Goal: Task Accomplishment & Management: Complete application form

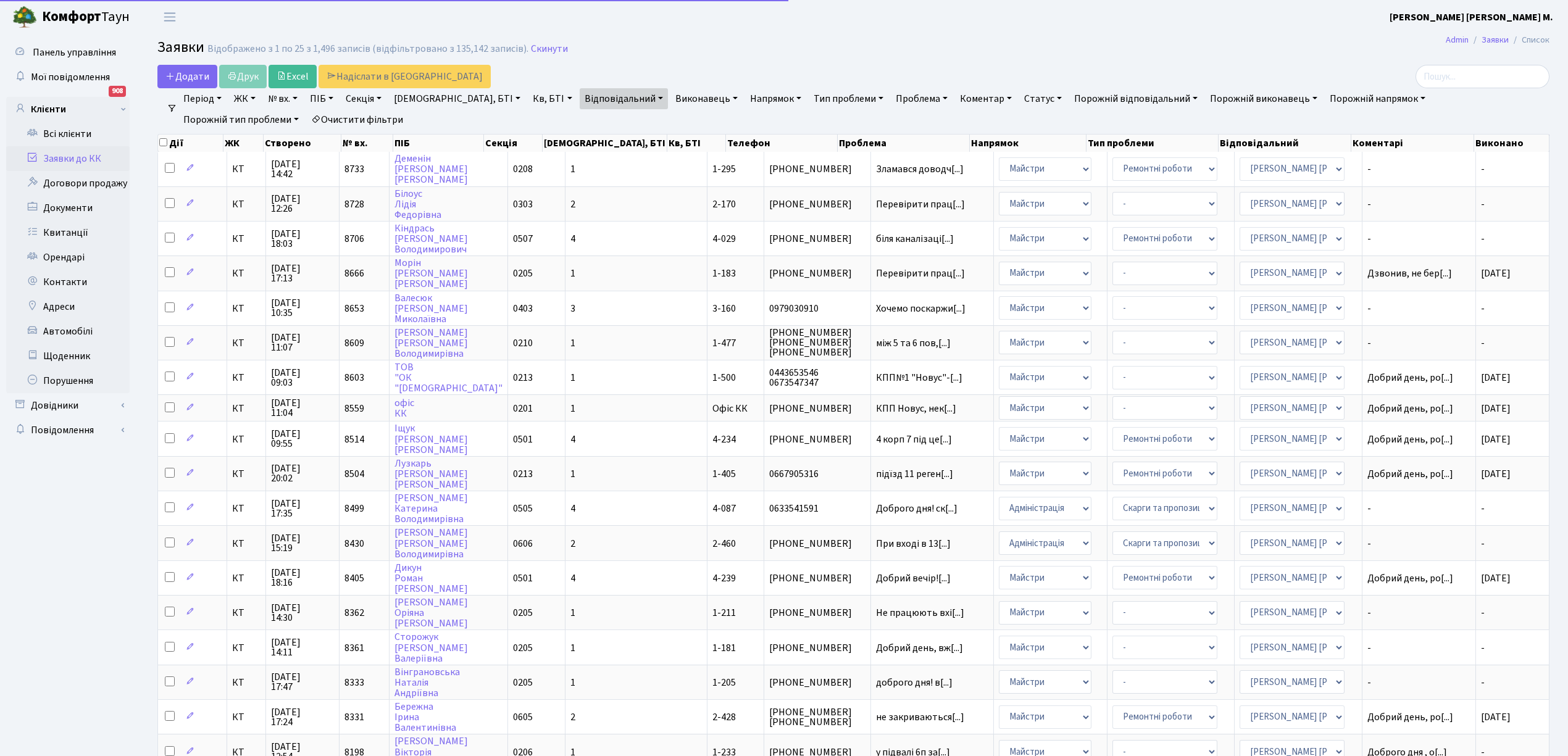
select select "25"
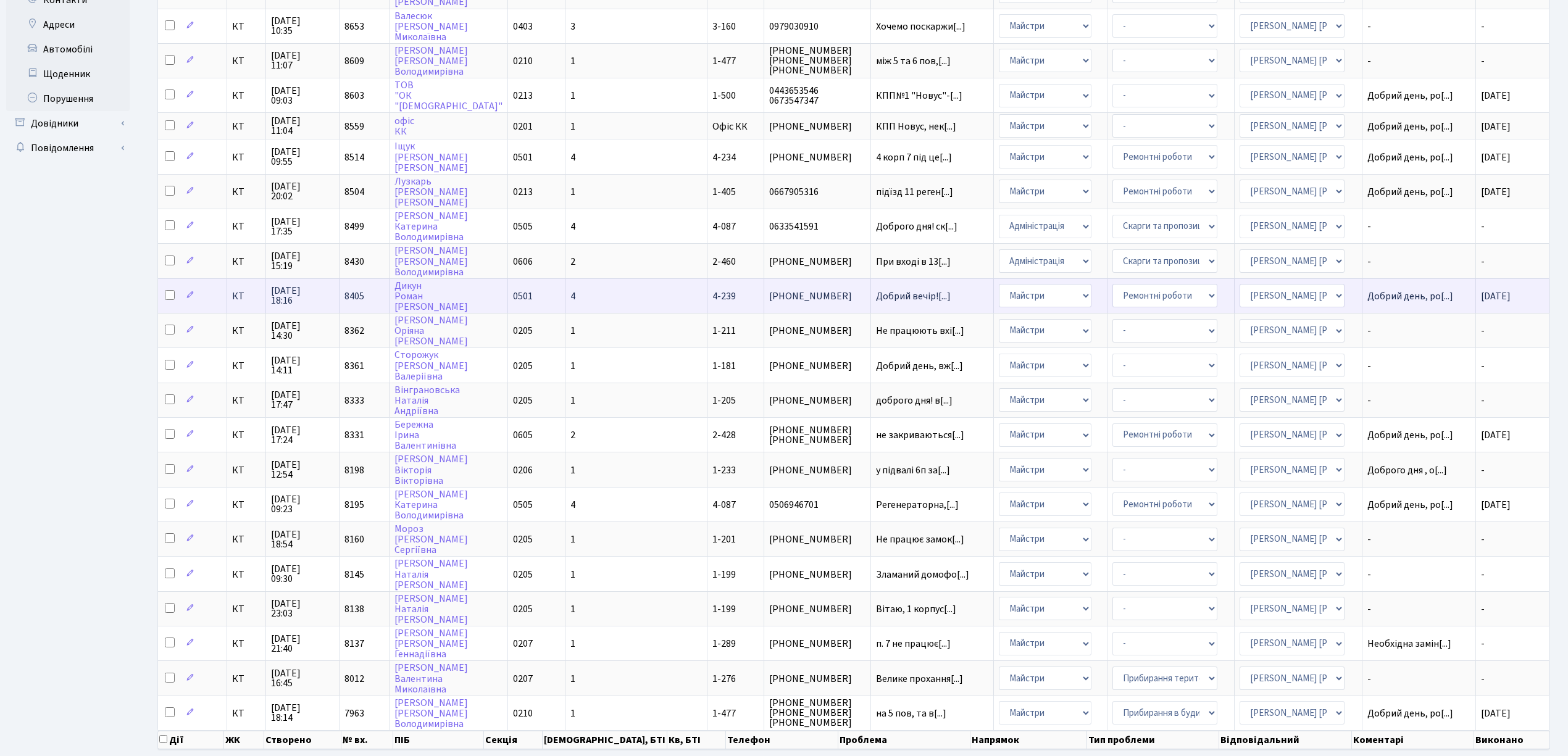
scroll to position [302, 0]
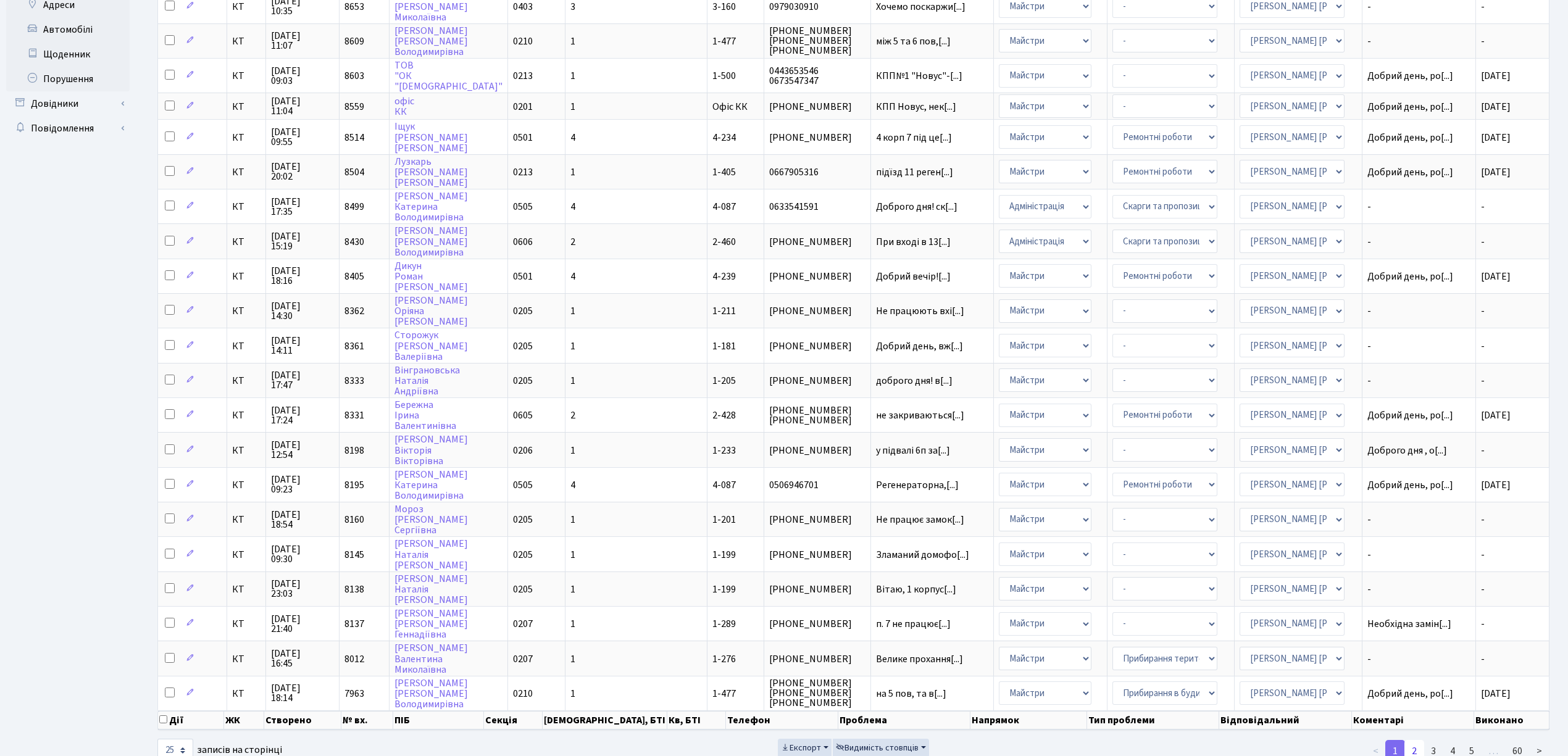
click at [1416, 740] on link "2" at bounding box center [1414, 751] width 20 height 22
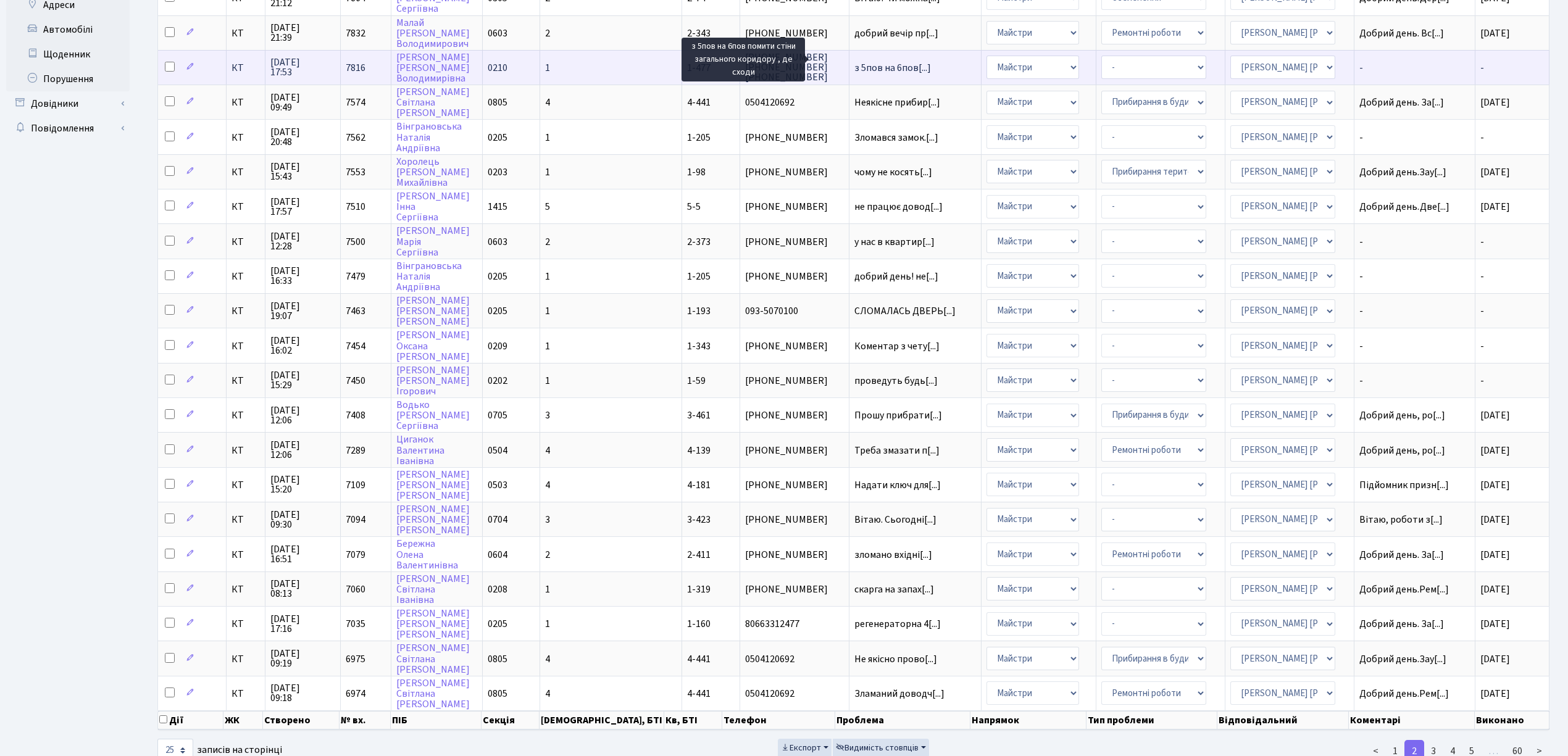
click at [855, 63] on span "з 5пов на 6пов[...]" at bounding box center [893, 67] width 77 height 13
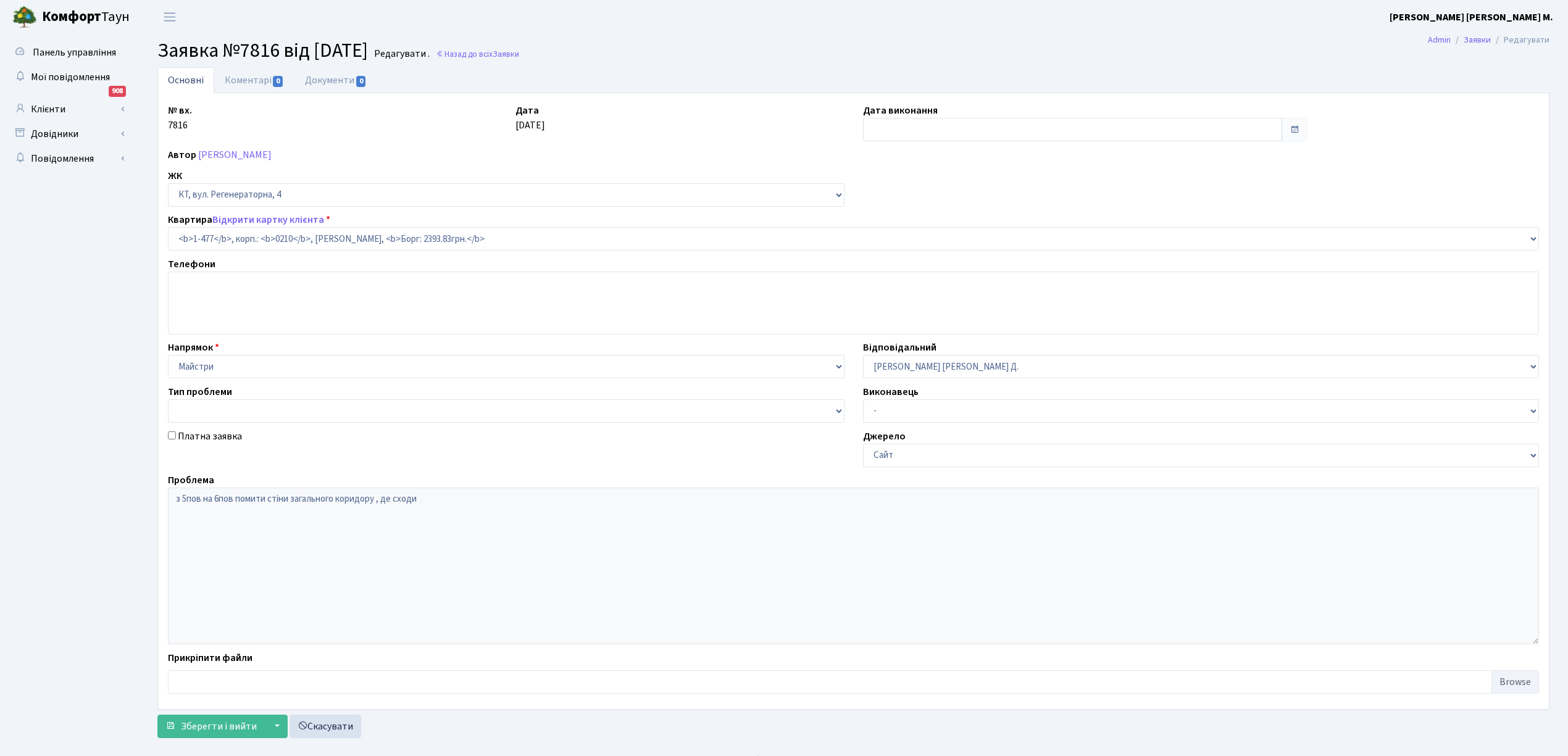
select select "396"
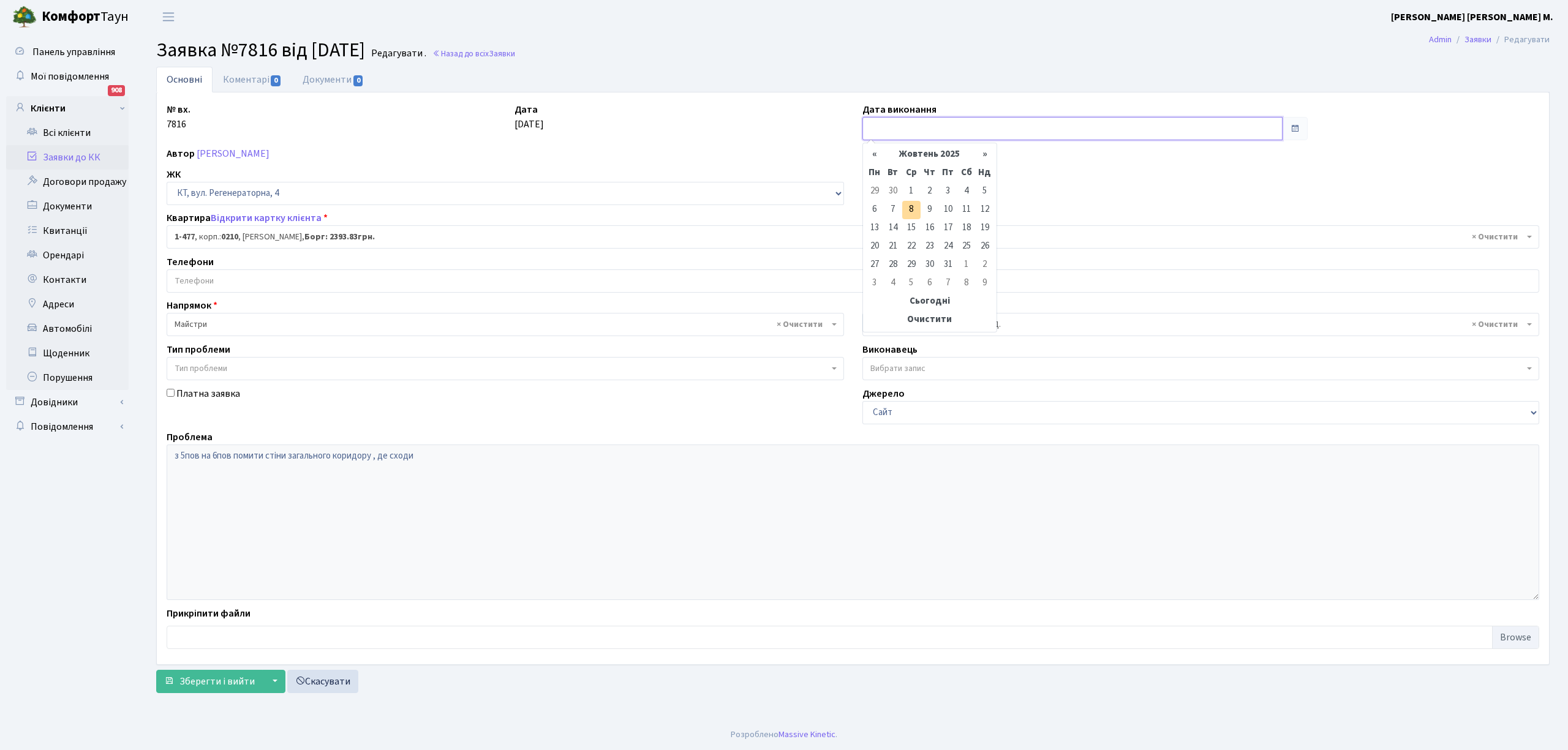
click at [890, 125] on input "text" at bounding box center [1073, 128] width 420 height 23
click at [875, 163] on th "«" at bounding box center [874, 155] width 19 height 19
click at [949, 268] on td "26" at bounding box center [948, 265] width 19 height 19
type input "[DATE]"
click at [229, 682] on span "Зберегти і вийти" at bounding box center [217, 681] width 75 height 13
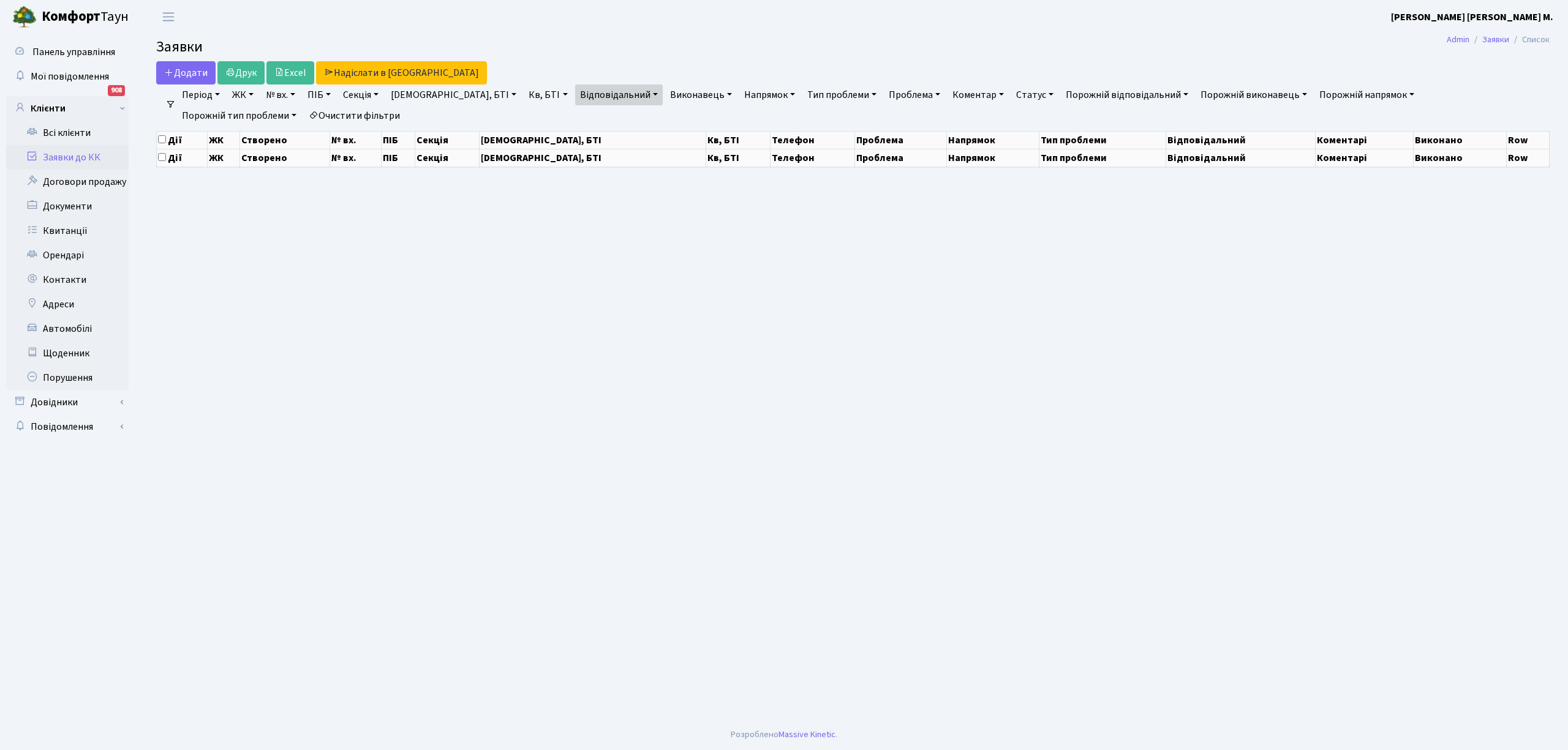
select select "25"
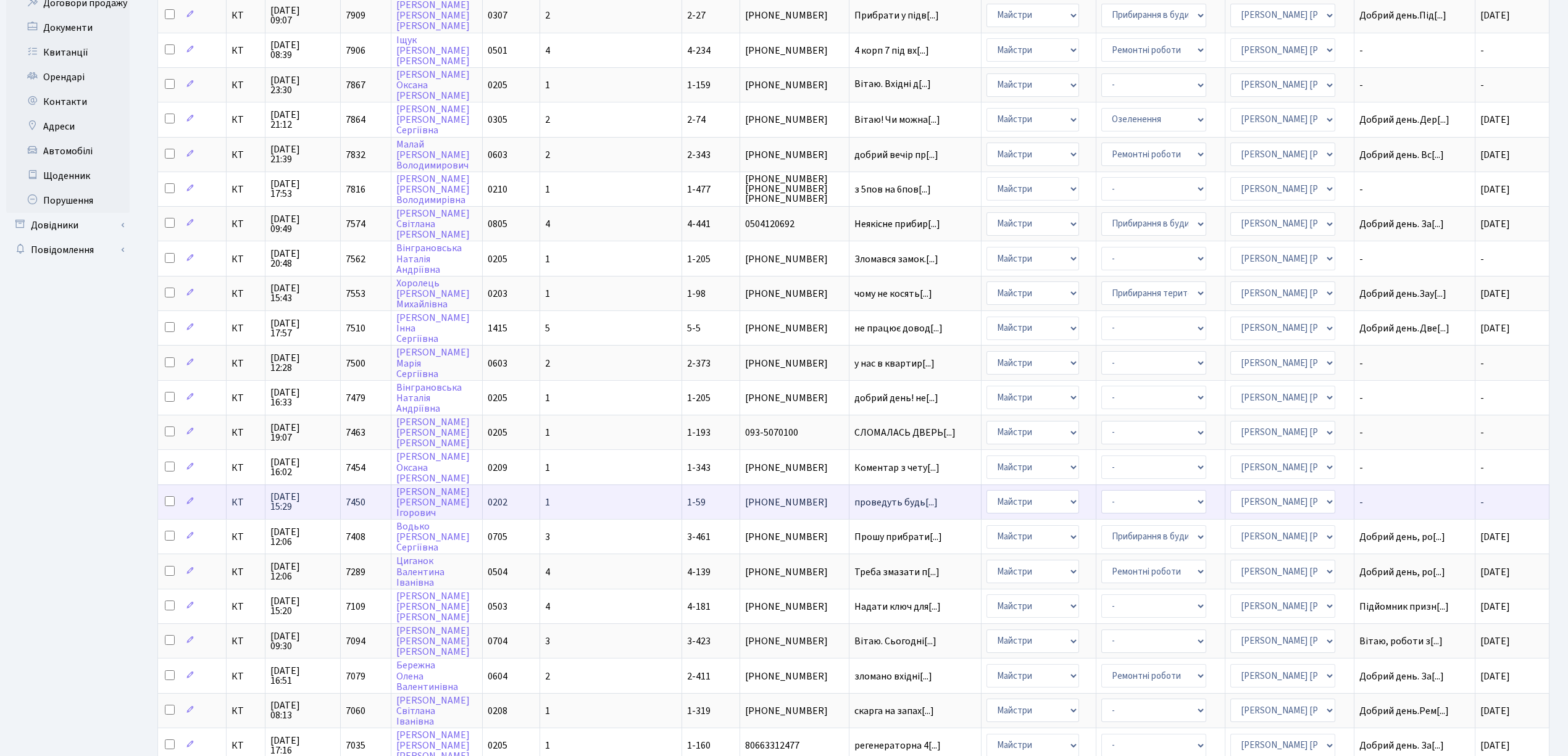
scroll to position [302, 0]
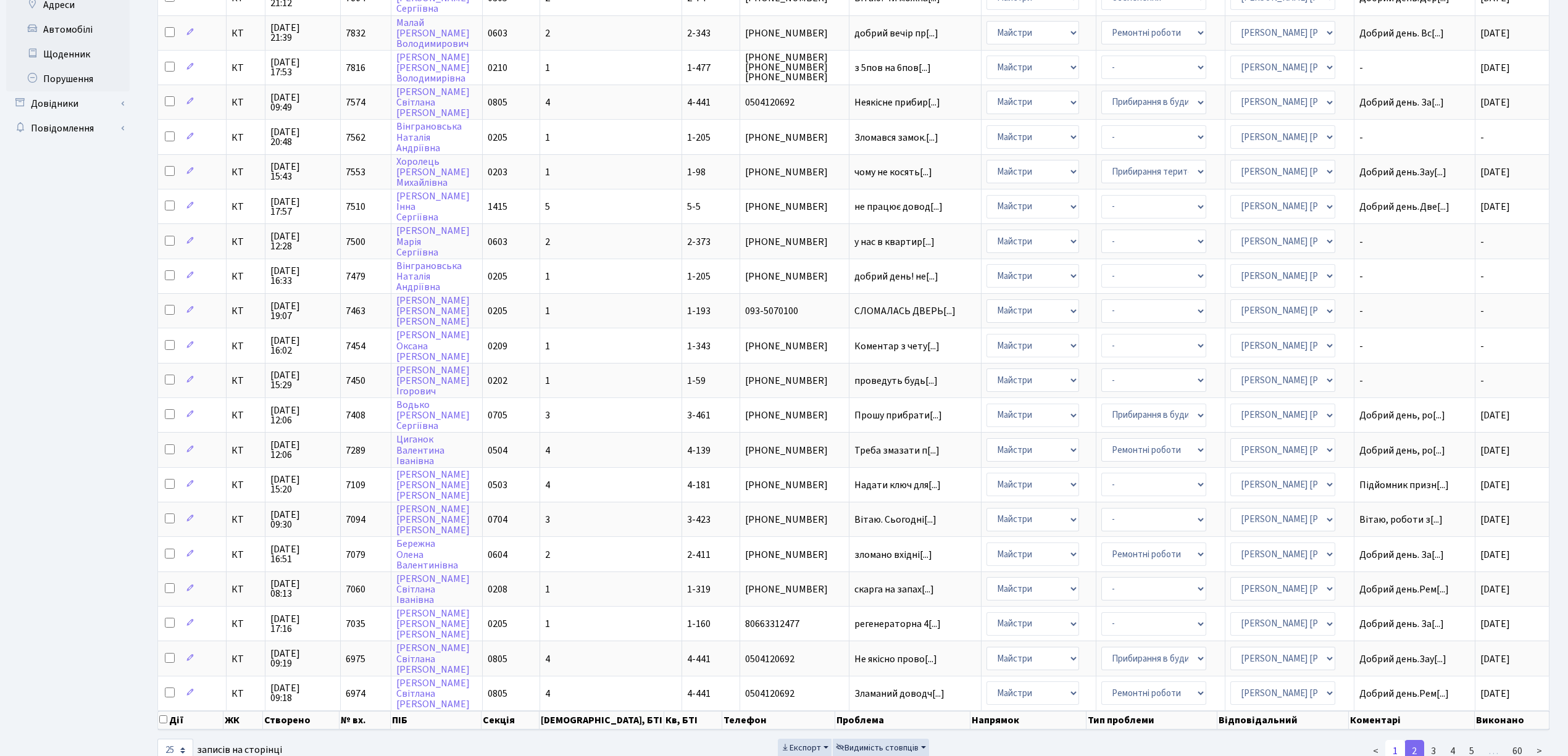
click at [1396, 740] on link "1" at bounding box center [1396, 751] width 20 height 22
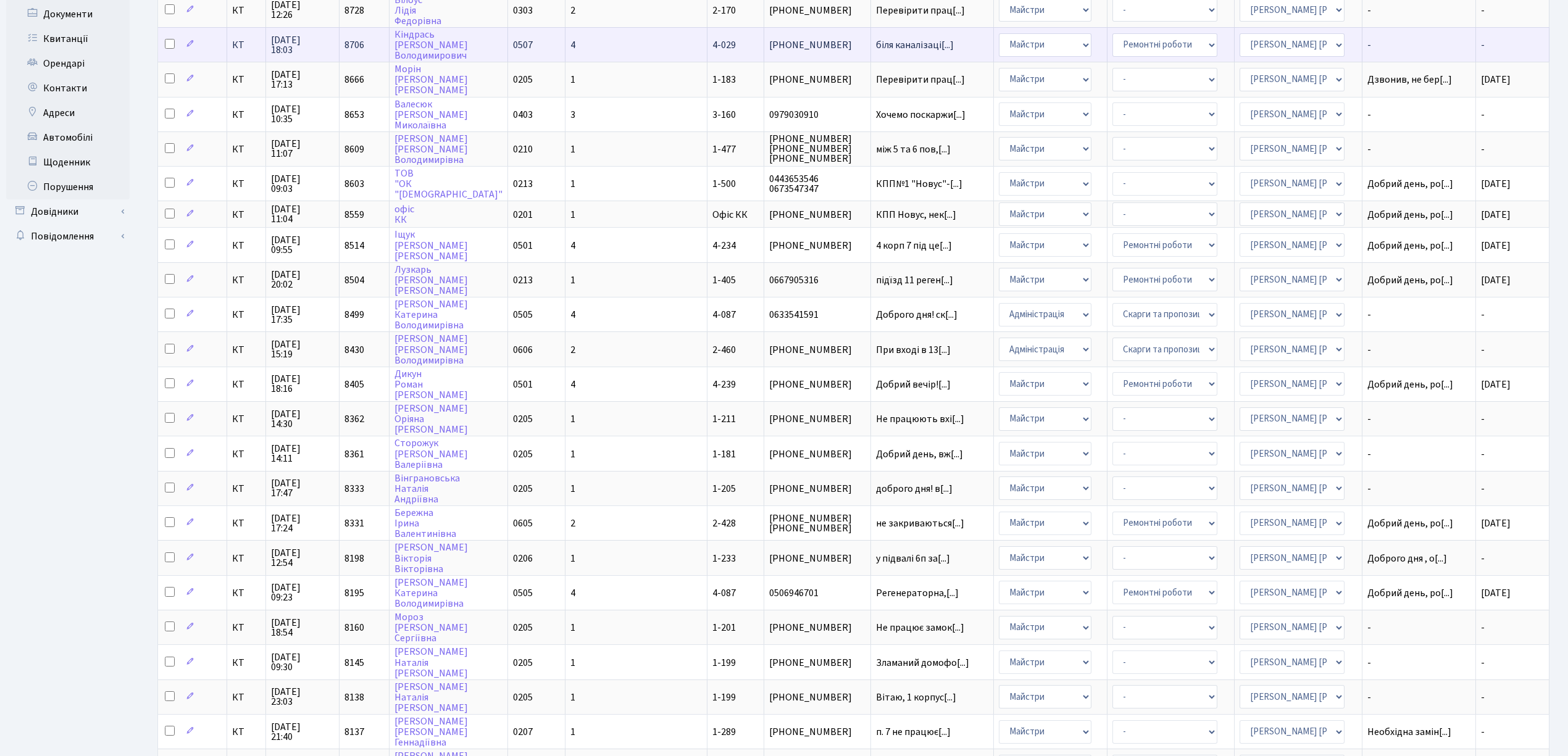
scroll to position [55, 0]
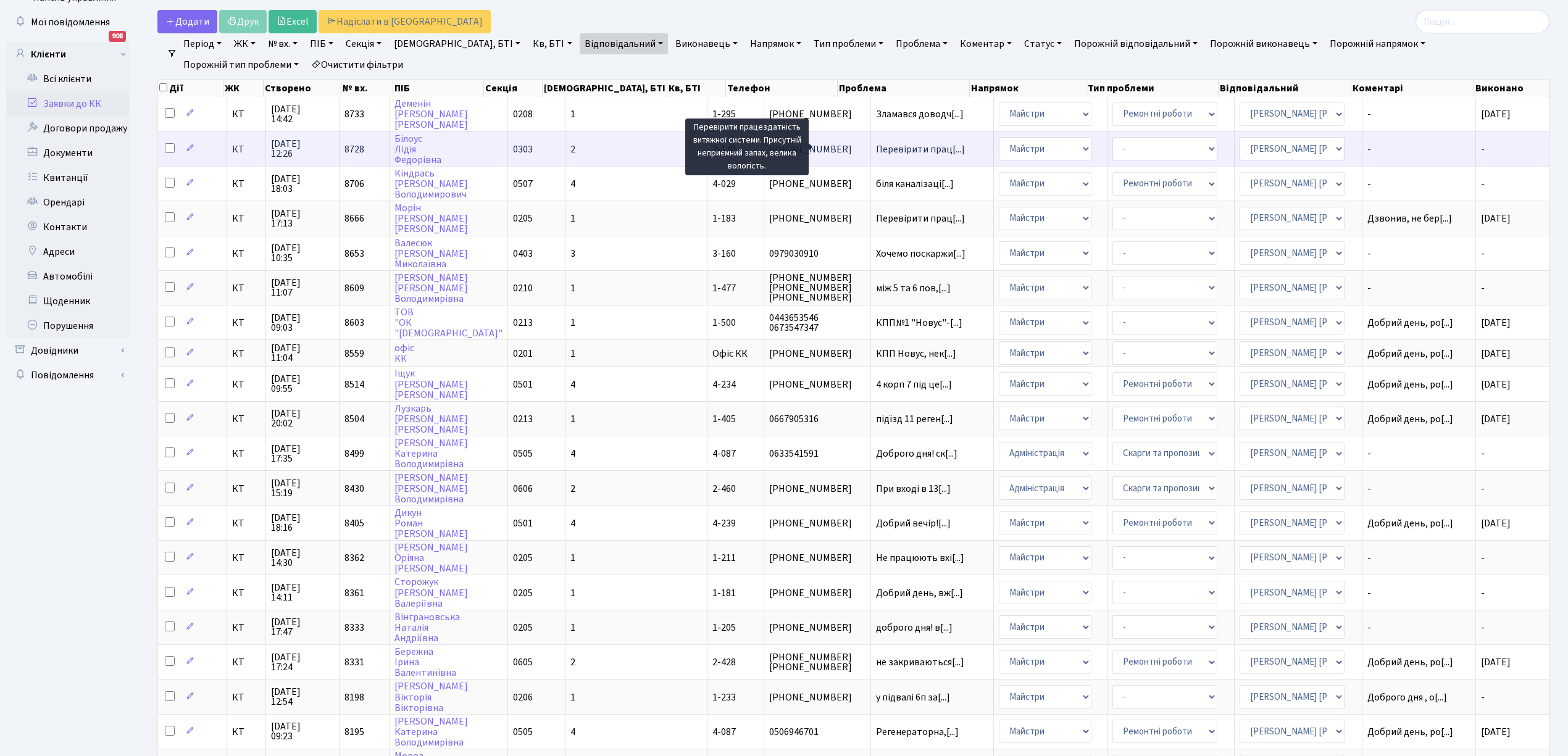
click at [876, 145] on span "Перевірити прац[...]" at bounding box center [921, 149] width 89 height 13
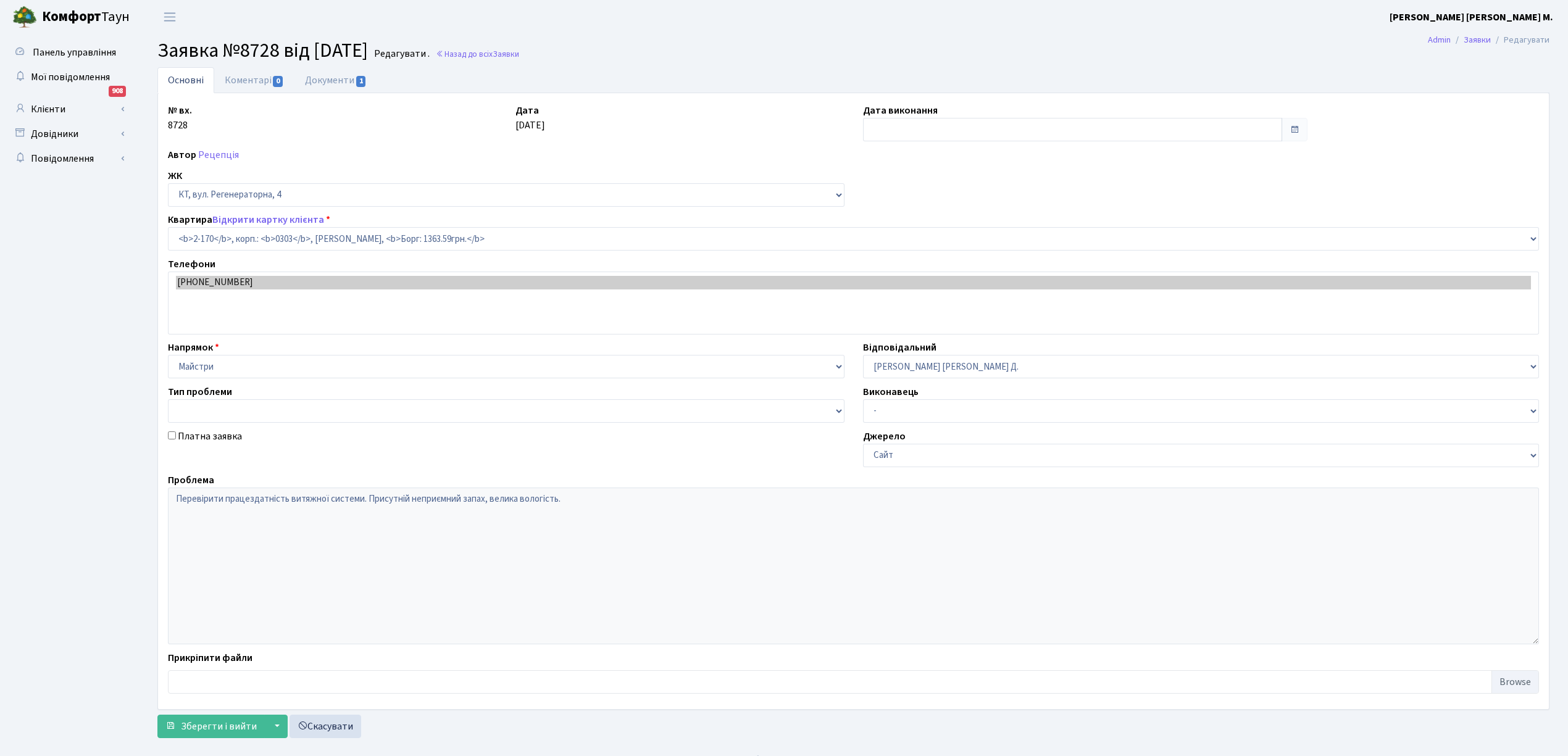
select select "583"
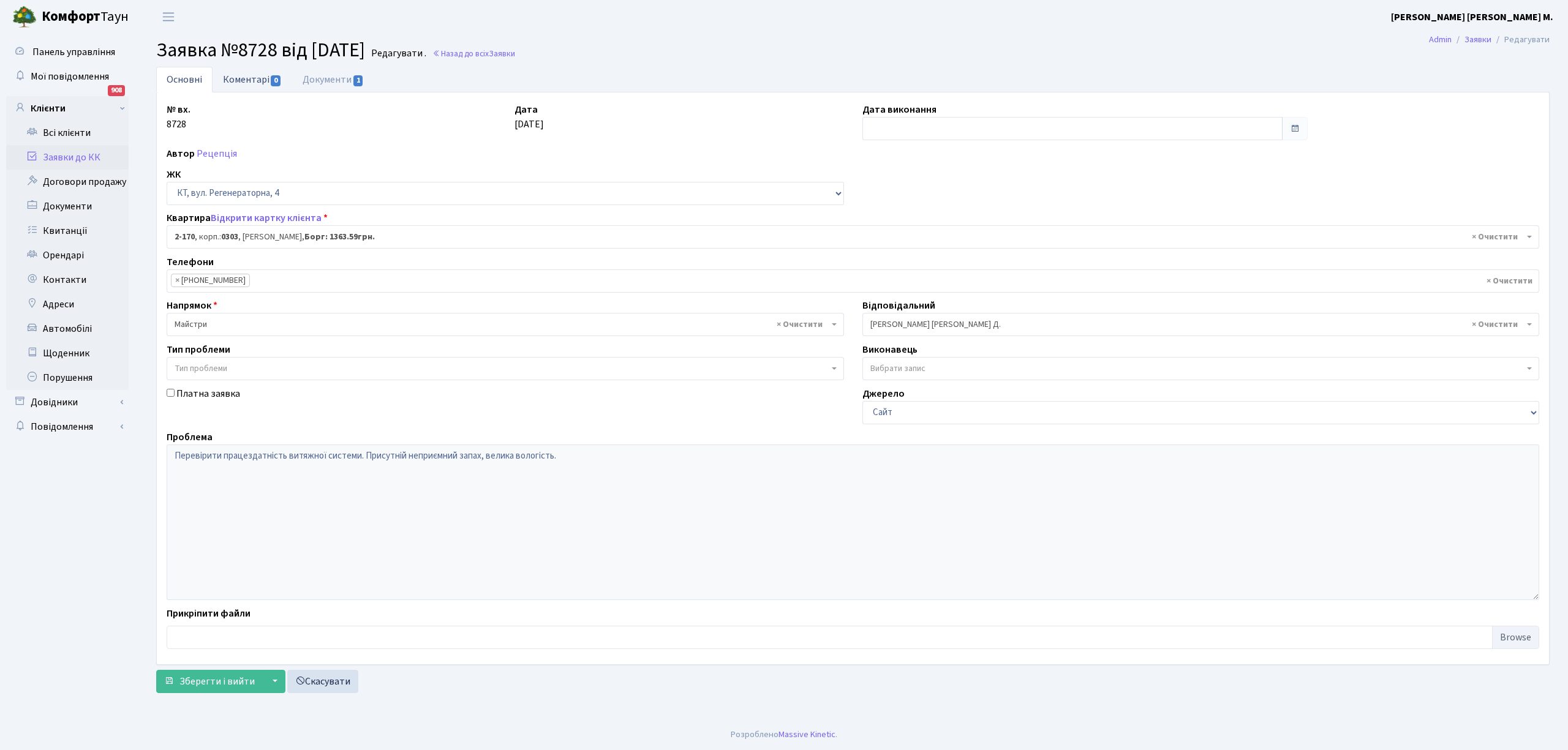
click at [244, 83] on link "Коментарі 0" at bounding box center [252, 79] width 80 height 25
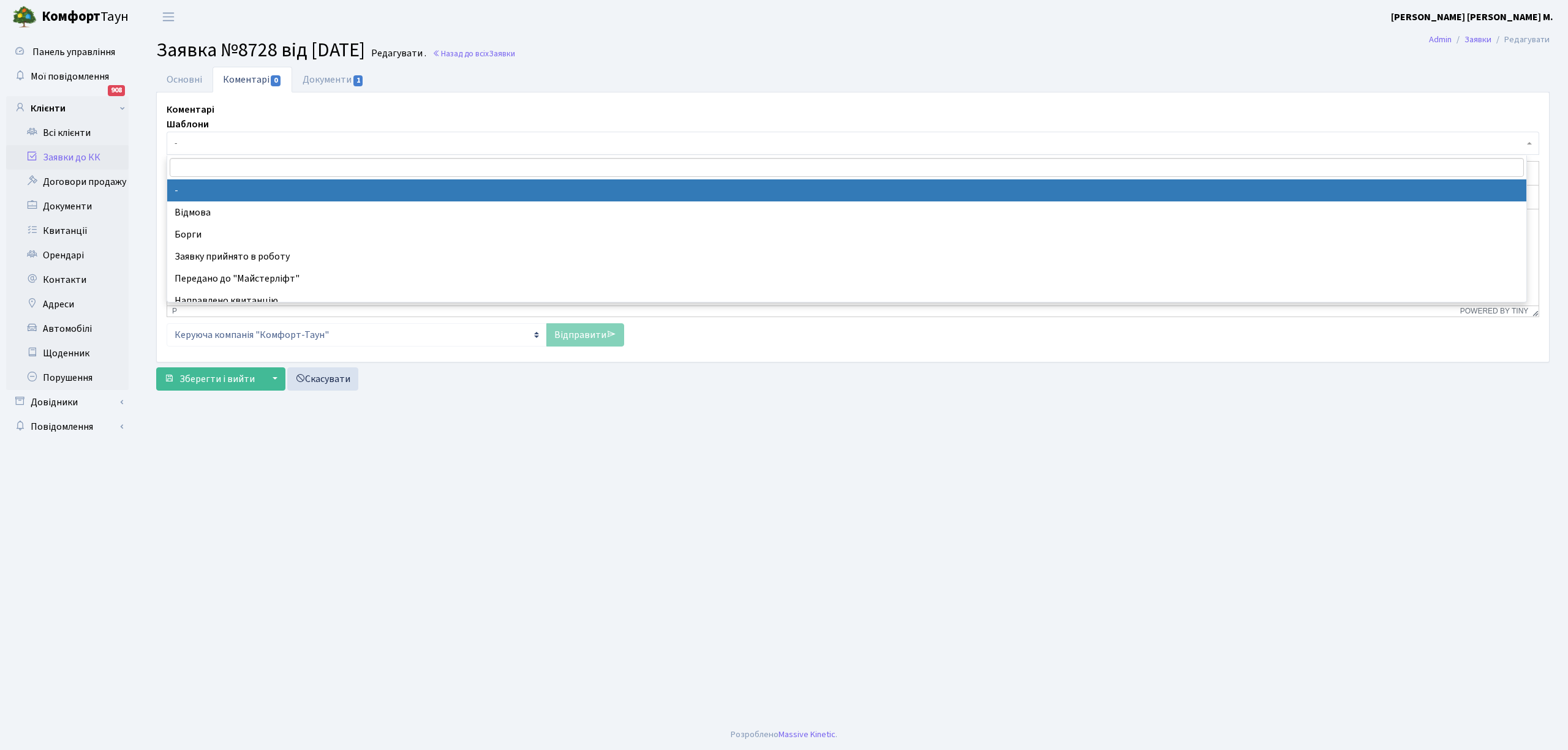
click at [253, 135] on span "-" at bounding box center [853, 143] width 1373 height 23
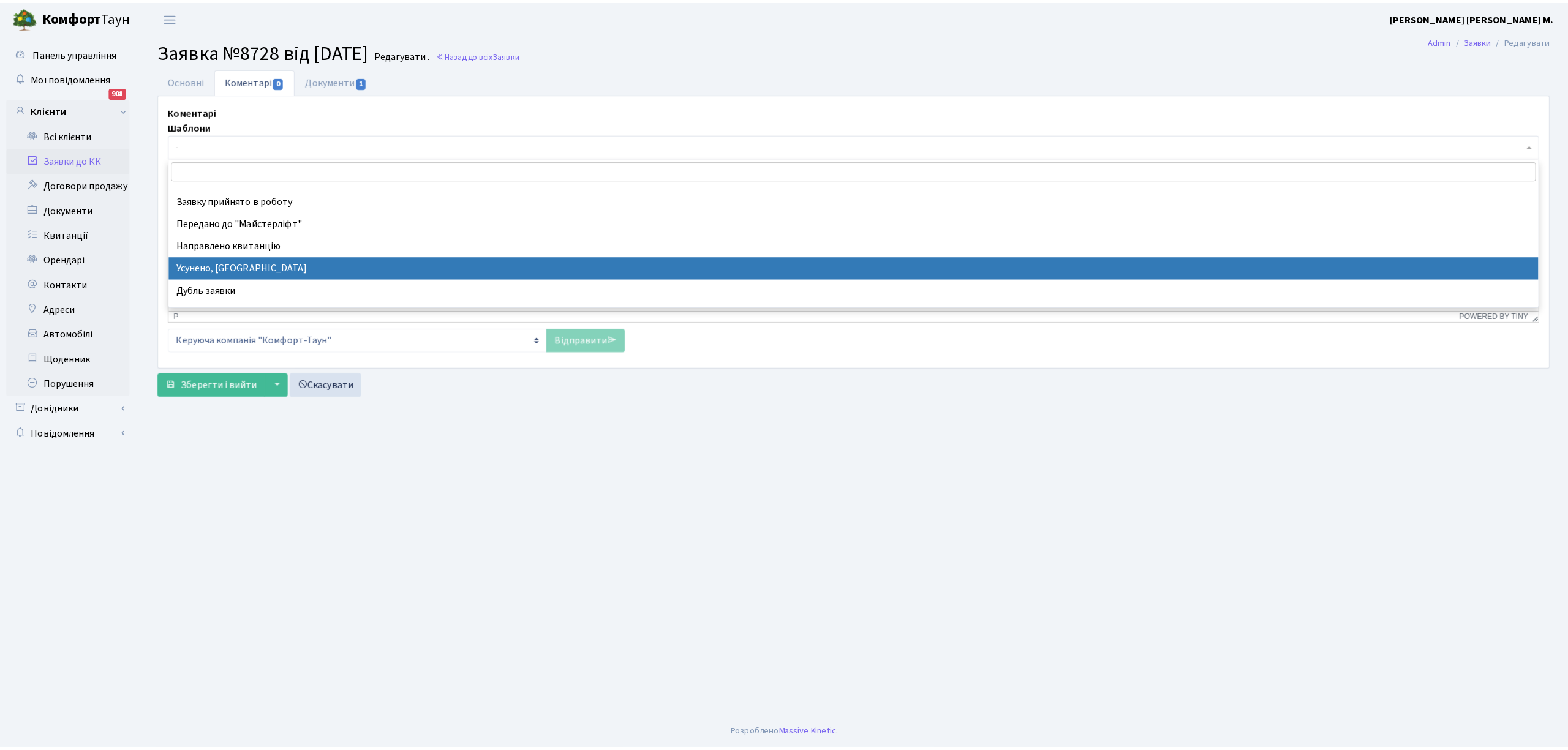
scroll to position [81, 0]
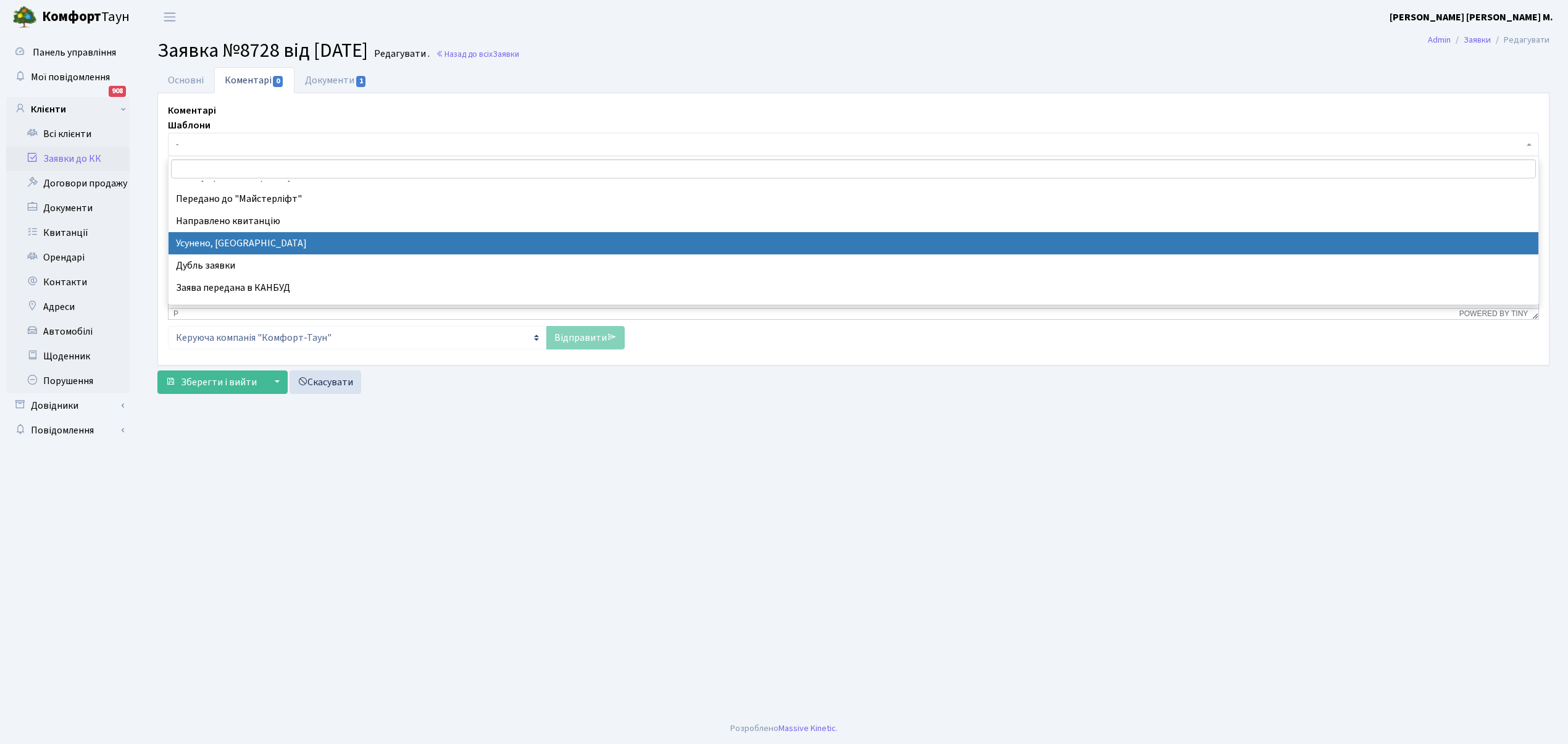
select select "15"
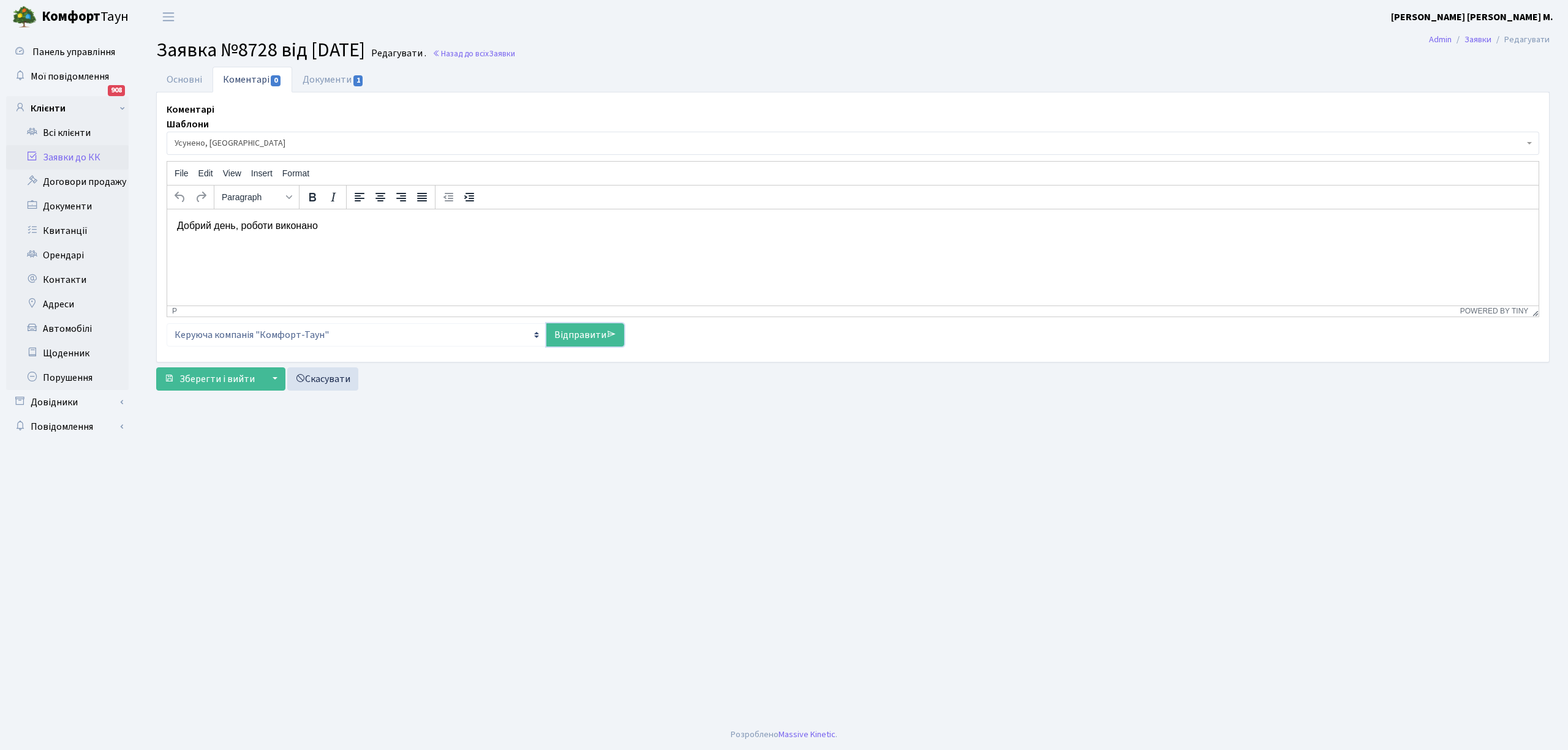
drag, startPoint x: 595, startPoint y: 336, endPoint x: 588, endPoint y: 336, distance: 7.0
click at [594, 336] on link "Відправити" at bounding box center [586, 335] width 78 height 23
select select
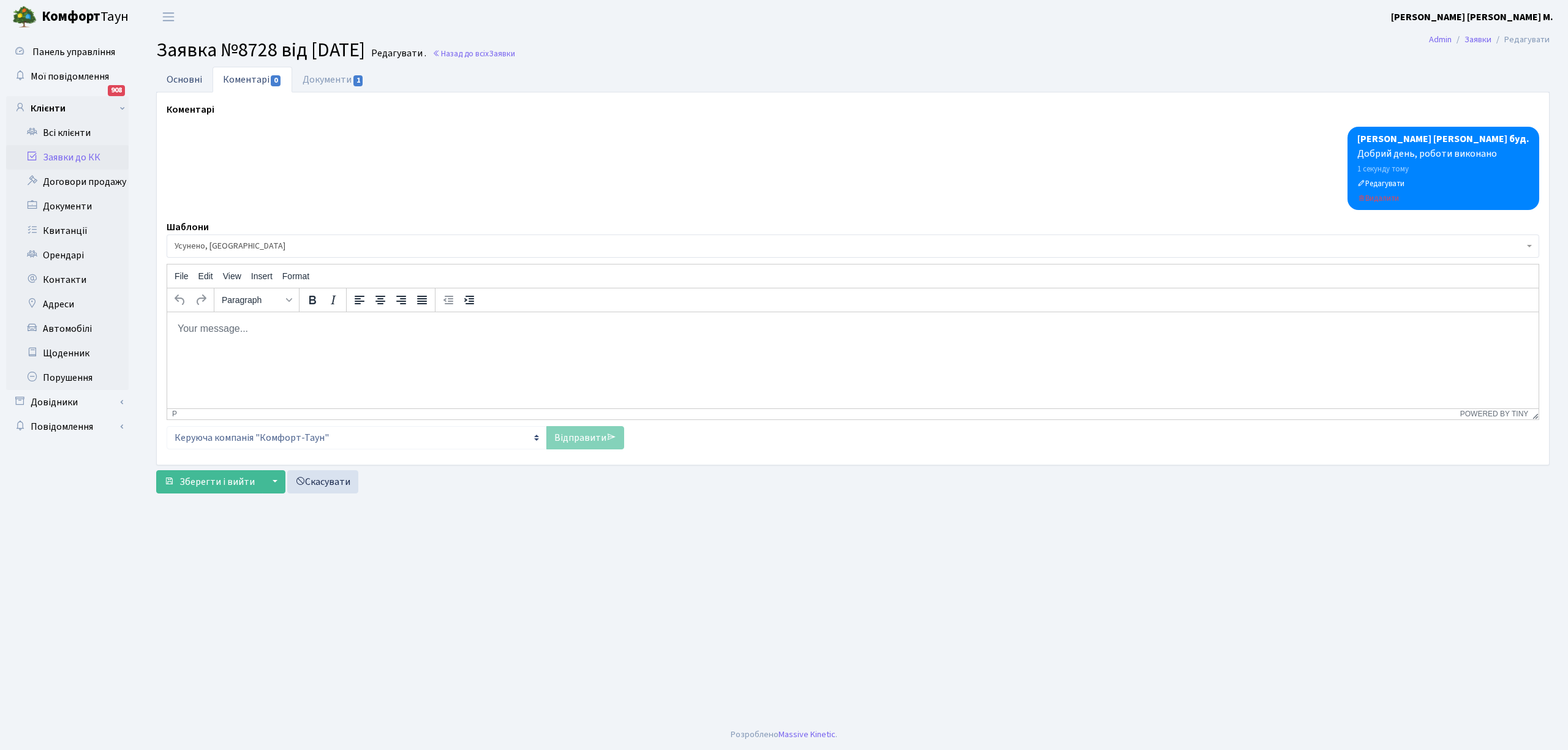
click at [164, 81] on link "Основні" at bounding box center [184, 79] width 57 height 25
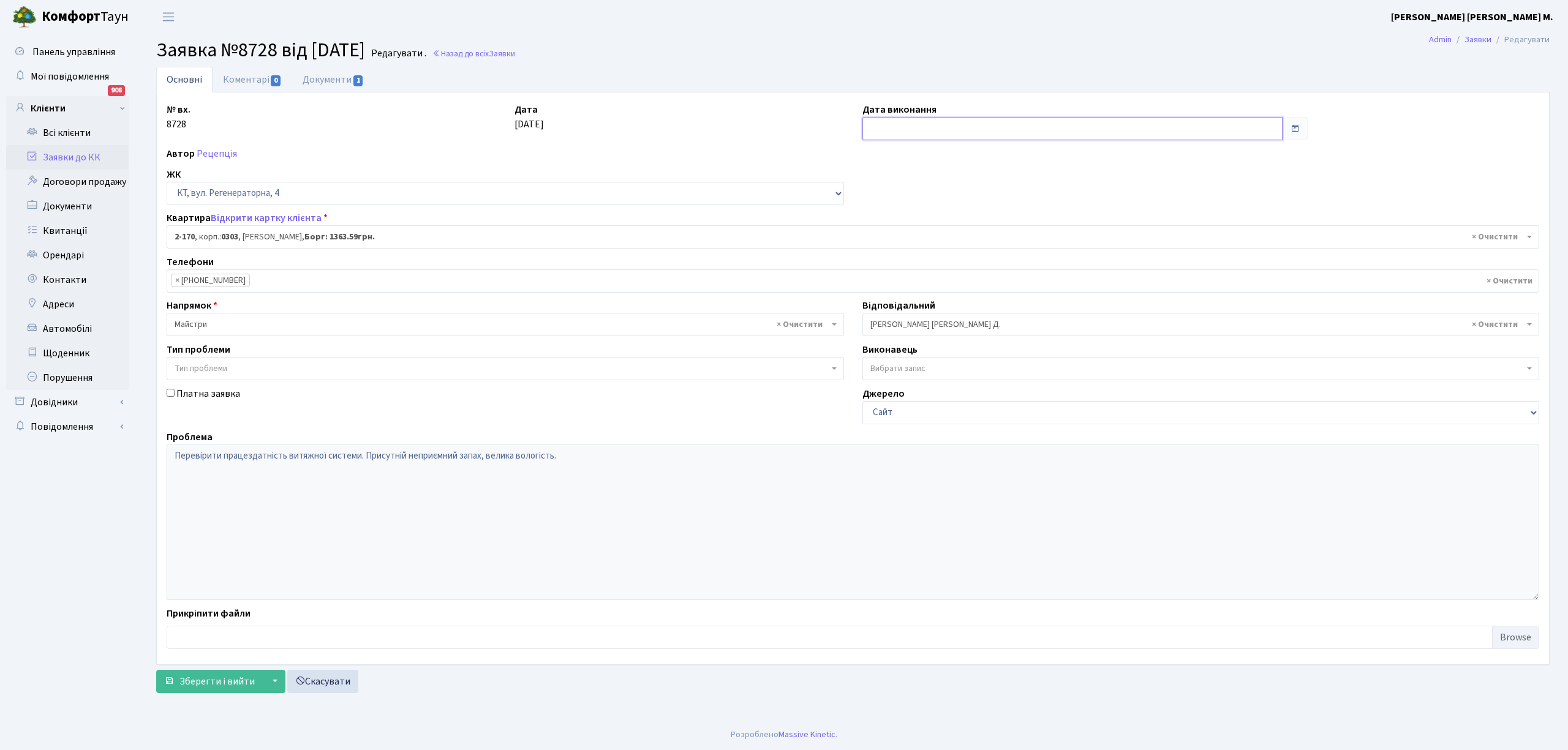
click at [928, 128] on input "text" at bounding box center [1073, 128] width 420 height 23
click at [892, 202] on td "7" at bounding box center [893, 210] width 19 height 19
type input "[DATE]"
click at [199, 691] on button "Зберегти і вийти" at bounding box center [209, 681] width 106 height 23
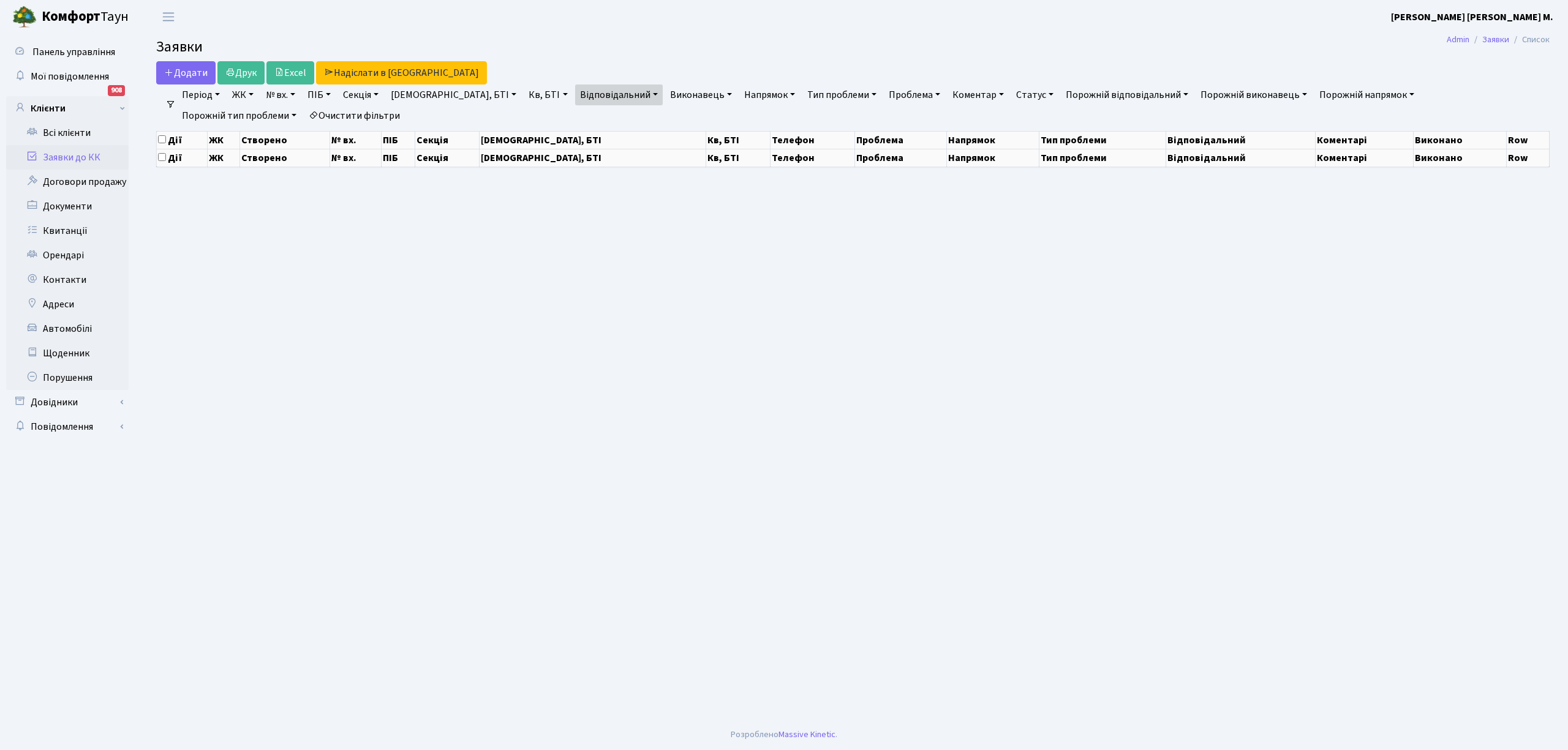
select select "25"
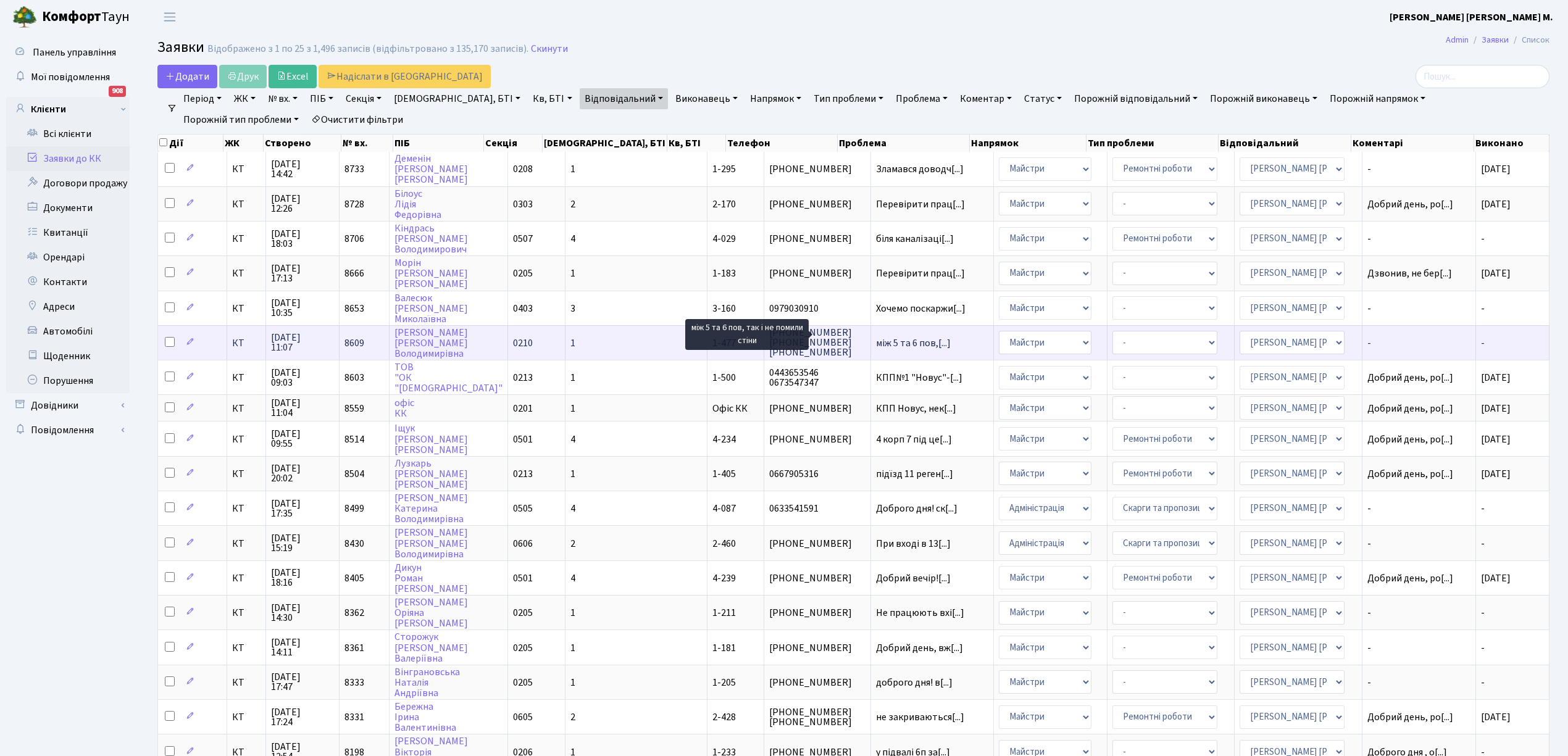
click at [876, 336] on span "між 5 та 6 пов,[...]" at bounding box center [913, 343] width 75 height 13
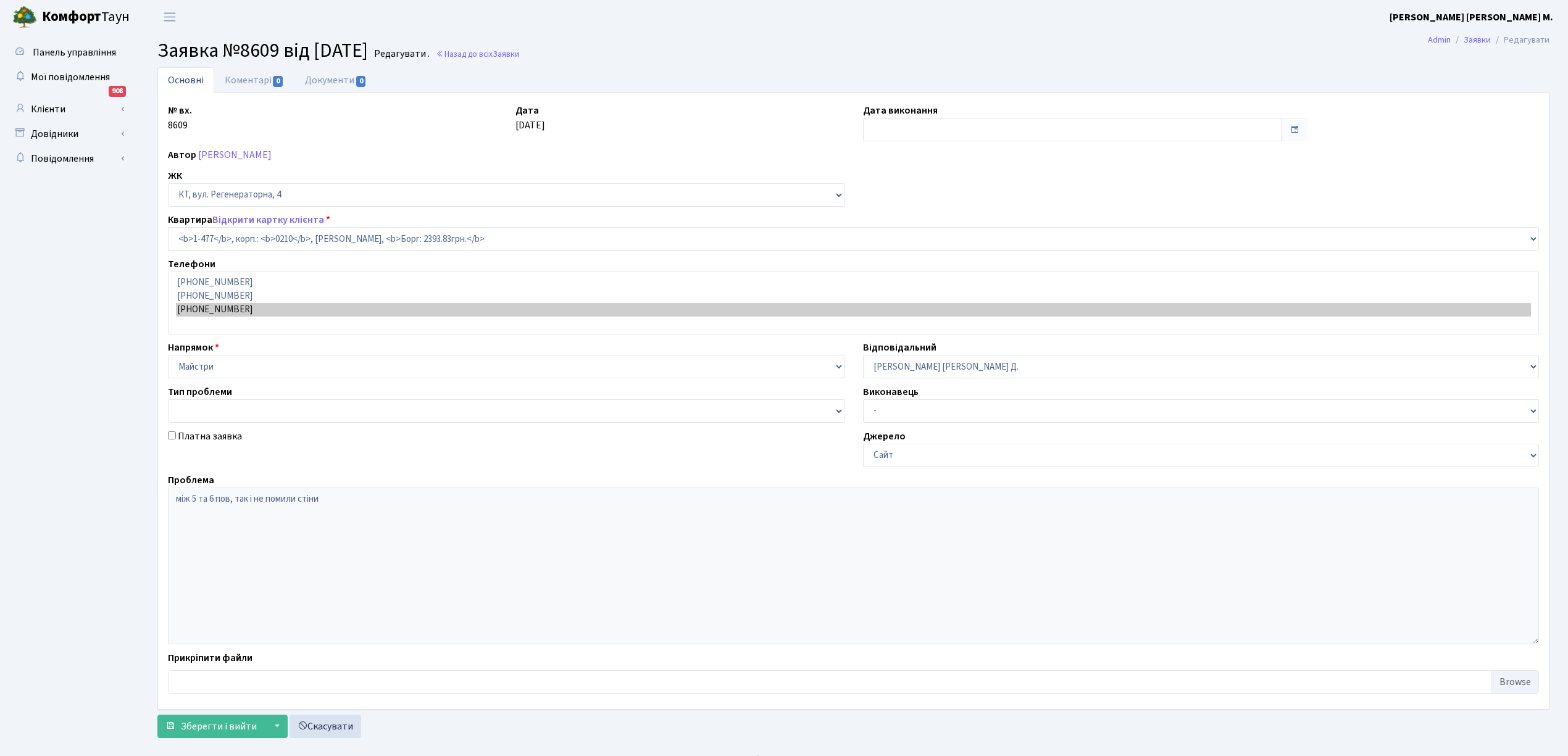
select select "396"
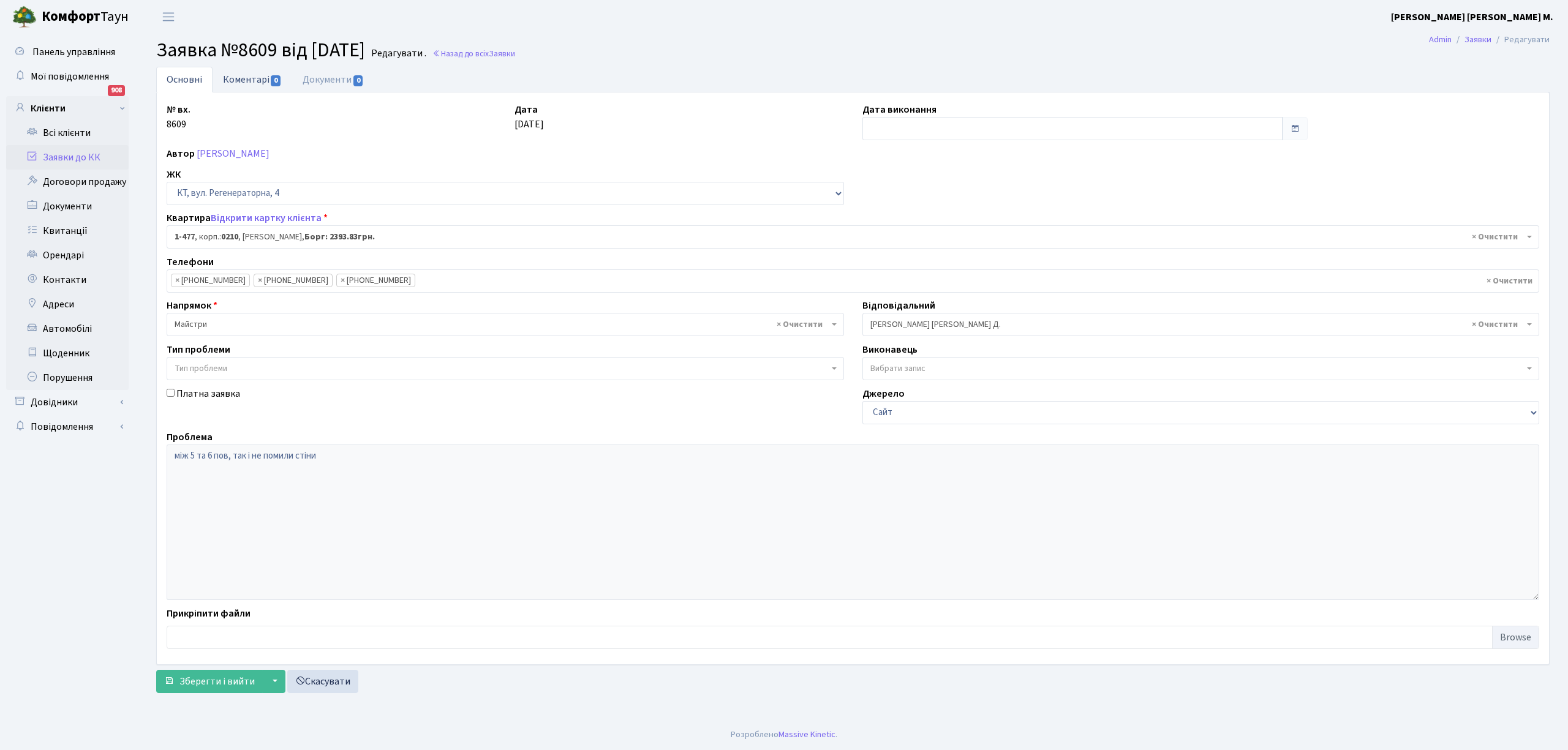
click at [248, 74] on link "Коментарі 0" at bounding box center [252, 79] width 80 height 25
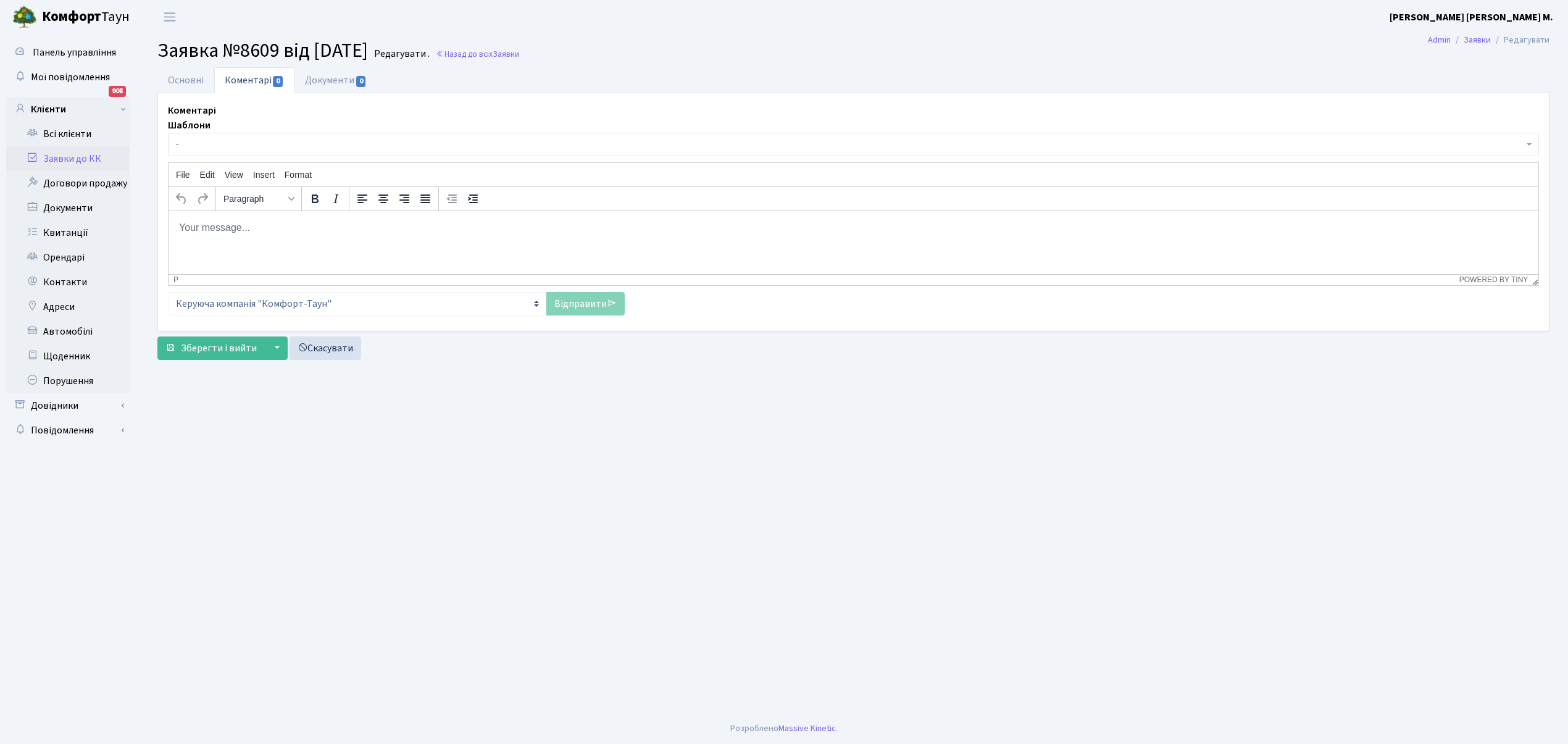
click at [196, 149] on span "-" at bounding box center [849, 145] width 1347 height 13
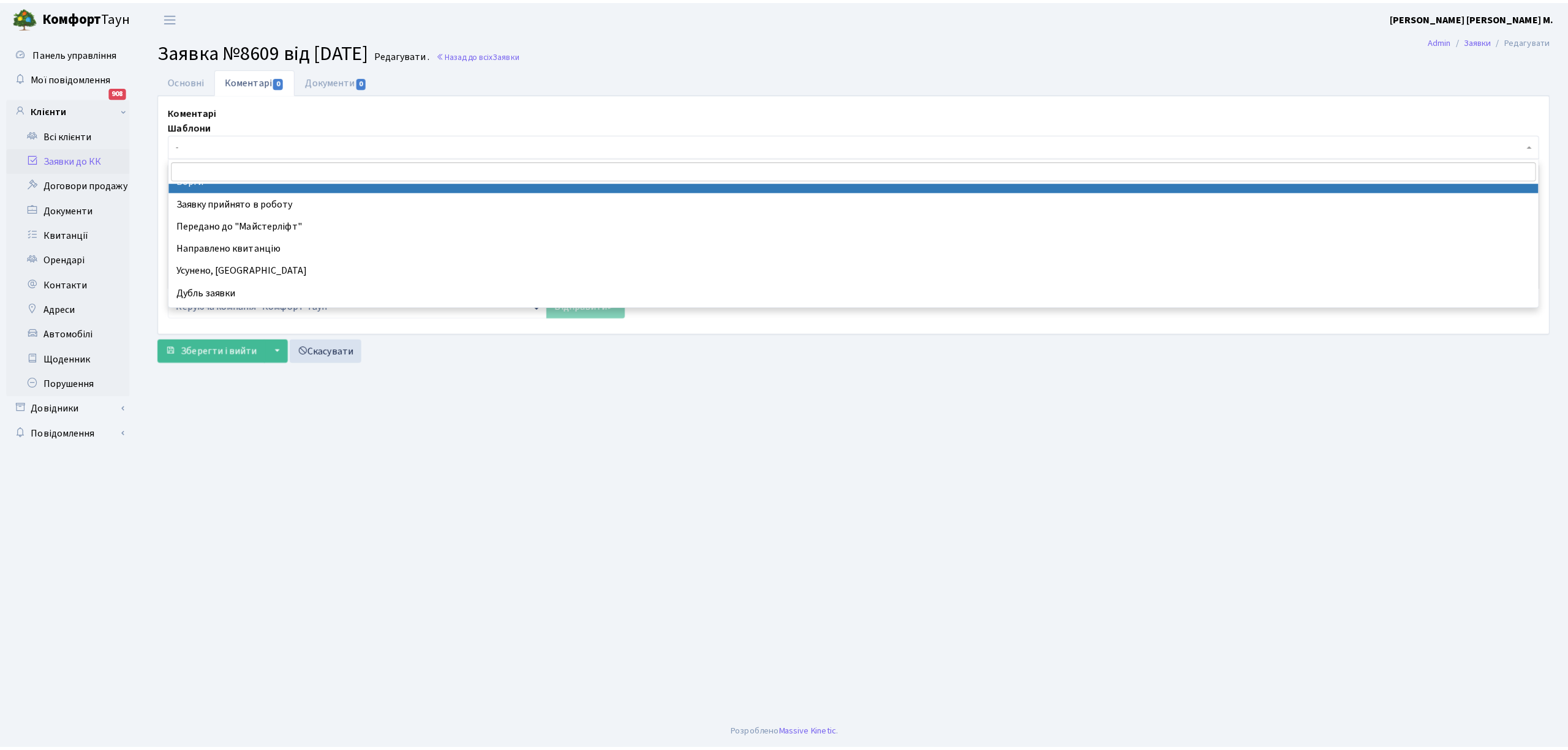
scroll to position [81, 0]
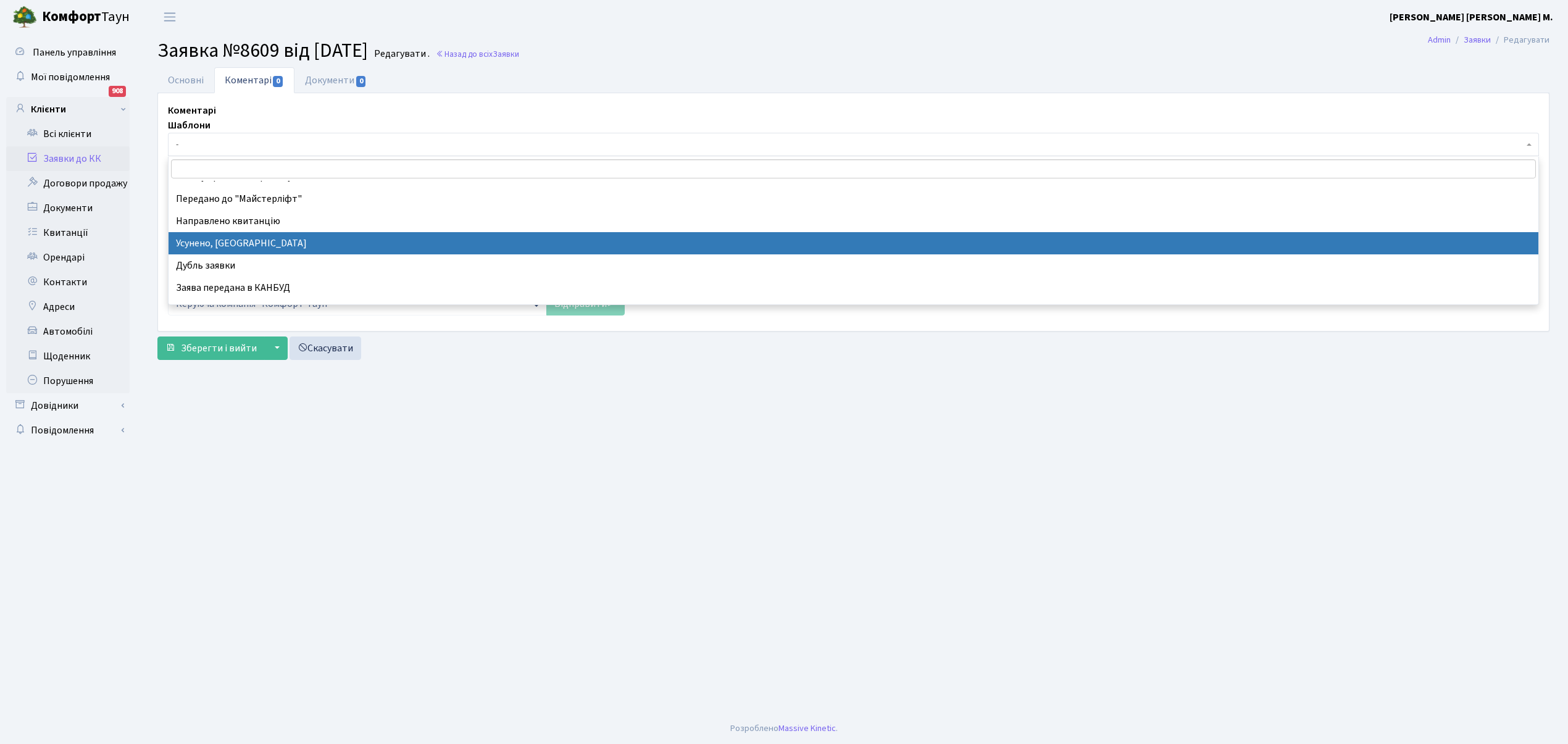
select select "15"
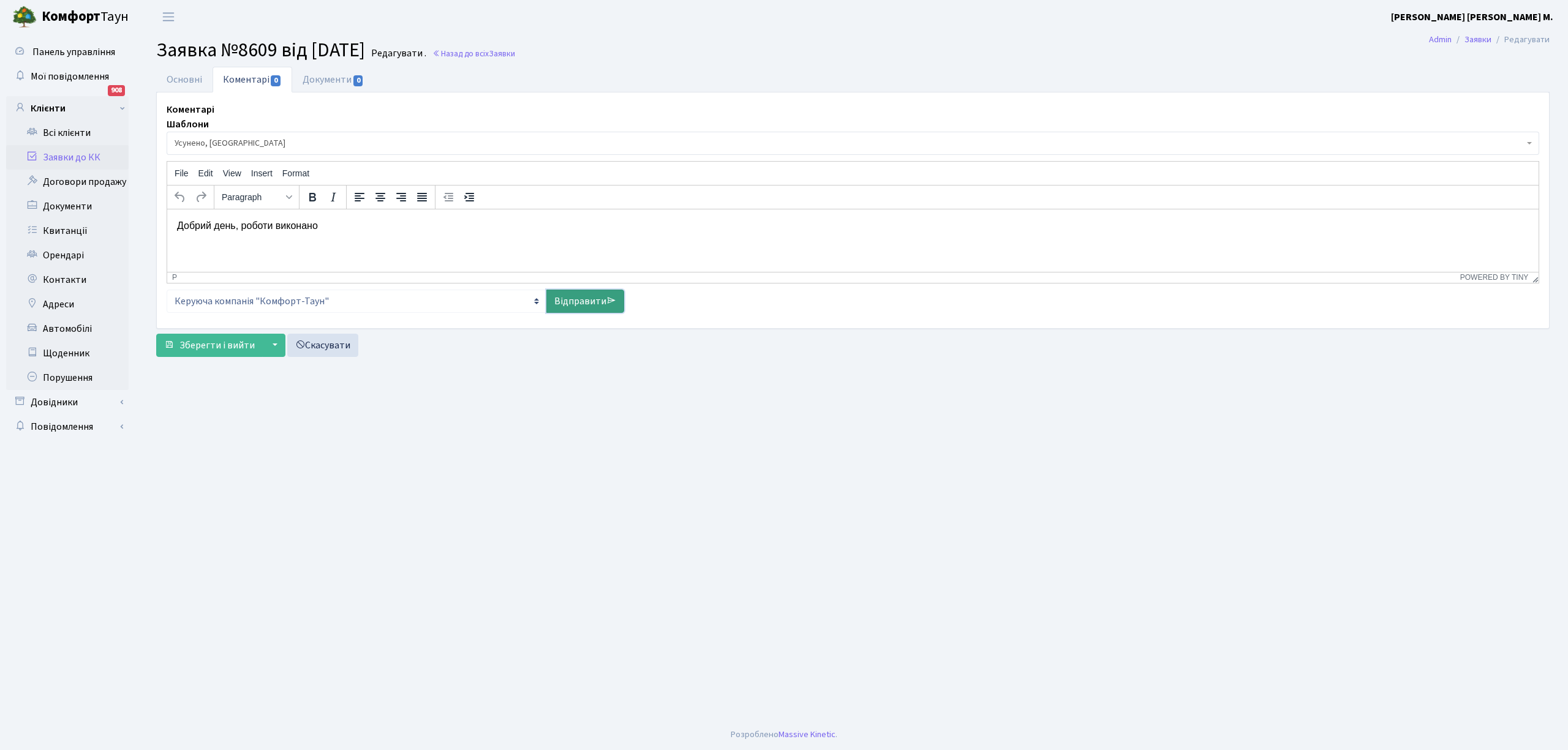
click at [574, 300] on link "Відправити" at bounding box center [586, 301] width 78 height 23
select select
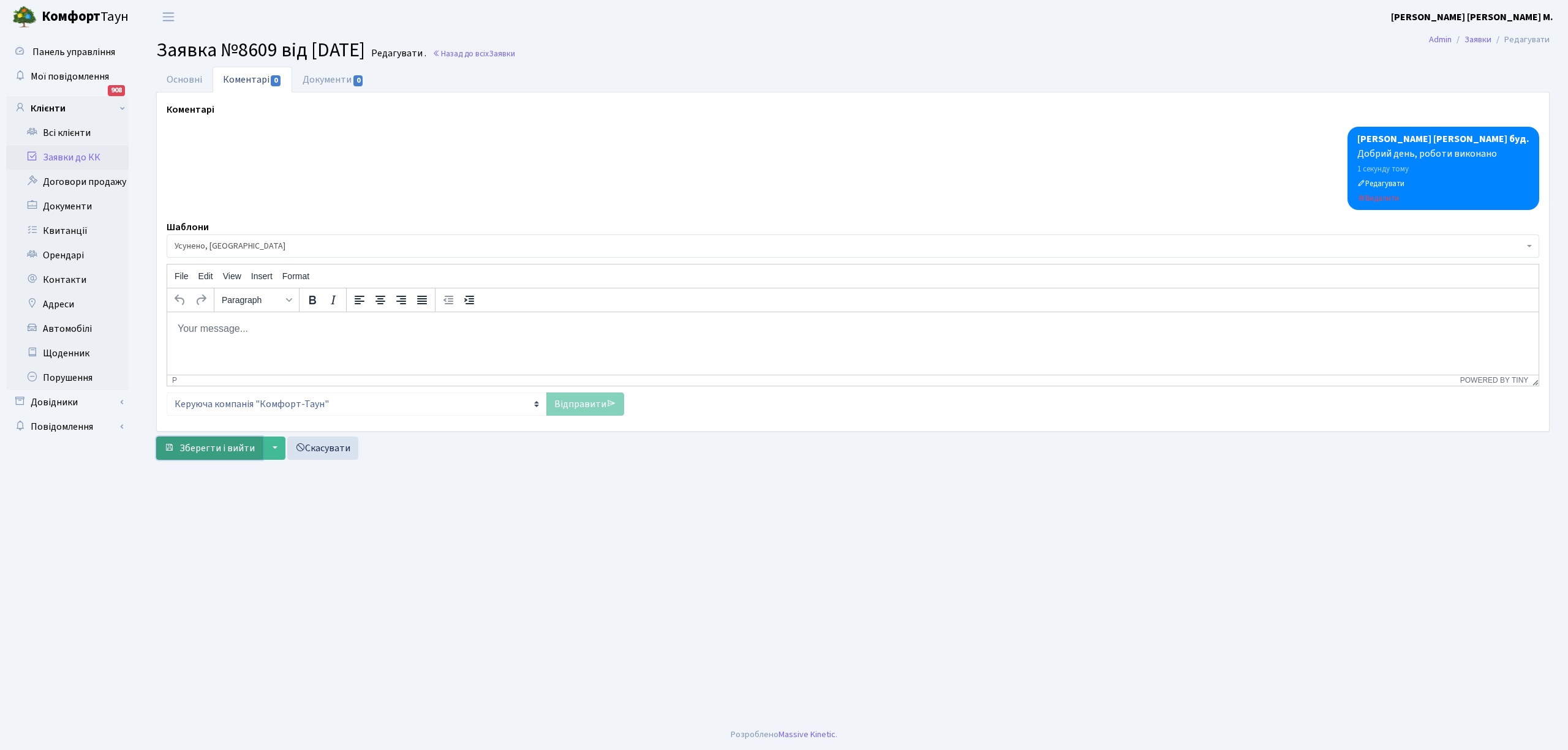
click at [198, 447] on span "Зберегти і вийти" at bounding box center [217, 448] width 75 height 13
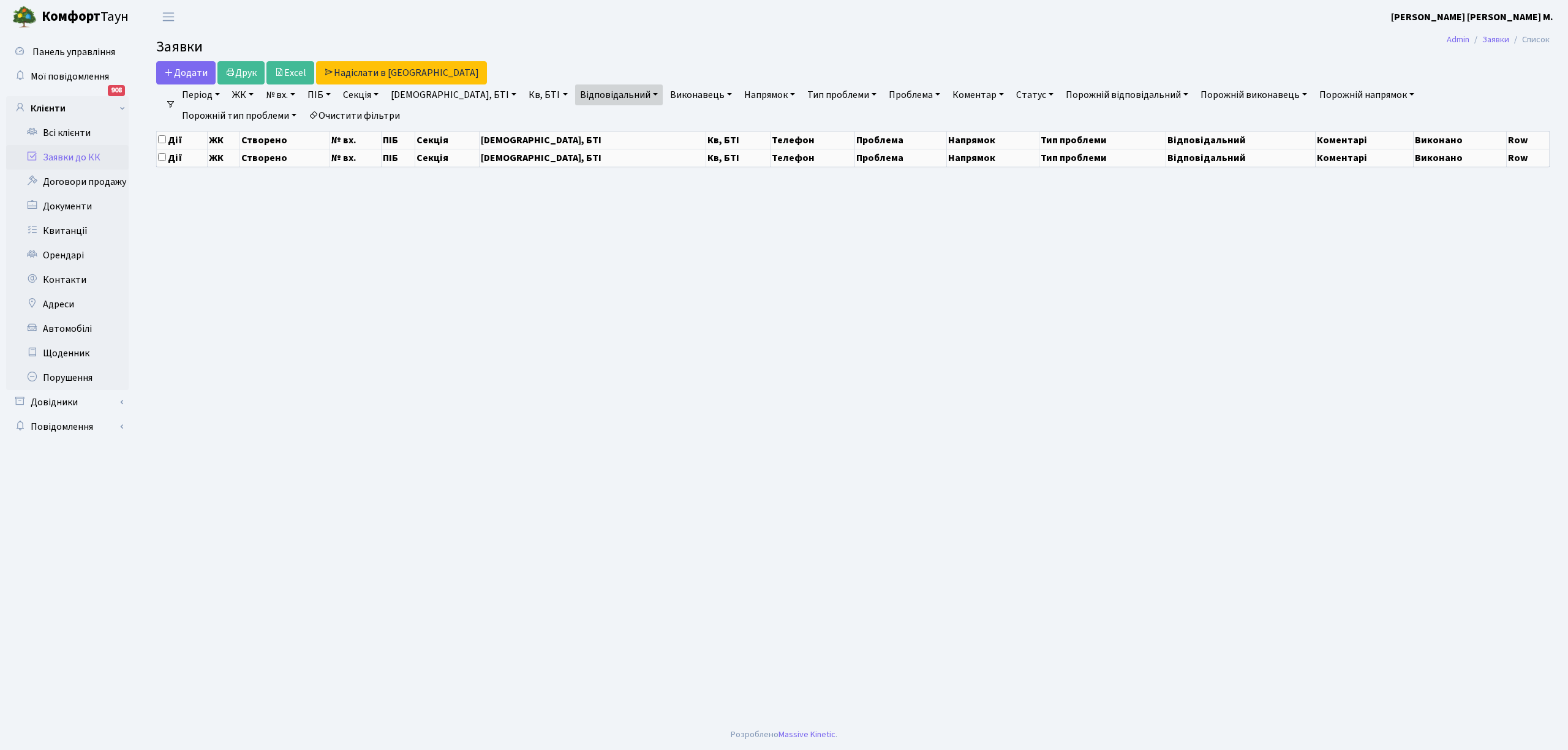
select select "25"
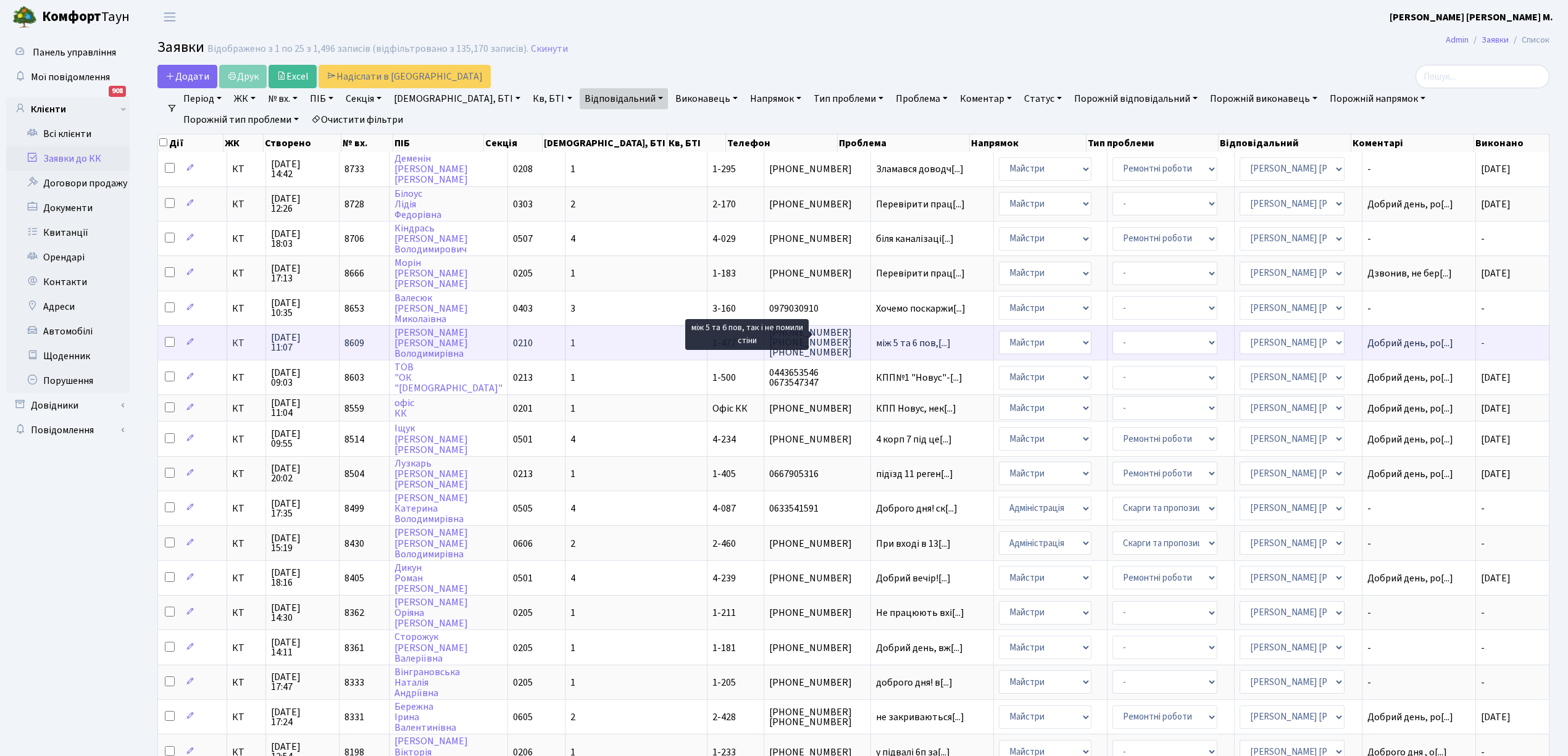
click at [876, 336] on span "між 5 та 6 пов,[...]" at bounding box center [913, 343] width 75 height 13
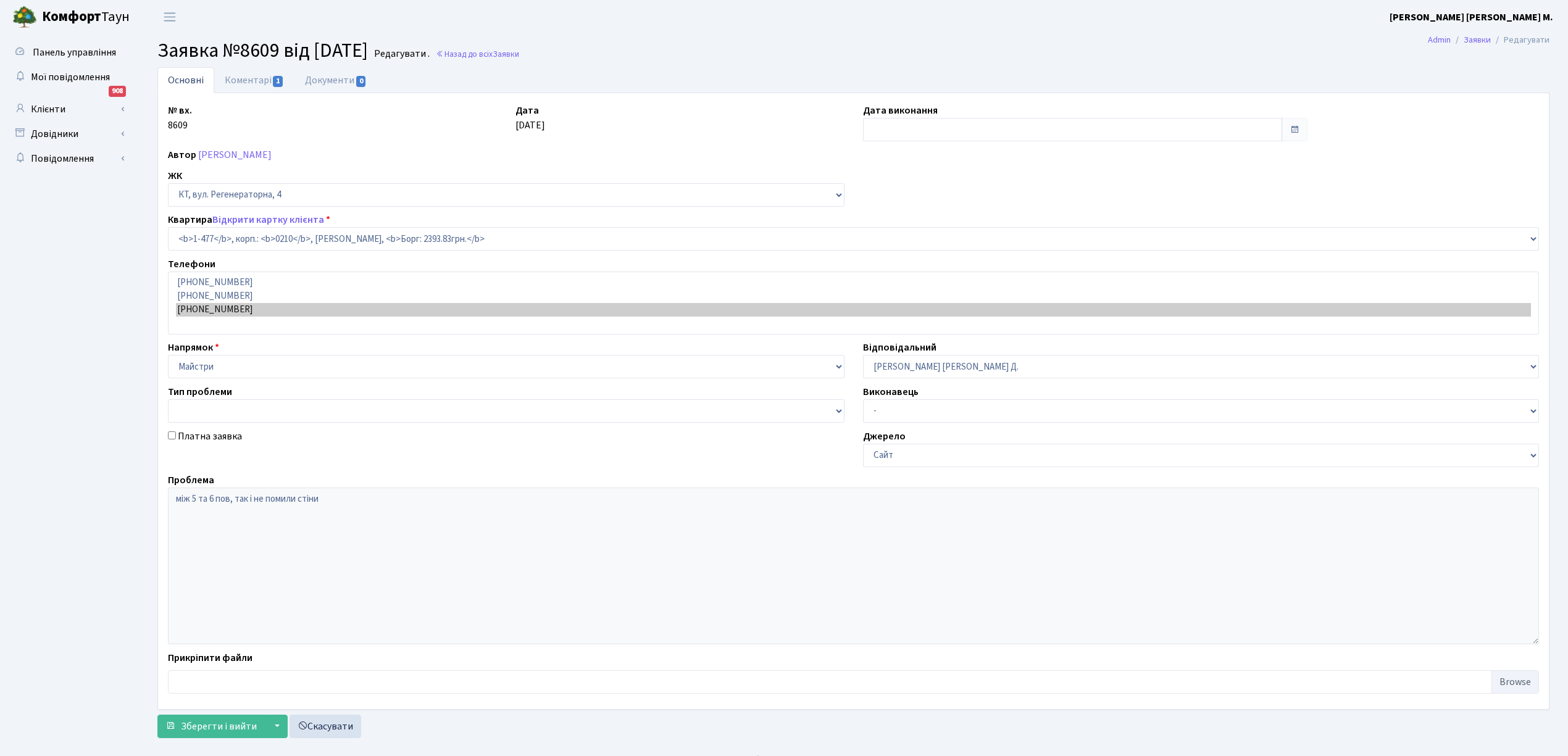
select select "396"
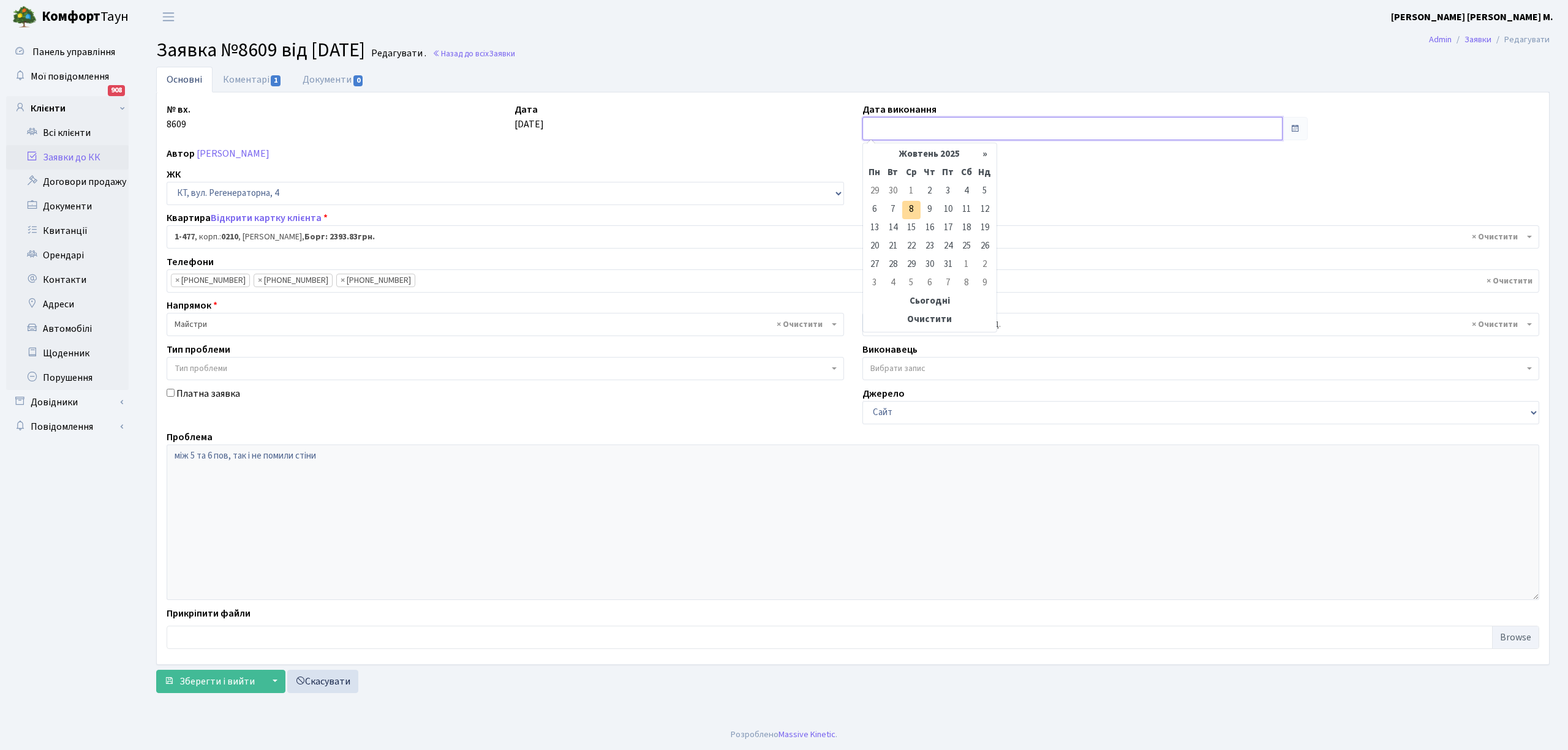
click at [883, 134] on input "text" at bounding box center [1073, 128] width 420 height 23
click at [890, 208] on td "7" at bounding box center [893, 210] width 19 height 19
type input "[DATE]"
click at [201, 678] on span "Зберегти і вийти" at bounding box center [217, 681] width 75 height 13
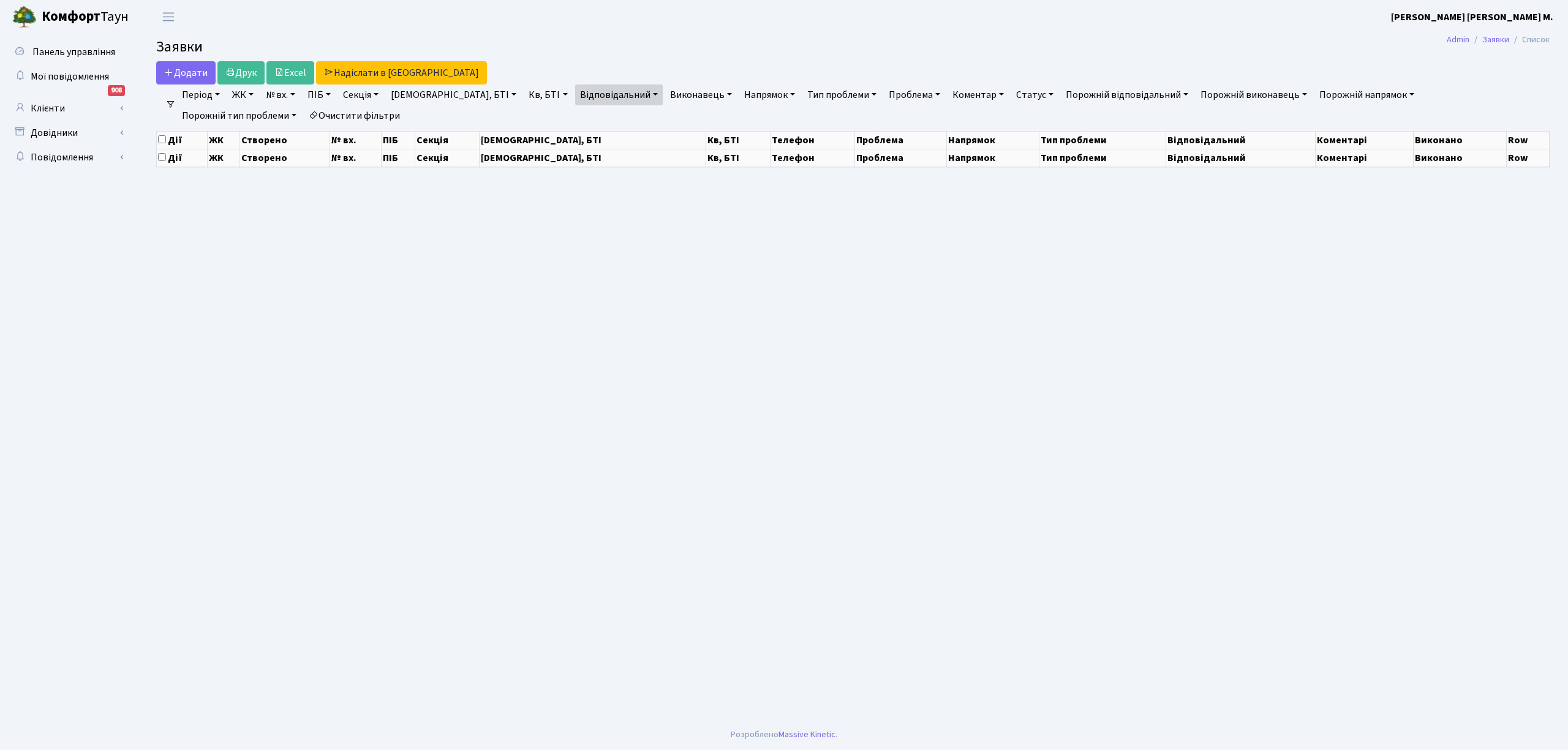
select select "25"
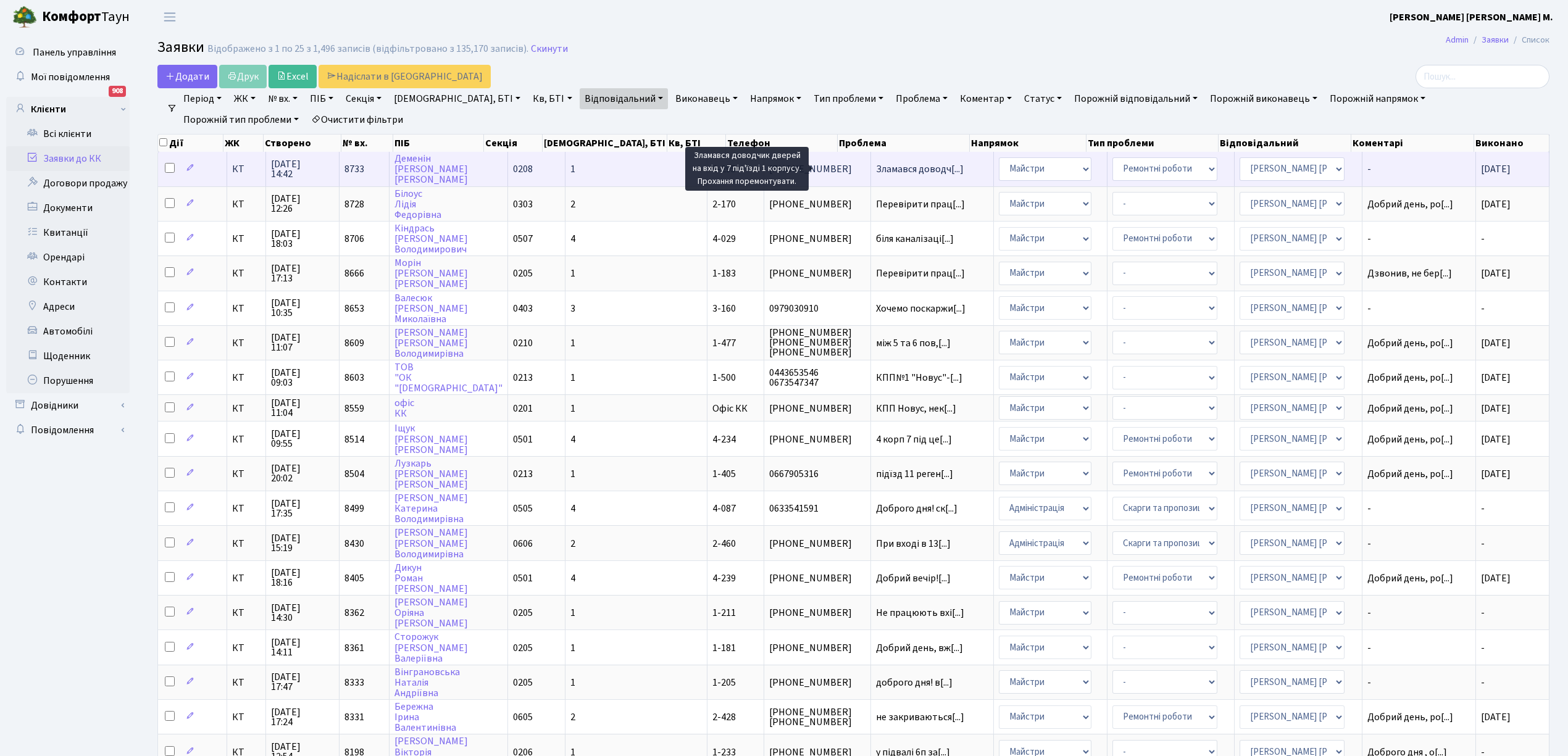
click at [876, 168] on span "Зламався доводч[...]" at bounding box center [920, 169] width 88 height 13
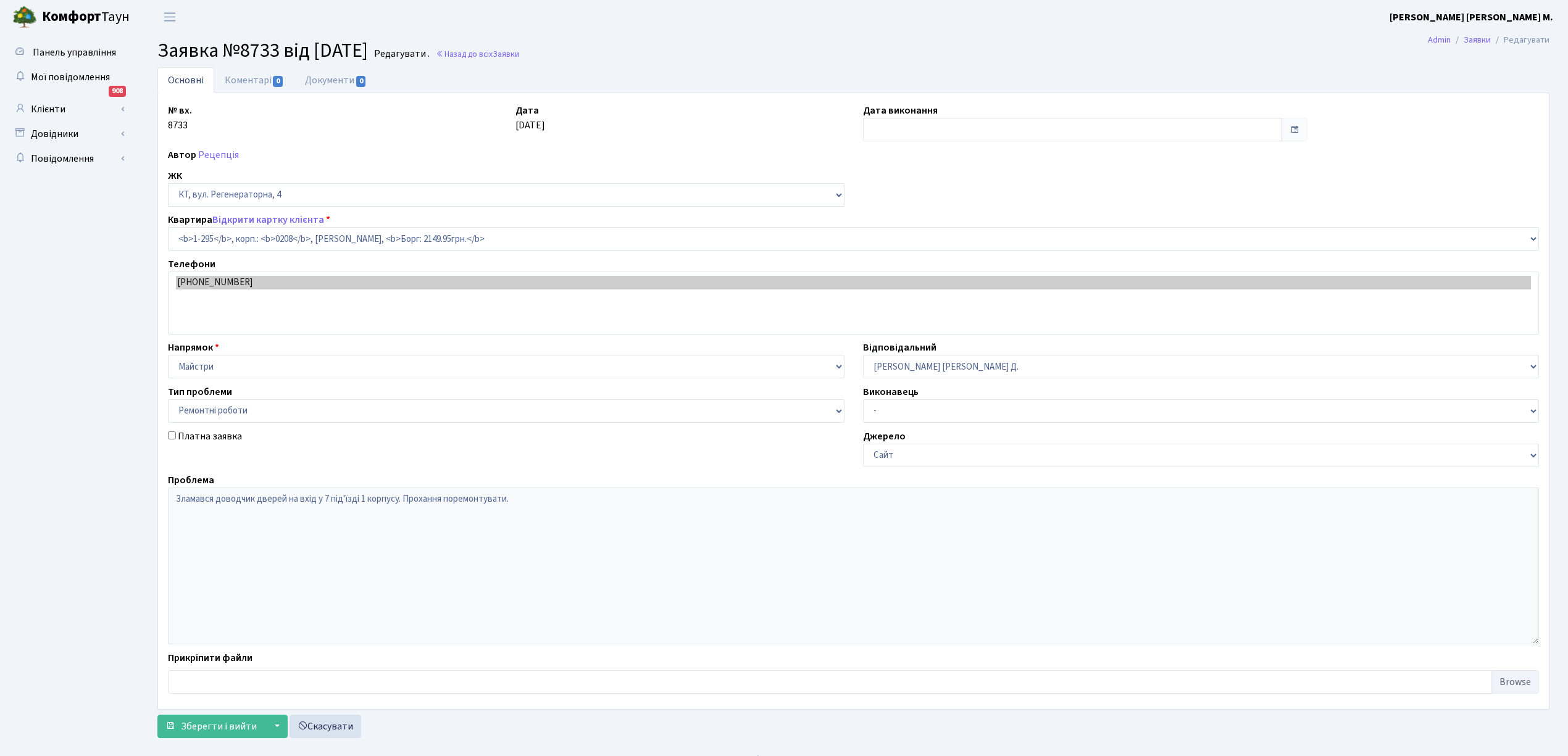
select select "295"
select select "62"
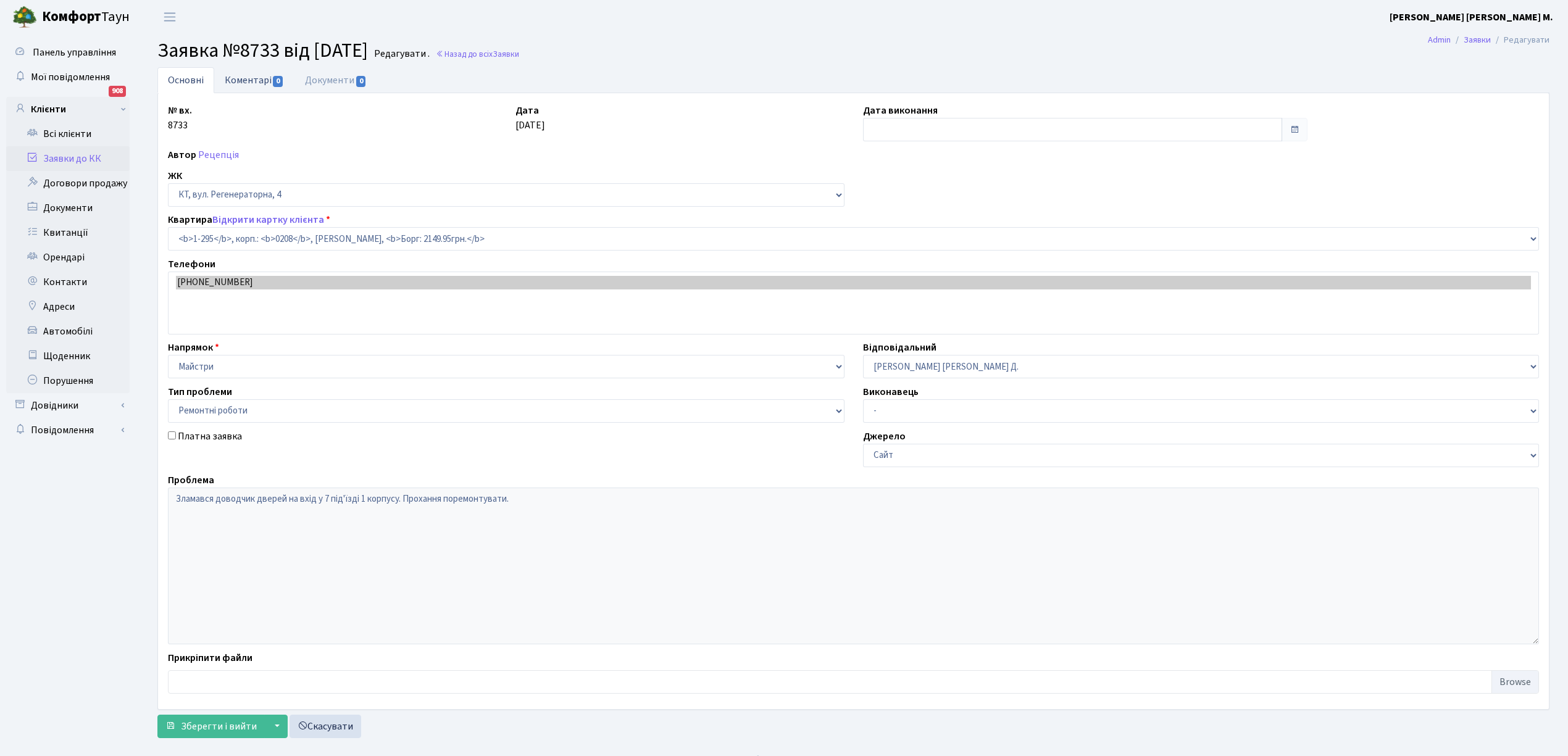
type input "07.10.2025"
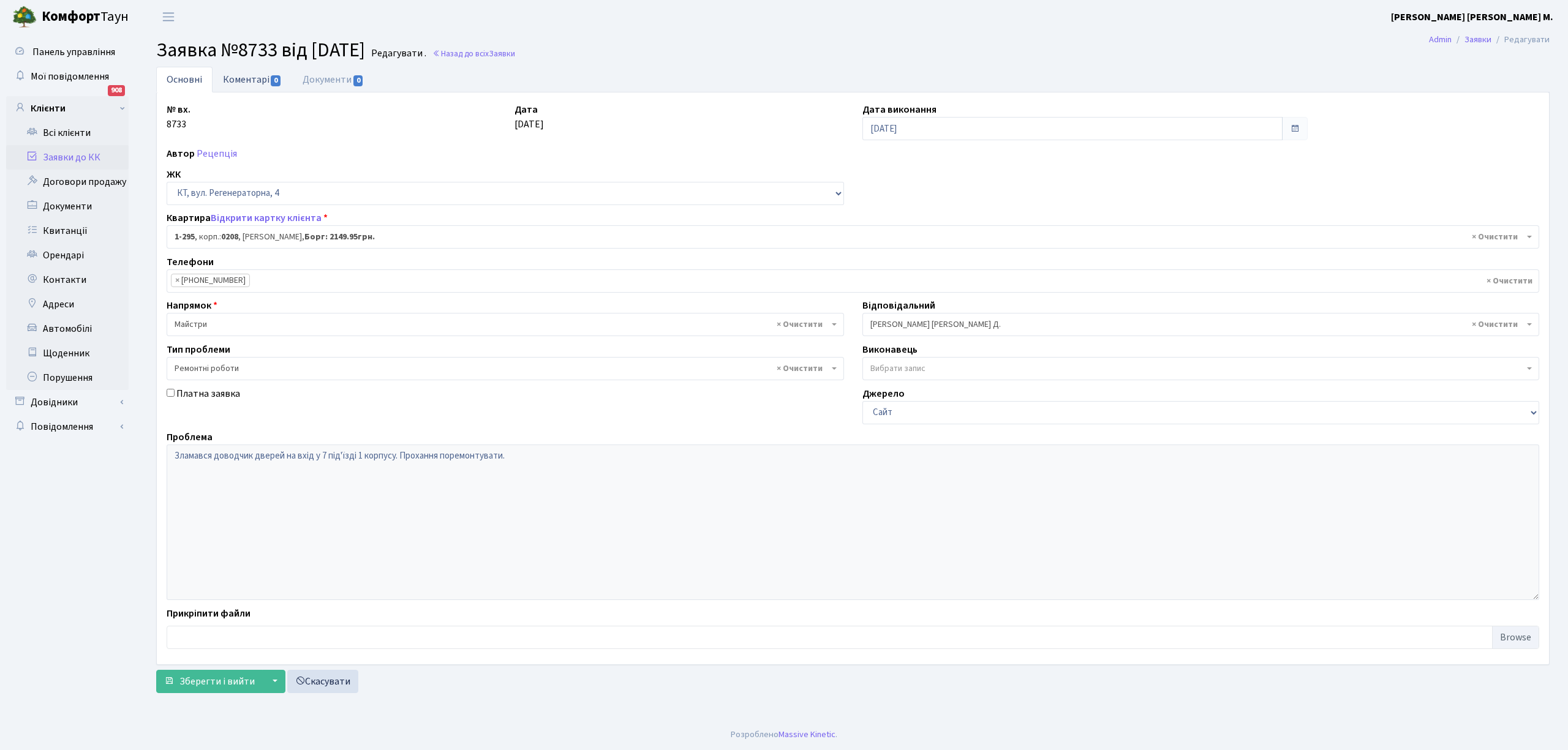
click at [244, 81] on link "Коментарі 0" at bounding box center [252, 79] width 80 height 25
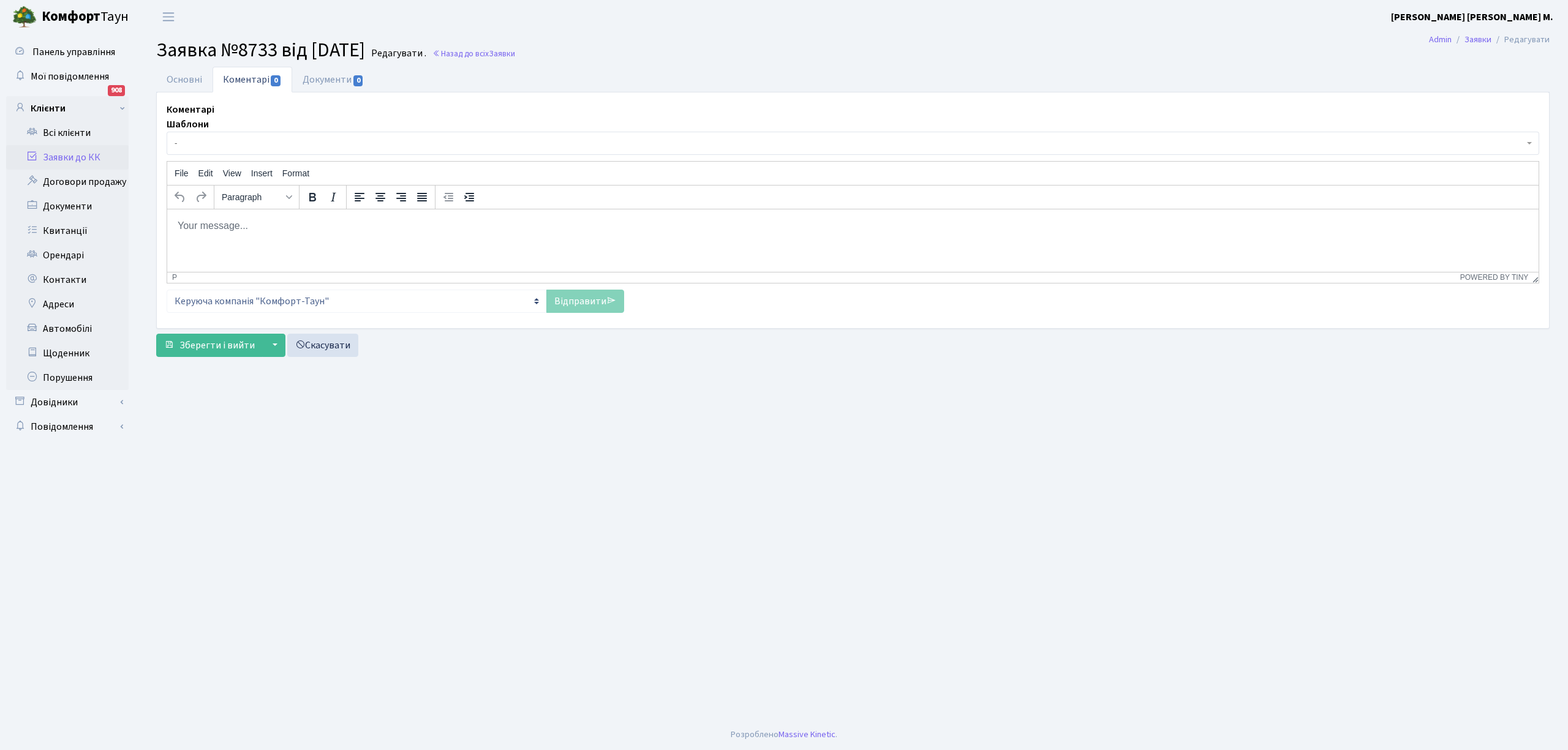
click at [230, 146] on span "-" at bounding box center [849, 143] width 1349 height 12
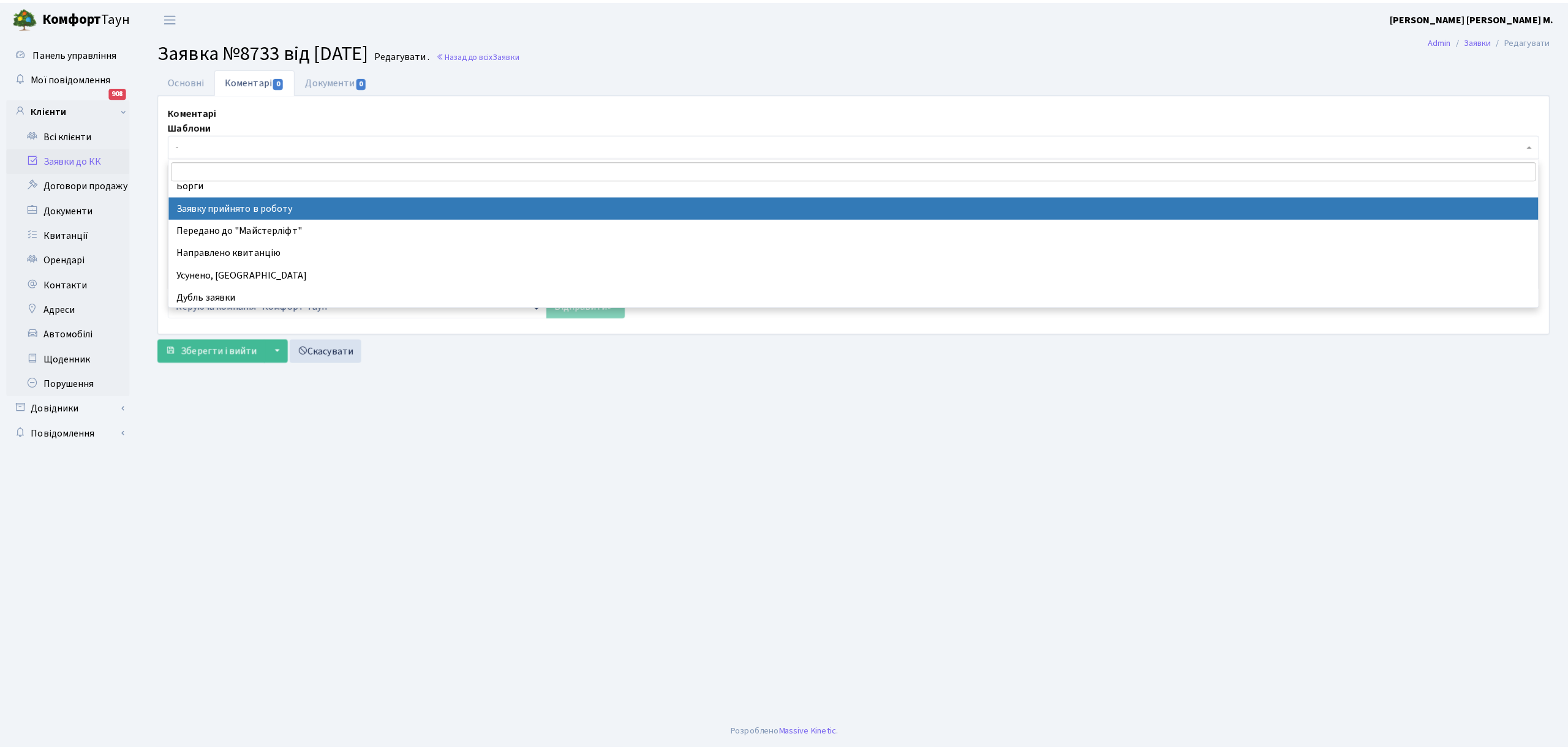
scroll to position [81, 0]
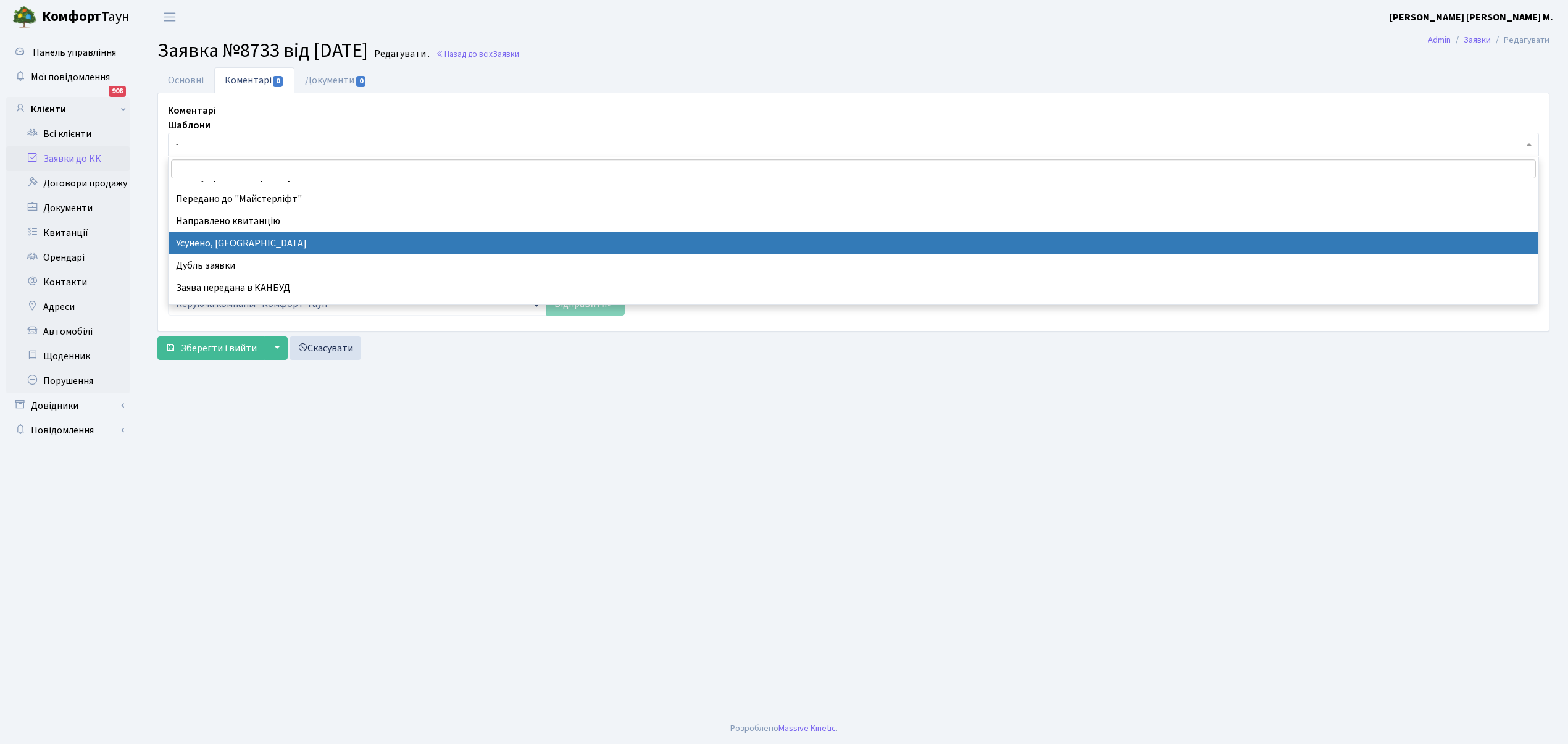
drag, startPoint x: 232, startPoint y: 246, endPoint x: 65, endPoint y: 32, distance: 271.4
select select "15"
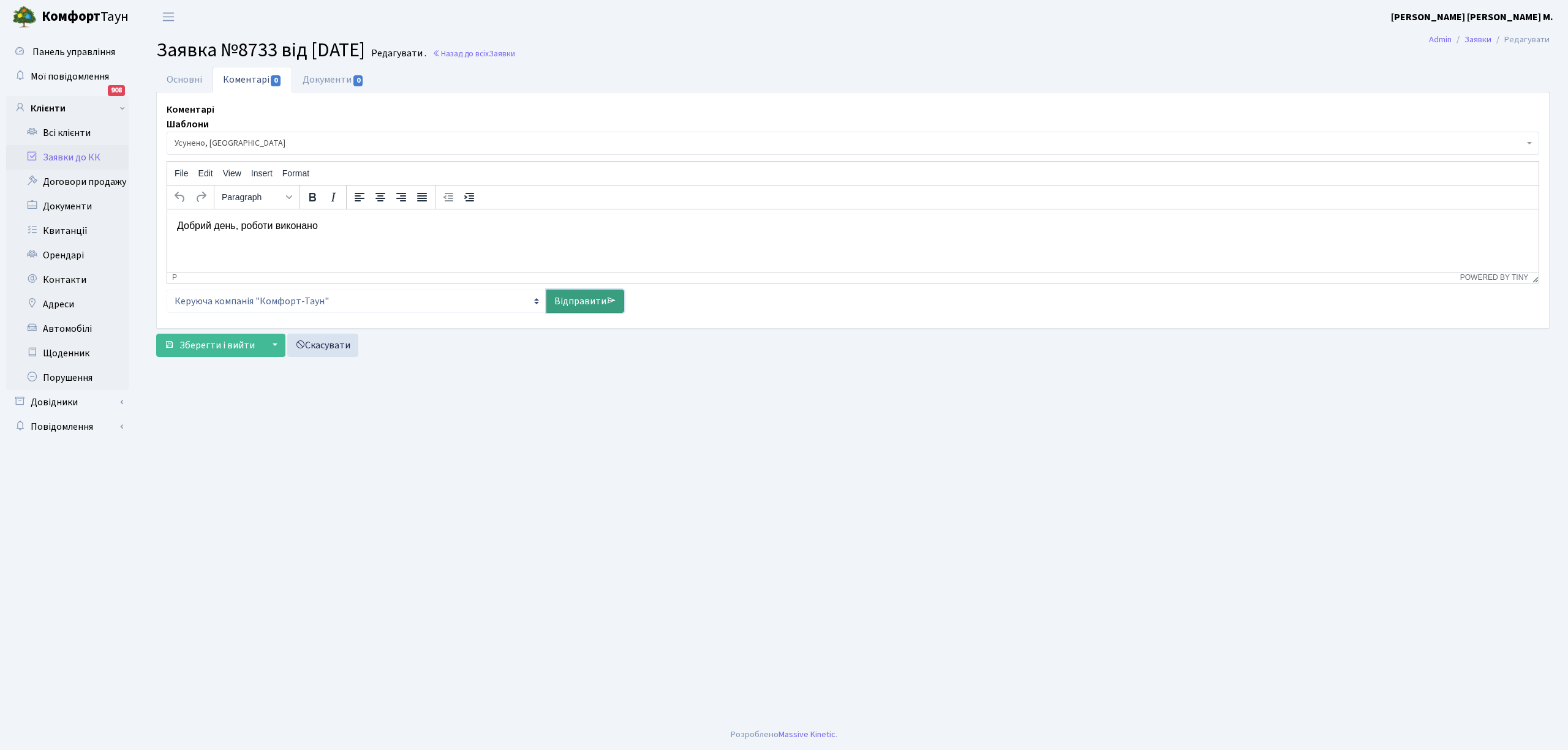
click at [575, 306] on link "Відправити" at bounding box center [586, 301] width 78 height 23
select select
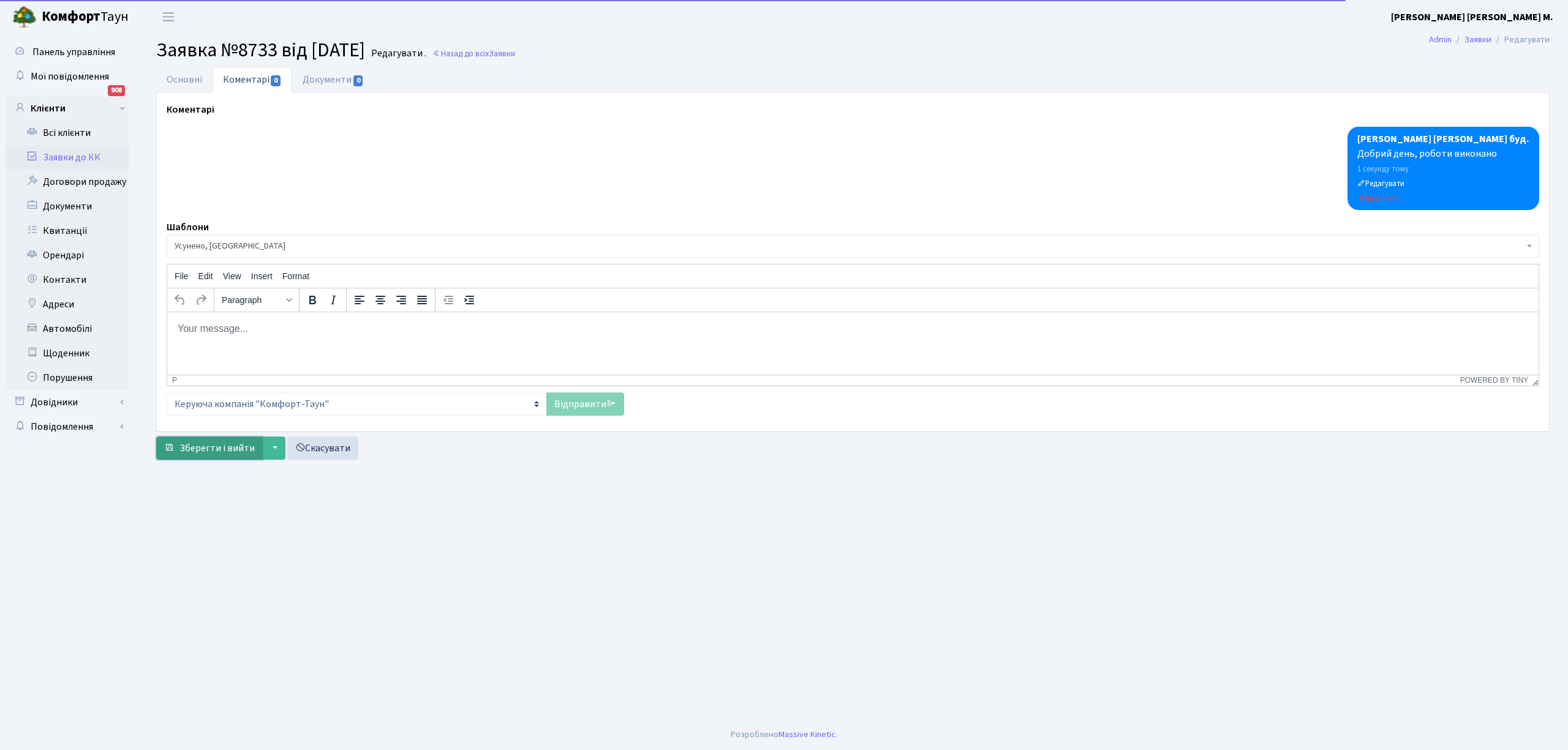
click at [206, 450] on span "Зберегти і вийти" at bounding box center [217, 448] width 75 height 13
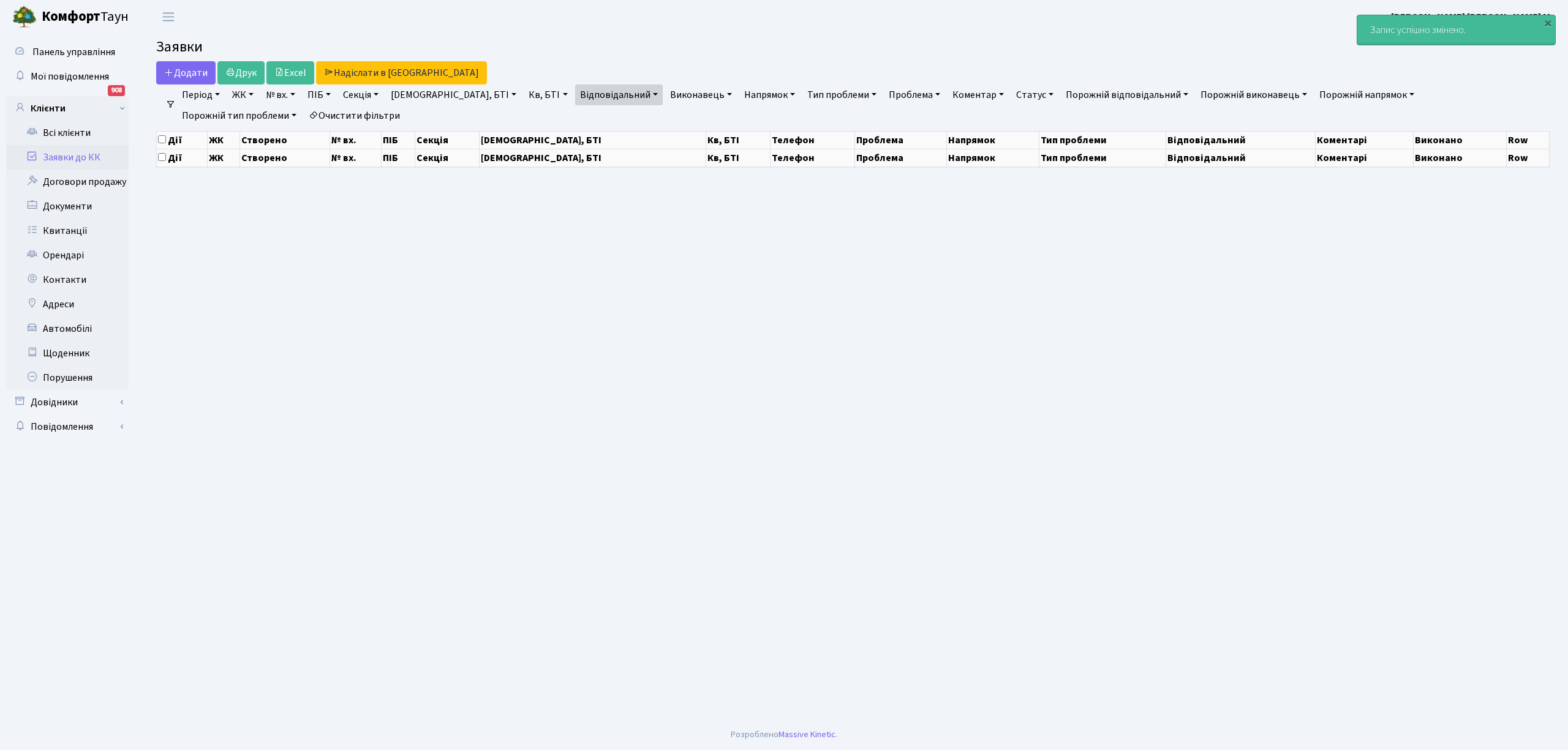
select select "25"
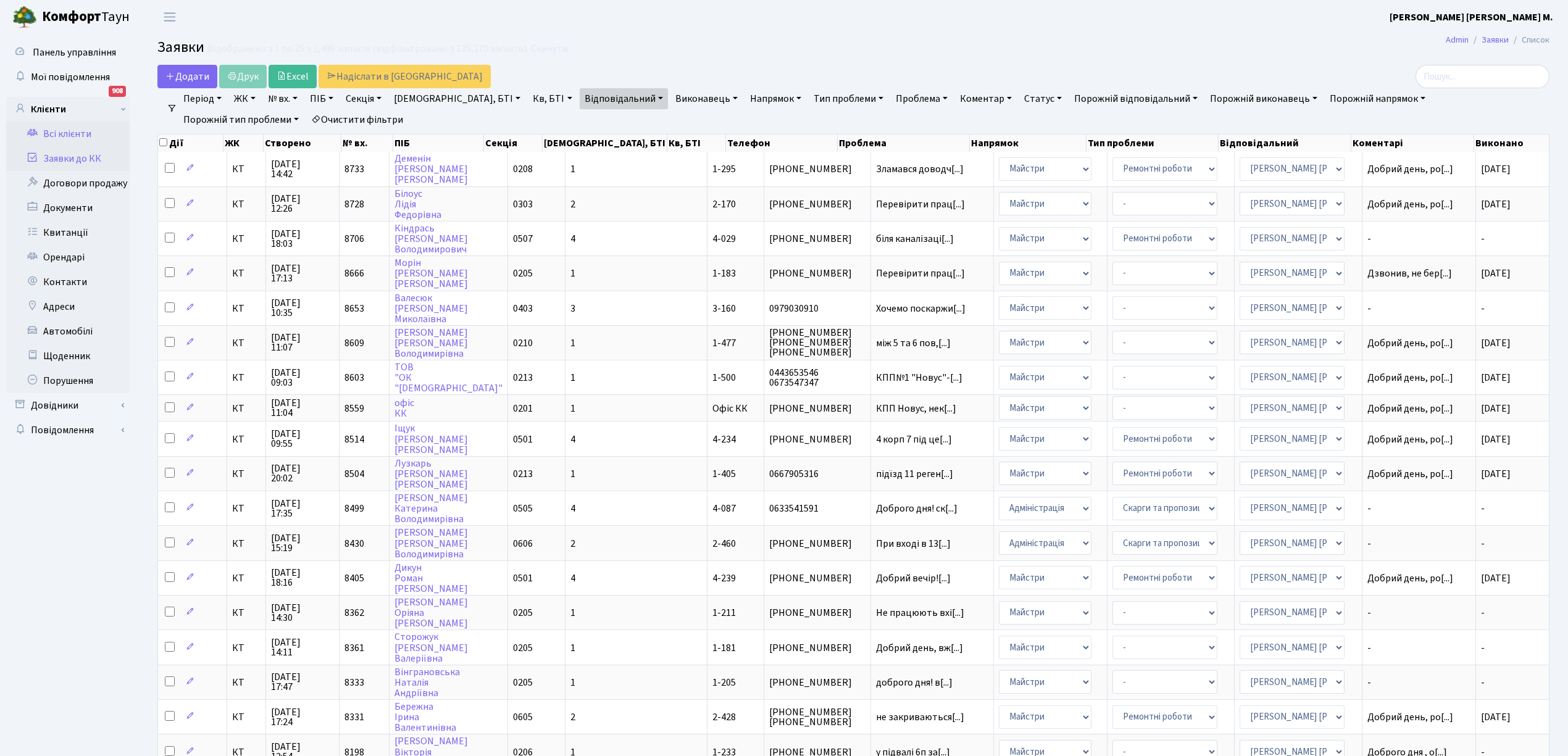
click at [62, 129] on link "Всі клієнти" at bounding box center [68, 134] width 123 height 25
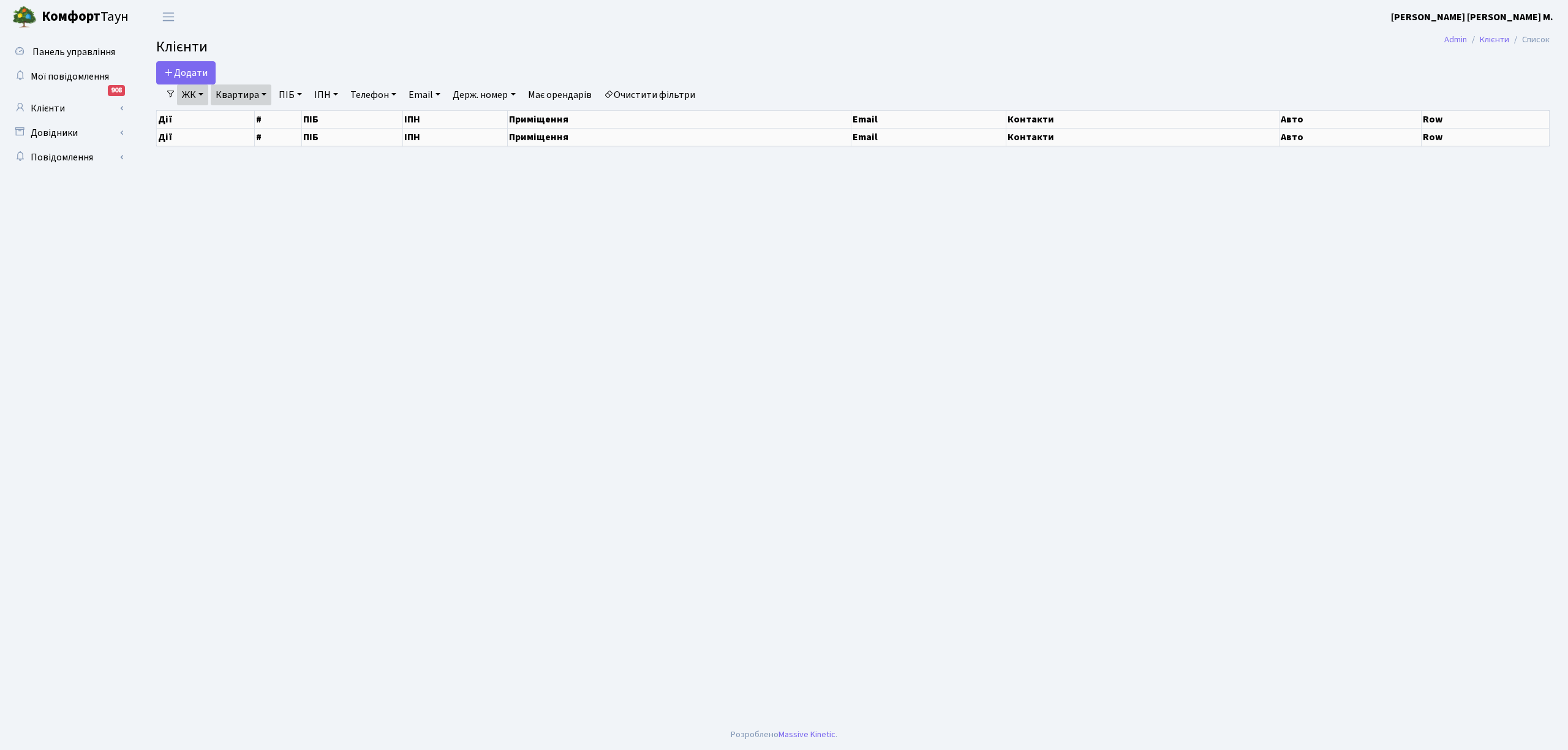
select select "25"
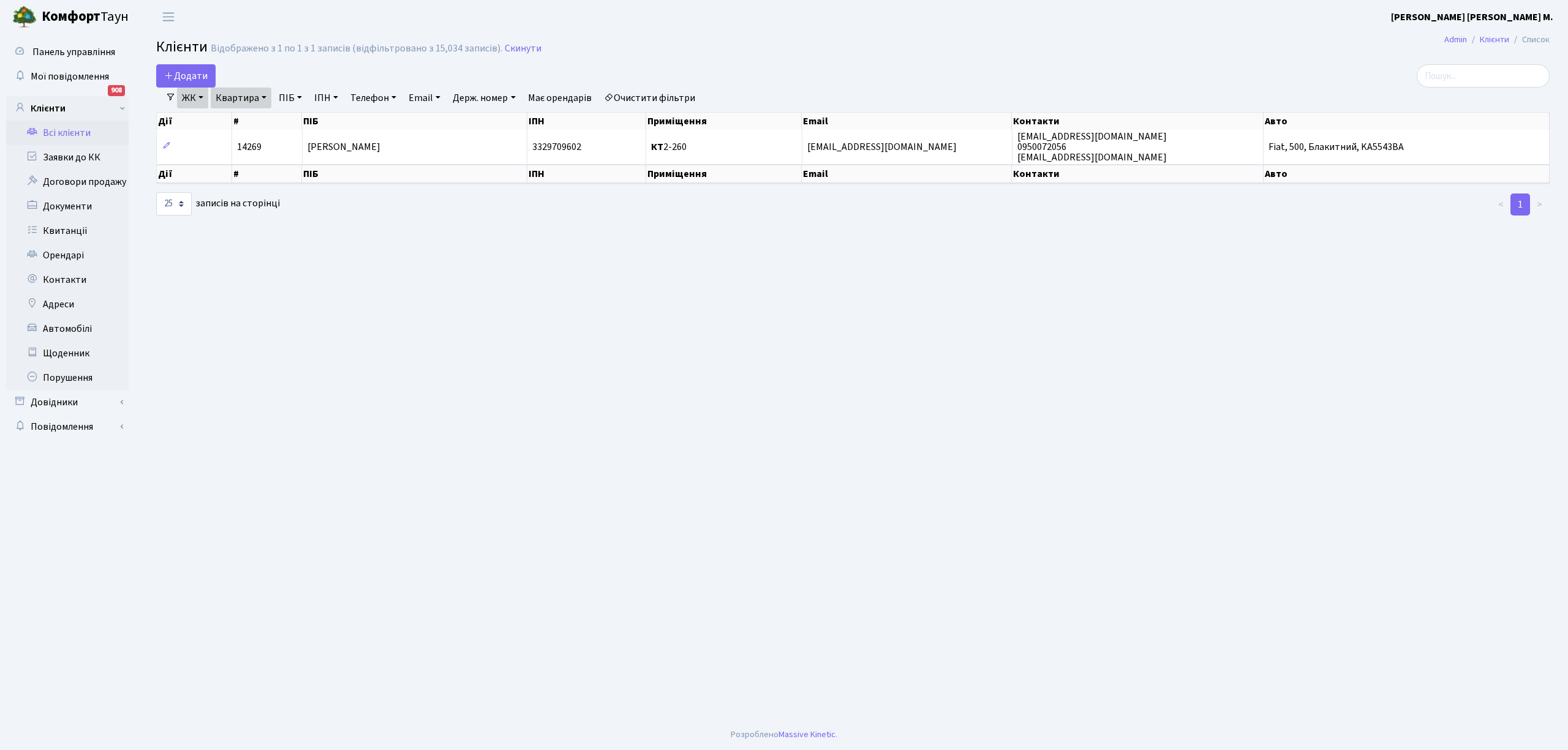
click at [265, 98] on link "Квартира" at bounding box center [241, 98] width 60 height 21
click at [249, 125] on input "2-260" at bounding box center [247, 121] width 72 height 23
type input "2"
type input "3-166"
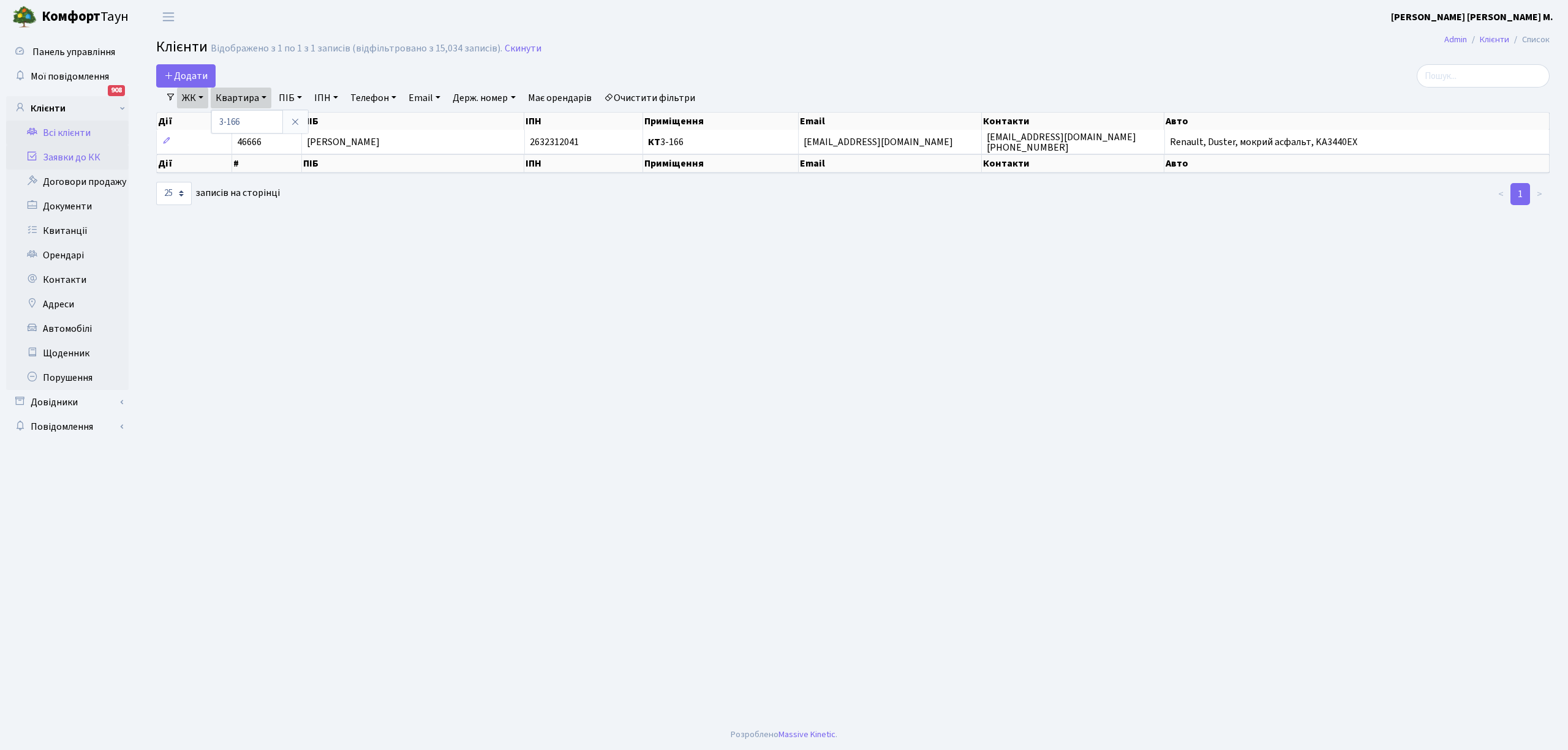
click at [68, 154] on link "Заявки до КК" at bounding box center [67, 158] width 122 height 25
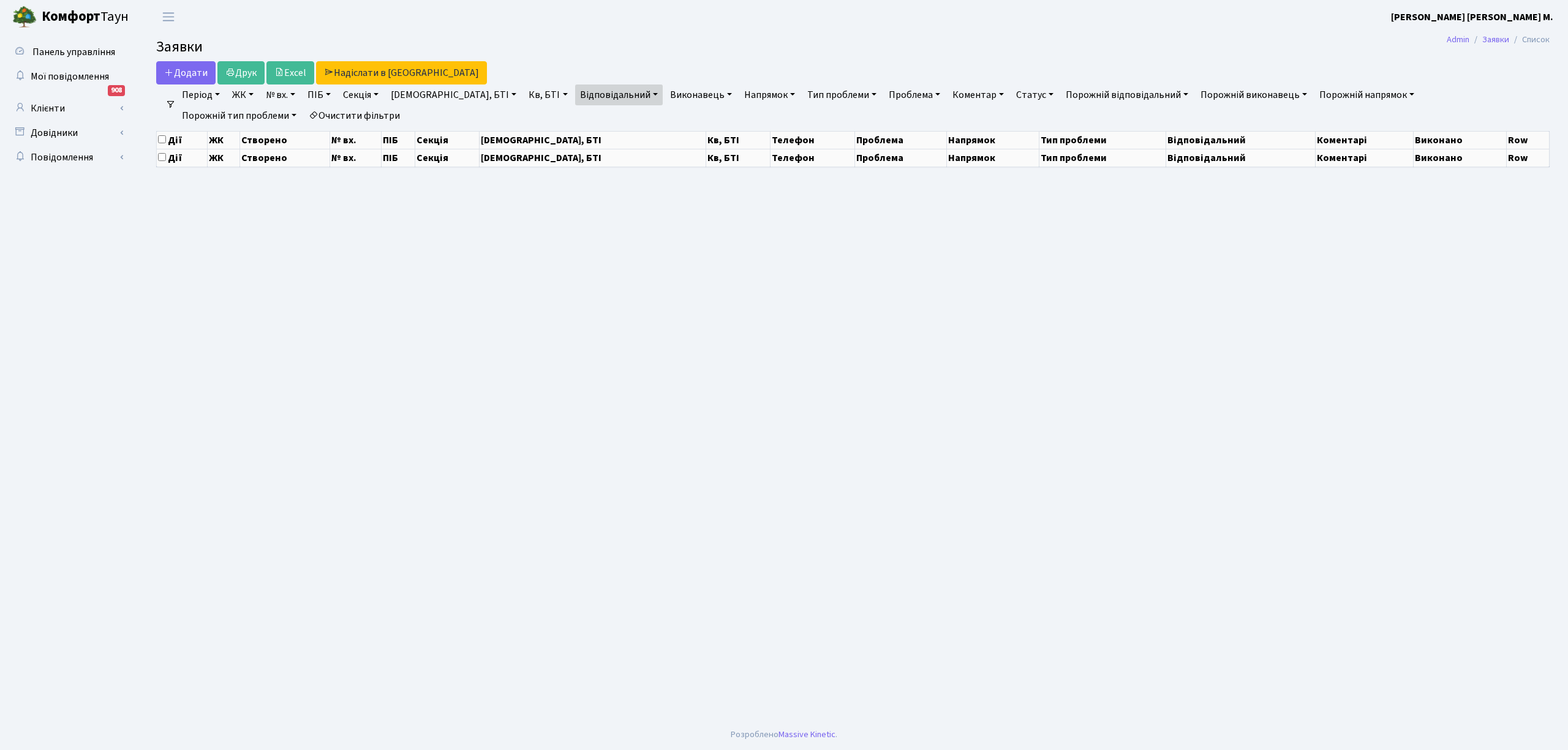
select select "25"
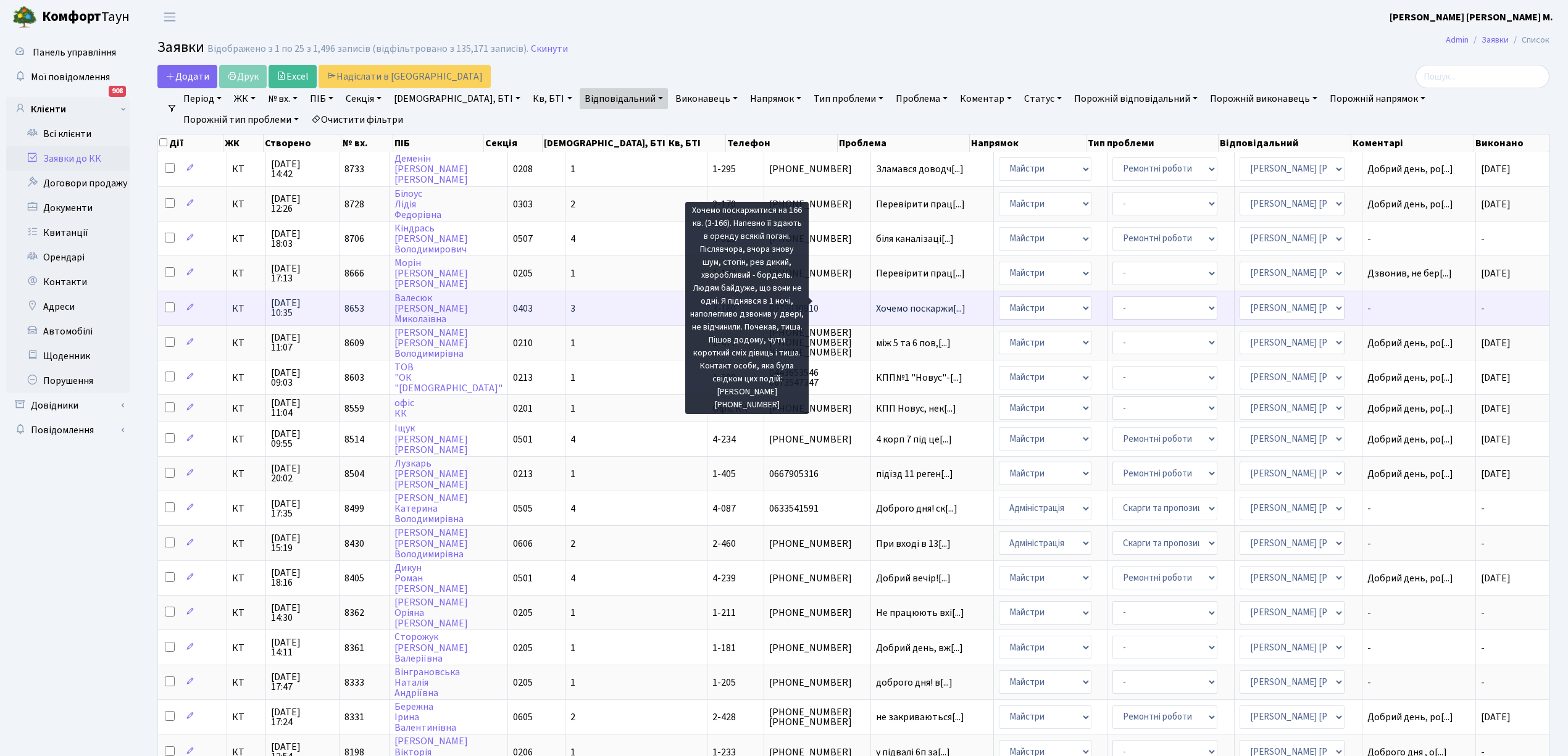
click at [876, 302] on span "Хочемо поскаржи[...]" at bounding box center [921, 308] width 89 height 13
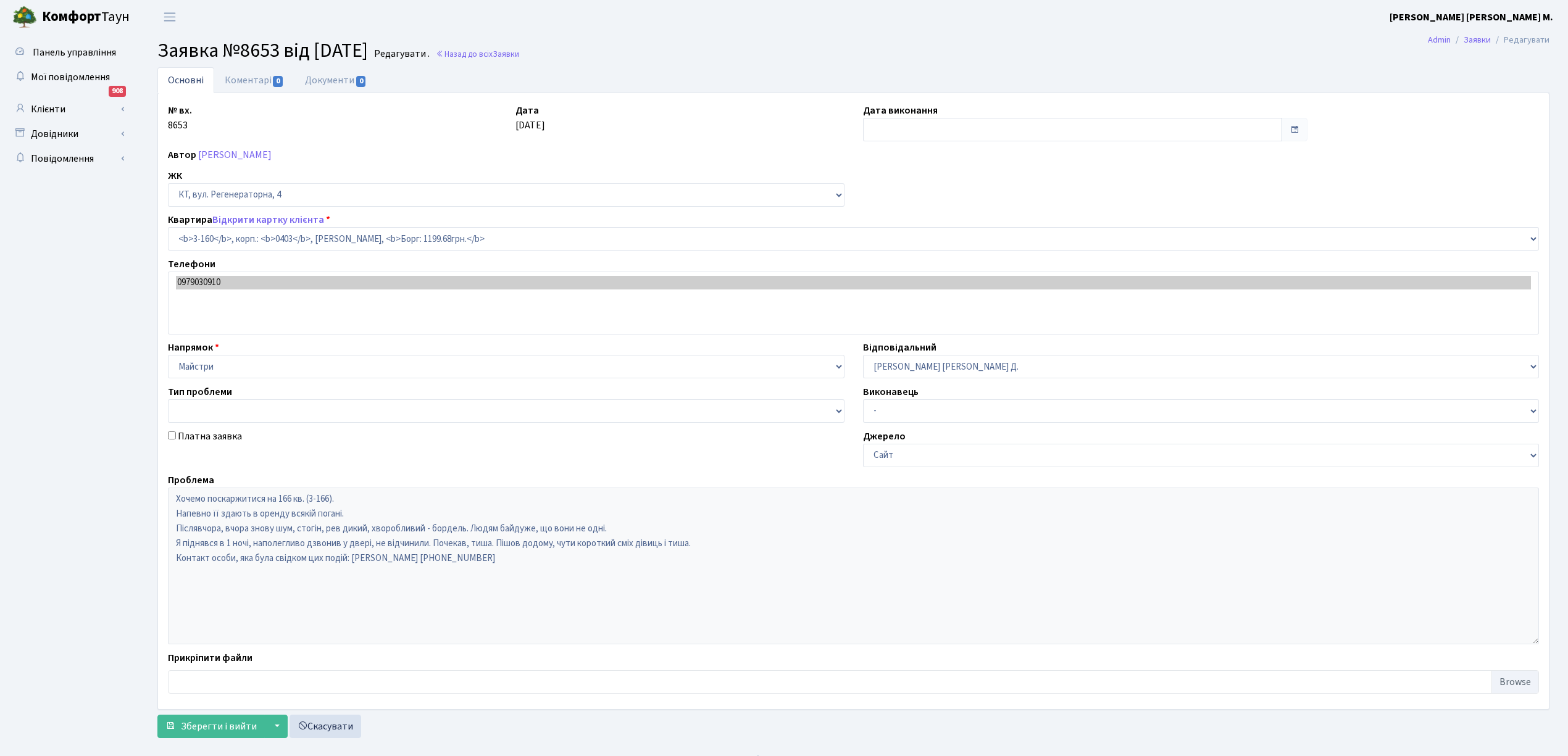
select select "827"
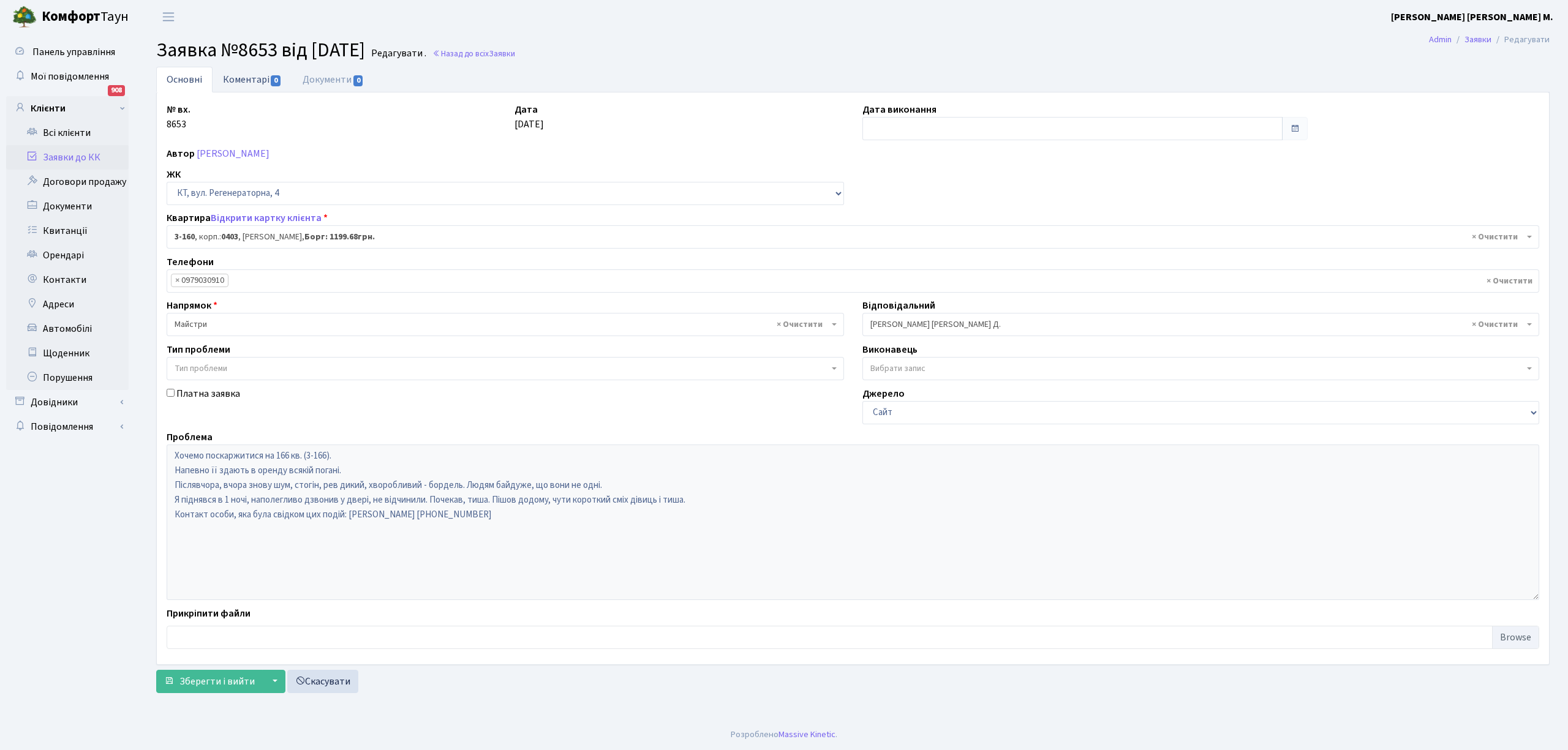
click at [245, 77] on link "Коментарі 0" at bounding box center [252, 79] width 80 height 25
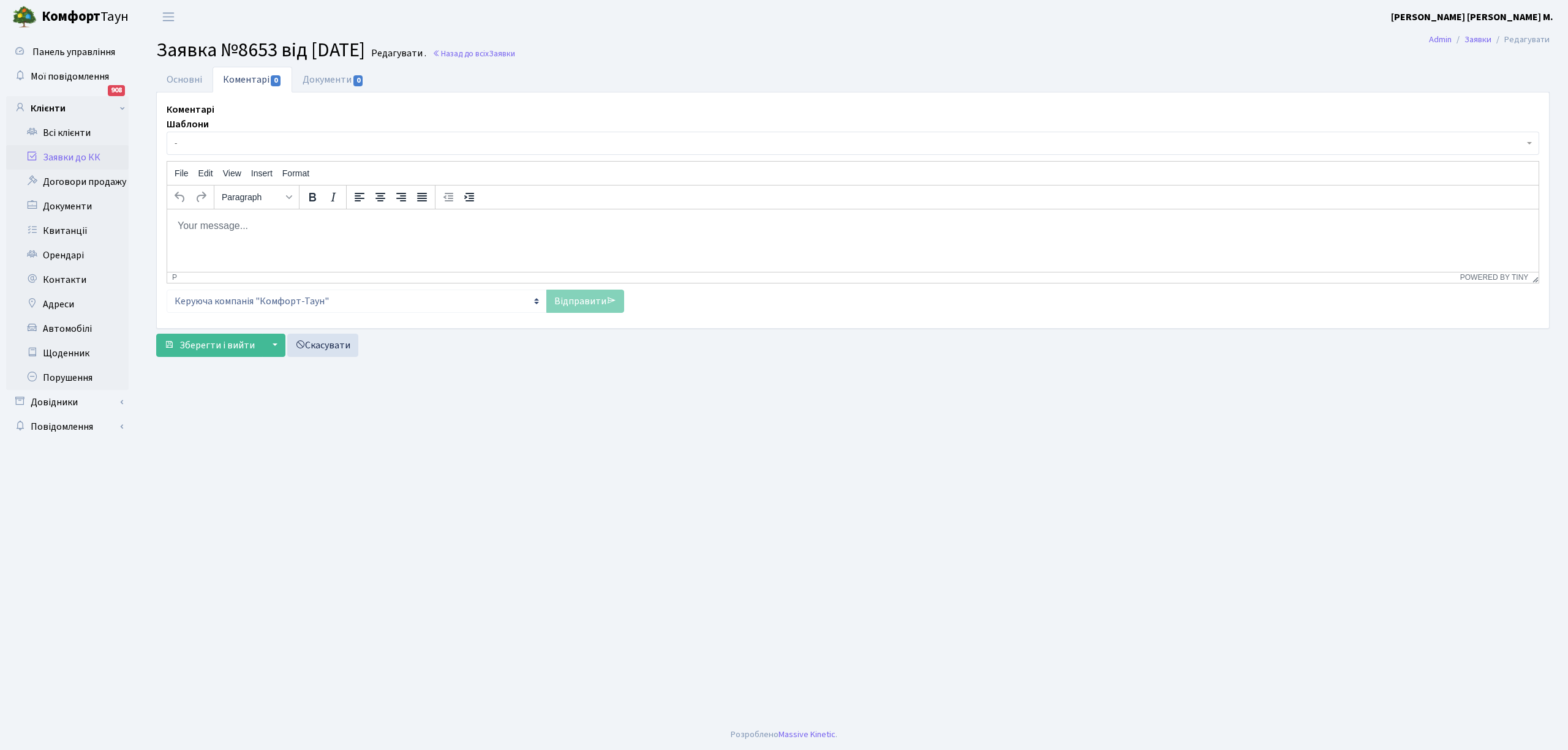
click at [198, 220] on body "Rich Text Area. Press ALT-0 for help." at bounding box center [853, 225] width 1352 height 13
click at [362, 227] on p "Доброго ранку, господарку квартири попреджено" at bounding box center [853, 225] width 1352 height 13
click at [412, 229] on p "Доброго ранку, господарку квартири попереджено" at bounding box center [853, 225] width 1352 height 13
click at [582, 305] on link "Відправити" at bounding box center [586, 301] width 78 height 23
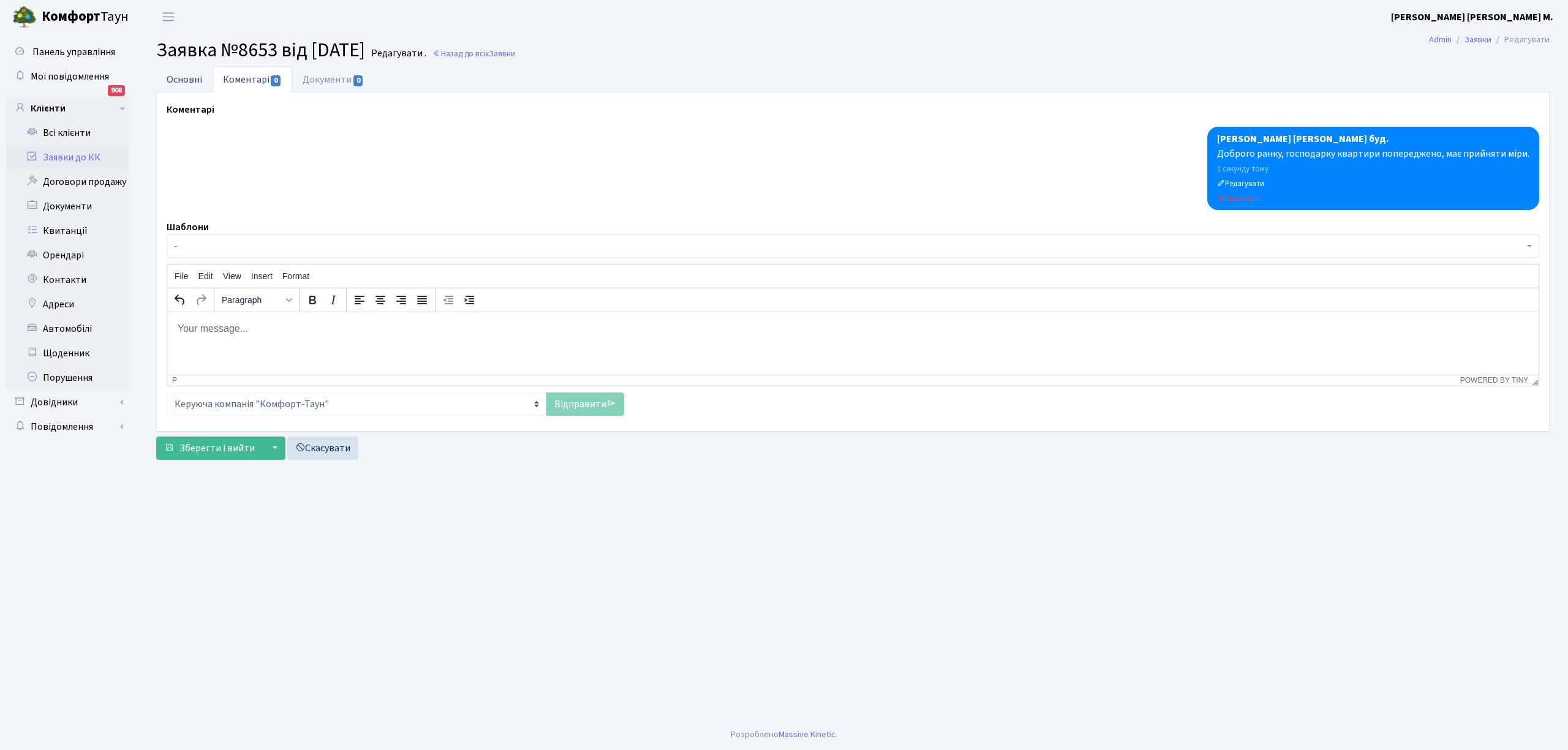
click at [180, 84] on link "Основні" at bounding box center [184, 79] width 57 height 25
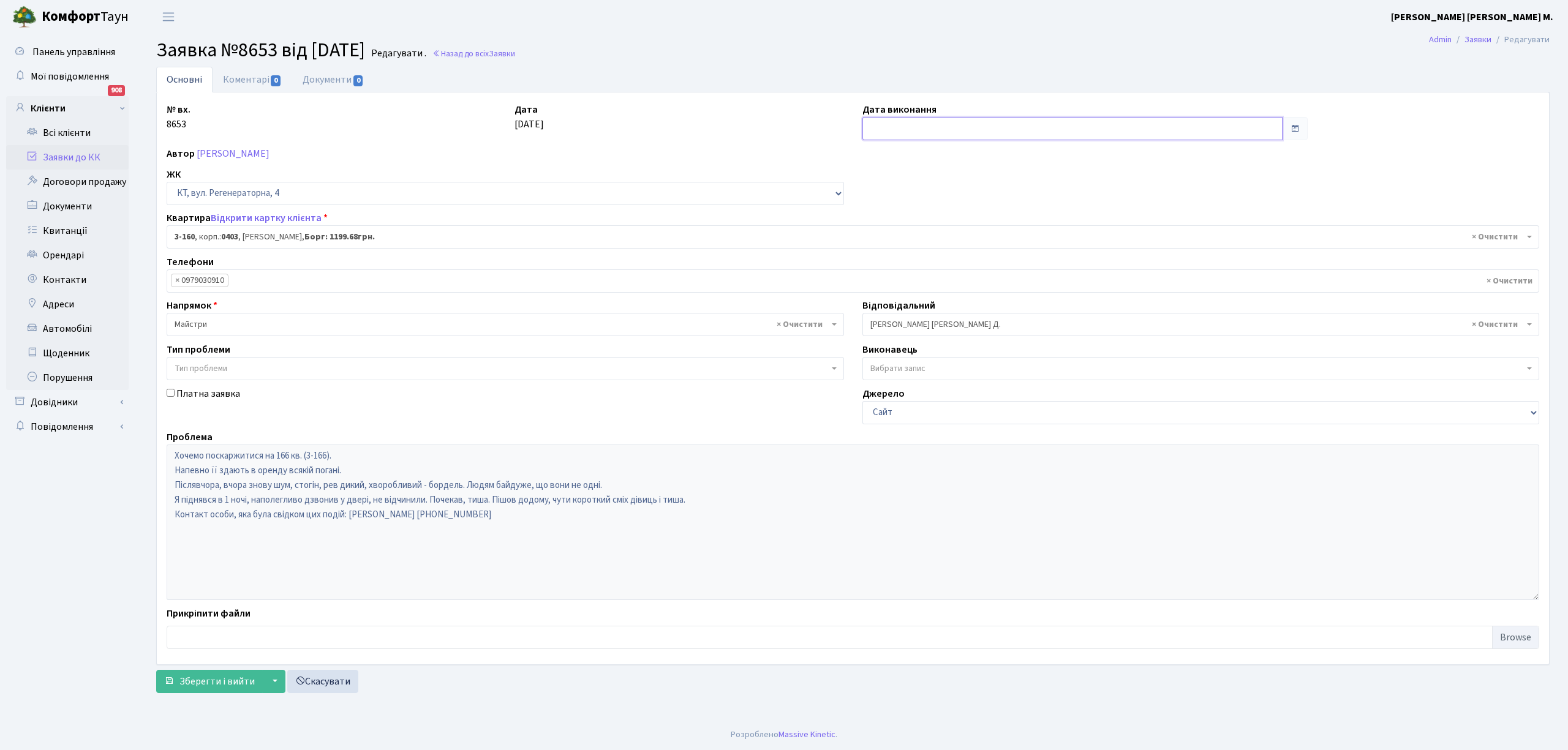
click at [873, 128] on input "text" at bounding box center [1073, 128] width 420 height 23
click at [892, 218] on td "7" at bounding box center [893, 210] width 19 height 19
type input "[DATE]"
drag, startPoint x: 205, startPoint y: 686, endPoint x: 205, endPoint y: 630, distance: 56.0
click at [206, 687] on span "Зберегти і вийти" at bounding box center [217, 681] width 75 height 13
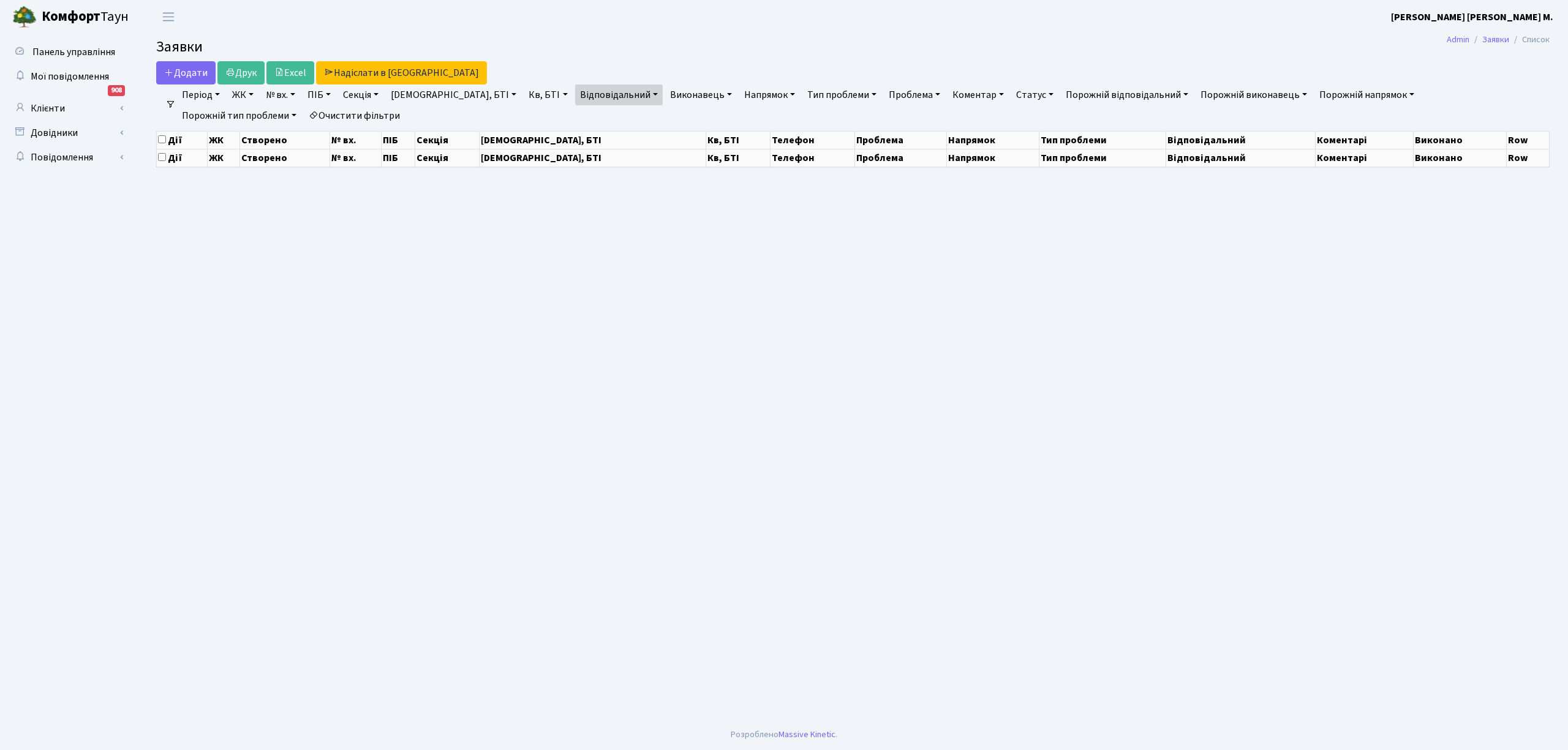
select select "25"
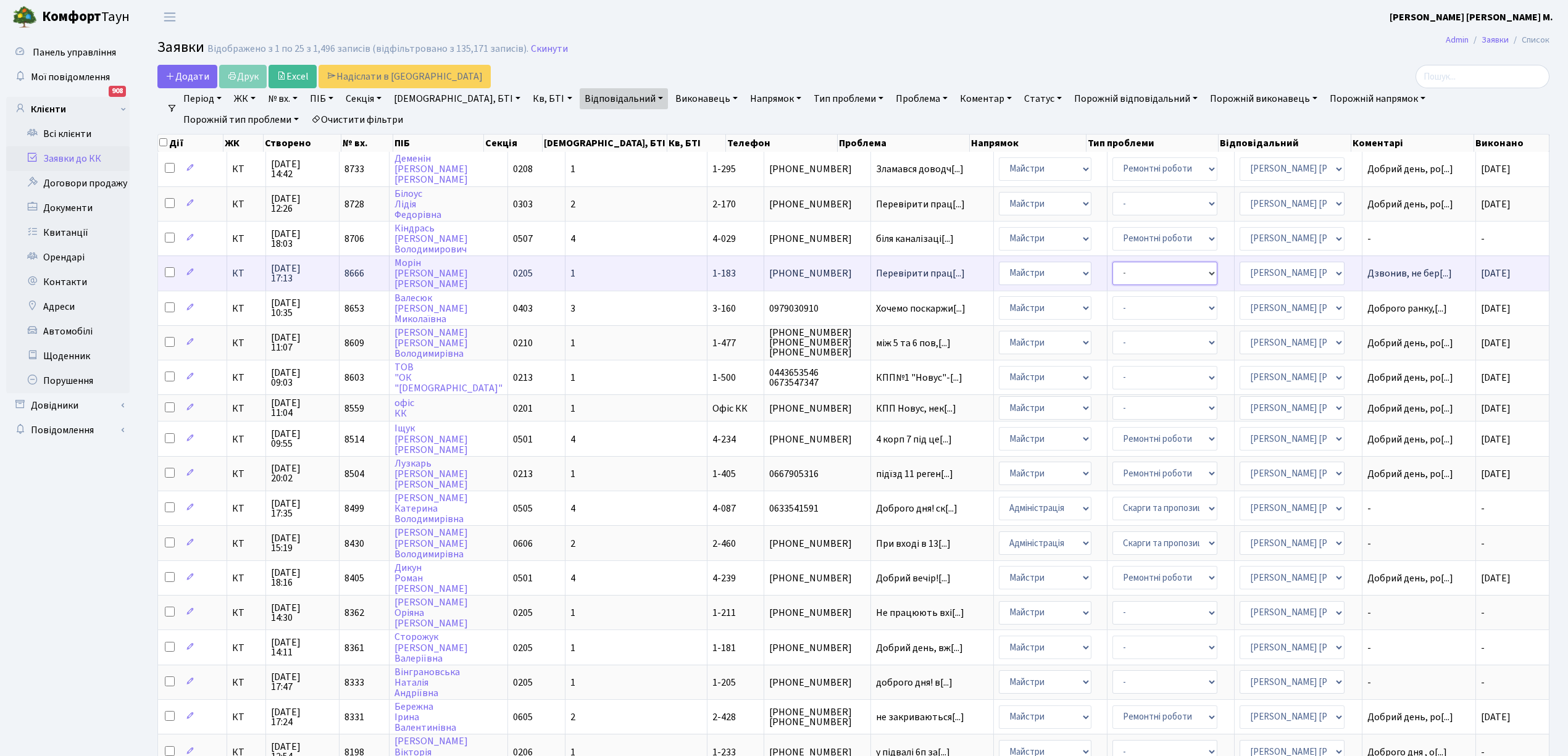
click at [1172, 265] on select "- Замовлення плану комунікацій Дитячі майданчики Озеленення Прибирання в будинк…" at bounding box center [1165, 273] width 105 height 23
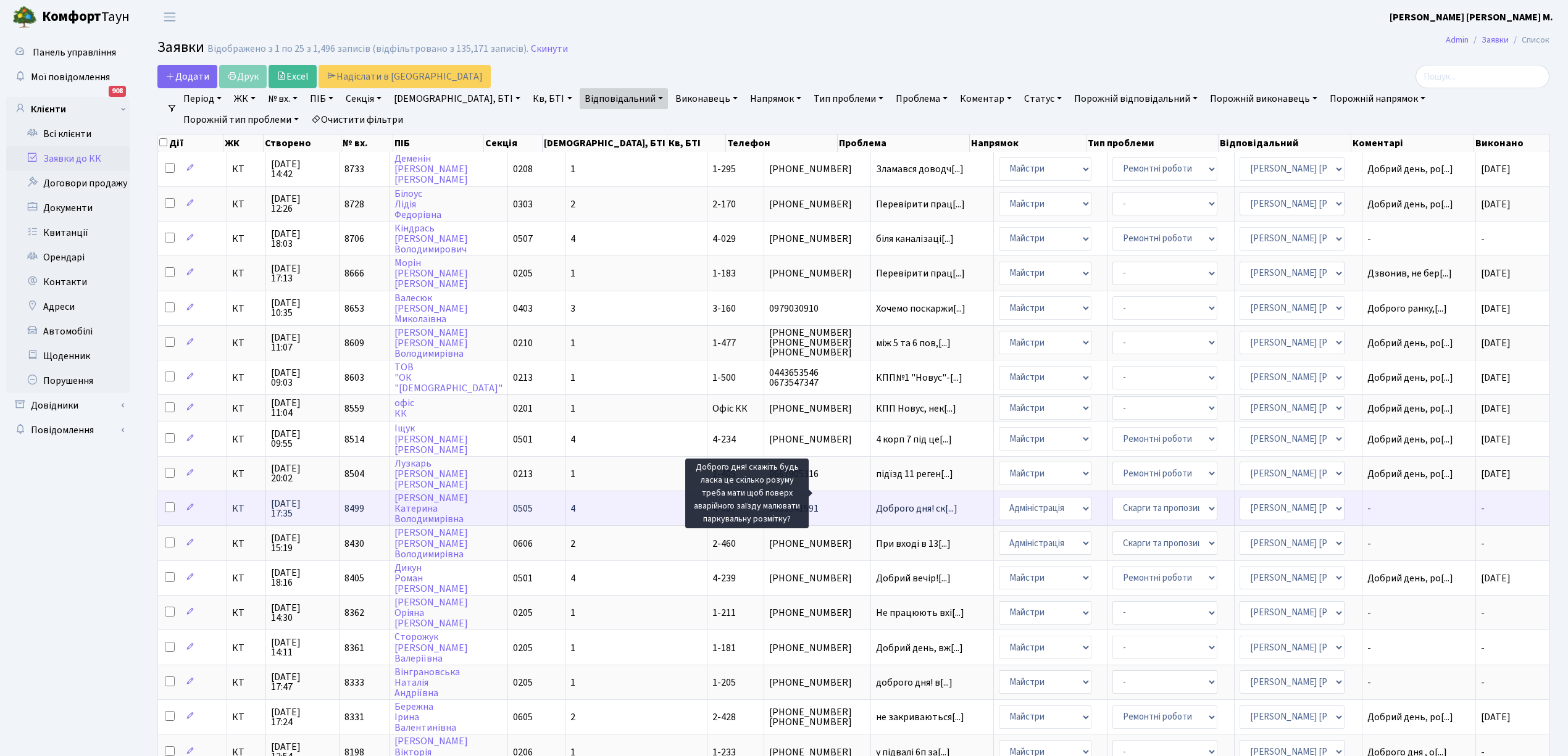
click at [876, 502] on span "Доброго дня! ск[...]" at bounding box center [916, 508] width 81 height 13
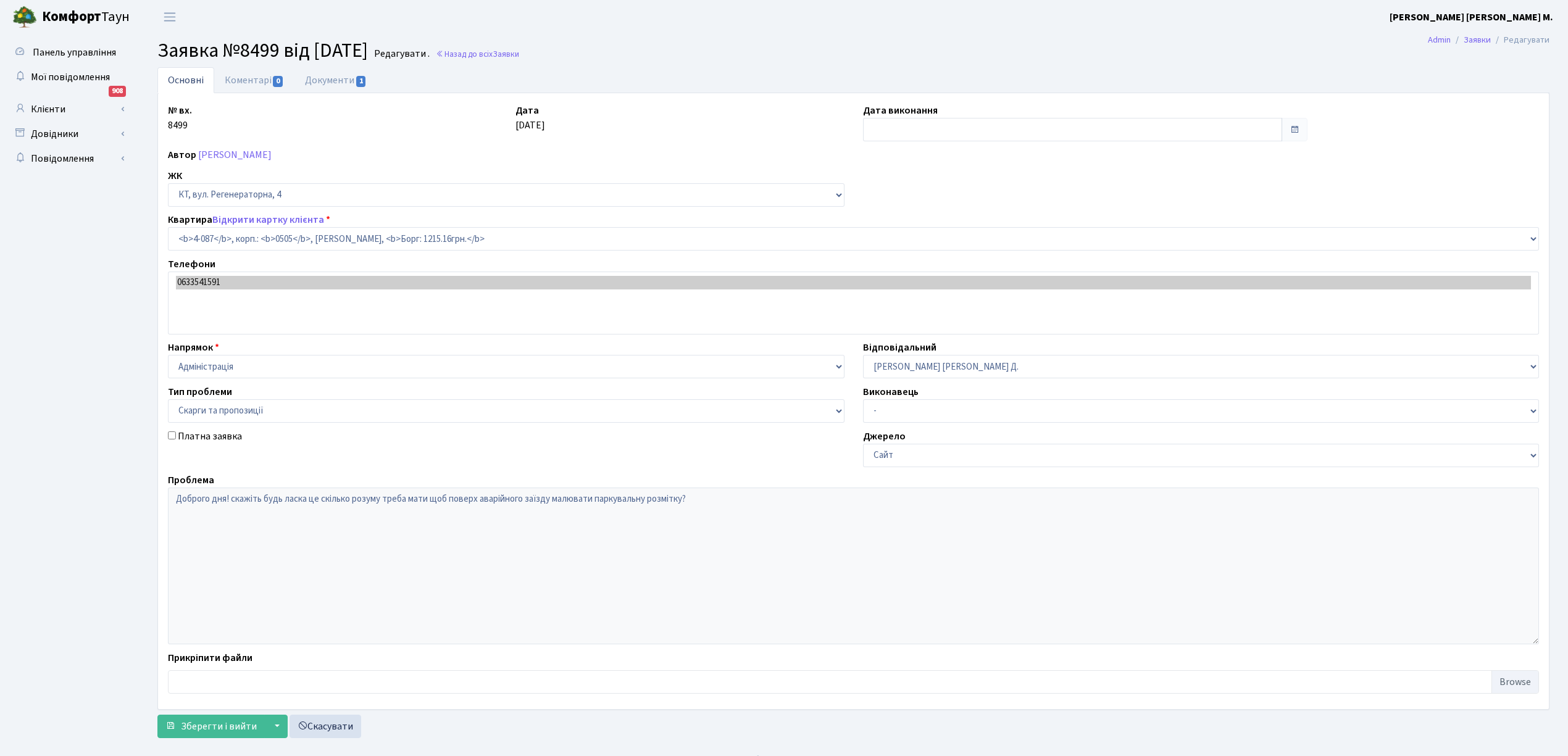
select select "1171"
select select "55"
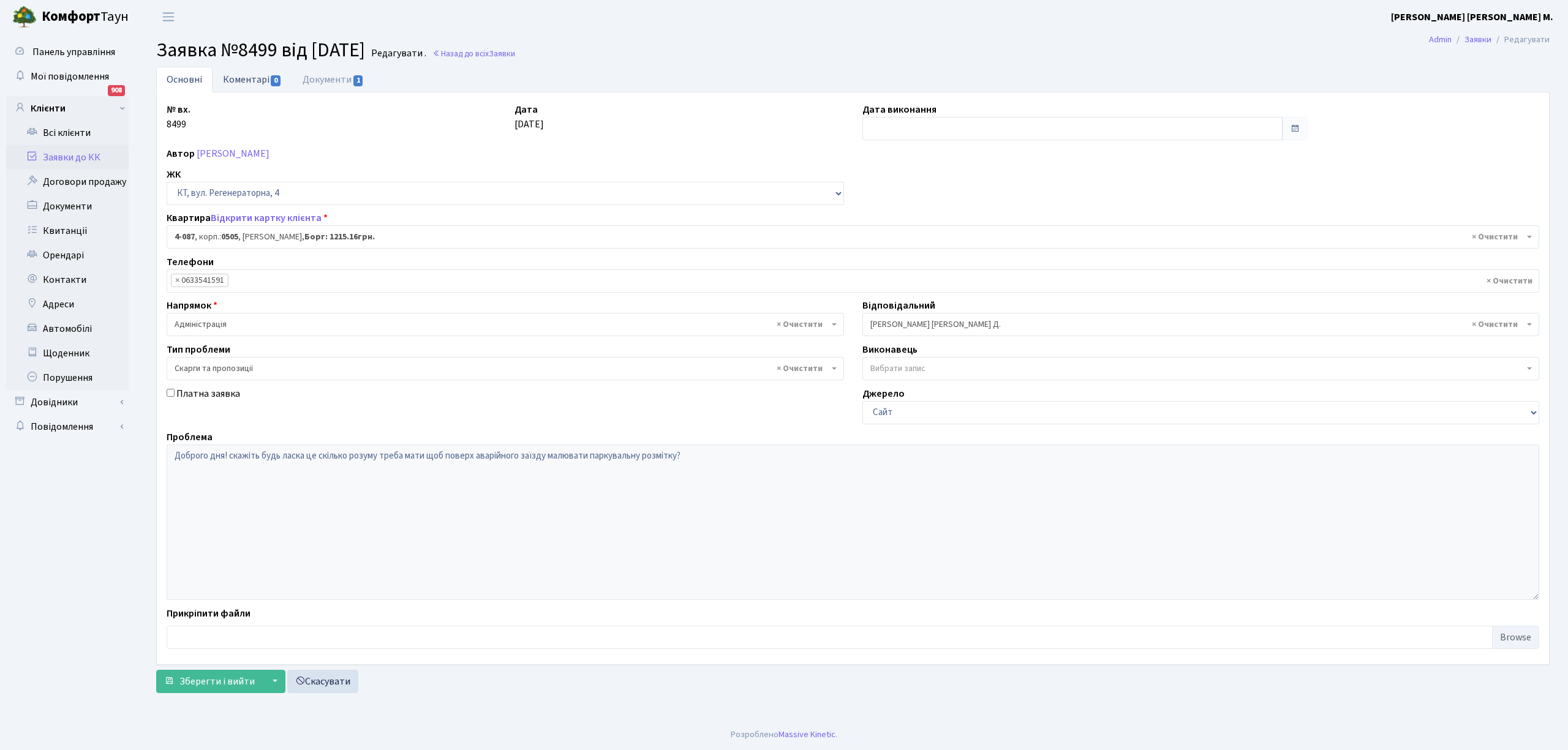
click at [248, 81] on link "Коментарі 0" at bounding box center [252, 79] width 80 height 25
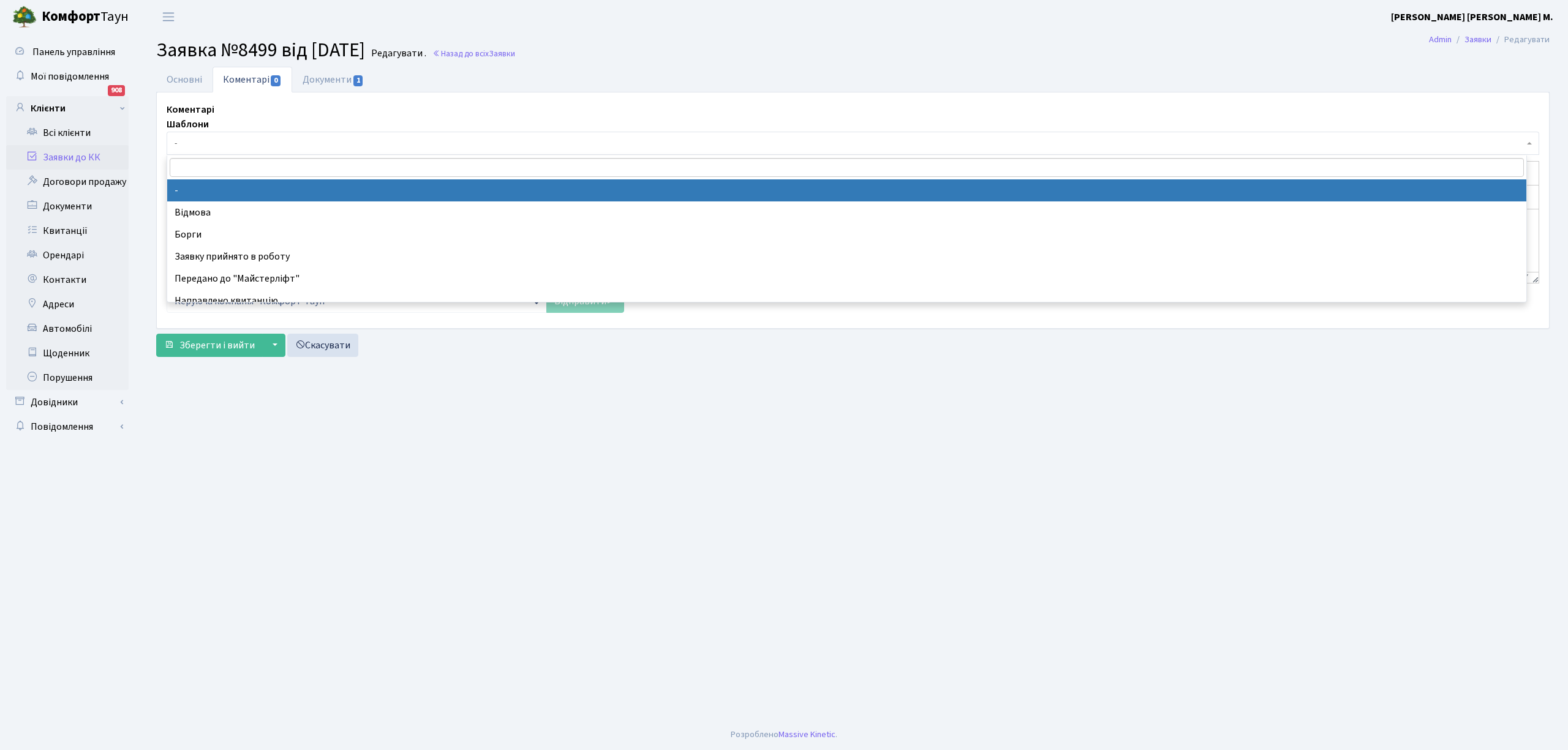
click at [220, 140] on span "-" at bounding box center [849, 143] width 1349 height 12
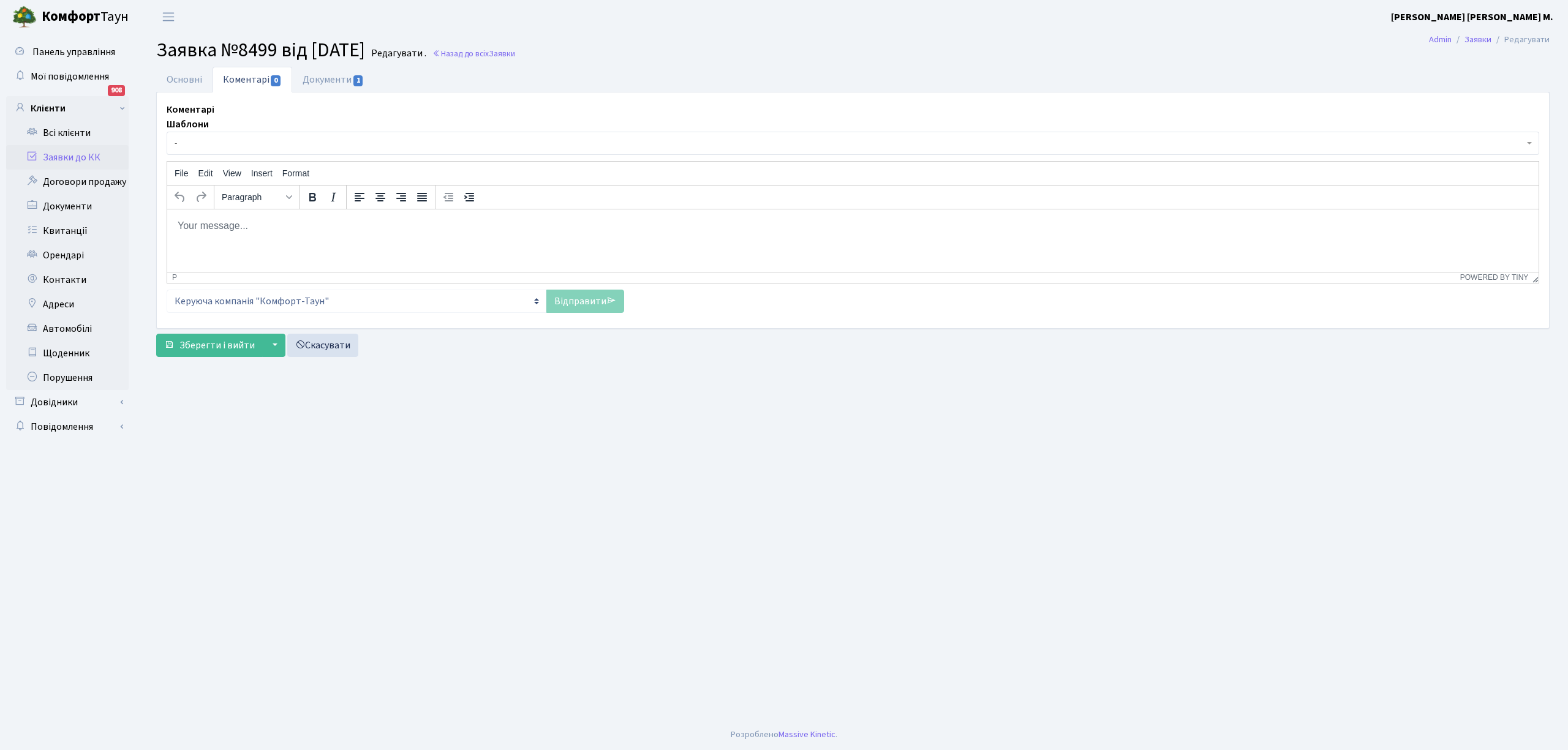
click at [462, 439] on main "Admin Заявки Редагувати Заявка №8499 від 29.09.2025 Редагувати . Назад до всіх …" at bounding box center [853, 376] width 1431 height 685
click at [186, 227] on body "Rich Text Area. Press ALT-0 for help." at bounding box center [853, 225] width 1352 height 13
click at [327, 84] on link "Документи 1" at bounding box center [333, 79] width 82 height 25
select select "25"
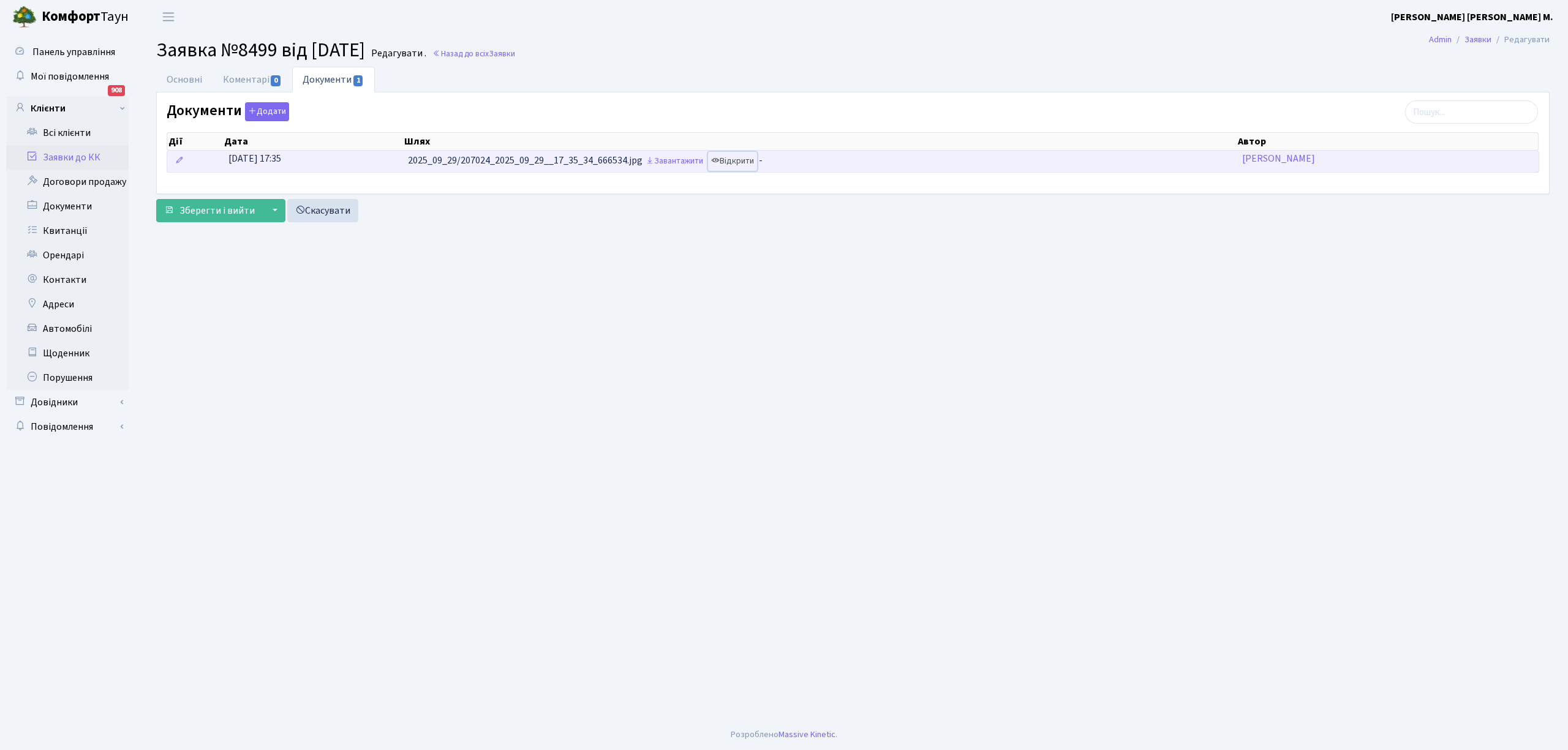
click at [741, 162] on link "Відкрити" at bounding box center [732, 160] width 49 height 19
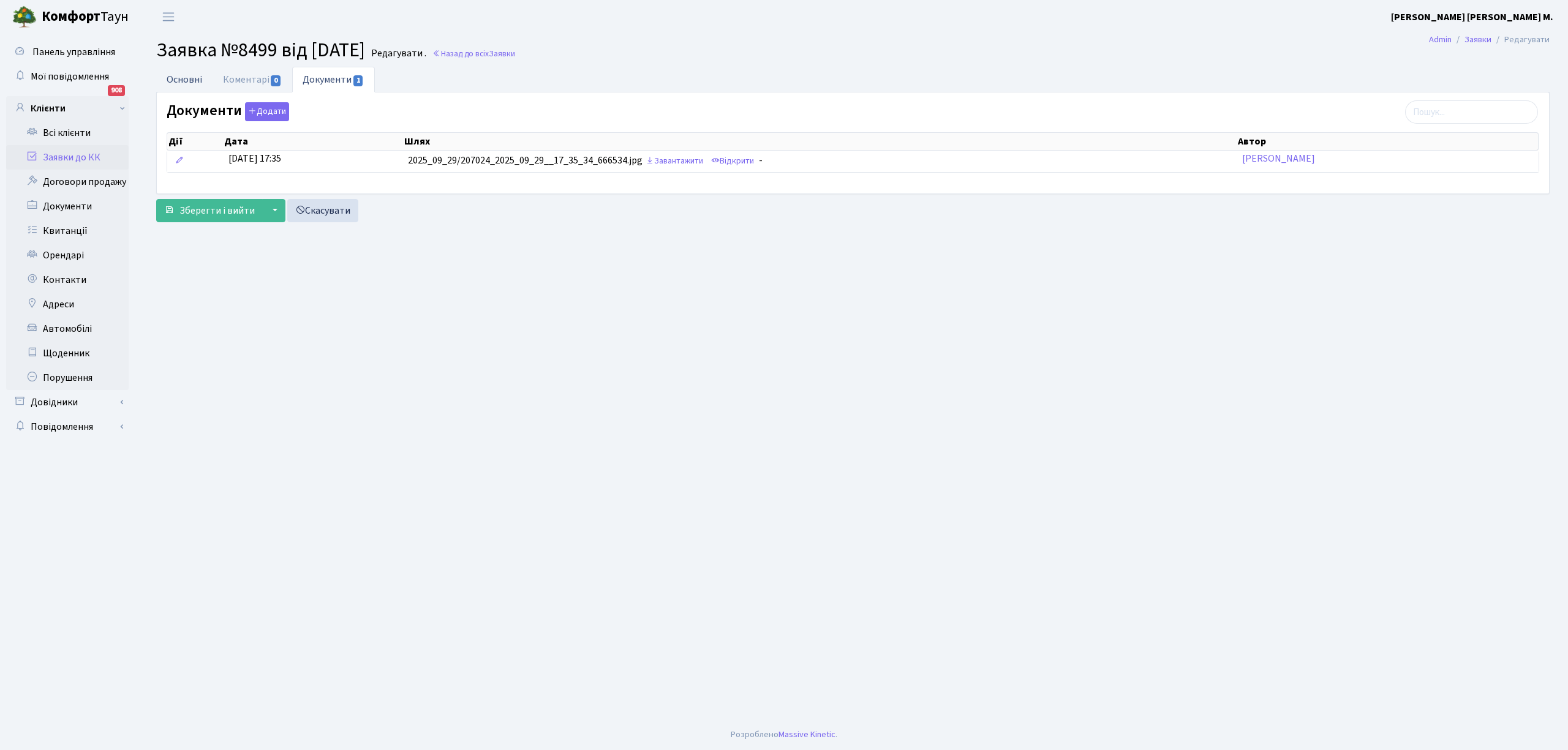
click at [187, 76] on link "Основні" at bounding box center [184, 79] width 57 height 25
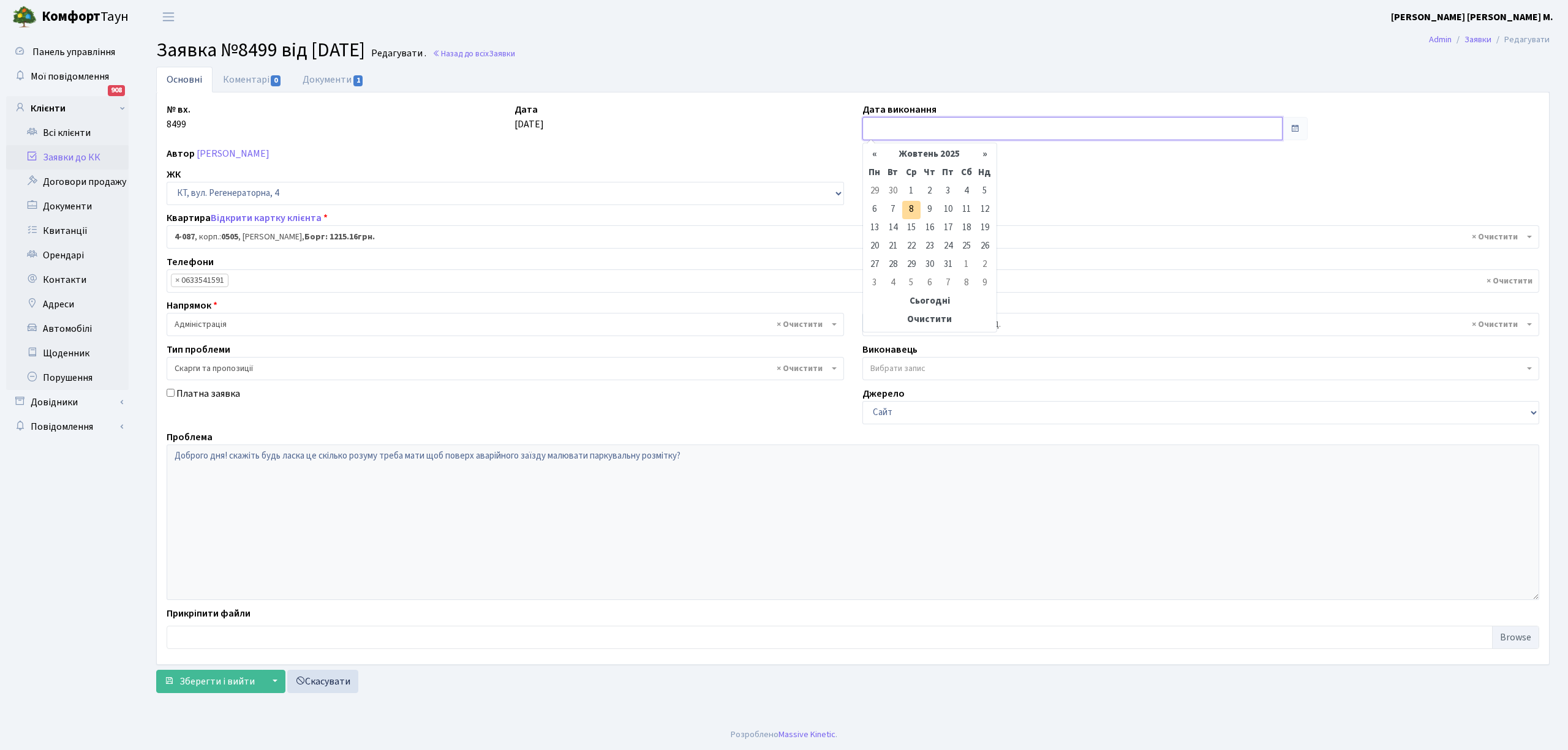
click at [882, 130] on input "text" at bounding box center [1073, 128] width 420 height 23
click at [912, 188] on td "1" at bounding box center [912, 191] width 19 height 19
type input "01.10.2025"
click at [202, 677] on span "Зберегти і вийти" at bounding box center [217, 681] width 75 height 13
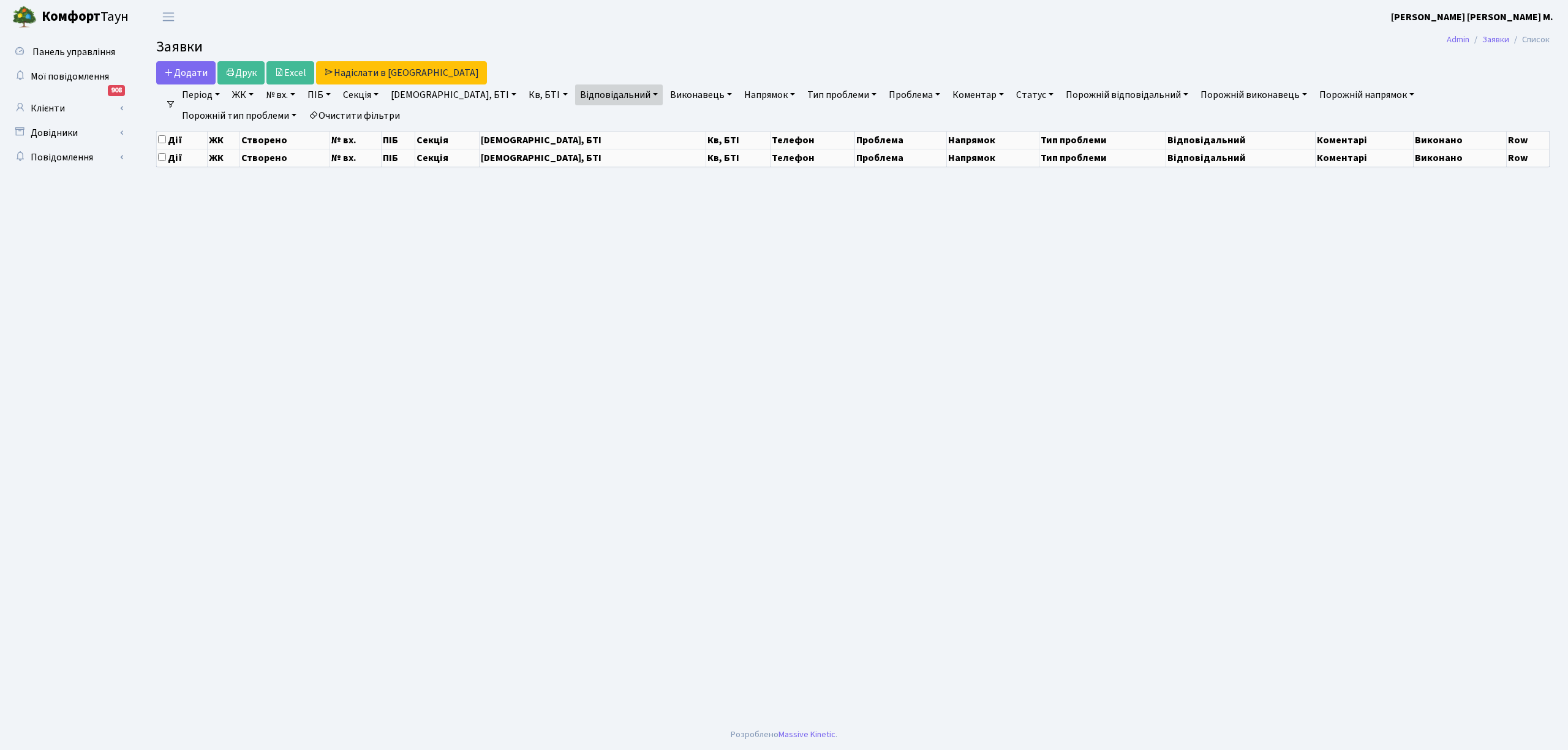
select select "25"
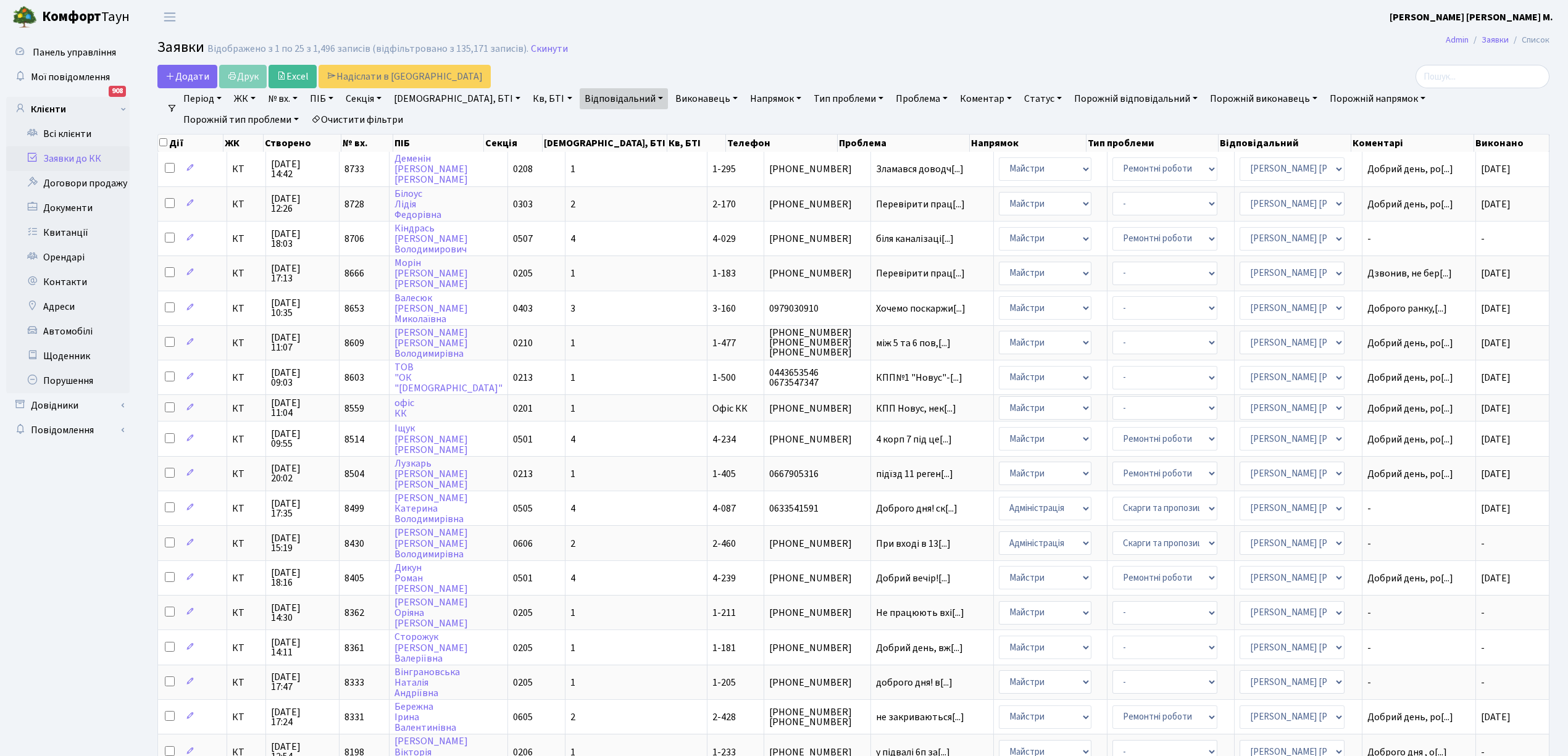
click at [588, 102] on link "Відповідальний" at bounding box center [623, 99] width 88 height 21
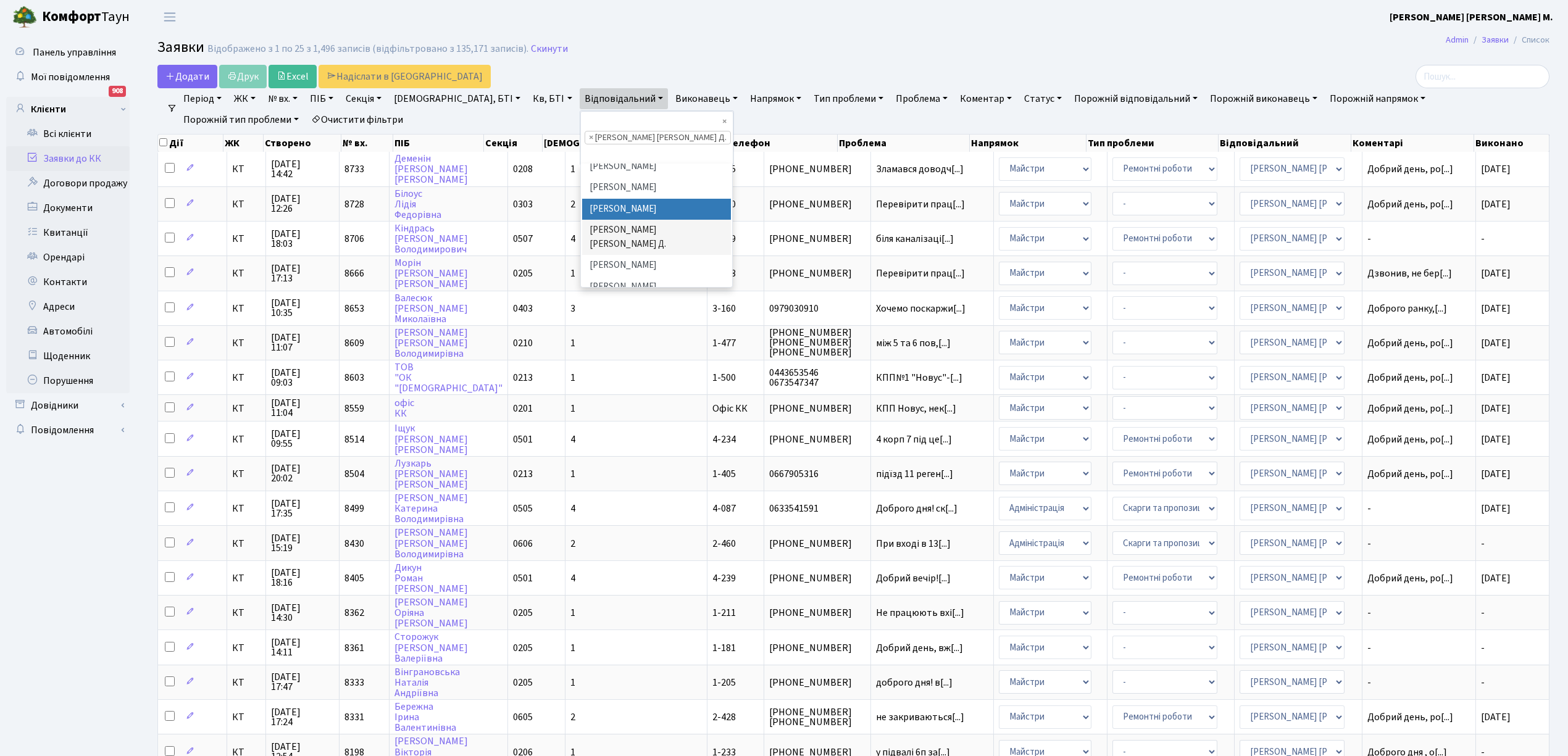
click at [582, 199] on li "[PERSON_NAME]" at bounding box center [656, 210] width 149 height 21
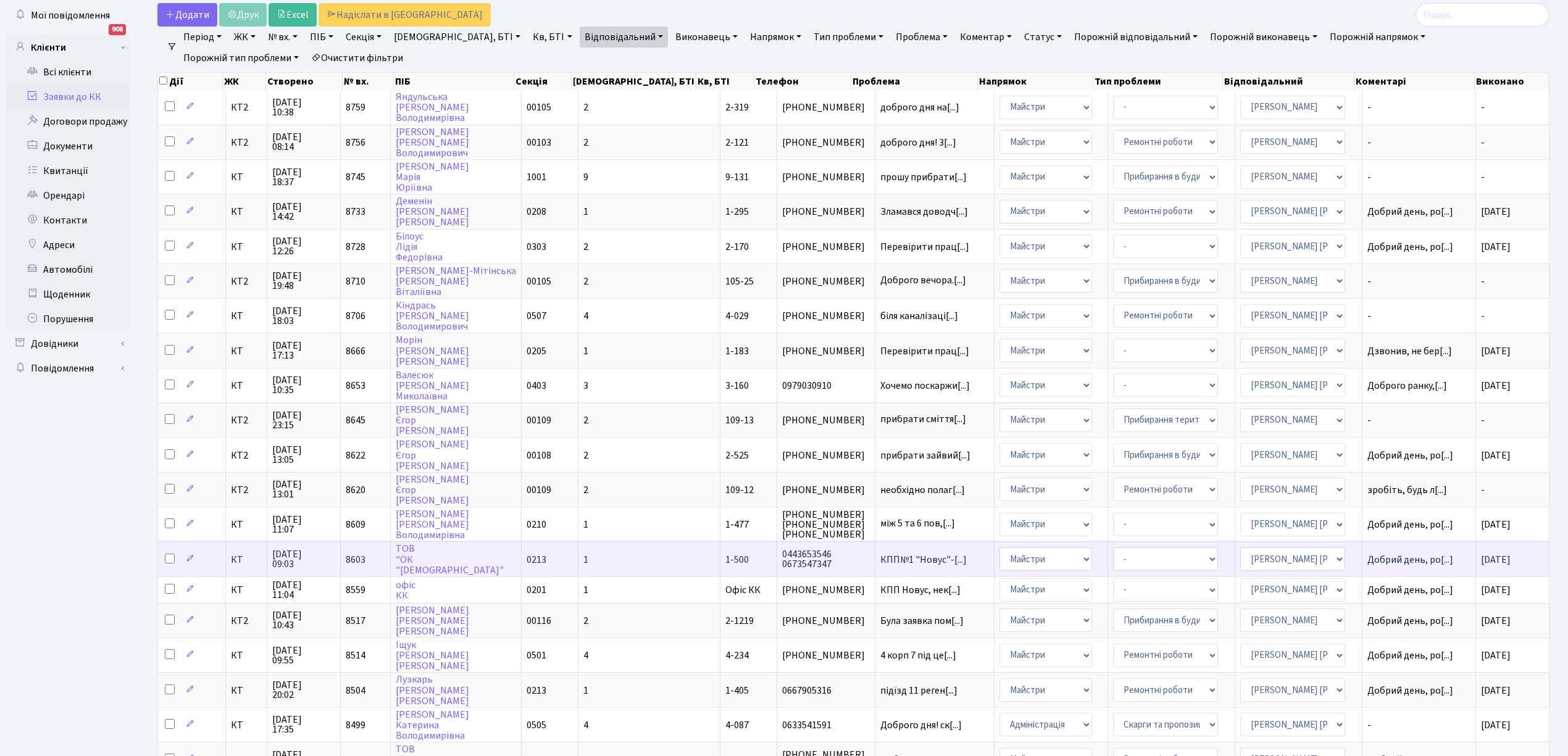
scroll to position [55, 0]
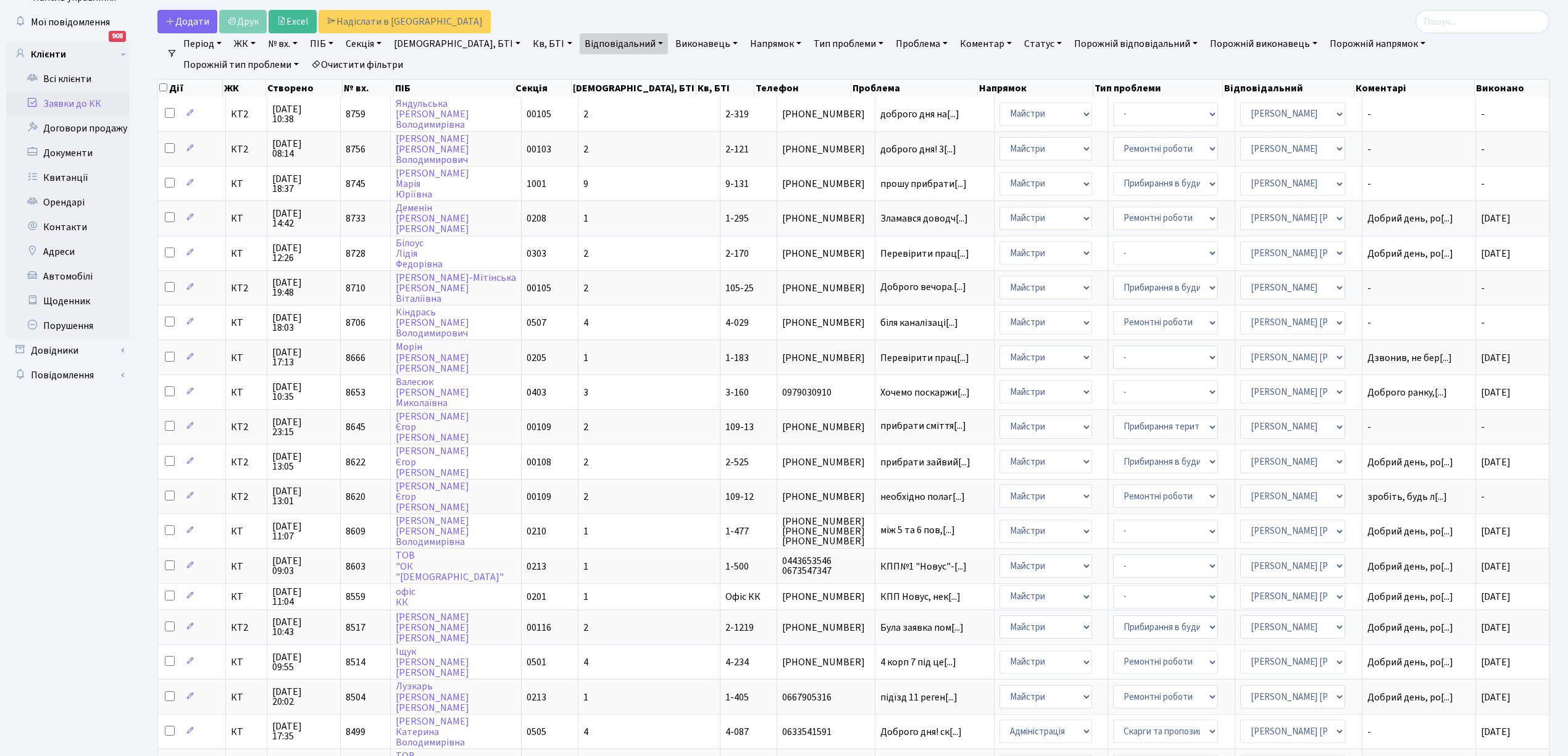
click at [584, 42] on link "Відповідальний" at bounding box center [623, 44] width 88 height 21
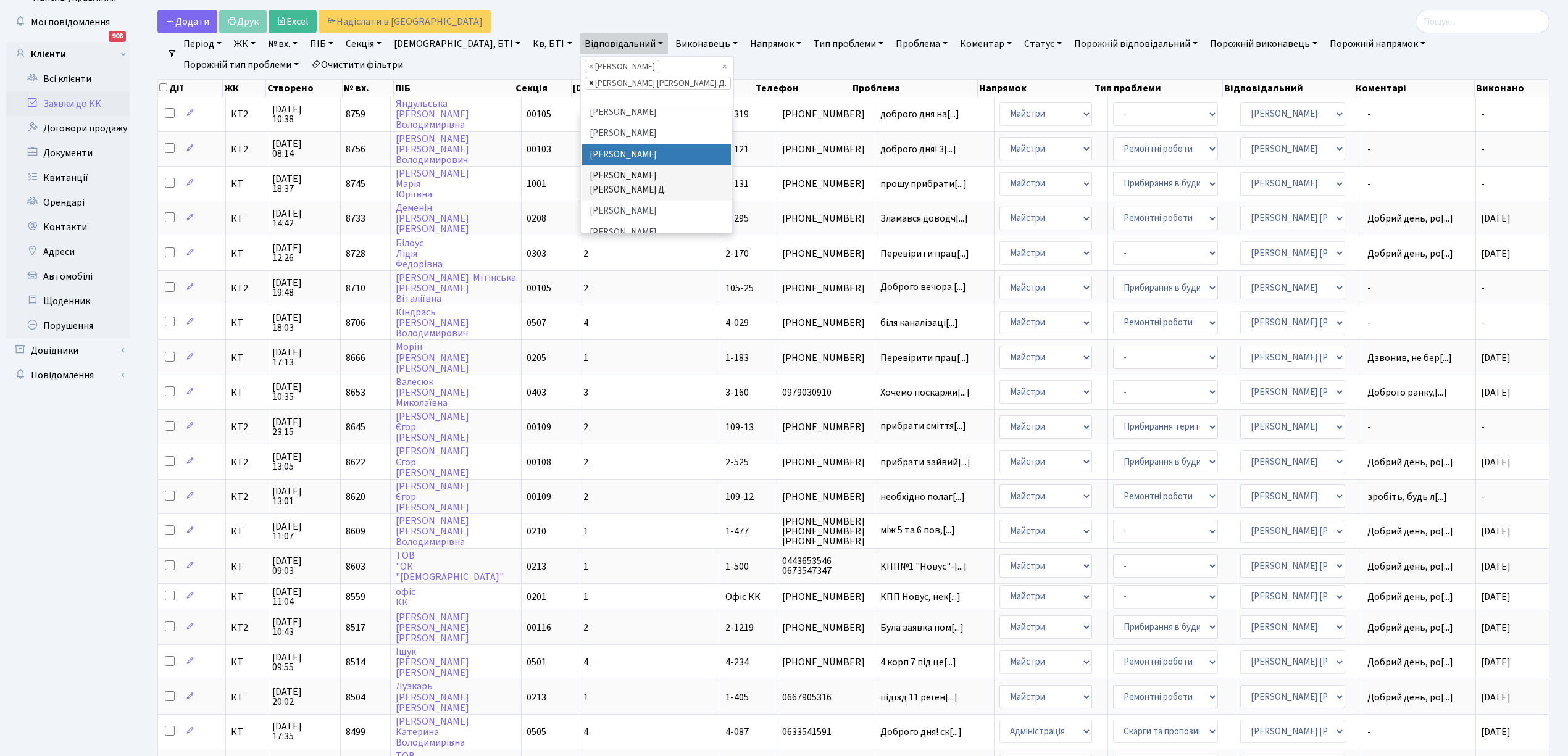
click at [589, 84] on span "×" at bounding box center [591, 83] width 4 height 12
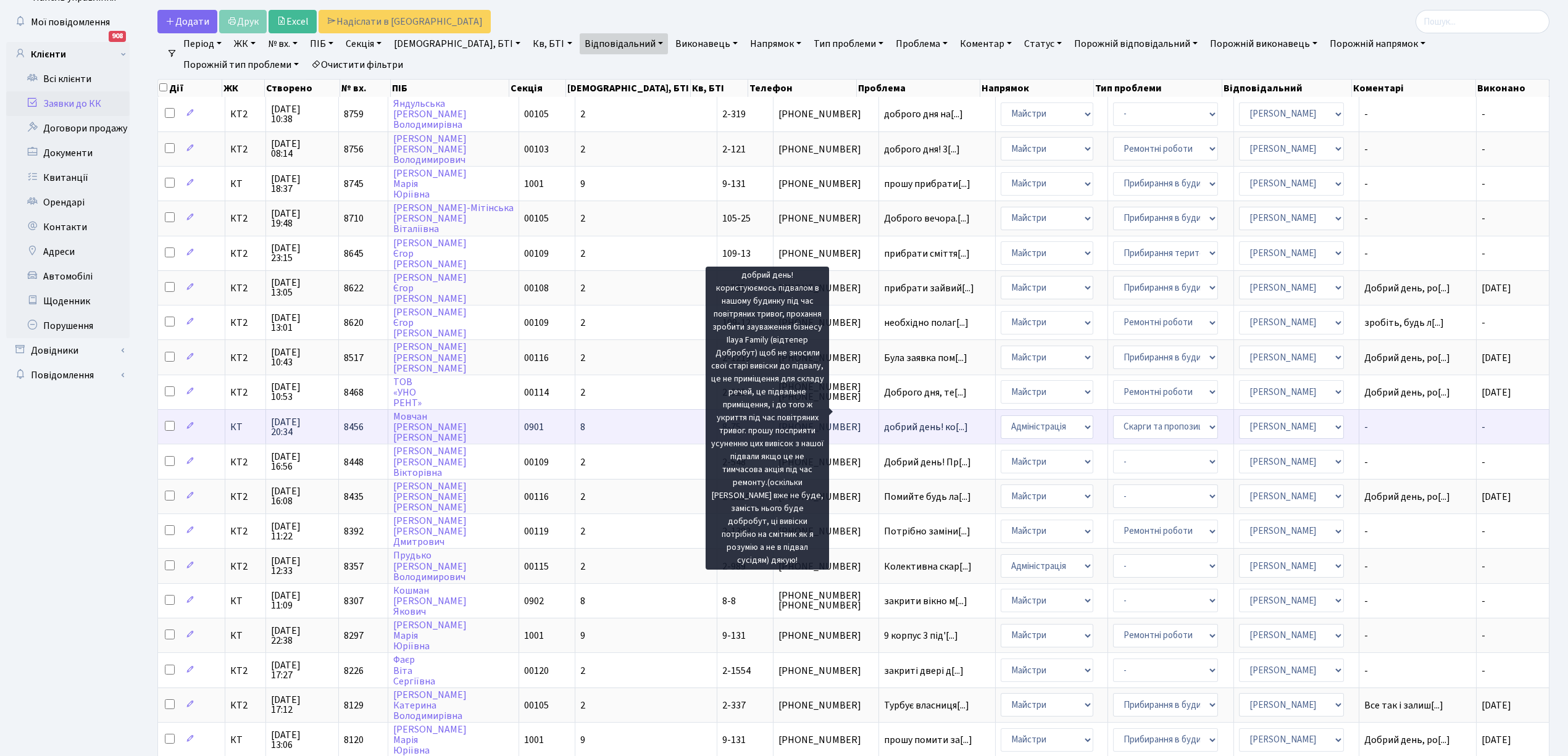
click at [884, 420] on span "добрий день! ко[...]" at bounding box center [926, 427] width 84 height 13
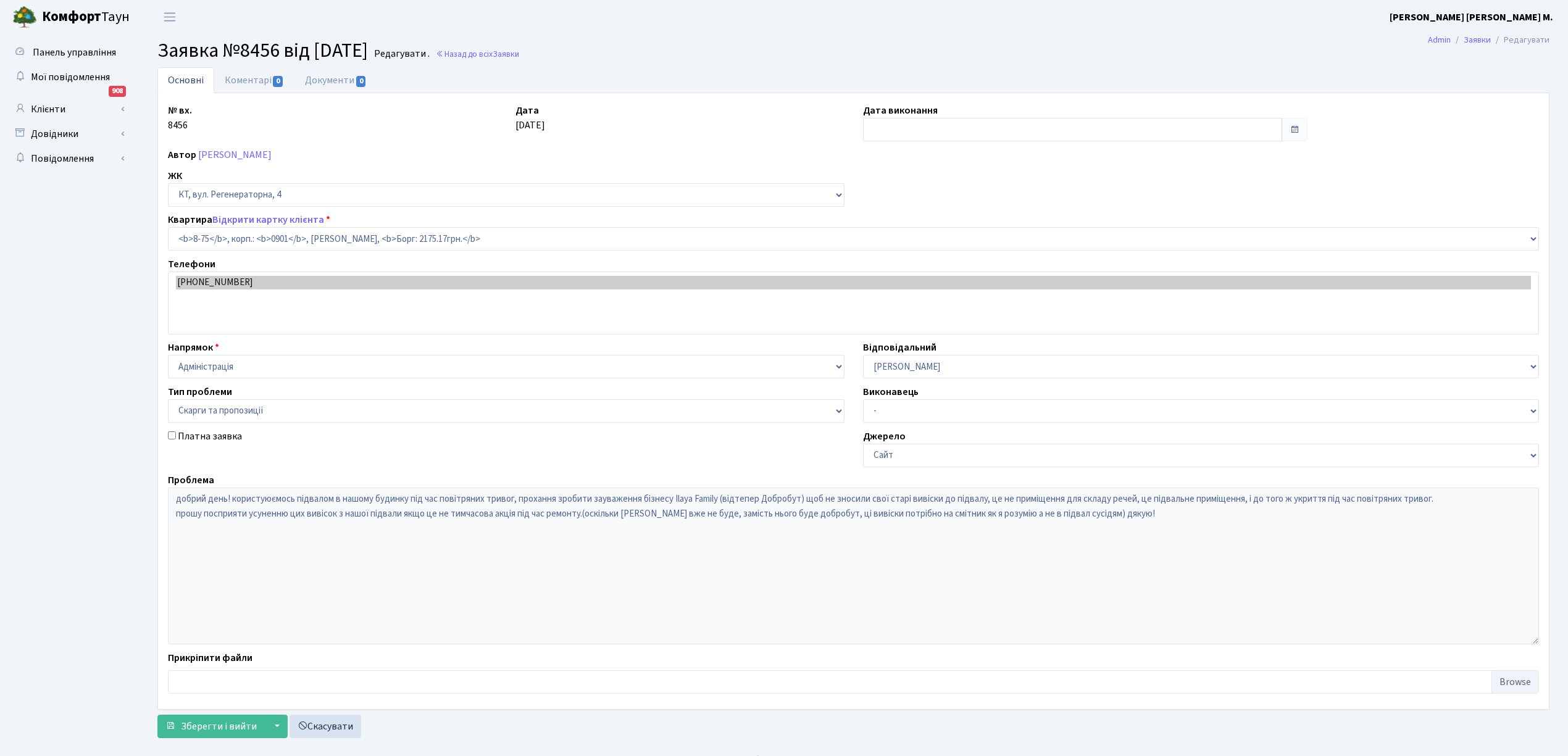
select select "6368"
select select "55"
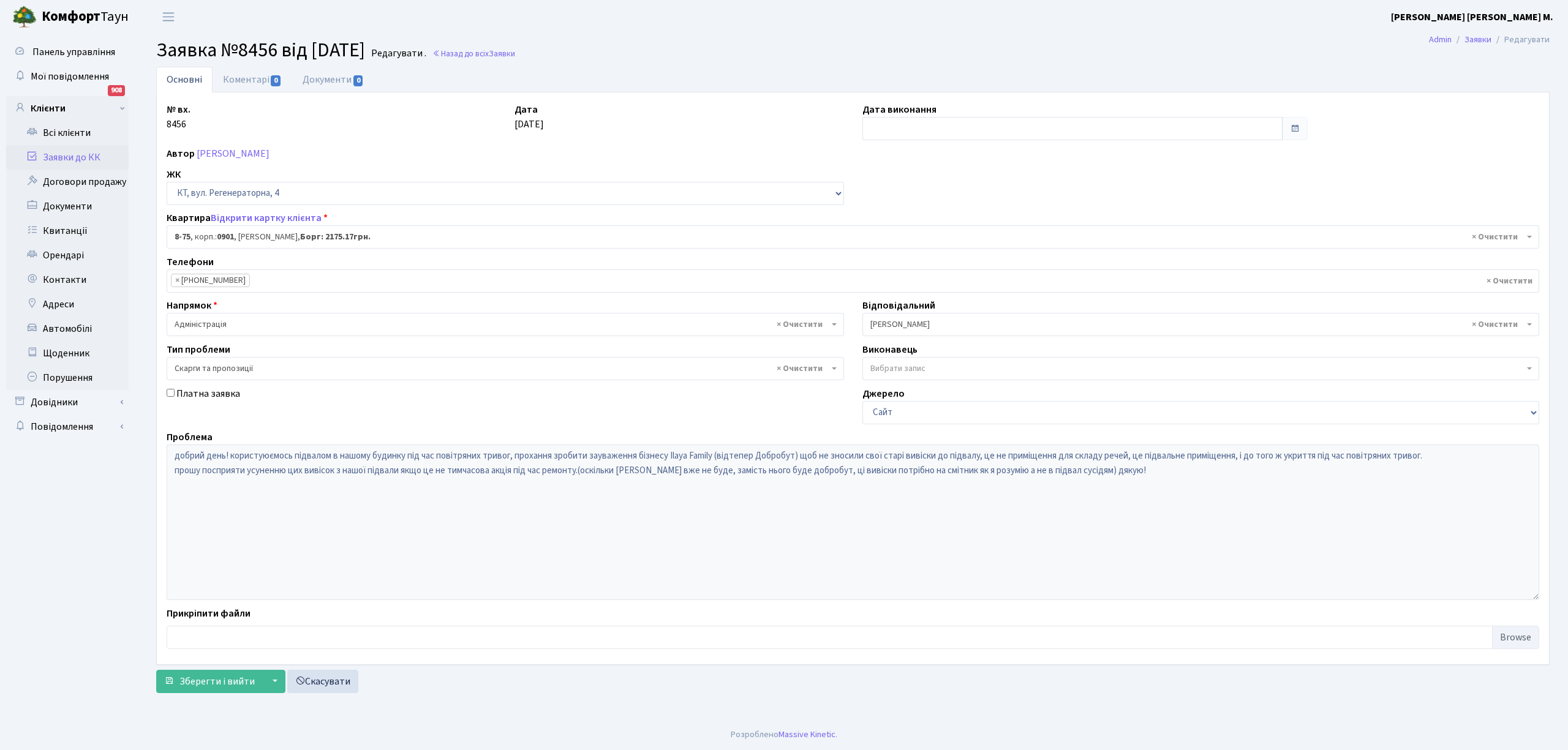
click at [61, 156] on link "Заявки до КК" at bounding box center [67, 158] width 122 height 25
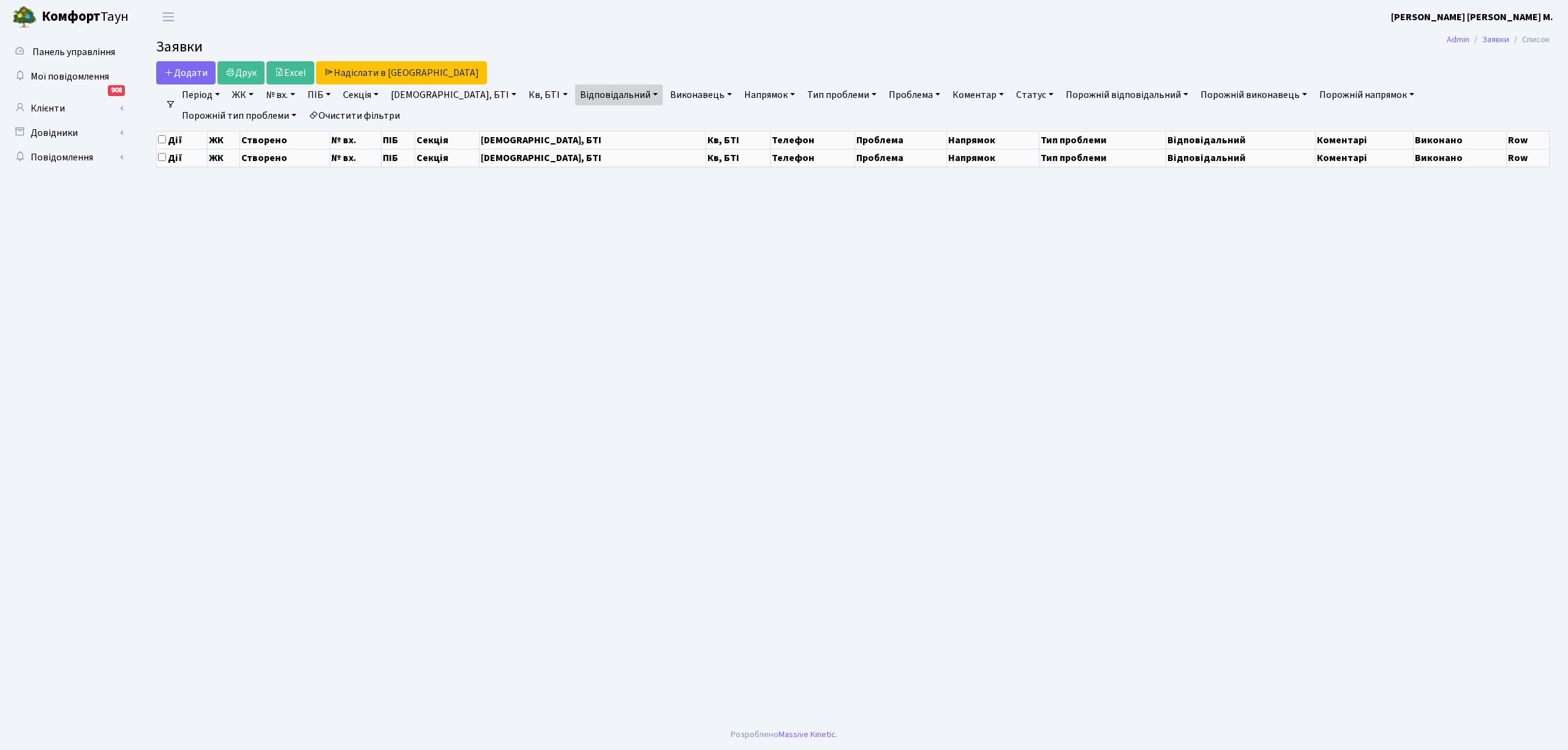
select select "25"
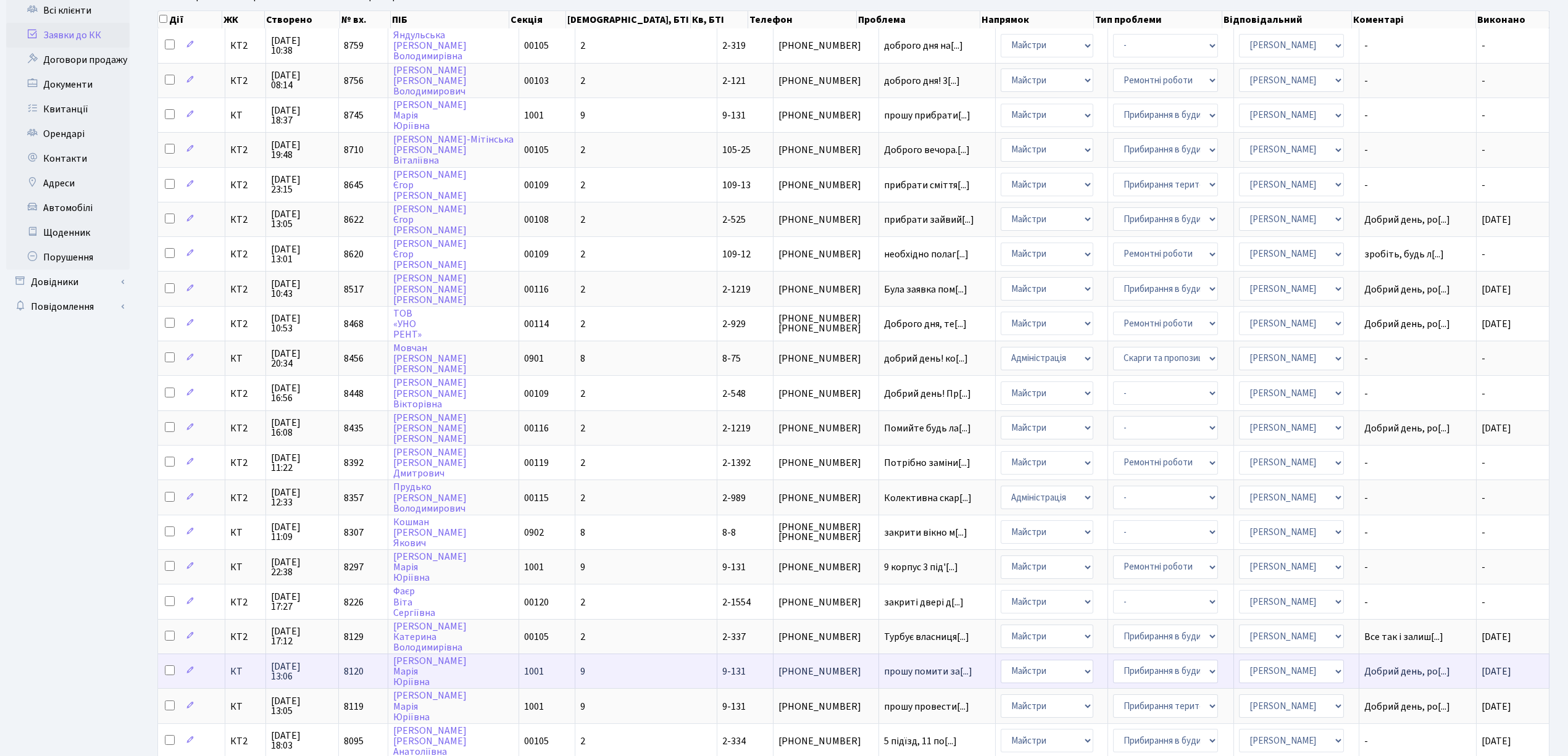
scroll to position [309, 0]
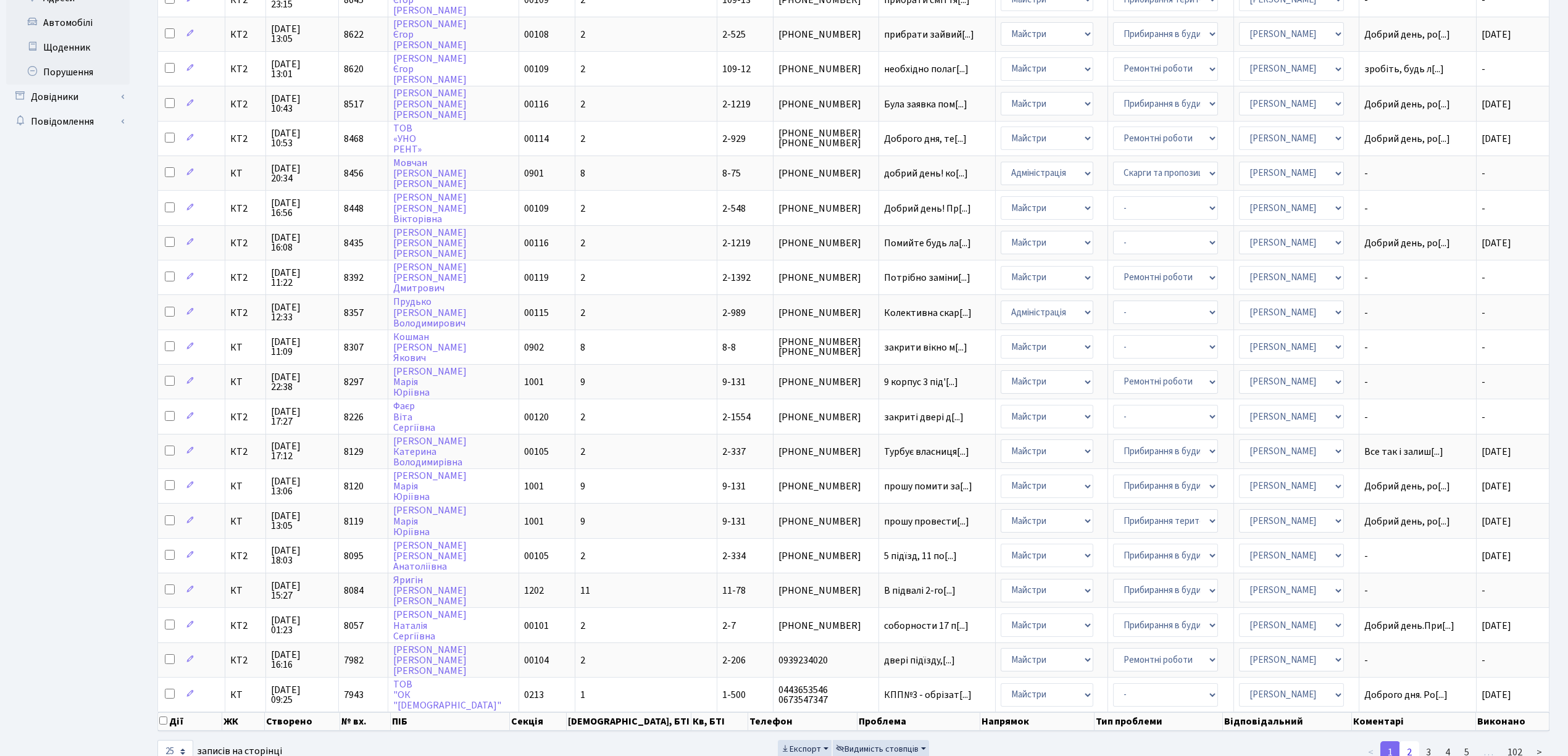
click at [1409, 741] on link "2" at bounding box center [1410, 752] width 20 height 22
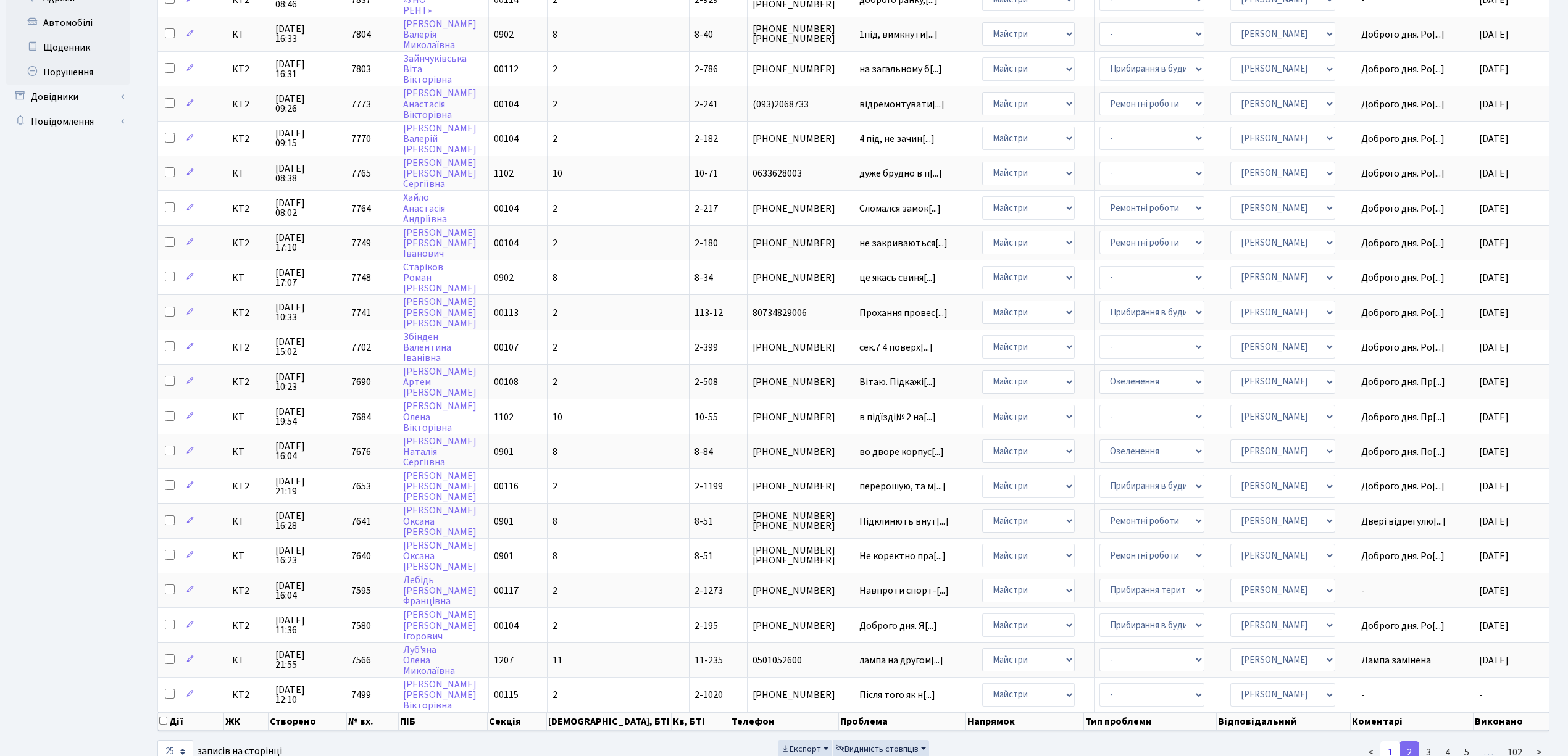
click at [1392, 741] on link "1" at bounding box center [1390, 752] width 20 height 22
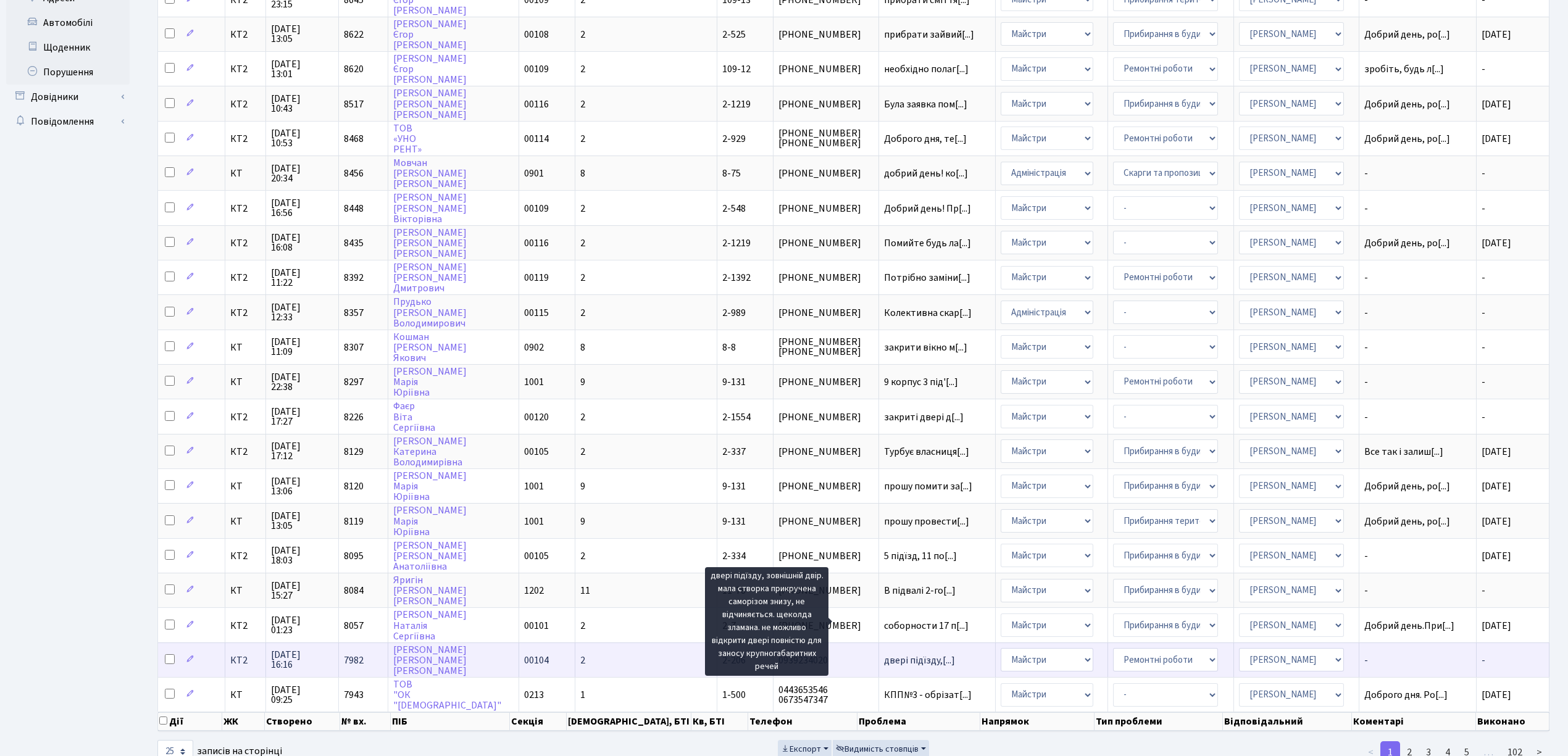
click at [884, 653] on span "двері підїзду,[...]" at bounding box center [920, 660] width 71 height 13
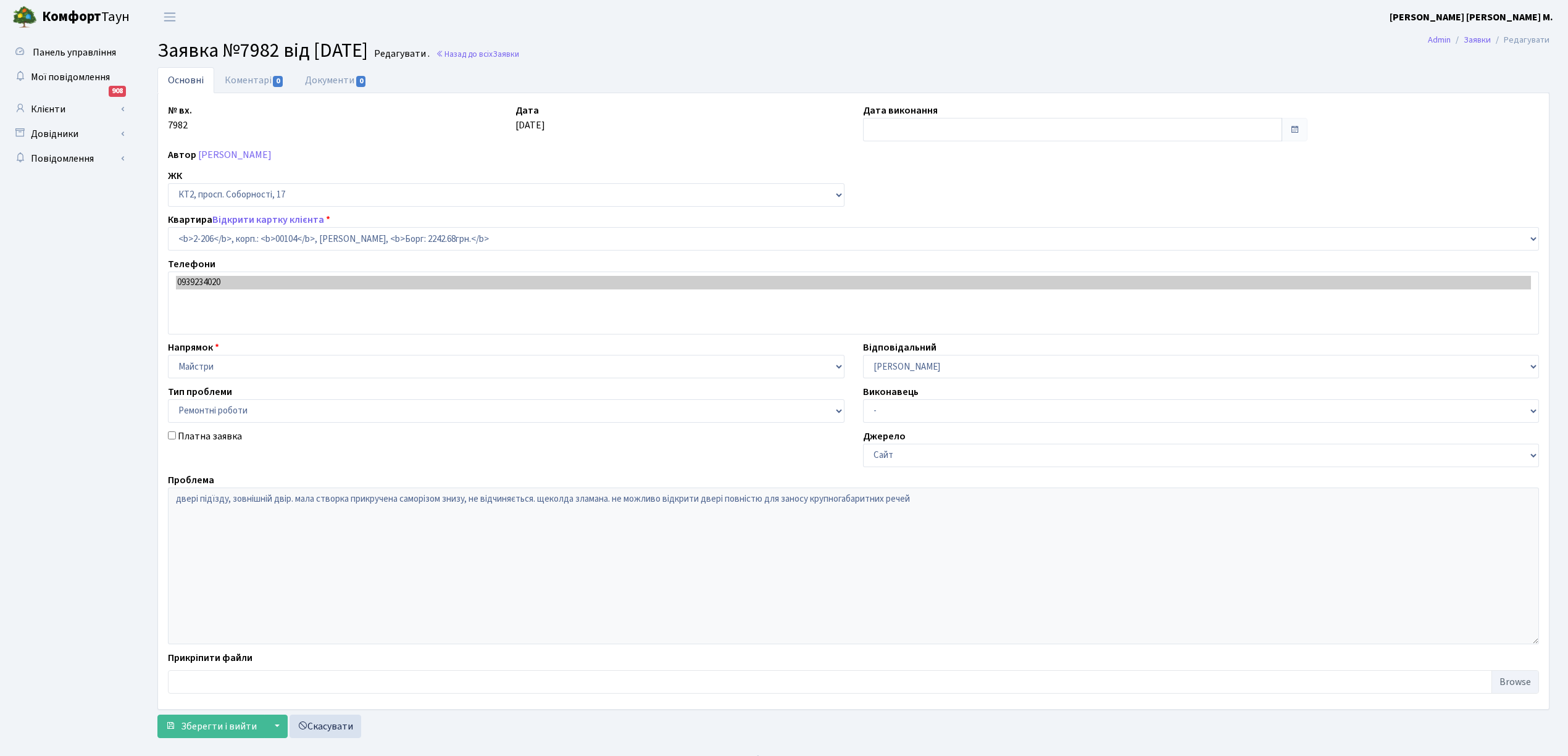
select select "15257"
select select "62"
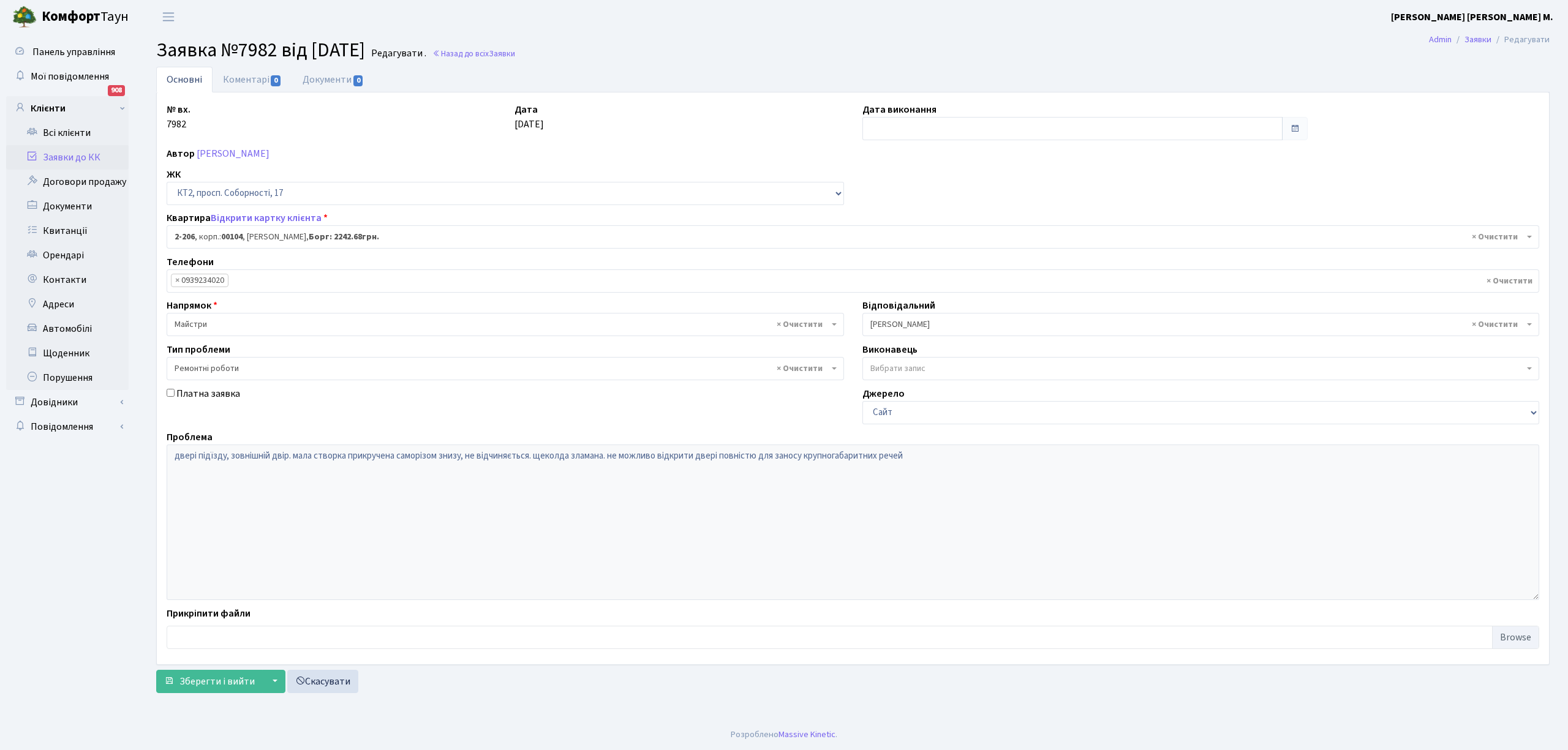
click at [74, 152] on link "Заявки до КК" at bounding box center [67, 158] width 122 height 25
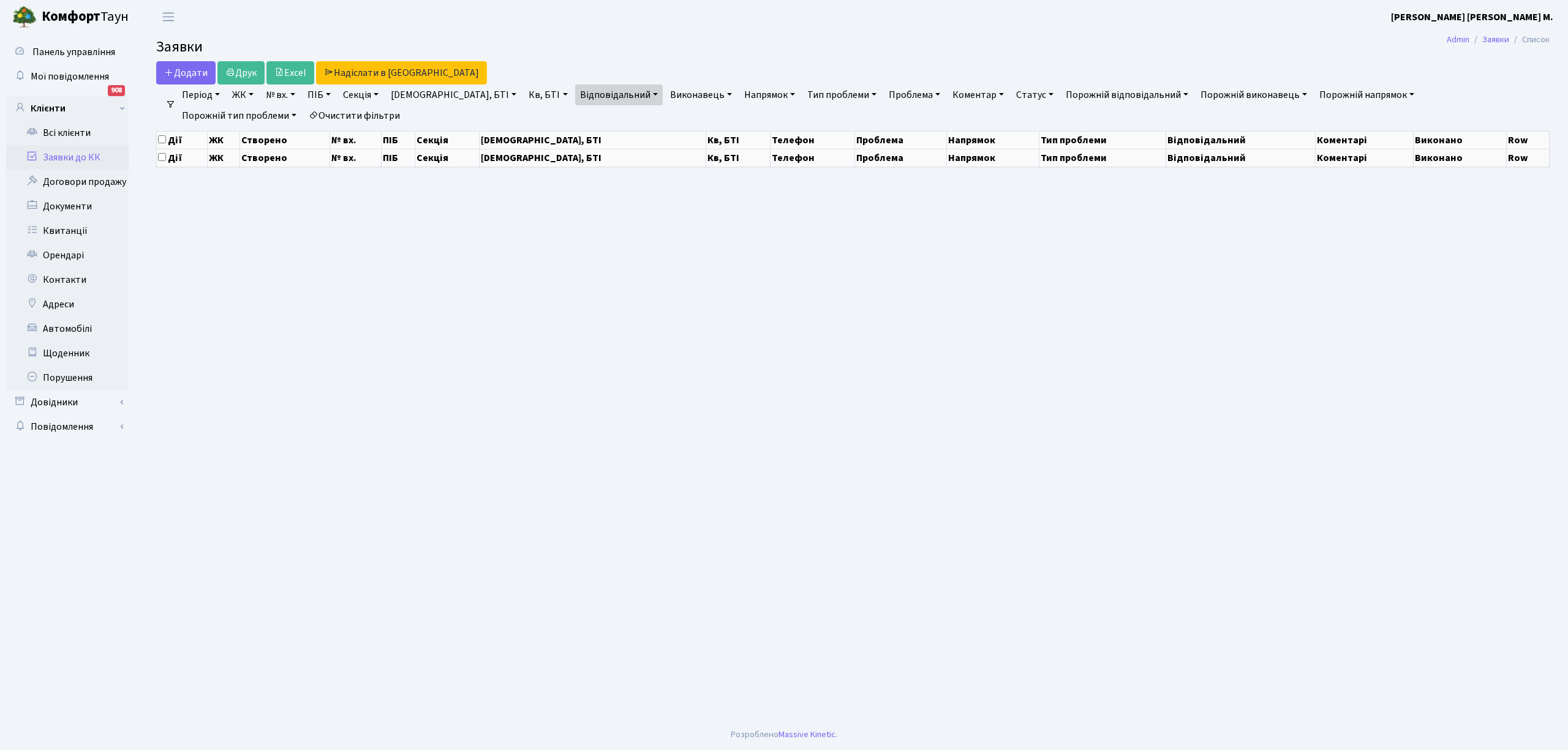
select select "25"
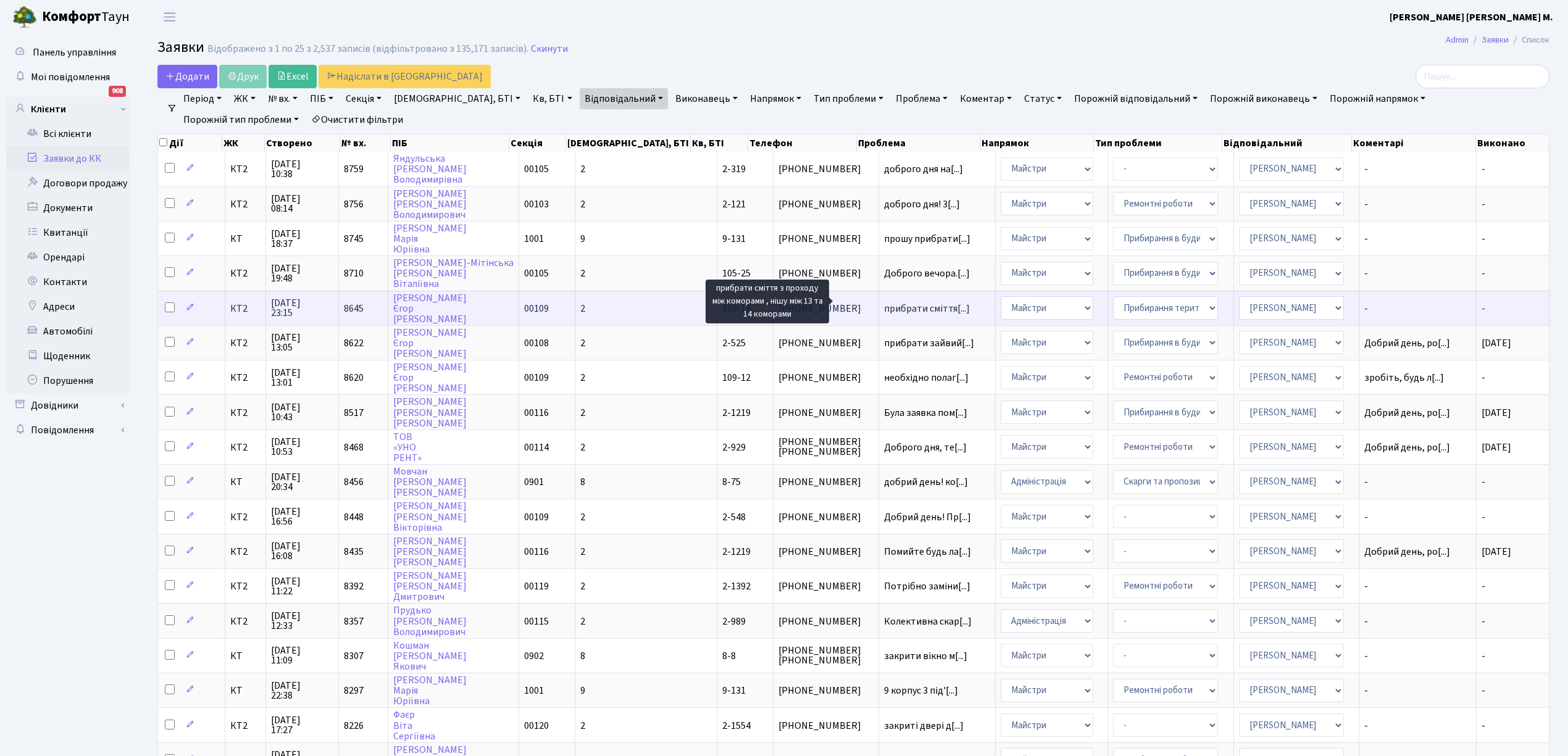
click at [884, 302] on span "прибрати сміття[...]" at bounding box center [927, 308] width 86 height 13
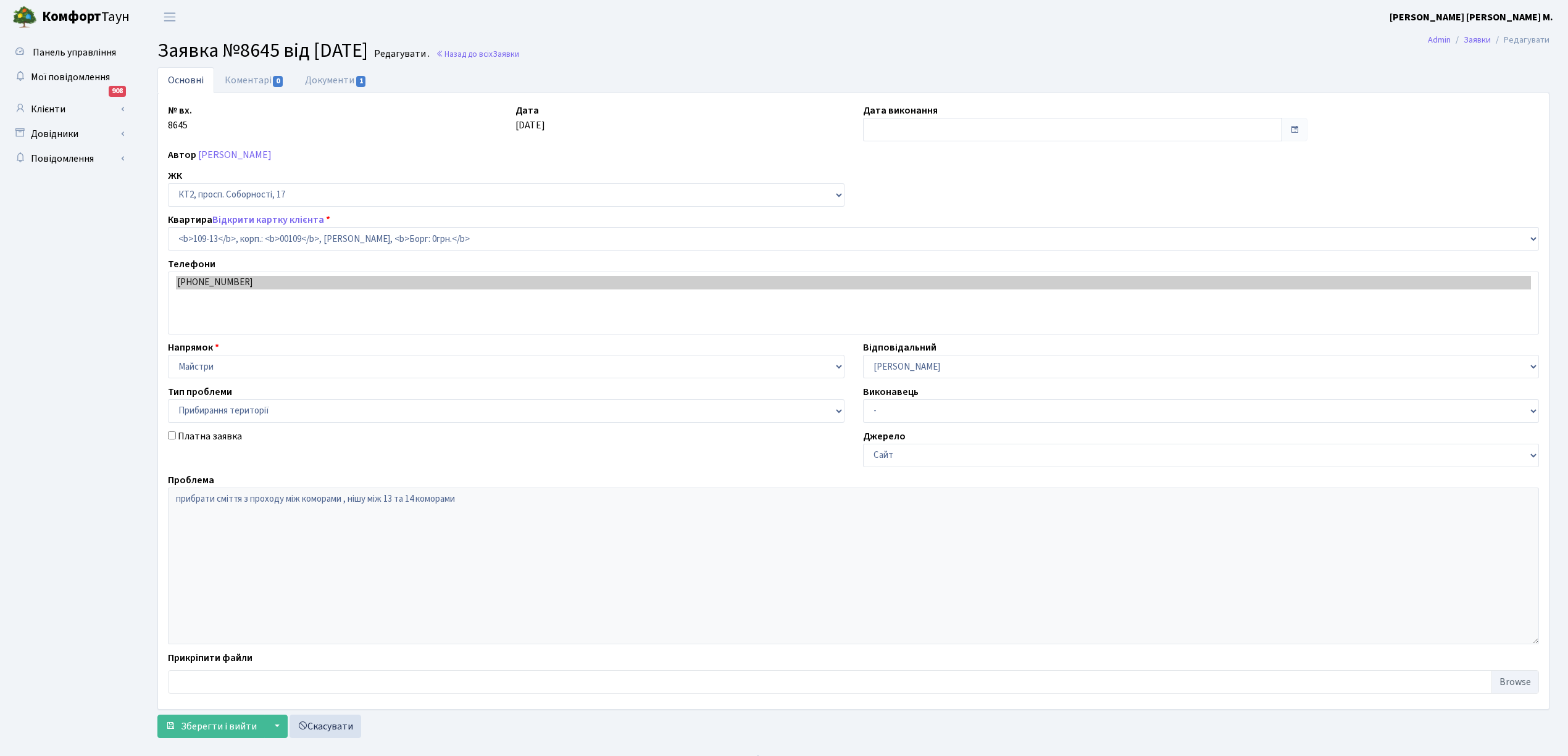
select select "16130"
select select "59"
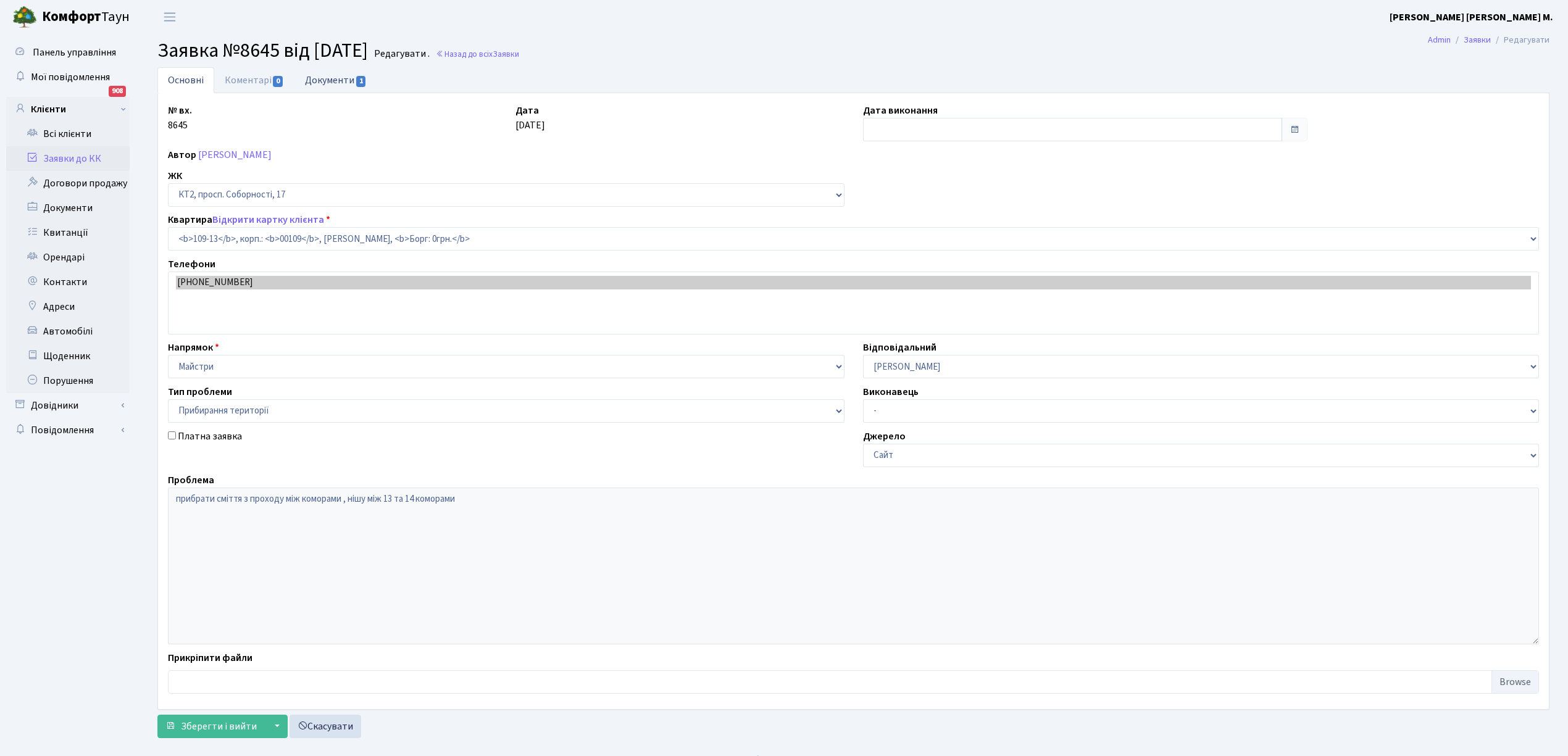
click at [325, 77] on link "Документи 1" at bounding box center [336, 79] width 83 height 25
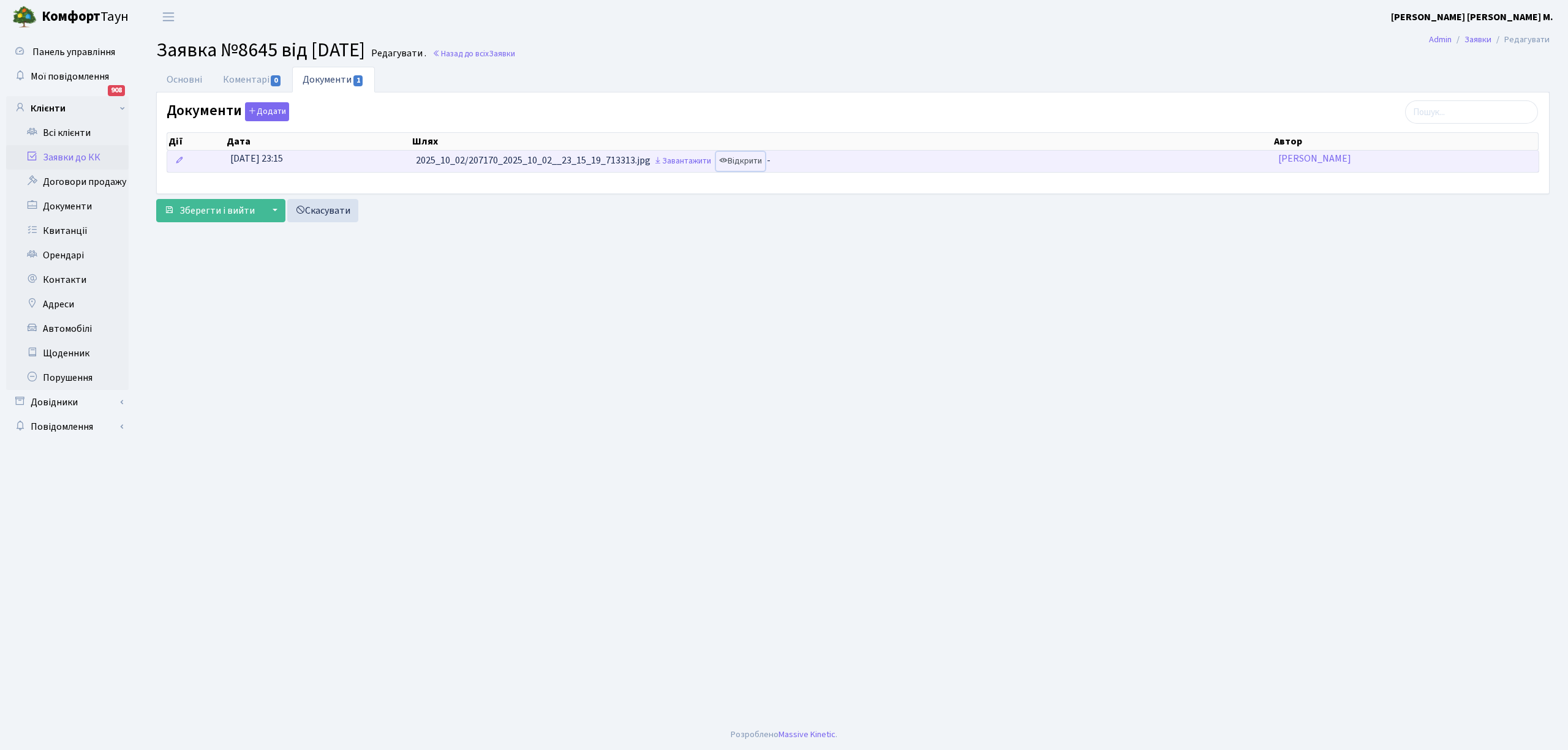
click at [750, 165] on link "Відкрити" at bounding box center [740, 160] width 49 height 19
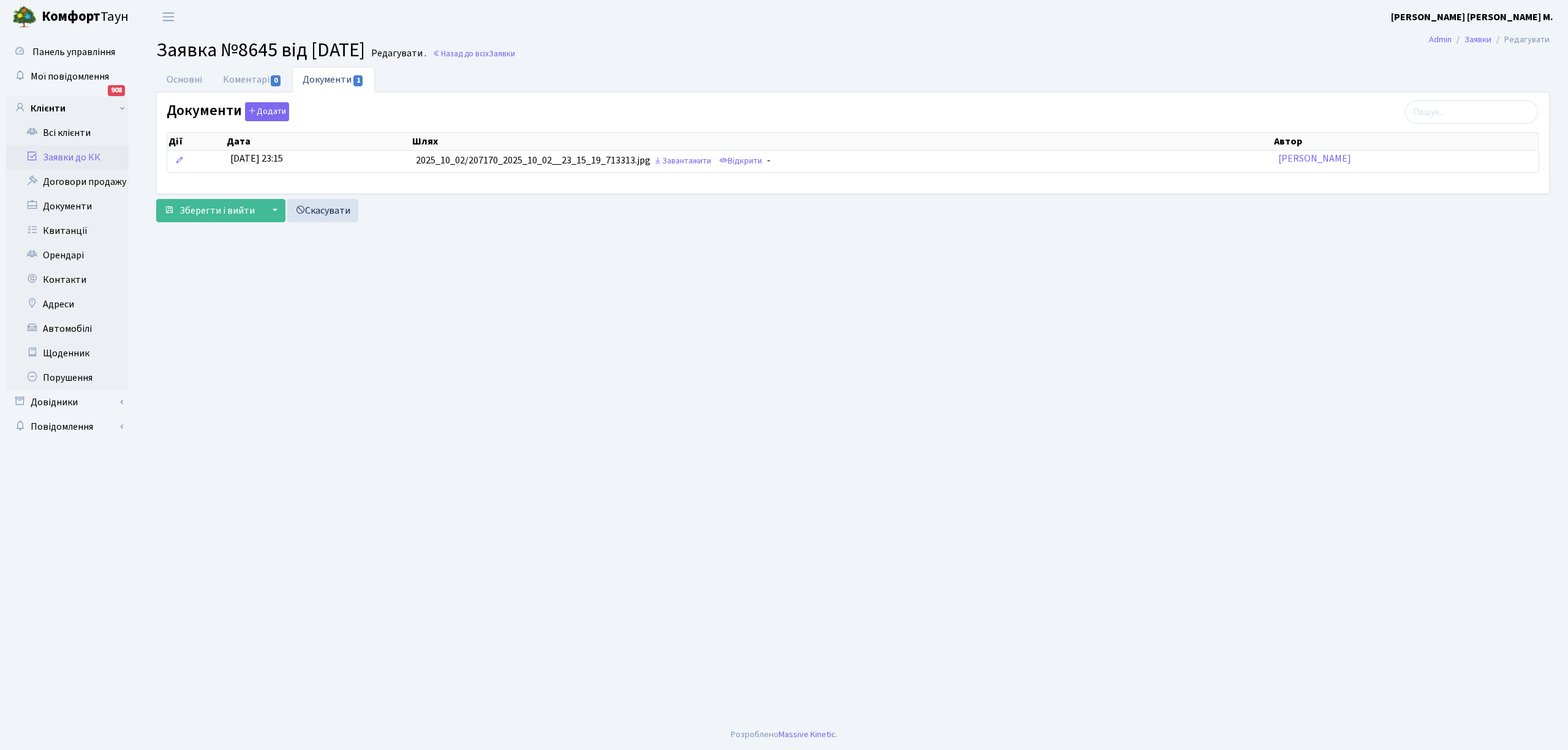
click at [70, 156] on link "Заявки до КК" at bounding box center [67, 158] width 122 height 25
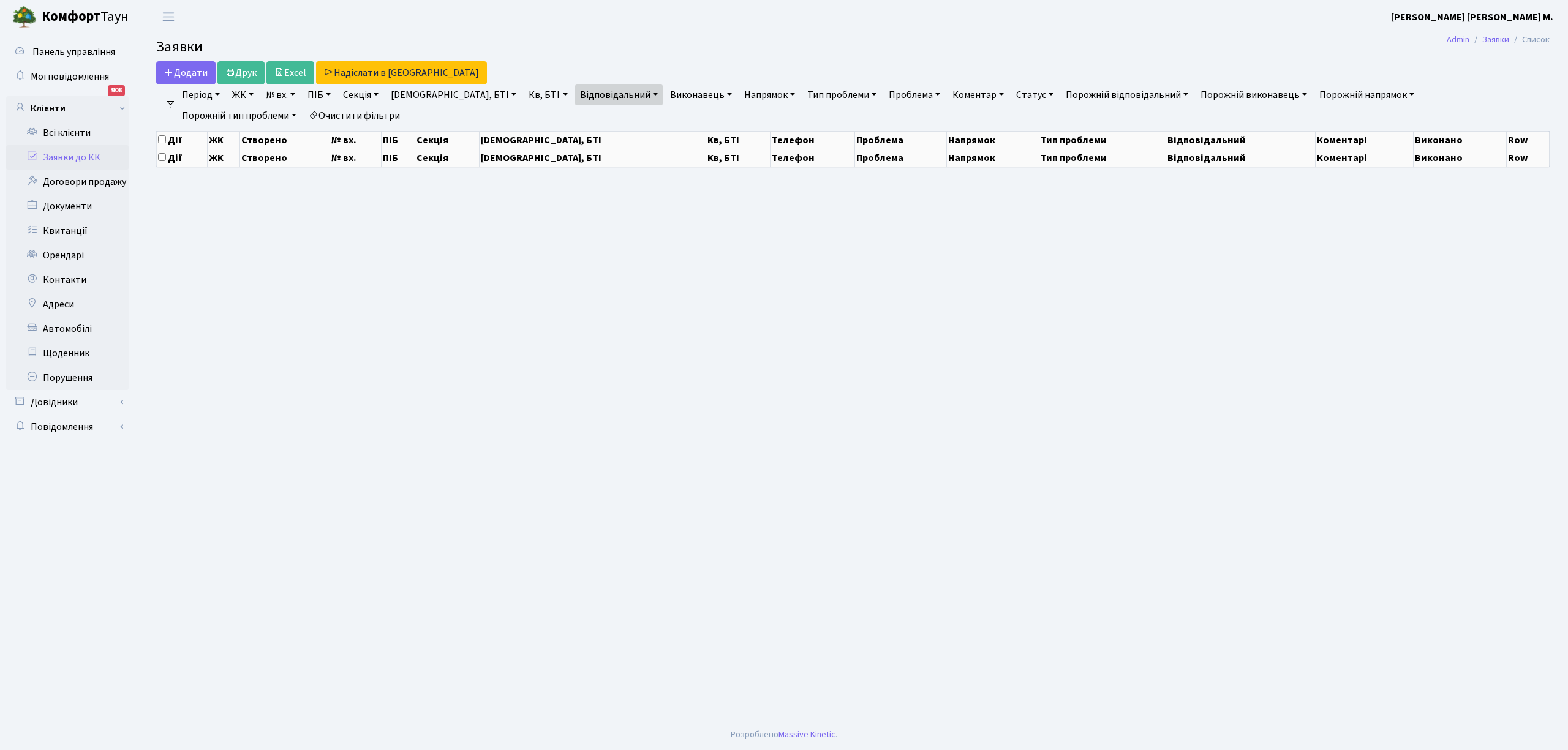
select select "25"
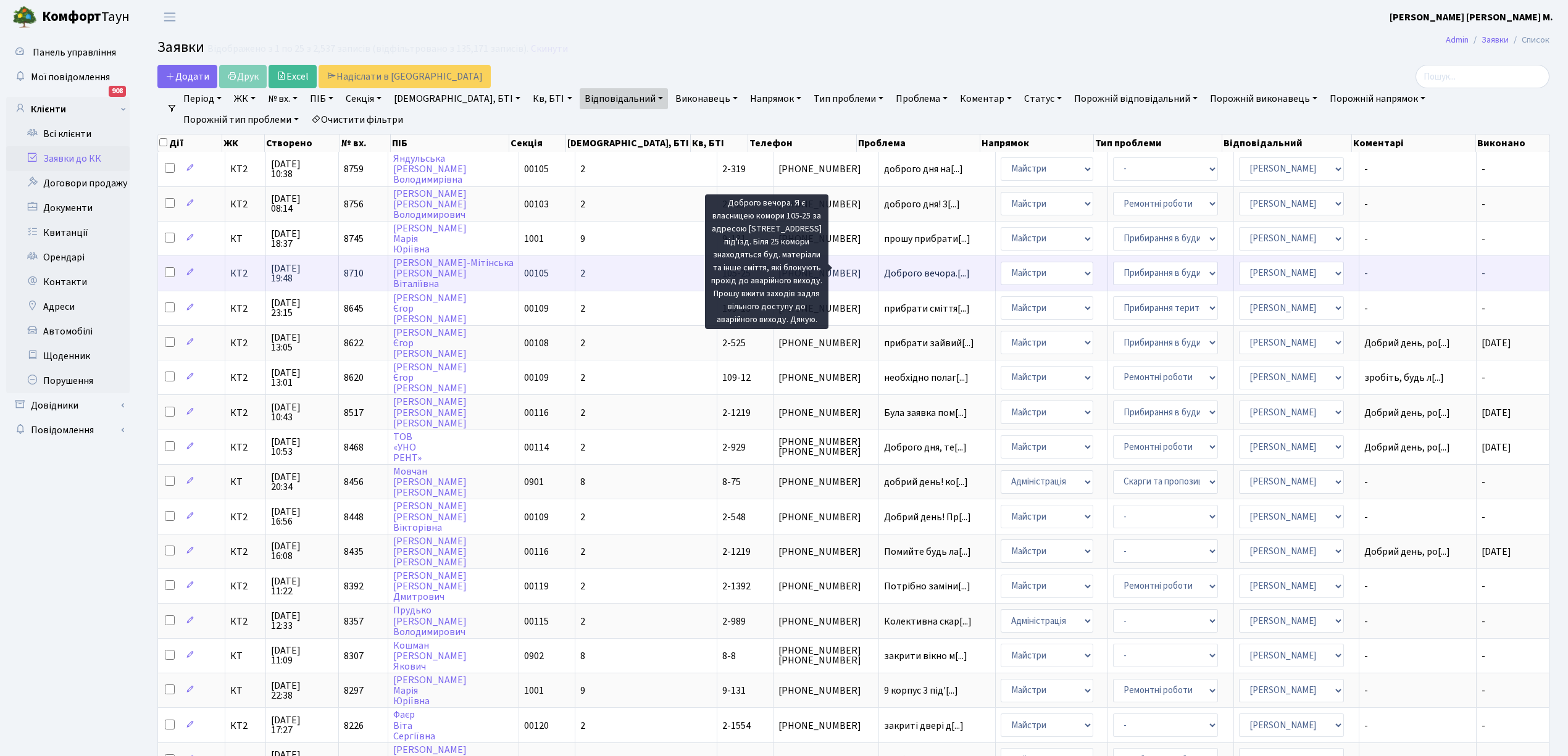
click at [884, 268] on span "Доброго вечора.[...]" at bounding box center [927, 273] width 86 height 13
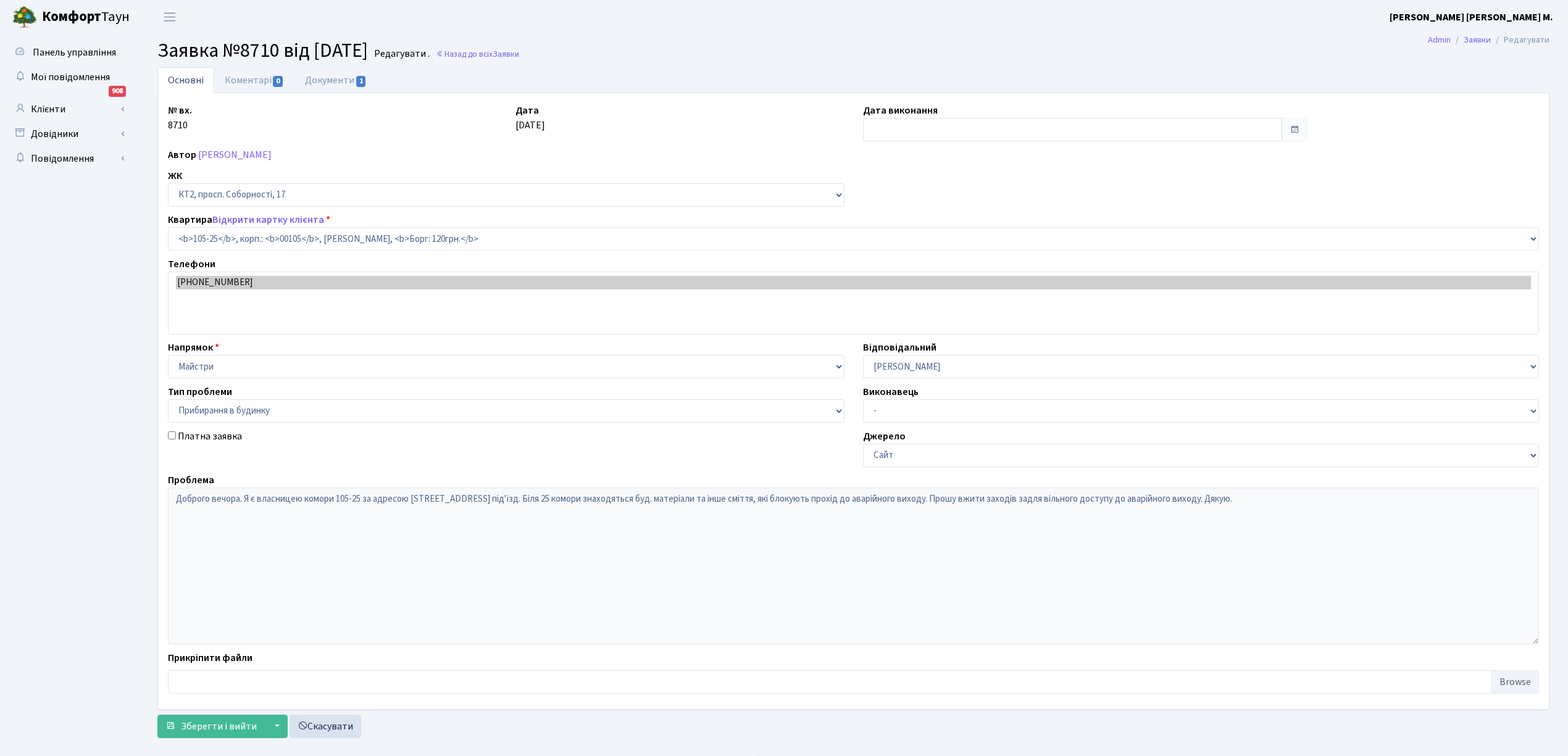
select select "16093"
select select "58"
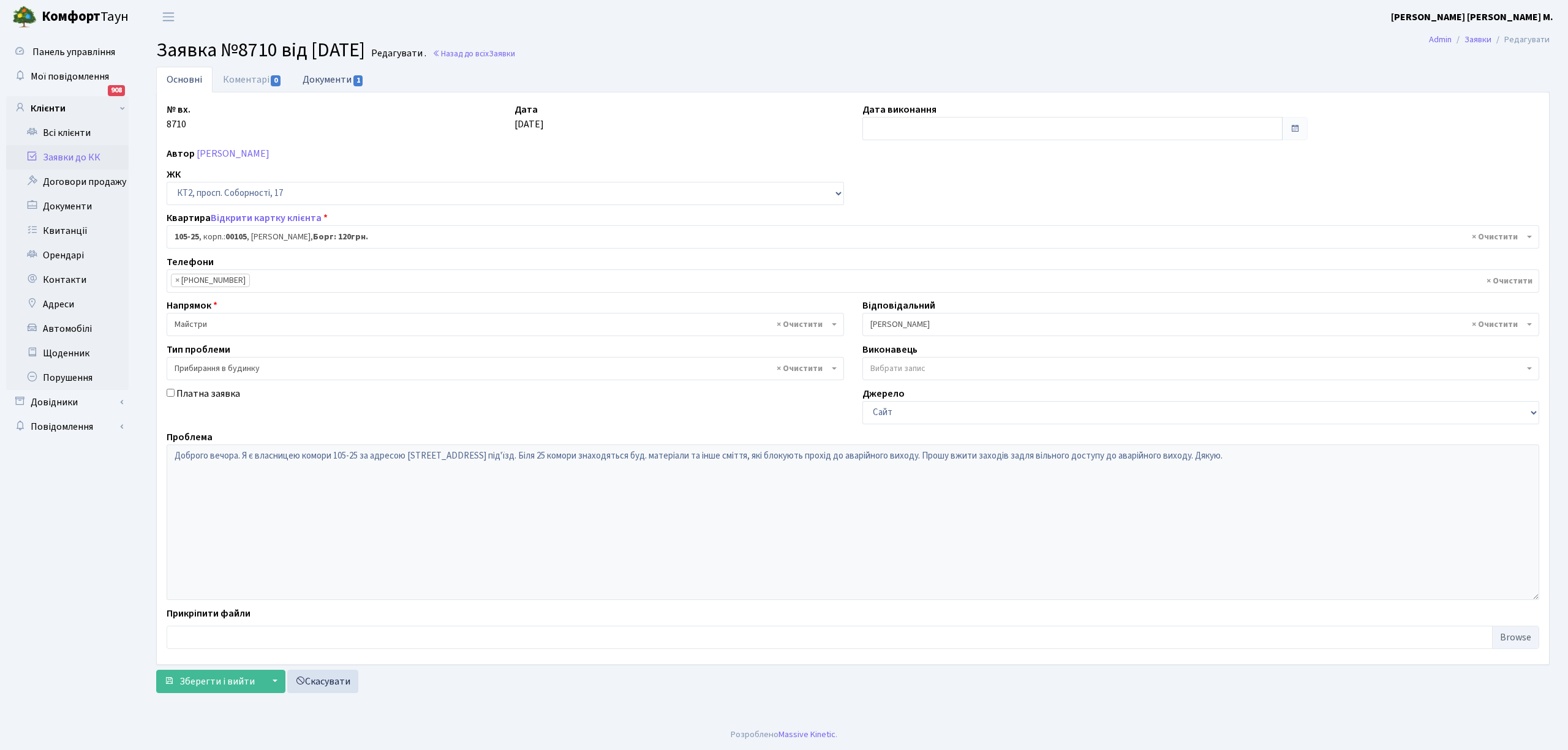
click at [327, 81] on link "Документи 1" at bounding box center [333, 79] width 82 height 25
select select "25"
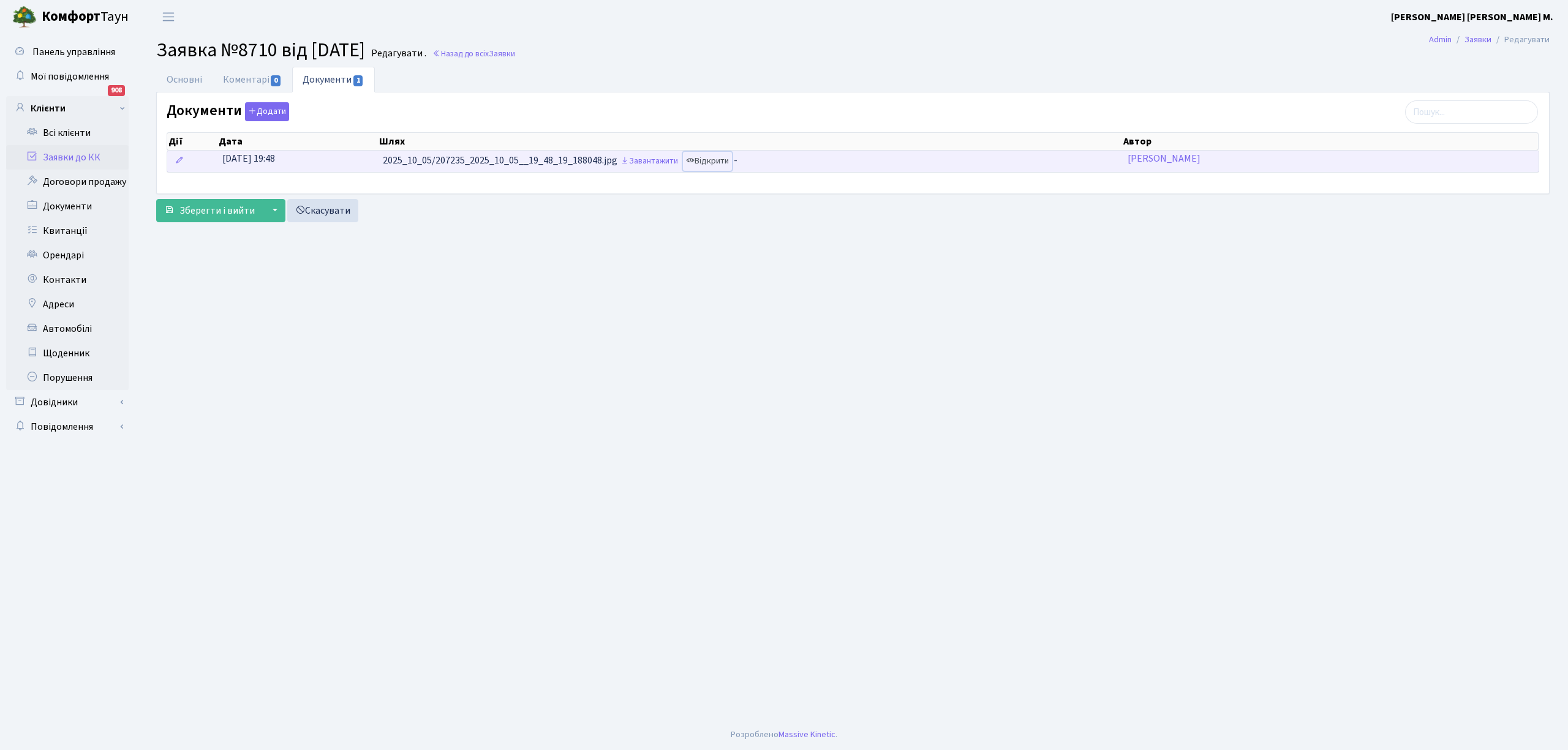
click at [722, 162] on link "Відкрити" at bounding box center [707, 160] width 49 height 19
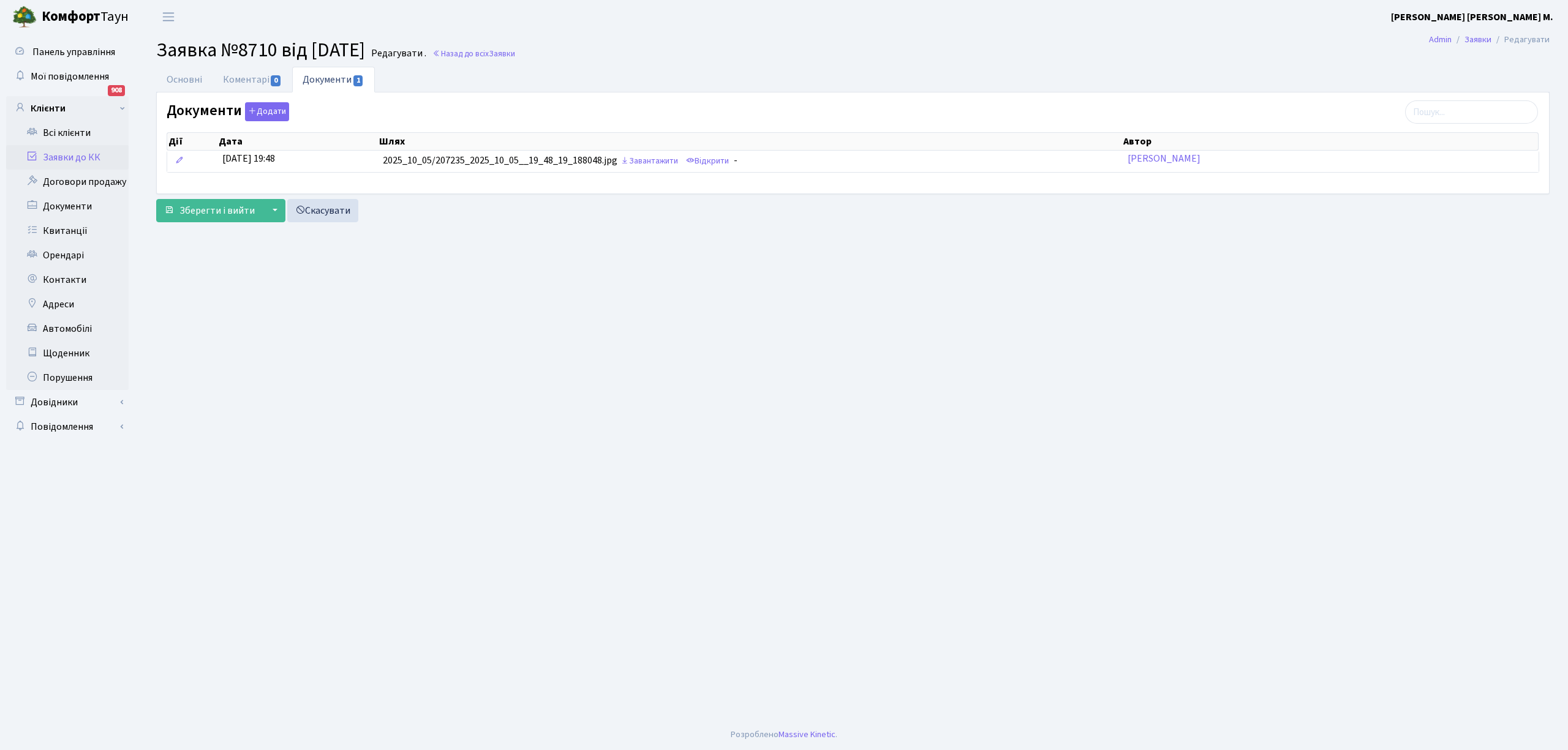
click at [74, 157] on link "Заявки до КК" at bounding box center [67, 158] width 122 height 25
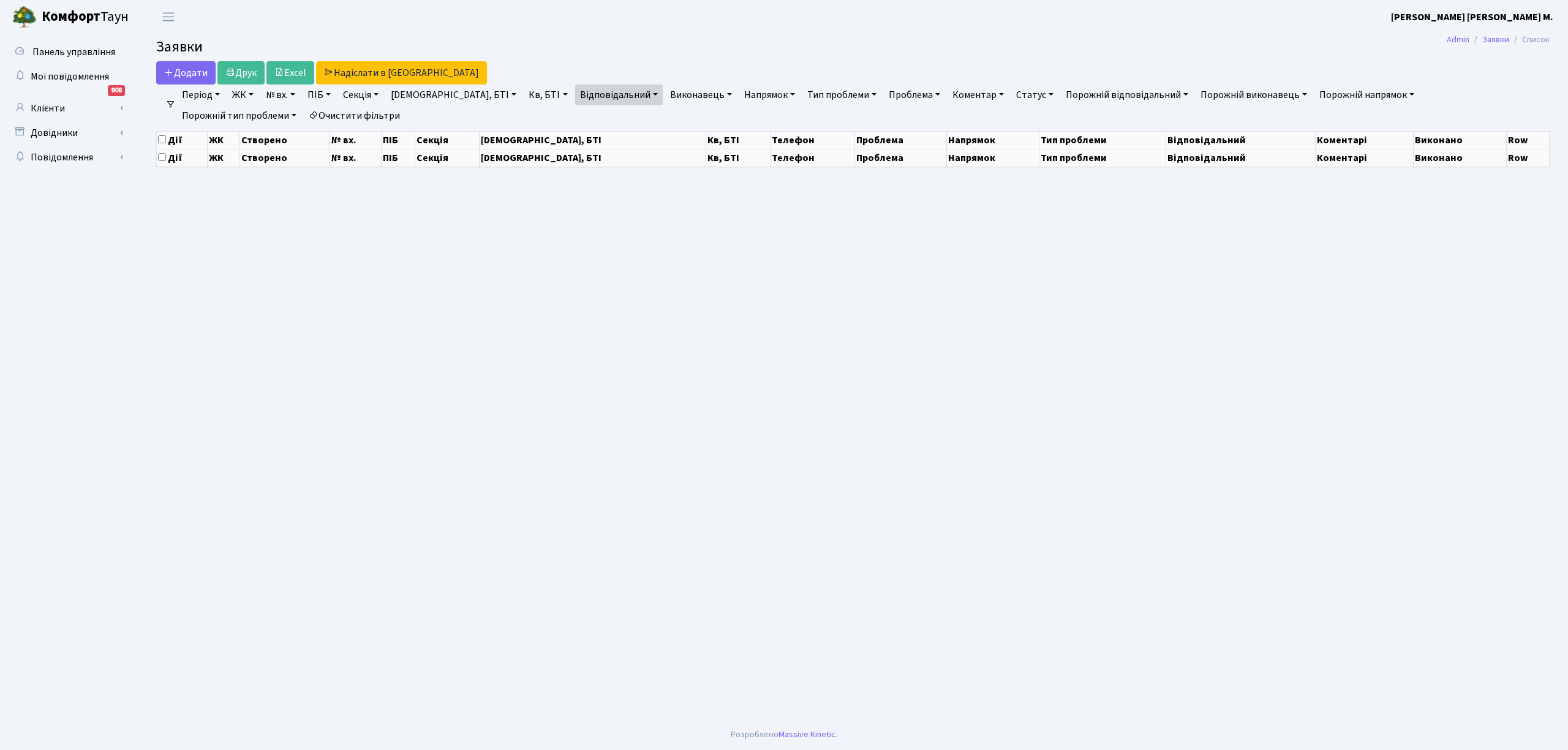
select select "25"
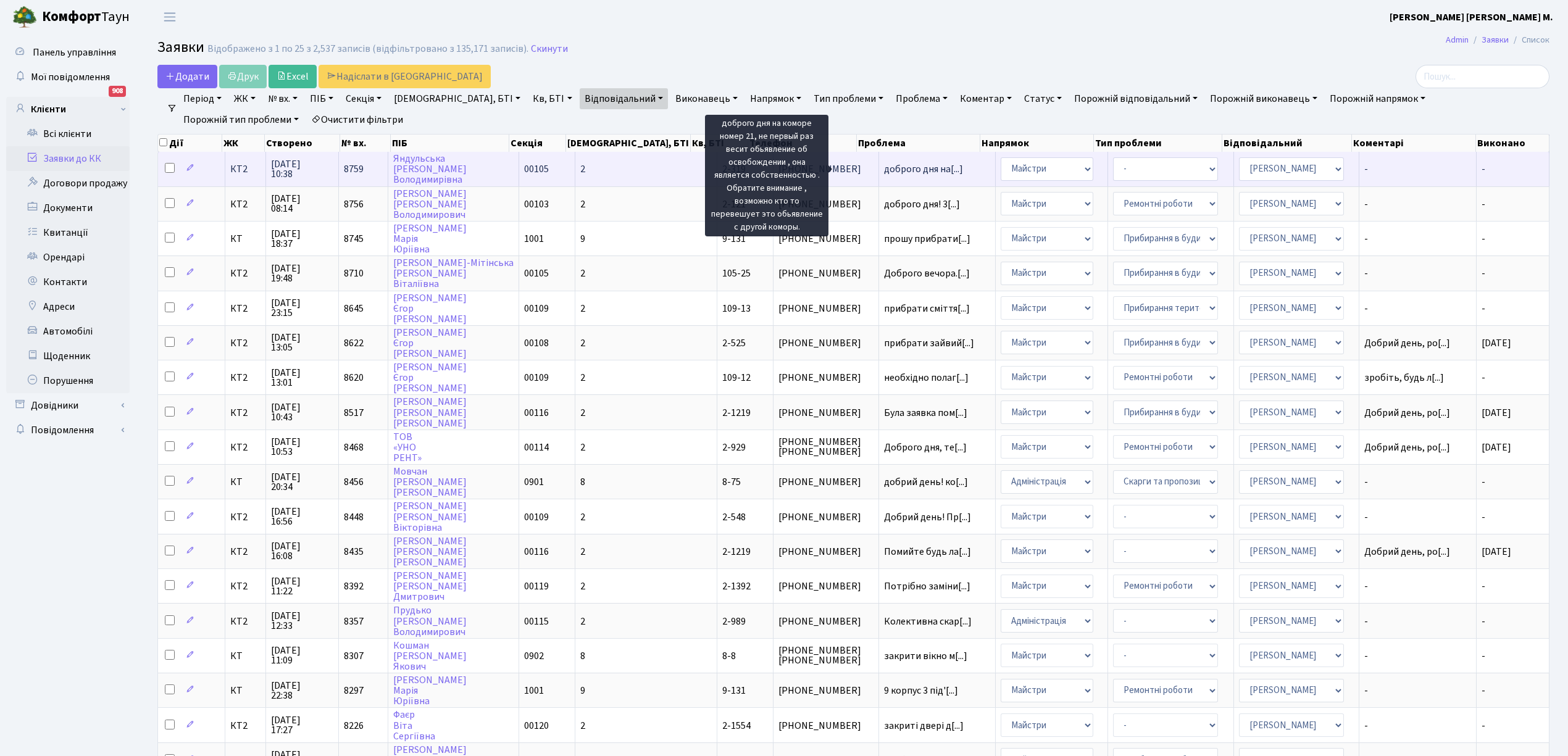
click at [884, 167] on span "доброго дня на[...]" at bounding box center [923, 169] width 79 height 13
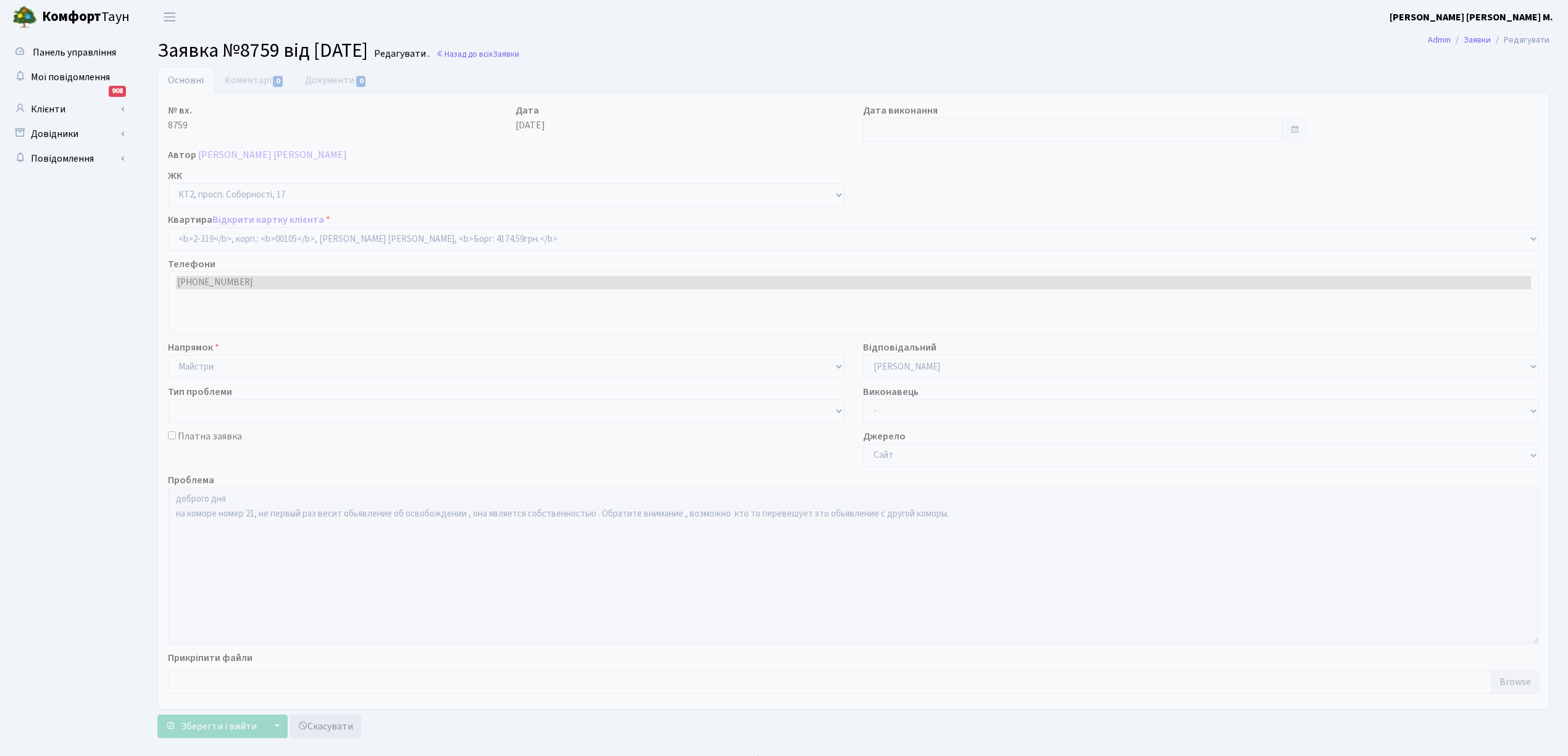
select select "15375"
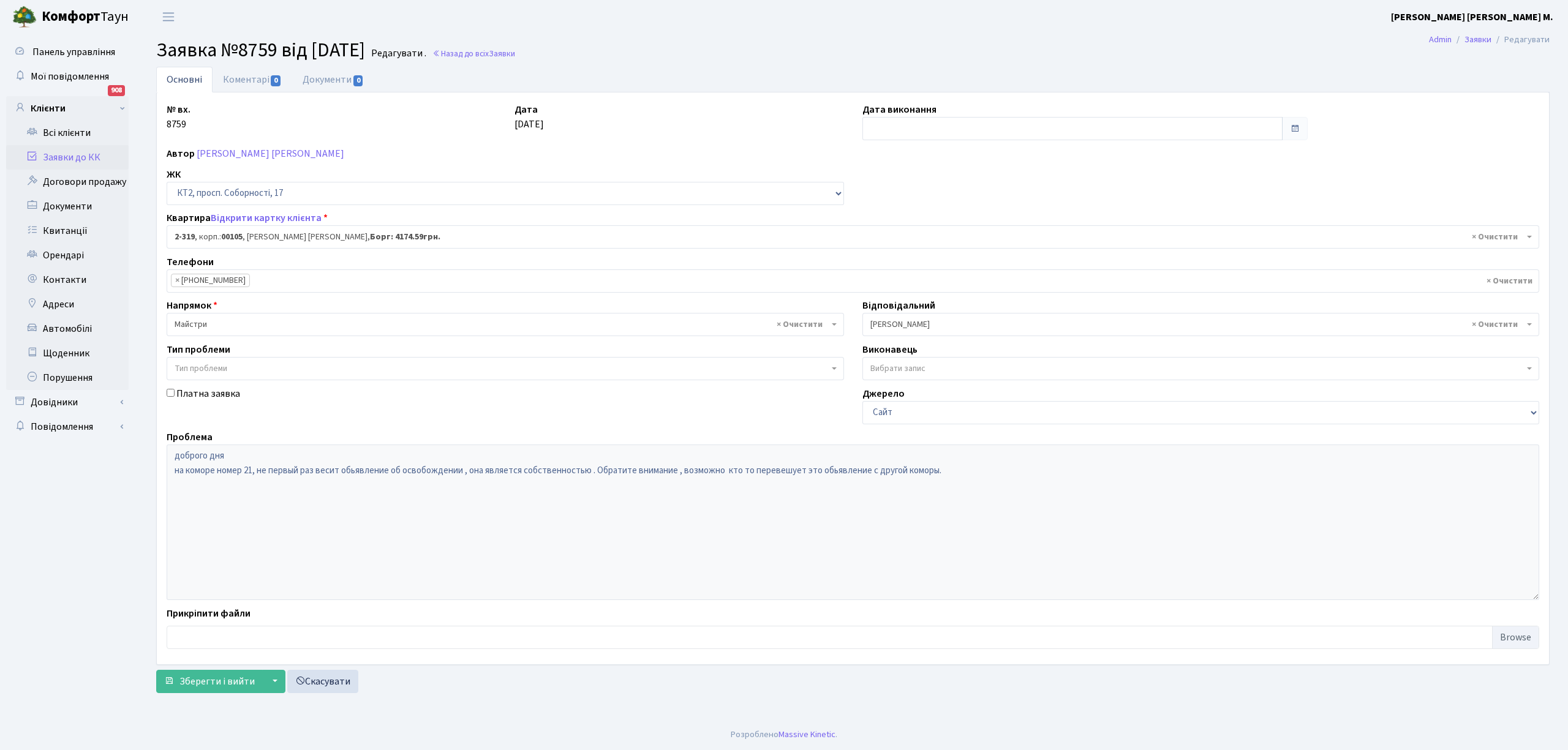
click at [55, 152] on link "Заявки до КК" at bounding box center [67, 158] width 122 height 25
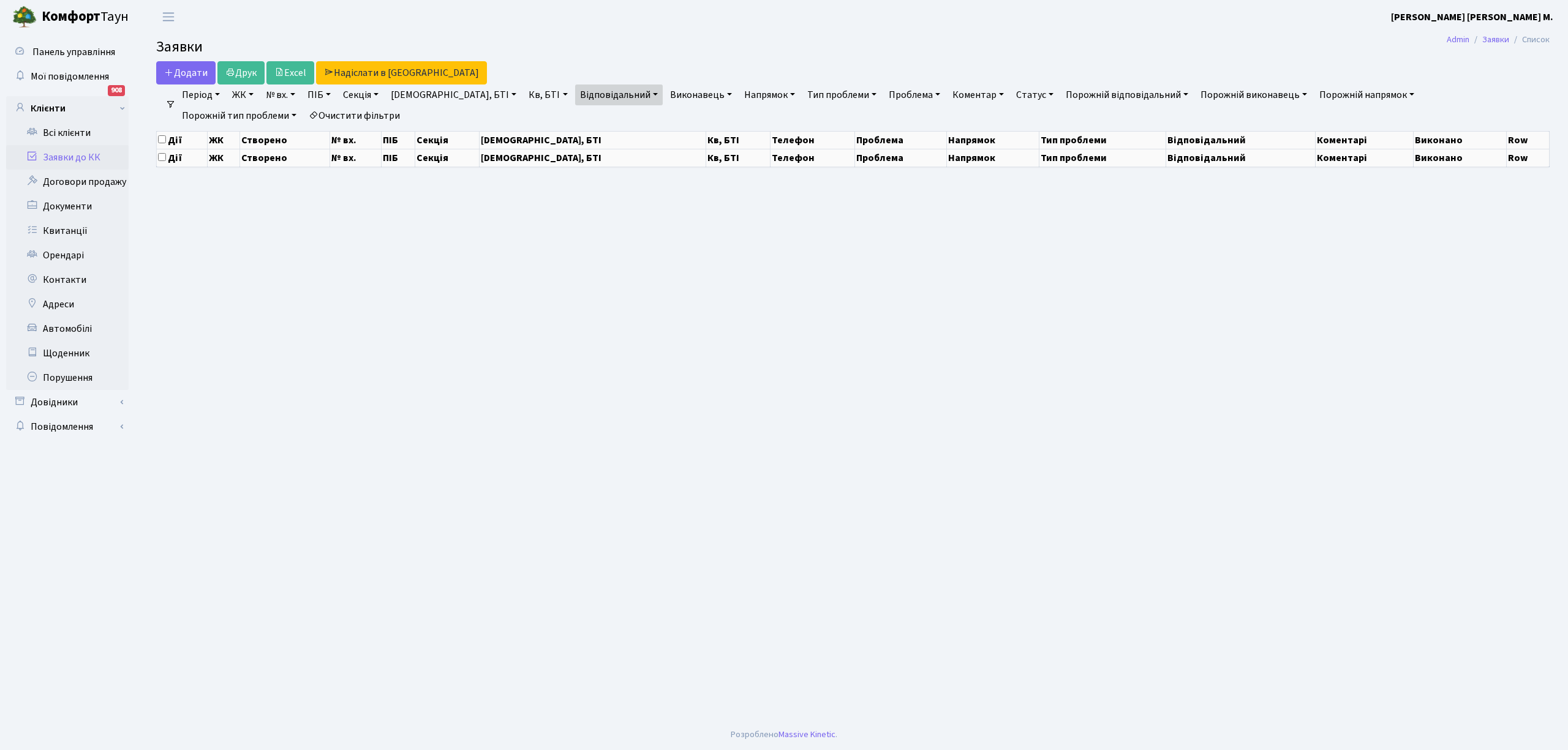
select select "25"
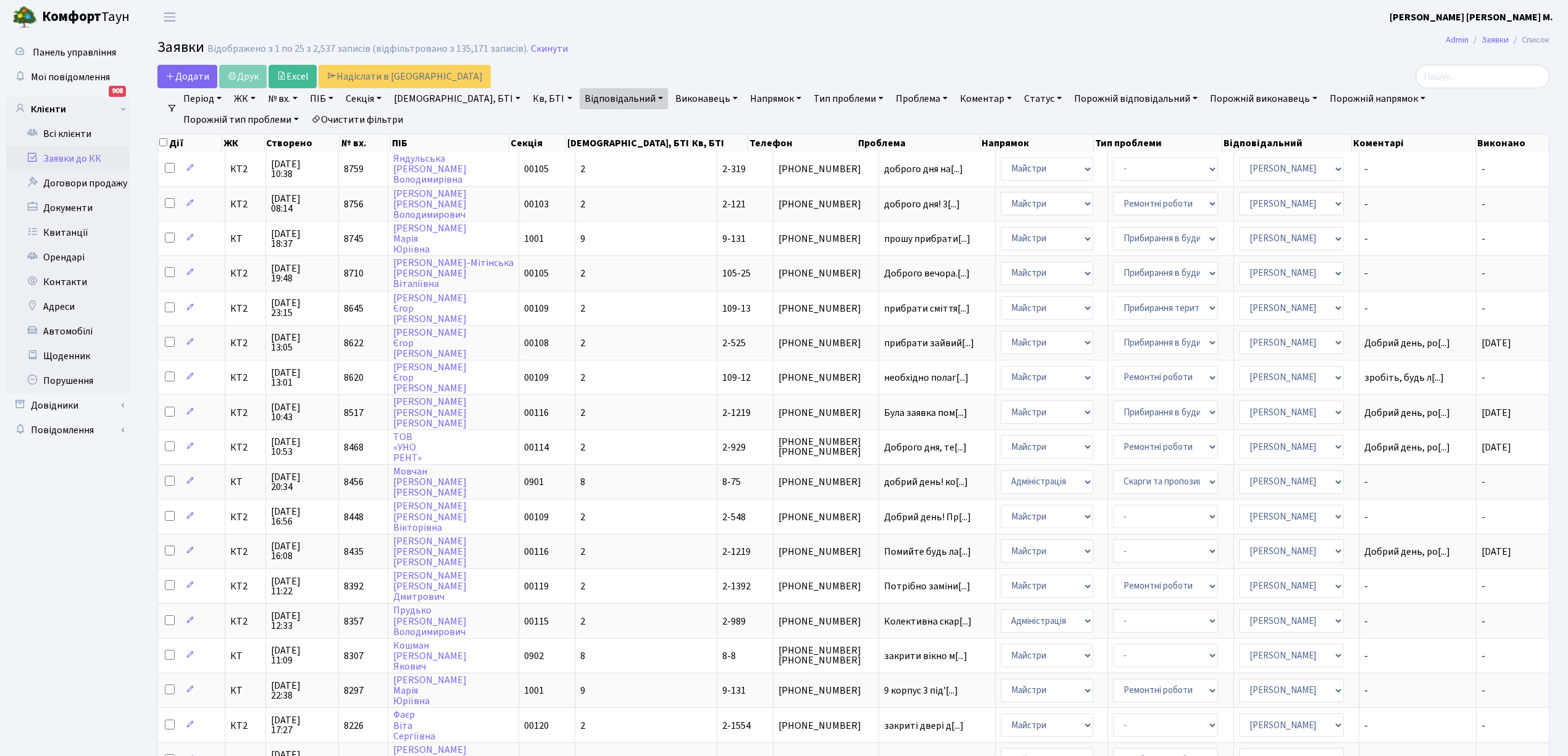
click at [583, 102] on link "Відповідальний" at bounding box center [623, 99] width 88 height 21
click at [589, 123] on span "×" at bounding box center [591, 121] width 4 height 12
select select
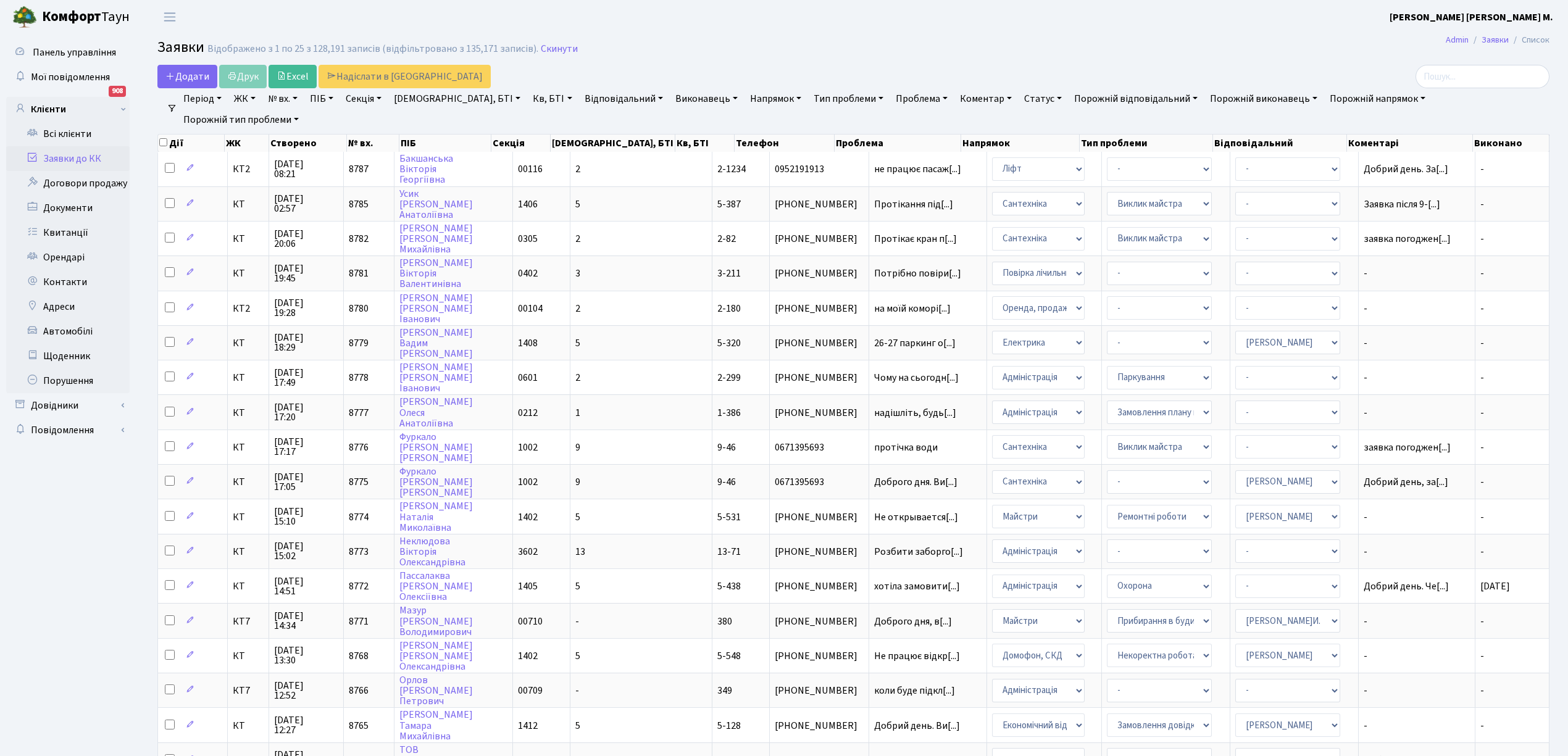
click at [588, 99] on link "Відповідальний" at bounding box center [623, 99] width 88 height 21
click at [582, 261] on li "[PERSON_NAME]И." at bounding box center [656, 271] width 149 height 21
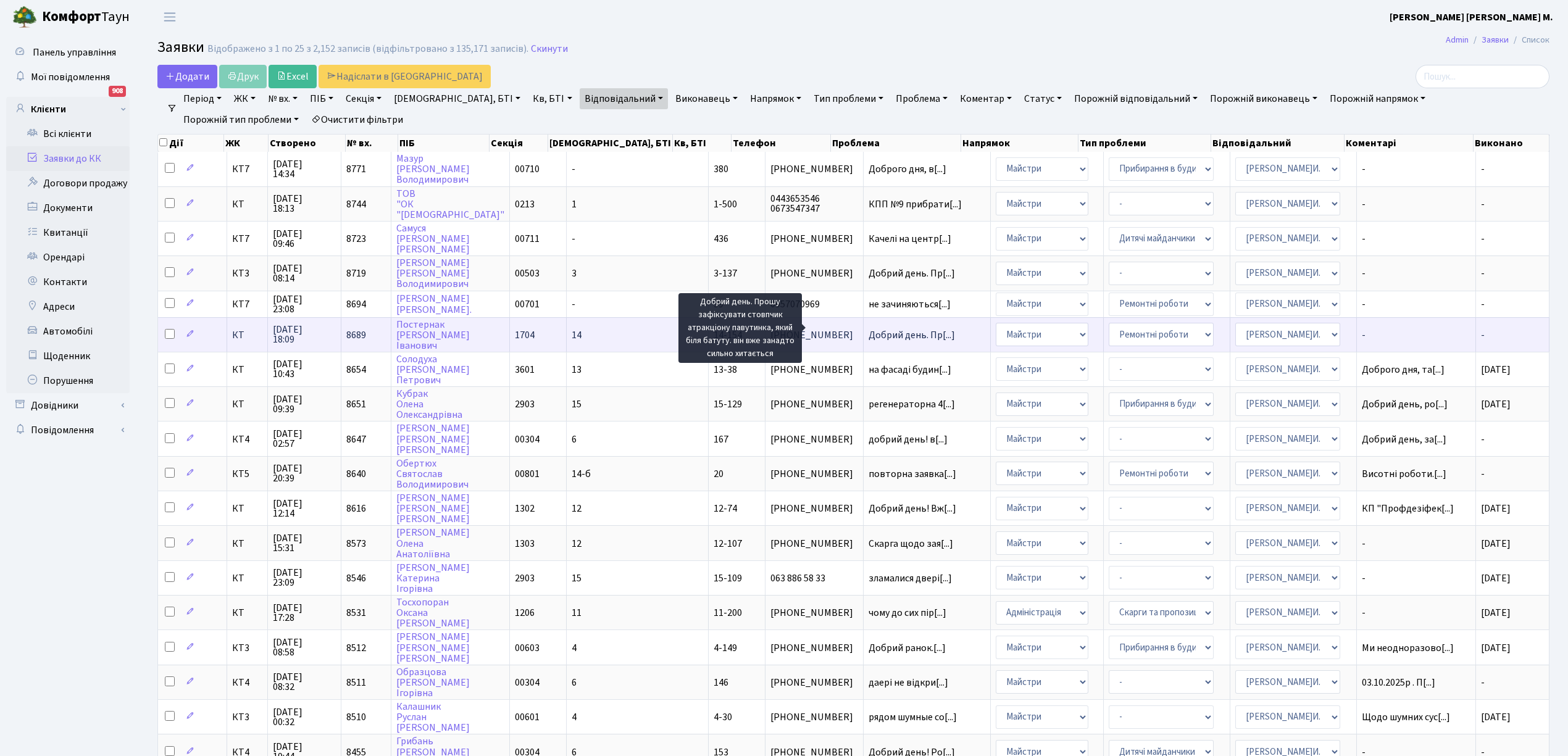
click at [869, 328] on span "Добрий день. Пр[...]" at bounding box center [912, 335] width 87 height 13
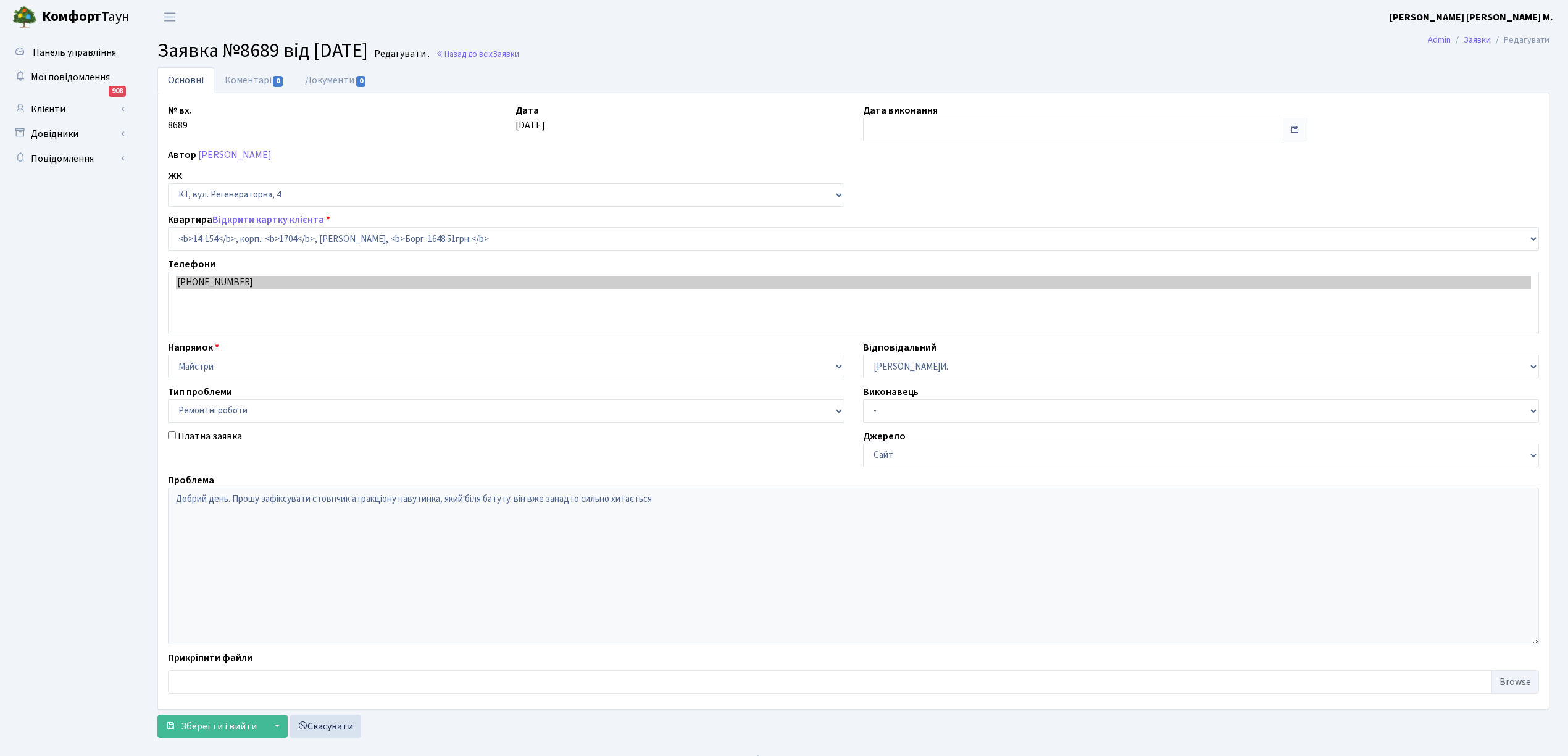
select select "7531"
select select "62"
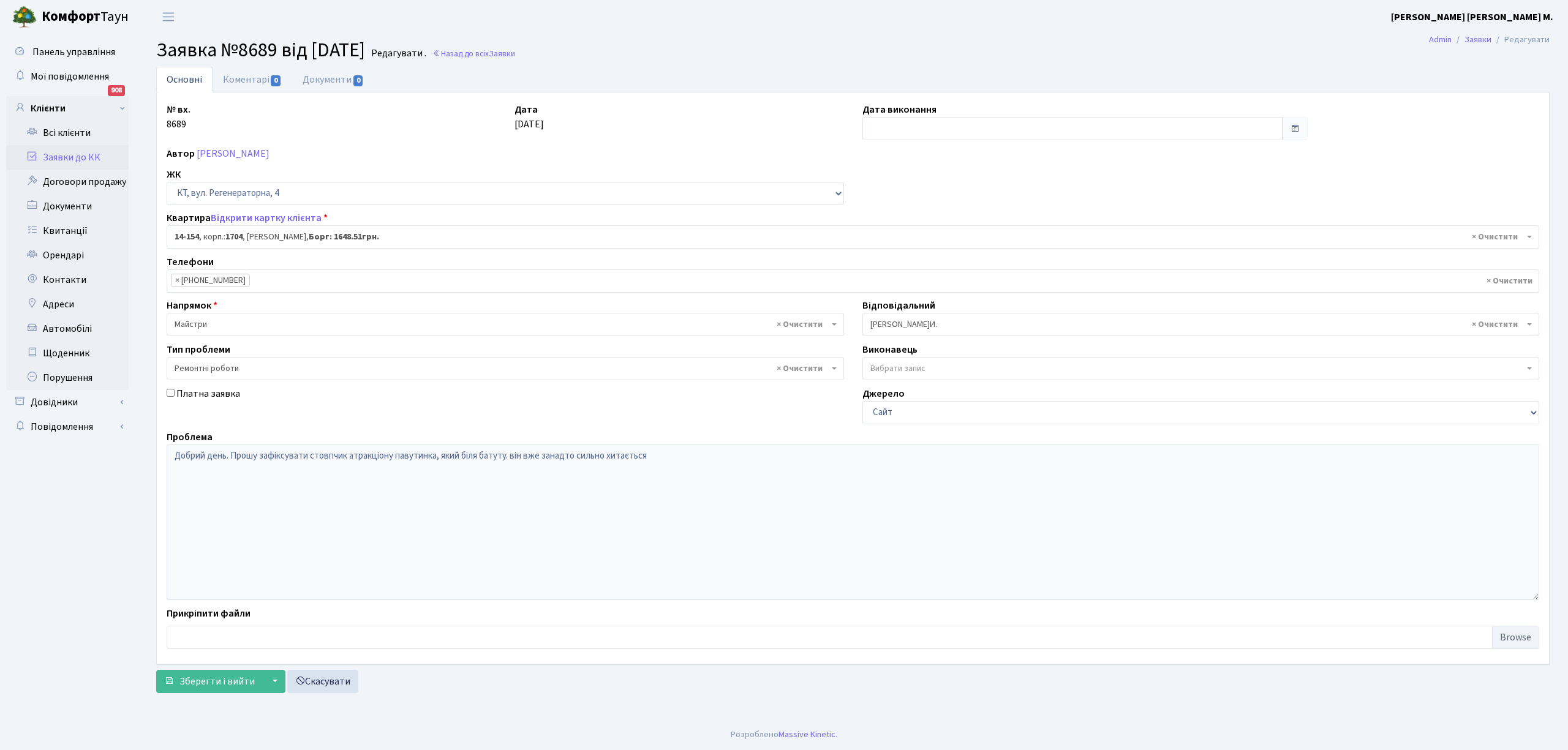
click at [64, 156] on link "Заявки до КК" at bounding box center [67, 158] width 122 height 25
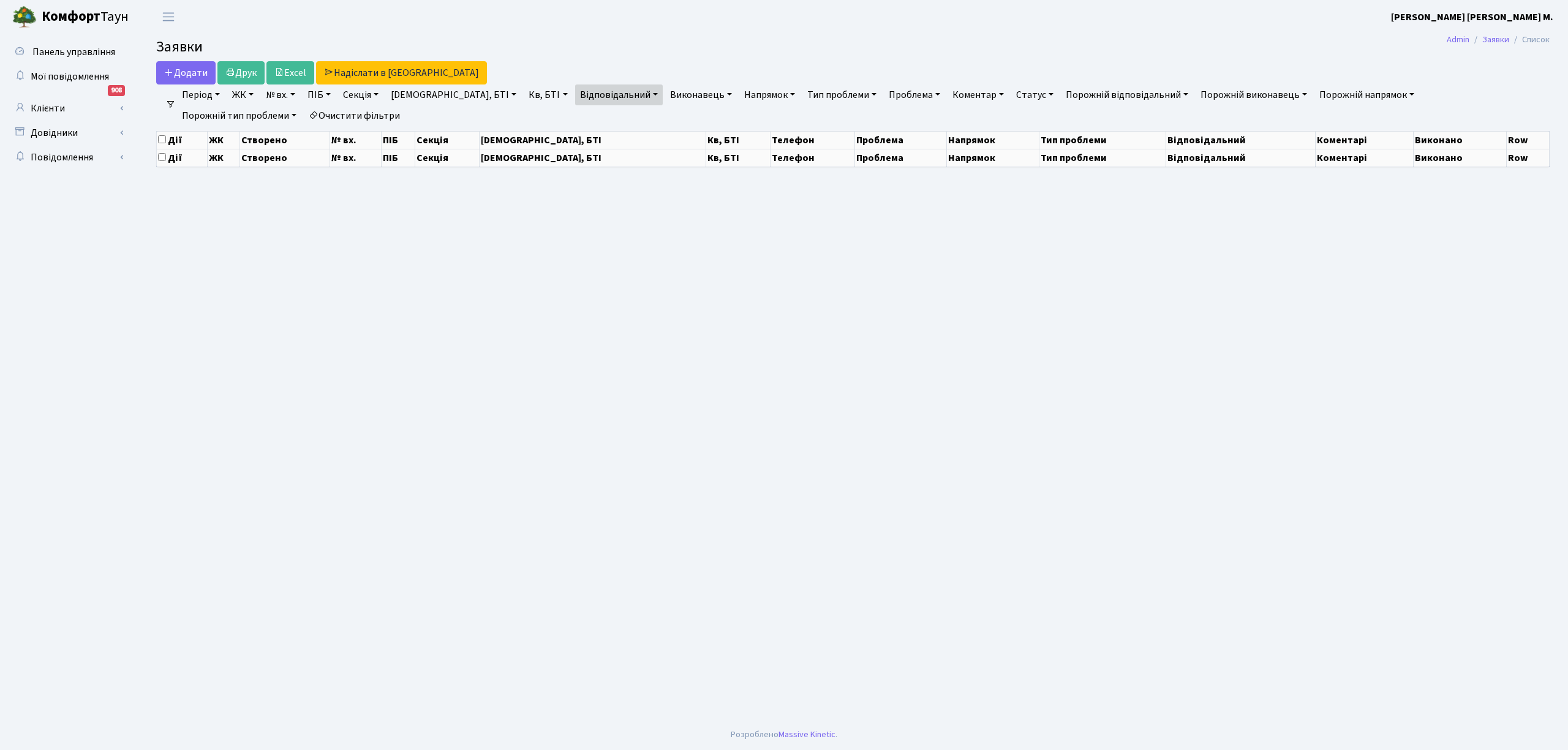
select select "25"
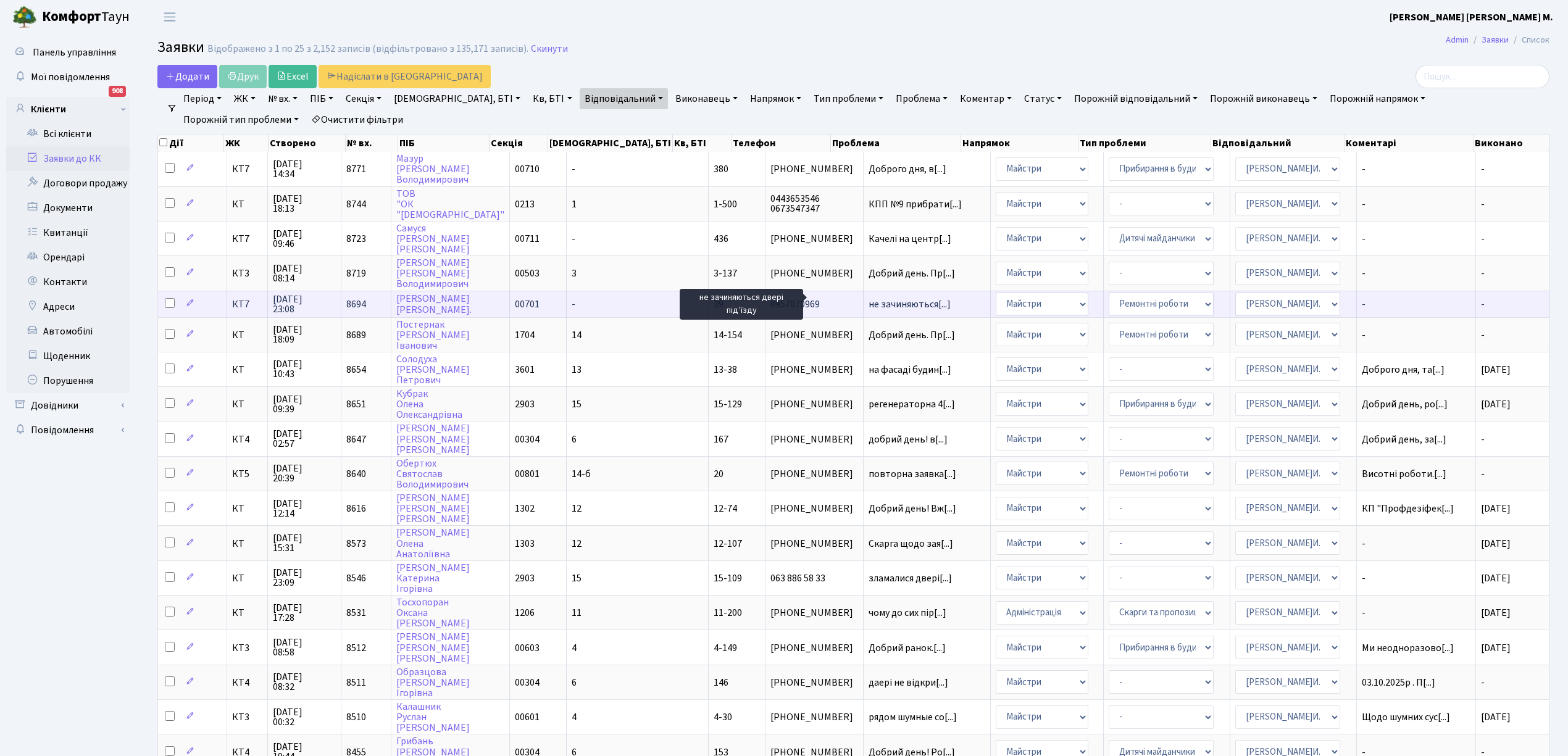
click at [869, 297] on span "не зачиняються[...]" at bounding box center [910, 303] width 82 height 13
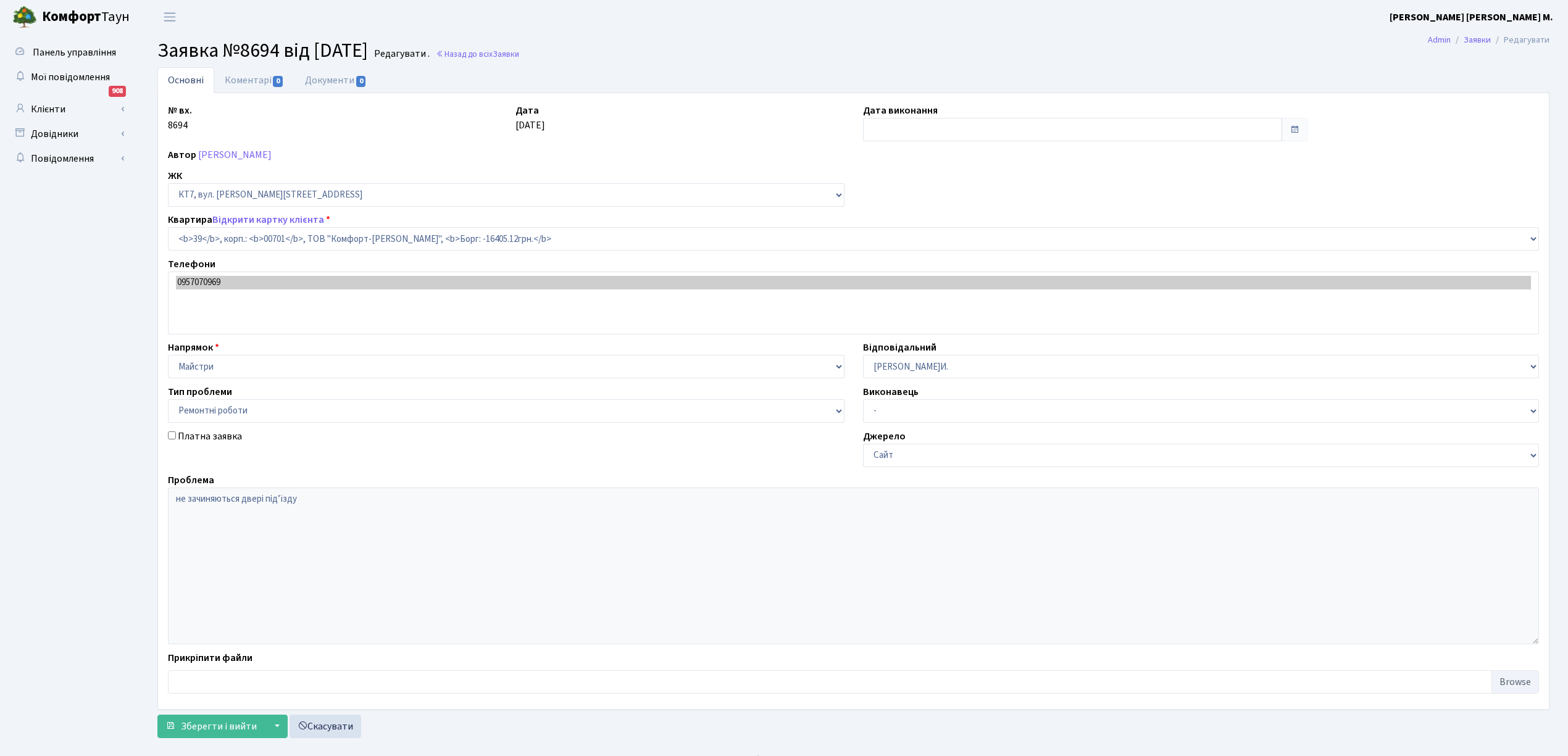
select select "18373"
select select "62"
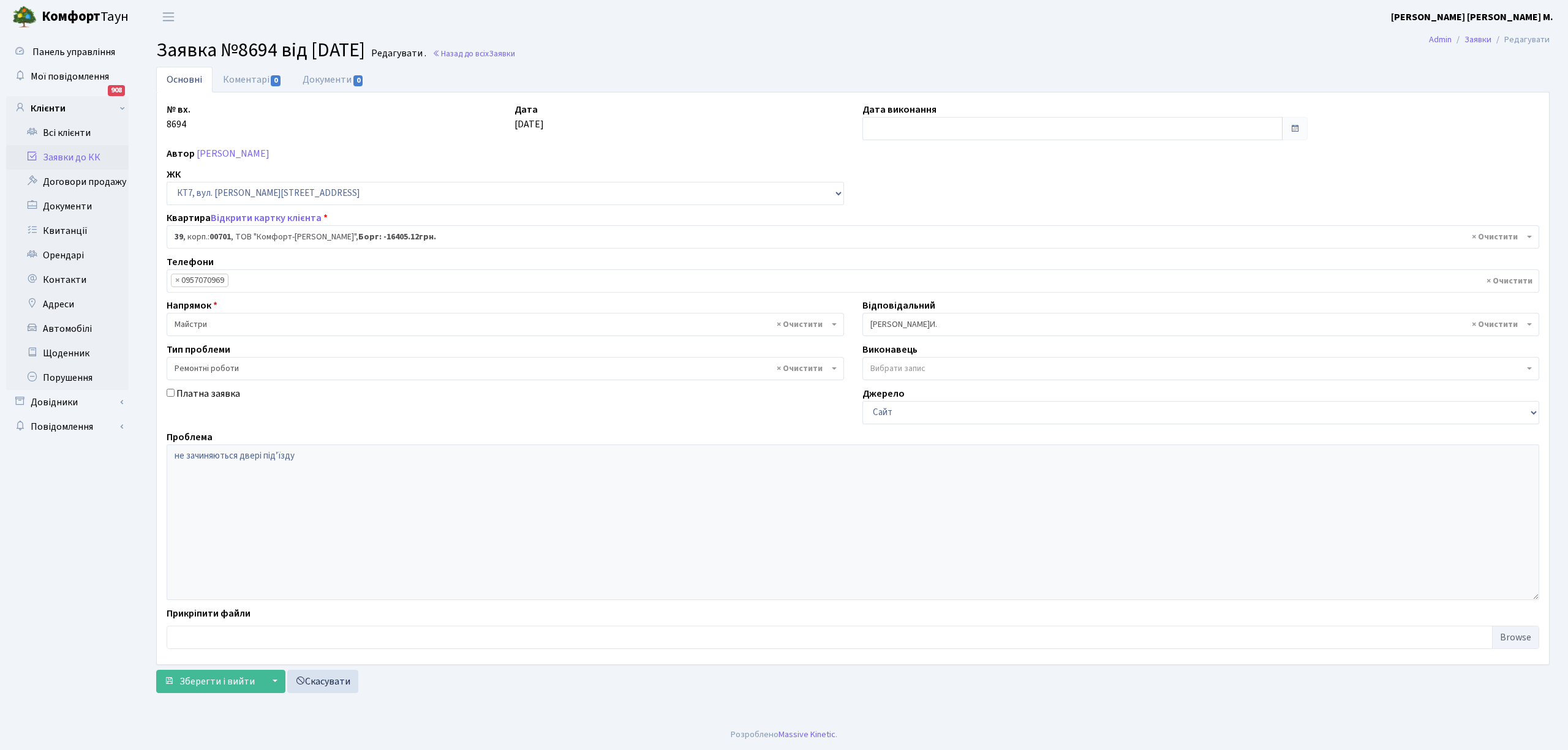
click at [66, 162] on link "Заявки до КК" at bounding box center [67, 158] width 122 height 25
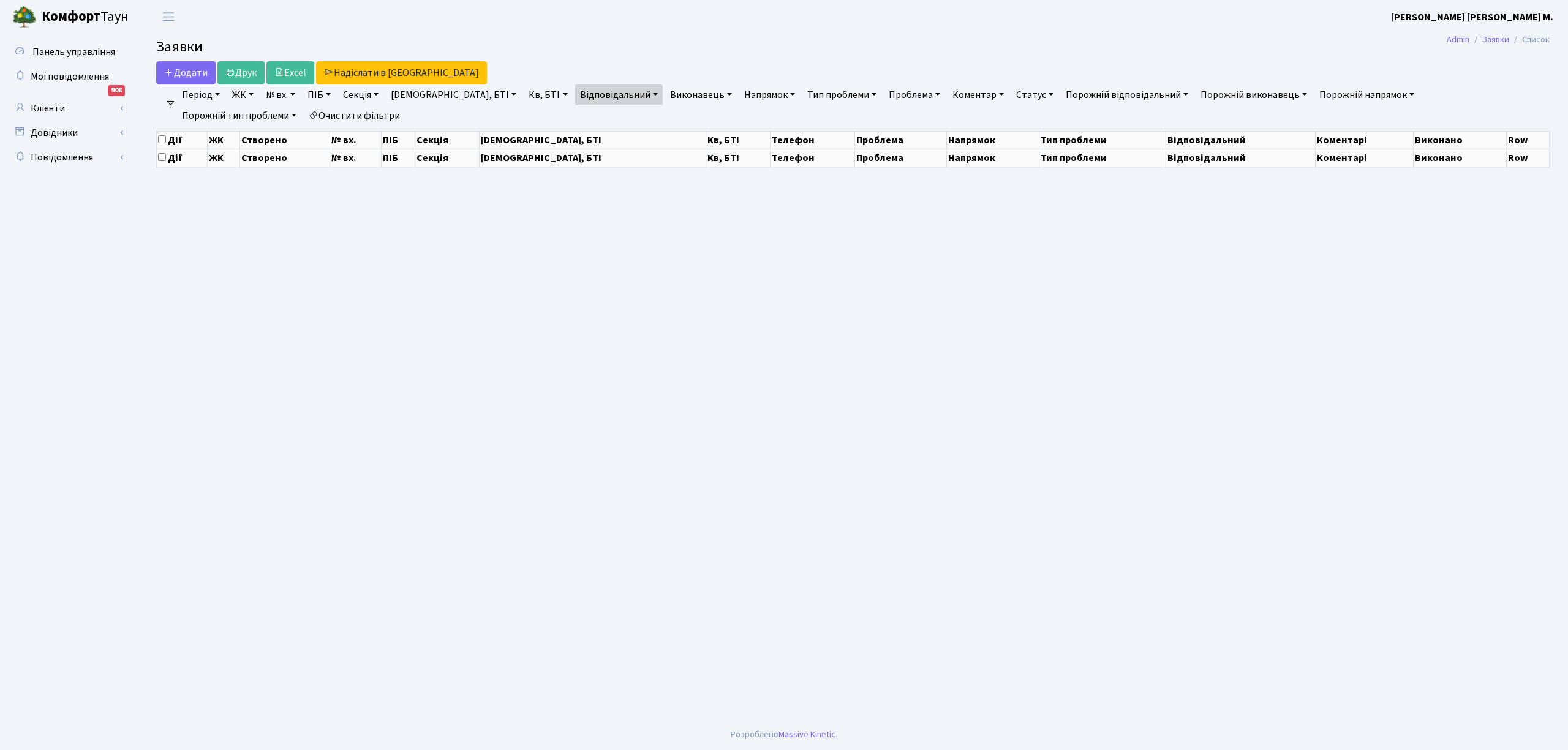
select select "25"
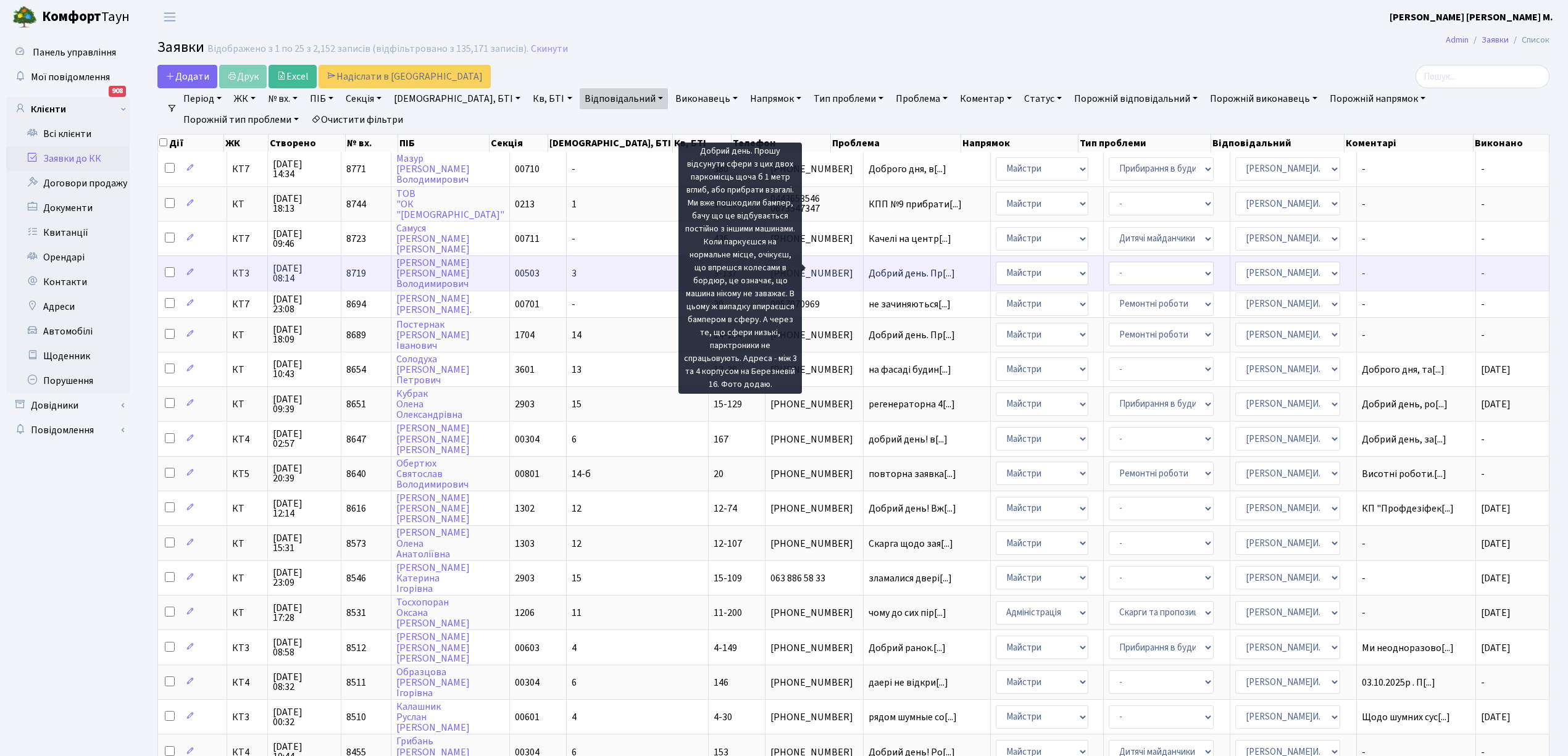
click at [869, 267] on span "Добрий день. Пр[...]" at bounding box center [912, 273] width 87 height 13
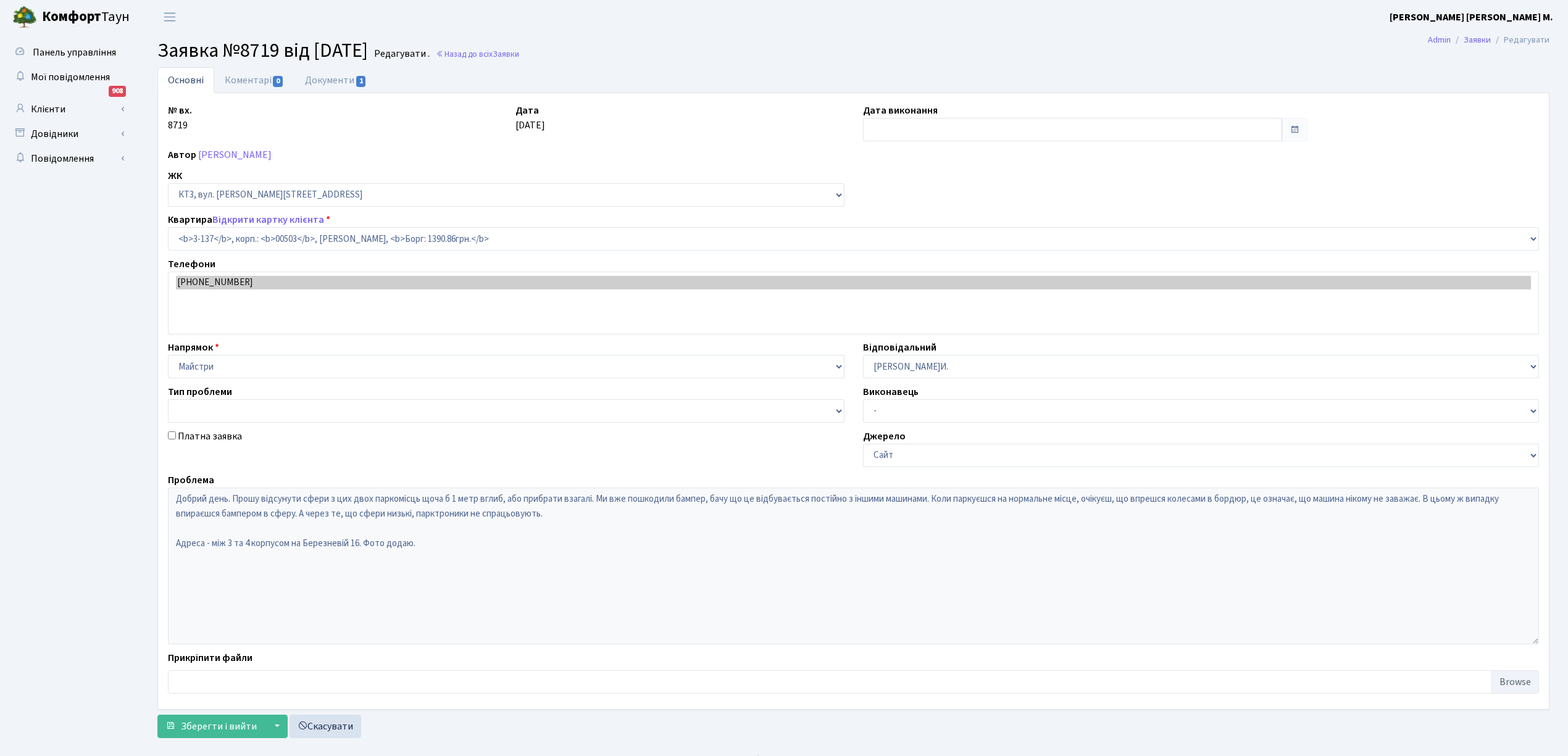
select select "16446"
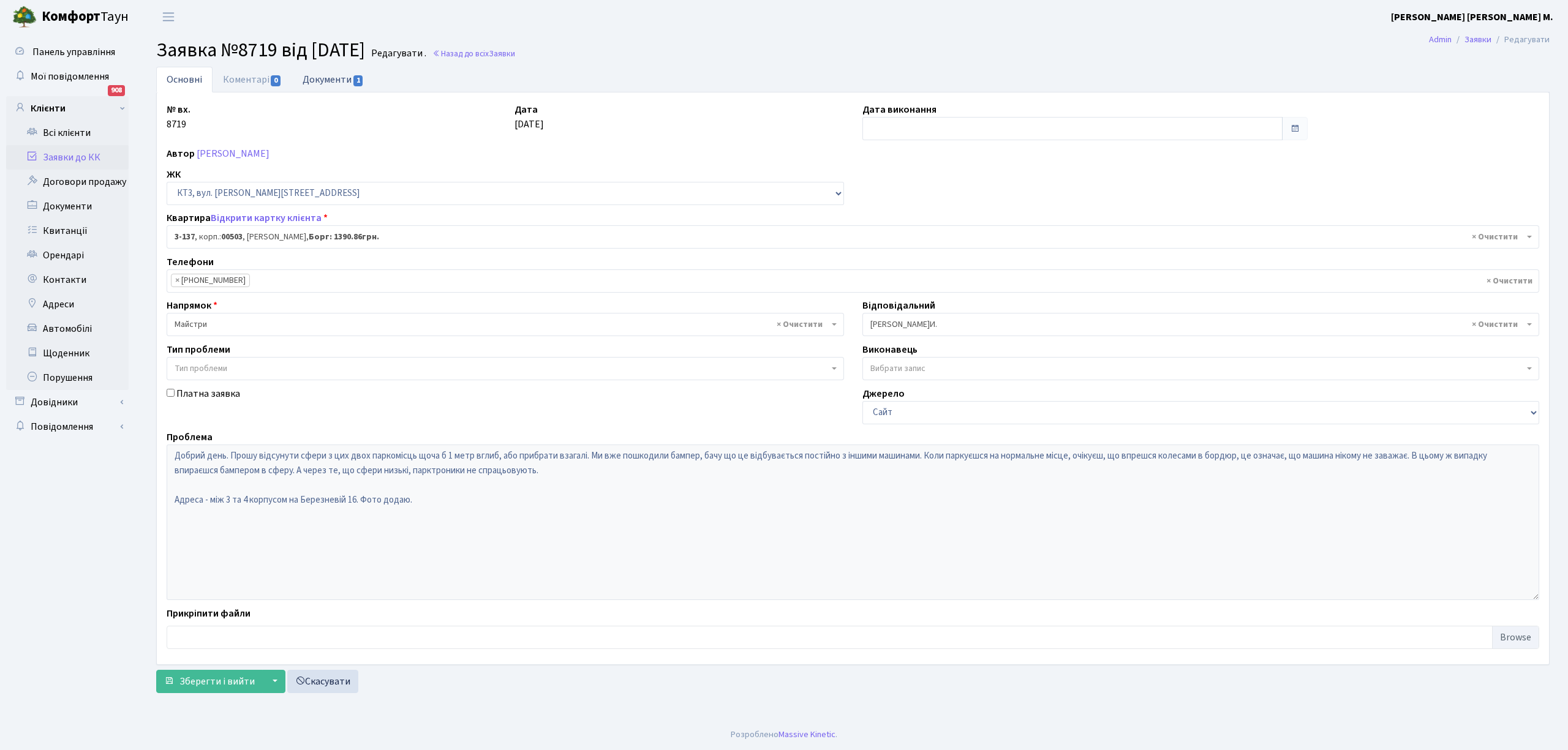
click at [329, 79] on link "Документи 1" at bounding box center [333, 79] width 82 height 25
select select "25"
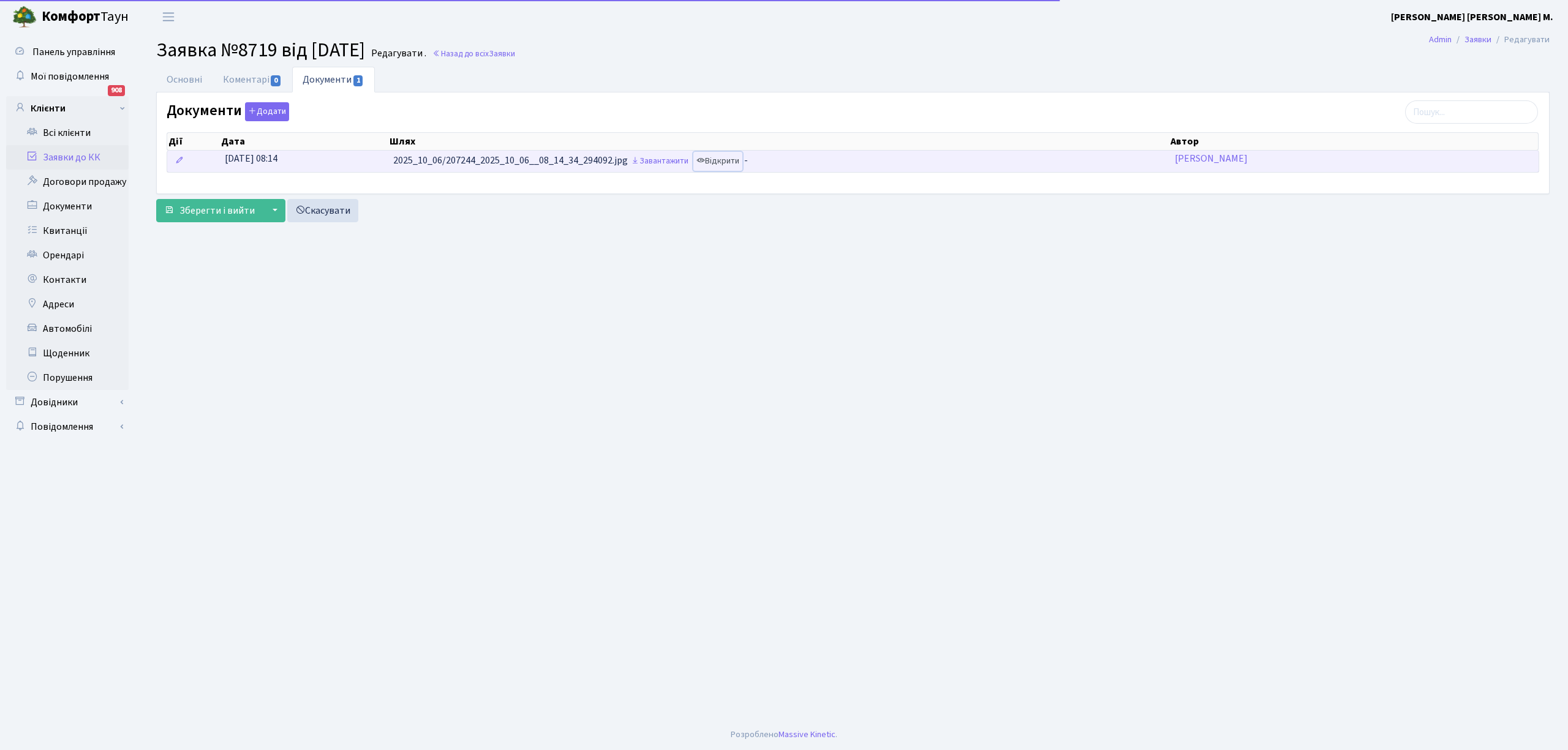
click at [734, 169] on link "Відкрити" at bounding box center [718, 160] width 49 height 19
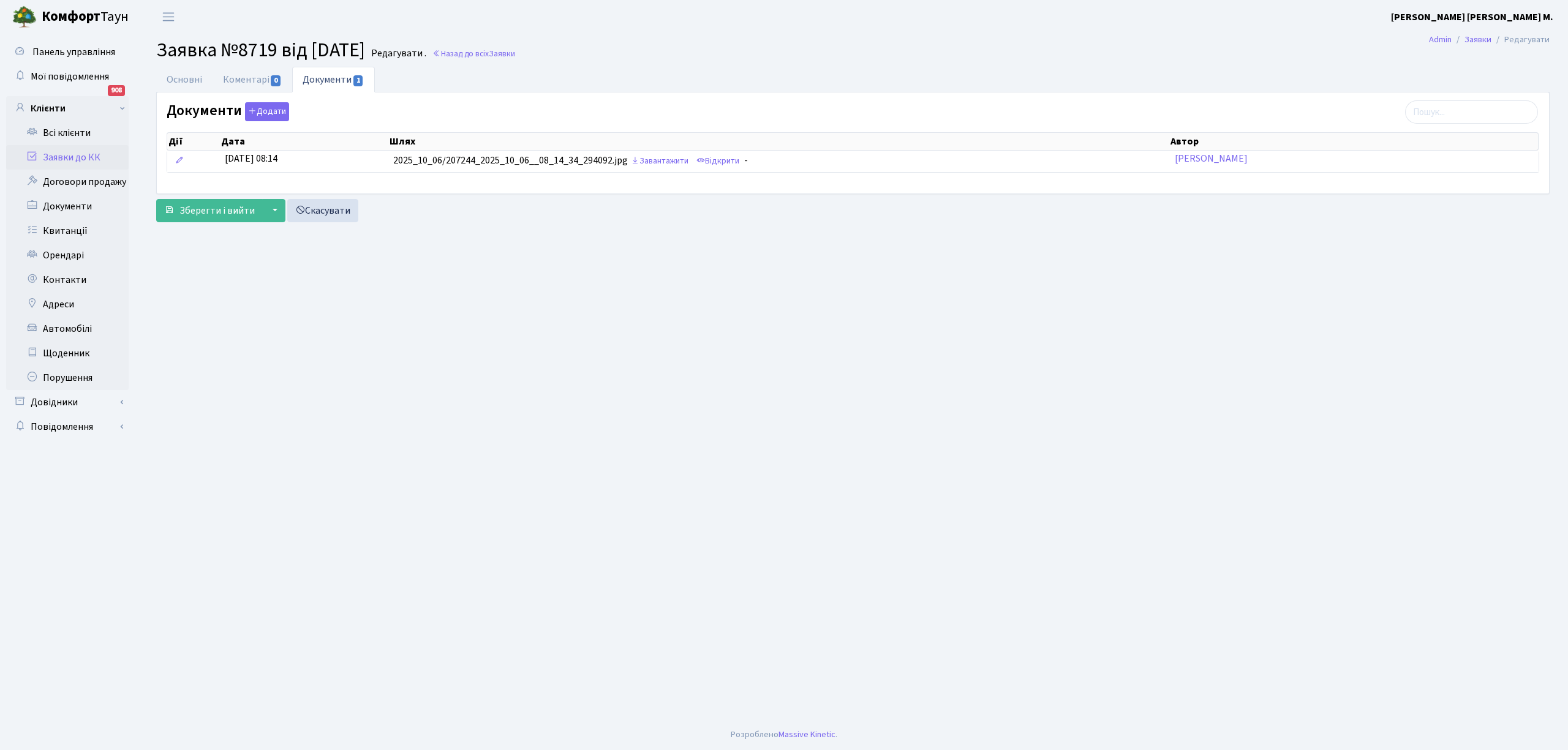
click at [64, 157] on link "Заявки до КК" at bounding box center [67, 158] width 122 height 25
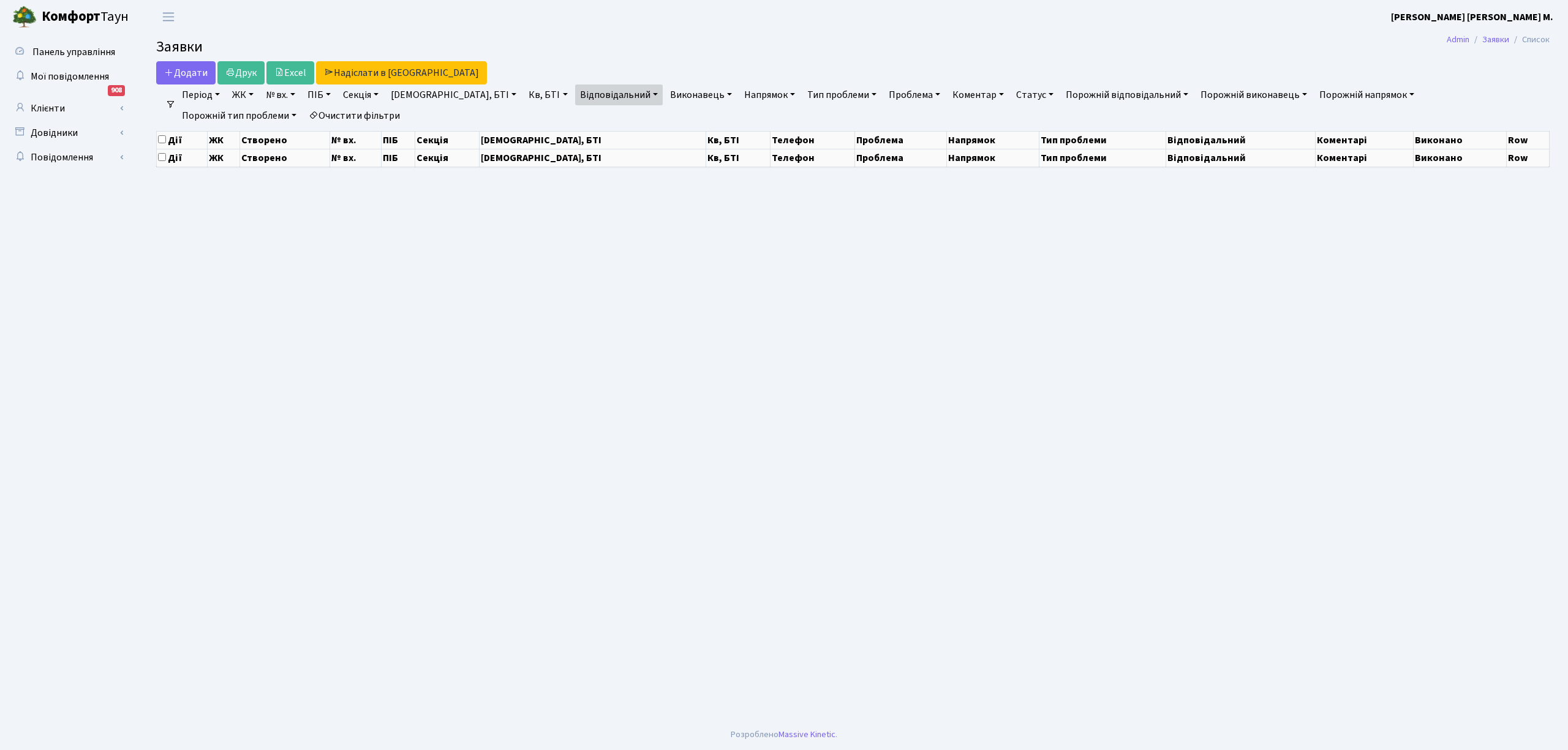
select select "25"
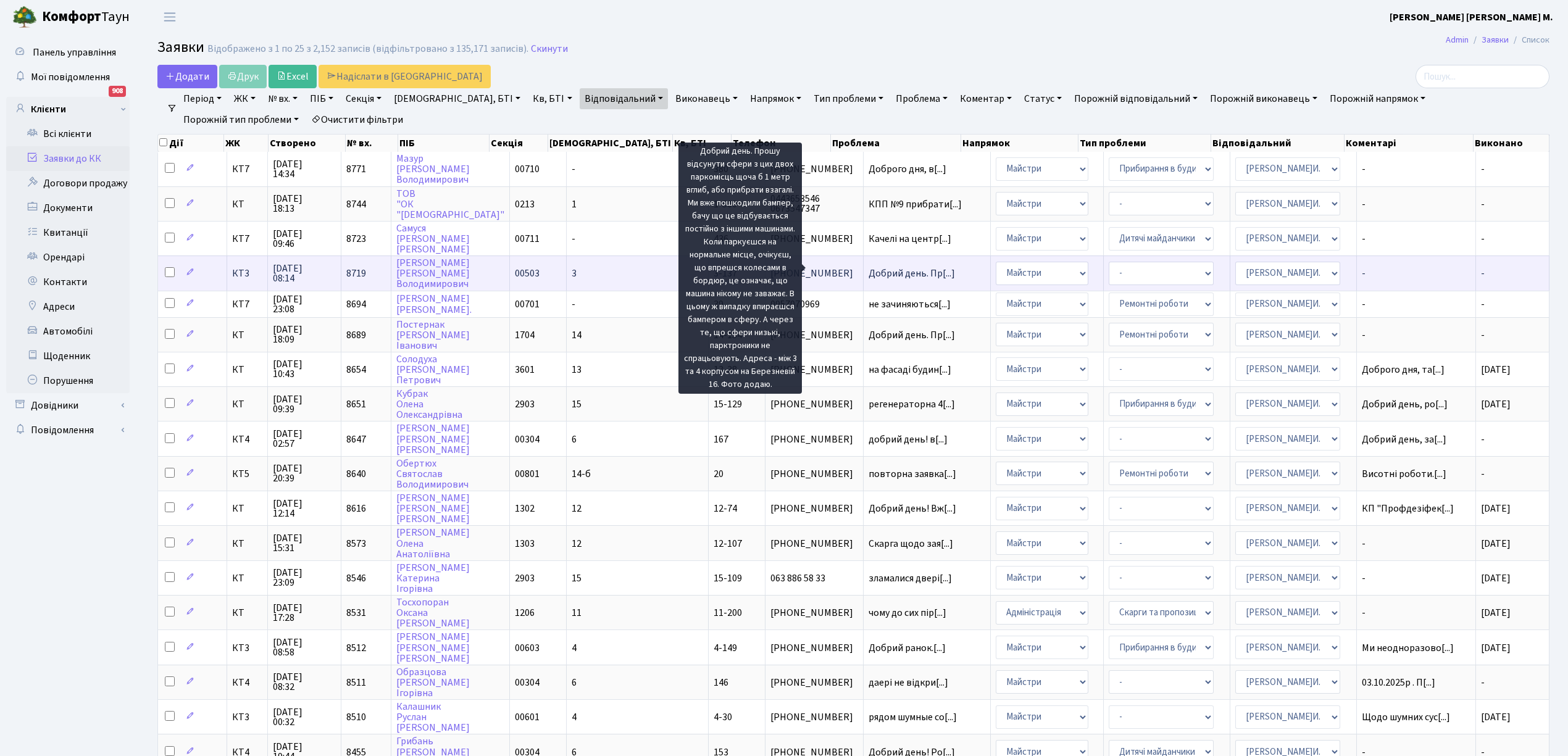
click at [869, 268] on span "Добрий день. Пр[...]" at bounding box center [912, 273] width 87 height 13
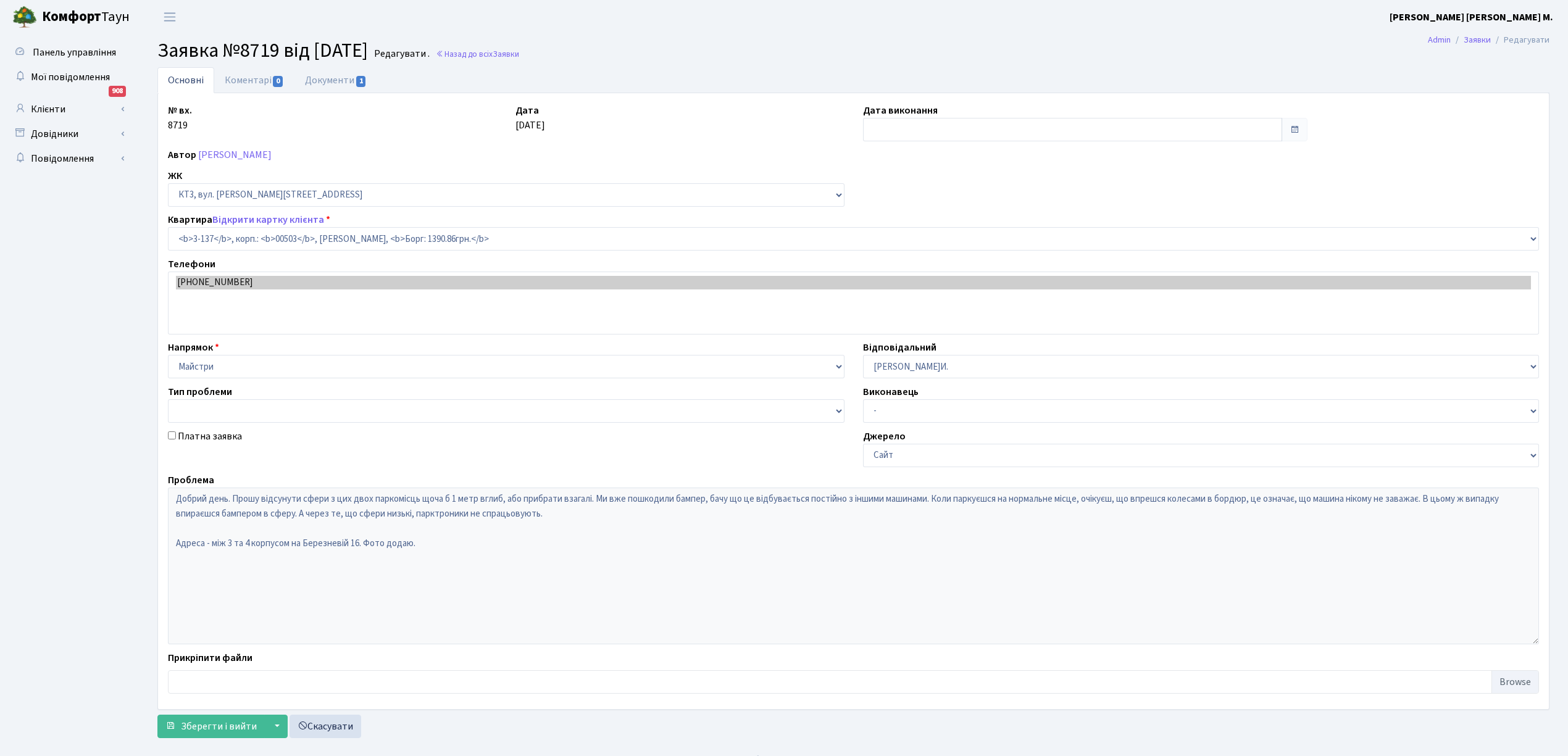
select select "16446"
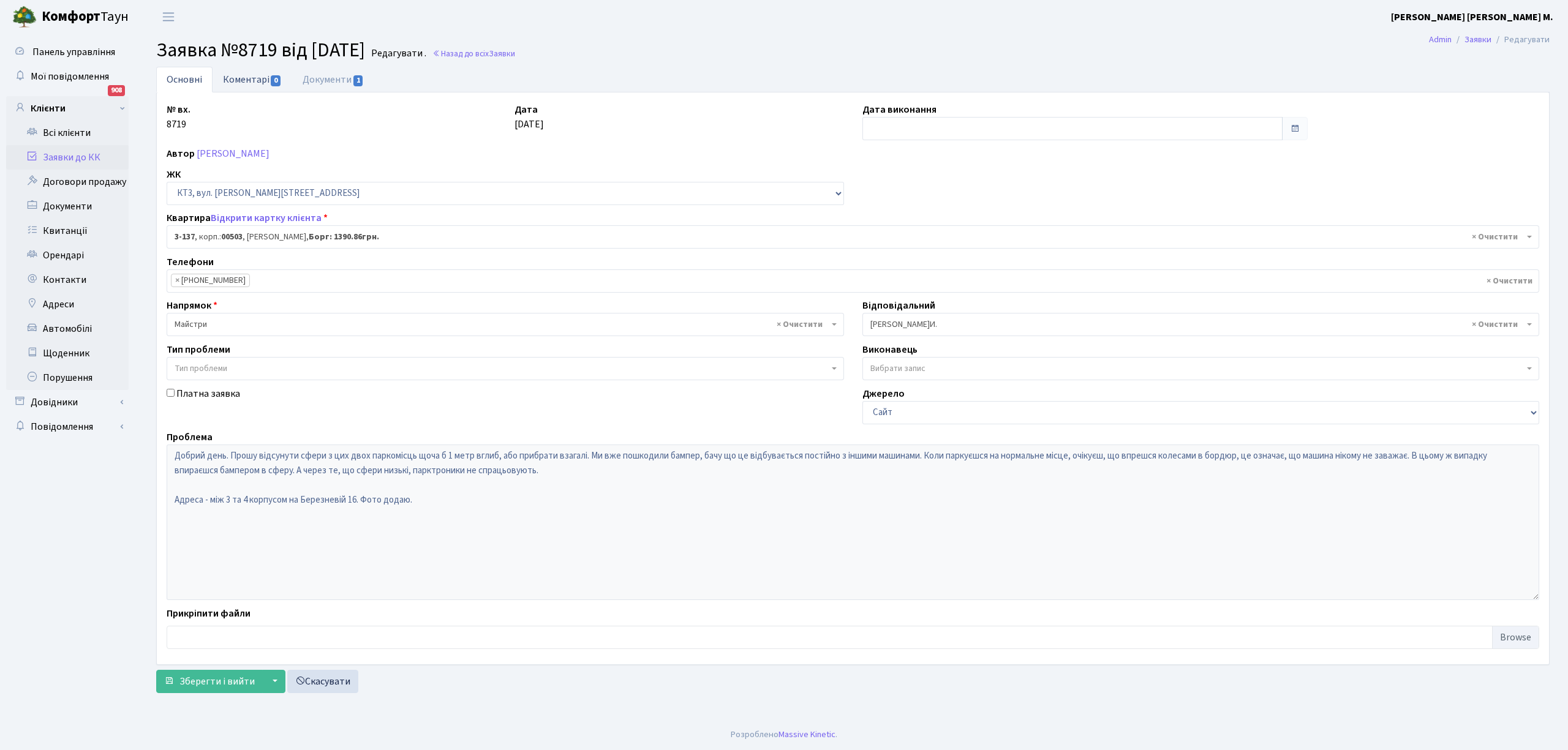
click at [226, 76] on link "Коментарі 0" at bounding box center [252, 79] width 80 height 25
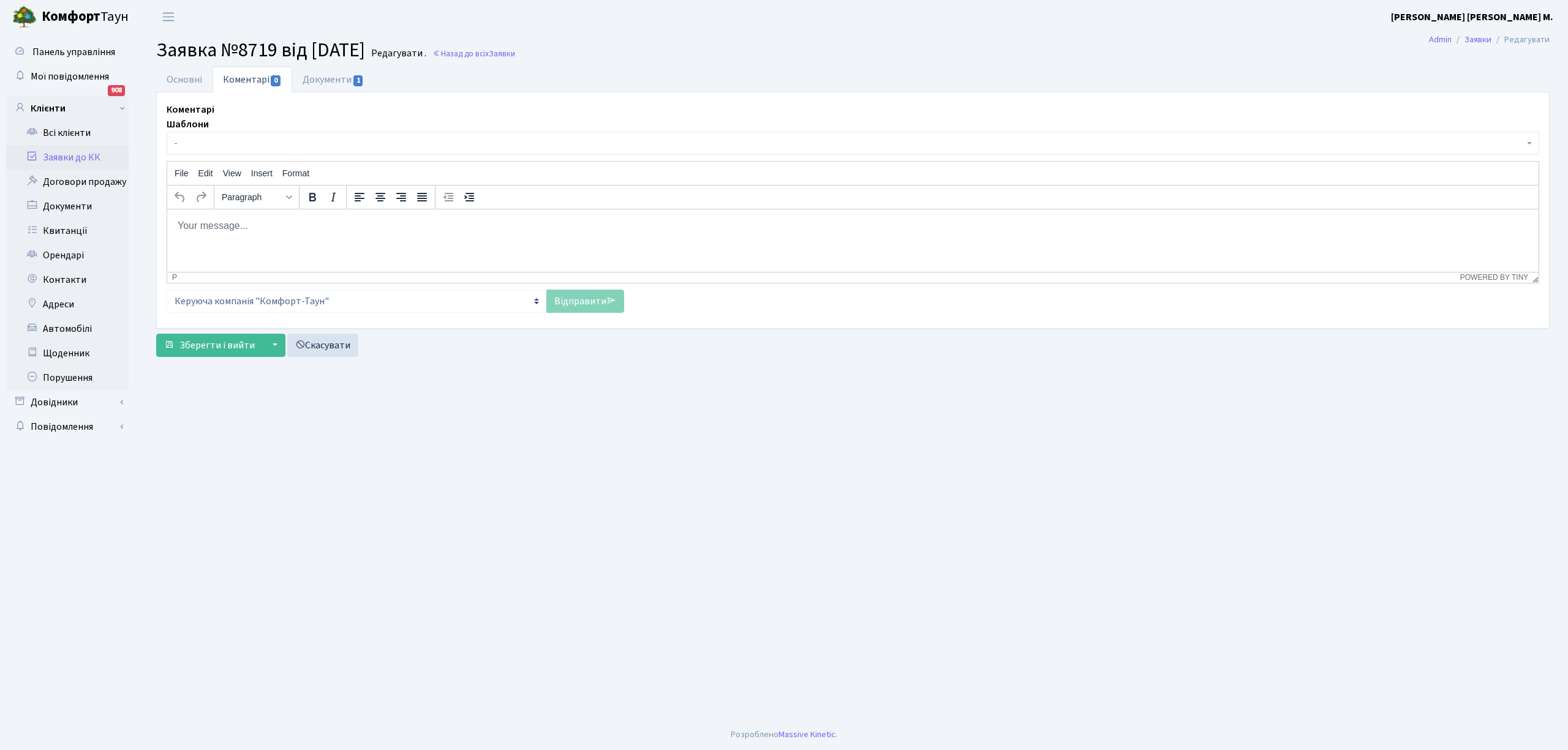
click at [196, 221] on body "Rich Text Area. Press ALT-0 for help." at bounding box center [853, 225] width 1352 height 13
click at [583, 299] on link "Відправити" at bounding box center [586, 301] width 78 height 23
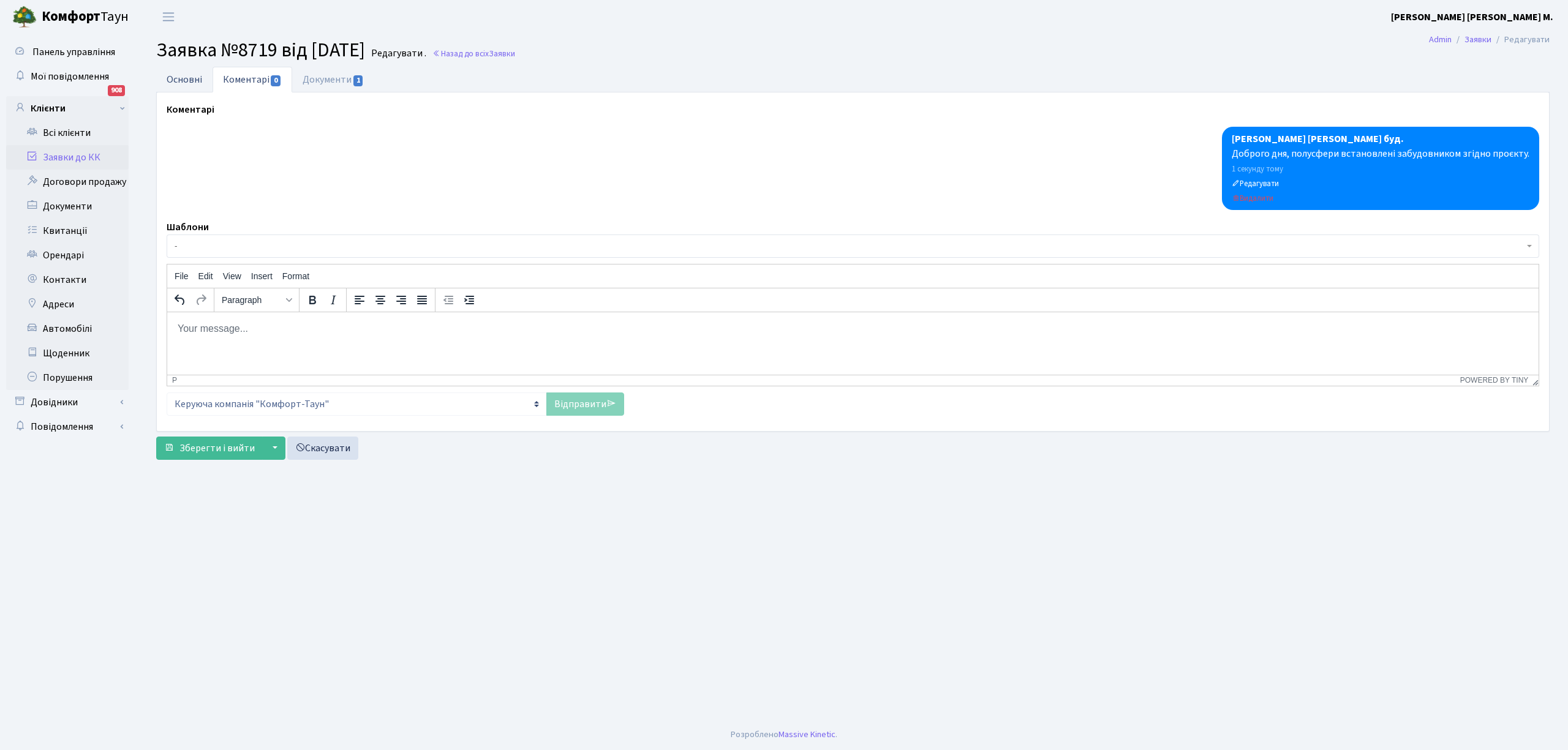
click at [183, 81] on link "Основні" at bounding box center [184, 79] width 57 height 25
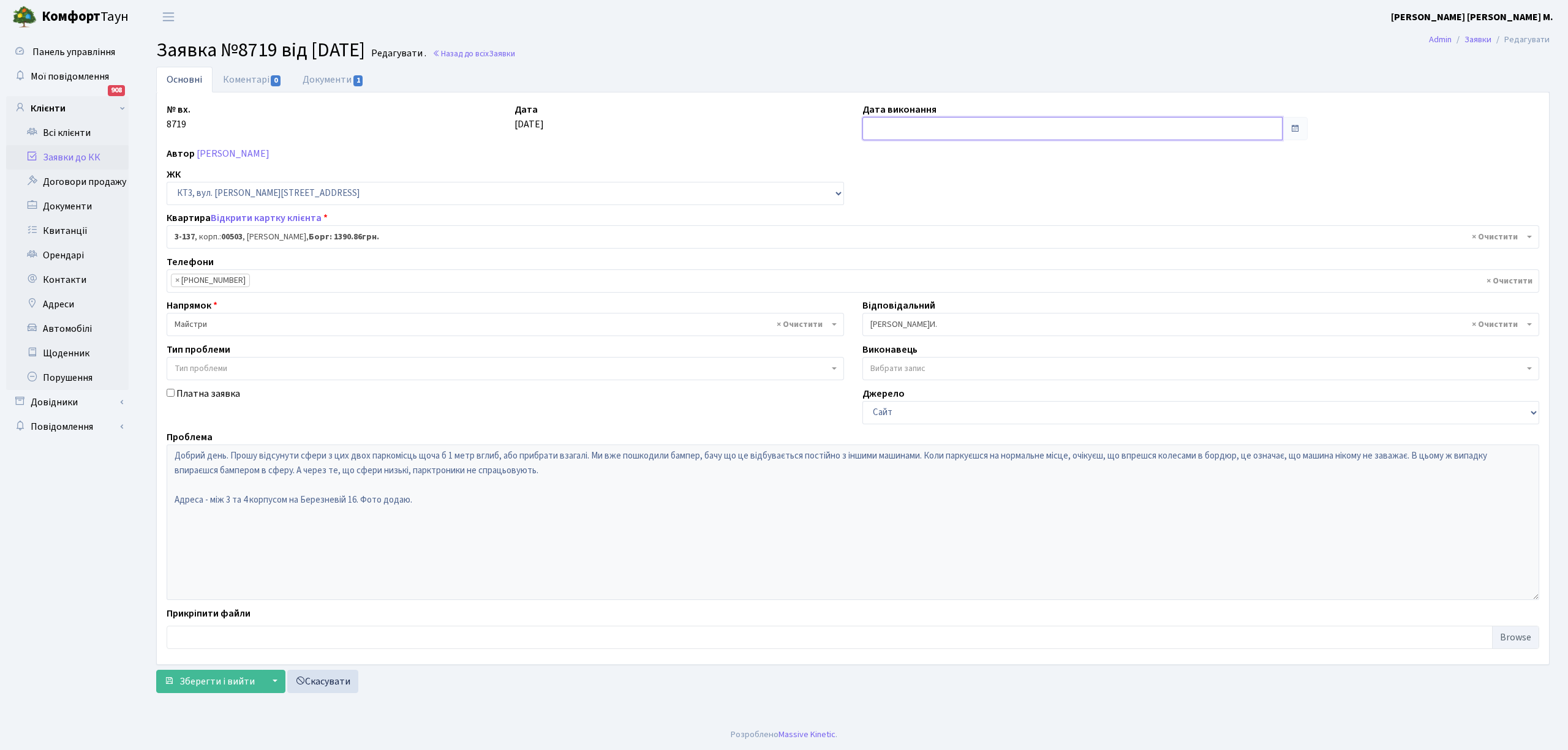
click at [879, 125] on input "text" at bounding box center [1073, 128] width 420 height 23
click at [907, 211] on td "8" at bounding box center [912, 210] width 19 height 19
type input "08.10.2025"
click at [201, 679] on span "Зберегти і вийти" at bounding box center [217, 681] width 75 height 13
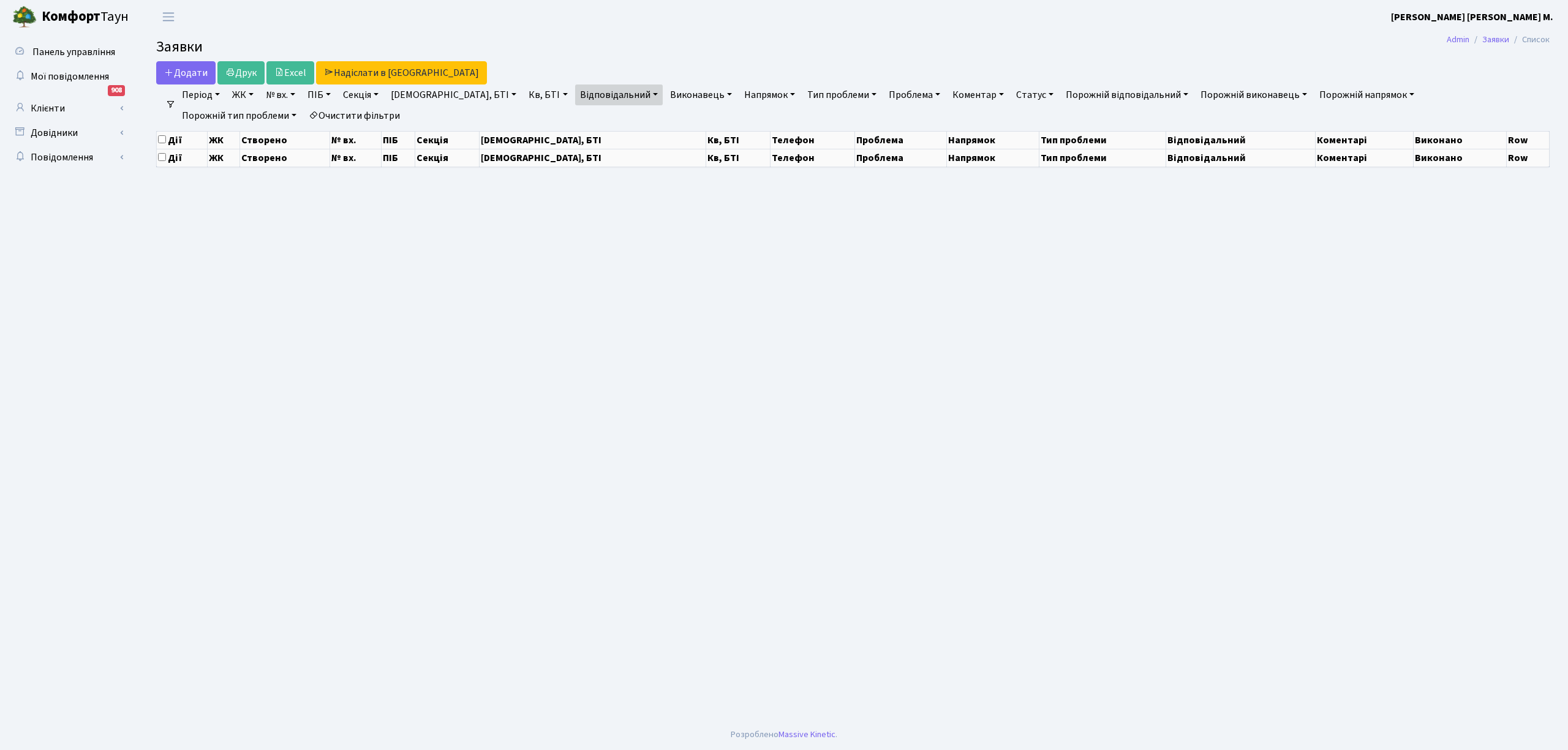
select select "25"
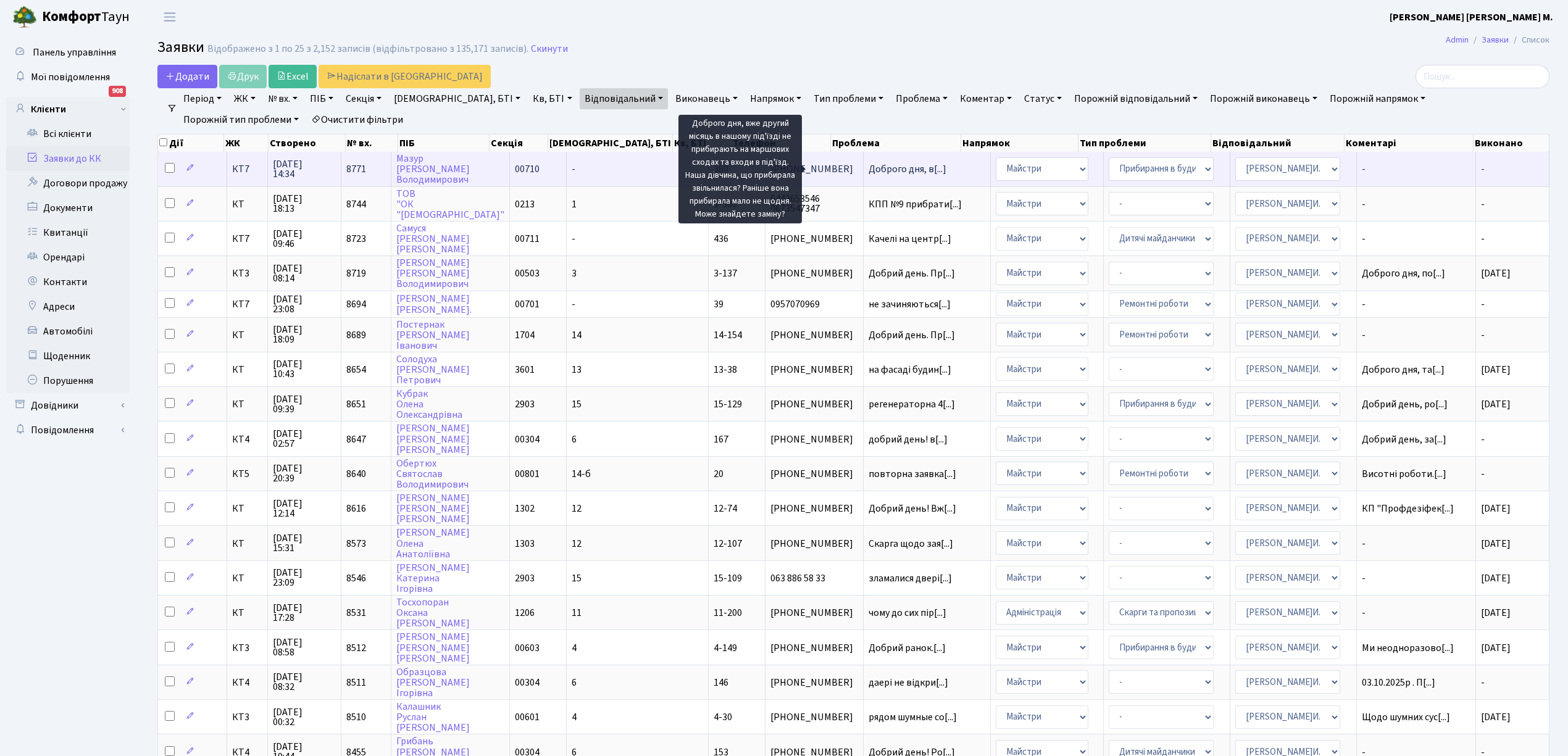
click at [869, 168] on span "Доброго дня, в[...]" at bounding box center [907, 169] width 78 height 13
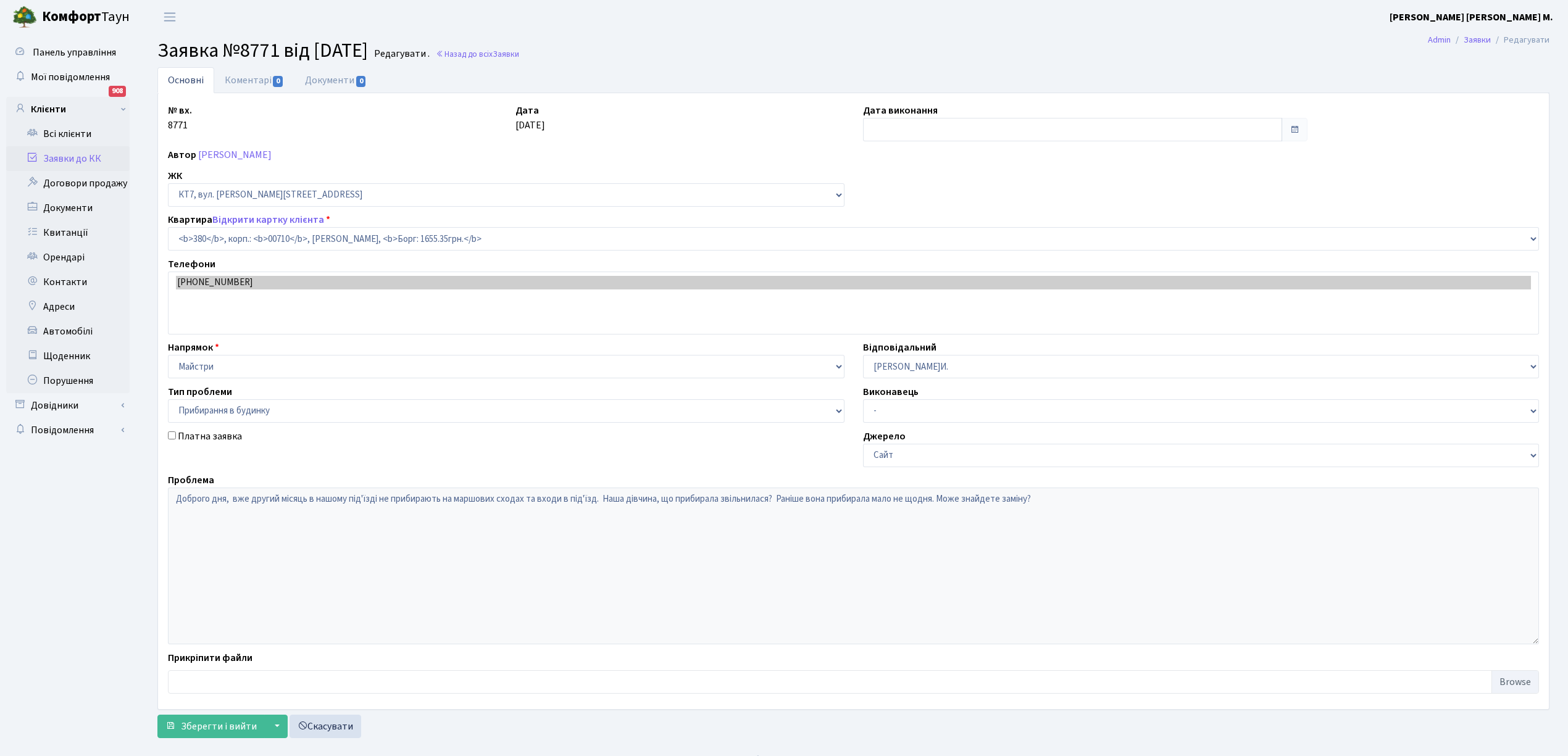
select select "18918"
select select "58"
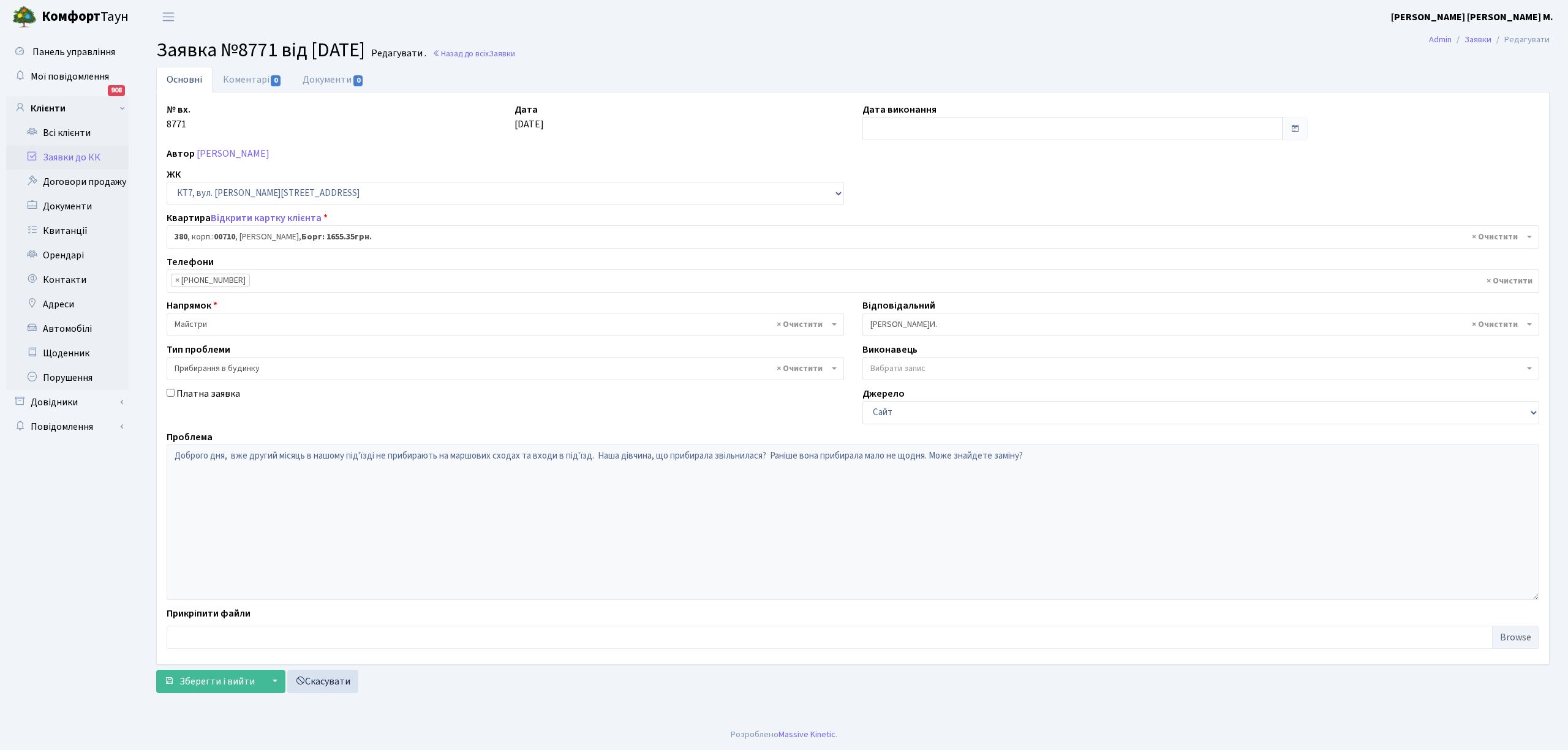
click at [65, 158] on link "Заявки до КК" at bounding box center [67, 158] width 122 height 25
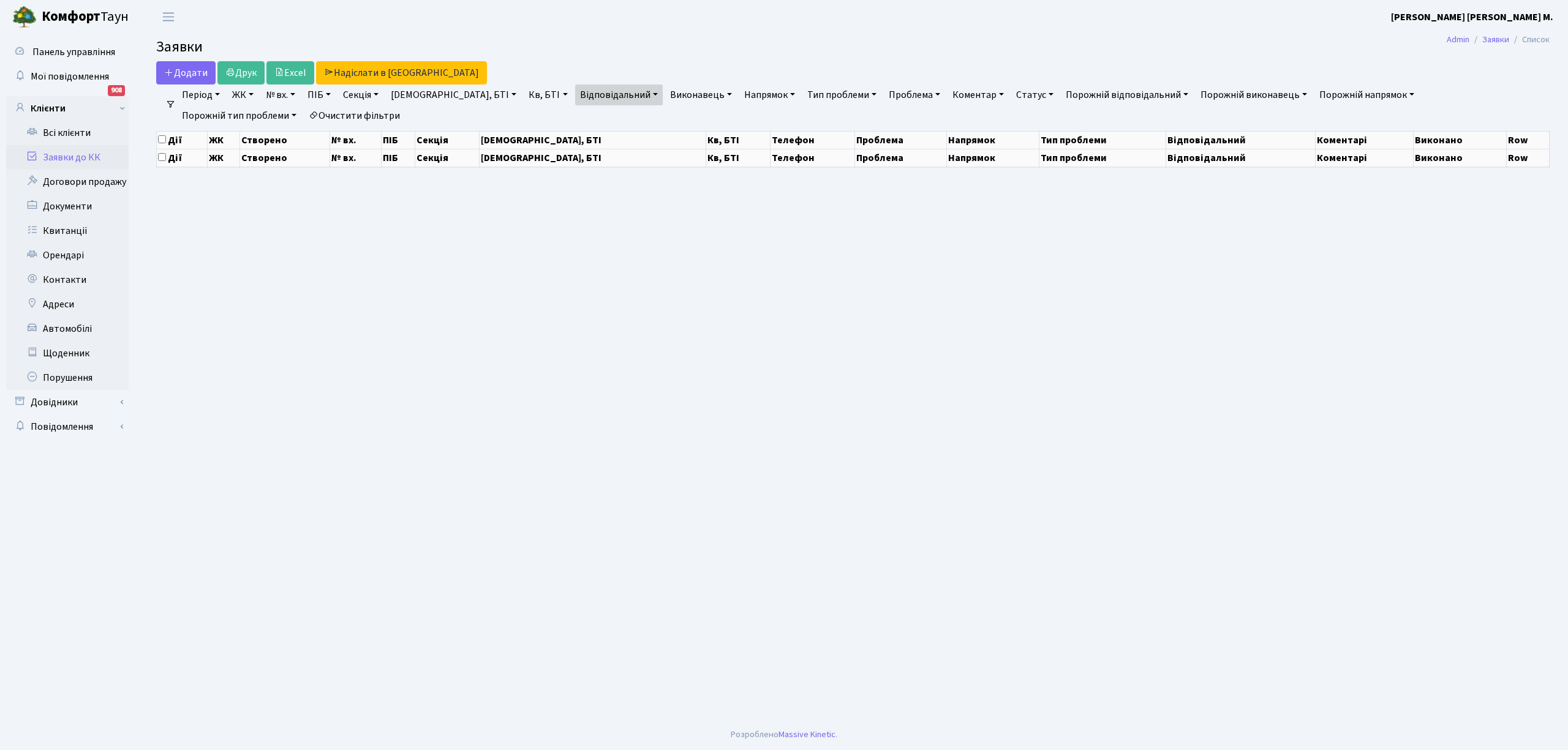
select select "25"
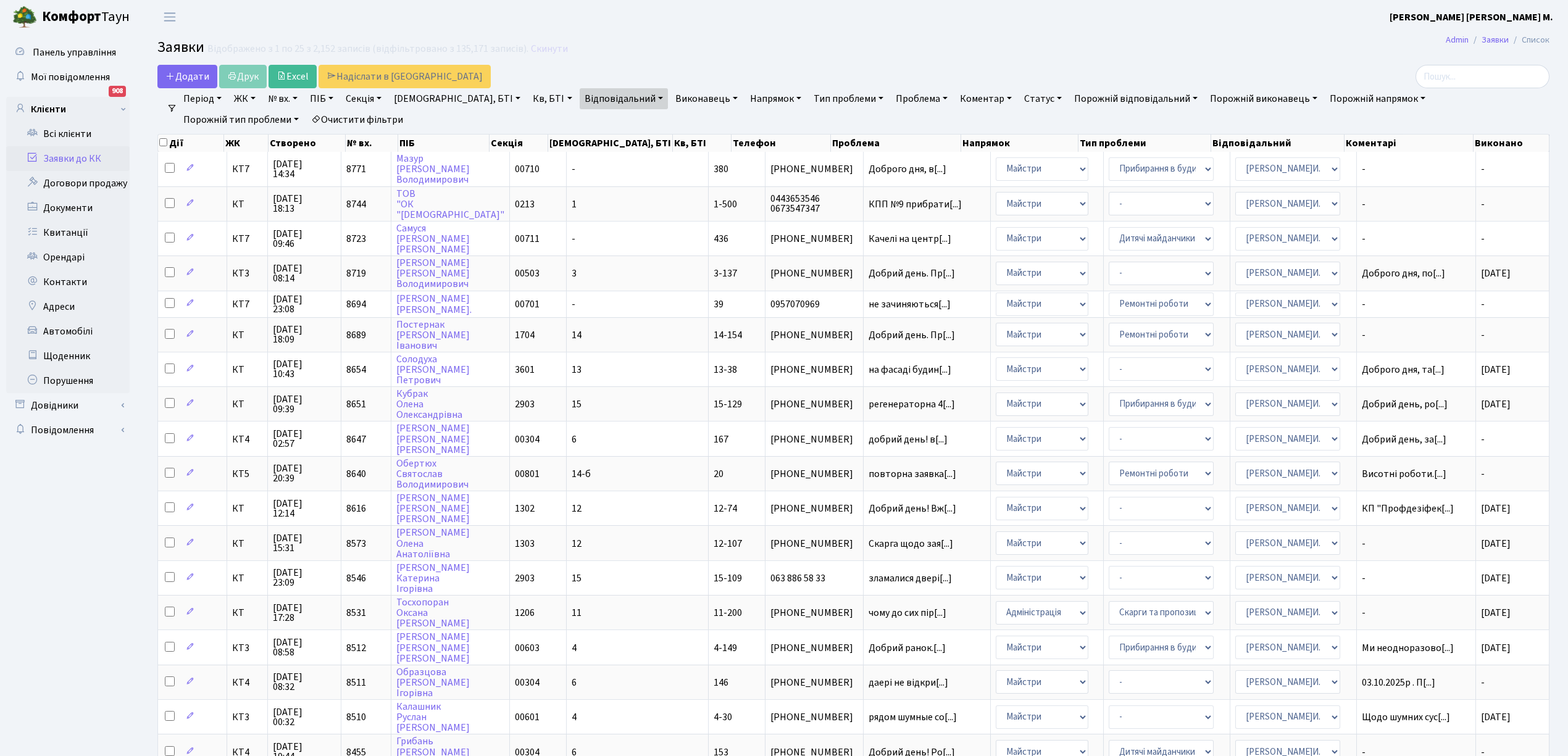
click at [586, 96] on link "Відповідальний" at bounding box center [623, 99] width 88 height 21
click at [589, 122] on span "×" at bounding box center [591, 121] width 4 height 12
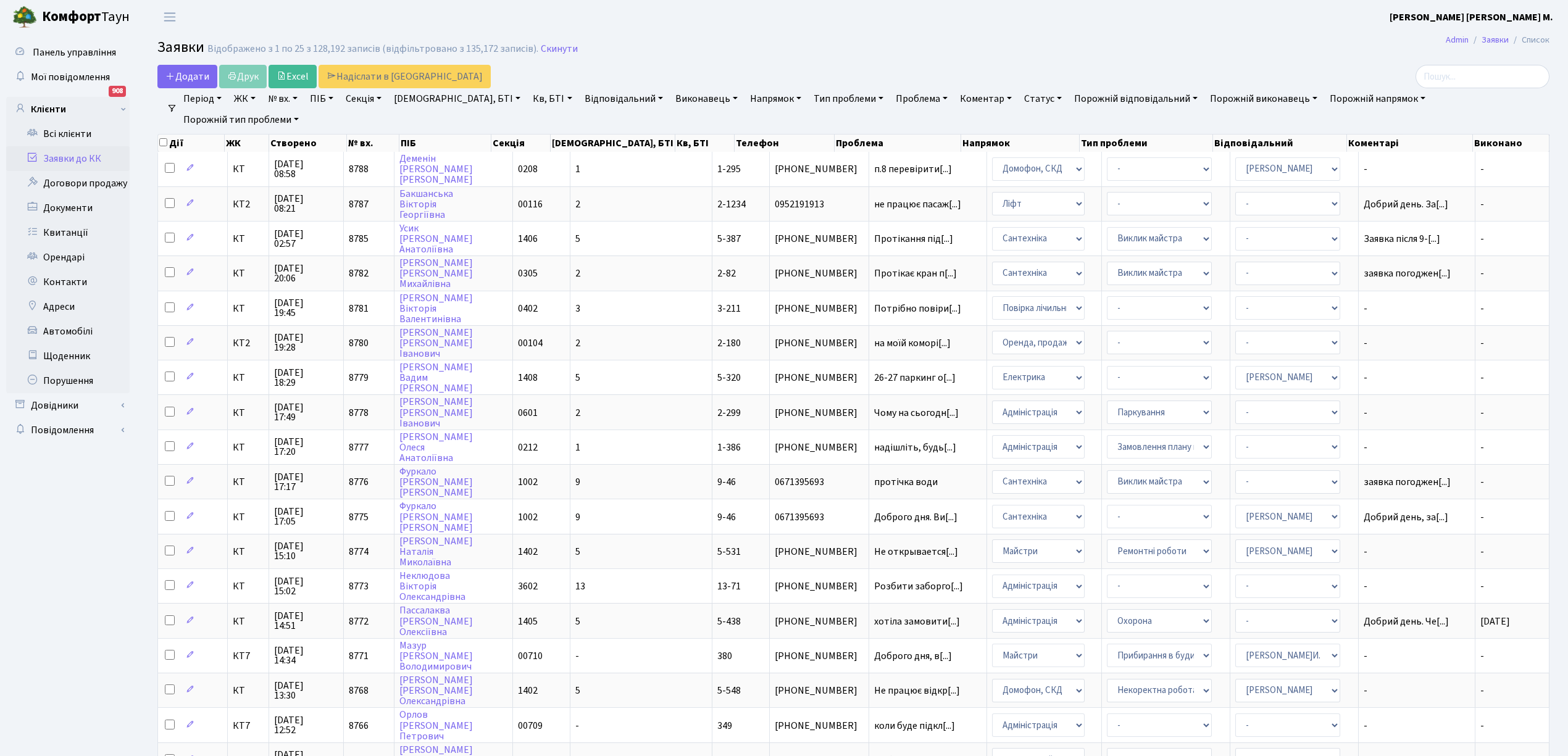
click at [583, 99] on link "Відповідальний" at bounding box center [623, 99] width 88 height 21
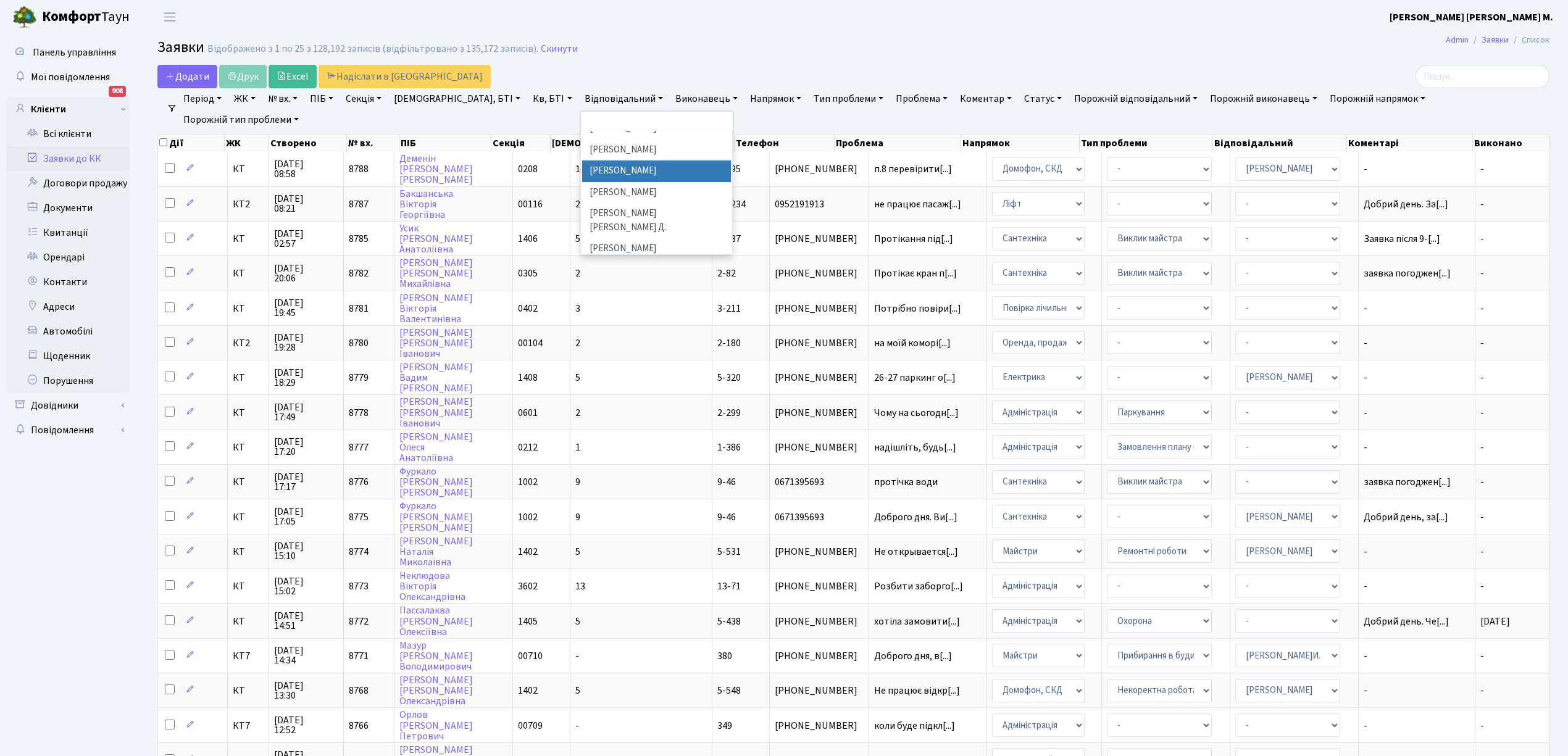
scroll to position [411, 0]
click at [582, 181] on li "[PERSON_NAME] [PERSON_NAME] Д." at bounding box center [656, 198] width 149 height 35
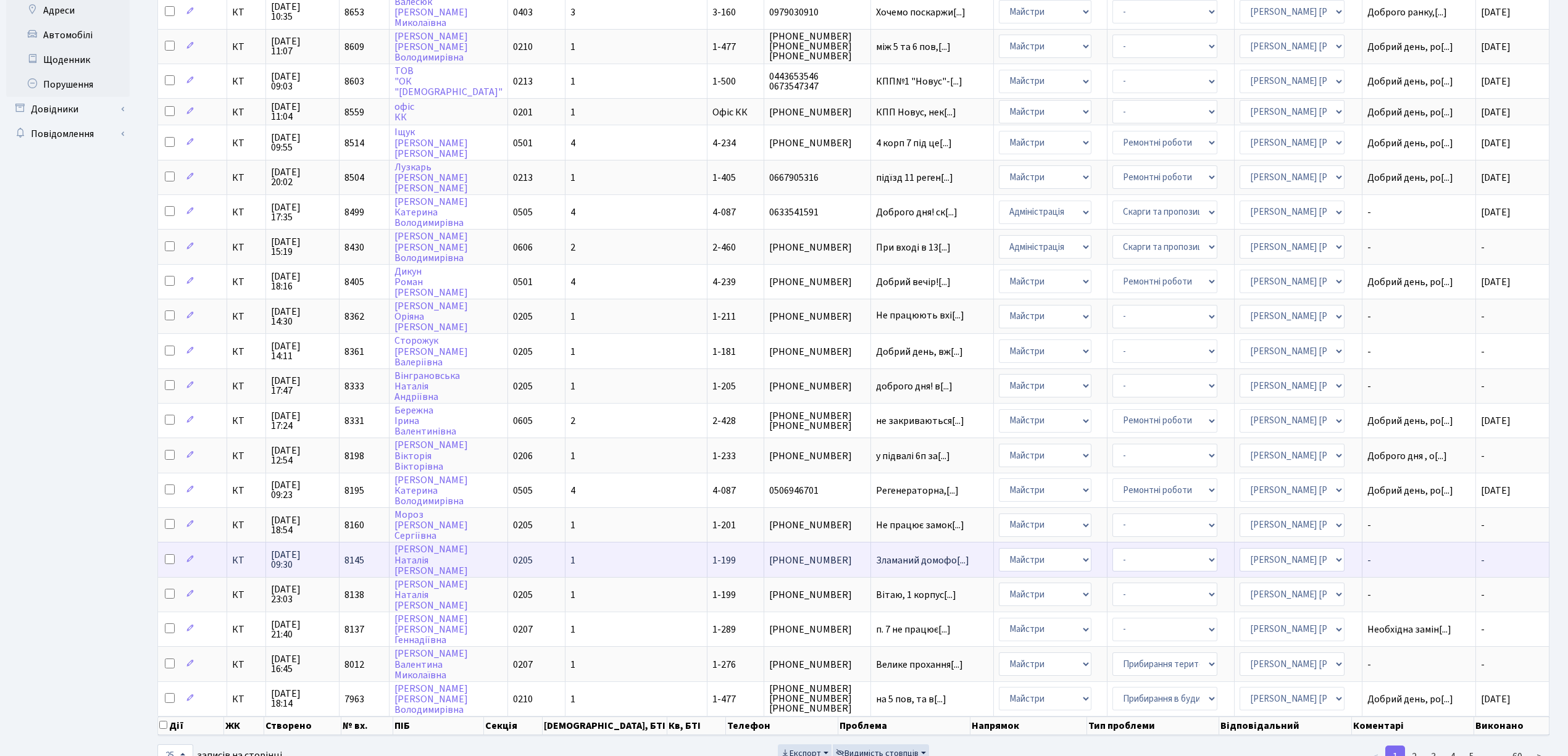
scroll to position [302, 0]
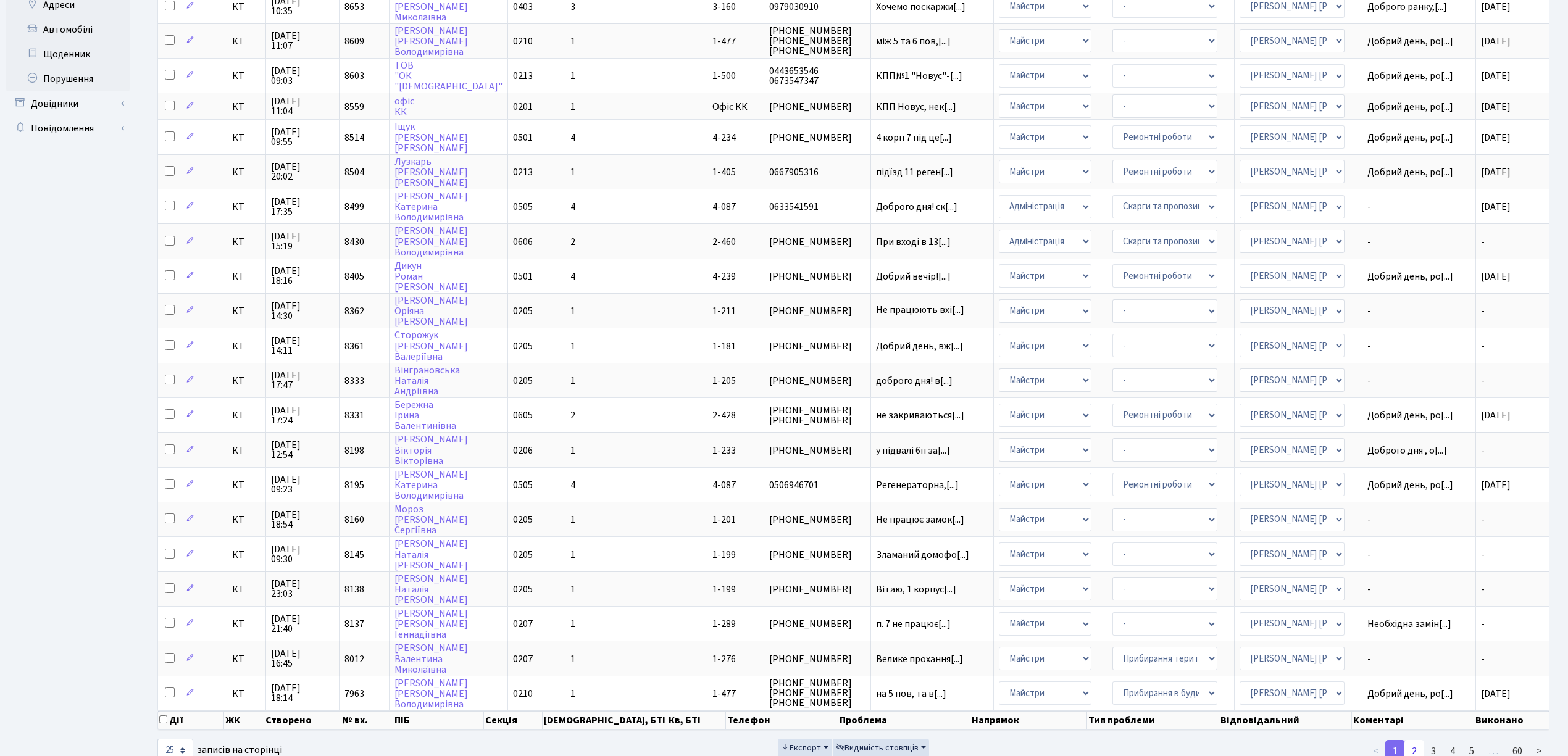
click at [1415, 740] on link "2" at bounding box center [1414, 751] width 20 height 22
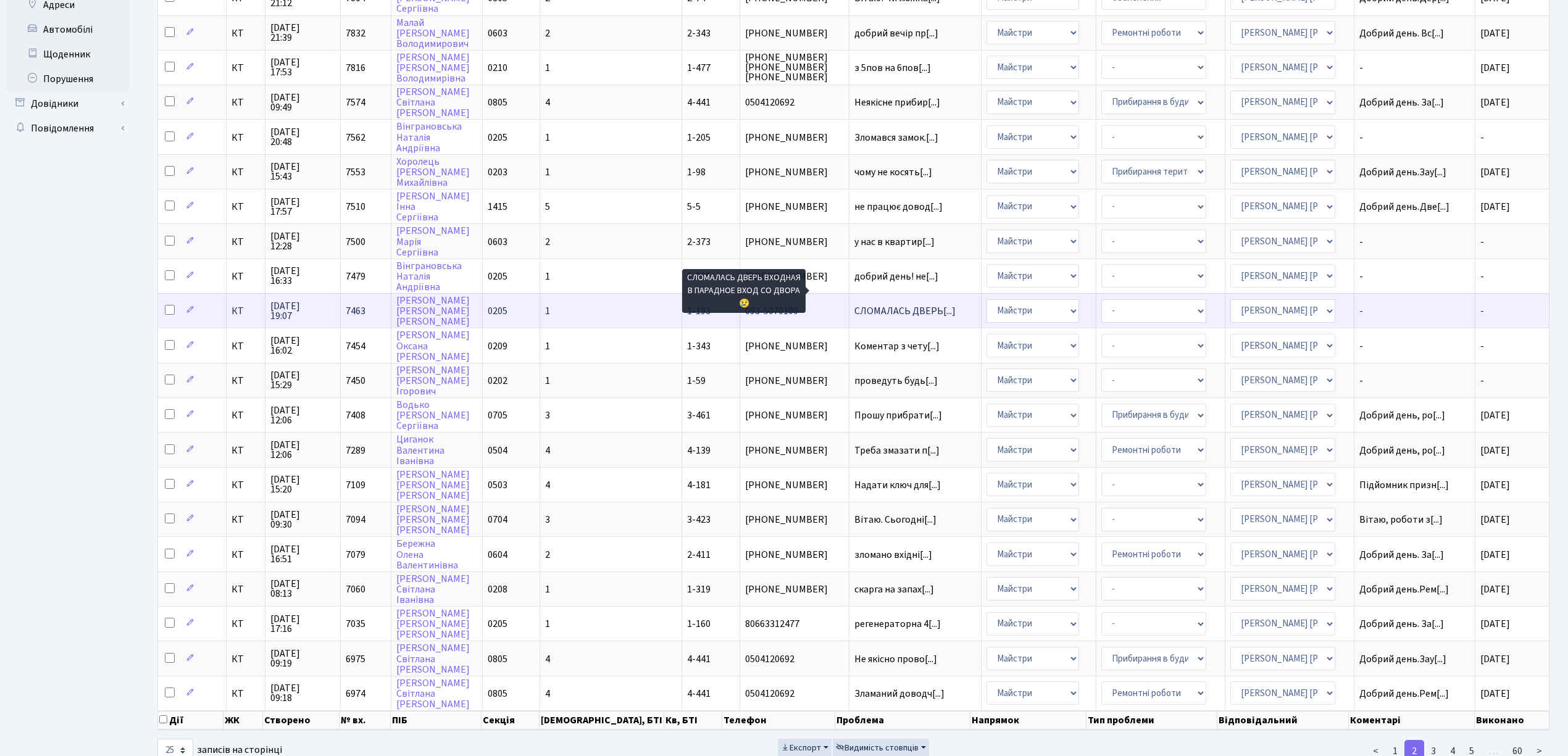
click at [855, 304] on span "СЛОМАЛАСЬ ДВЕРЬ[...]" at bounding box center [905, 311] width 101 height 13
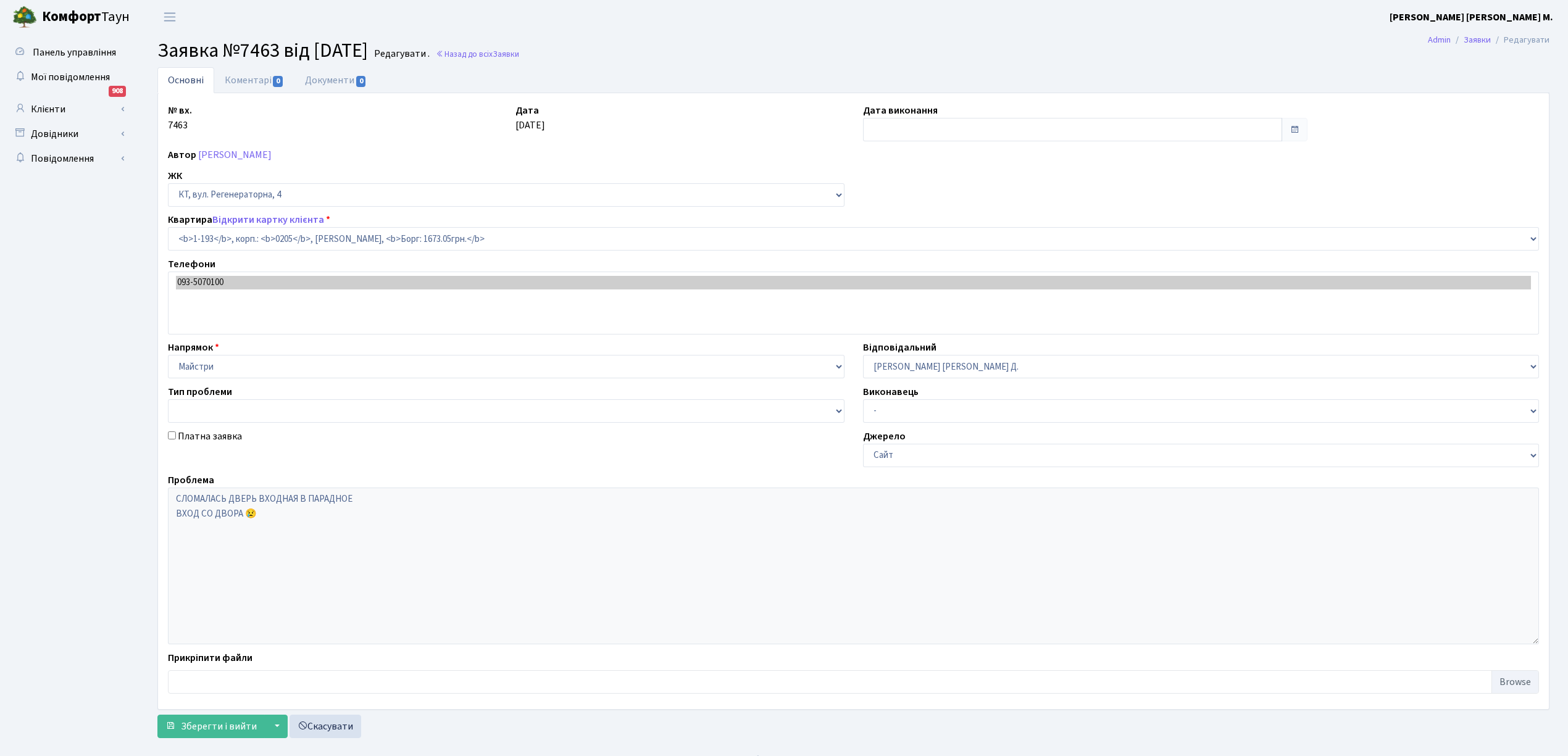
select select "193"
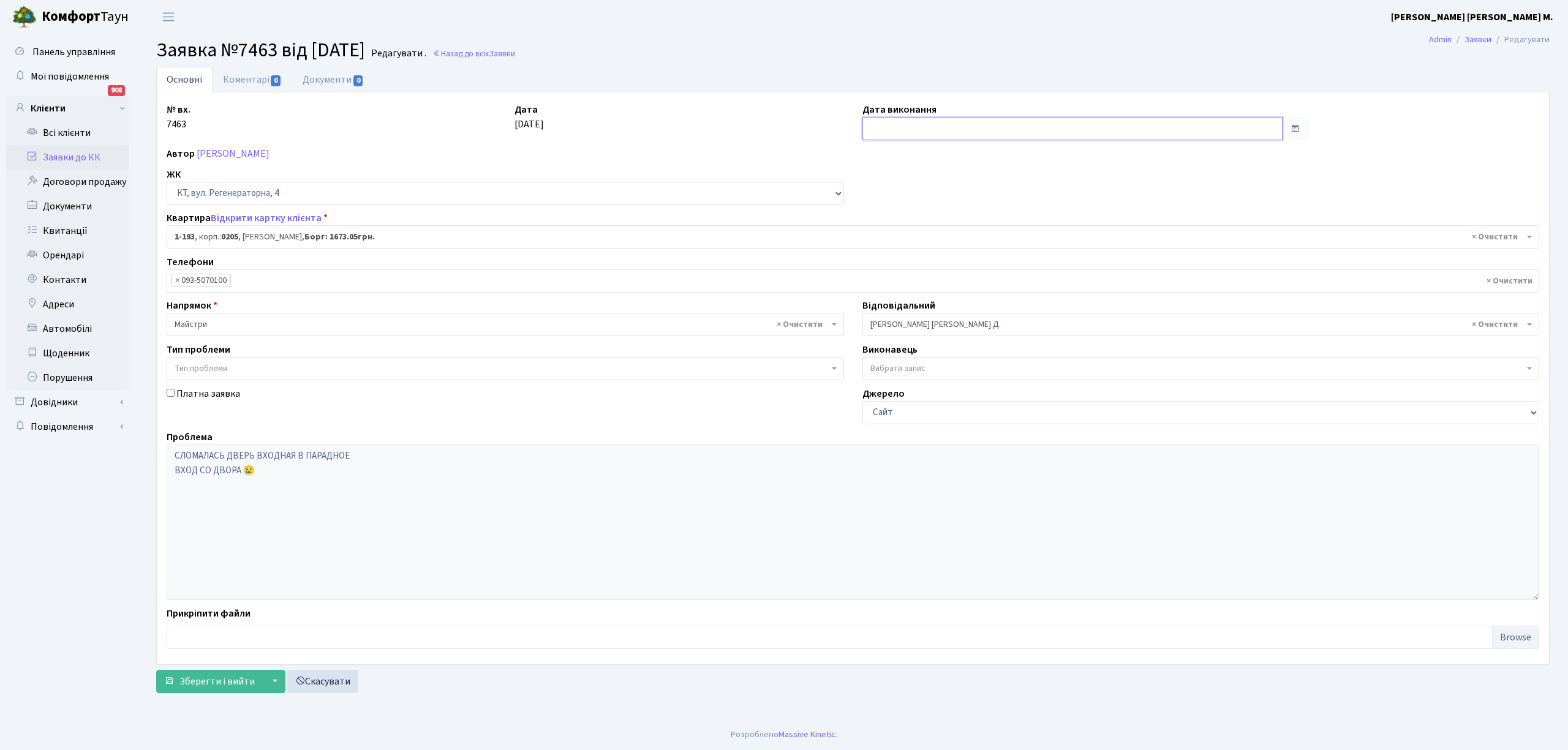
click at [870, 126] on input "text" at bounding box center [1073, 128] width 420 height 23
click at [878, 157] on th "«" at bounding box center [874, 155] width 19 height 19
click at [911, 208] on td "3" at bounding box center [912, 210] width 19 height 19
type input "03.09.2025"
click at [202, 687] on span "Зберегти і вийти" at bounding box center [217, 681] width 75 height 13
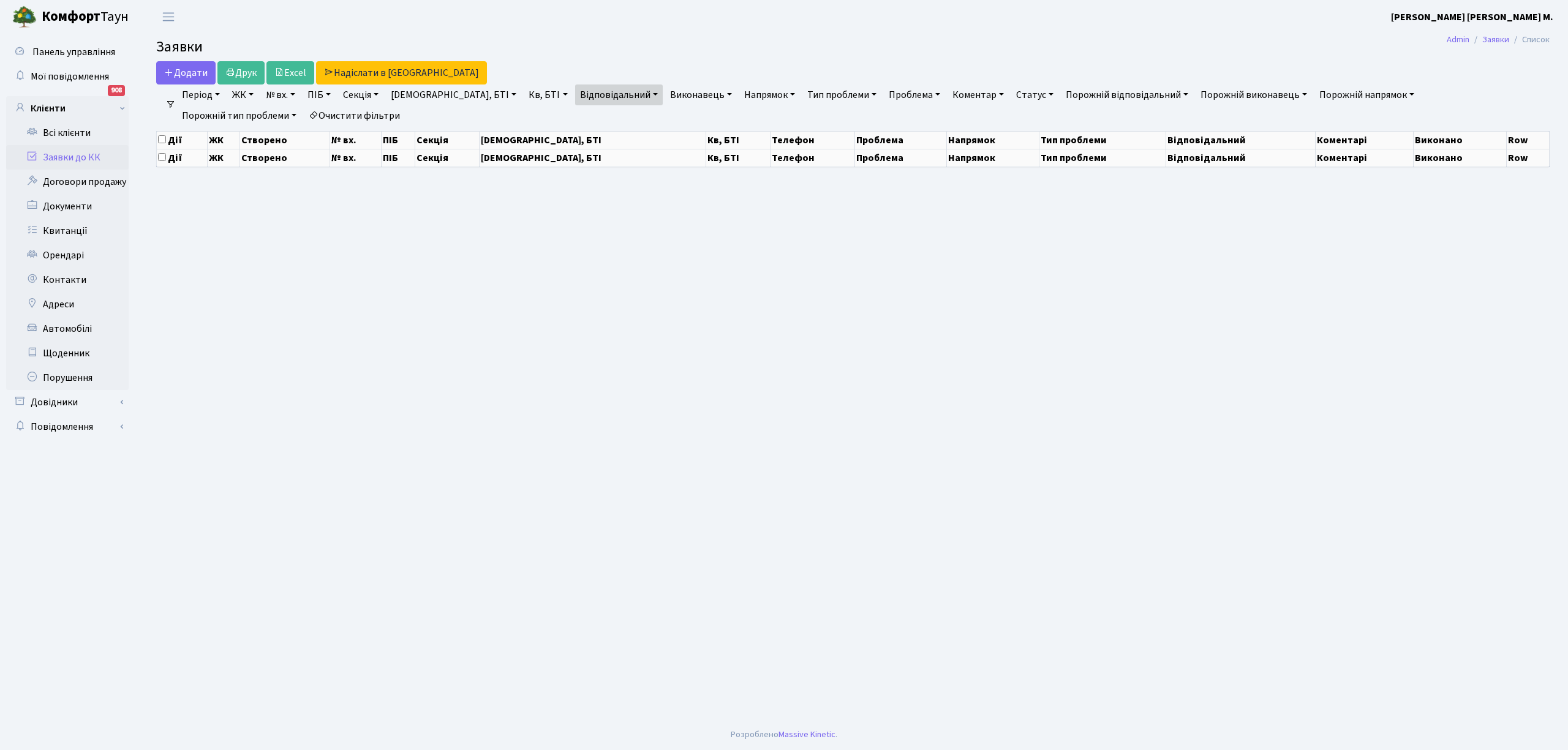
select select "25"
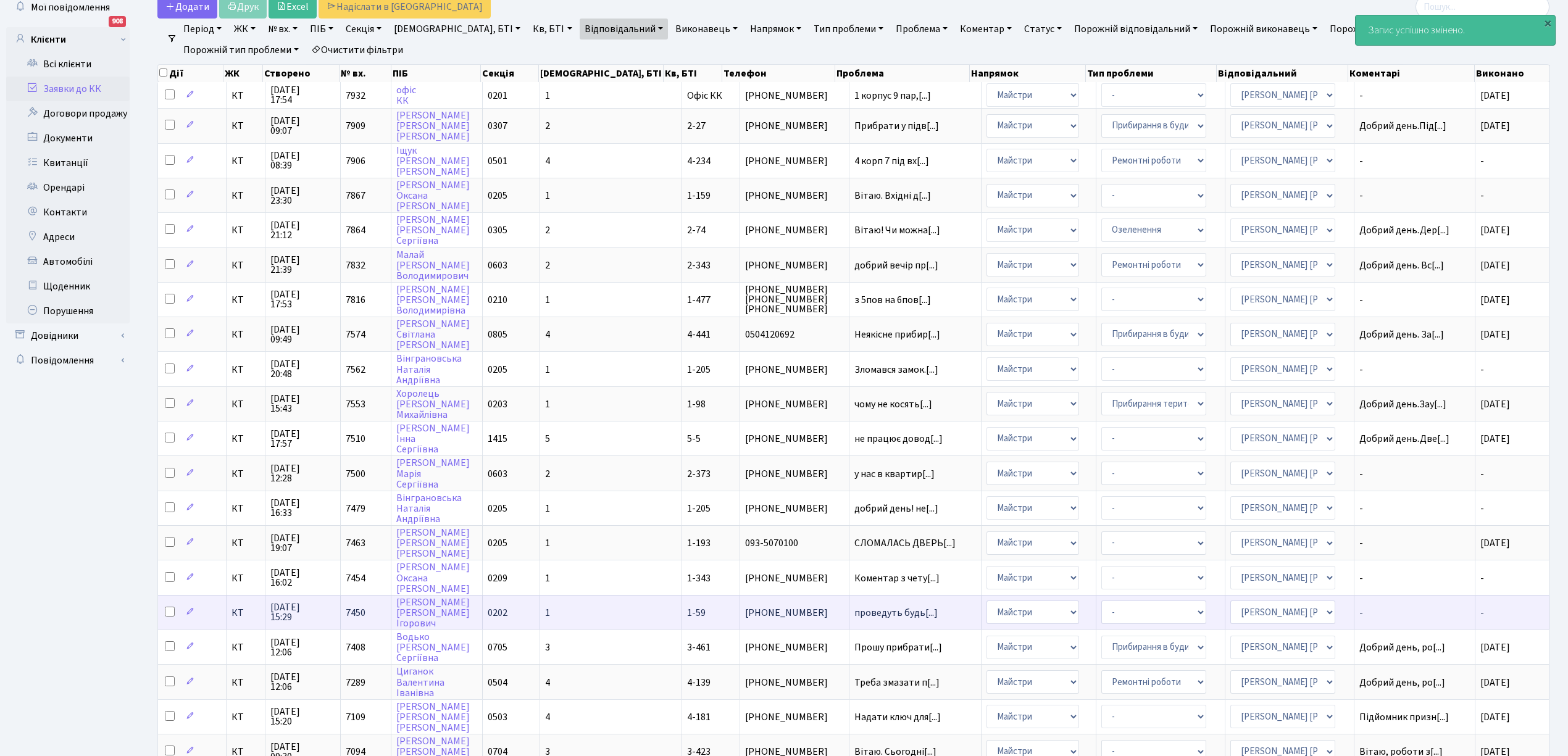
scroll to position [164, 0]
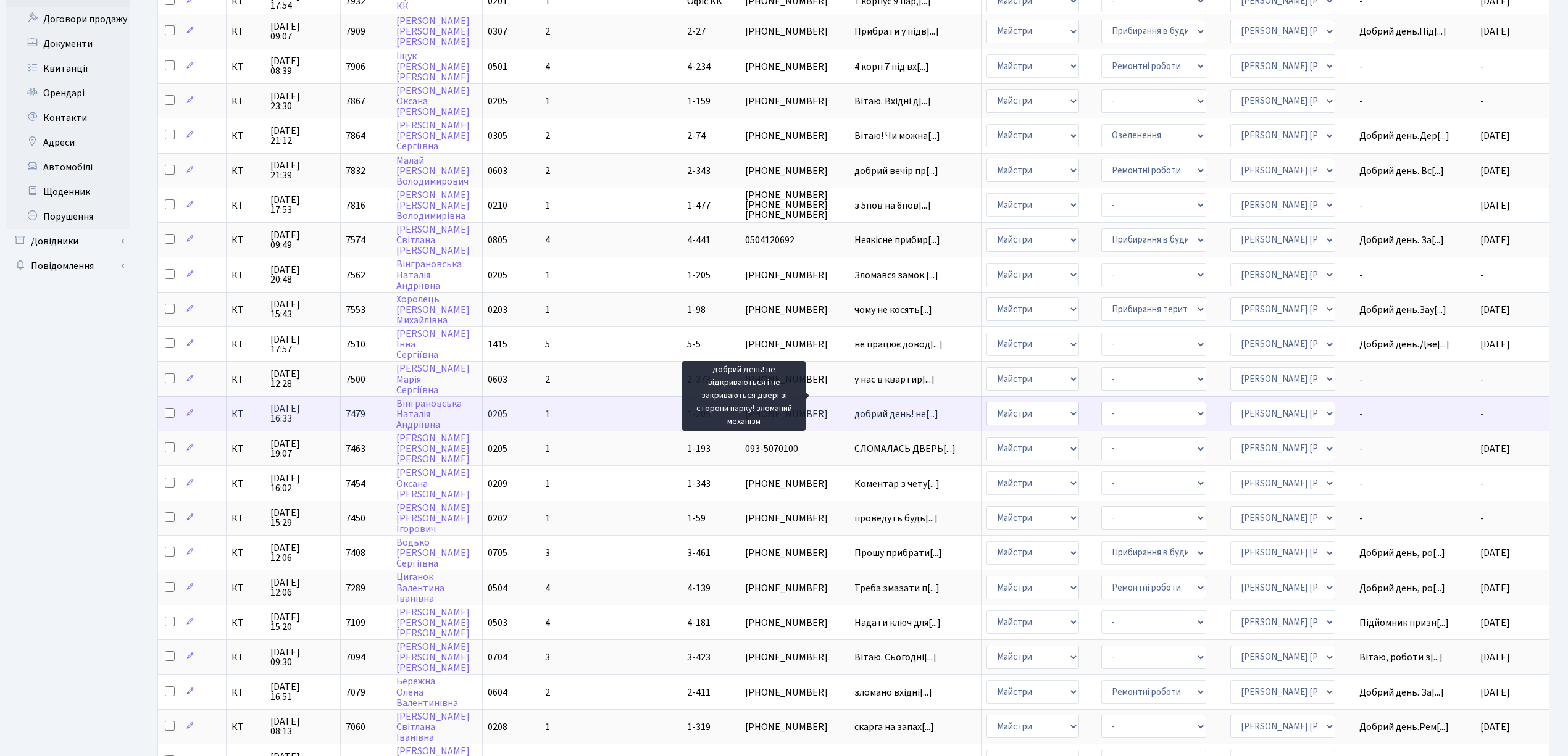
click at [855, 407] on span "добрий день! не[...]" at bounding box center [897, 413] width 84 height 13
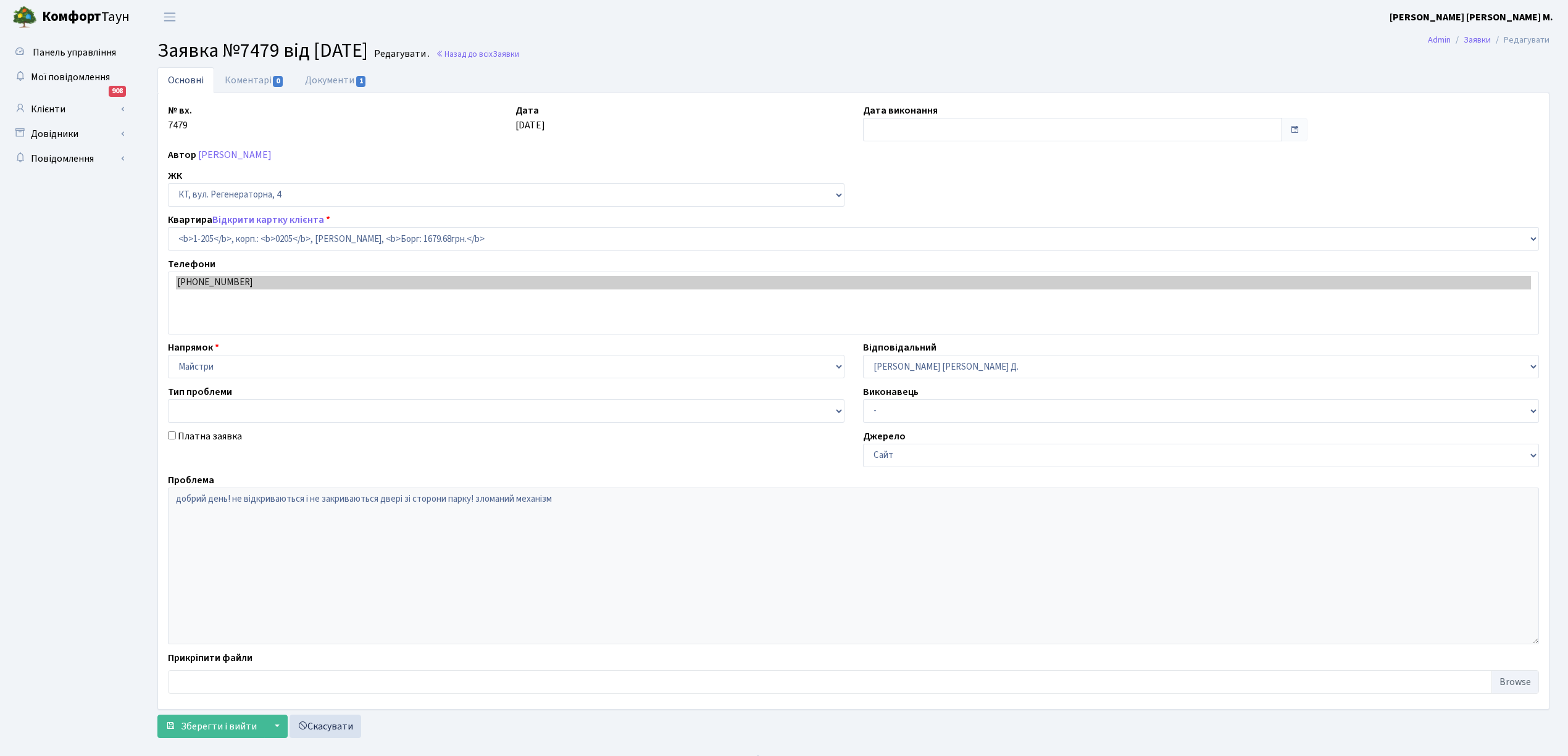
select select "205"
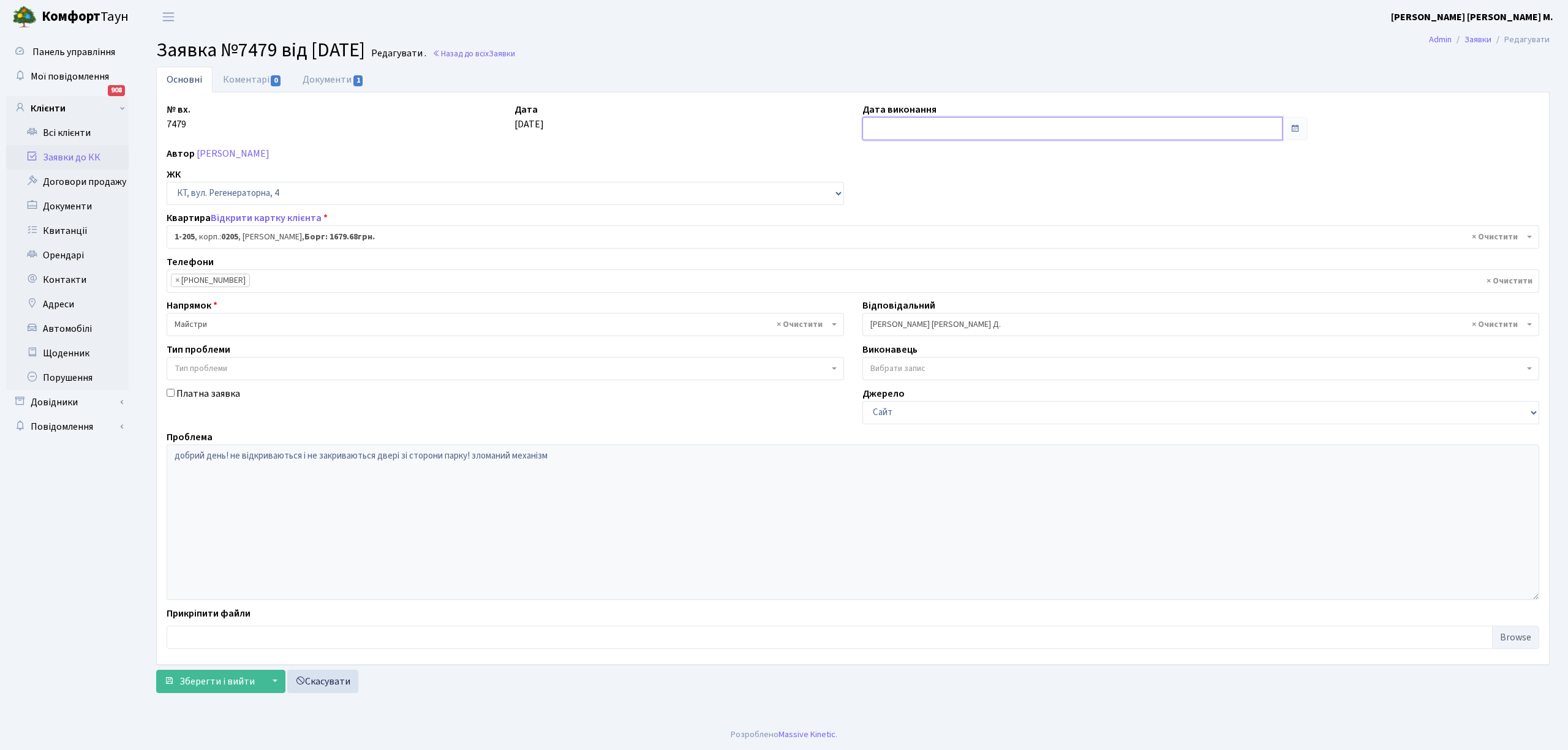
click at [887, 132] on input "text" at bounding box center [1073, 128] width 420 height 23
click at [874, 151] on th "«" at bounding box center [874, 155] width 19 height 19
click at [934, 209] on td "4" at bounding box center [929, 210] width 19 height 19
type input "[DATE]"
click at [229, 680] on span "Зберегти і вийти" at bounding box center [217, 681] width 75 height 13
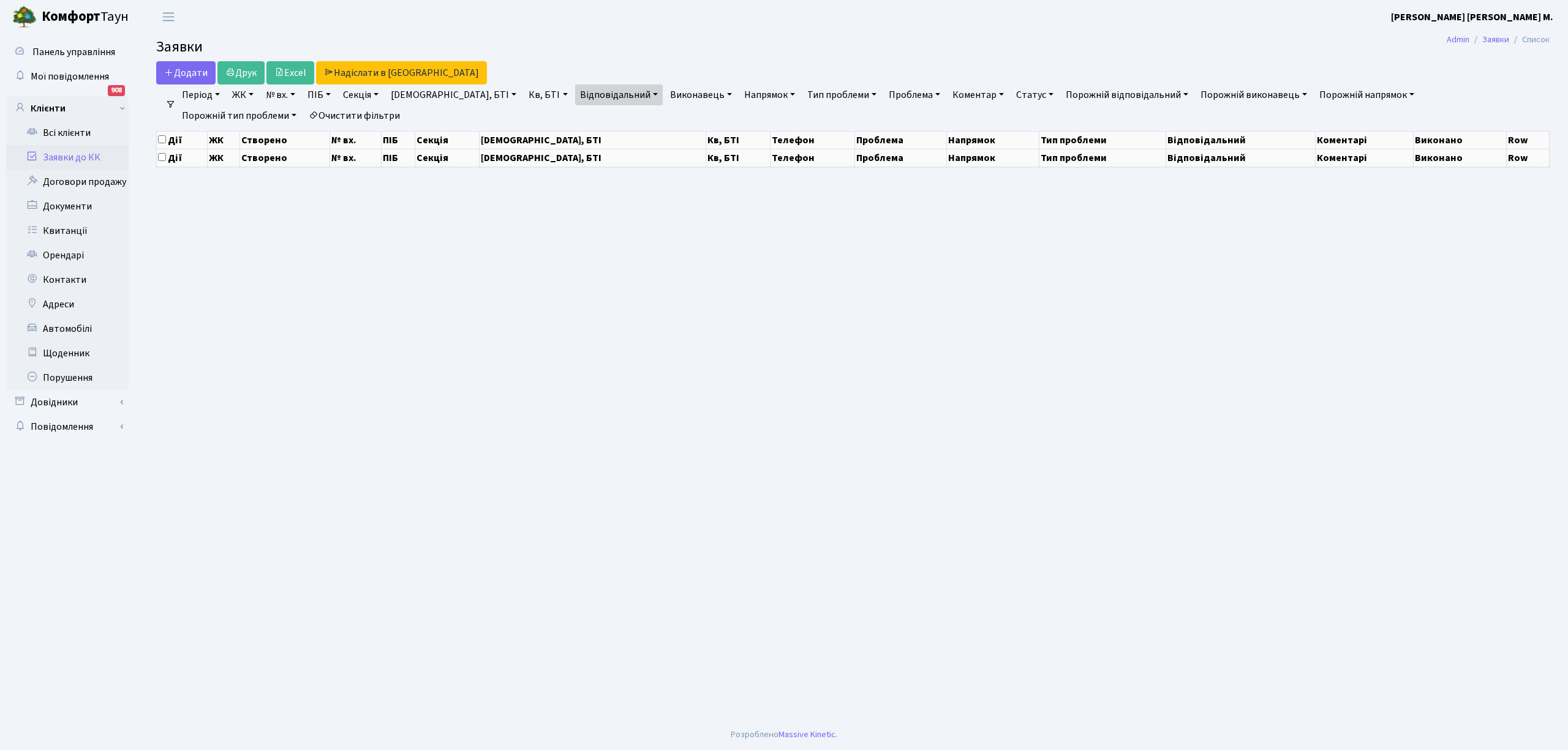
select select "25"
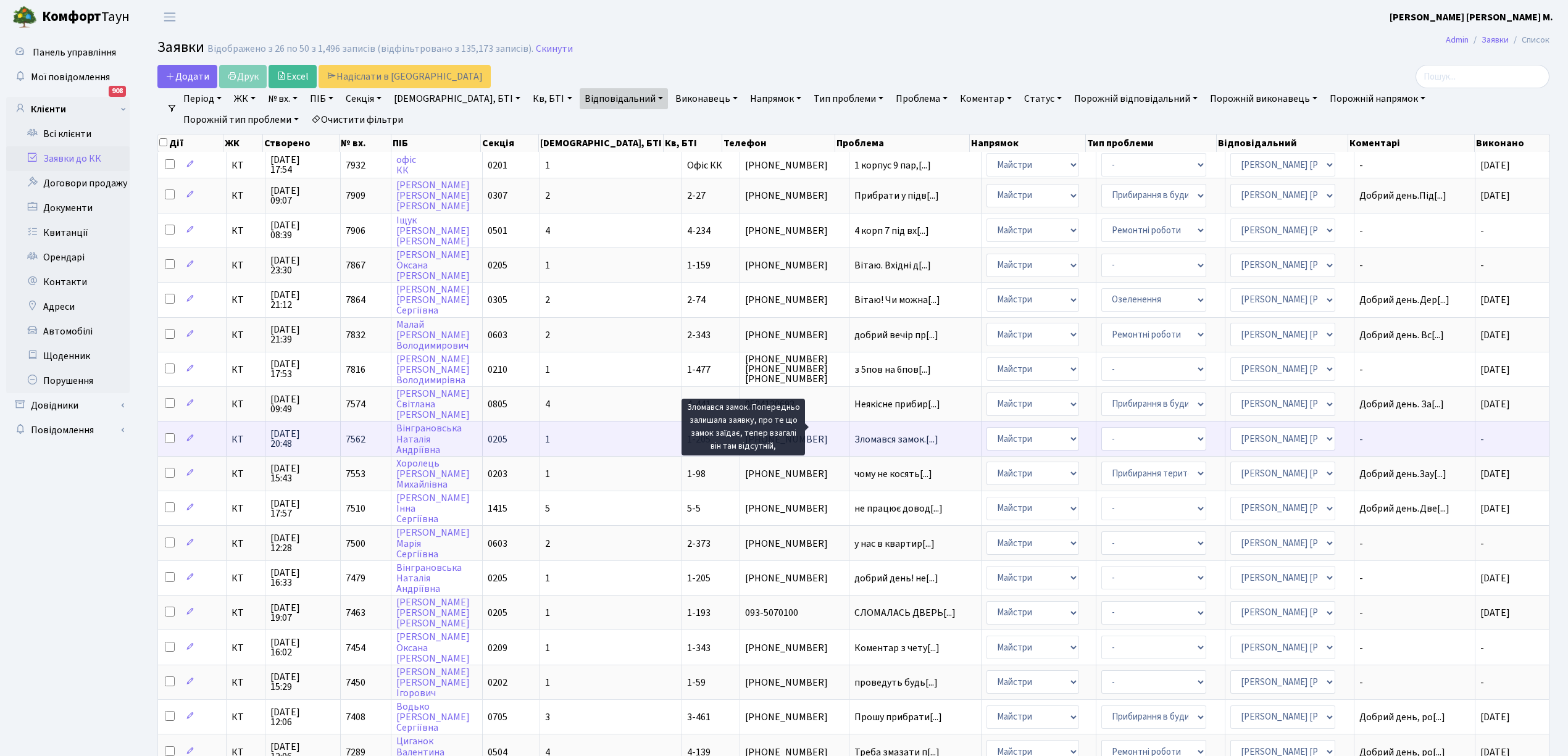
click at [855, 433] on span "Зломався замок.[...]" at bounding box center [897, 439] width 84 height 13
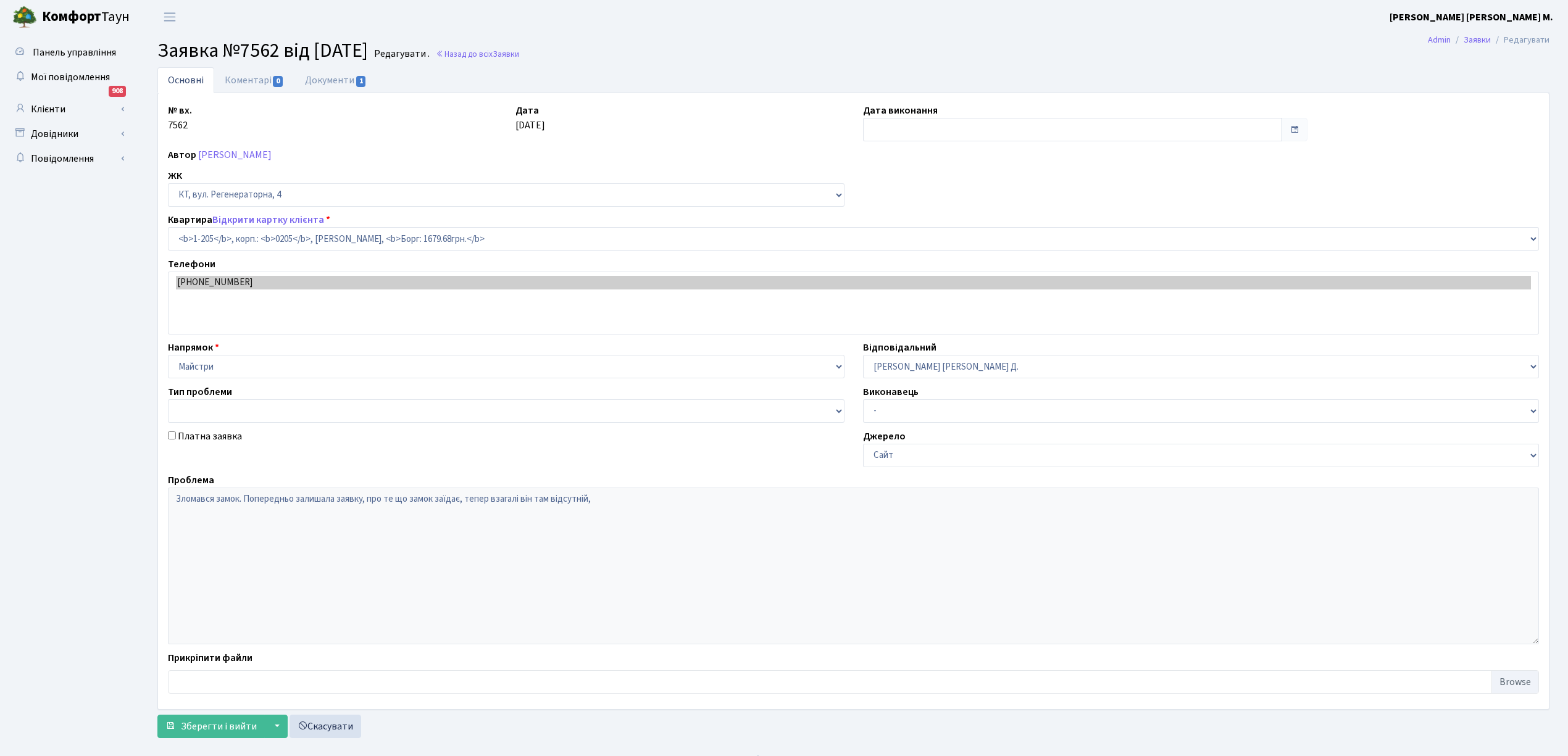
select select "205"
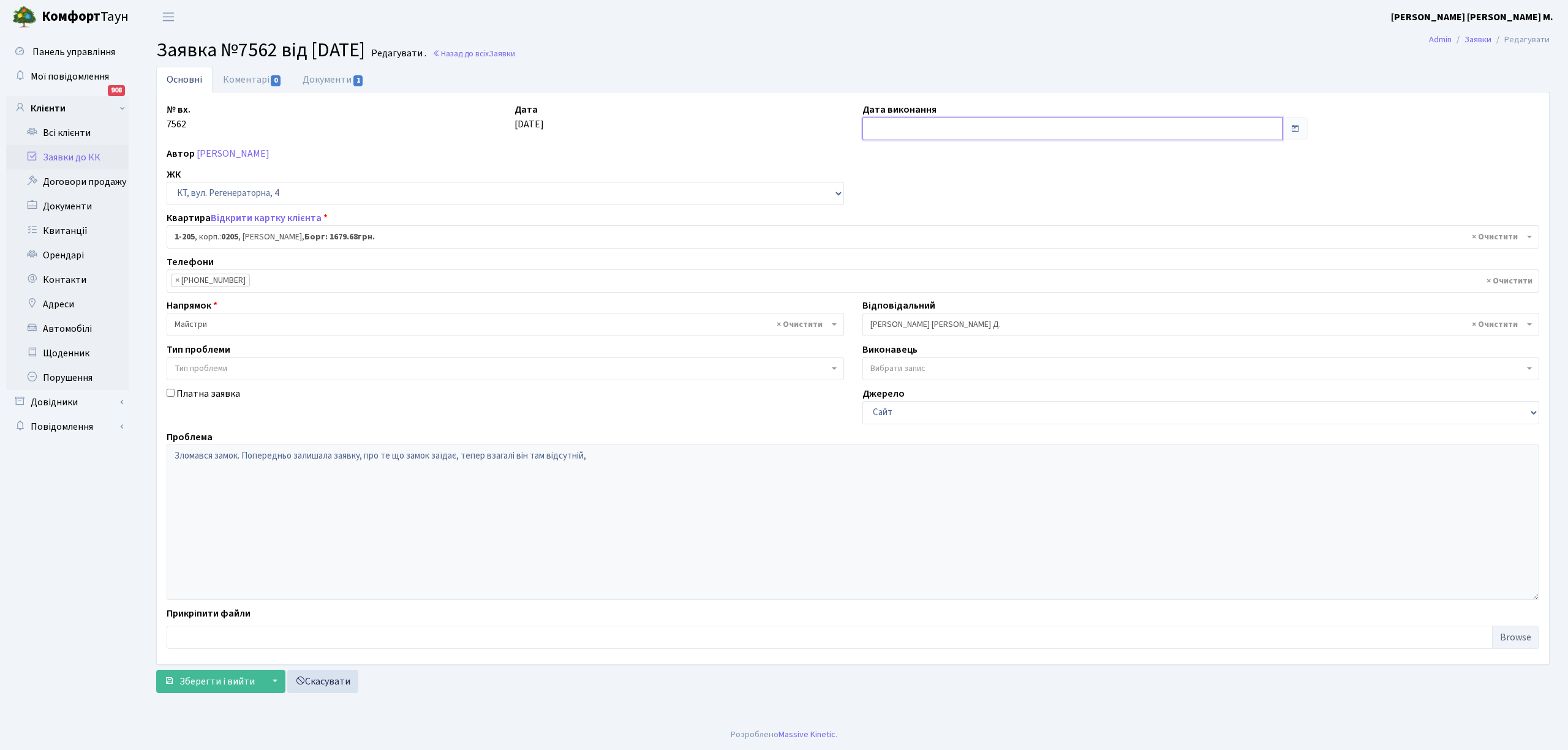
click at [881, 124] on input "text" at bounding box center [1073, 128] width 420 height 23
click at [871, 152] on th "«" at bounding box center [874, 155] width 19 height 19
click at [897, 230] on td "9" at bounding box center [893, 228] width 19 height 19
type input "09.09.2025"
click at [223, 681] on span "Зберегти і вийти" at bounding box center [217, 681] width 75 height 13
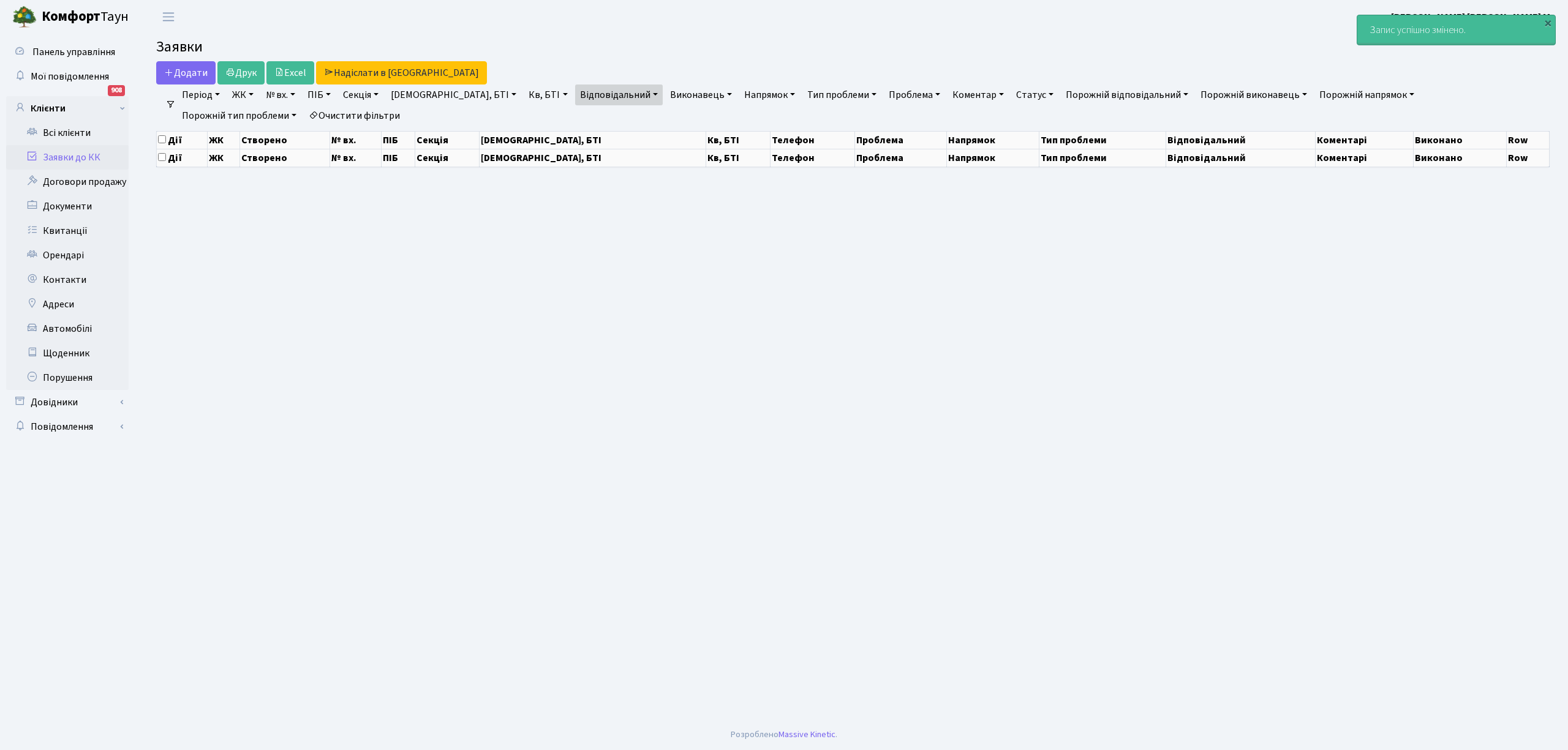
select select "25"
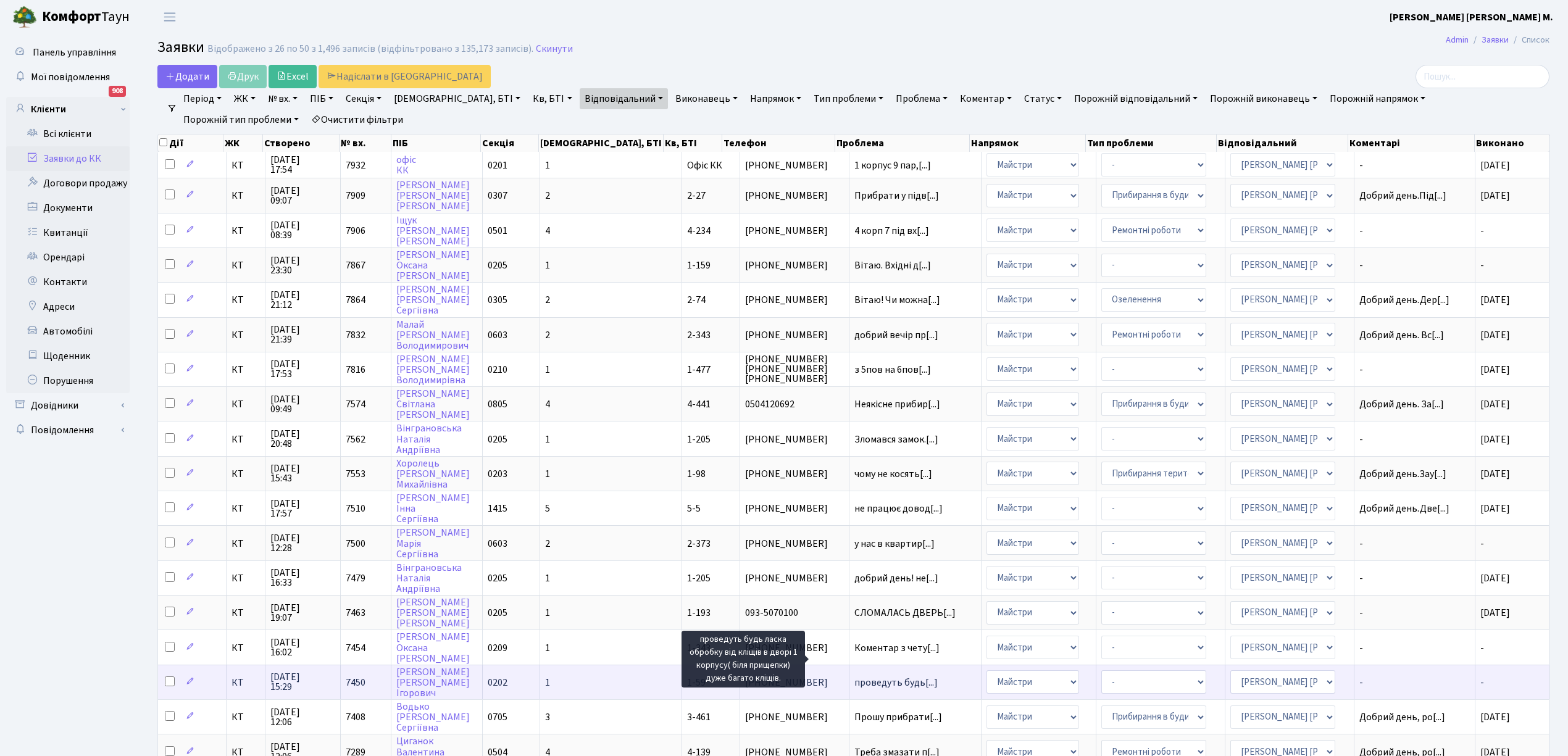
click at [855, 676] on span "проведуть будь[...]" at bounding box center [896, 682] width 83 height 13
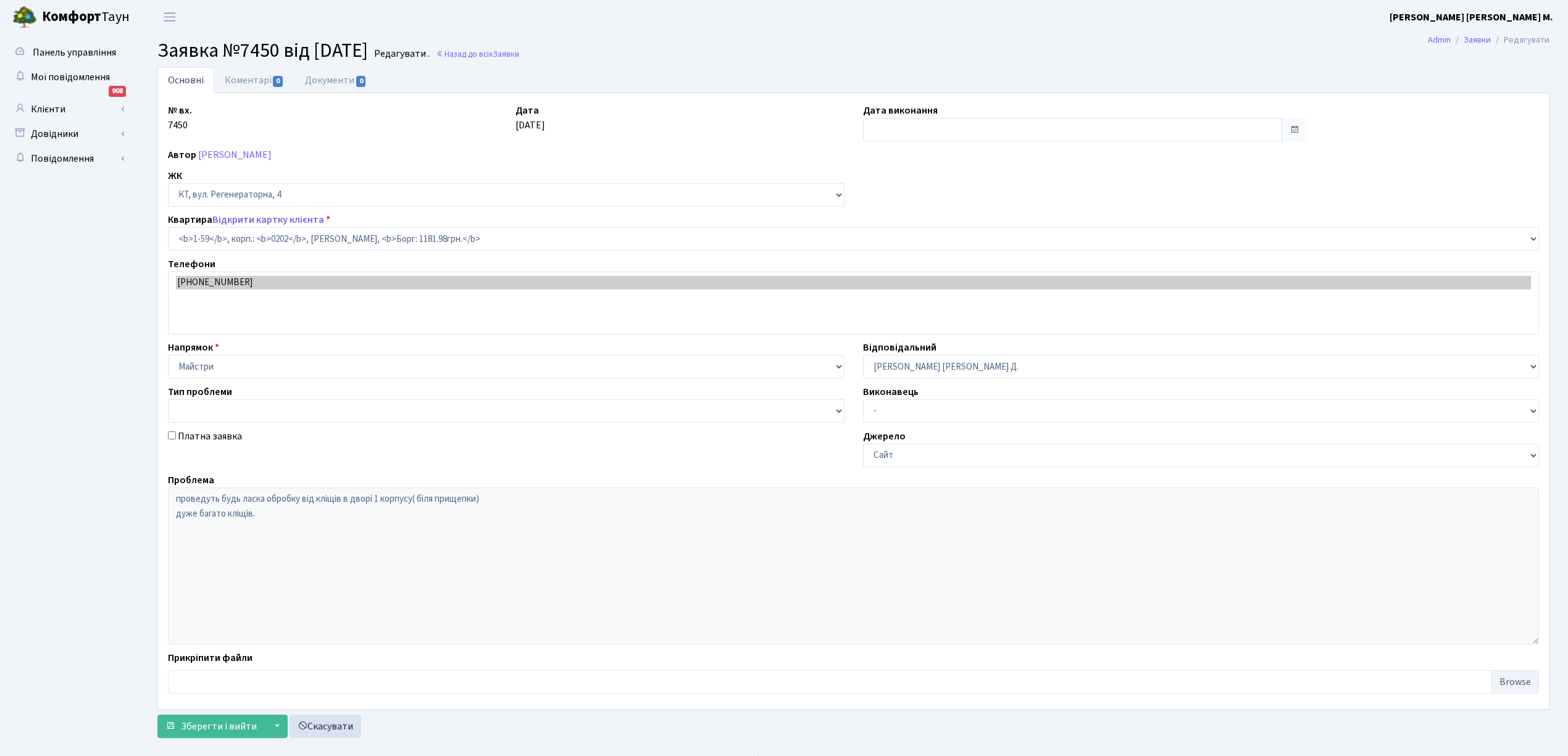
select select "59"
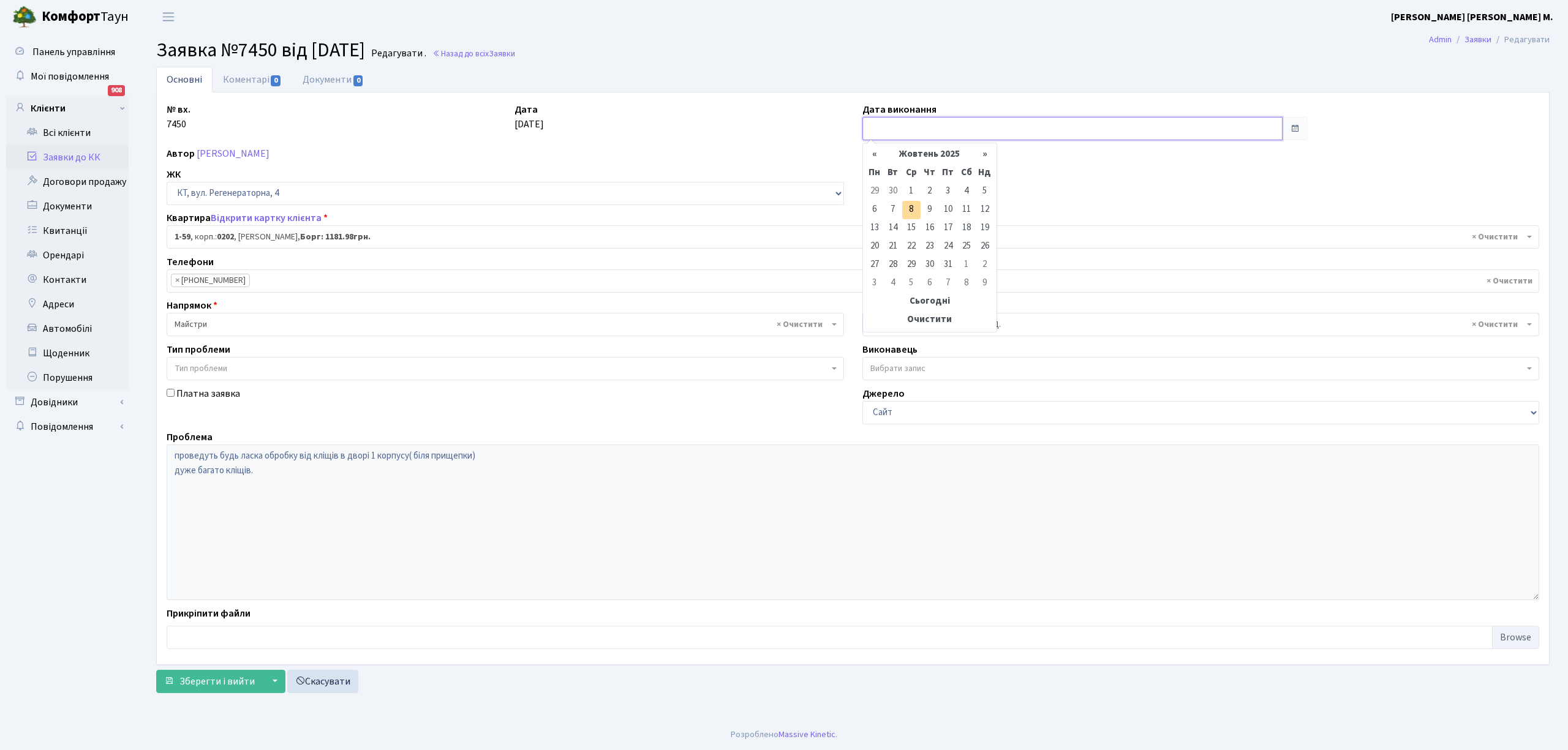
click at [875, 128] on input "text" at bounding box center [1073, 128] width 420 height 23
click at [874, 153] on th "«" at bounding box center [874, 155] width 19 height 19
click at [927, 205] on td "4" at bounding box center [929, 210] width 19 height 19
type input "04.09.2025"
click at [206, 682] on span "Зберегти і вийти" at bounding box center [217, 681] width 75 height 13
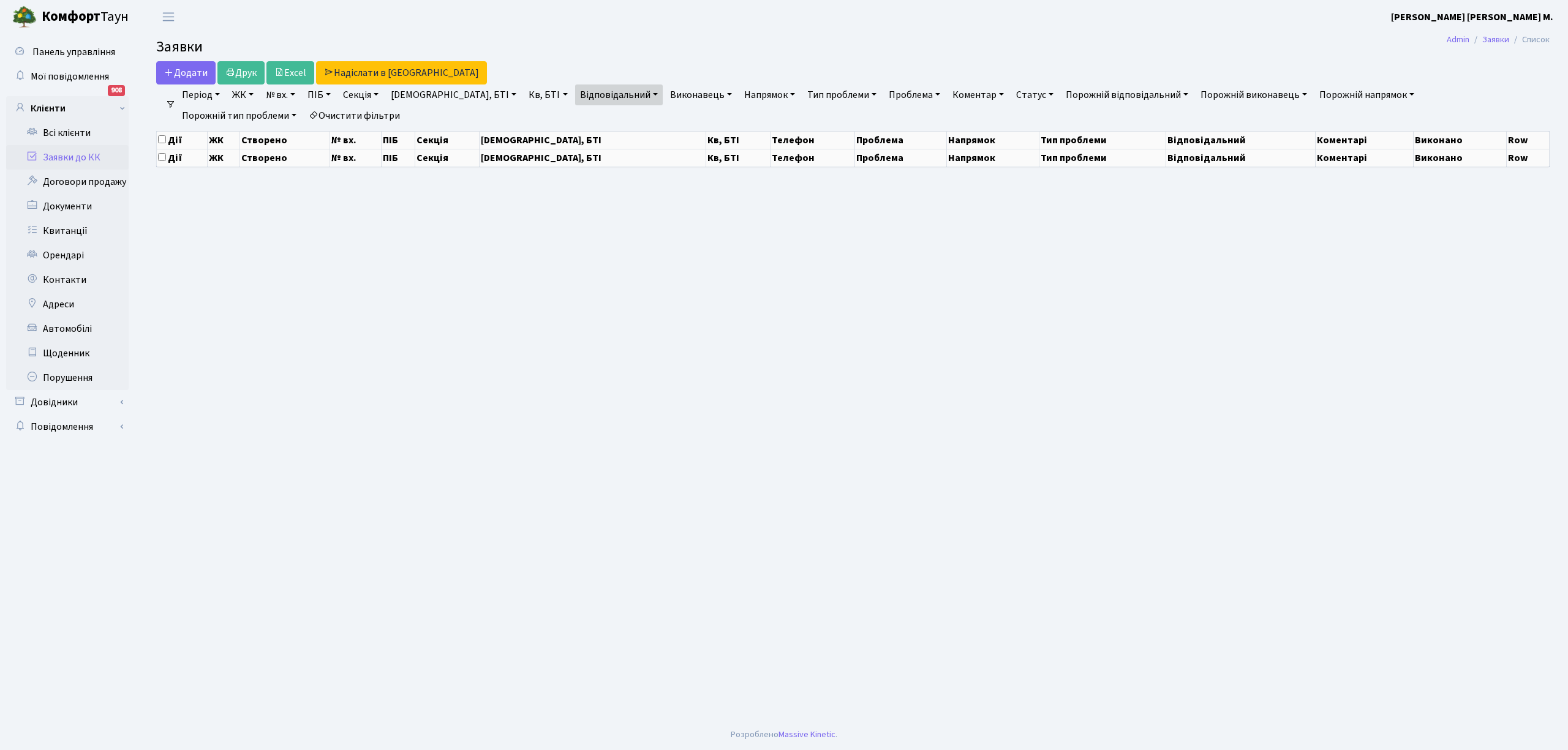
select select "25"
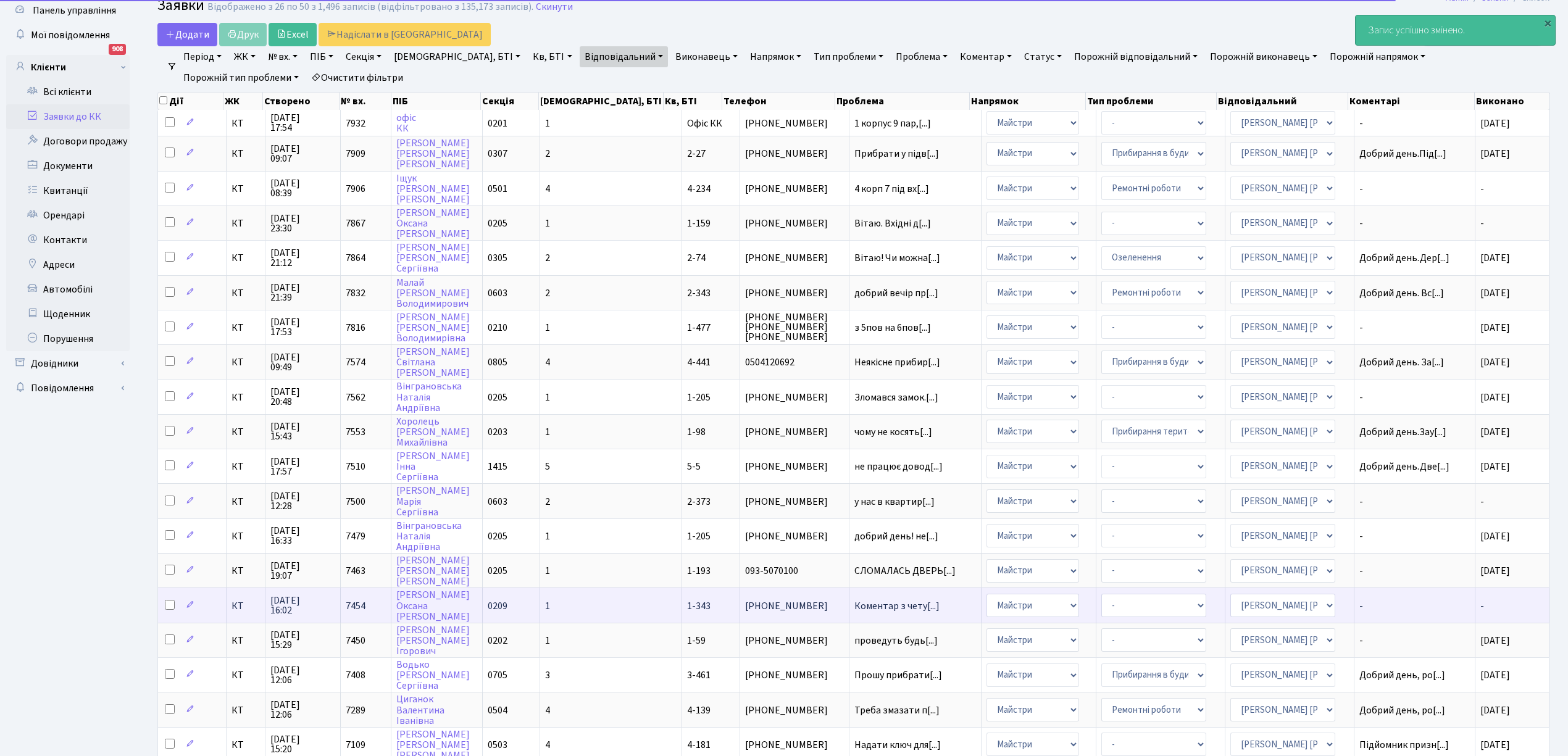
scroll to position [82, 0]
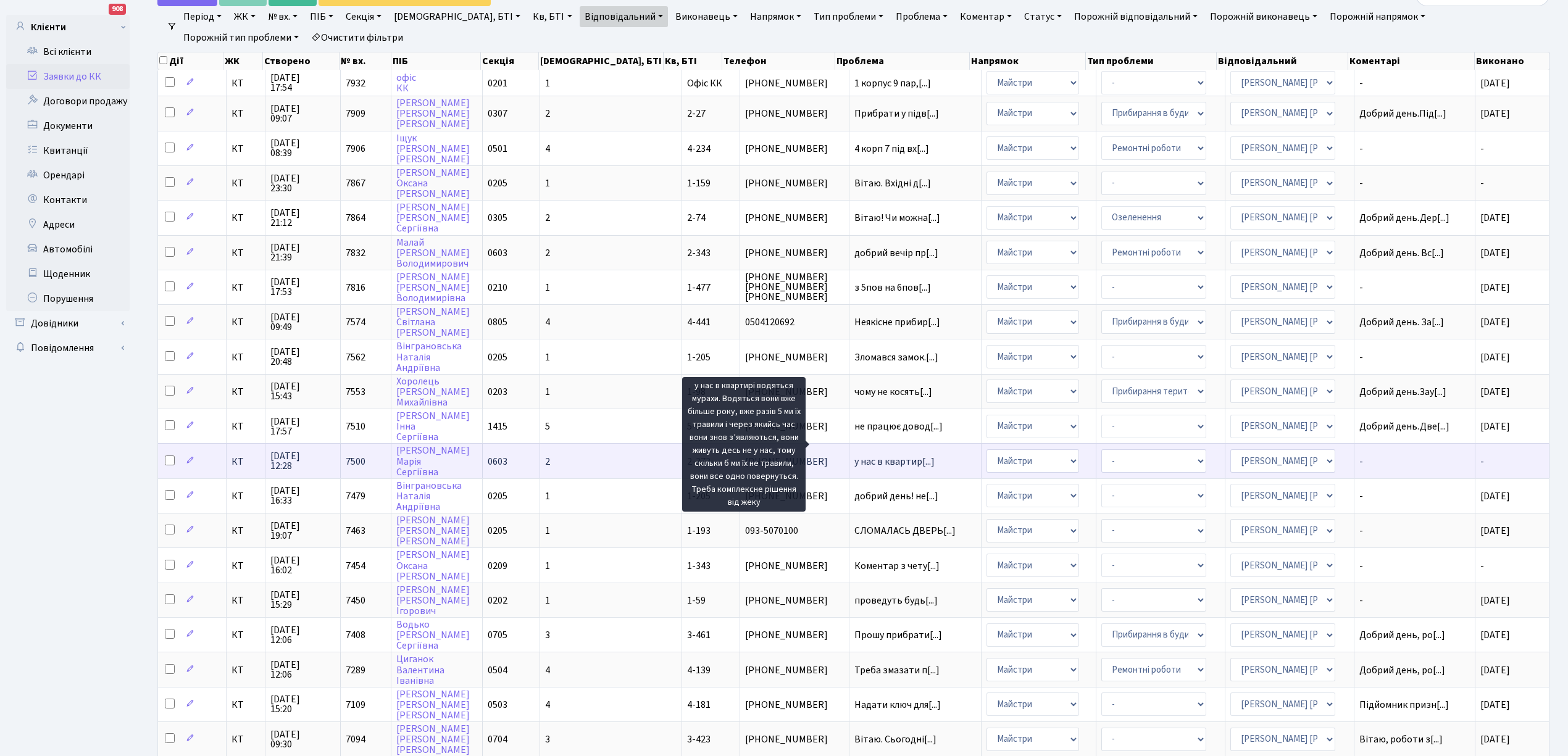
click at [855, 455] on span "у нас в квартир[...]" at bounding box center [895, 461] width 80 height 13
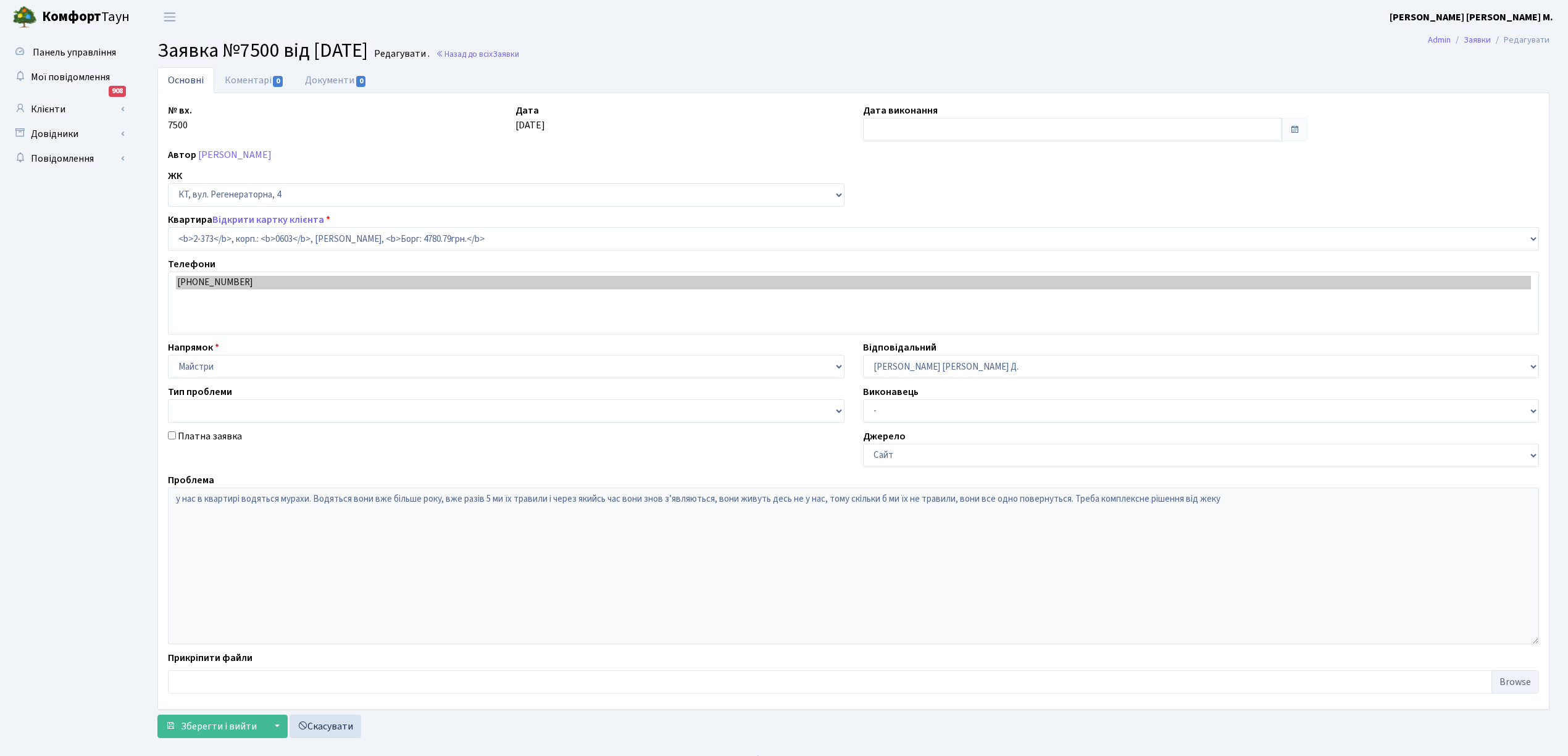
select select "1387"
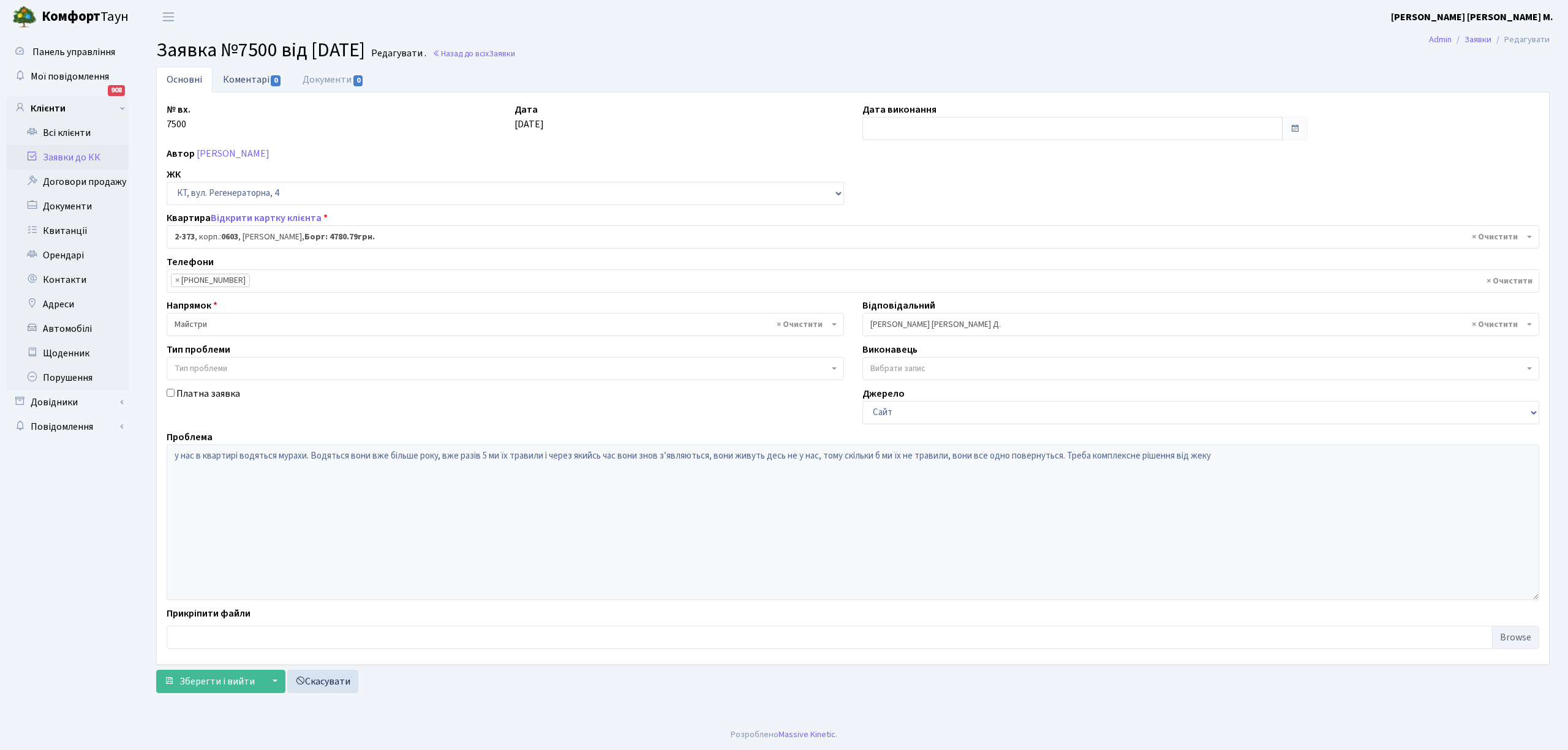
click at [243, 79] on link "Коментарі 0" at bounding box center [252, 79] width 80 height 25
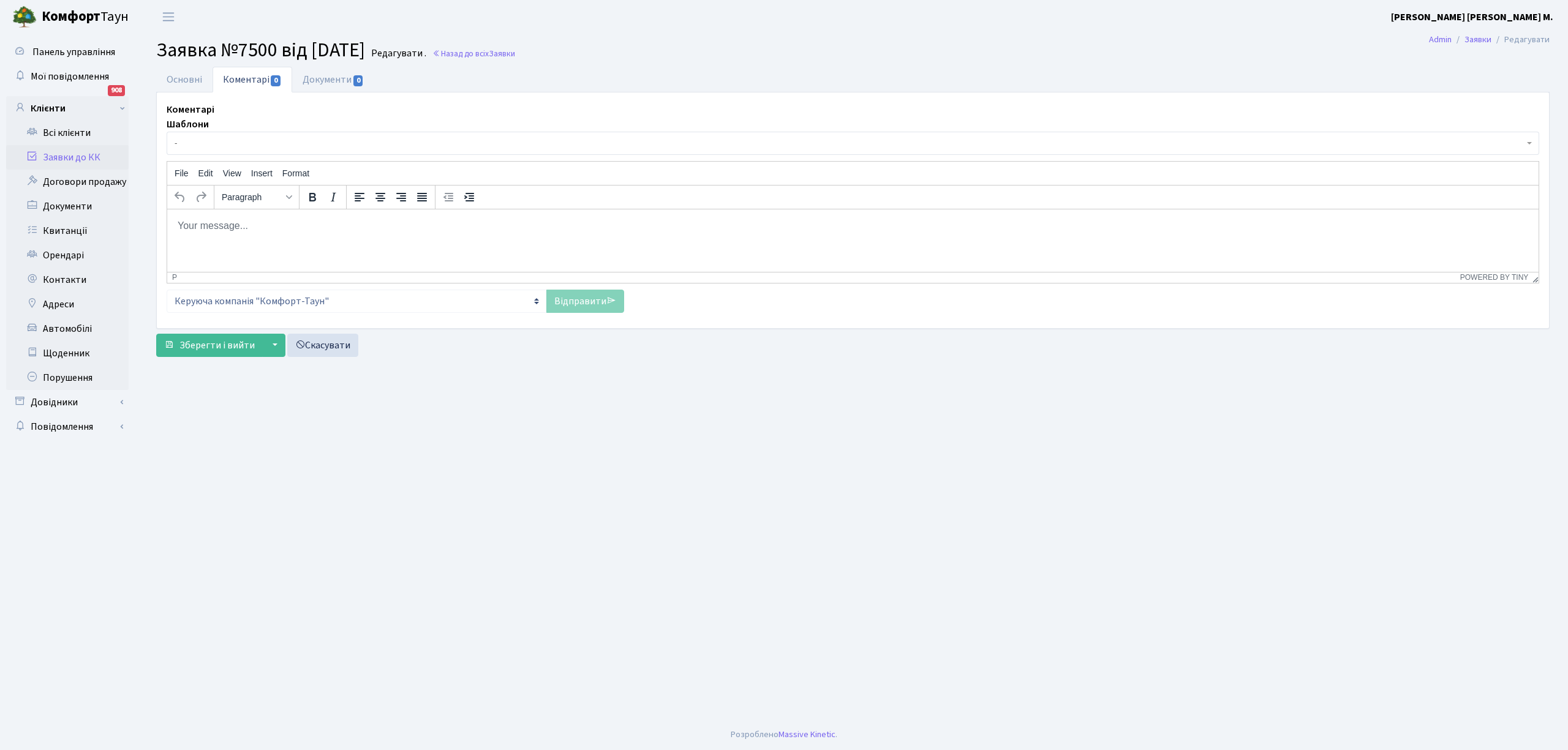
click at [188, 151] on span "-" at bounding box center [853, 143] width 1373 height 23
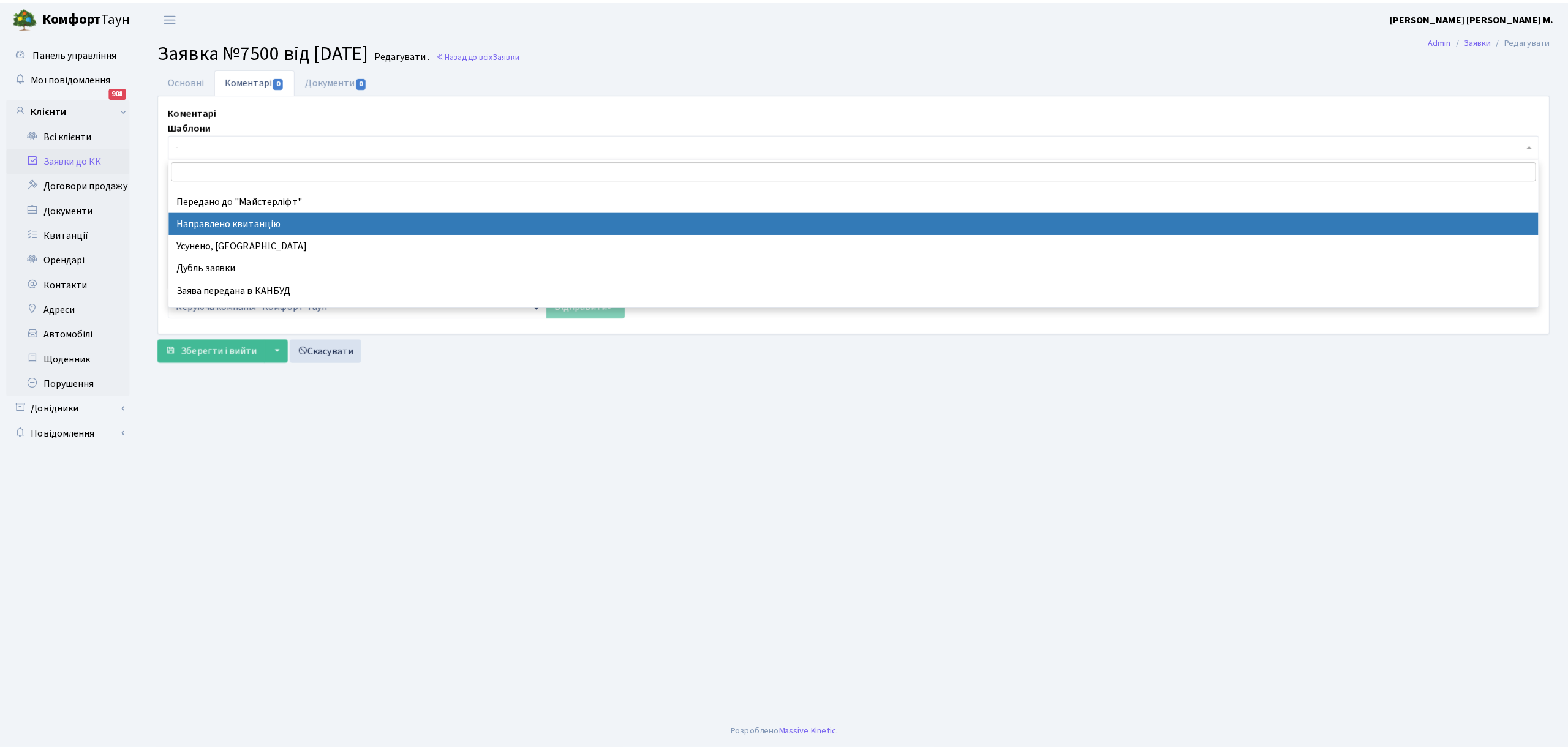
scroll to position [163, 0]
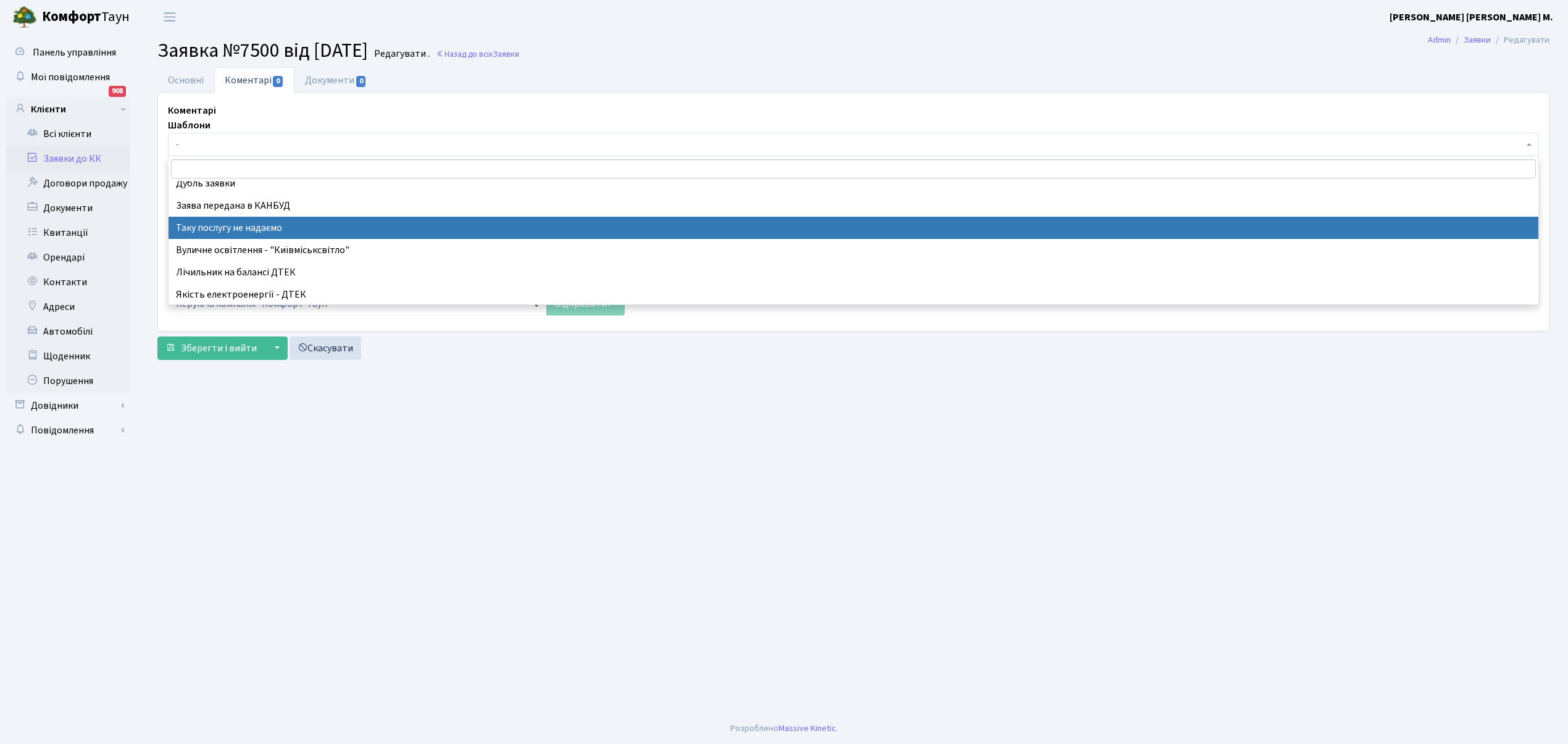
select select "21"
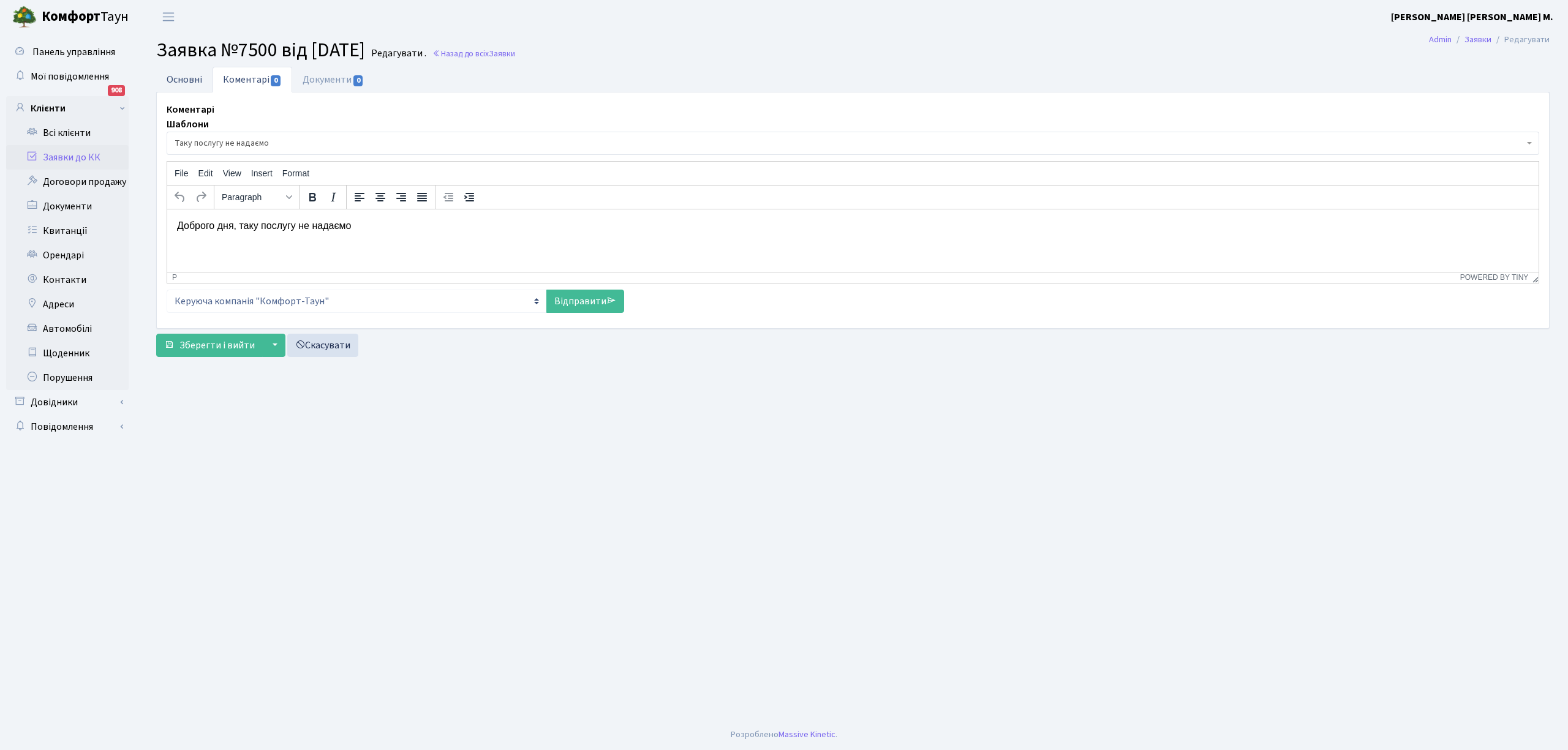
click at [175, 74] on link "Основні" at bounding box center [184, 79] width 57 height 25
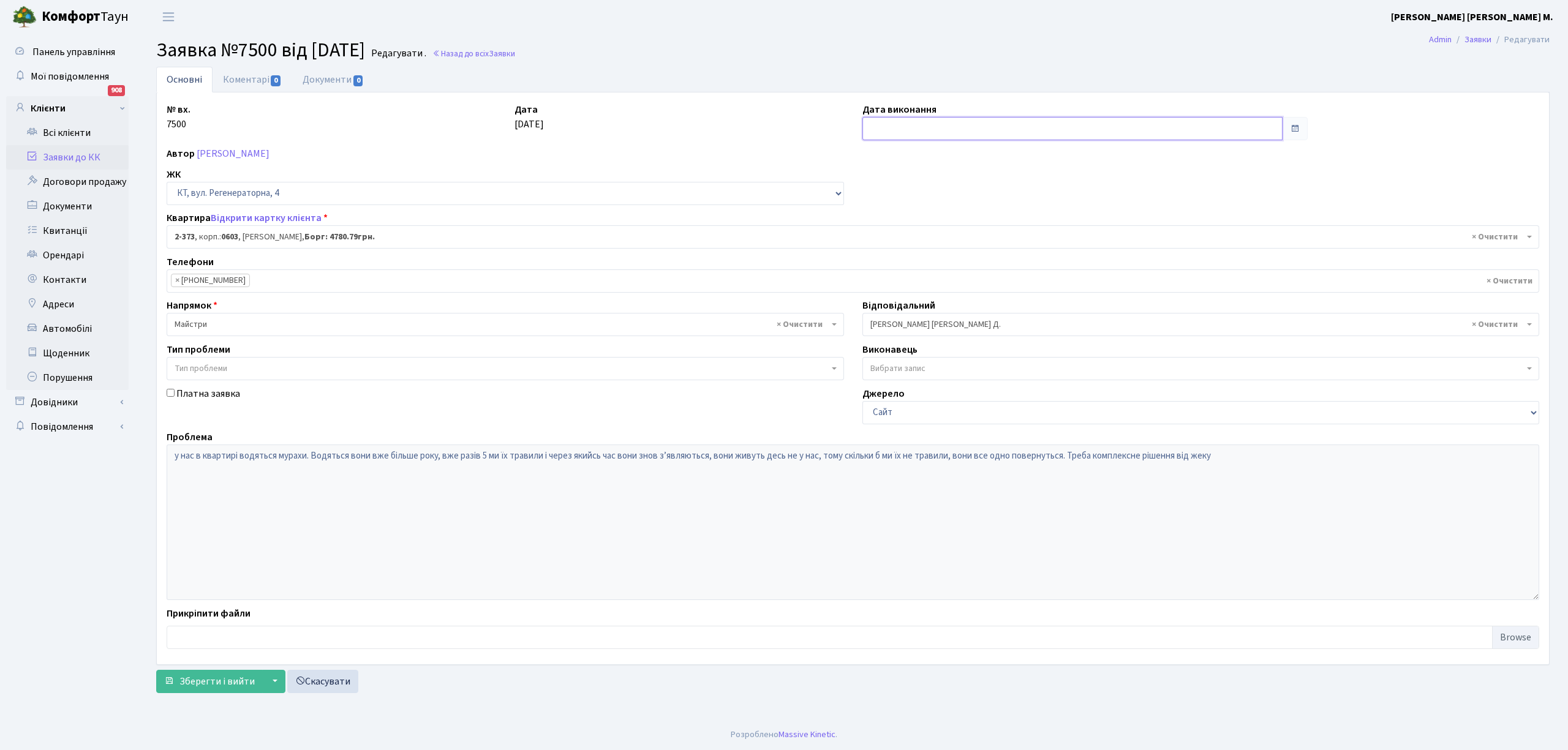
click at [884, 128] on input "text" at bounding box center [1073, 128] width 420 height 23
click at [873, 158] on th "«" at bounding box center [874, 155] width 19 height 19
click at [908, 208] on td "3" at bounding box center [912, 210] width 19 height 19
type input "03.09.2025"
click at [215, 682] on span "Зберегти і вийти" at bounding box center [217, 681] width 75 height 13
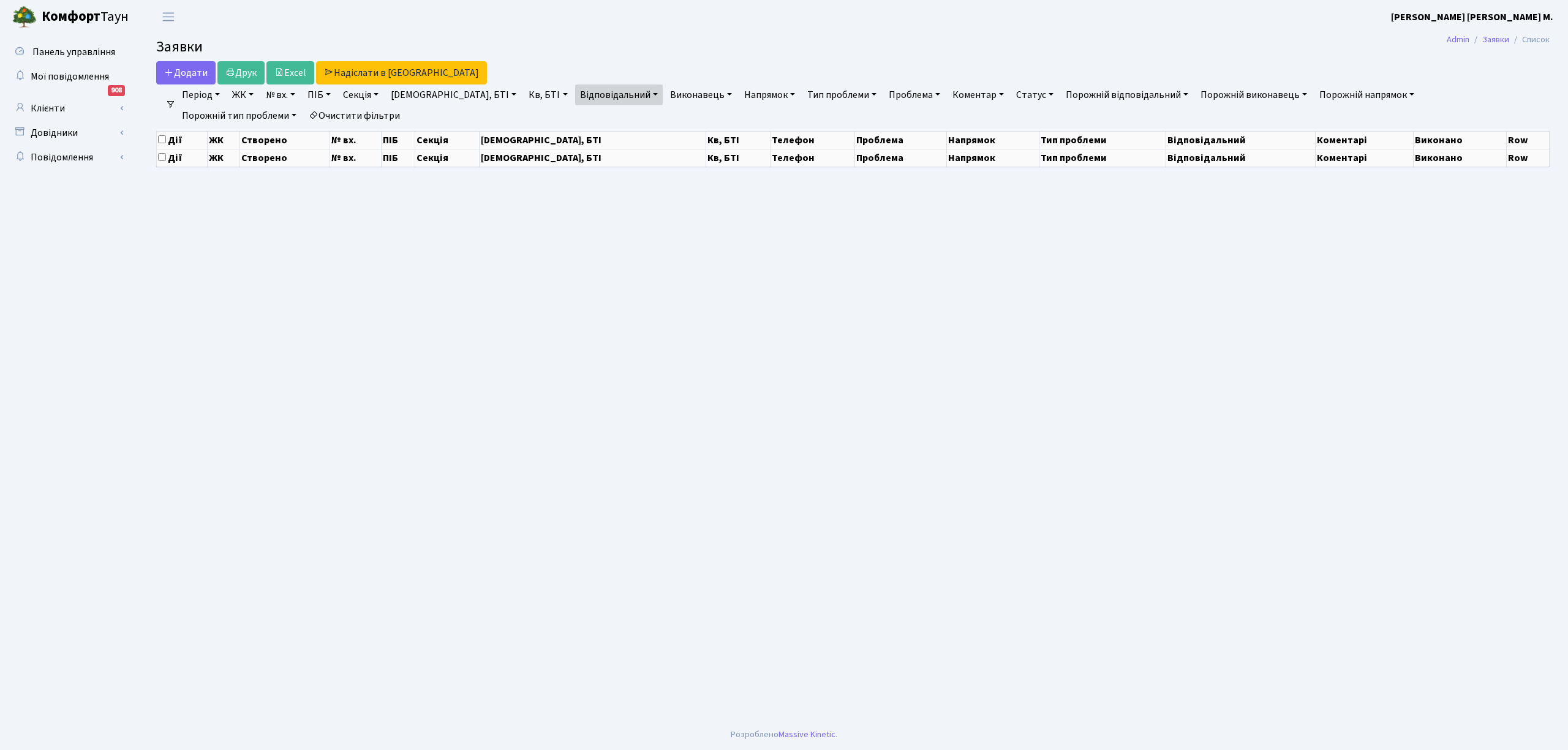
select select "25"
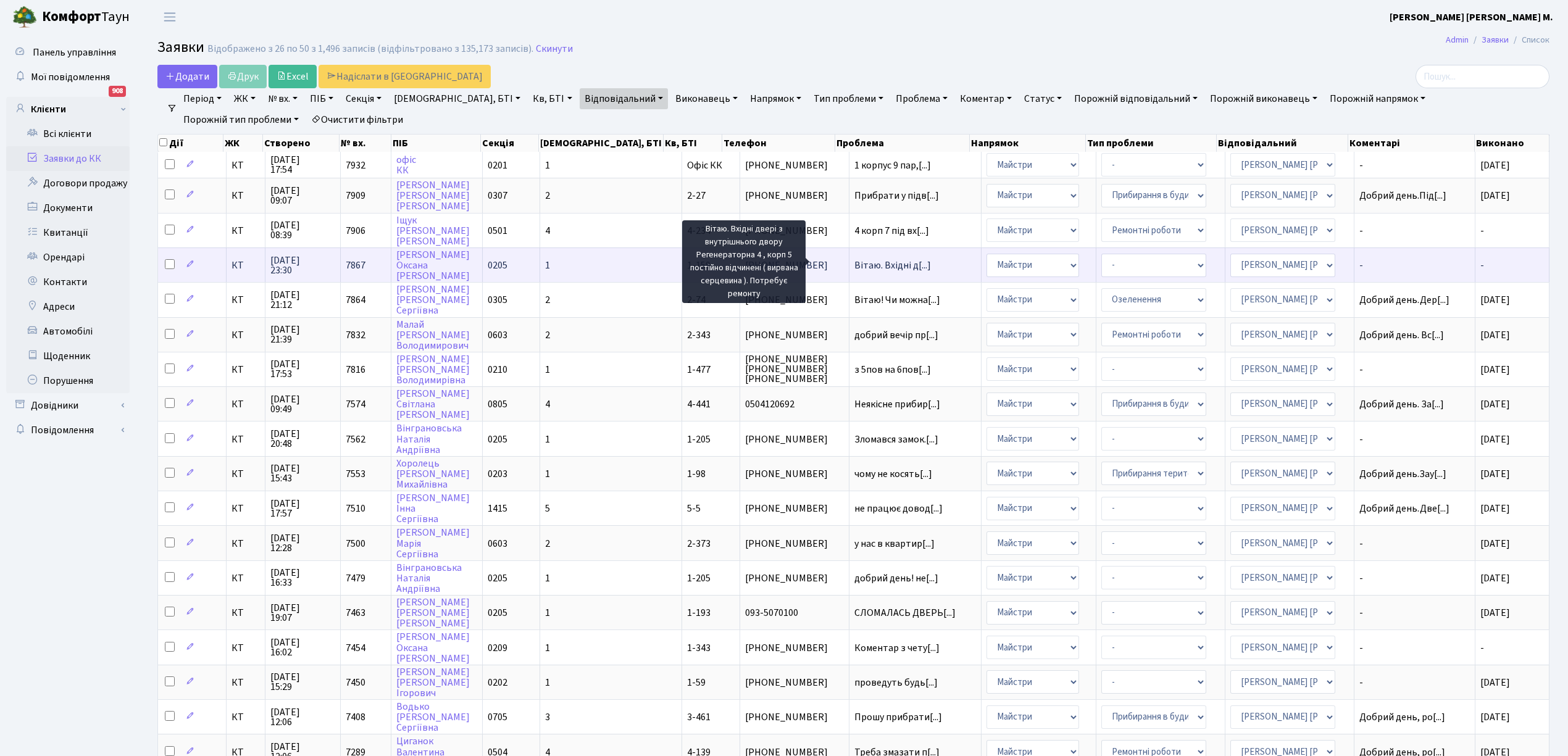
click at [855, 259] on span "Вітаю. Вхідні д[...]" at bounding box center [893, 265] width 77 height 13
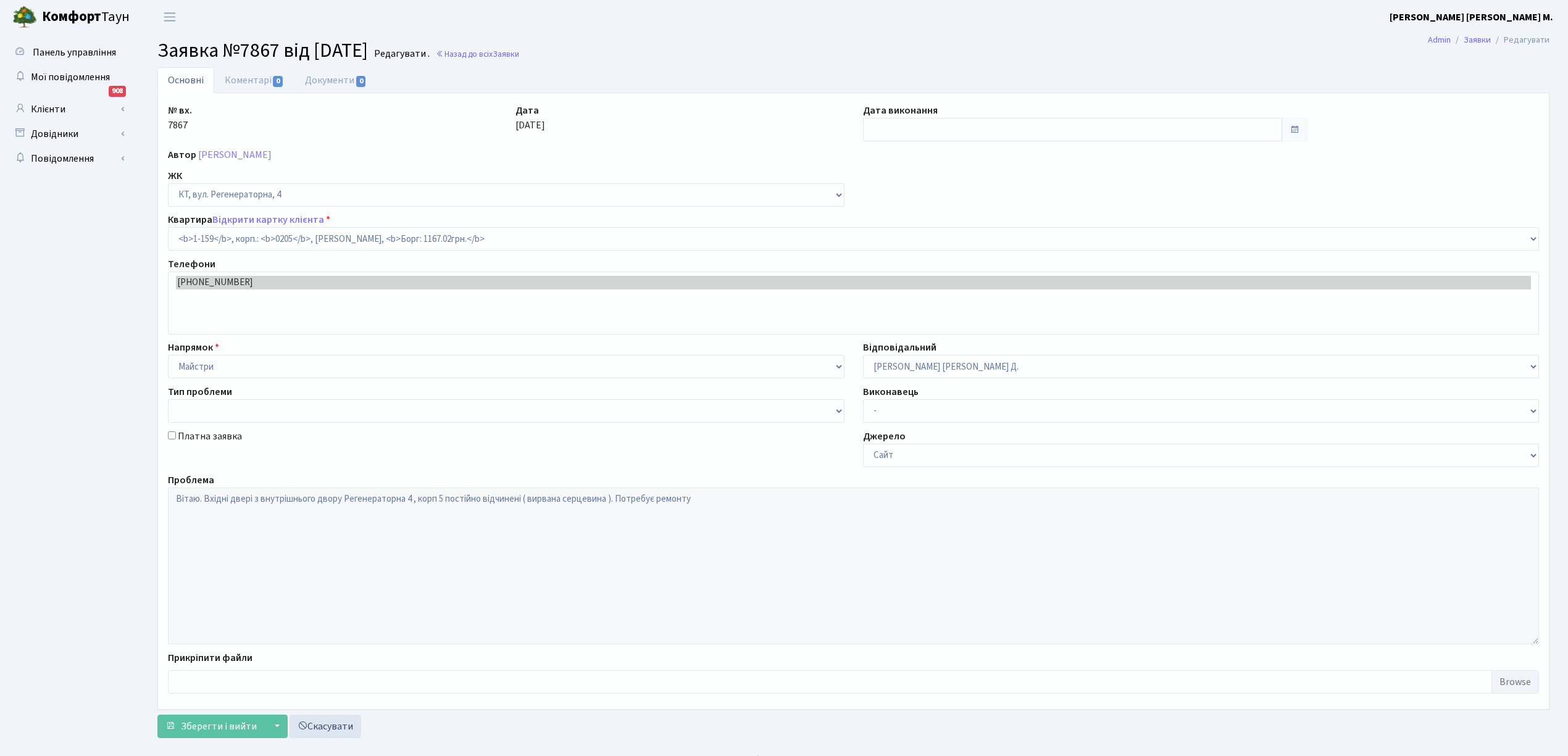
select select "159"
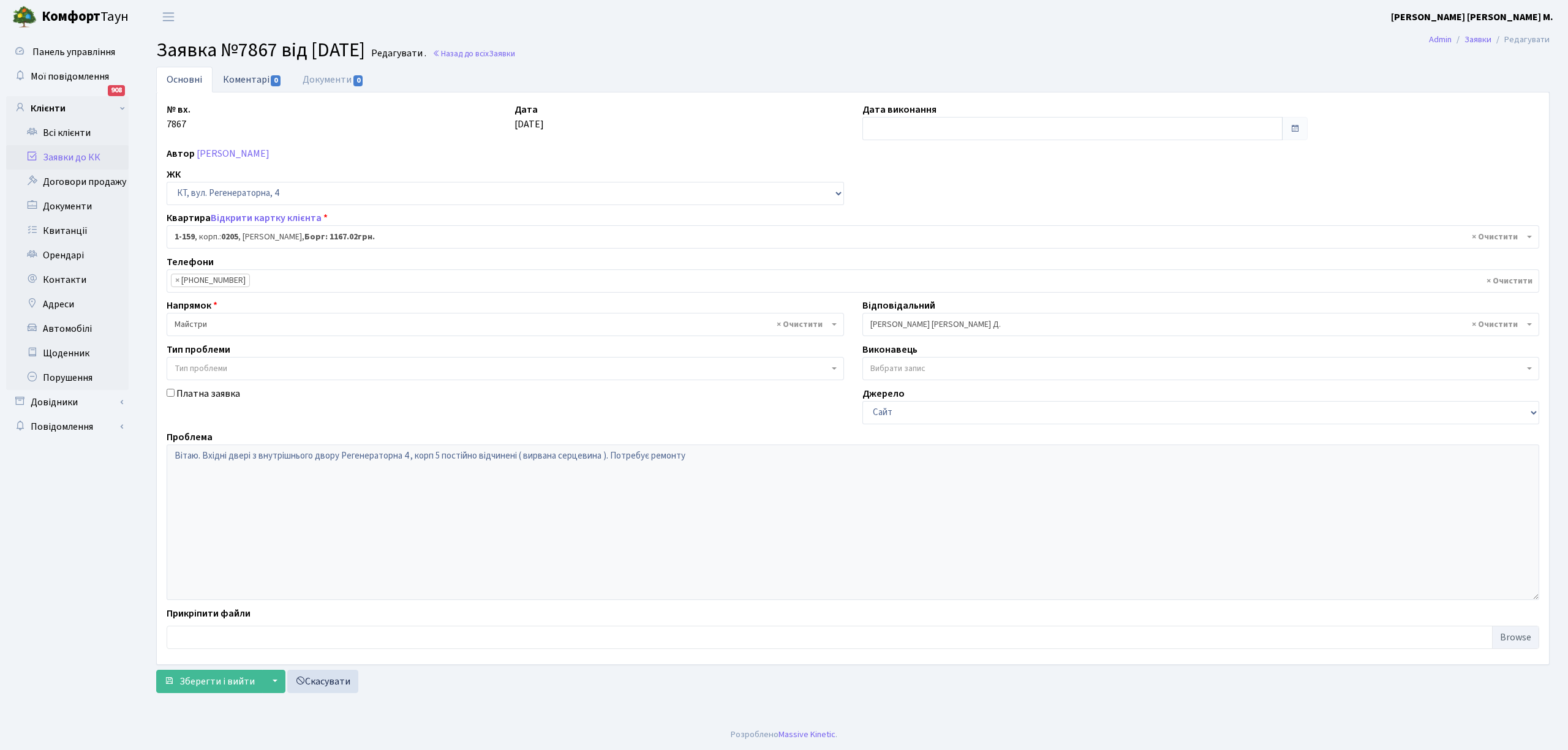
click at [245, 80] on link "Коментарі 0" at bounding box center [252, 79] width 80 height 25
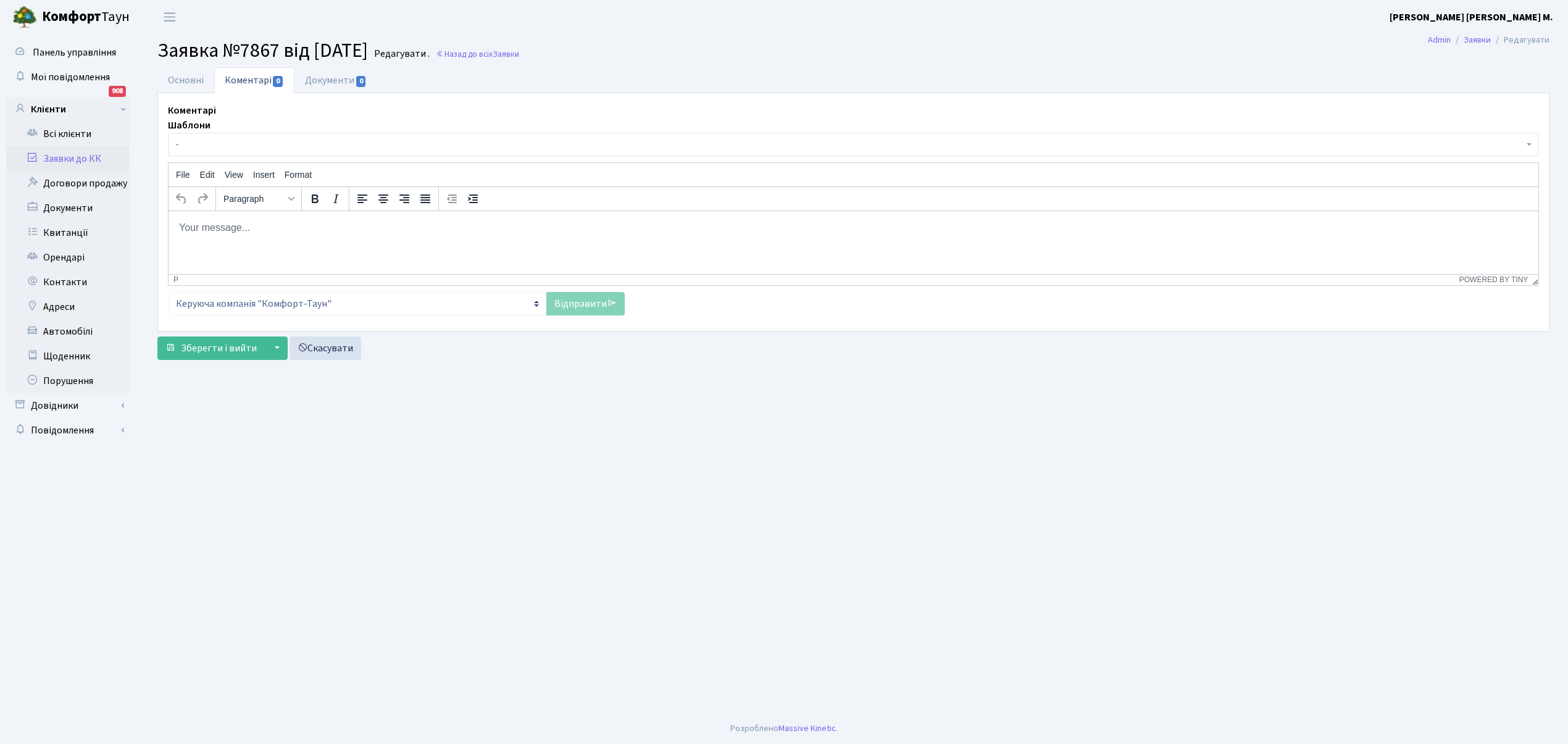
click at [217, 145] on span "-" at bounding box center [849, 145] width 1347 height 13
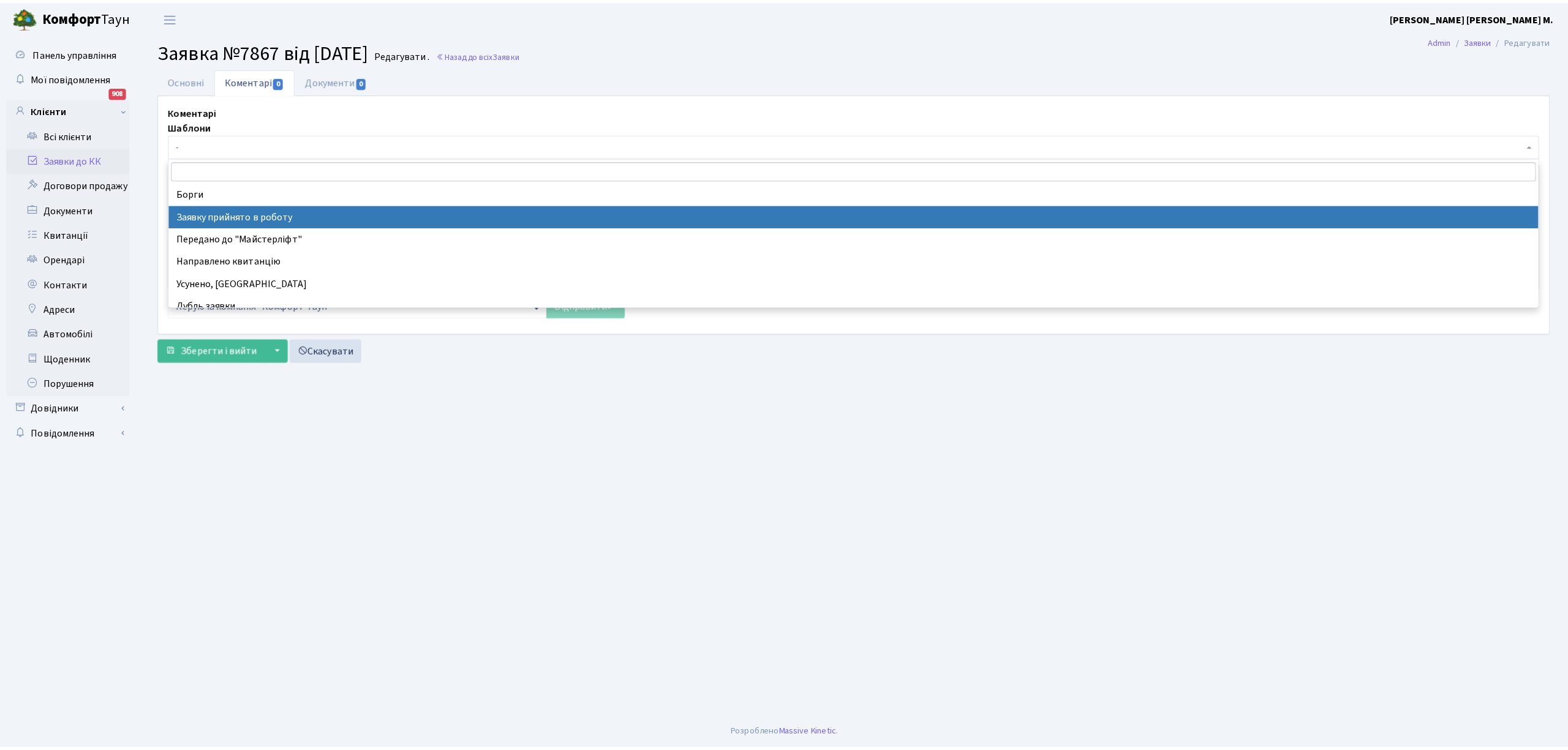
scroll to position [81, 0]
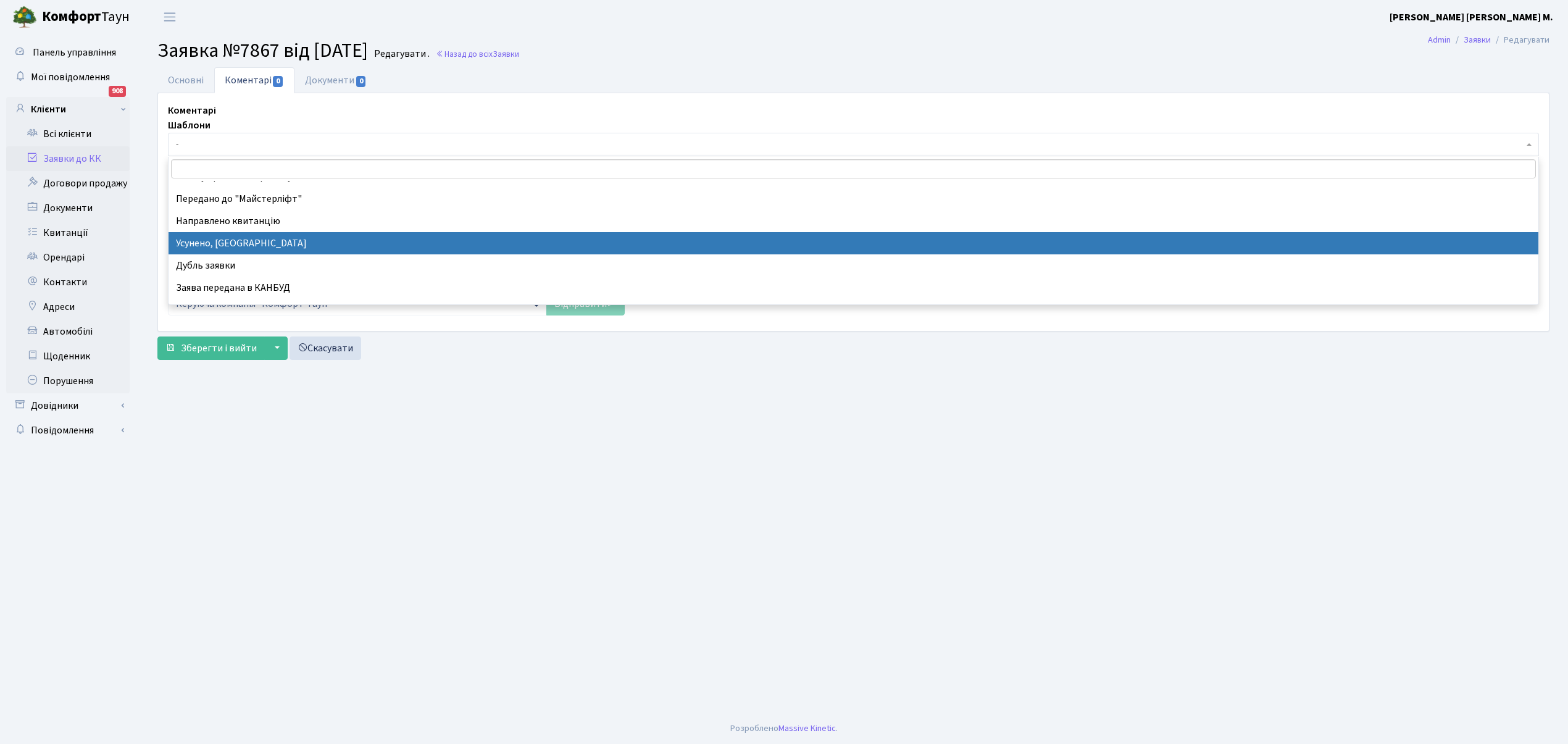
select select "15"
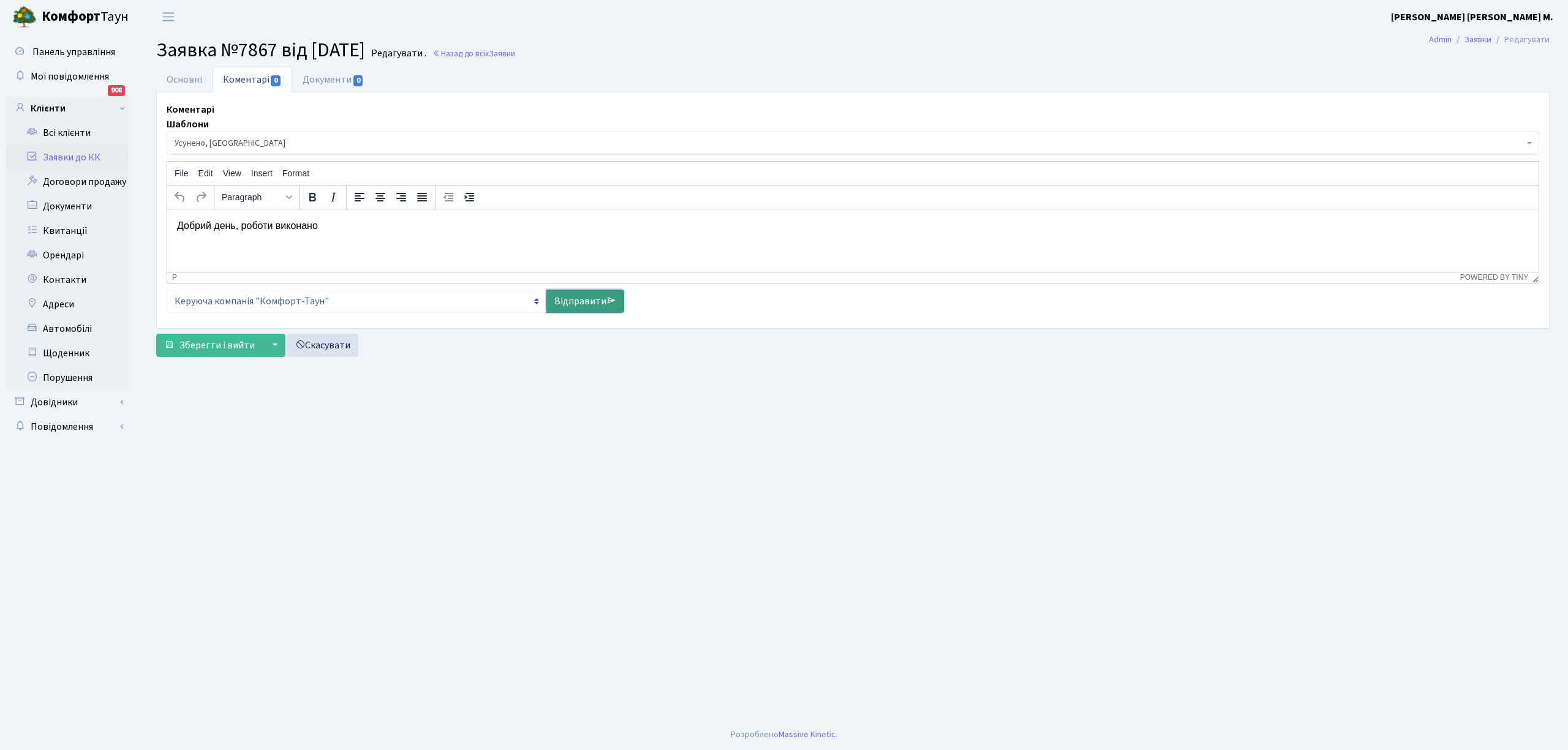
click at [563, 303] on link "Відправити" at bounding box center [586, 301] width 78 height 23
select select
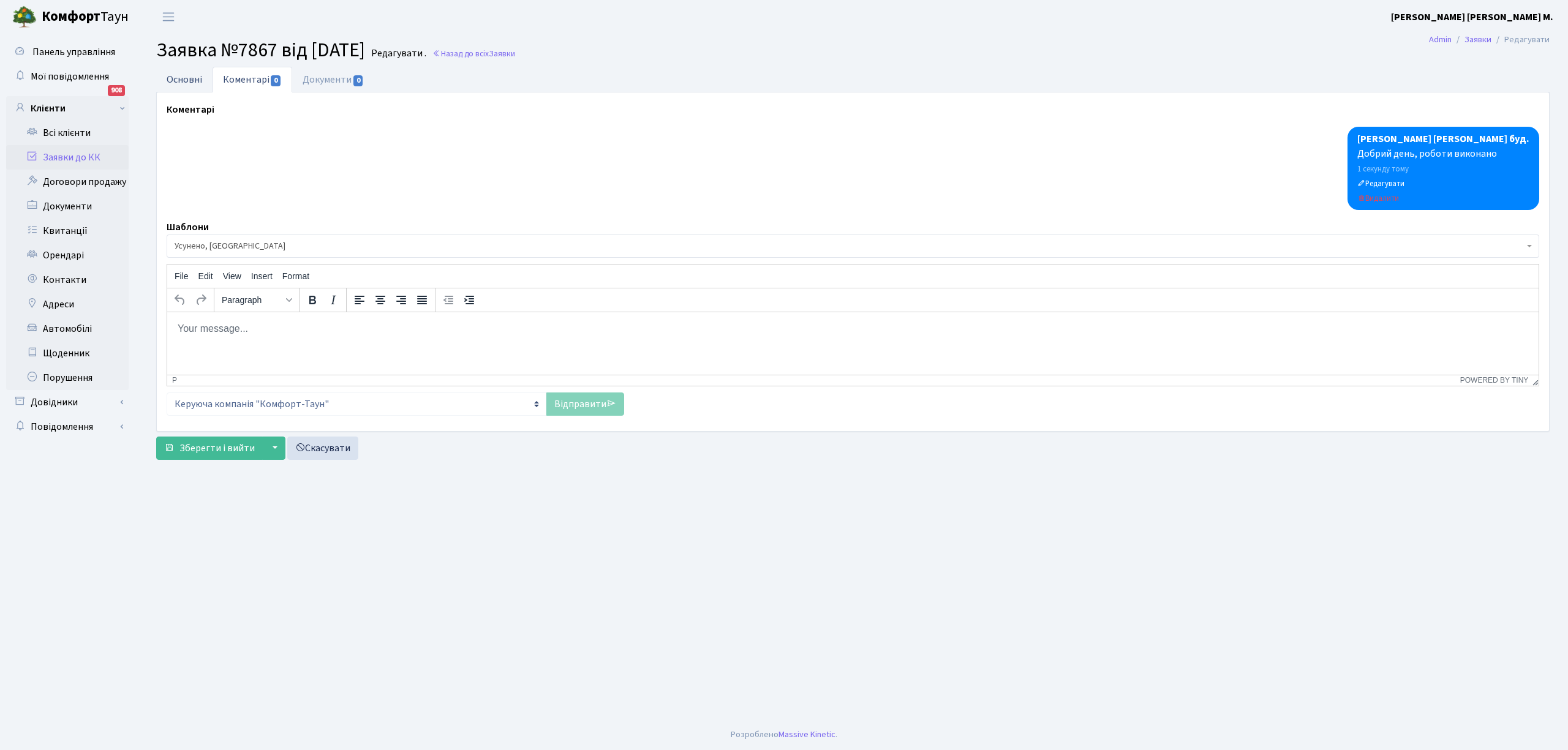
click at [186, 76] on link "Основні" at bounding box center [184, 79] width 57 height 25
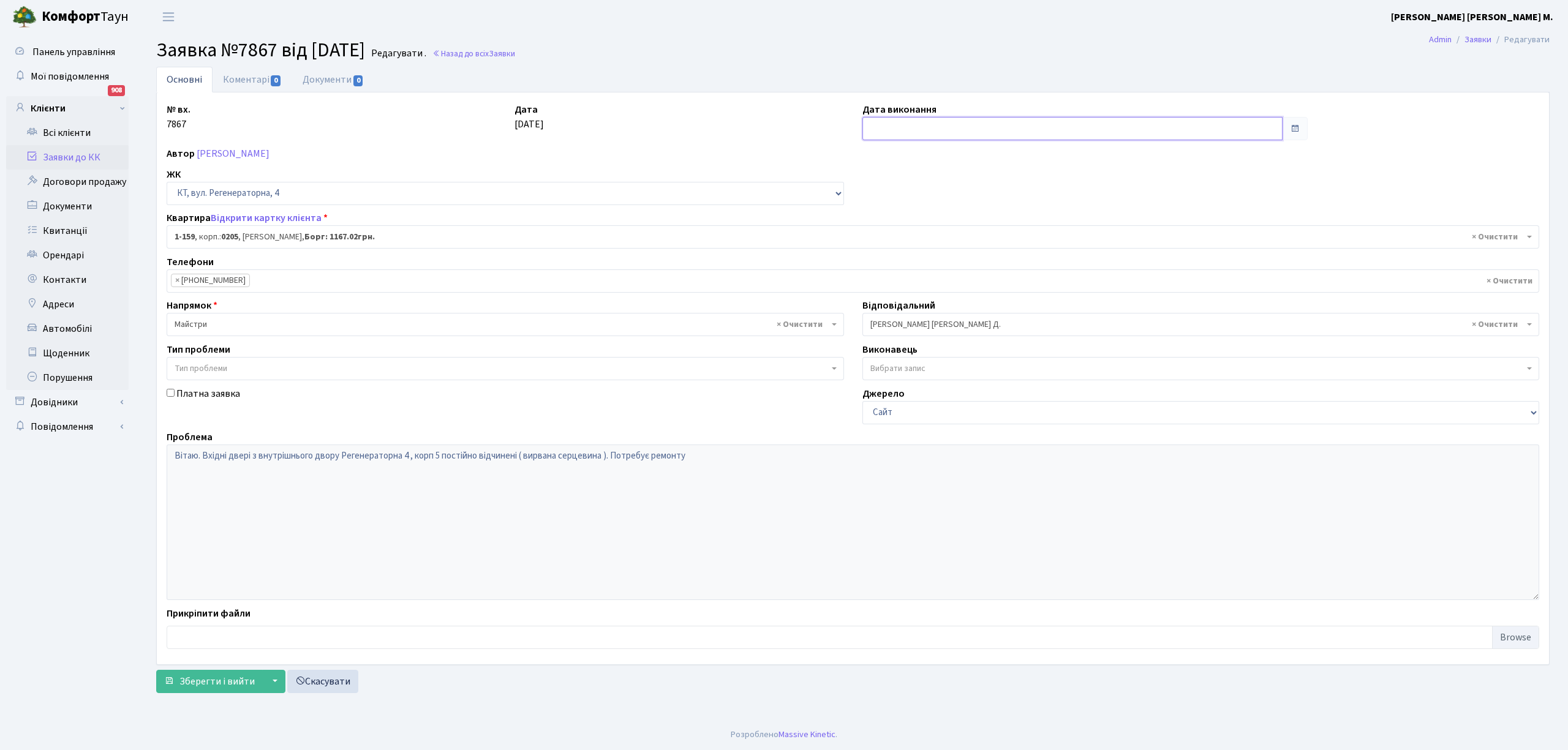
click at [883, 134] on input "text" at bounding box center [1073, 128] width 420 height 23
click at [873, 157] on th "«" at bounding box center [874, 155] width 19 height 19
click at [964, 265] on td "27" at bounding box center [966, 265] width 19 height 19
click at [885, 130] on input "[DATE]" at bounding box center [1073, 128] width 420 height 23
click at [946, 263] on td "26" at bounding box center [948, 265] width 19 height 19
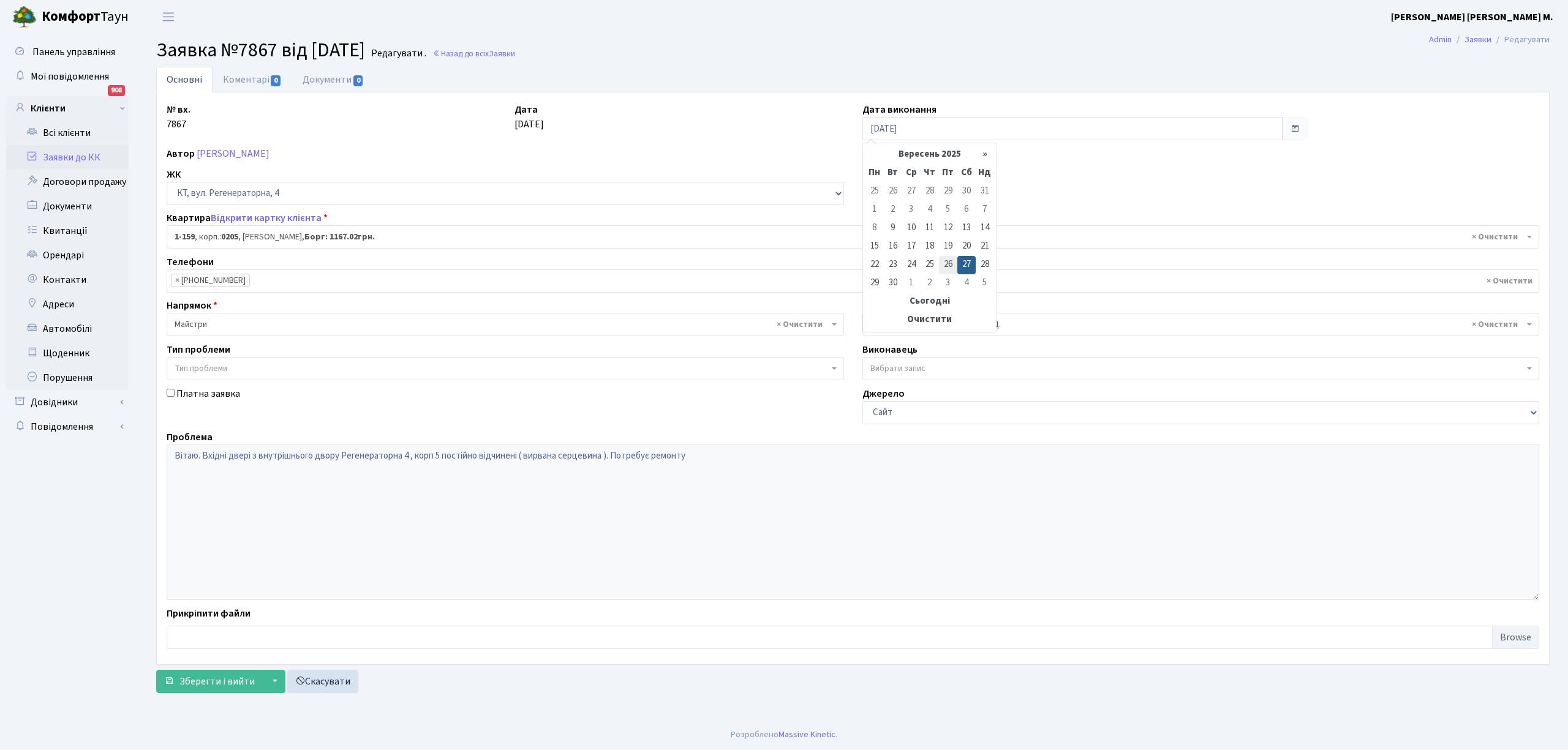
type input "[DATE]"
click at [207, 682] on span "Зберегти і вийти" at bounding box center [217, 681] width 75 height 13
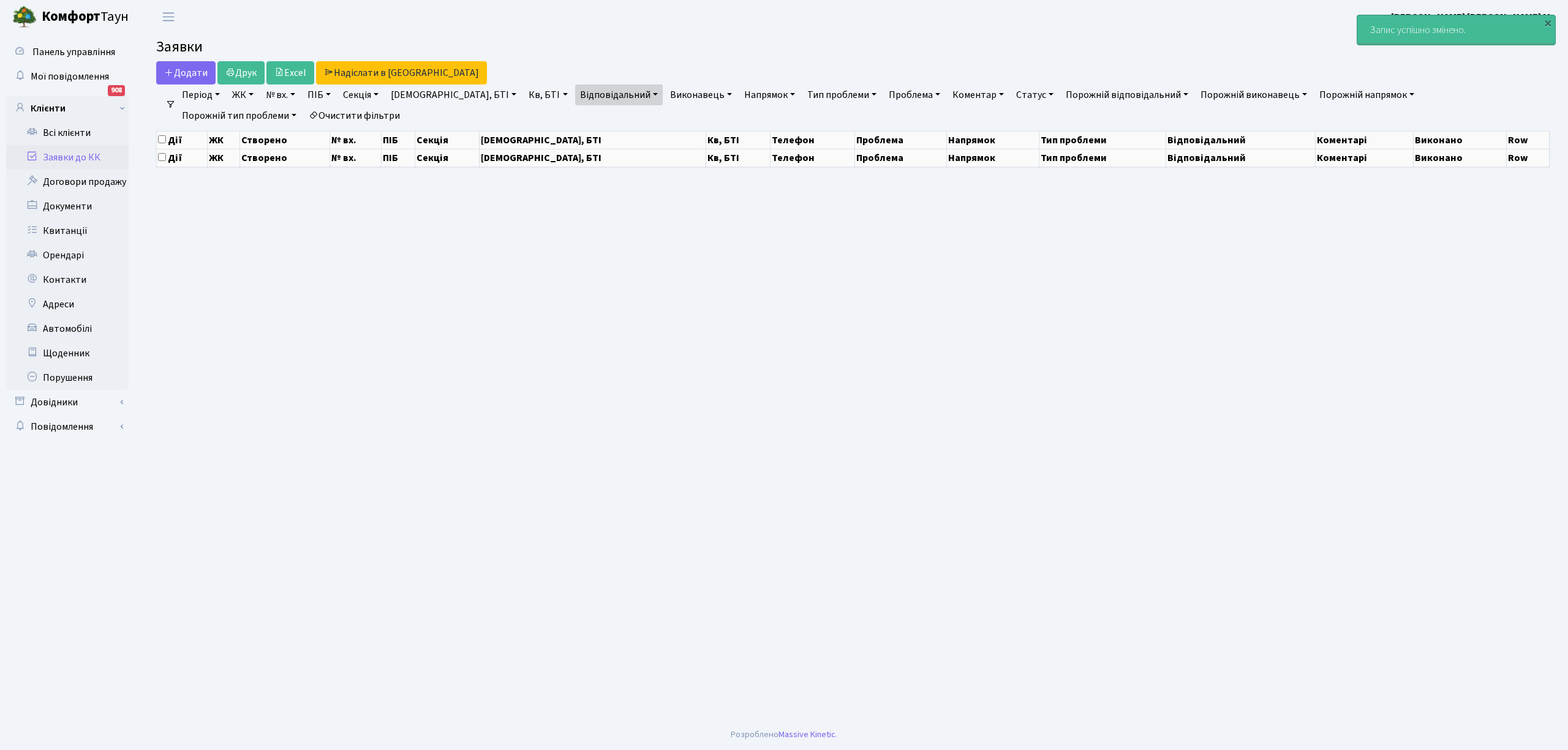
select select "25"
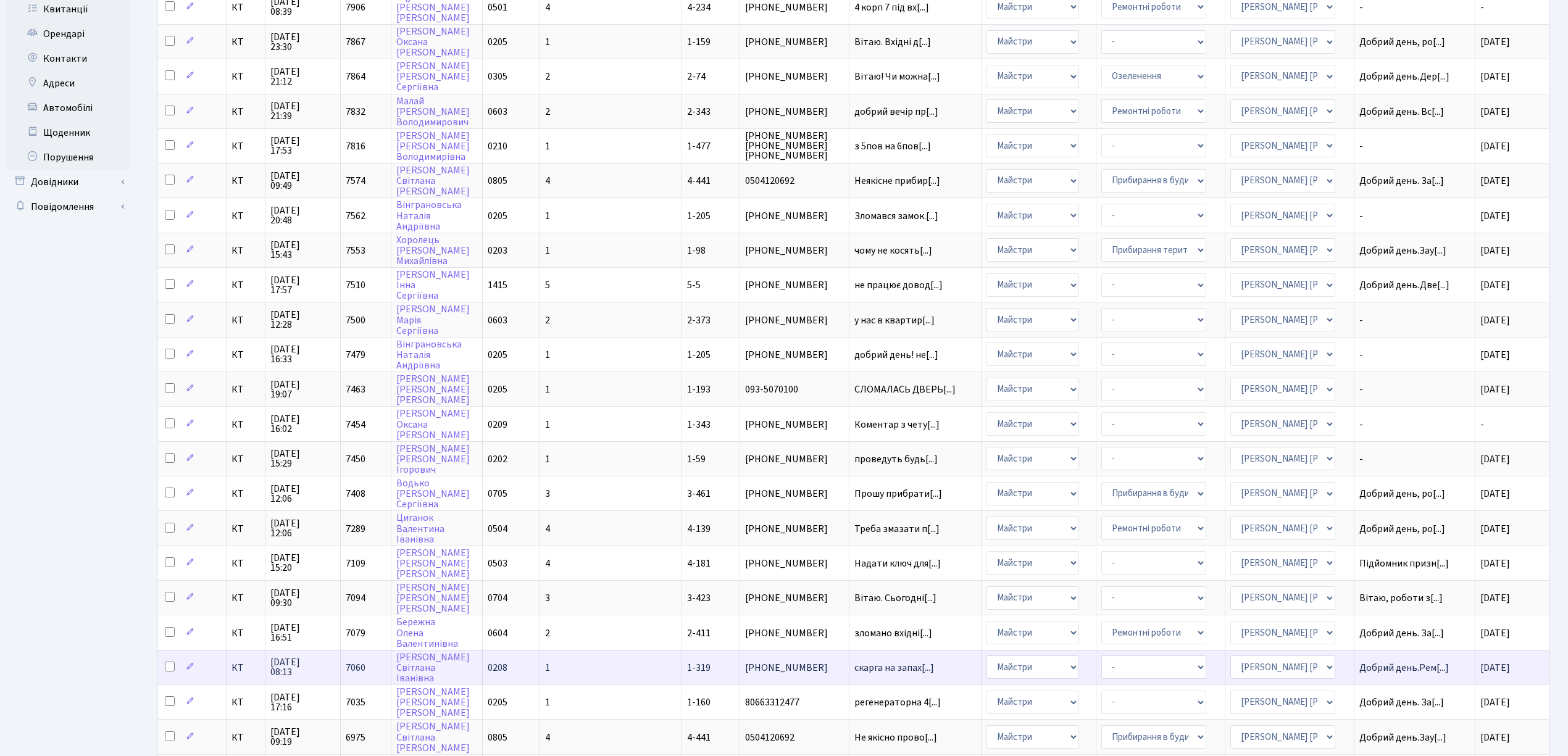
scroll to position [302, 0]
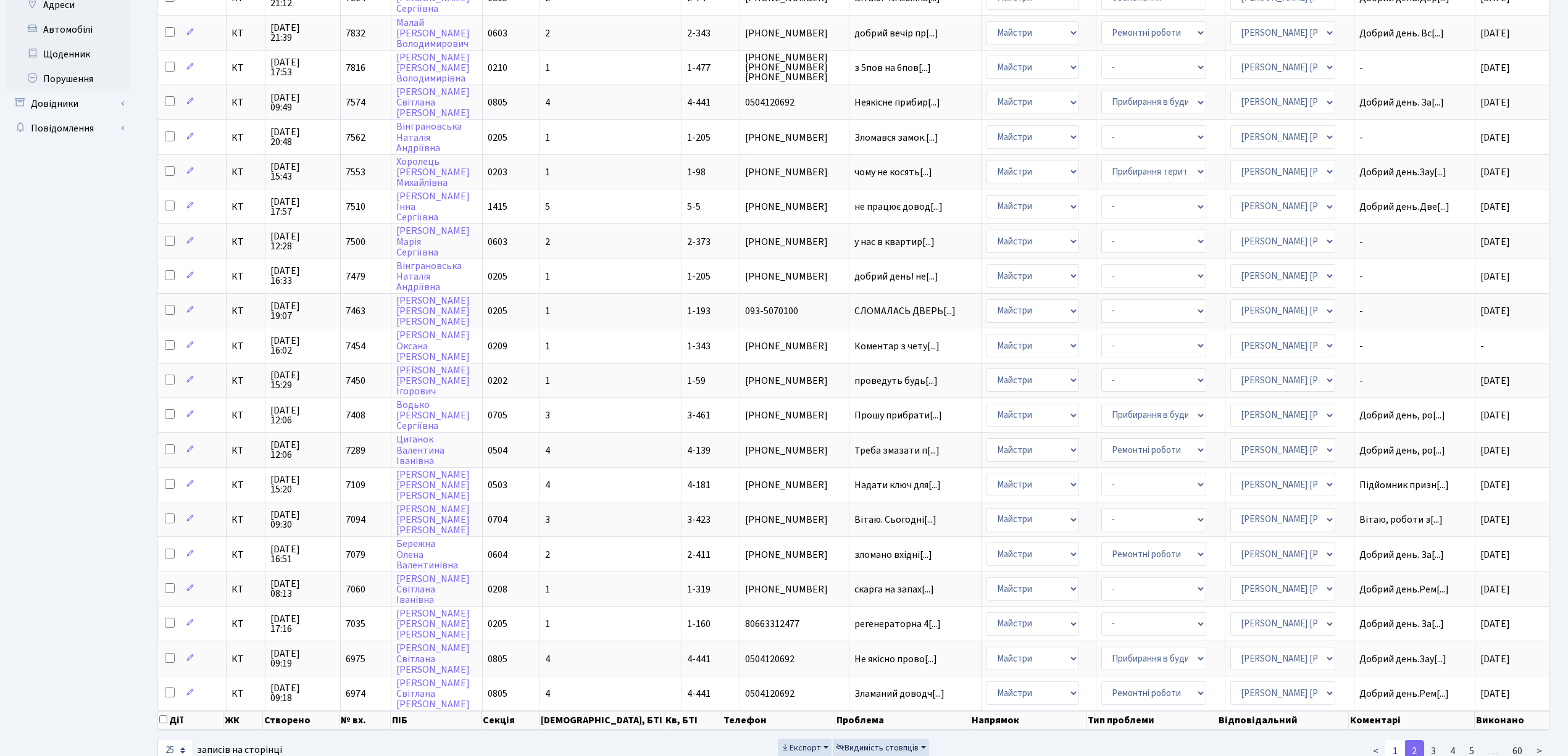
click at [1396, 740] on link "1" at bounding box center [1396, 751] width 20 height 22
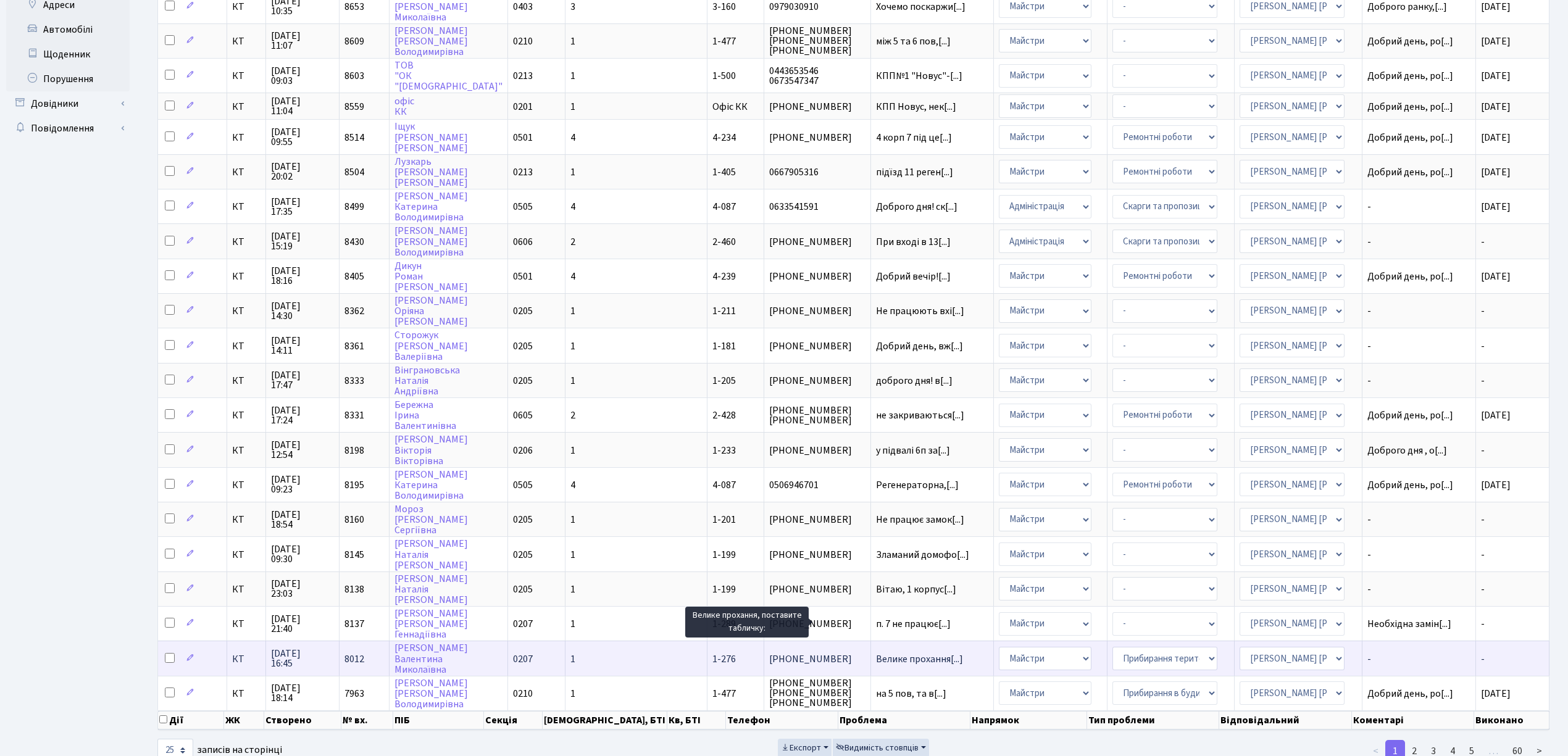
click at [876, 652] on span "Велике прохання[...]" at bounding box center [919, 659] width 87 height 13
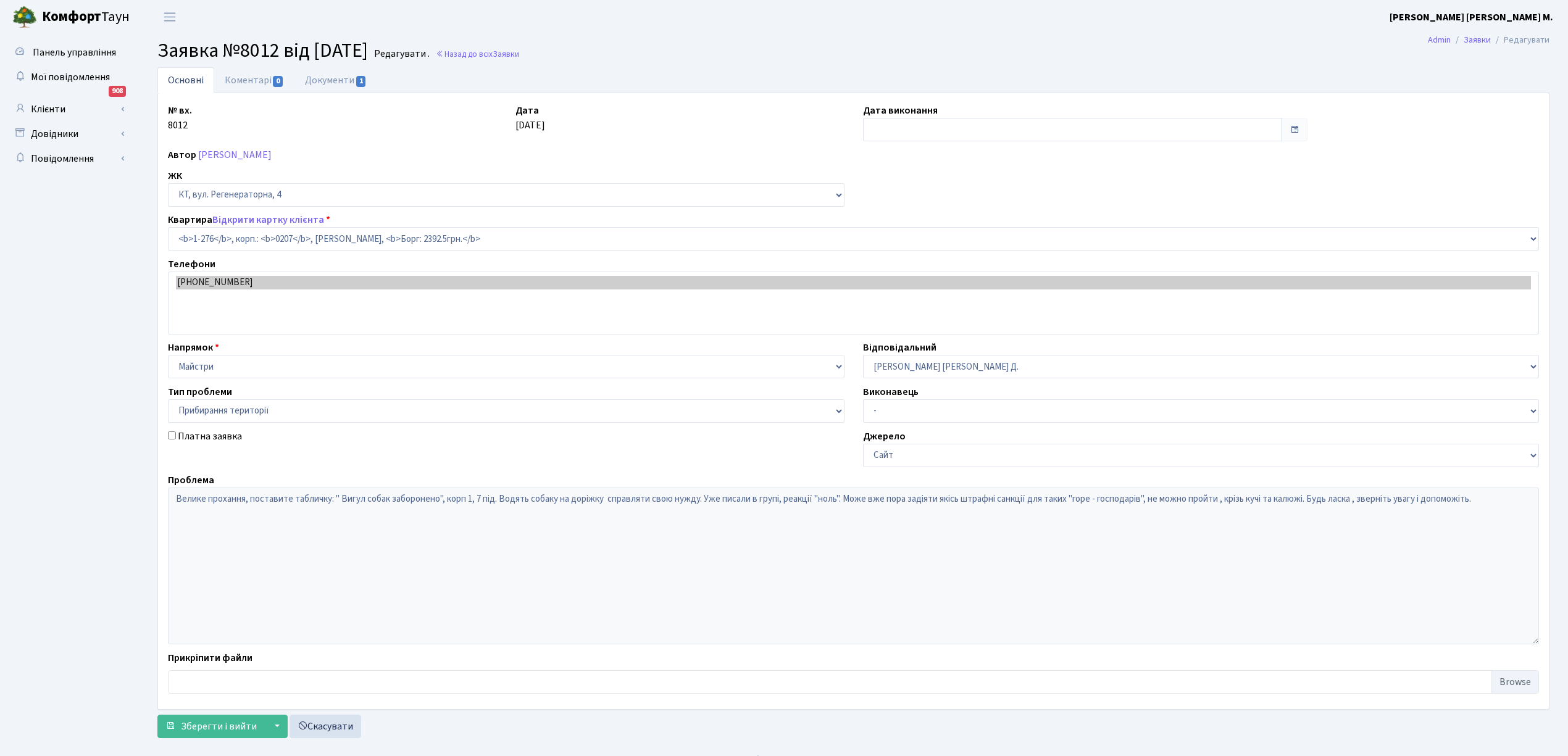
select select "276"
select select "59"
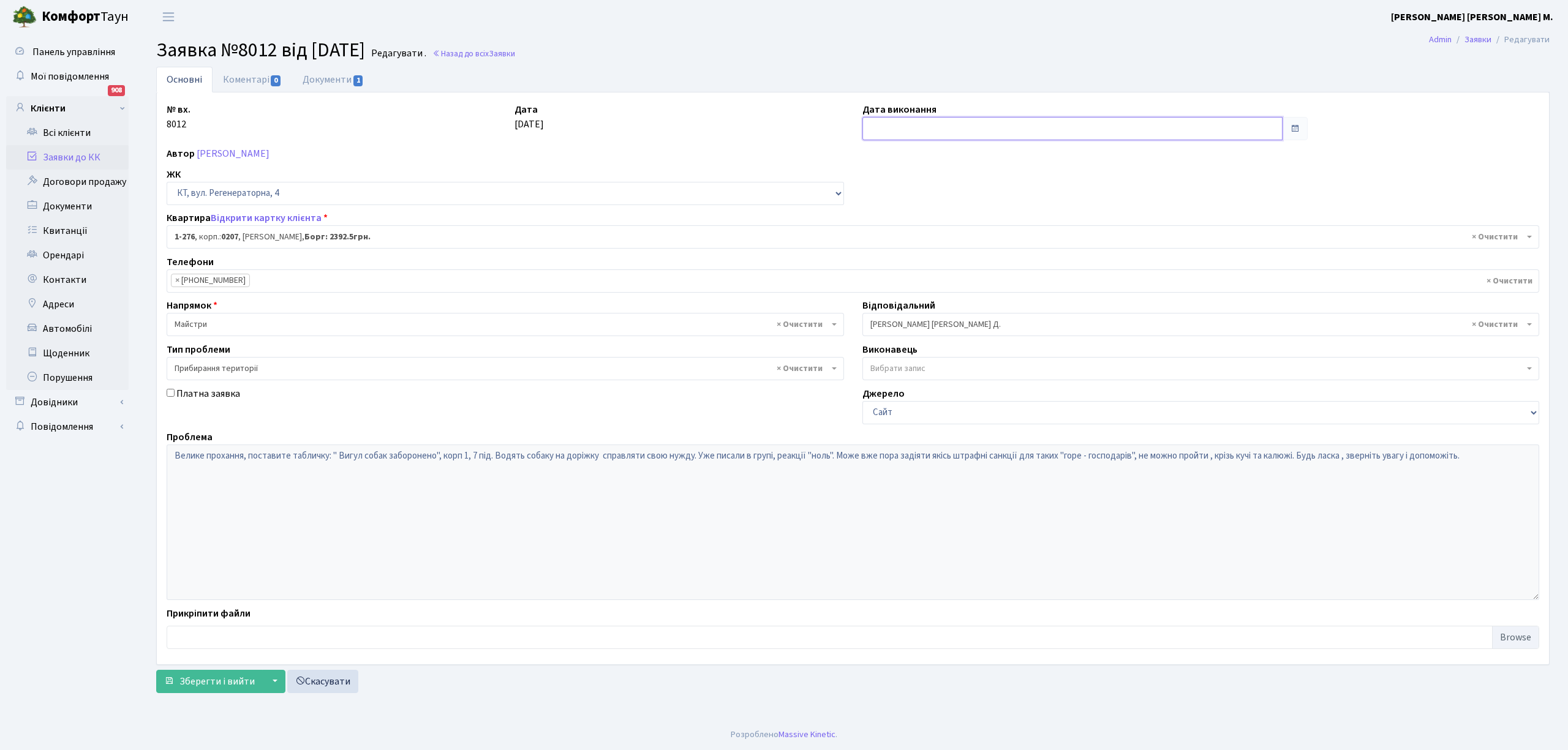
click at [868, 128] on input "text" at bounding box center [1073, 128] width 420 height 23
click at [879, 155] on th "«" at bounding box center [874, 155] width 19 height 19
click at [244, 83] on link "Коментарі 0" at bounding box center [252, 79] width 80 height 25
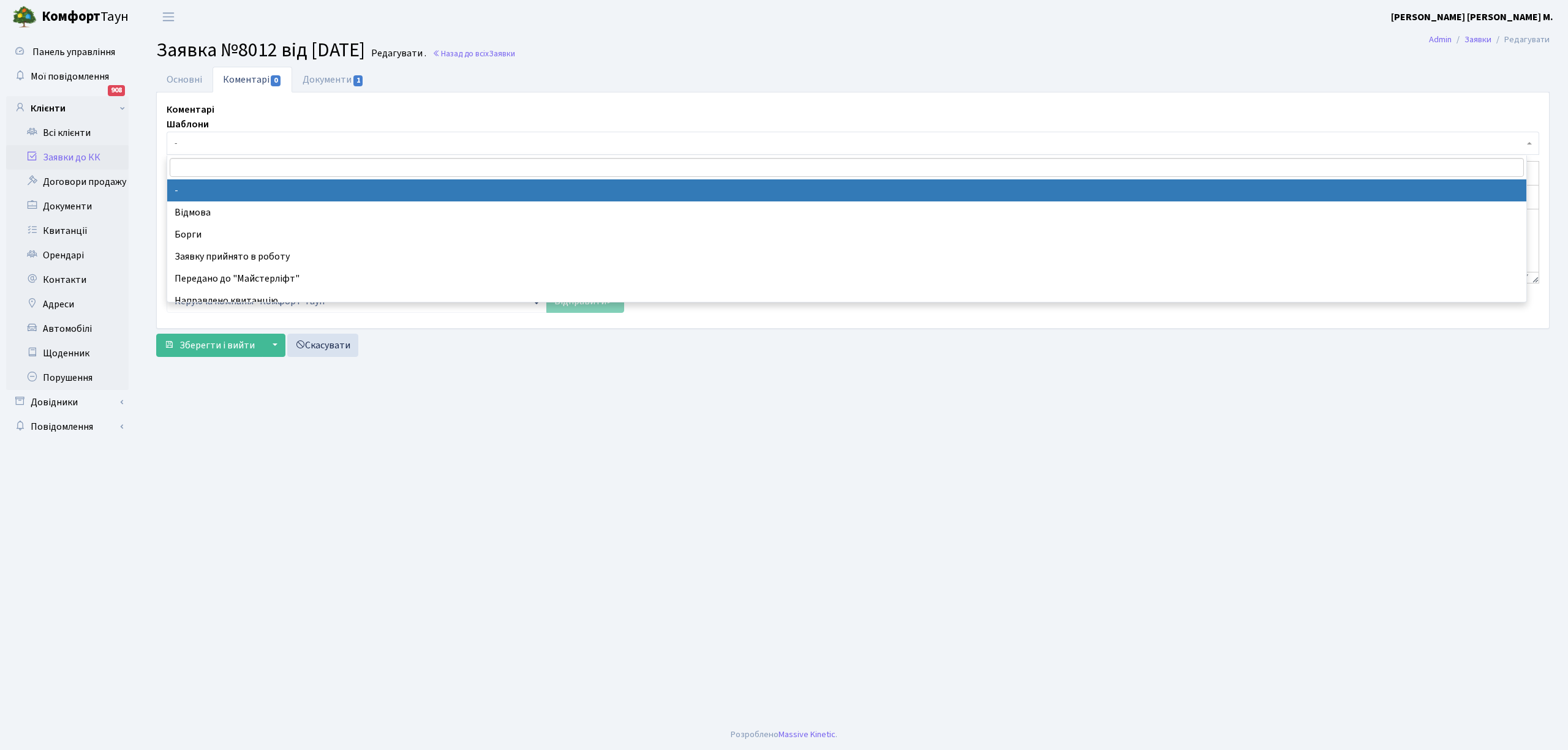
click at [206, 138] on span "-" at bounding box center [849, 143] width 1349 height 12
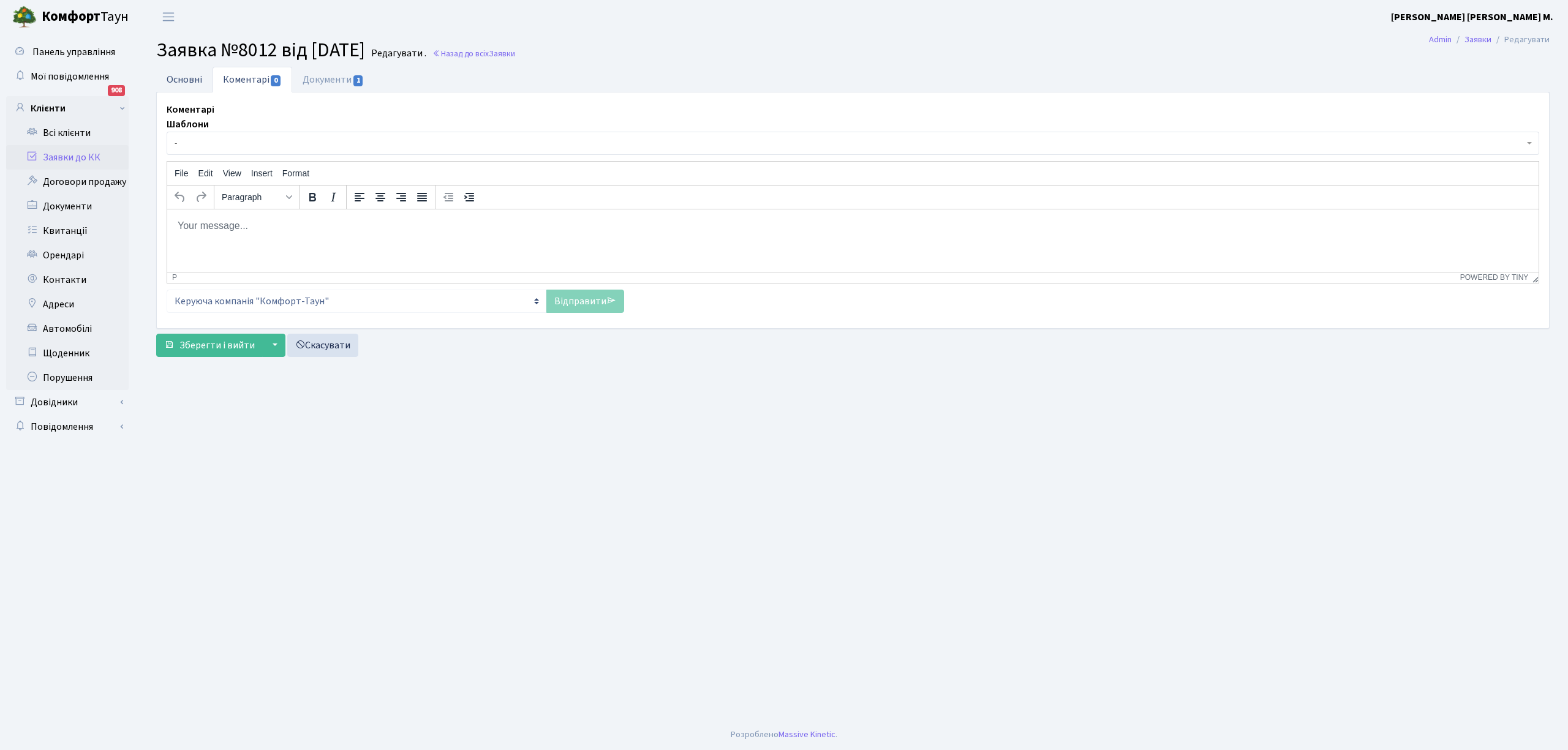
click at [191, 74] on link "Основні" at bounding box center [184, 79] width 57 height 25
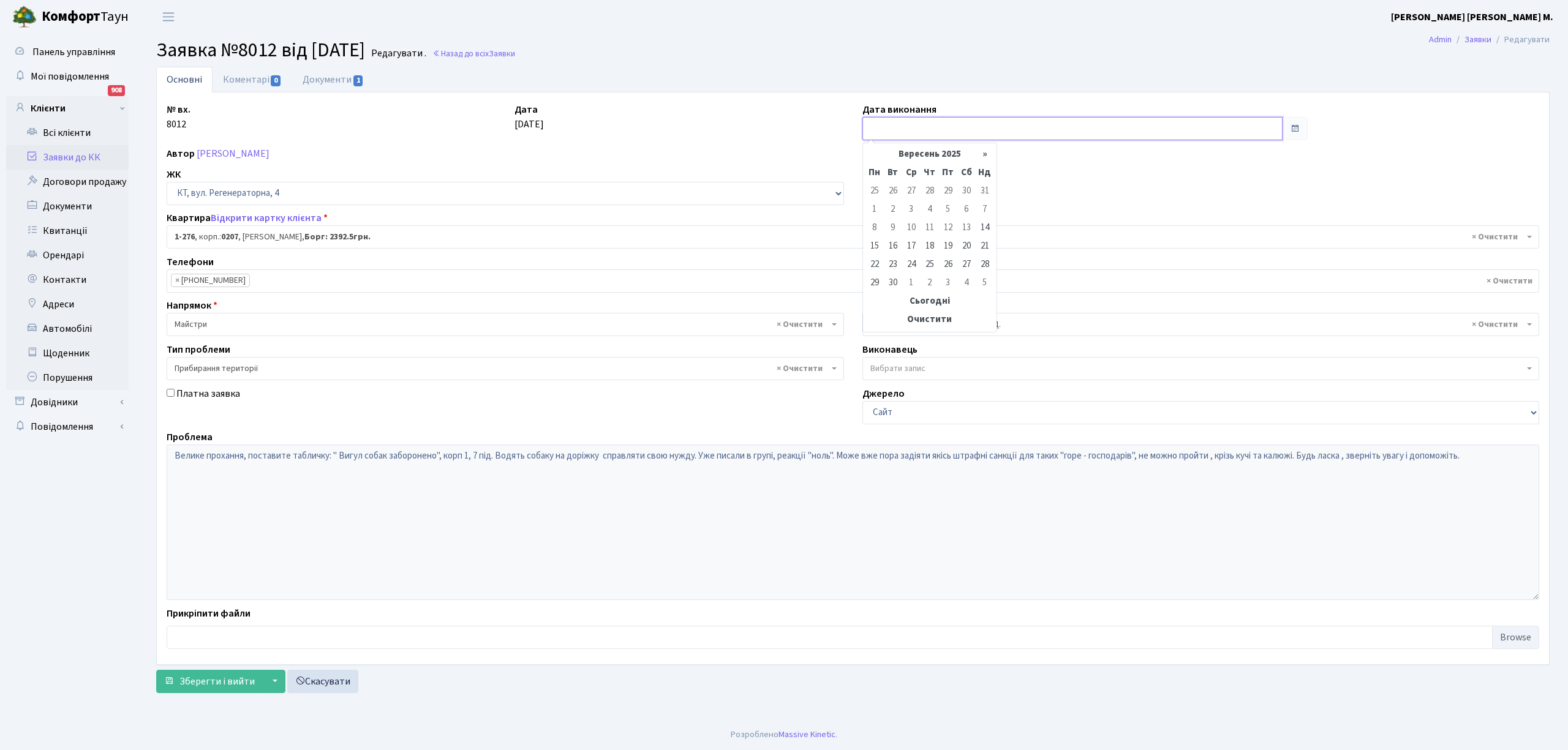
click at [889, 130] on input "text" at bounding box center [1073, 128] width 420 height 23
click at [876, 278] on td "29" at bounding box center [874, 283] width 19 height 19
type input "29.09.2025"
click at [201, 677] on span "Зберегти і вийти" at bounding box center [217, 681] width 75 height 13
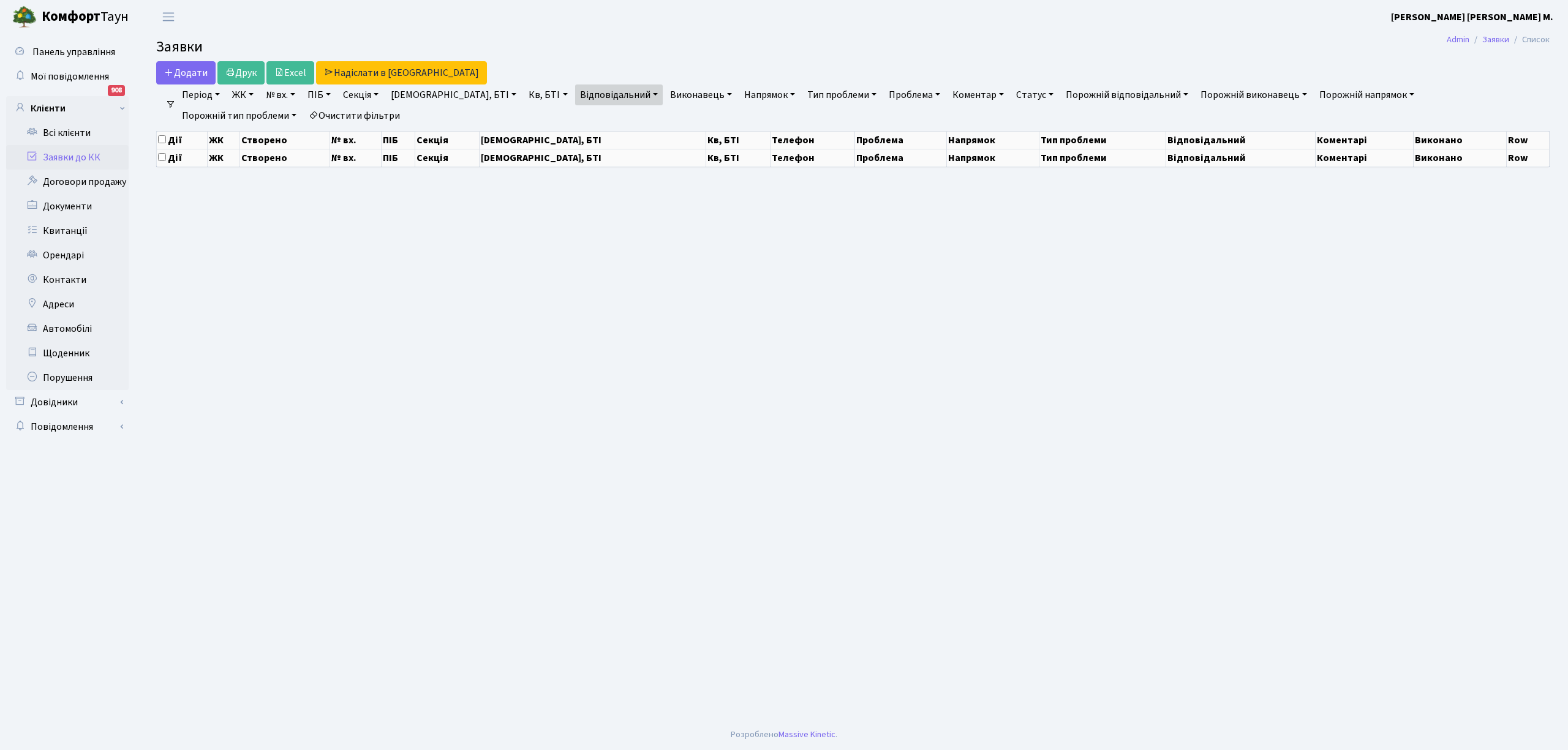
select select "25"
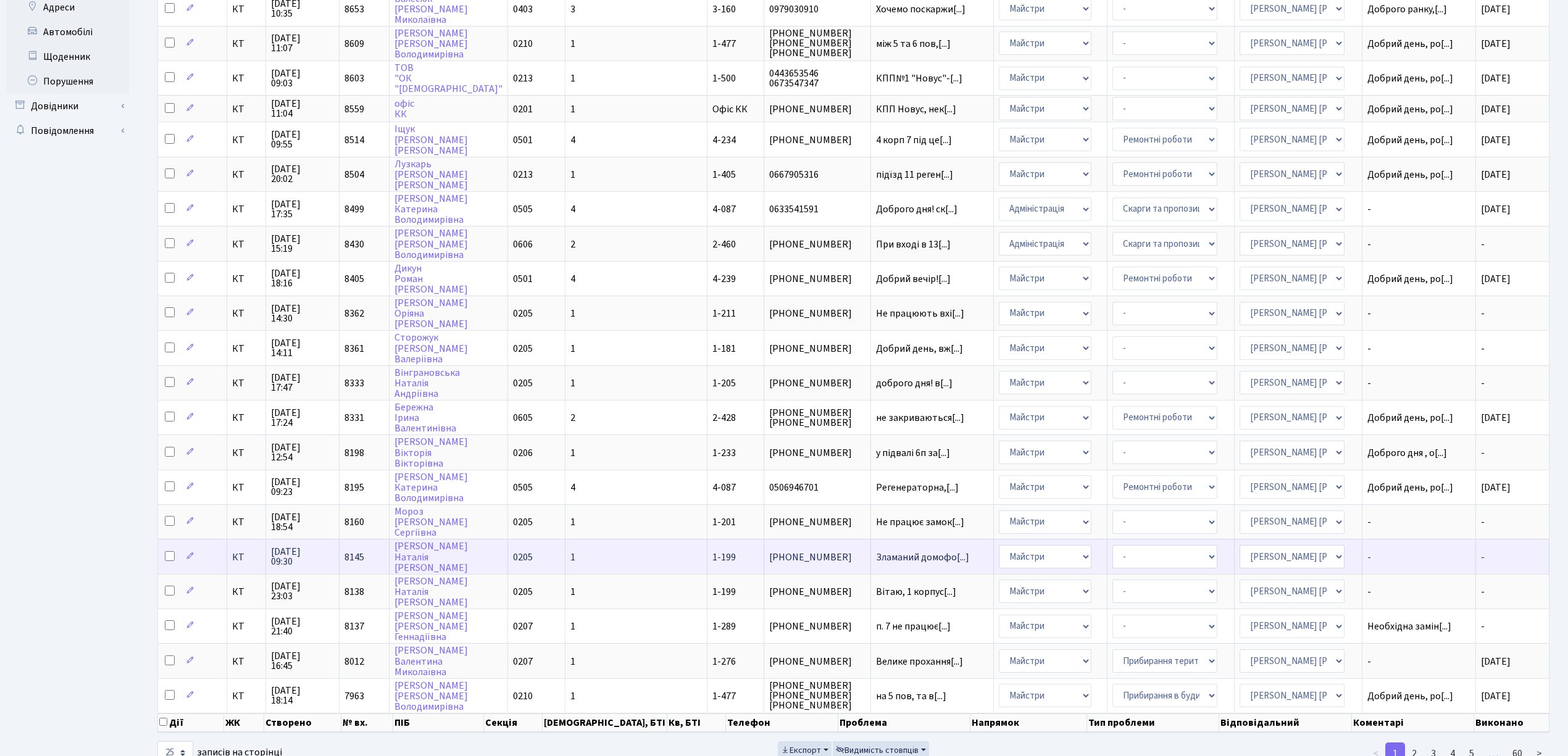
scroll to position [302, 0]
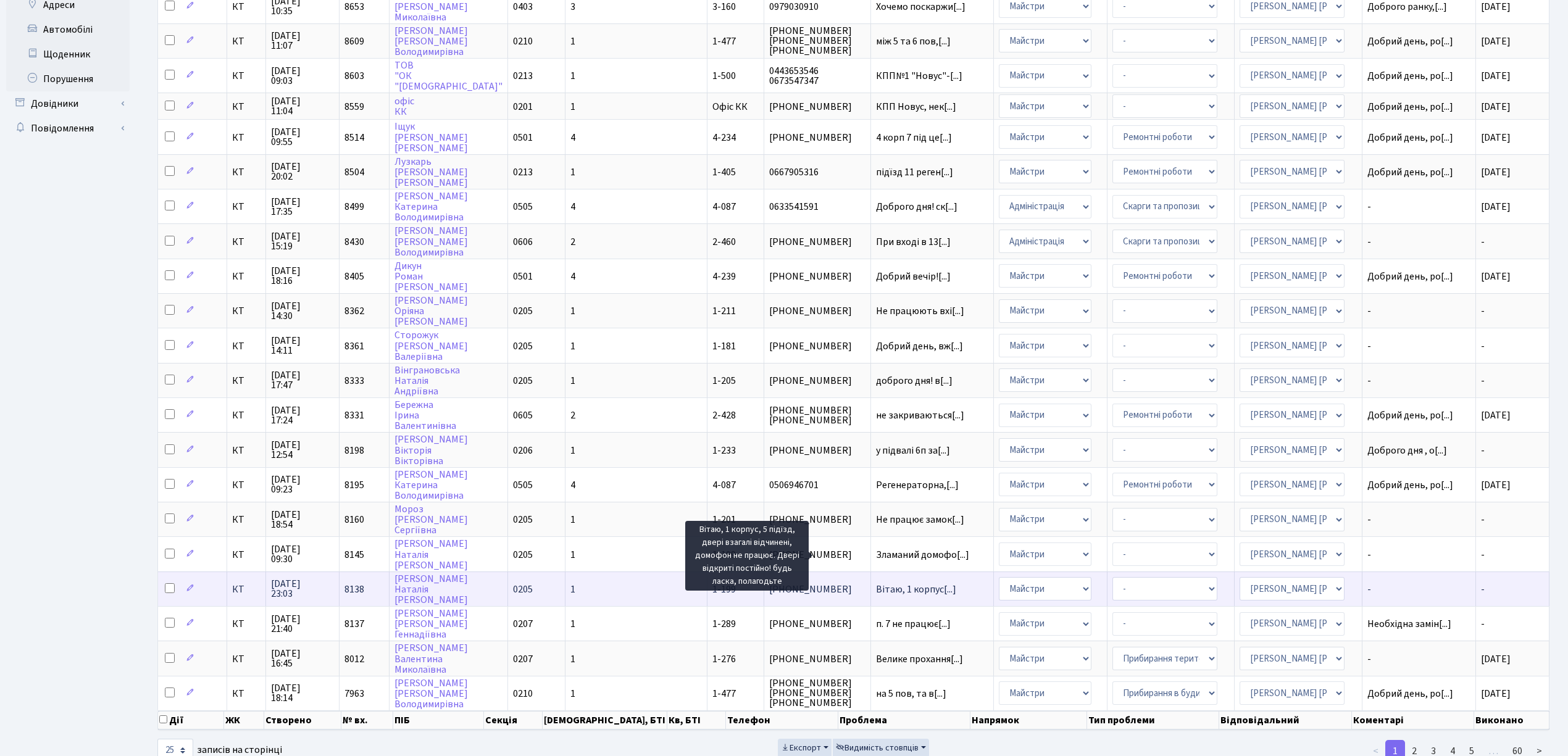
click at [876, 583] on span "Вітаю, 1 корпус[...]" at bounding box center [916, 589] width 80 height 13
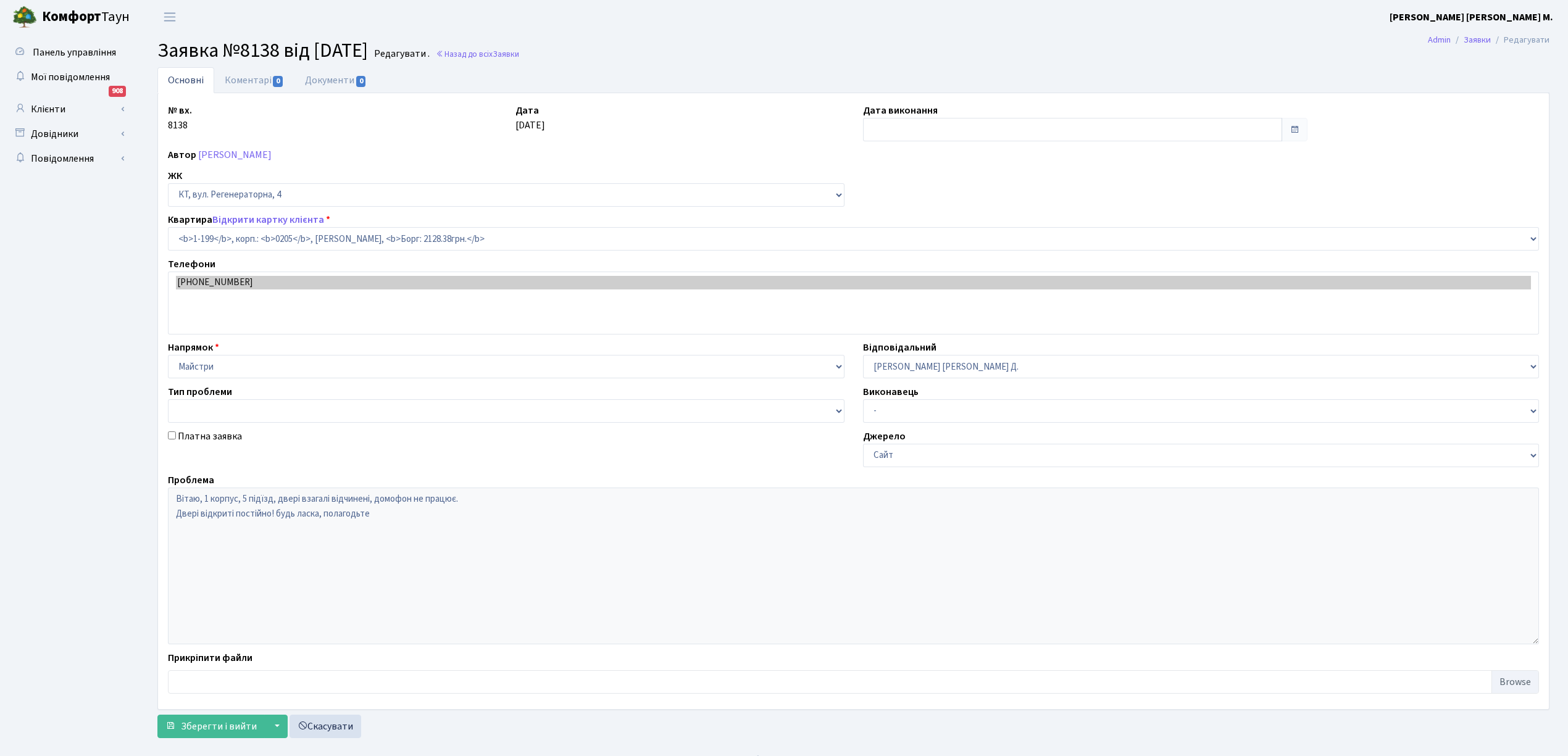
select select "199"
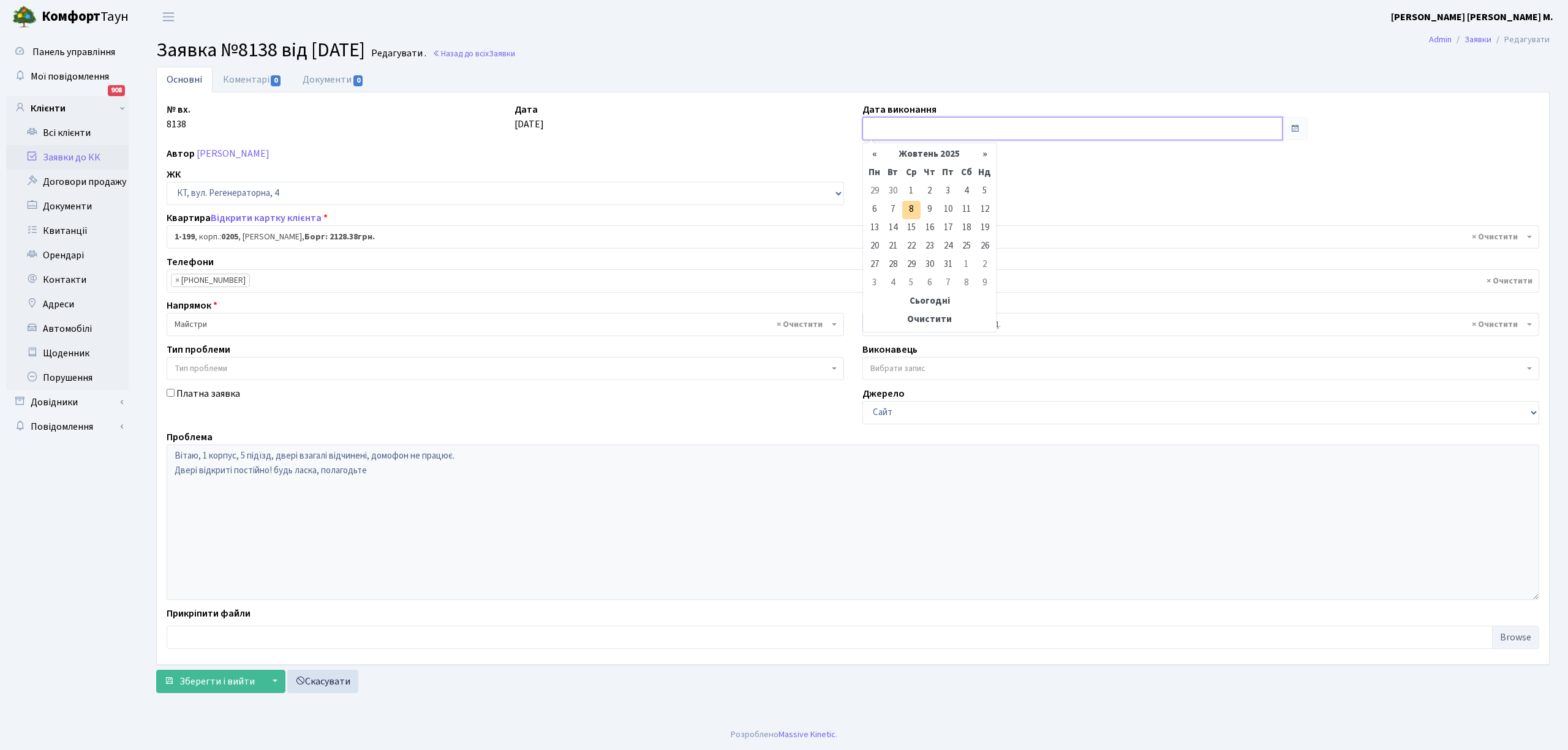
click at [904, 128] on input "text" at bounding box center [1073, 128] width 420 height 23
click at [930, 191] on td "2" at bounding box center [929, 191] width 19 height 19
type input "[DATE]"
click at [213, 684] on span "Зберегти і вийти" at bounding box center [217, 681] width 75 height 13
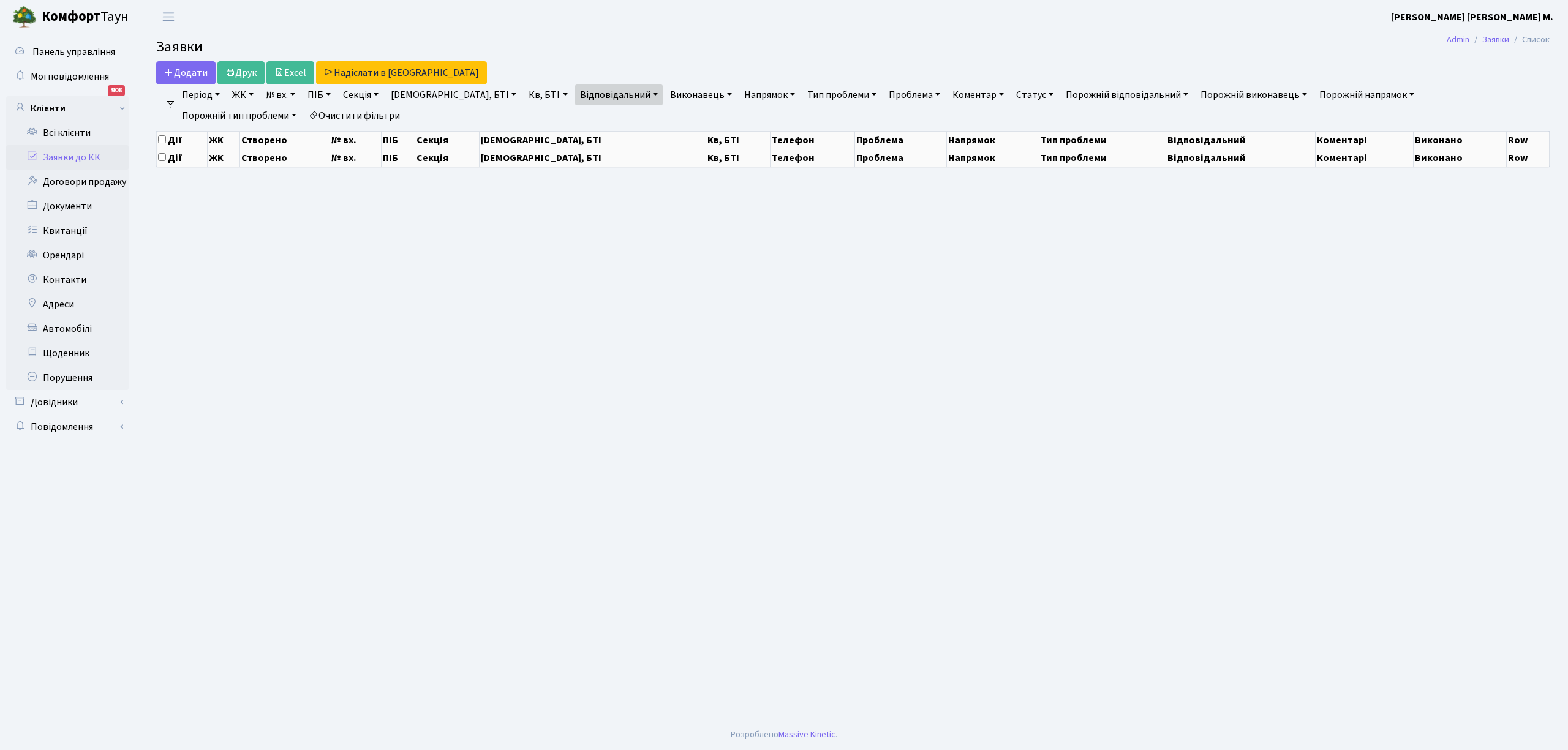
select select "25"
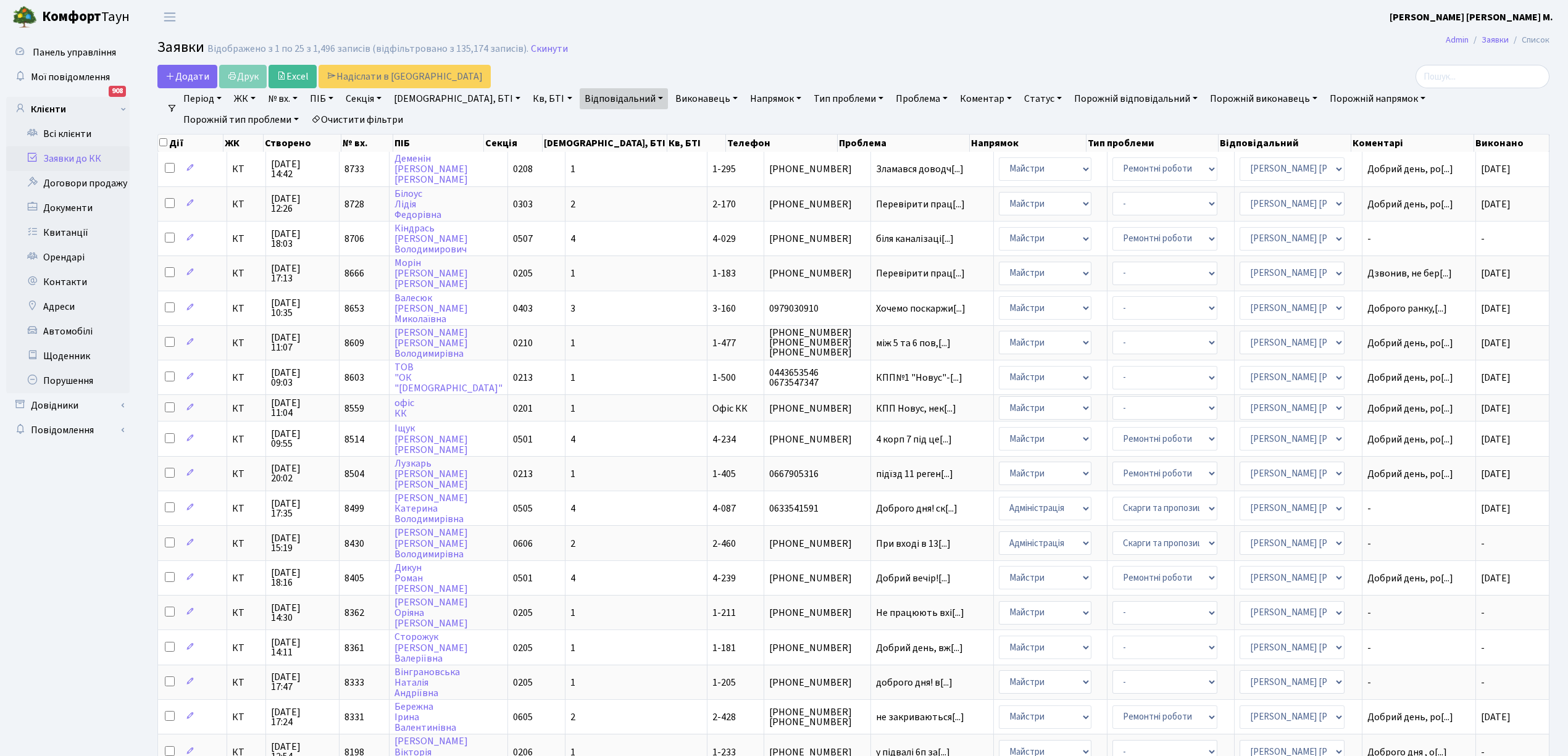
click at [583, 99] on link "Відповідальний" at bounding box center [623, 99] width 88 height 21
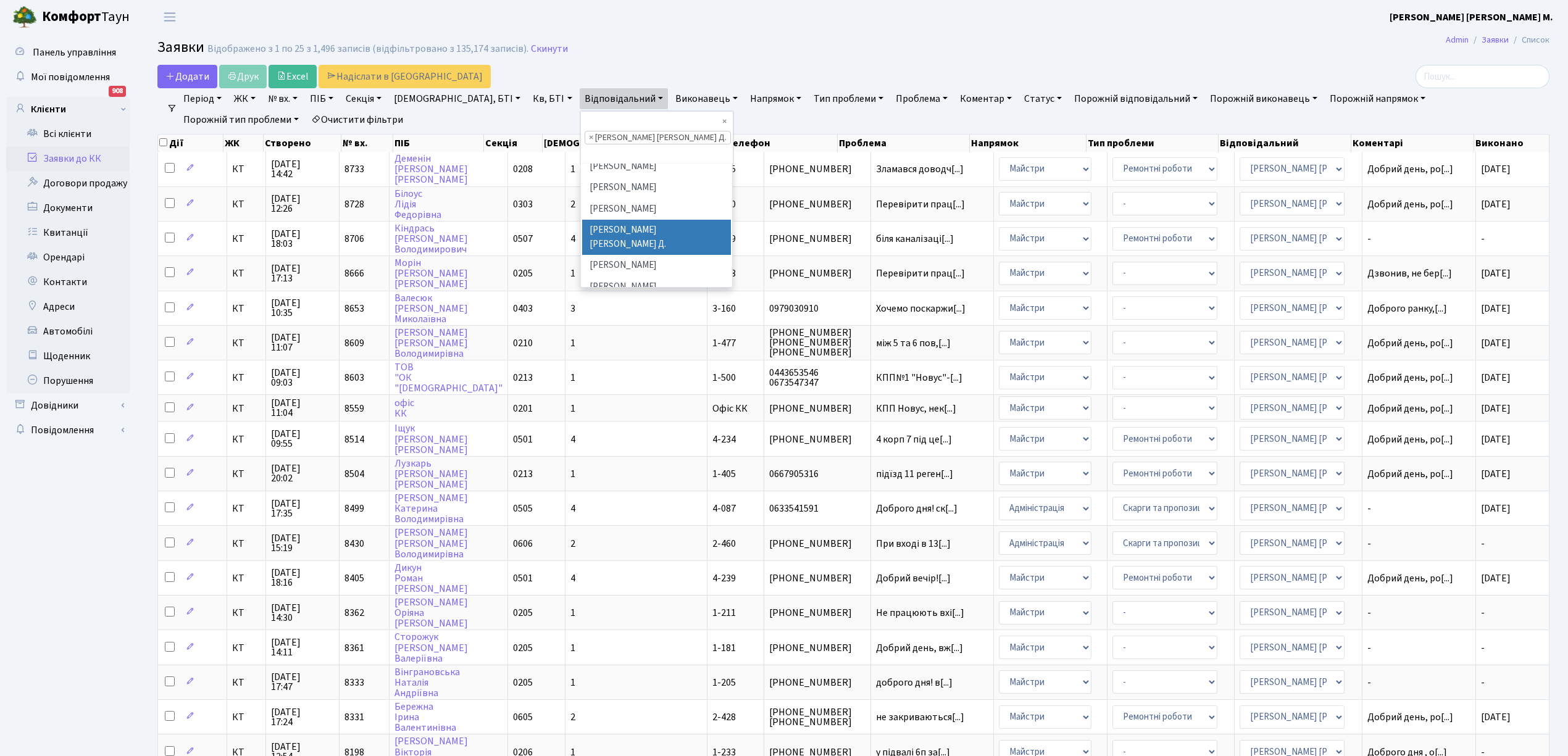
click at [585, 131] on li "× Огеренко В. Д." at bounding box center [658, 137] width 146 height 13
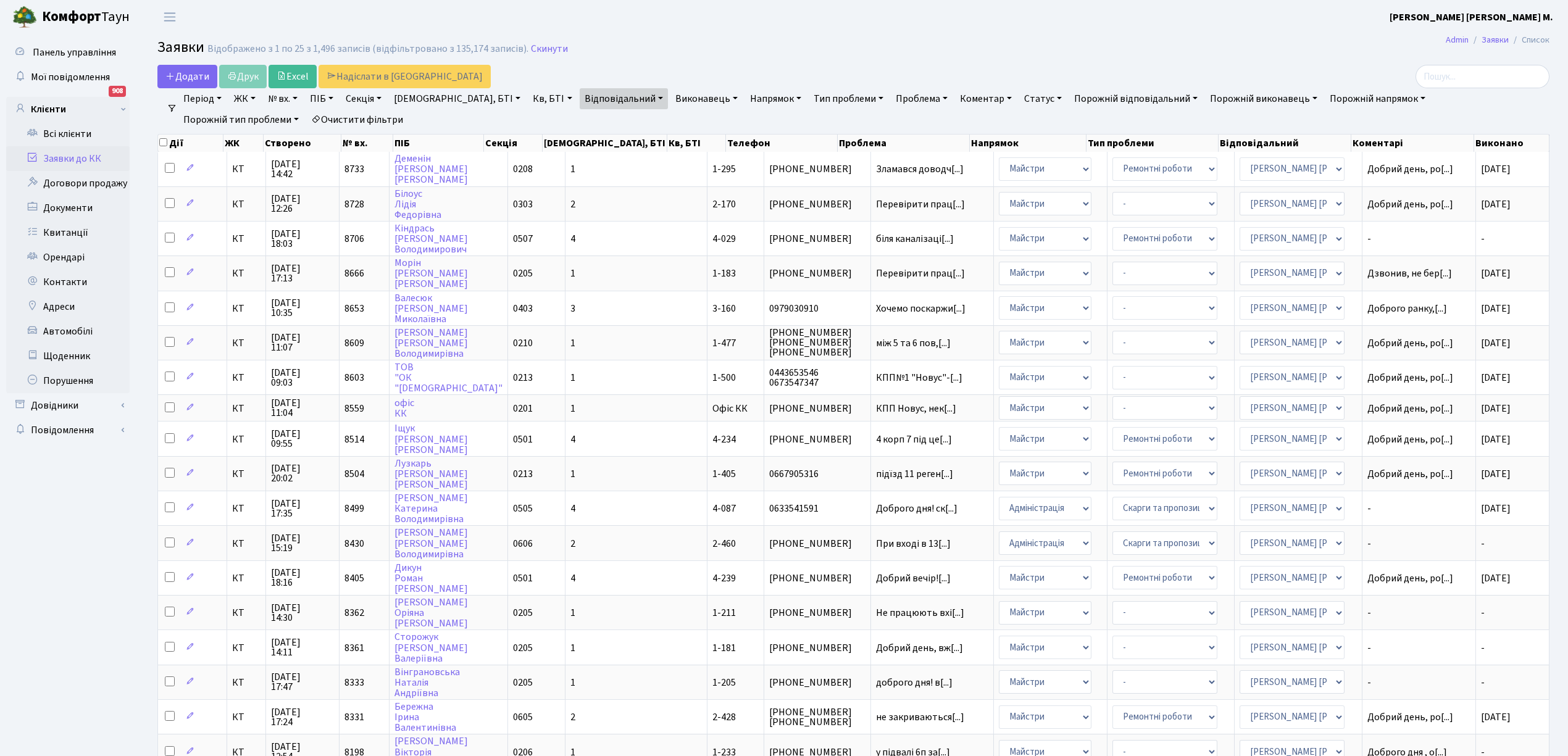
click at [583, 97] on link "Відповідальний" at bounding box center [623, 99] width 88 height 21
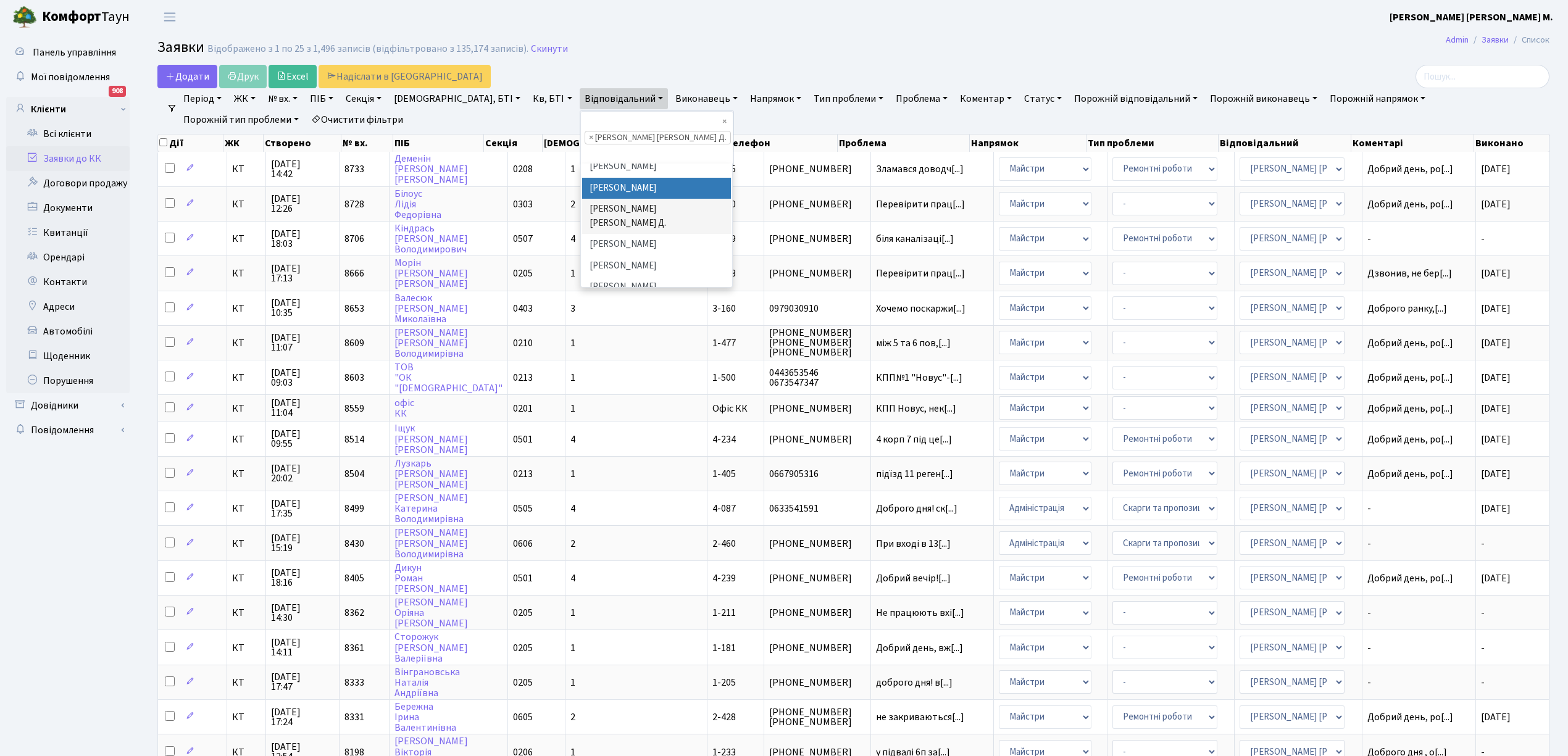
click at [582, 178] on li "[PERSON_NAME]" at bounding box center [656, 188] width 149 height 21
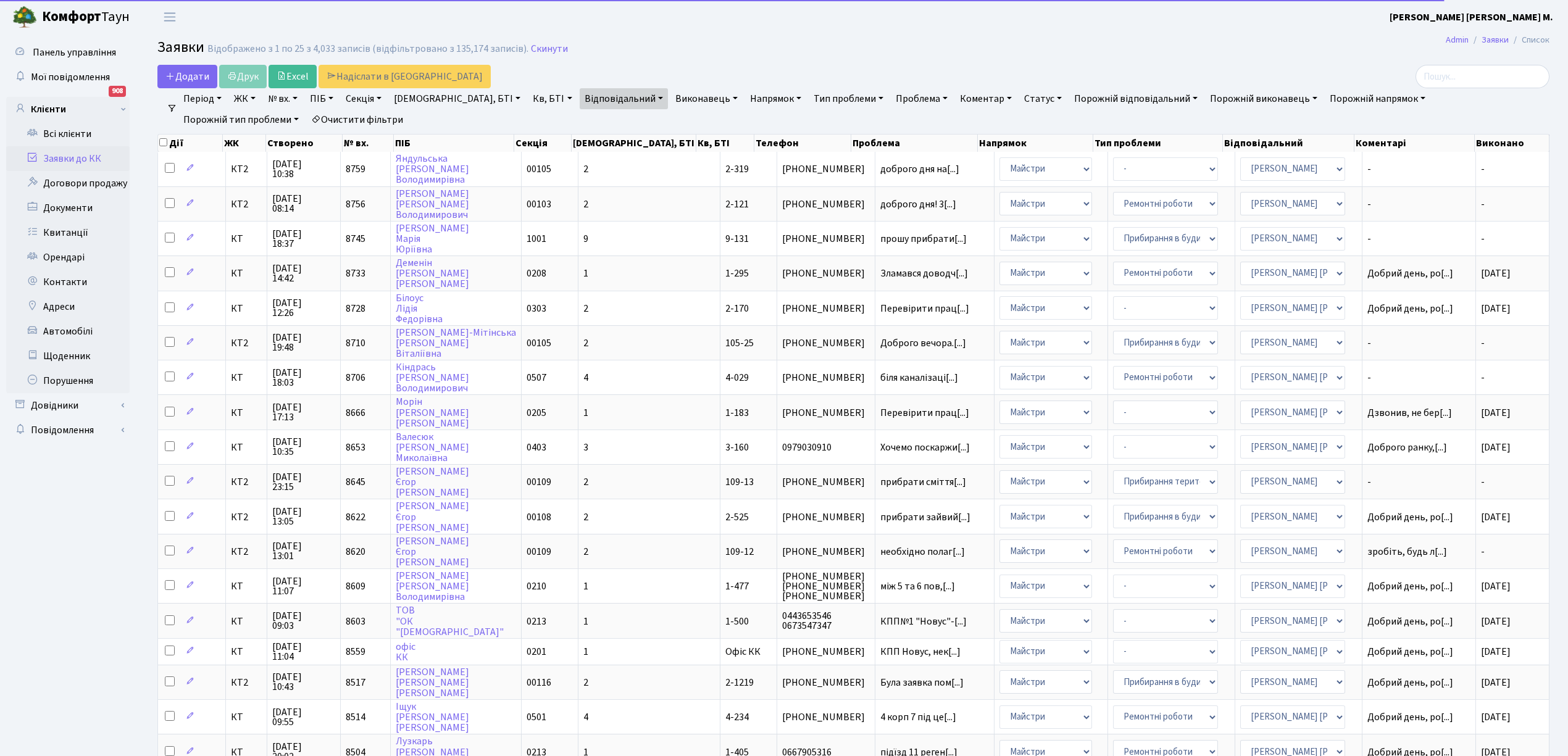
click at [586, 95] on link "Відповідальний" at bounding box center [623, 99] width 88 height 21
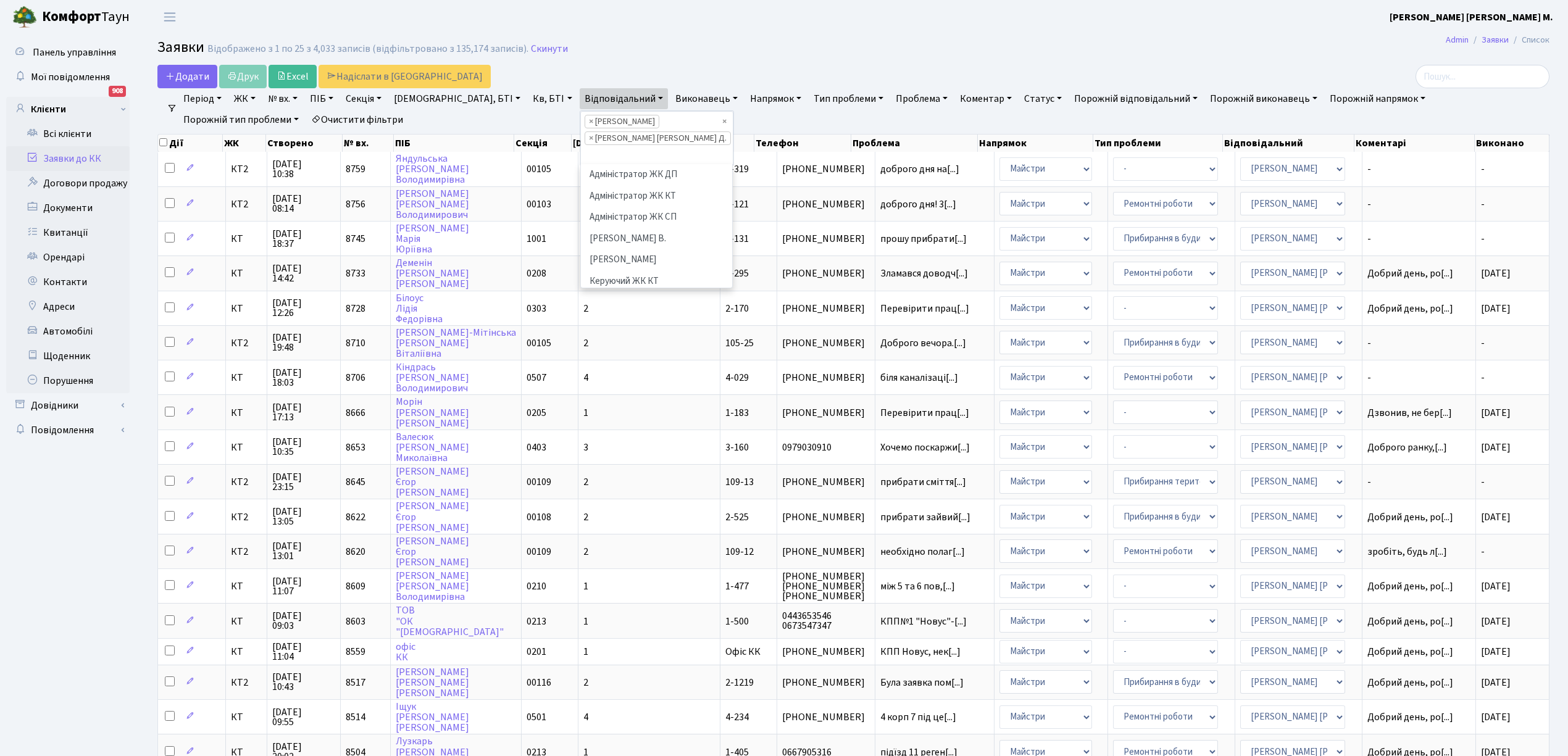
scroll to position [405, 0]
click at [585, 137] on li "× Огеренко В. Д." at bounding box center [658, 137] width 146 height 13
click at [583, 99] on link "Відповідальний" at bounding box center [623, 99] width 88 height 21
click at [589, 141] on span "×" at bounding box center [591, 138] width 4 height 12
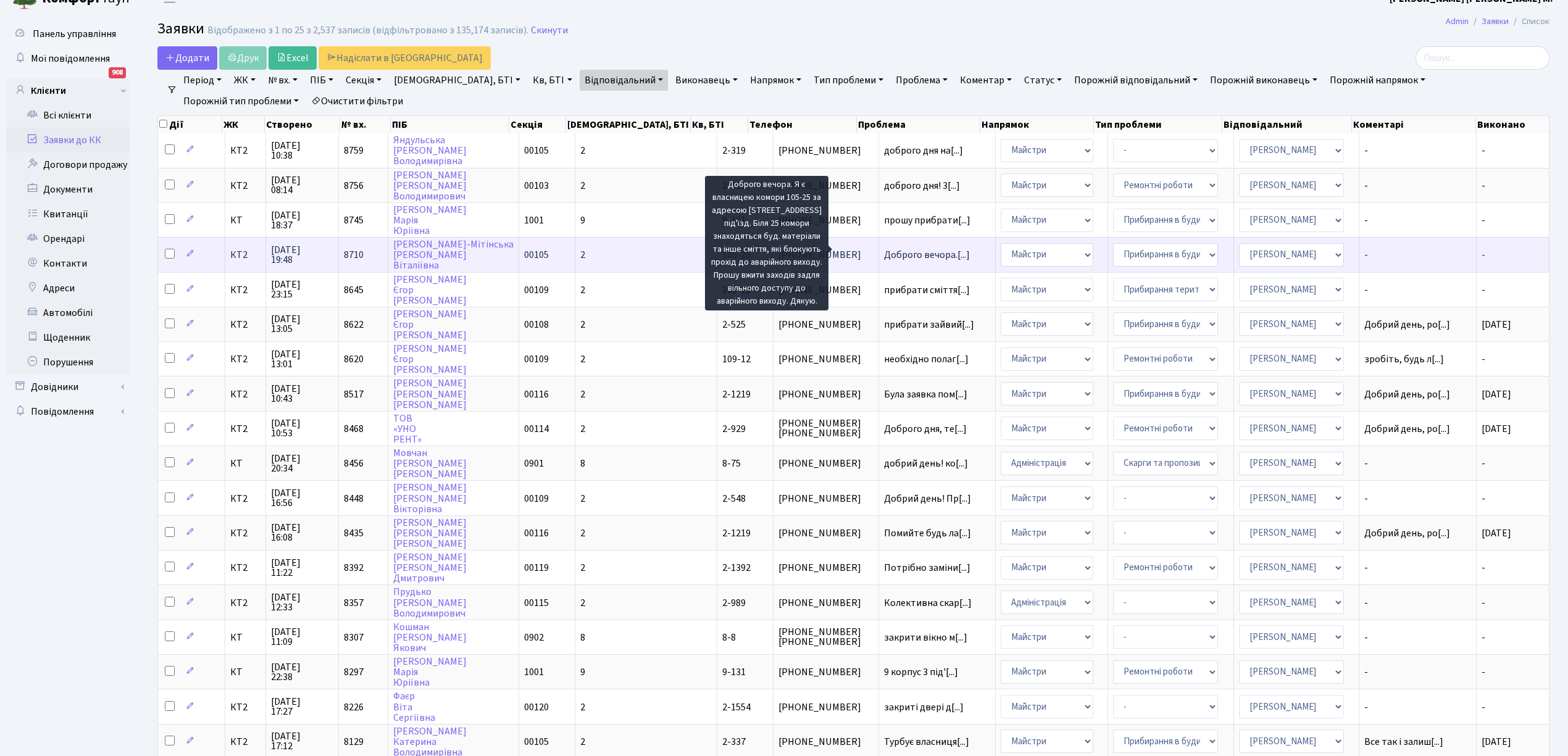
scroll to position [82, 0]
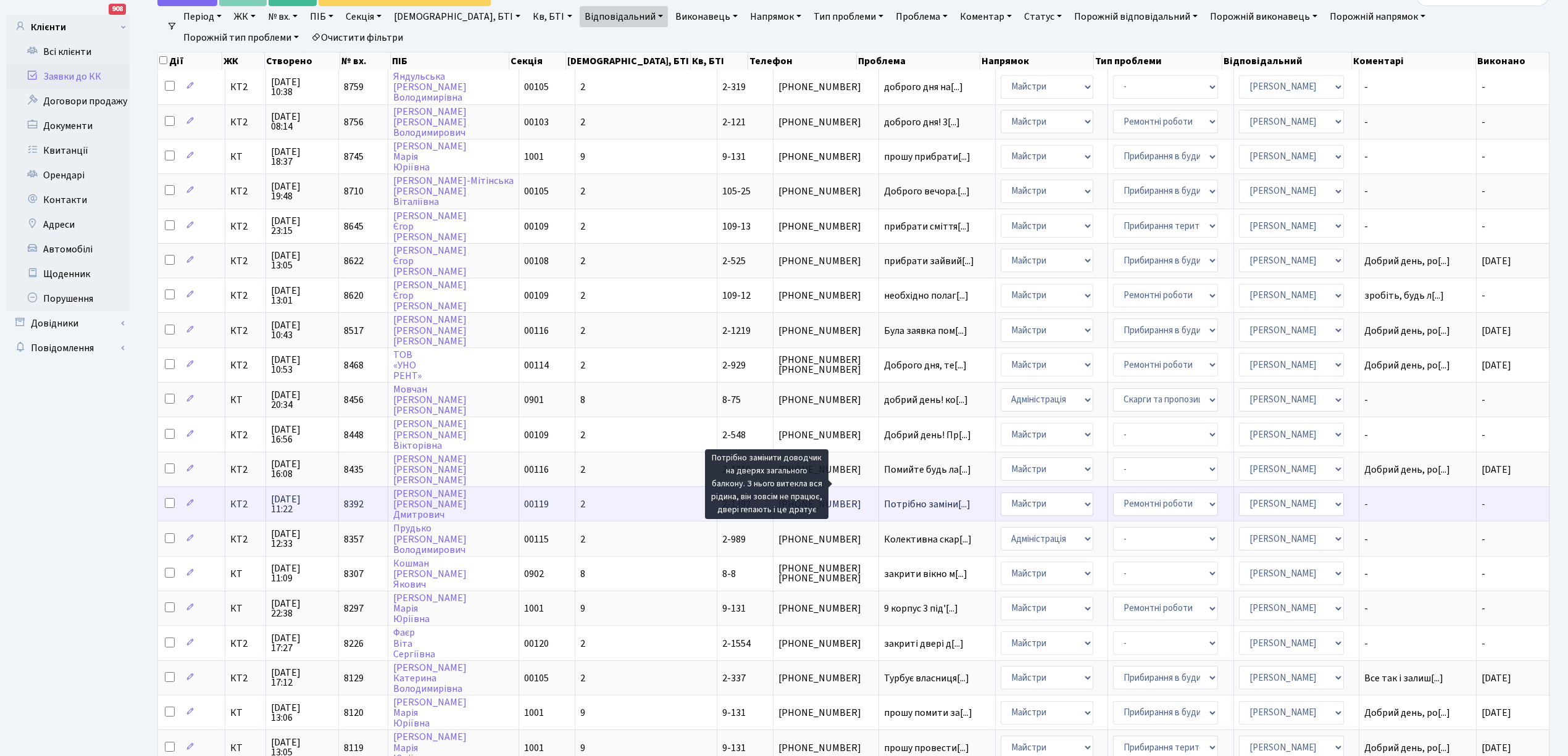
click at [884, 497] on span "Потрібно заміни[...]" at bounding box center [927, 503] width 87 height 13
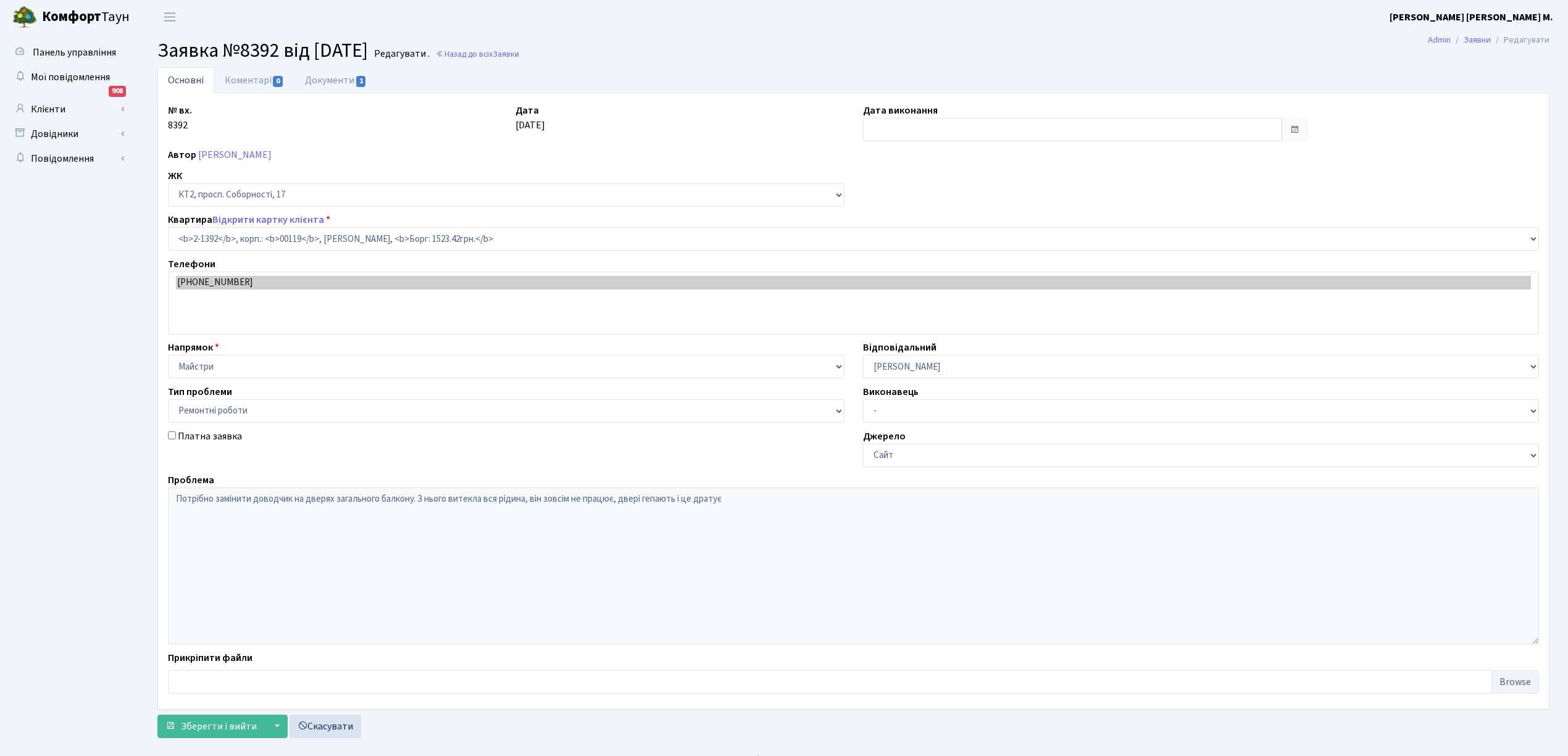
select select "13007"
select select "62"
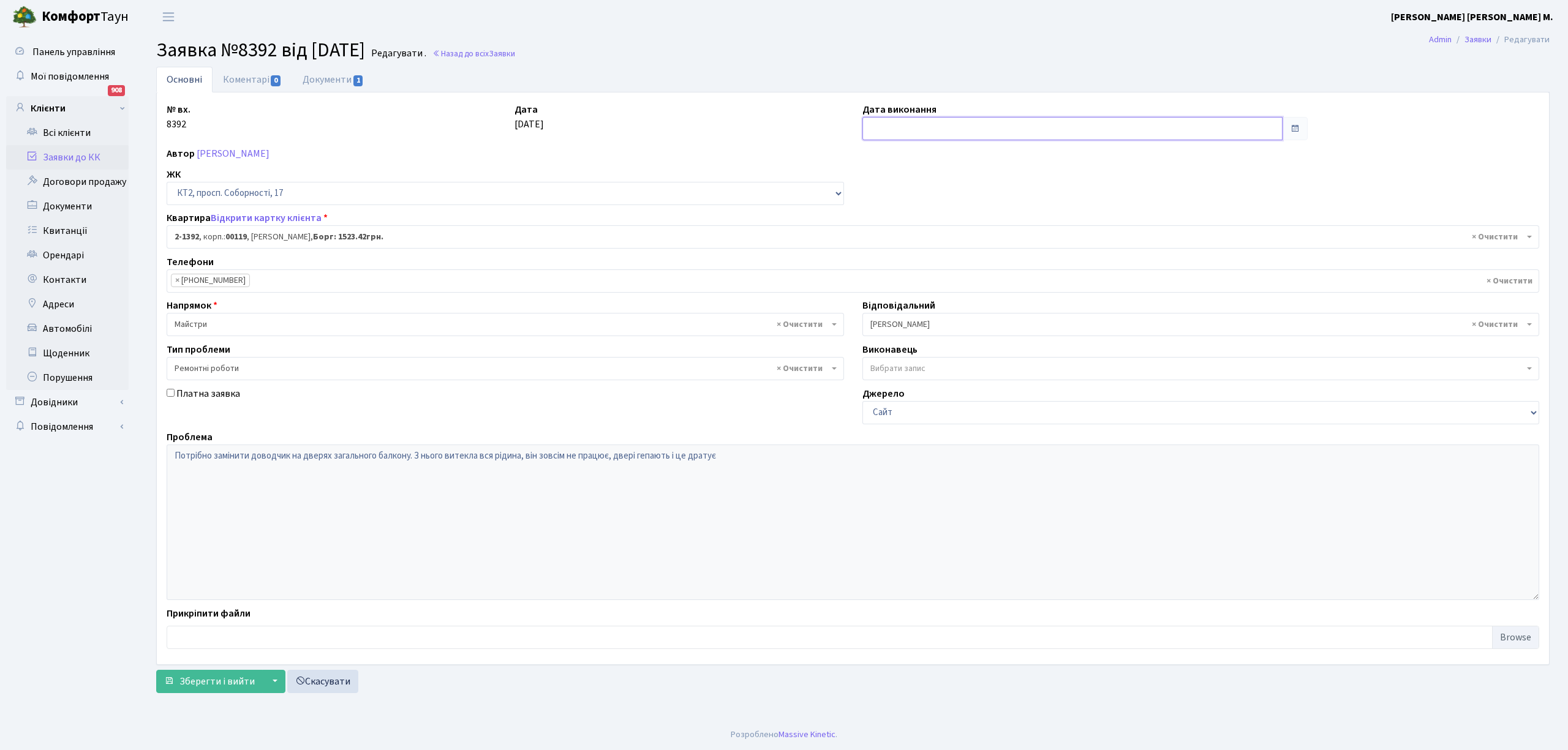
click at [889, 125] on input "text" at bounding box center [1073, 128] width 420 height 23
click at [892, 204] on td "7" at bounding box center [893, 210] width 19 height 19
type input "[DATE]"
click at [244, 76] on link "Коментарі 0" at bounding box center [252, 79] width 80 height 25
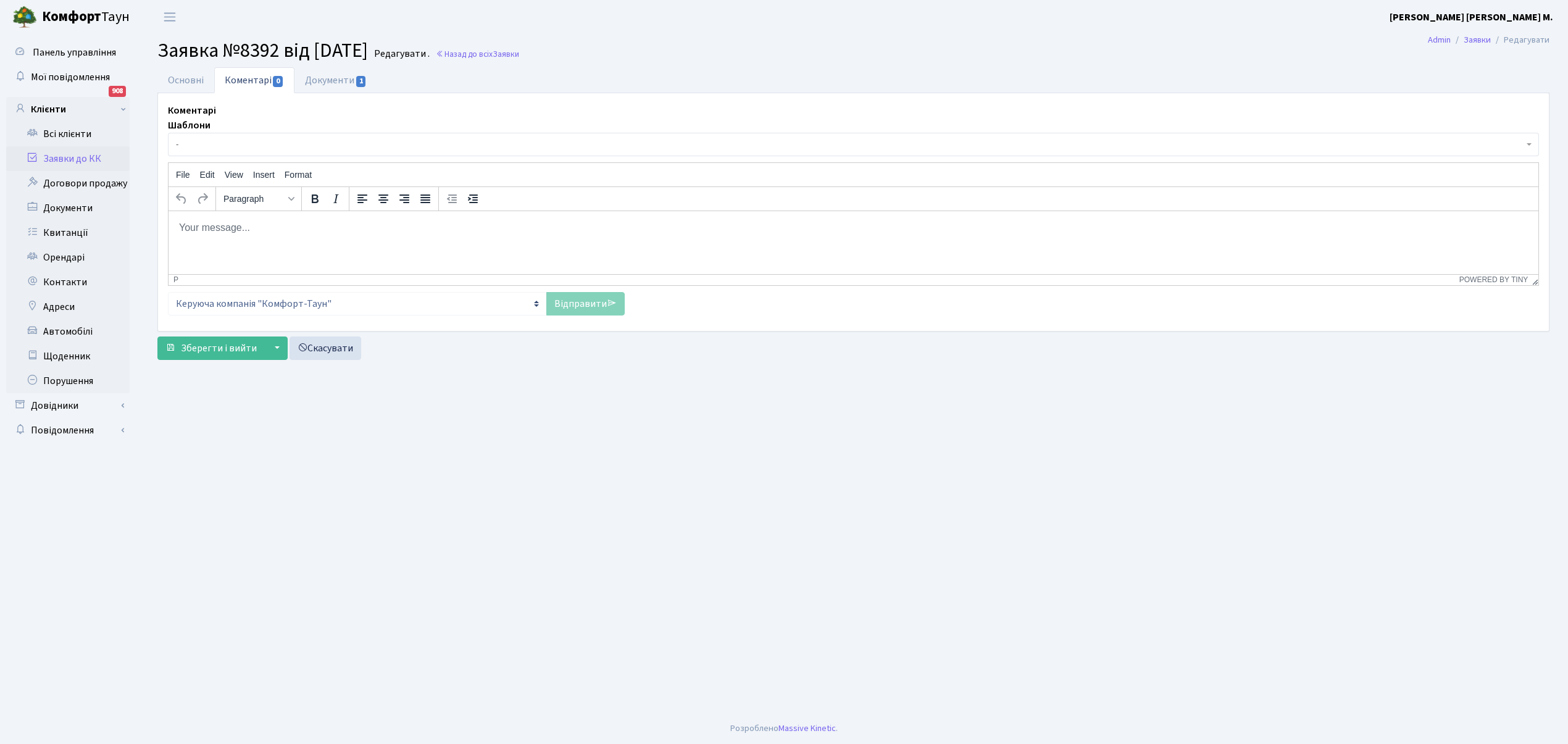
click at [190, 137] on span "-" at bounding box center [854, 145] width 1372 height 23
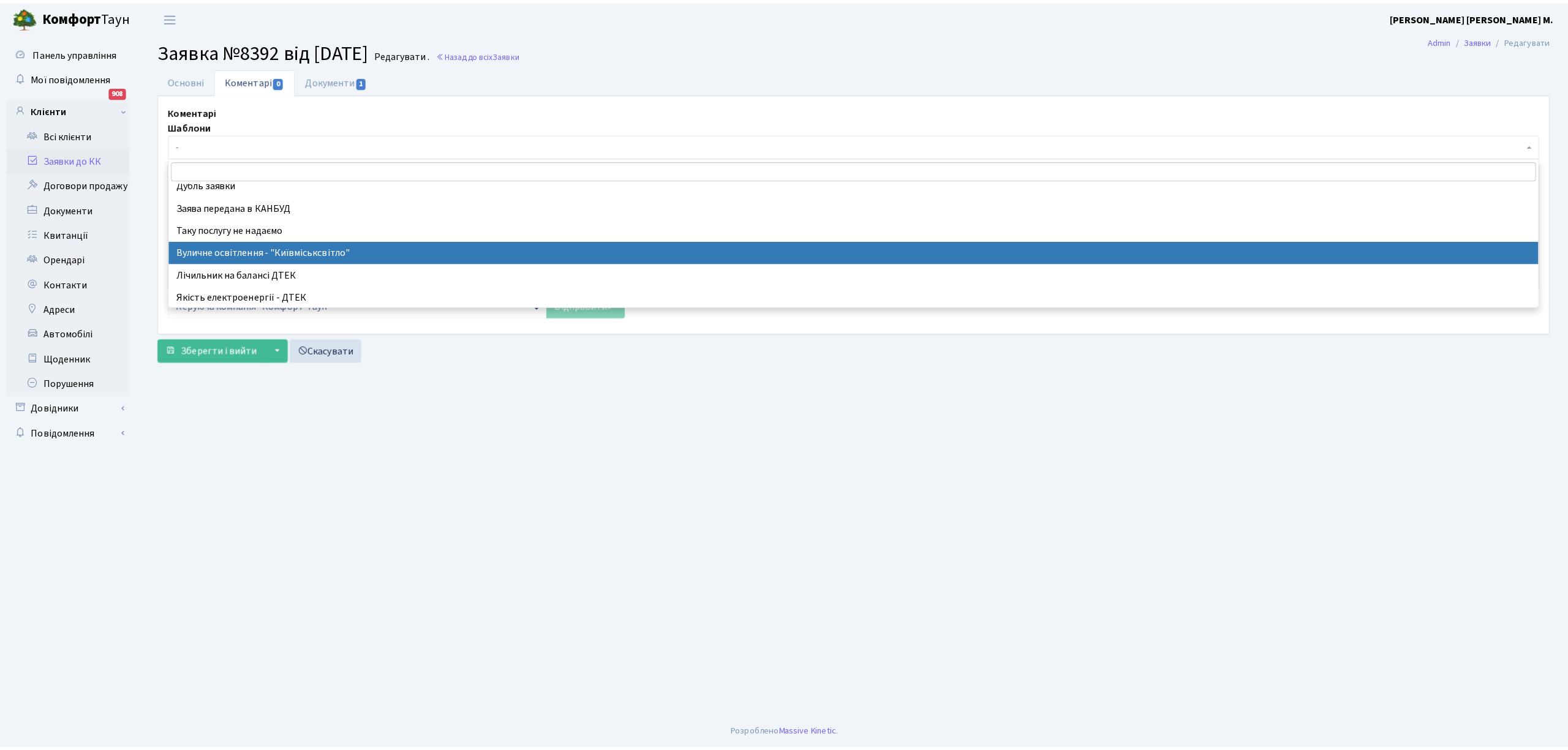
scroll to position [81, 0]
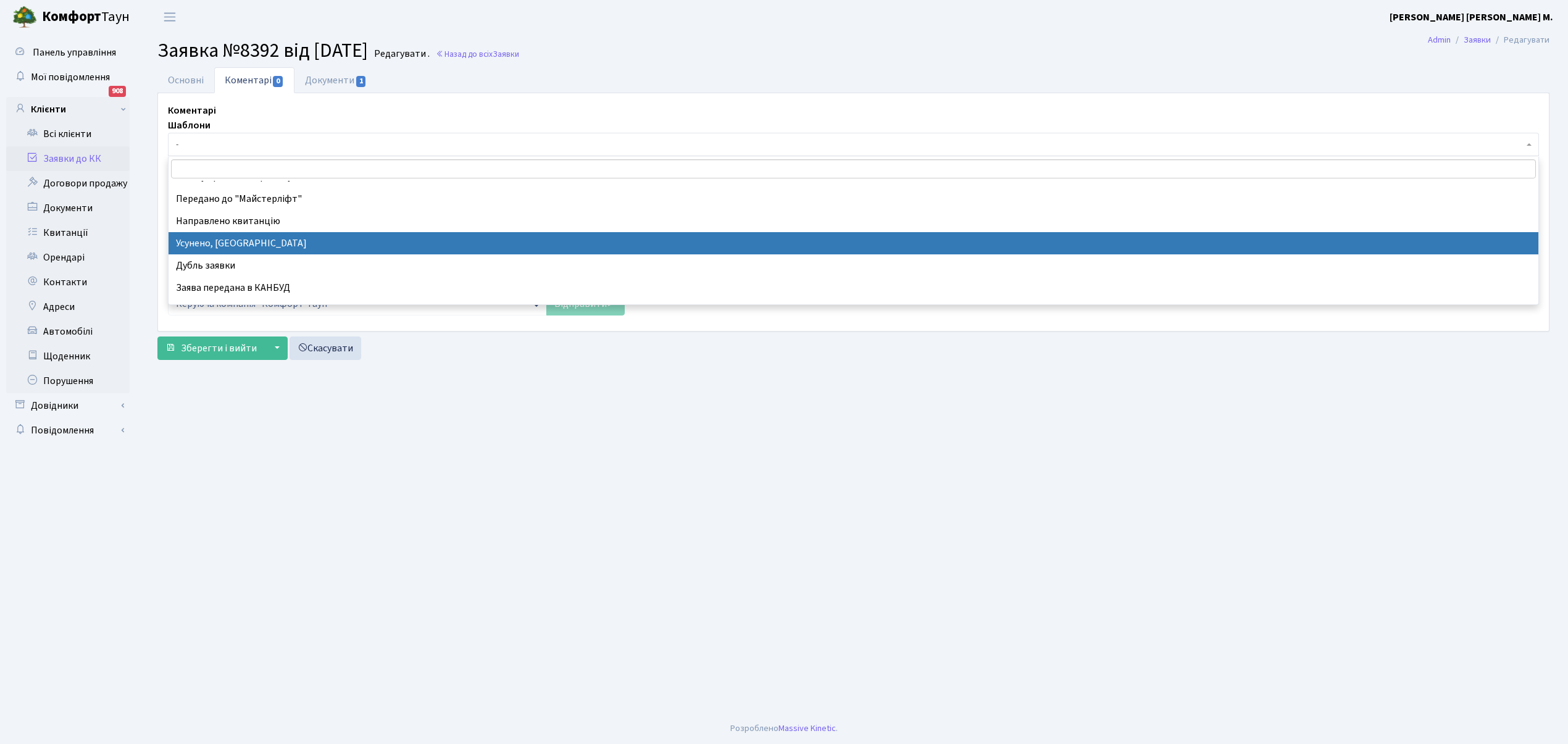
select select "15"
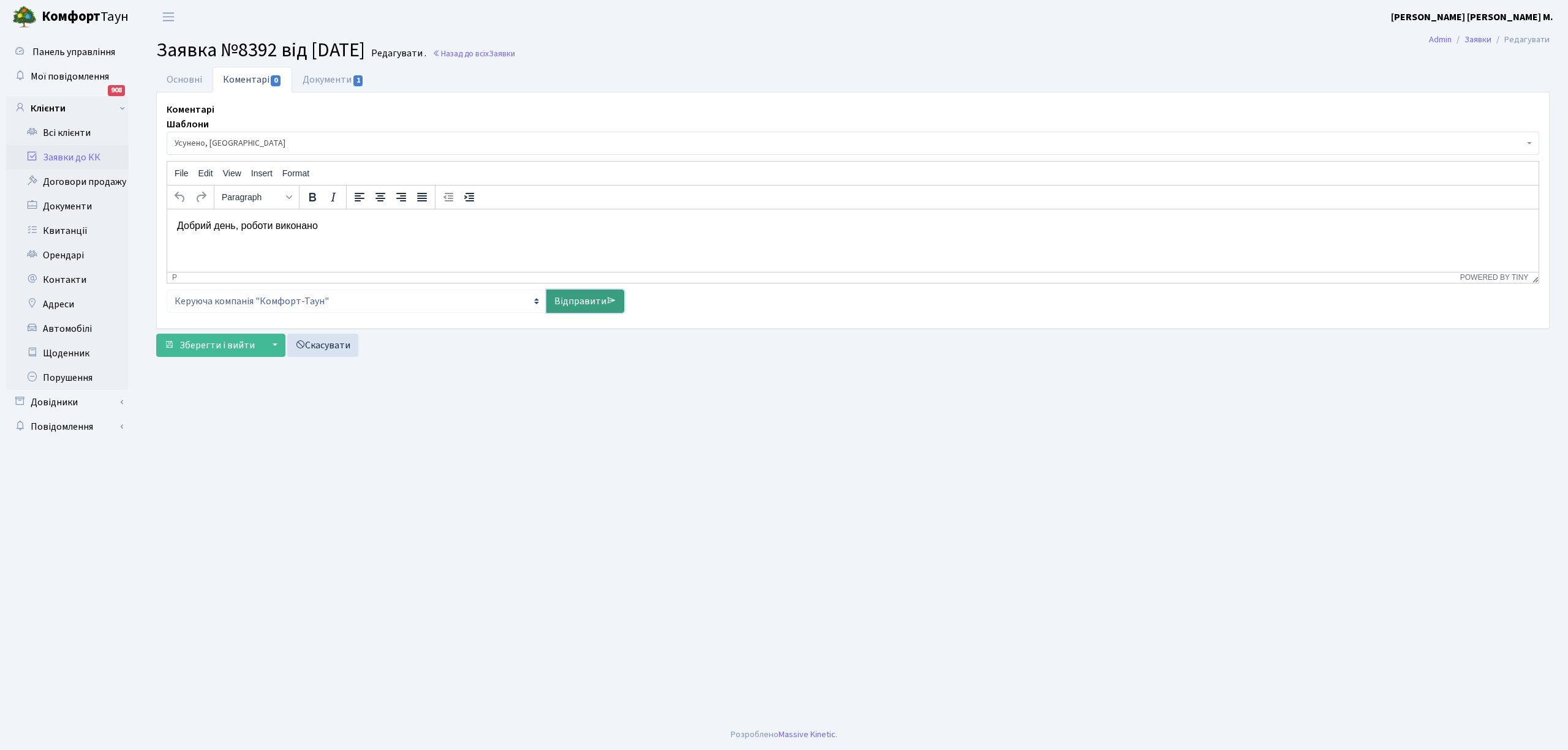
click at [591, 307] on link "Відправити" at bounding box center [586, 301] width 78 height 23
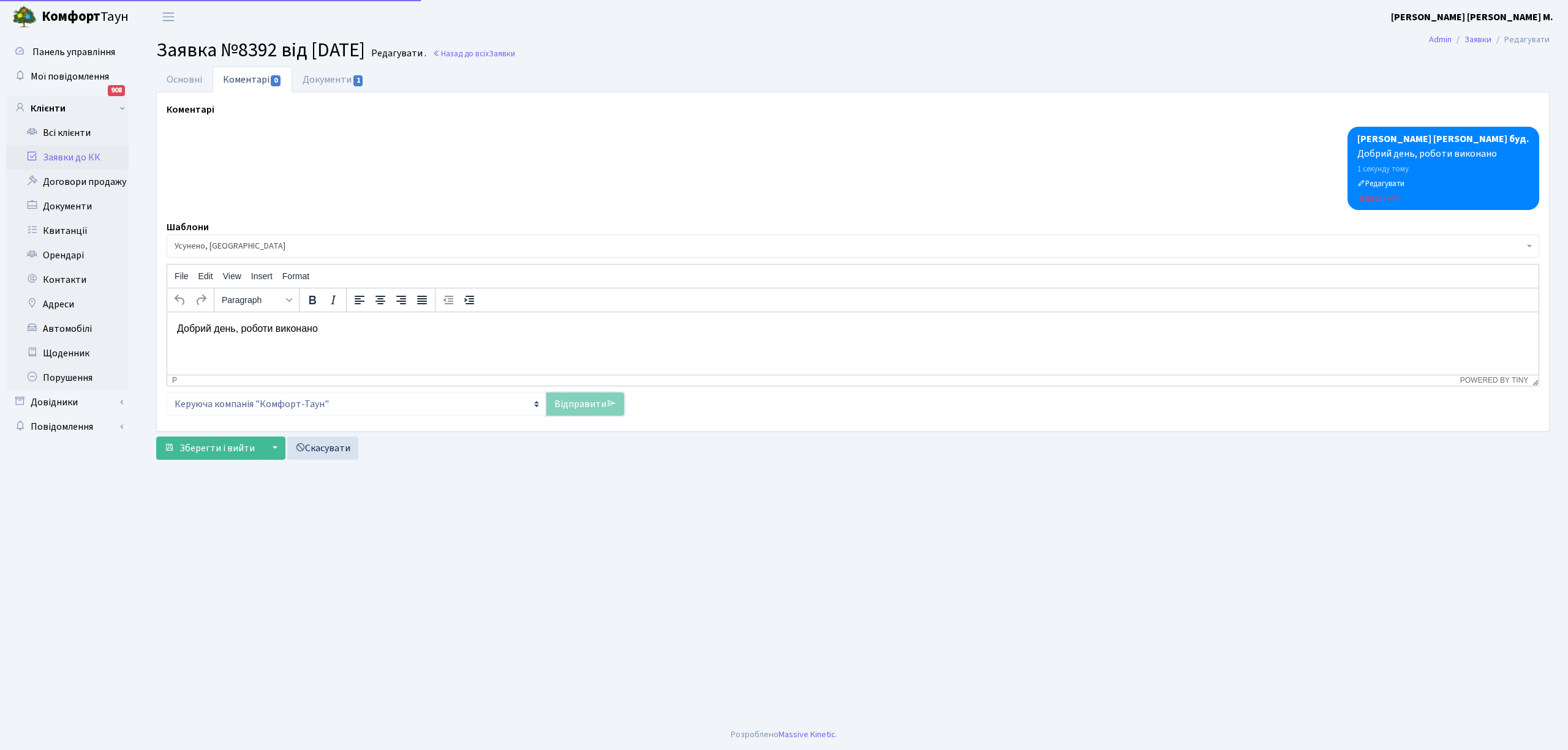
select select
click at [197, 444] on span "Зберегти і вийти" at bounding box center [217, 448] width 75 height 13
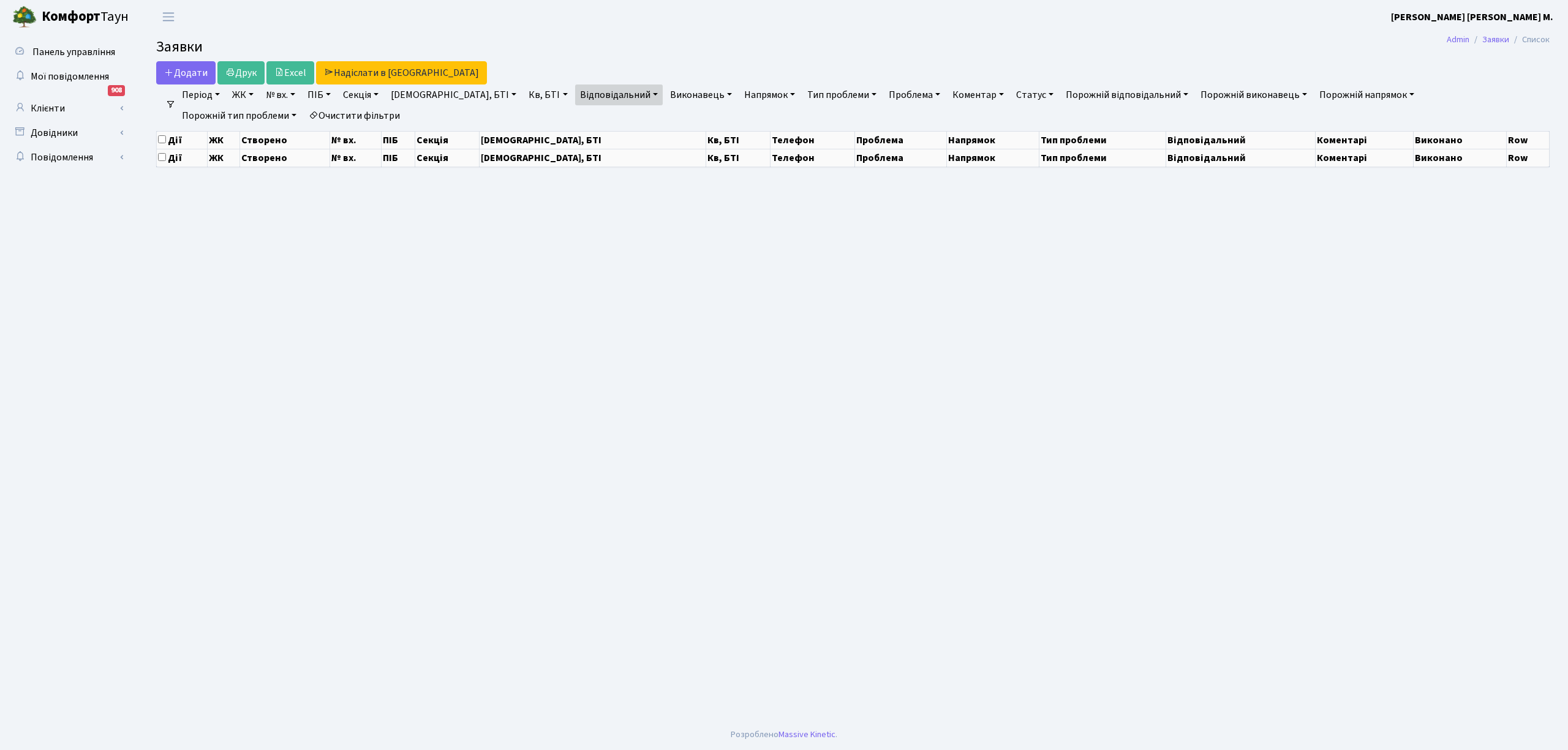
select select "25"
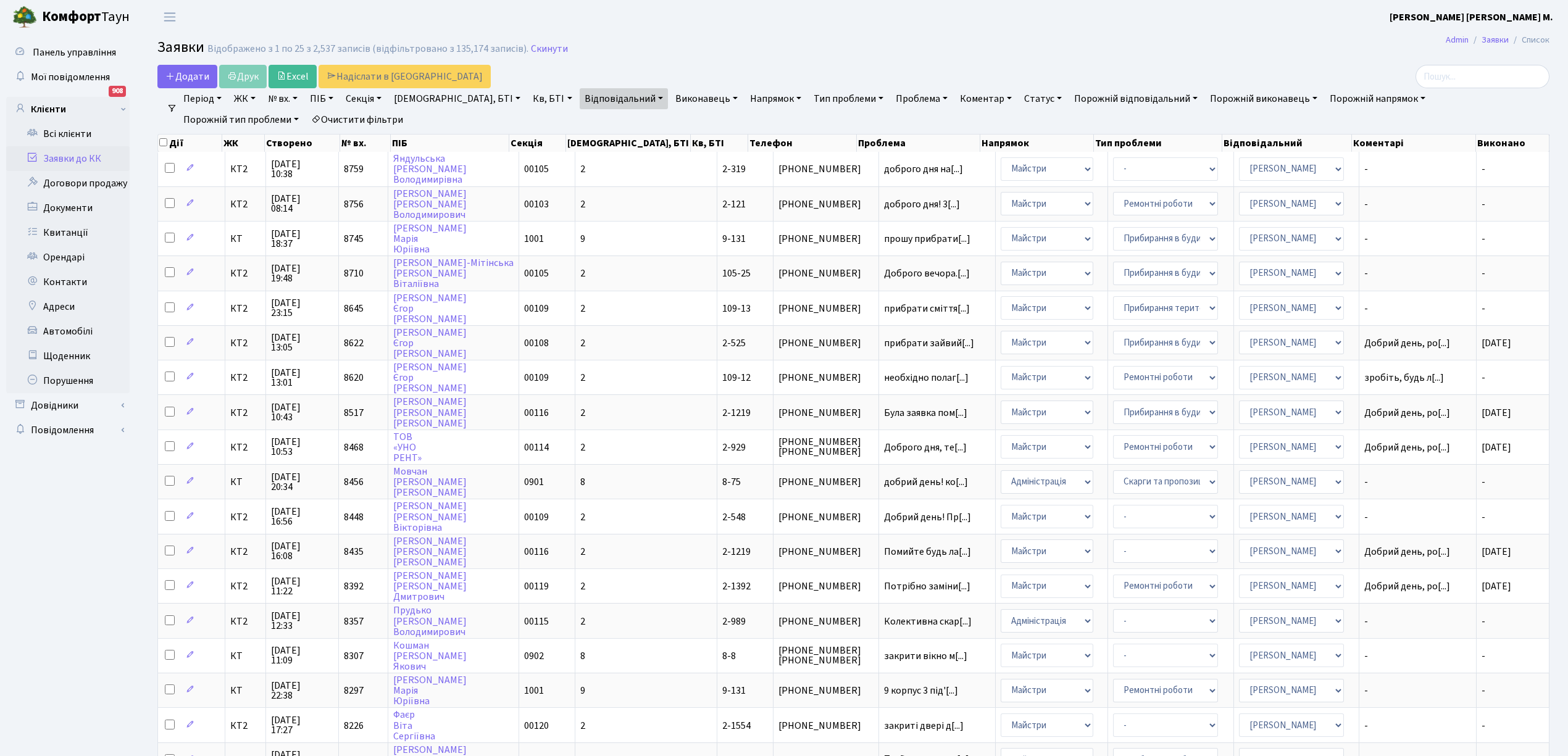
click at [589, 102] on link "Відповідальний" at bounding box center [623, 99] width 88 height 21
click at [589, 121] on span "×" at bounding box center [591, 121] width 4 height 12
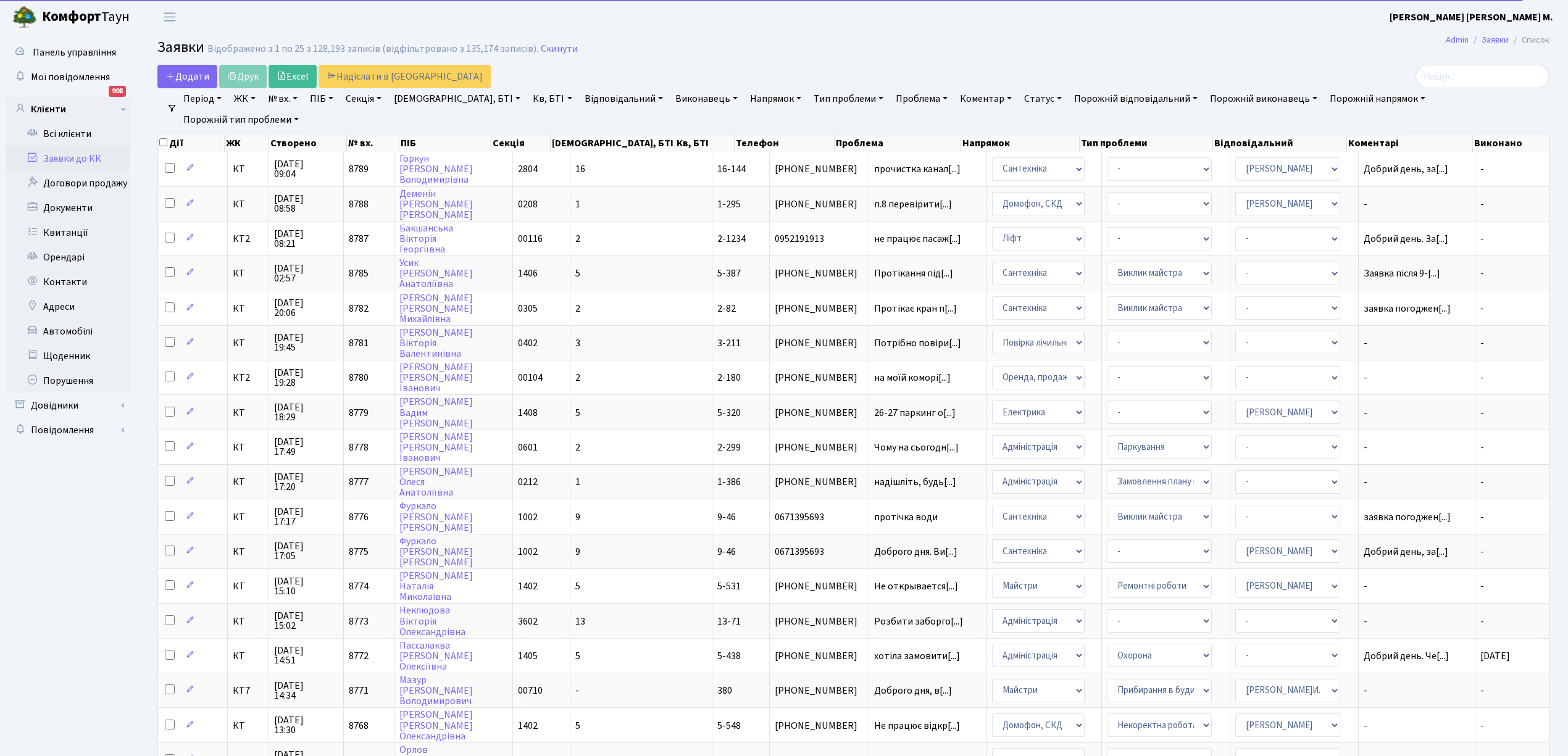
click at [584, 99] on link "Відповідальний" at bounding box center [623, 99] width 88 height 21
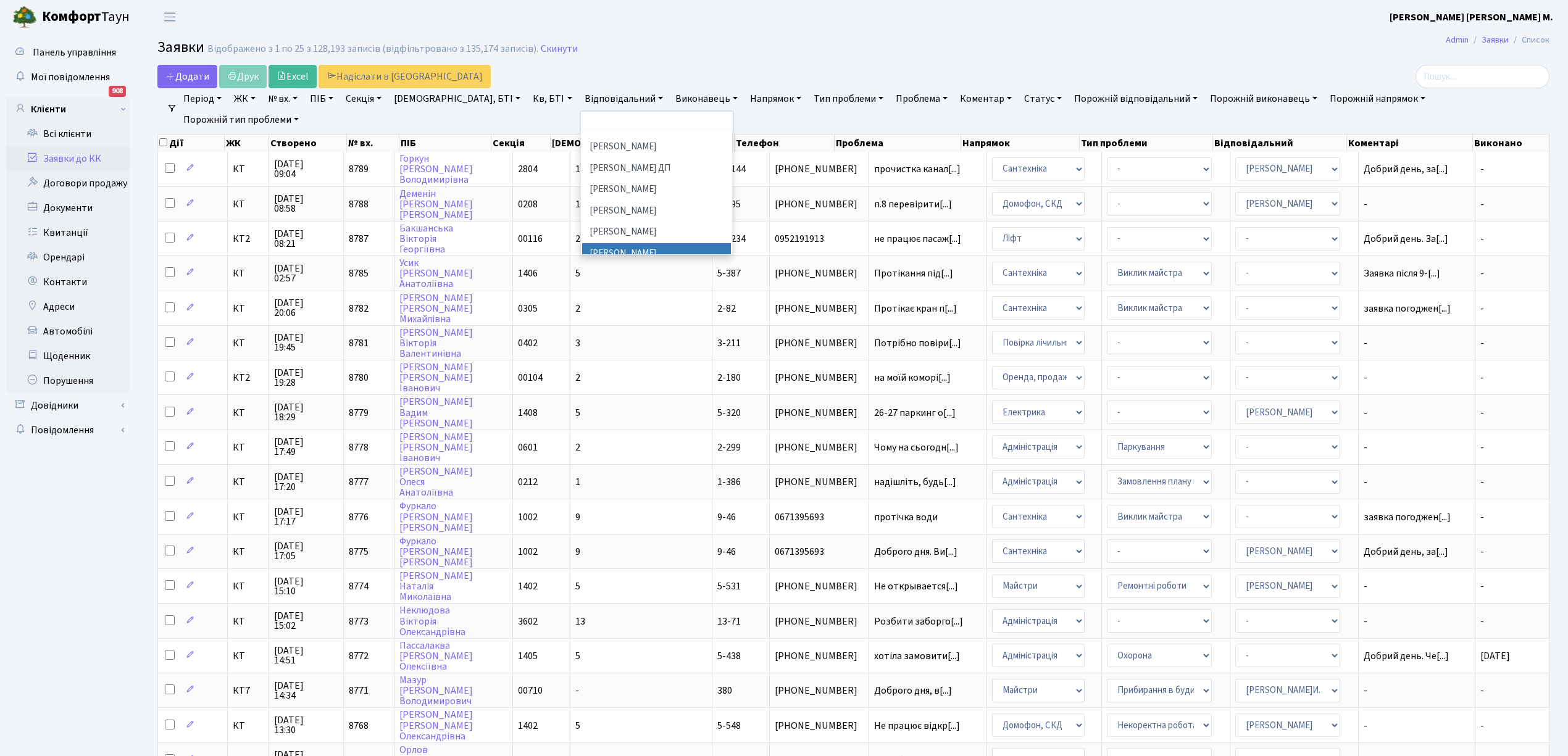
scroll to position [579, 0]
click at [582, 261] on li "[PERSON_NAME]И." at bounding box center [656, 271] width 149 height 21
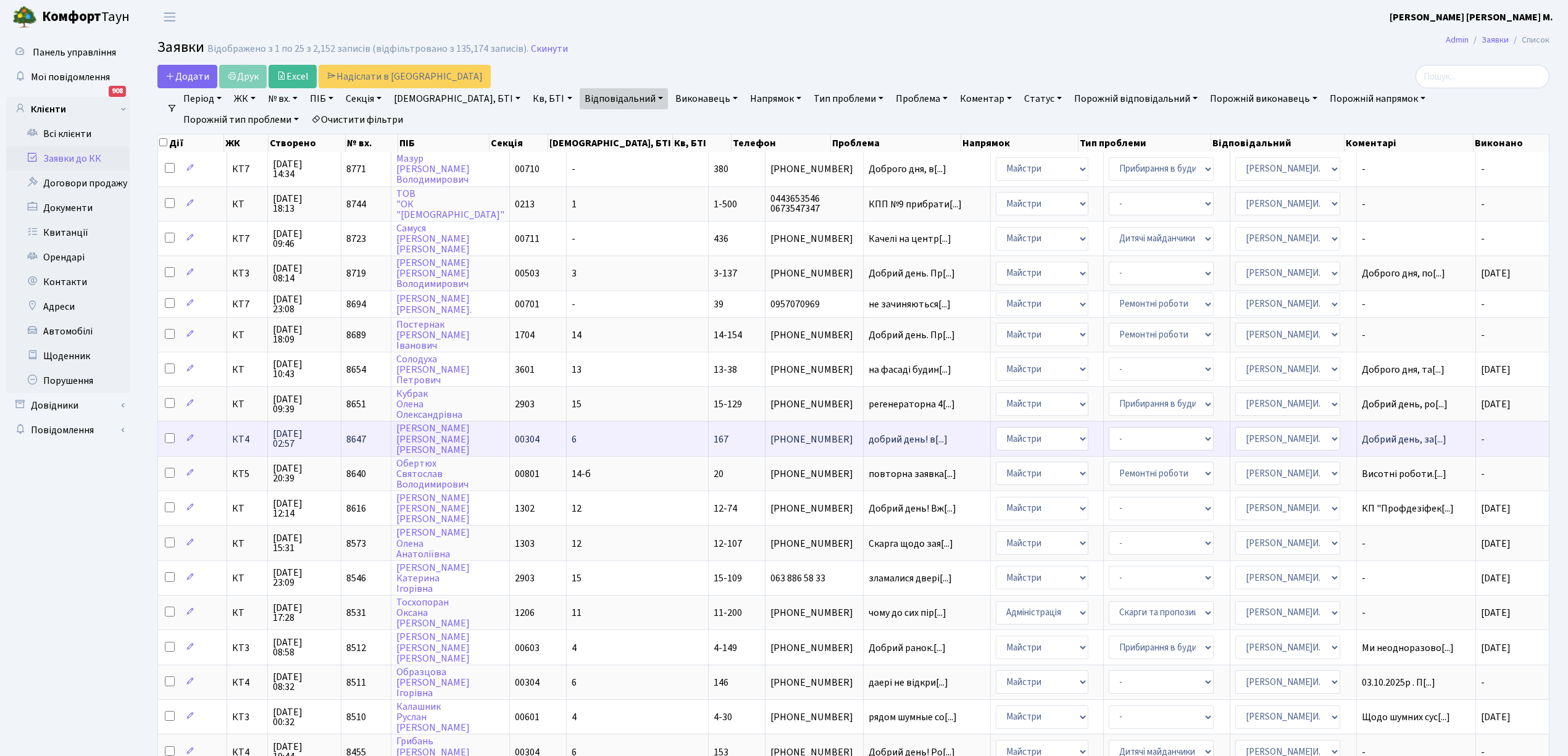
click at [575, 433] on span "6" at bounding box center [574, 439] width 5 height 13
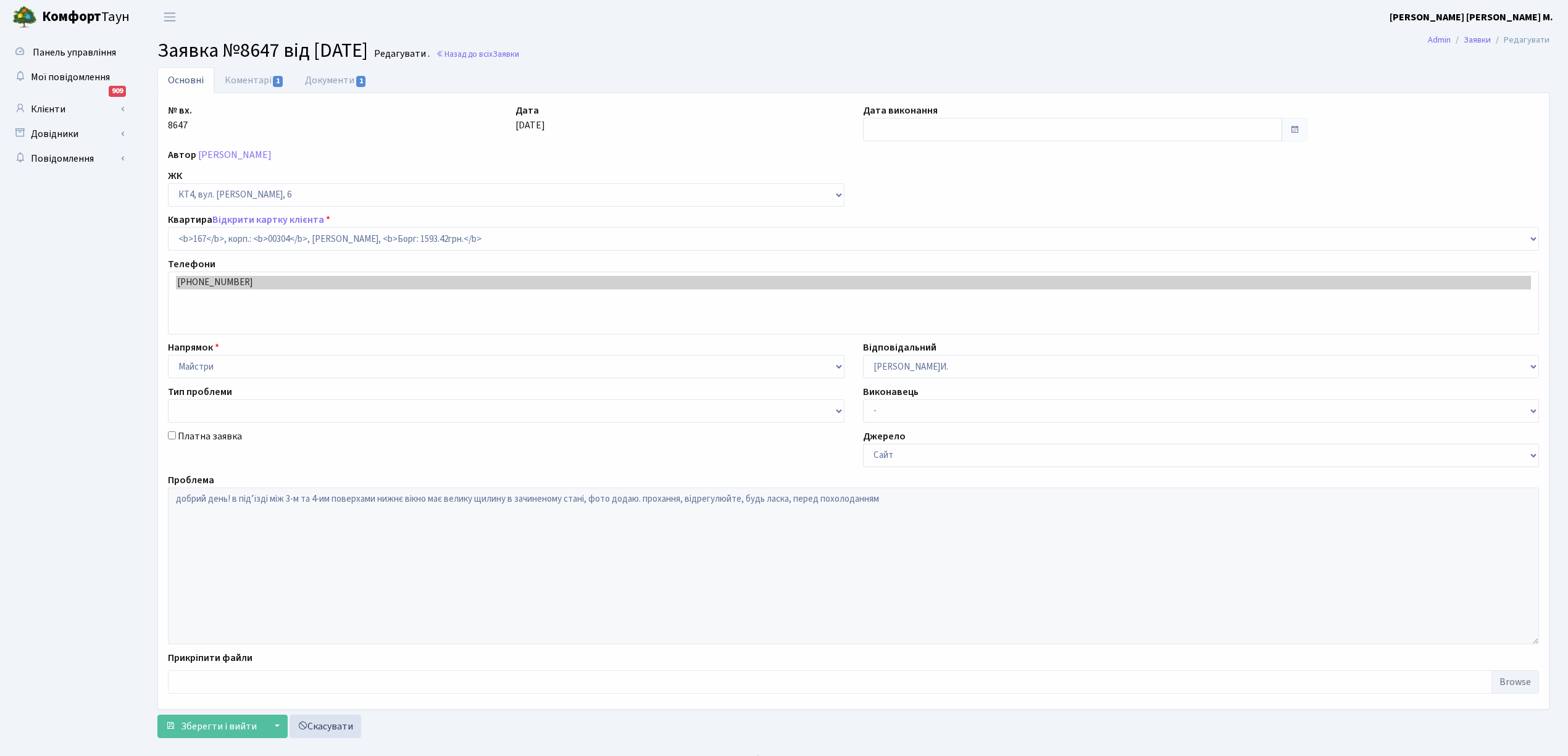
select select "16890"
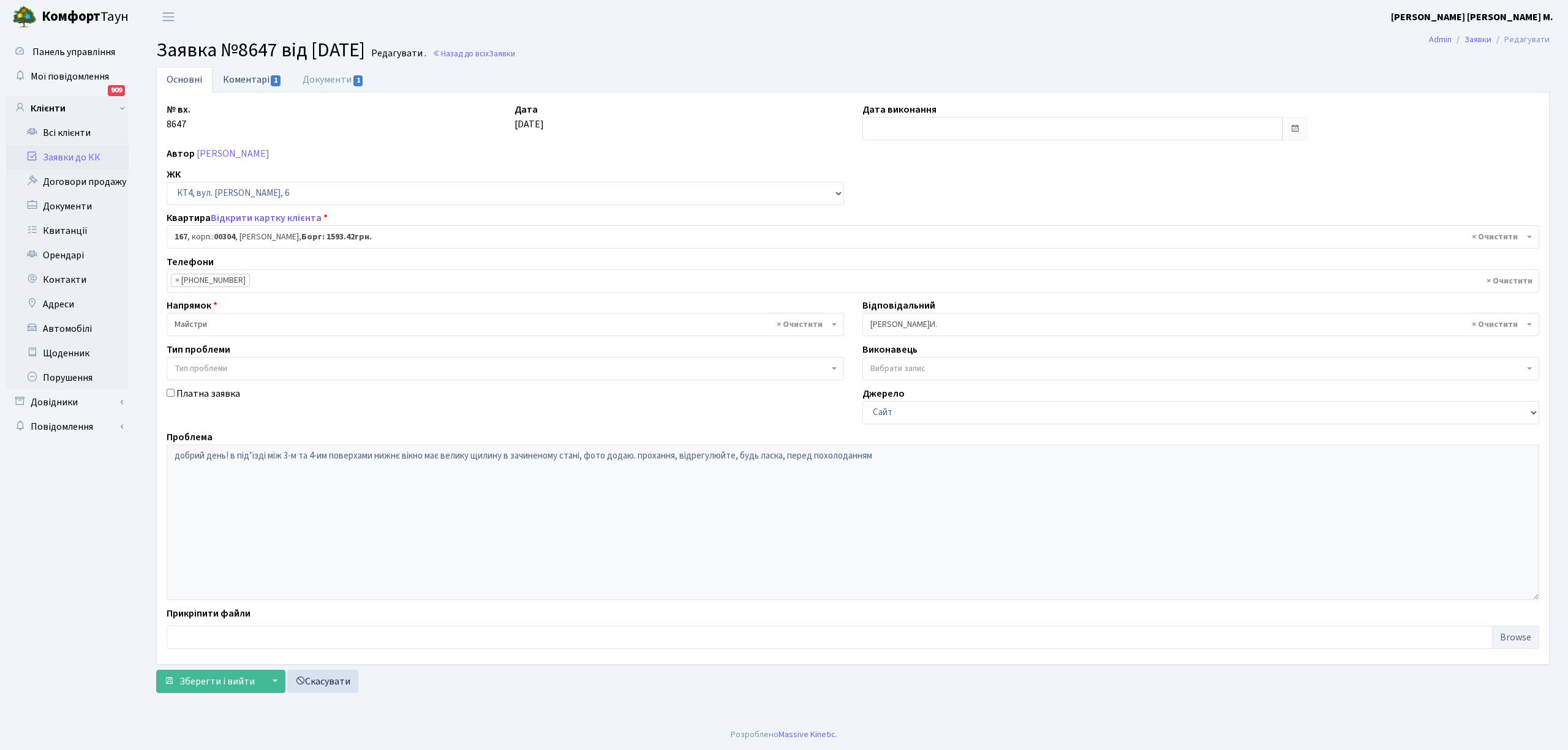
click at [253, 83] on link "Коментарі 1" at bounding box center [252, 79] width 80 height 25
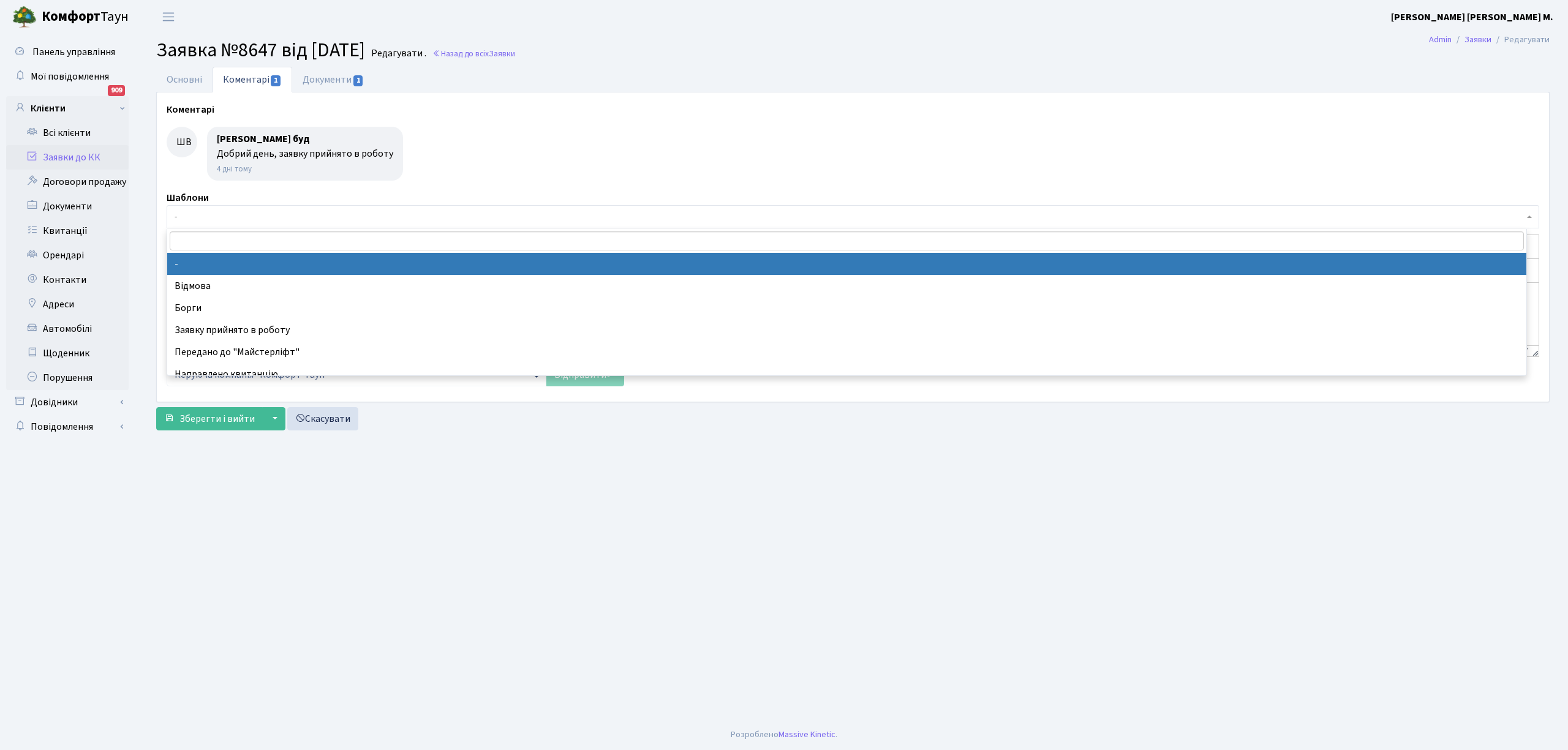
click at [186, 219] on span "-" at bounding box center [849, 217] width 1349 height 12
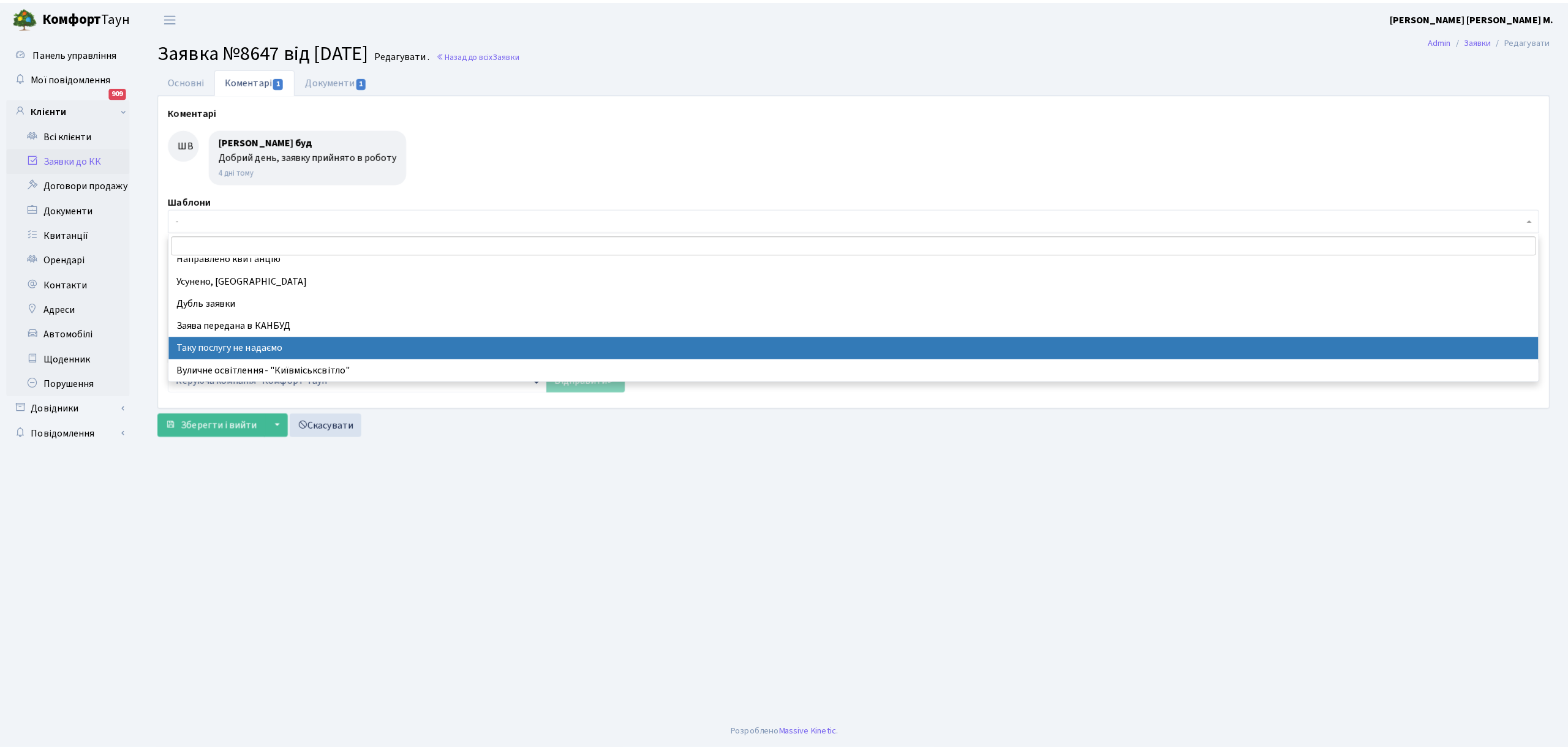
scroll to position [81, 0]
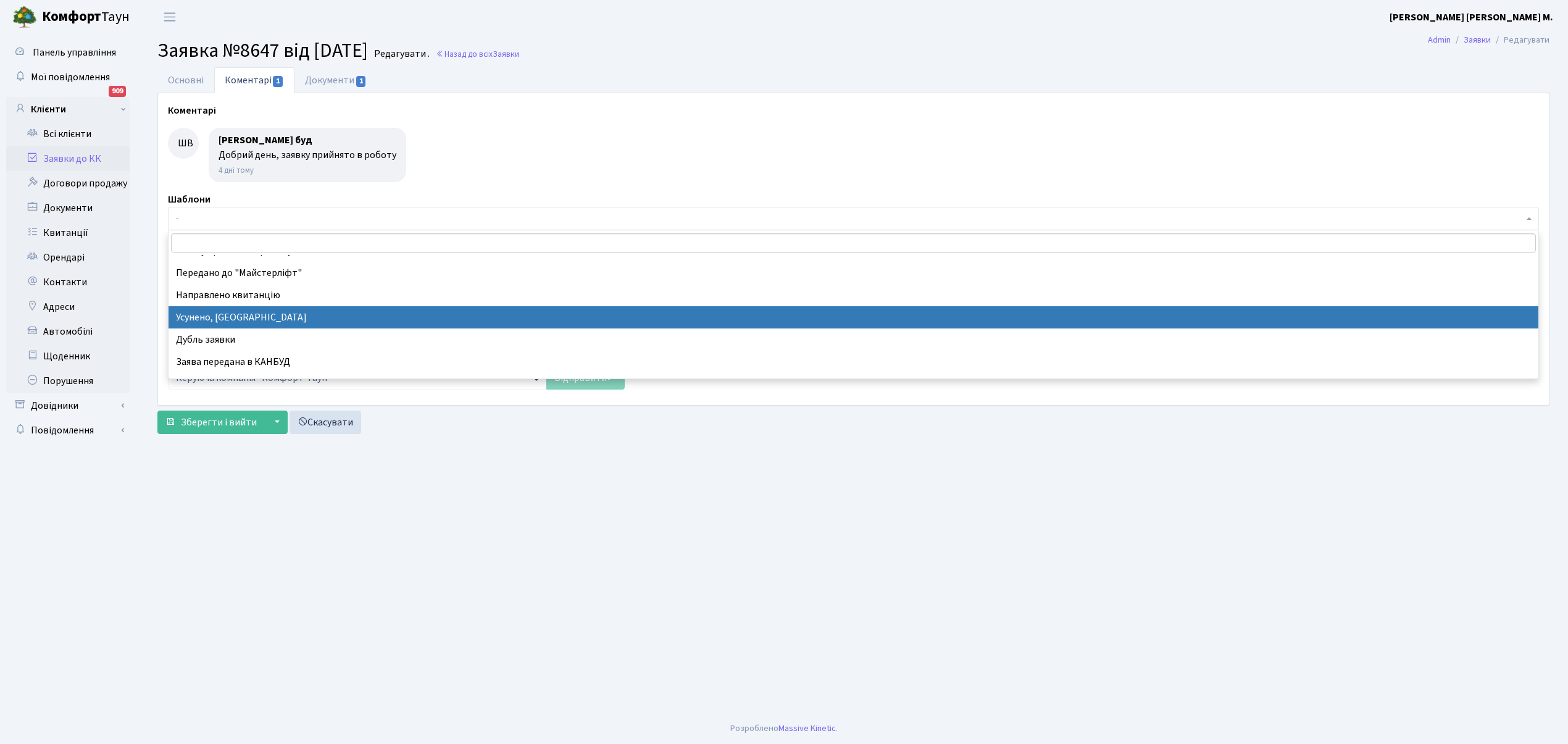
select select "15"
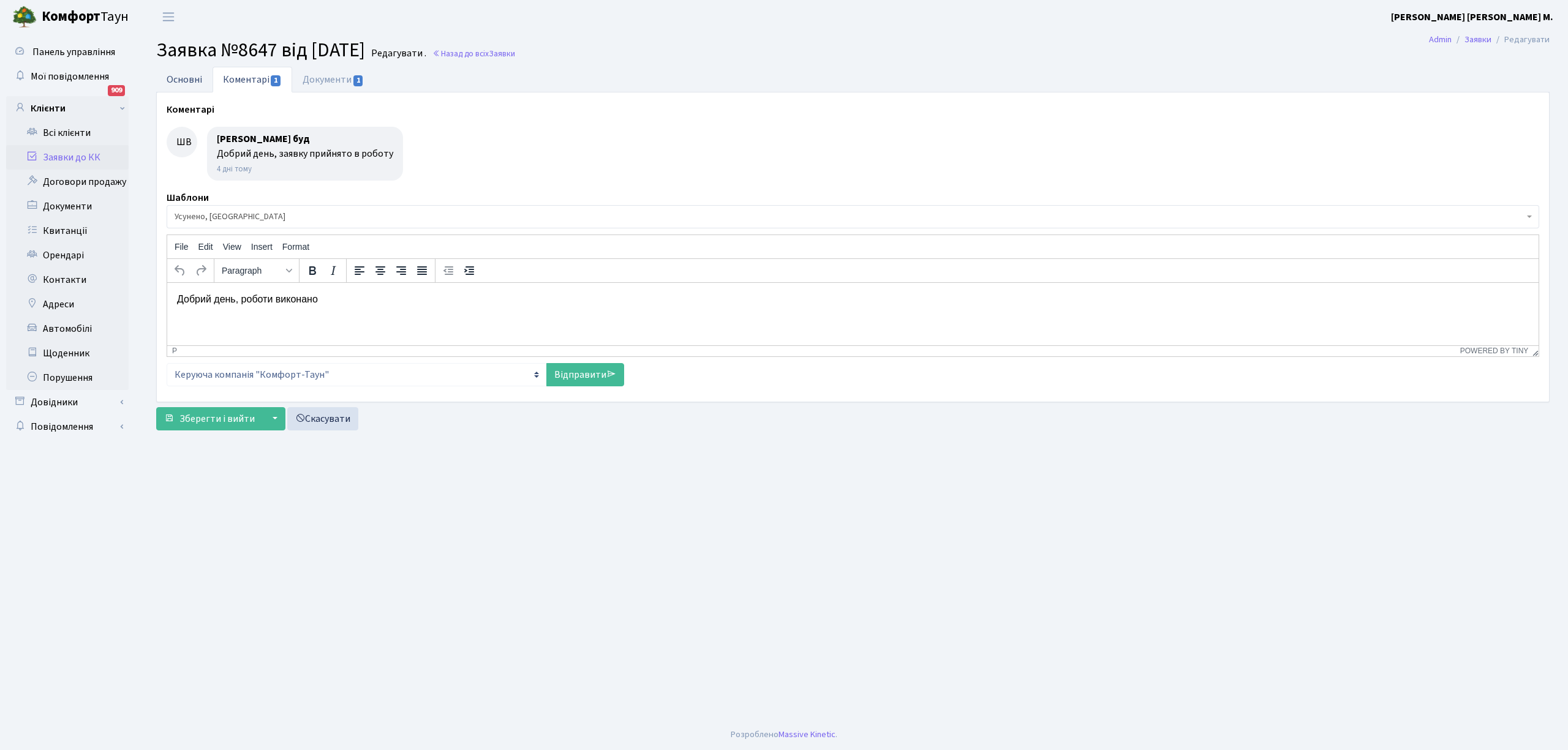
click at [175, 74] on link "Основні" at bounding box center [184, 79] width 57 height 25
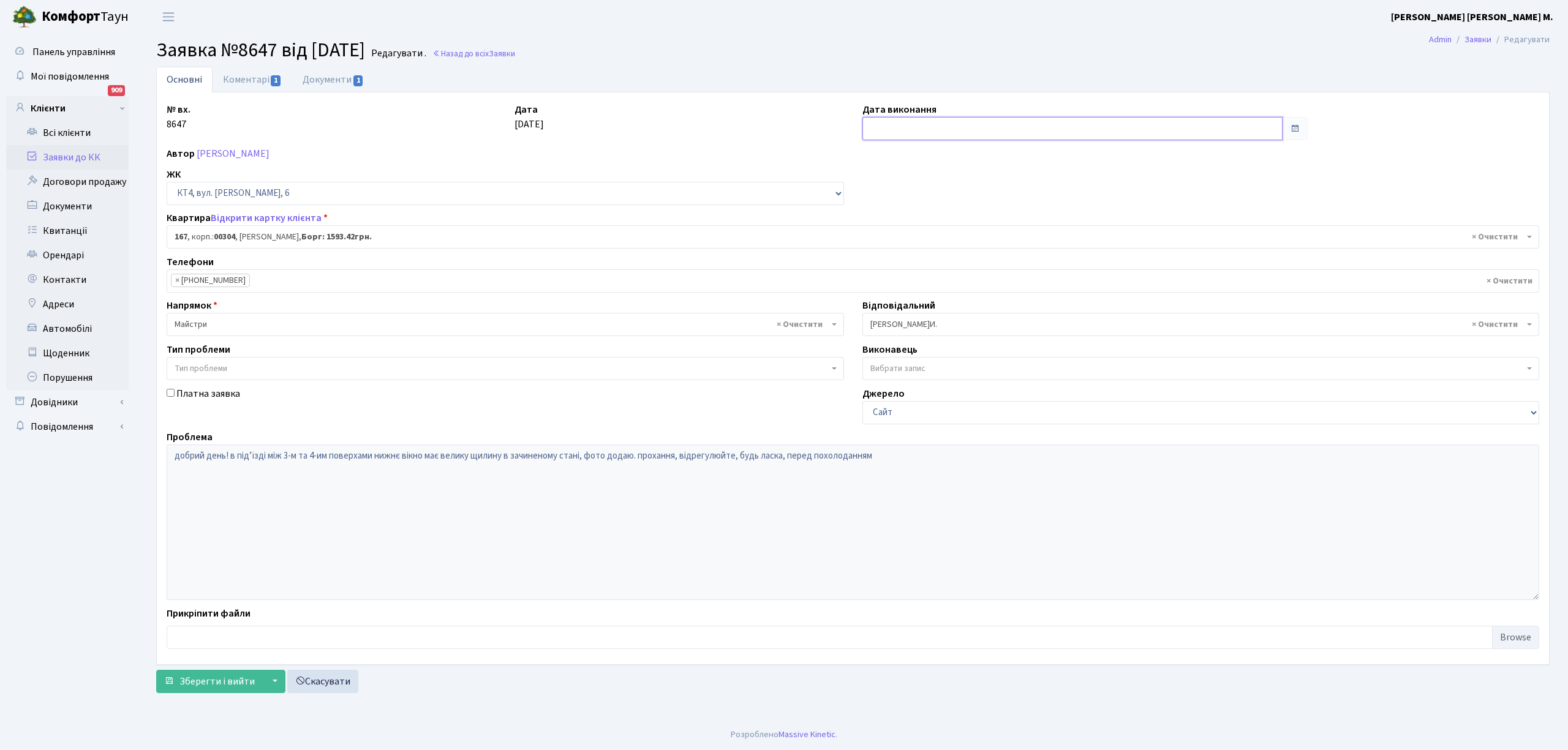
click at [873, 126] on input "text" at bounding box center [1073, 128] width 420 height 23
click at [876, 209] on td "6" at bounding box center [874, 210] width 19 height 19
type input "[DATE]"
click at [204, 684] on span "Зберегти і вийти" at bounding box center [217, 681] width 75 height 13
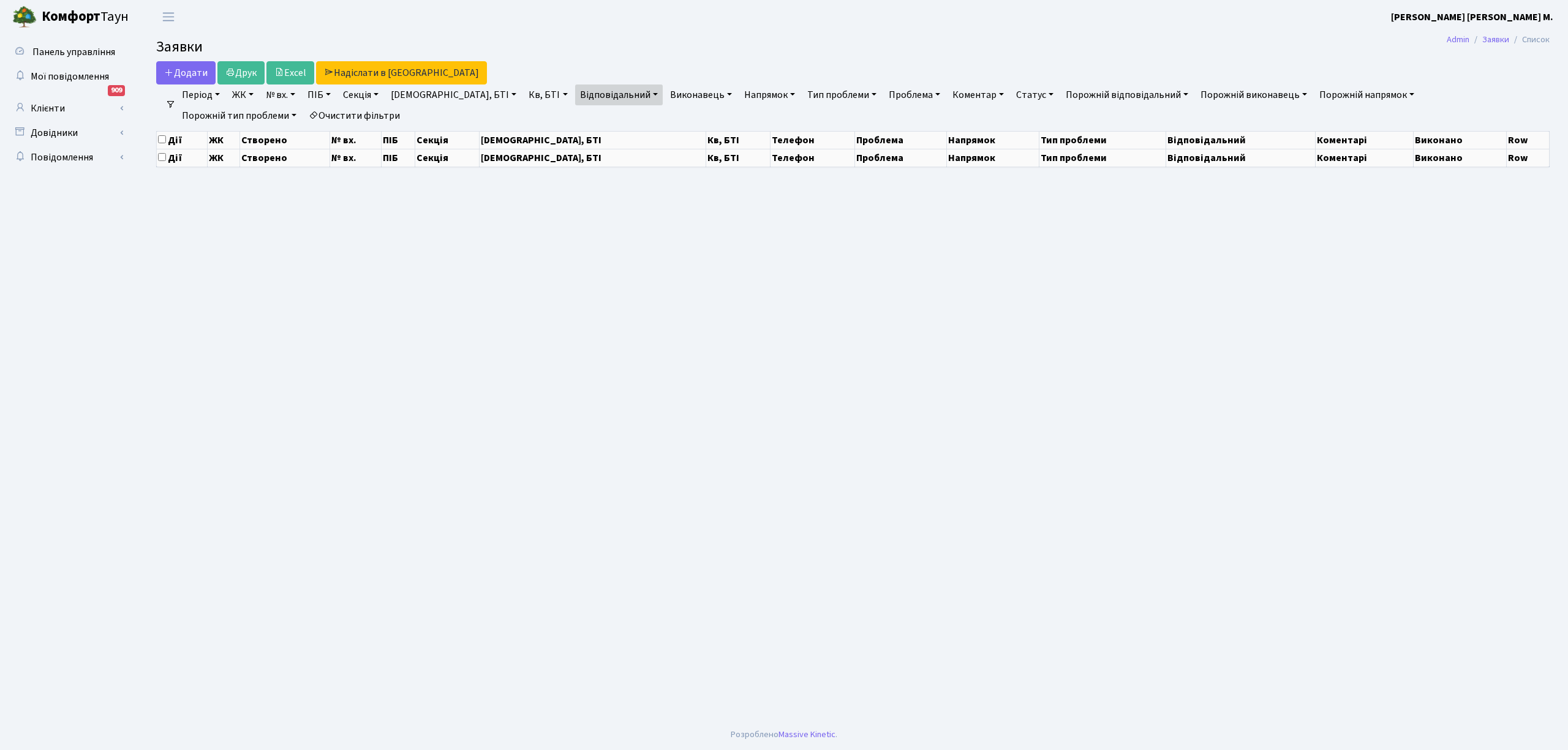
select select "25"
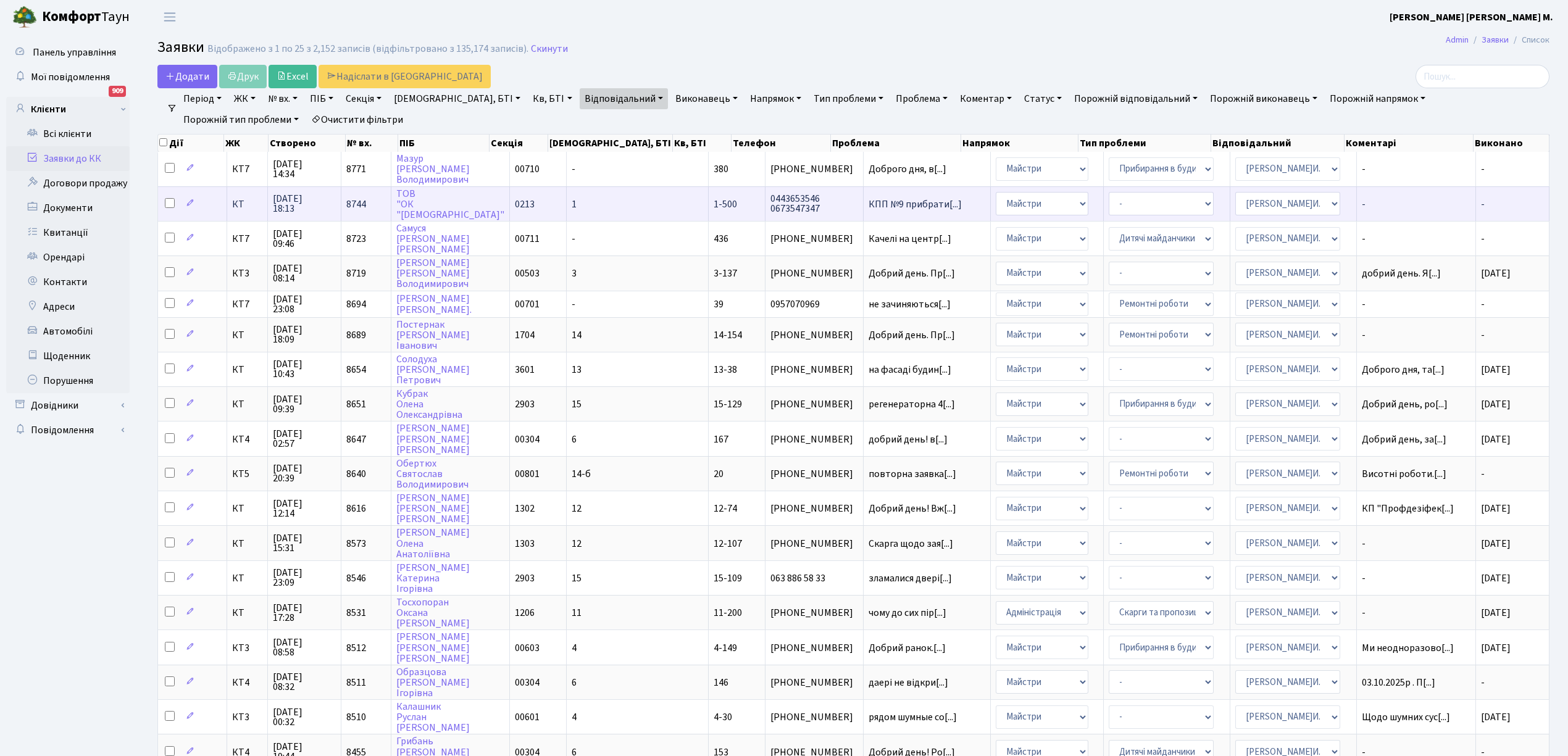
click at [605, 199] on td "1" at bounding box center [638, 204] width 142 height 35
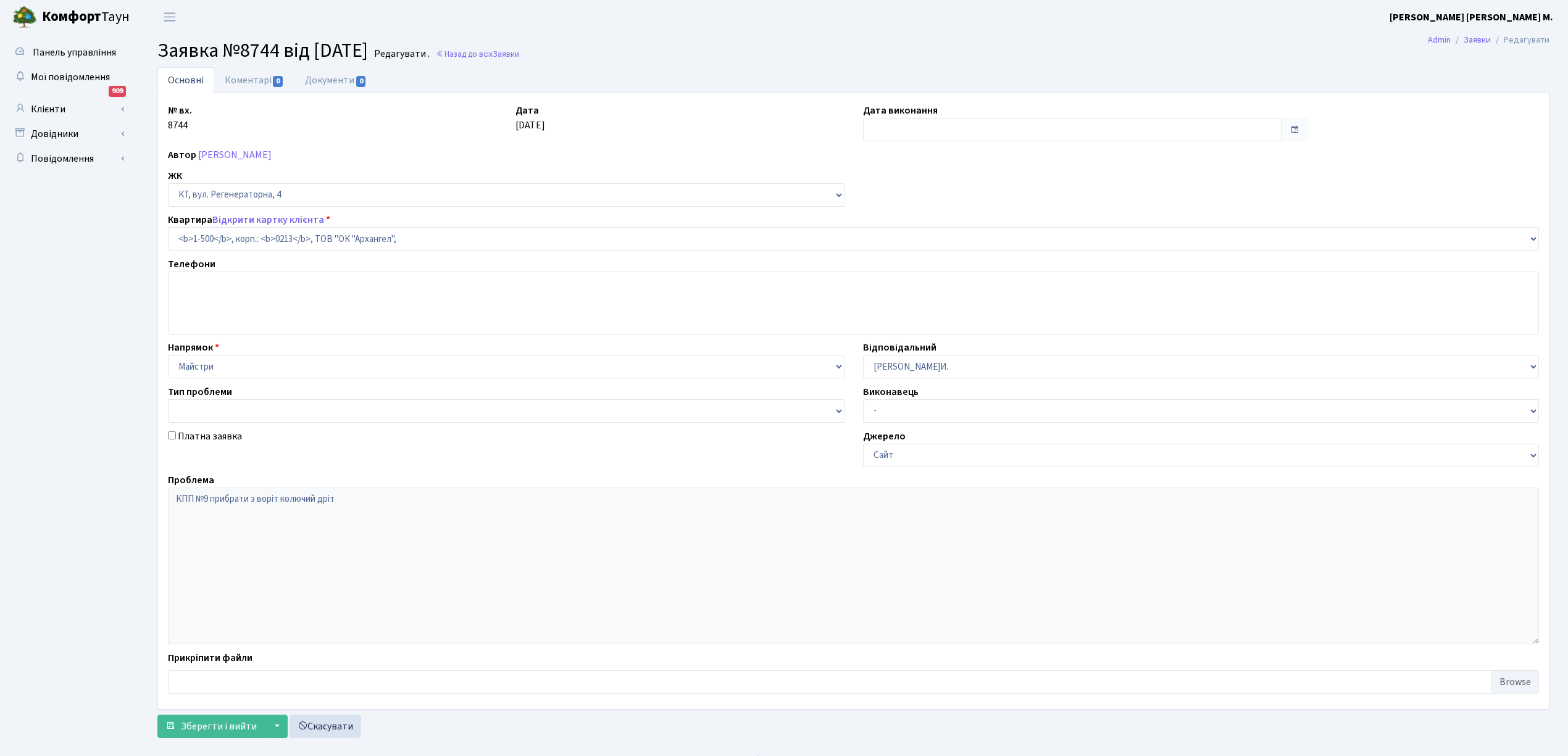
select select "16285"
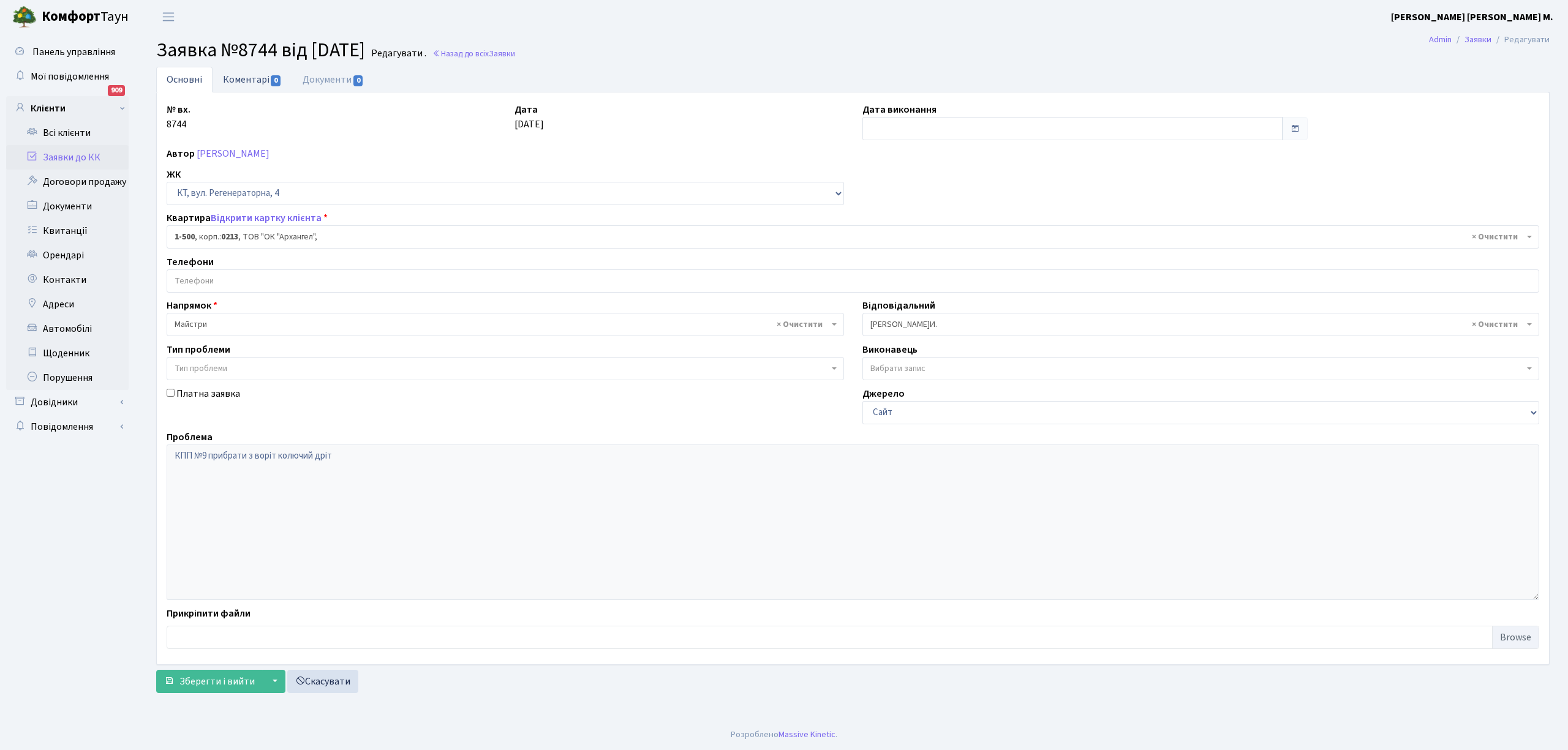
click at [245, 81] on link "Коментарі 0" at bounding box center [252, 79] width 80 height 25
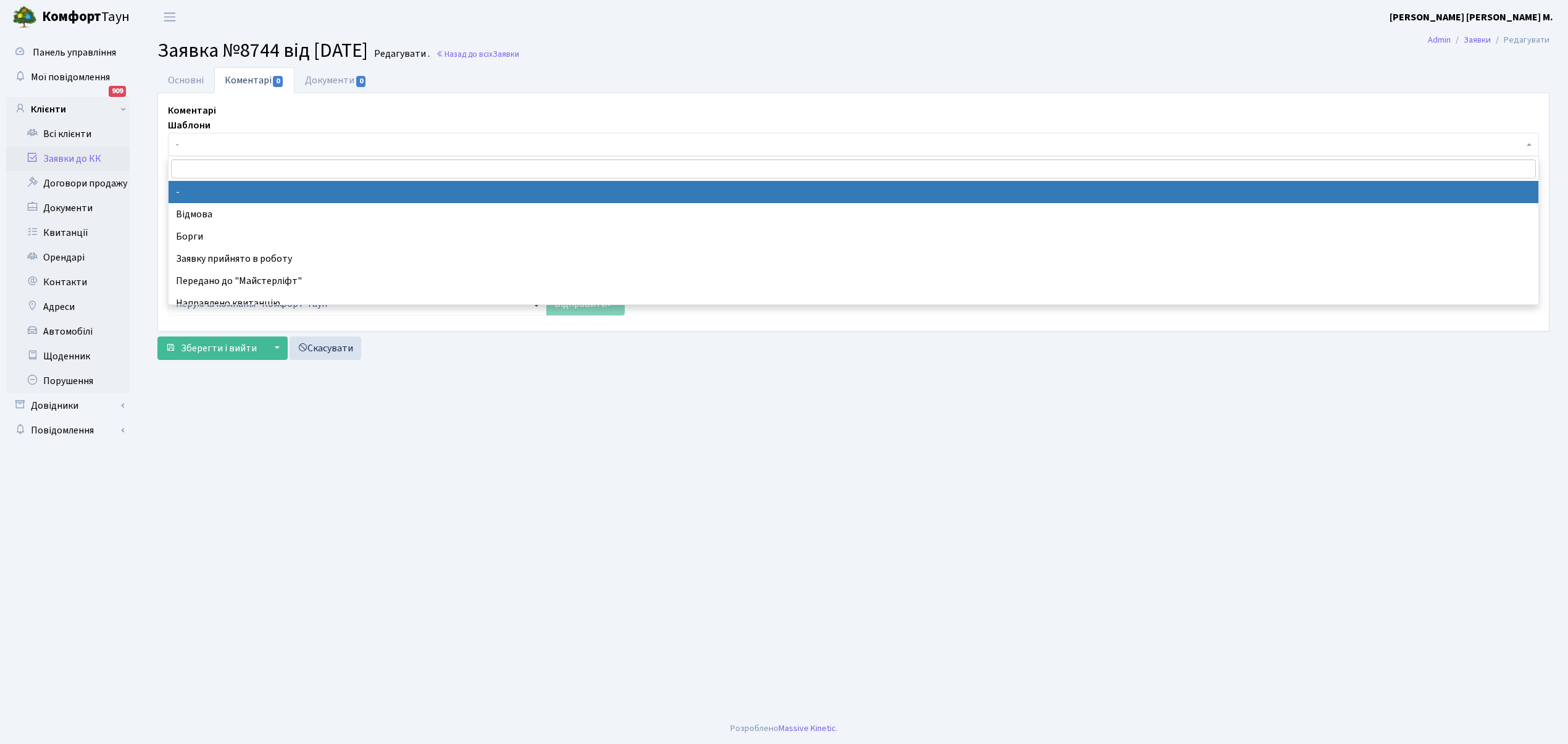
click at [206, 141] on span "-" at bounding box center [849, 145] width 1347 height 13
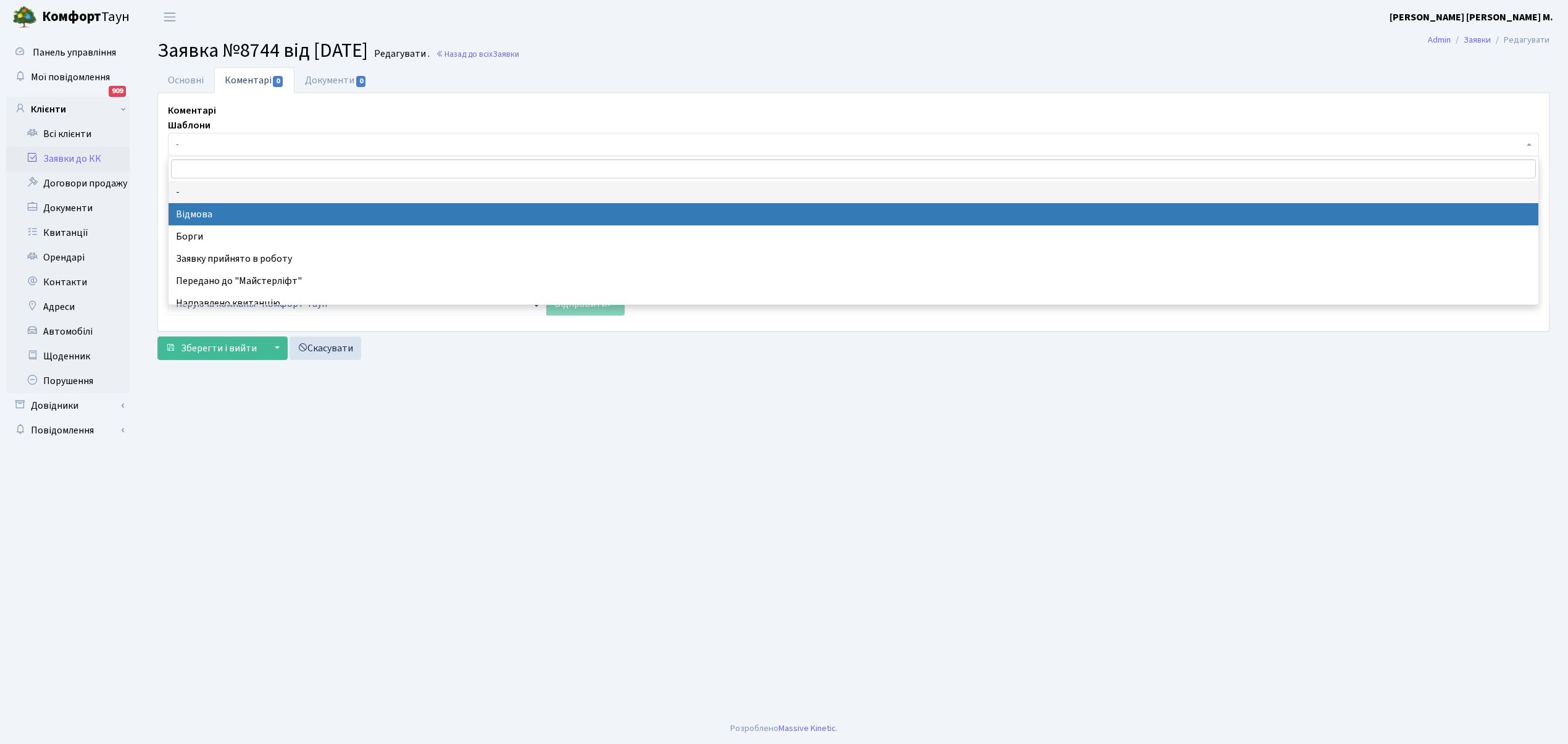
select select "1"
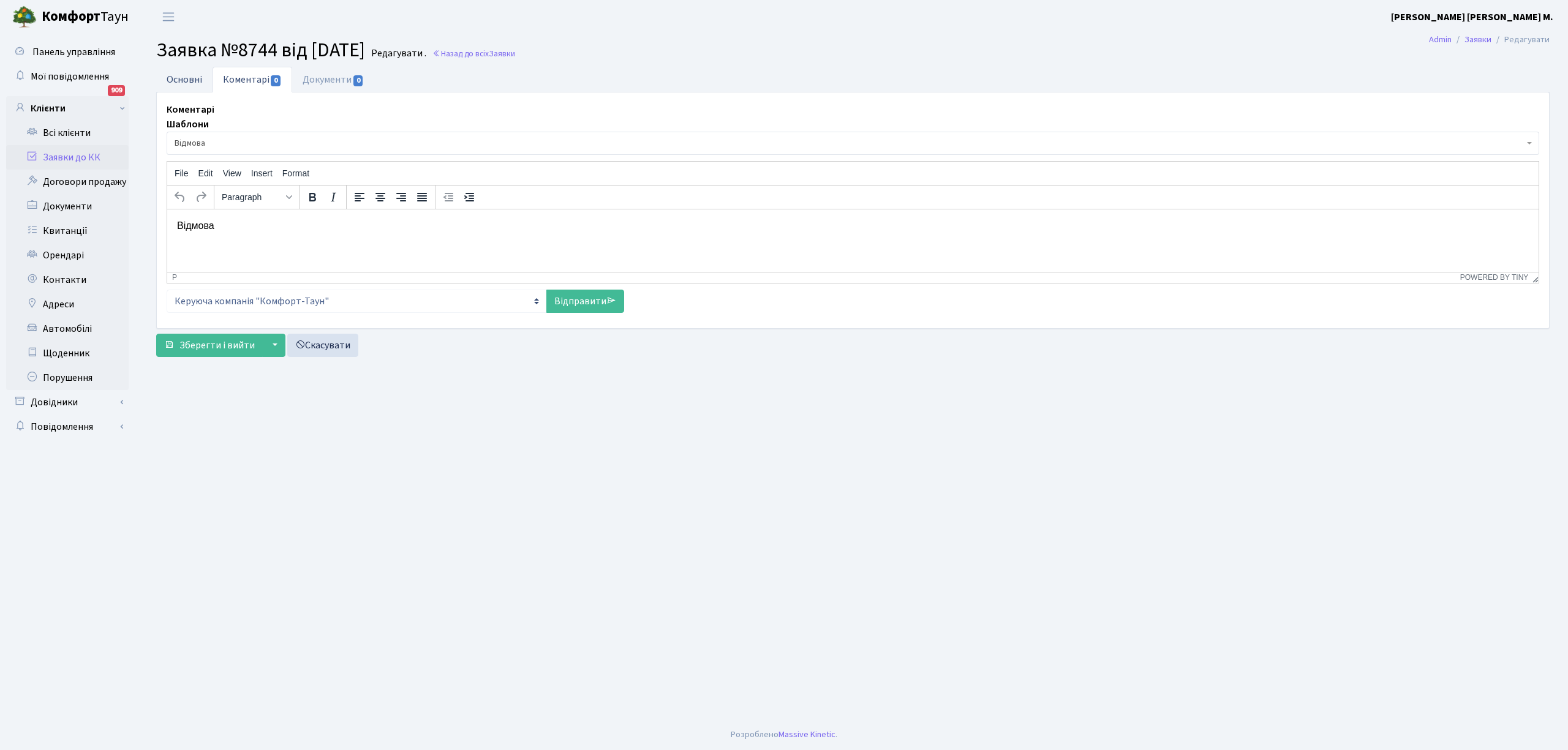
click at [179, 73] on link "Основні" at bounding box center [184, 79] width 57 height 25
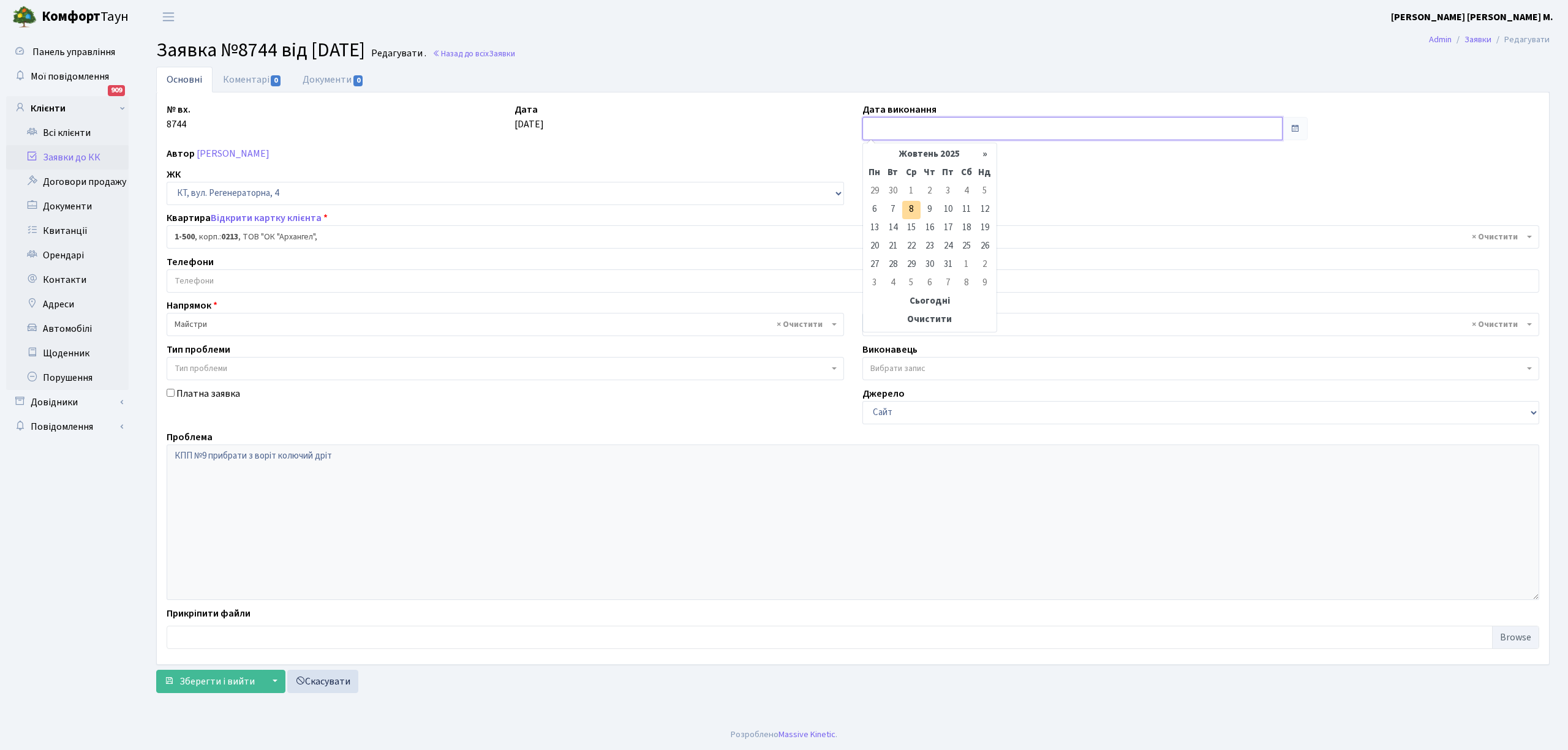
click at [881, 131] on input "text" at bounding box center [1073, 128] width 420 height 23
click at [906, 212] on td "8" at bounding box center [912, 210] width 19 height 19
type input "08.10.2025"
click at [195, 684] on span "Зберегти і вийти" at bounding box center [217, 681] width 75 height 13
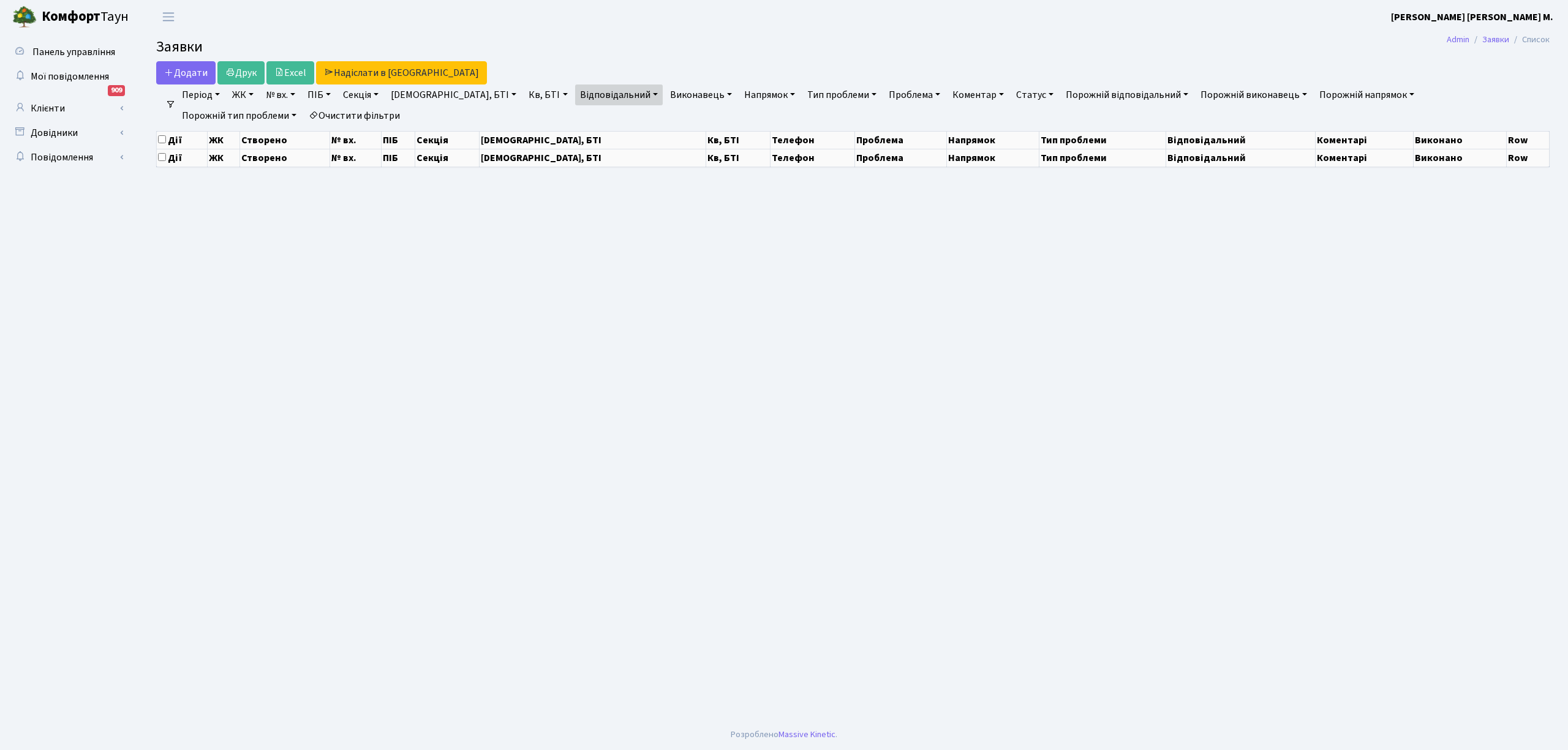
select select "25"
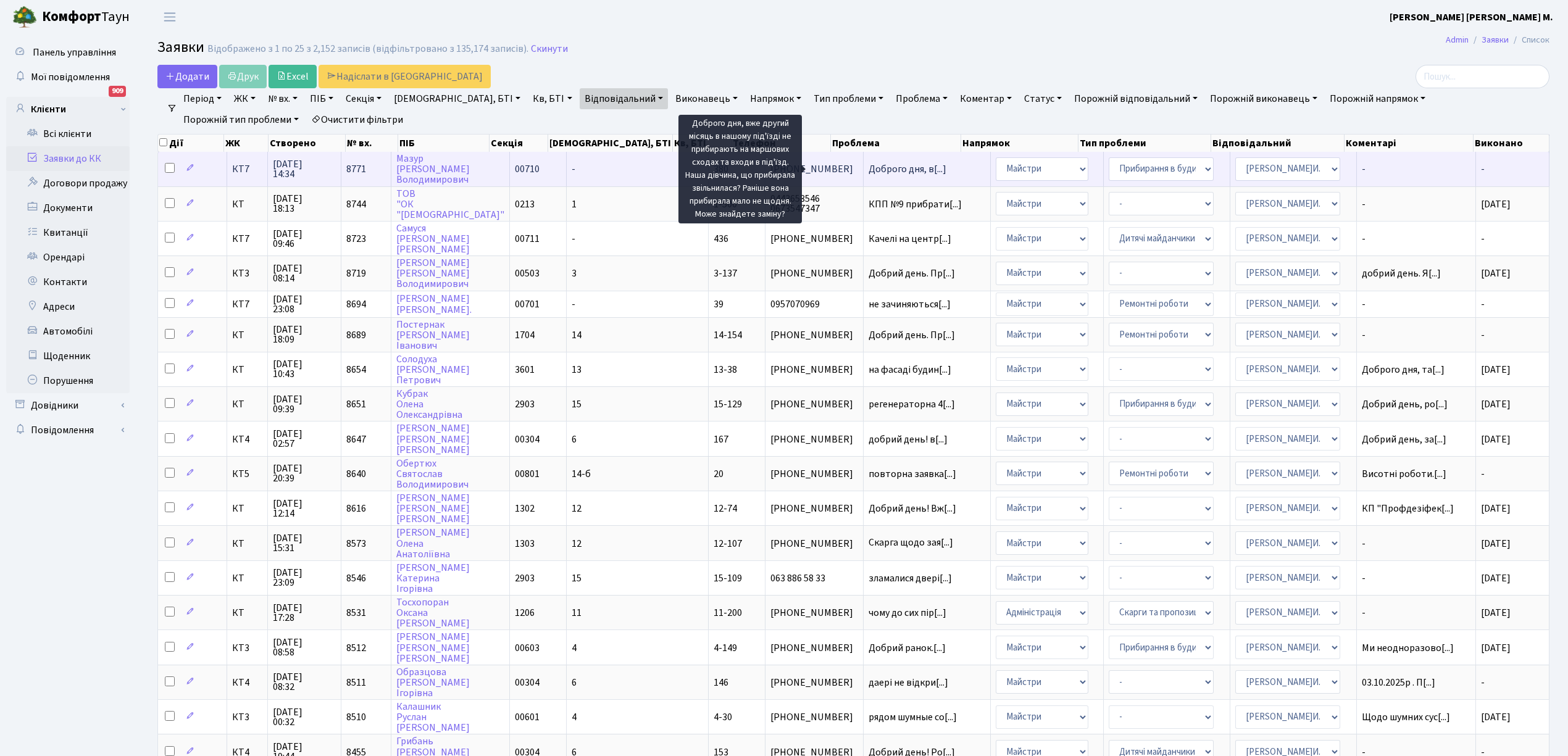
click at [869, 168] on span "Доброго дня, в[...]" at bounding box center [907, 169] width 78 height 13
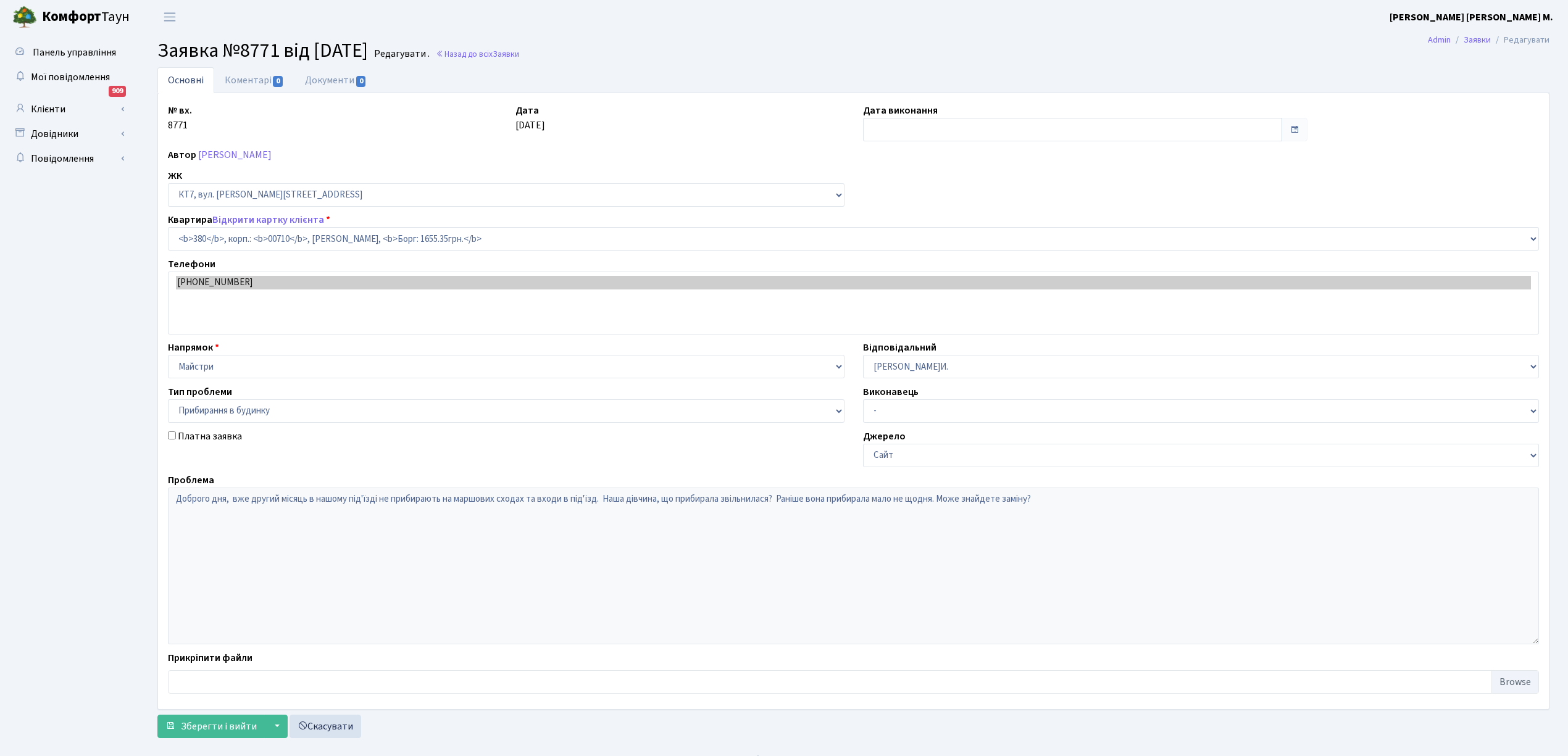
select select "18918"
select select "58"
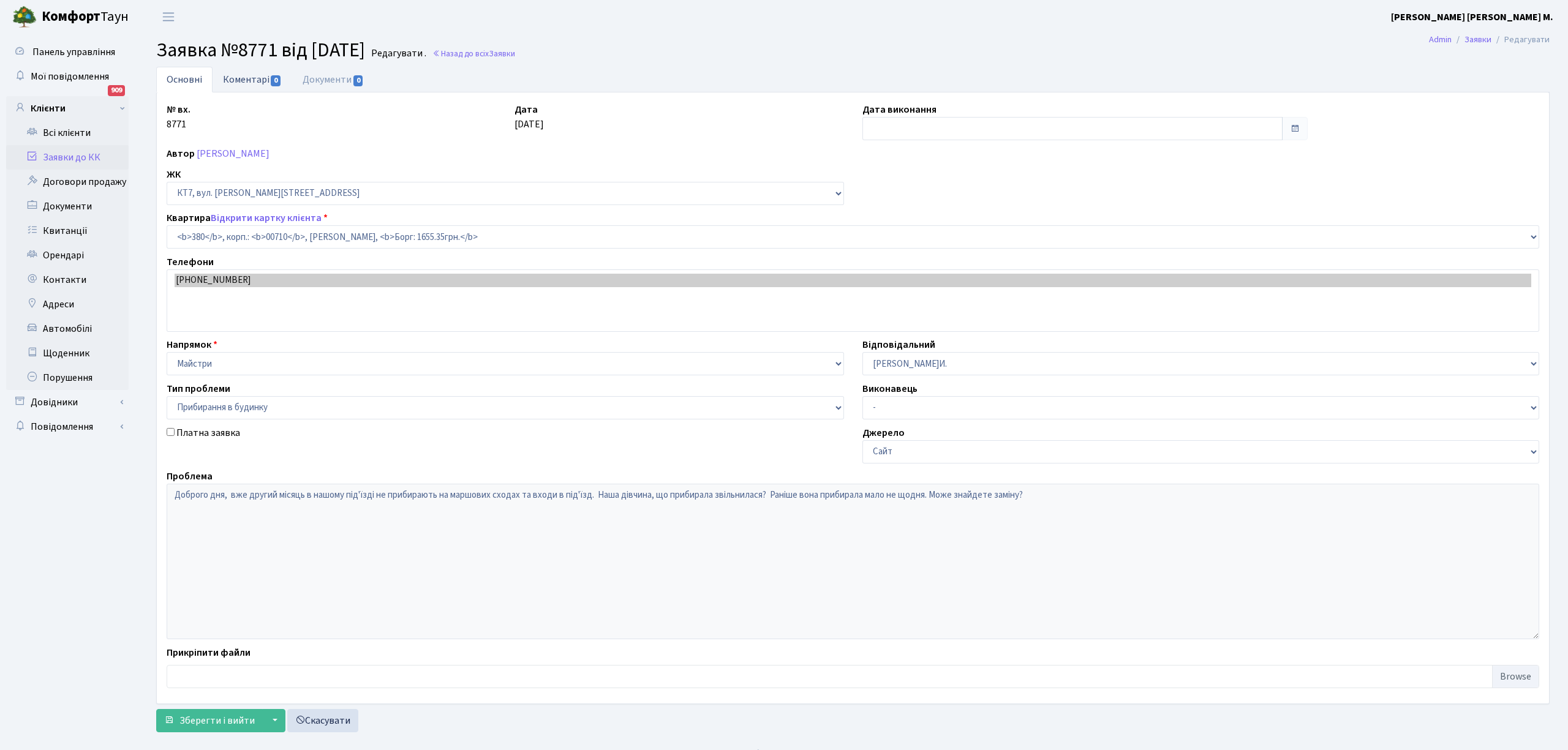
click at [233, 81] on link "Коментарі 0" at bounding box center [252, 79] width 80 height 25
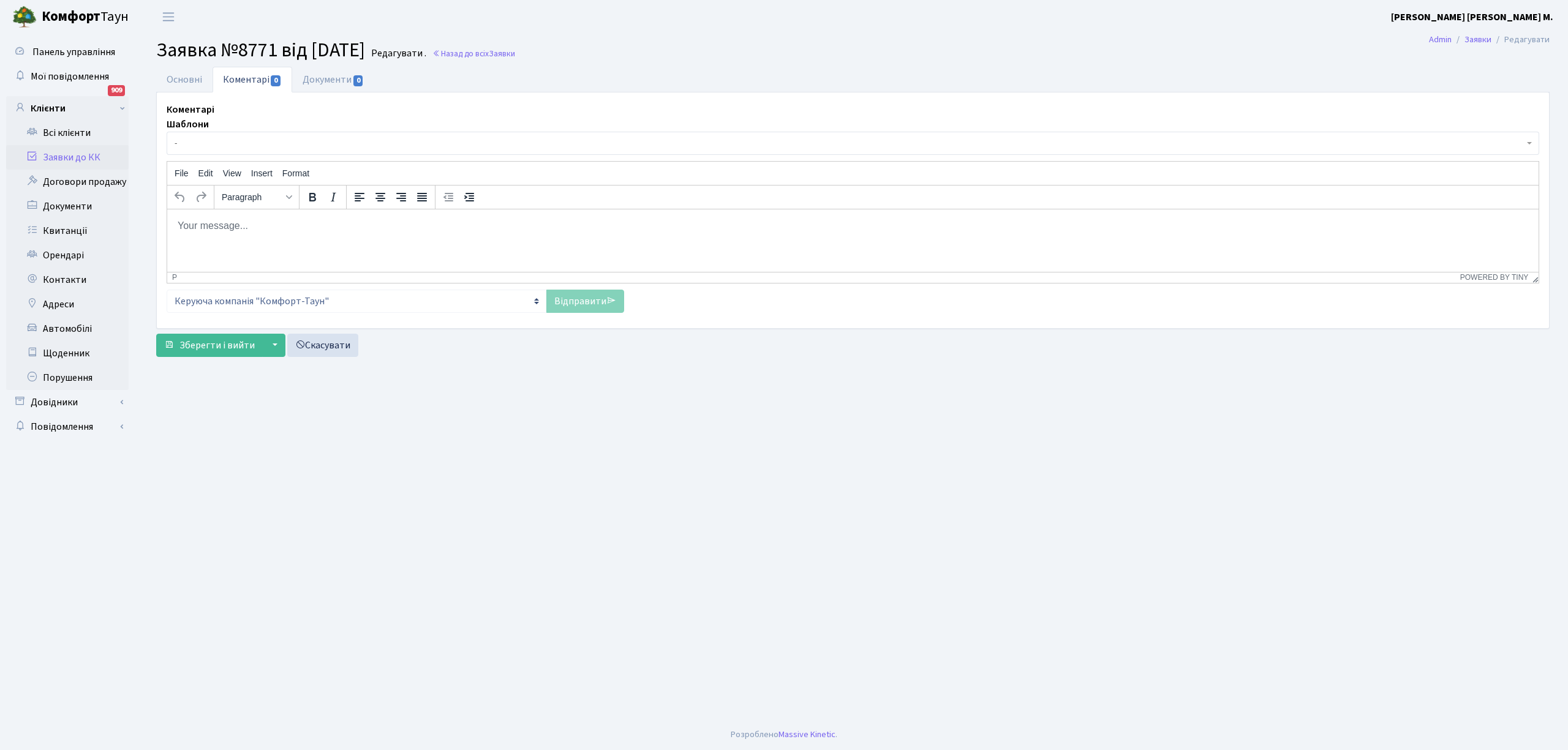
click at [241, 140] on span "-" at bounding box center [849, 143] width 1349 height 12
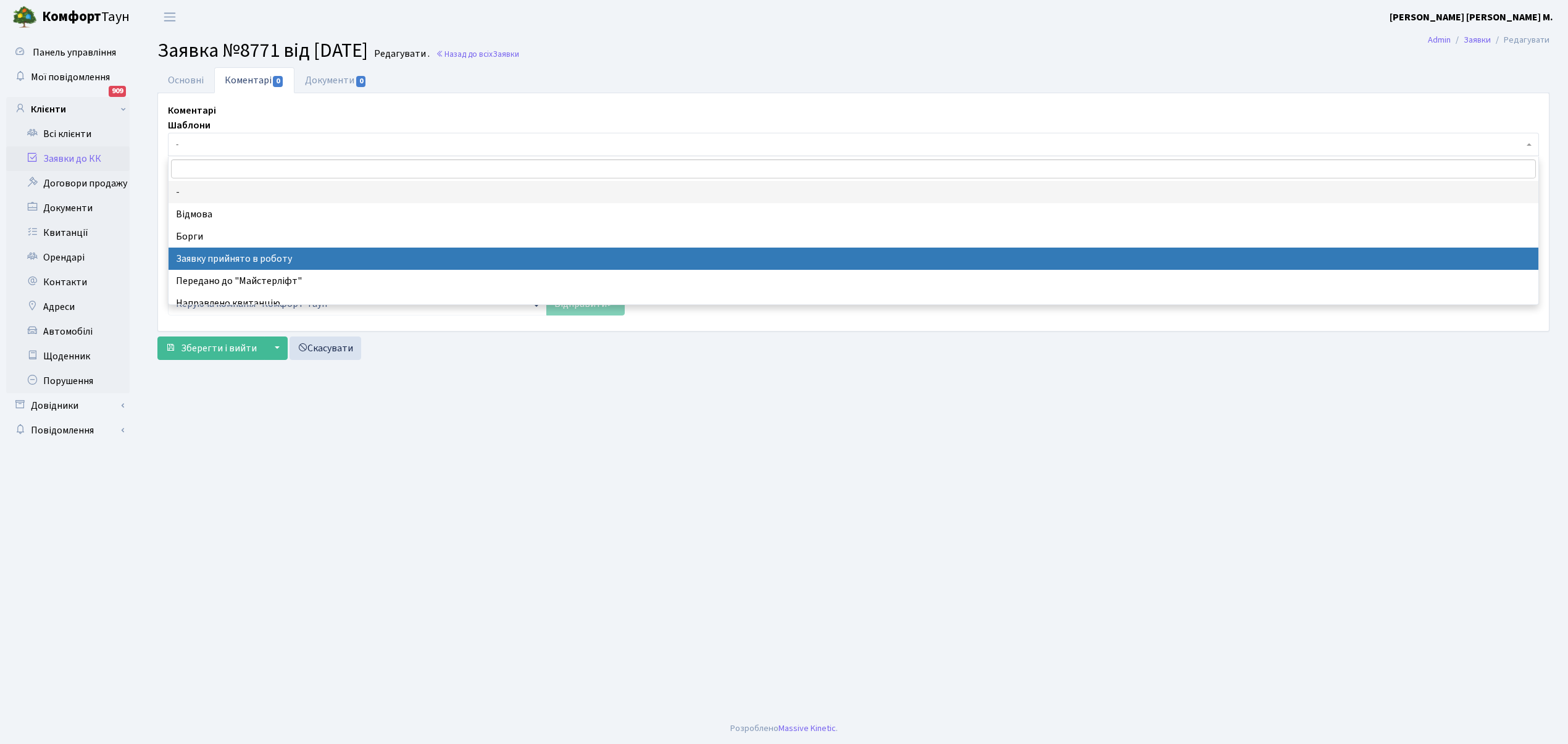
select select "7"
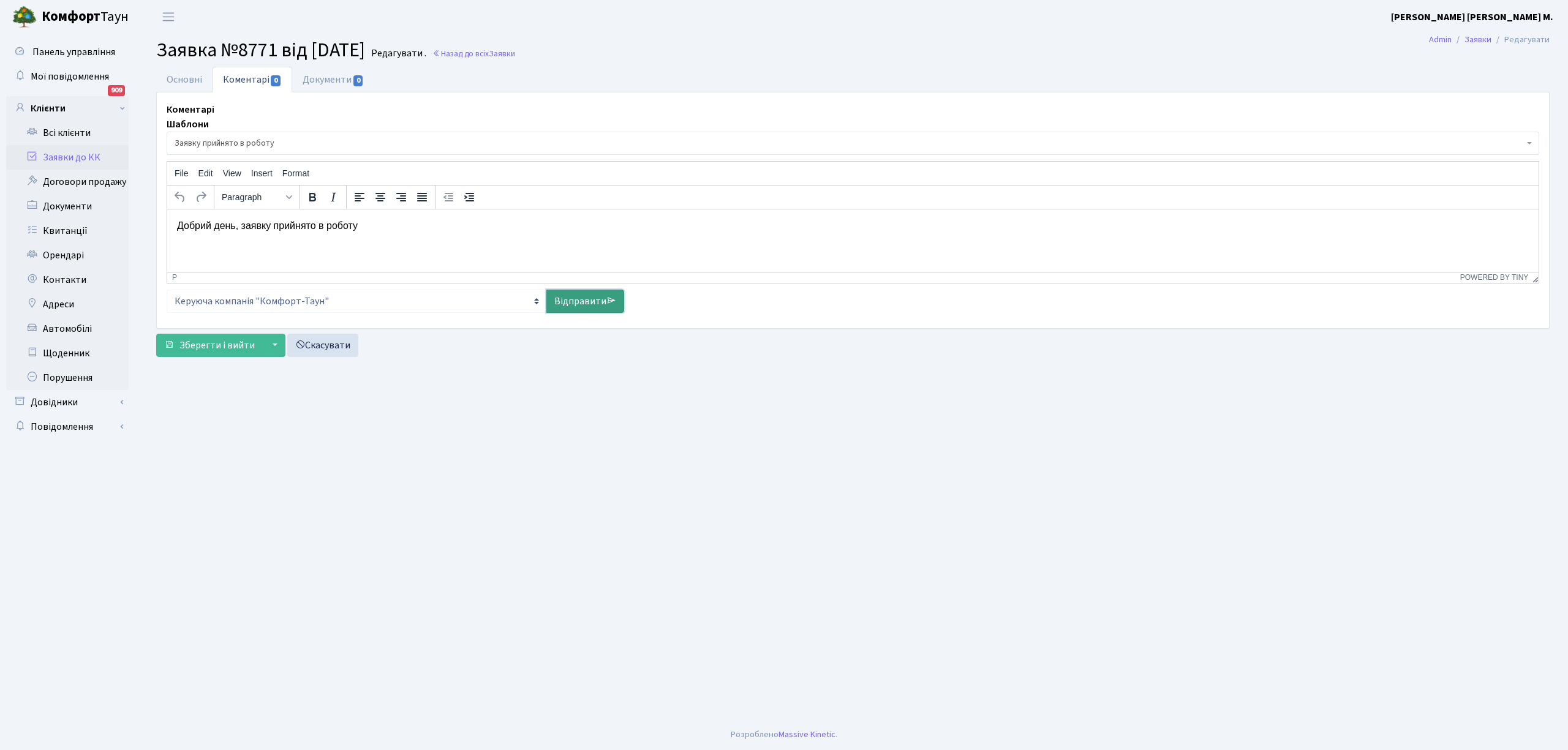
click at [569, 300] on link "Відправити" at bounding box center [586, 301] width 78 height 23
select select
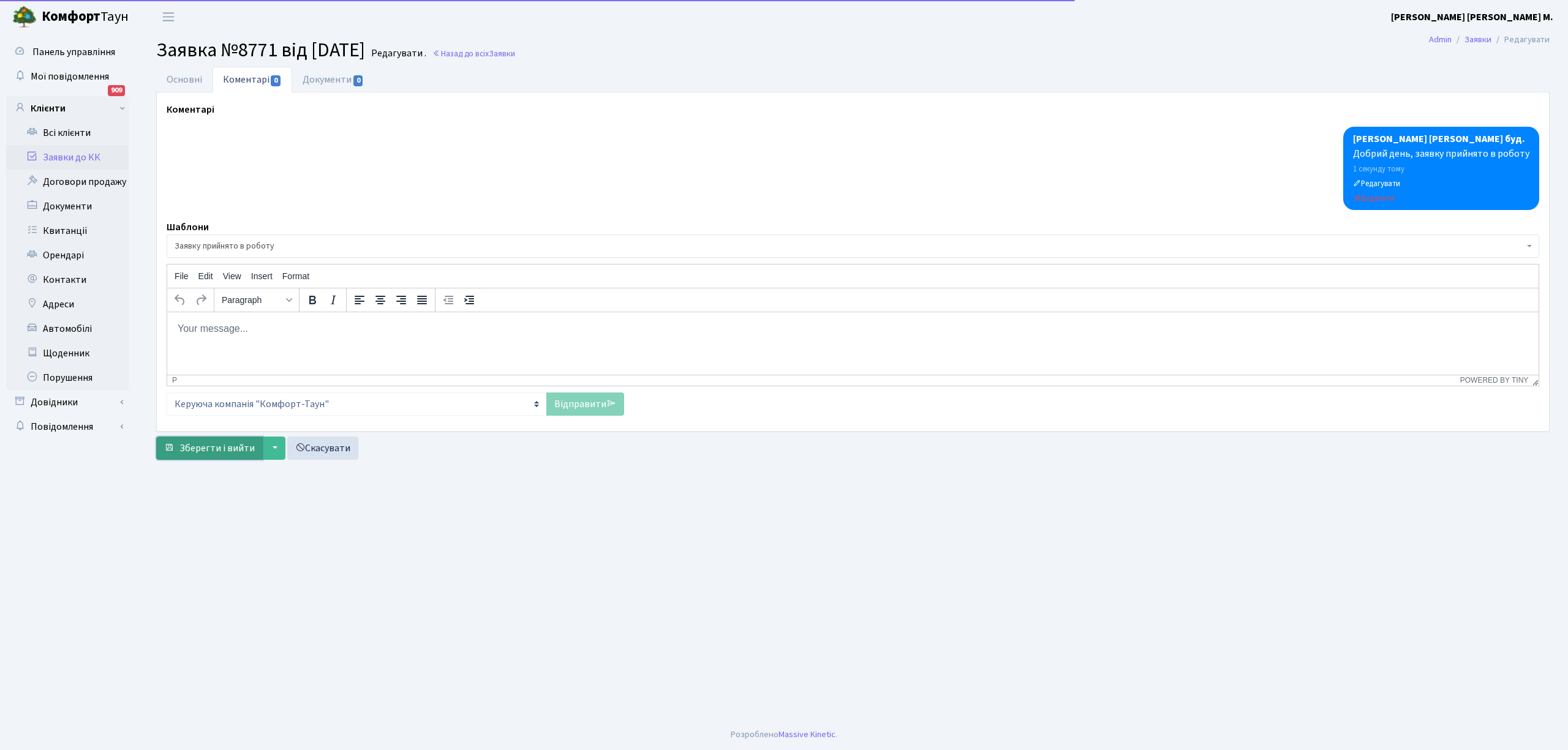
click at [224, 455] on span "Зберегти і вийти" at bounding box center [217, 448] width 75 height 13
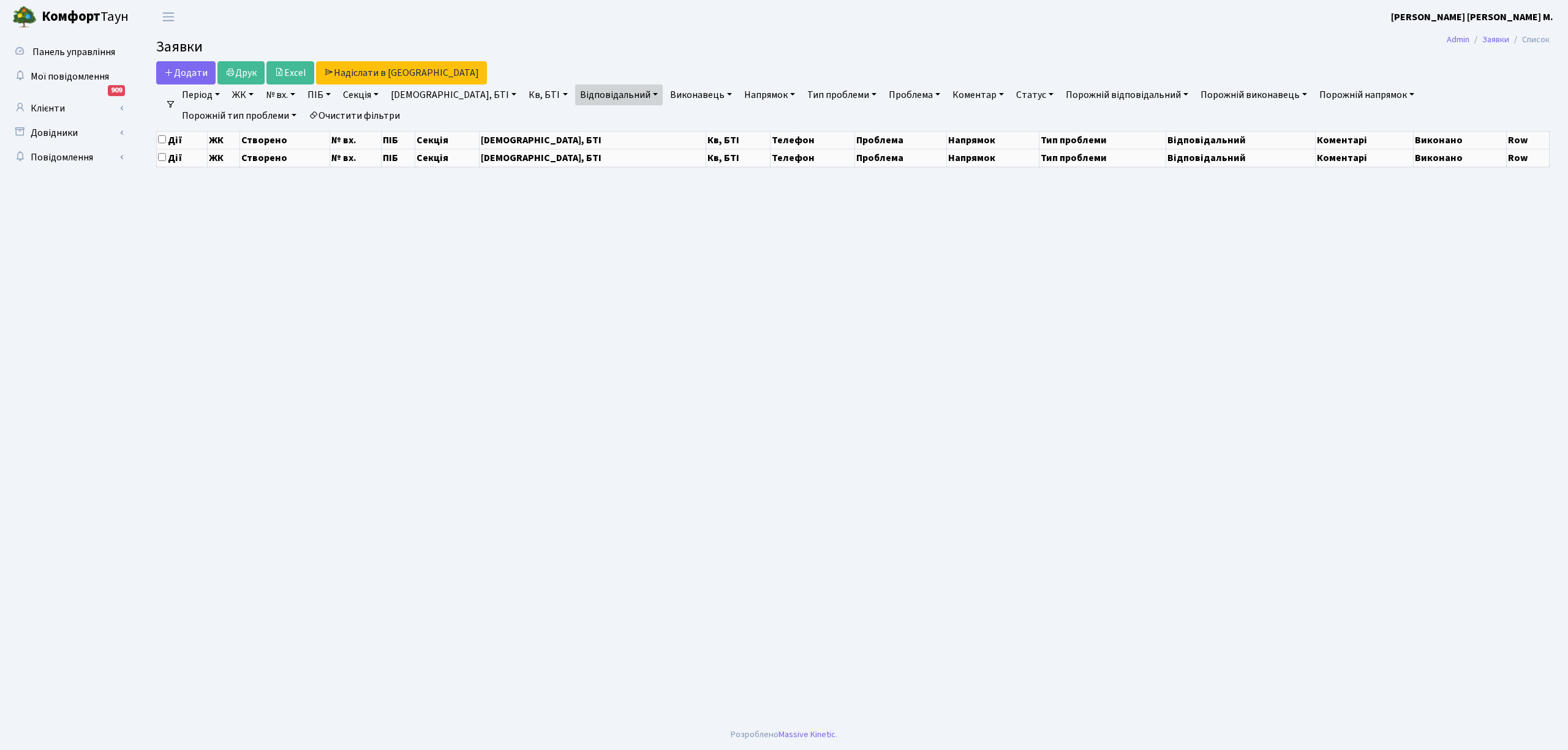
select select "25"
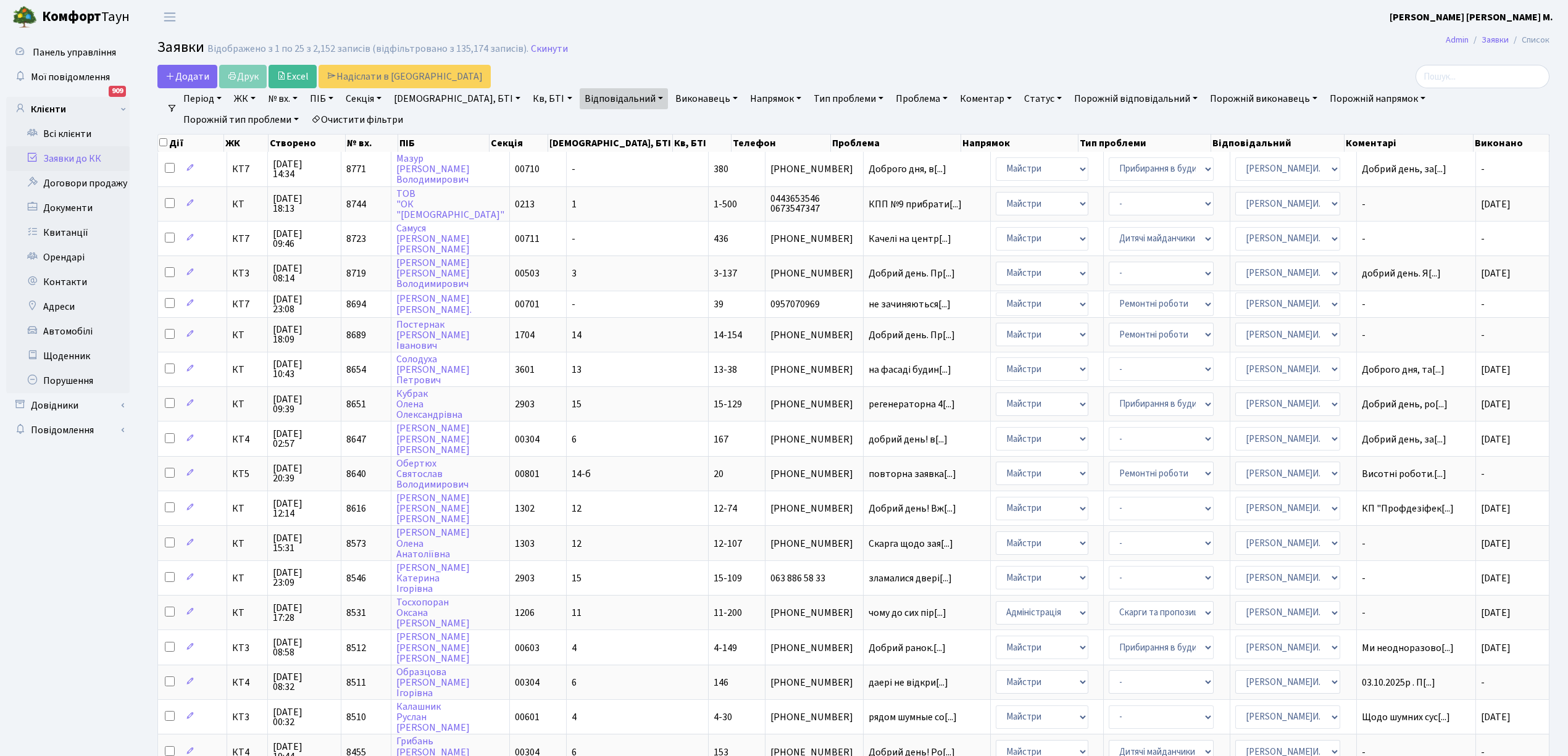
click at [583, 100] on link "Відповідальний" at bounding box center [623, 99] width 88 height 21
click at [589, 121] on span "×" at bounding box center [591, 121] width 4 height 12
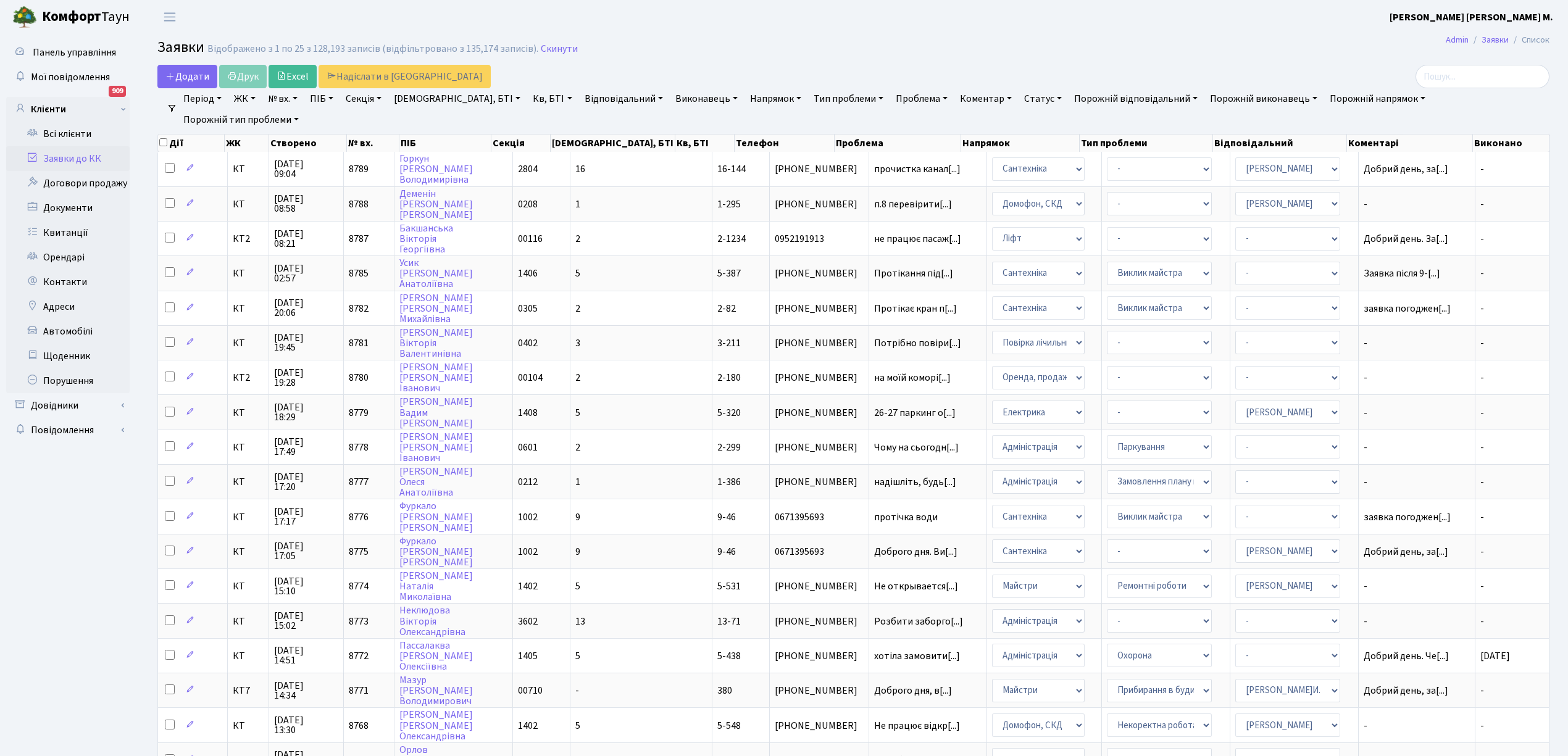
click at [584, 99] on link "Відповідальний" at bounding box center [623, 99] width 88 height 21
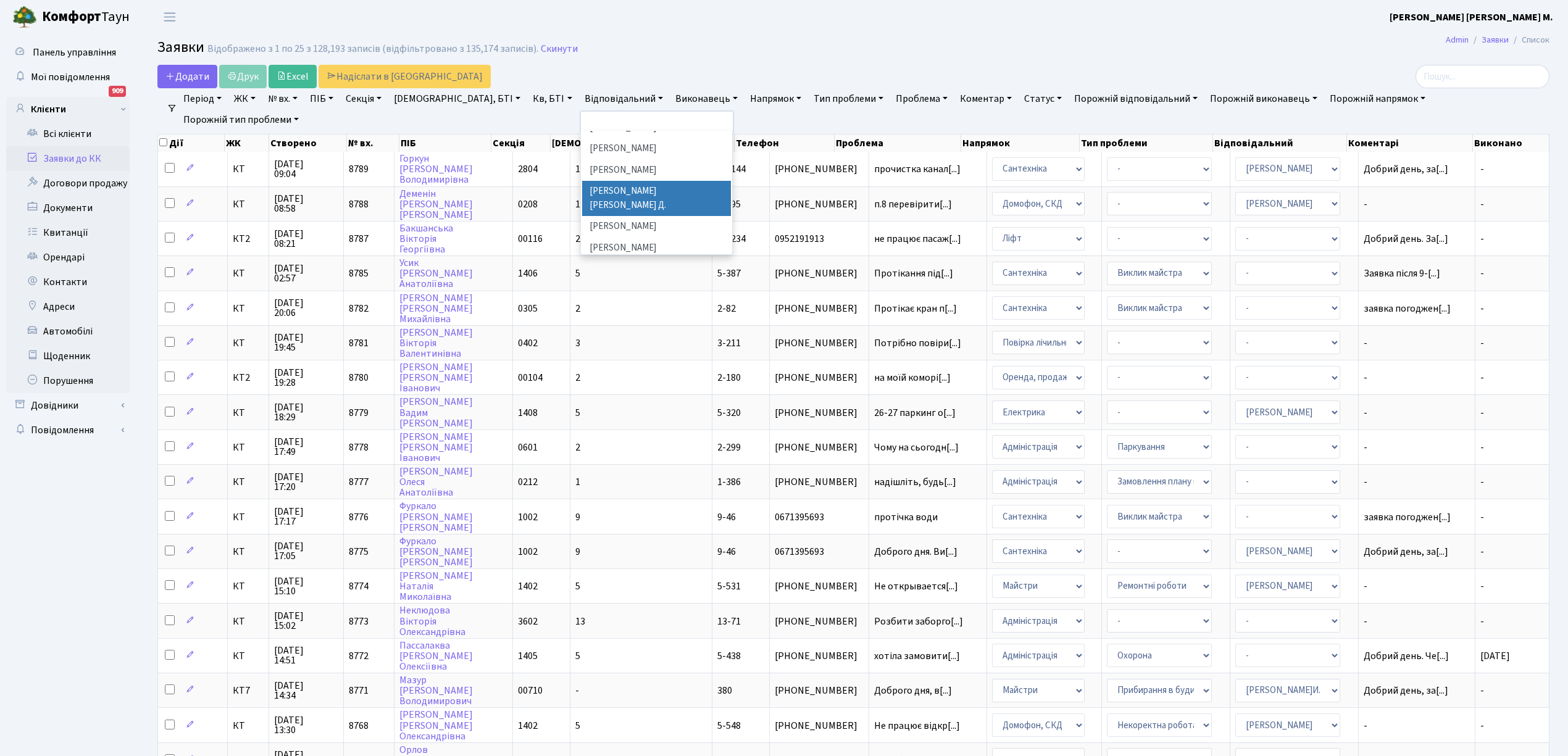
click at [582, 181] on li "[PERSON_NAME] [PERSON_NAME] Д." at bounding box center [656, 198] width 149 height 35
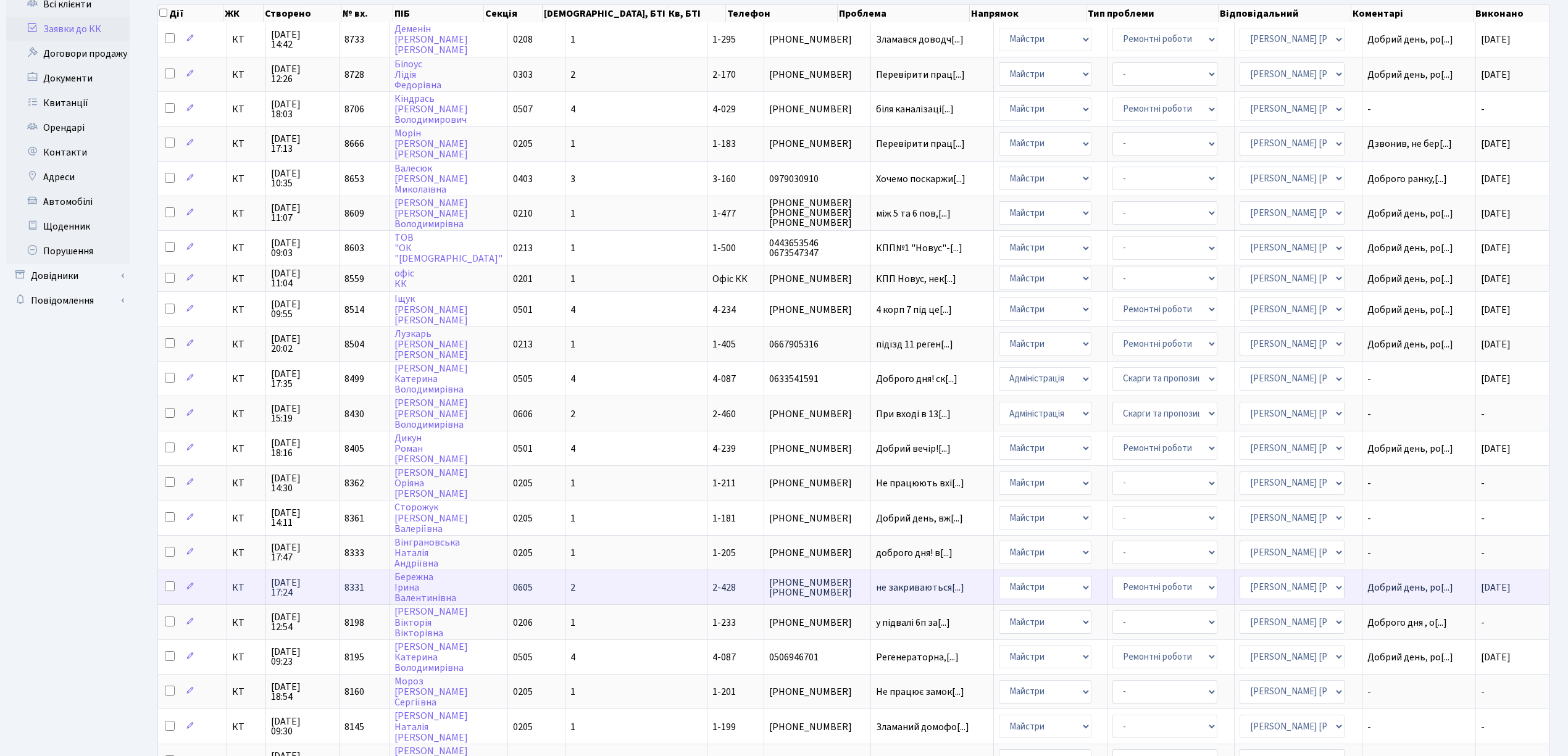
scroll to position [302, 0]
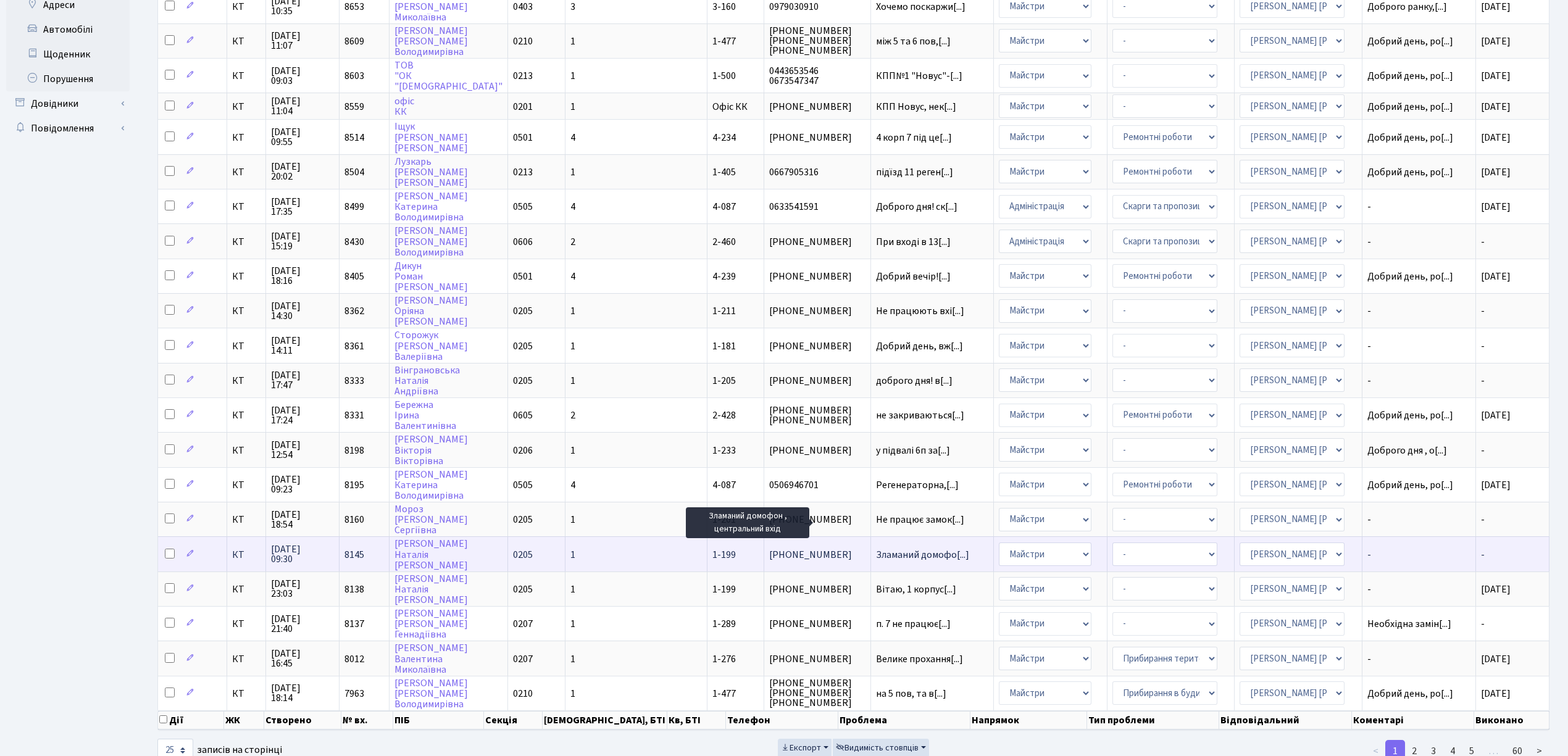
click at [876, 548] on span "Зламаний домофо[...]" at bounding box center [922, 554] width 93 height 13
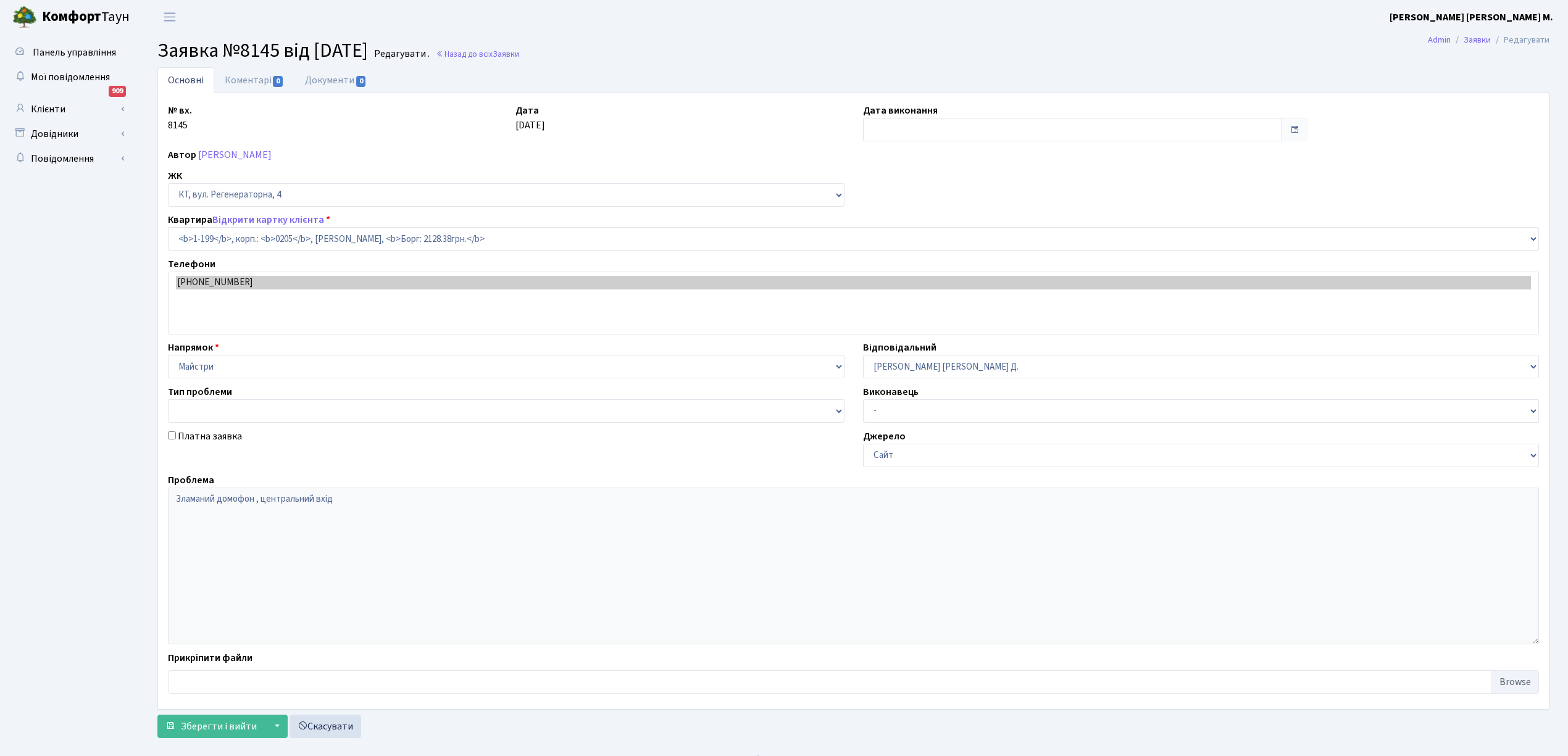
select select "199"
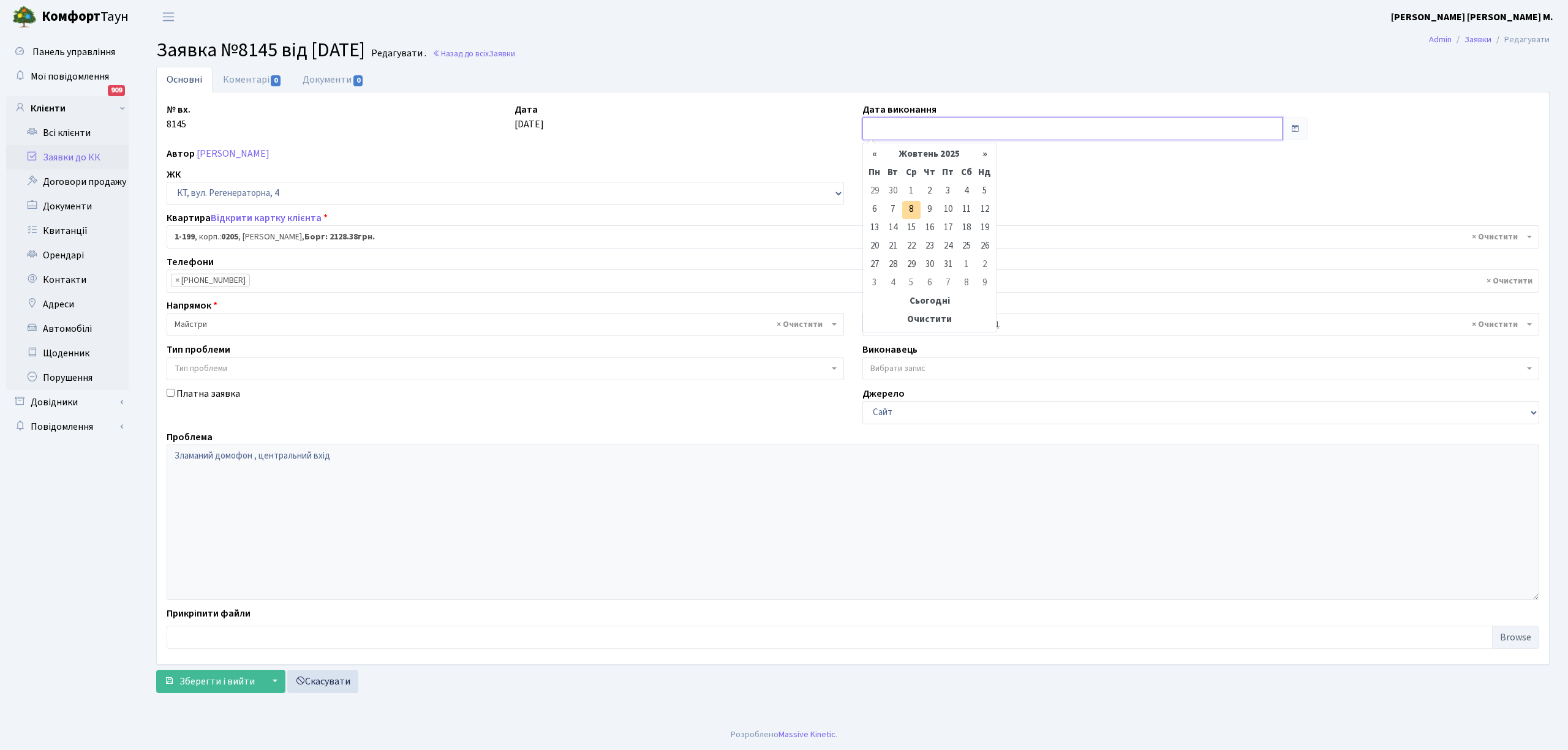
click at [878, 131] on input "text" at bounding box center [1073, 128] width 420 height 23
click at [932, 189] on td "2" at bounding box center [929, 191] width 19 height 19
type input "[DATE]"
click at [244, 86] on link "Коментарі 0" at bounding box center [252, 79] width 80 height 25
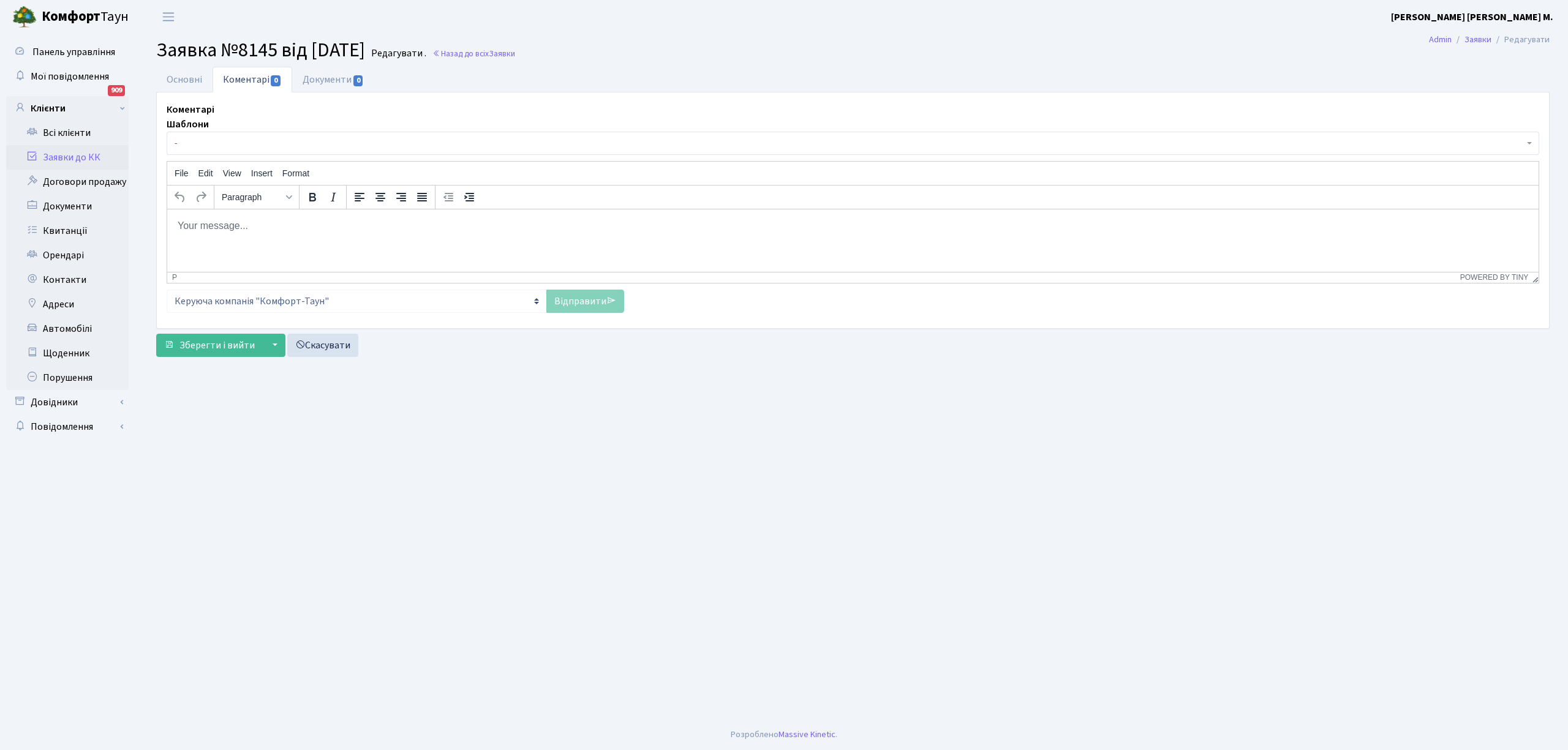
click at [221, 144] on span "-" at bounding box center [849, 143] width 1349 height 12
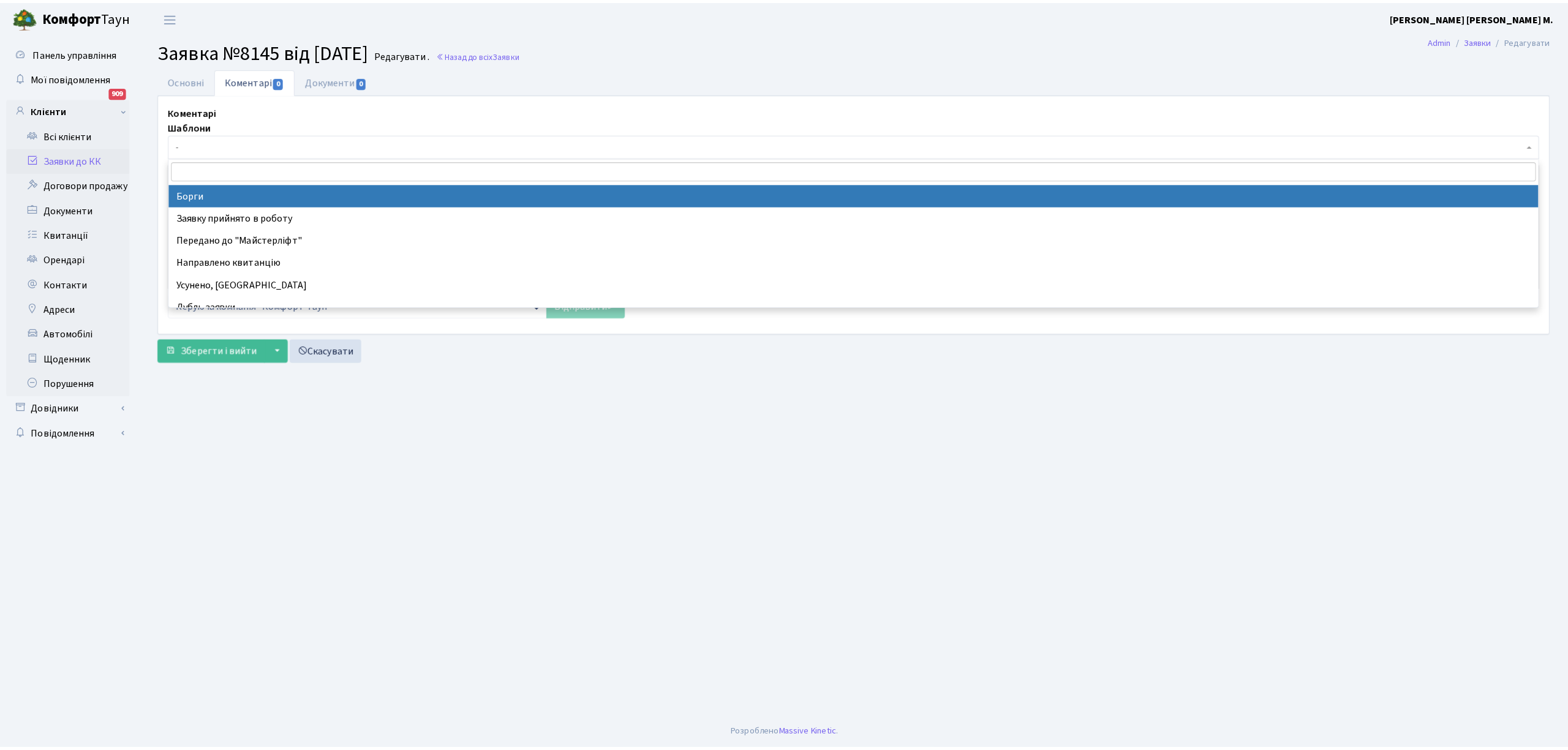
scroll to position [81, 0]
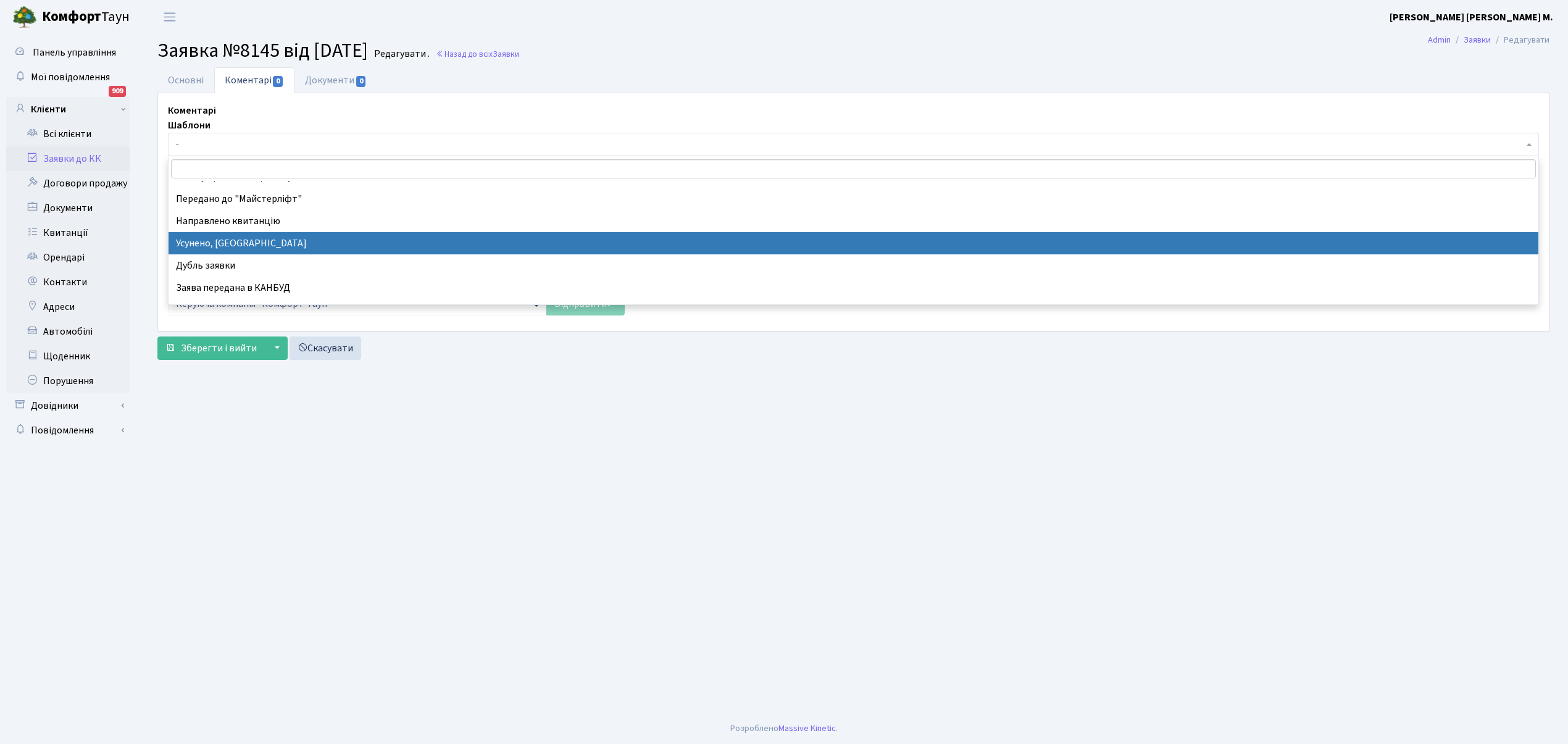
select select "15"
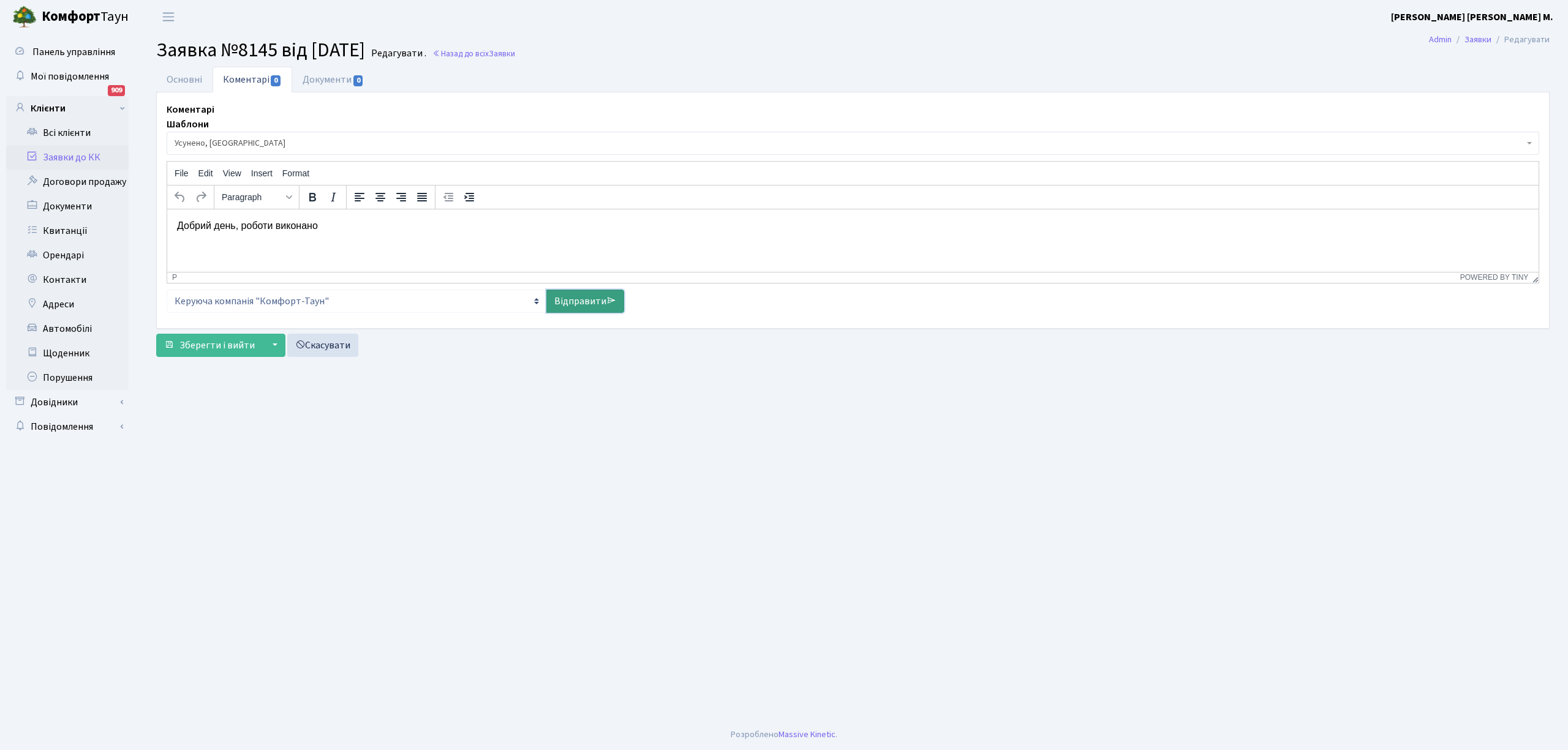
click at [562, 291] on link "Відправити" at bounding box center [586, 301] width 78 height 23
select select
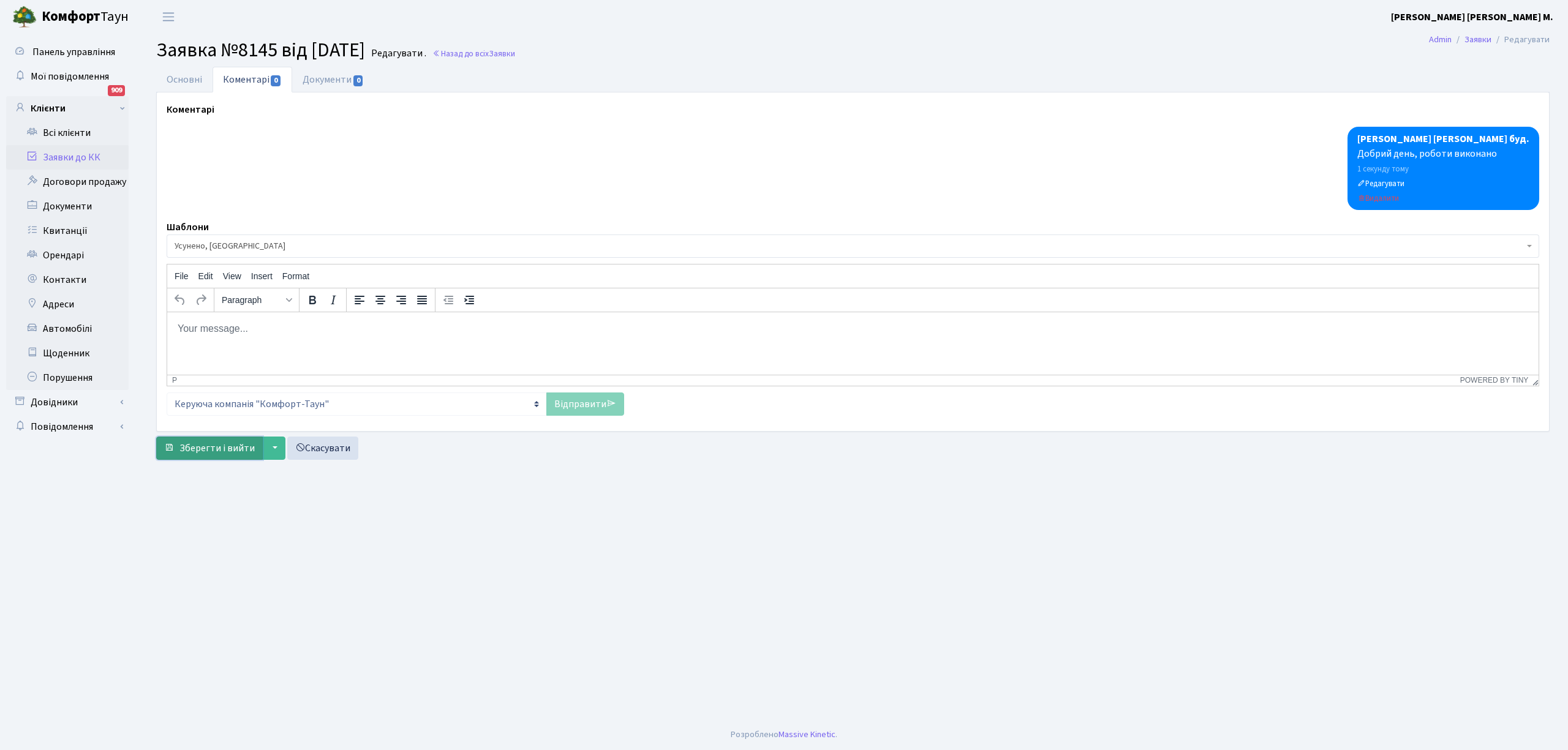
click at [225, 447] on span "Зберегти і вийти" at bounding box center [217, 448] width 75 height 13
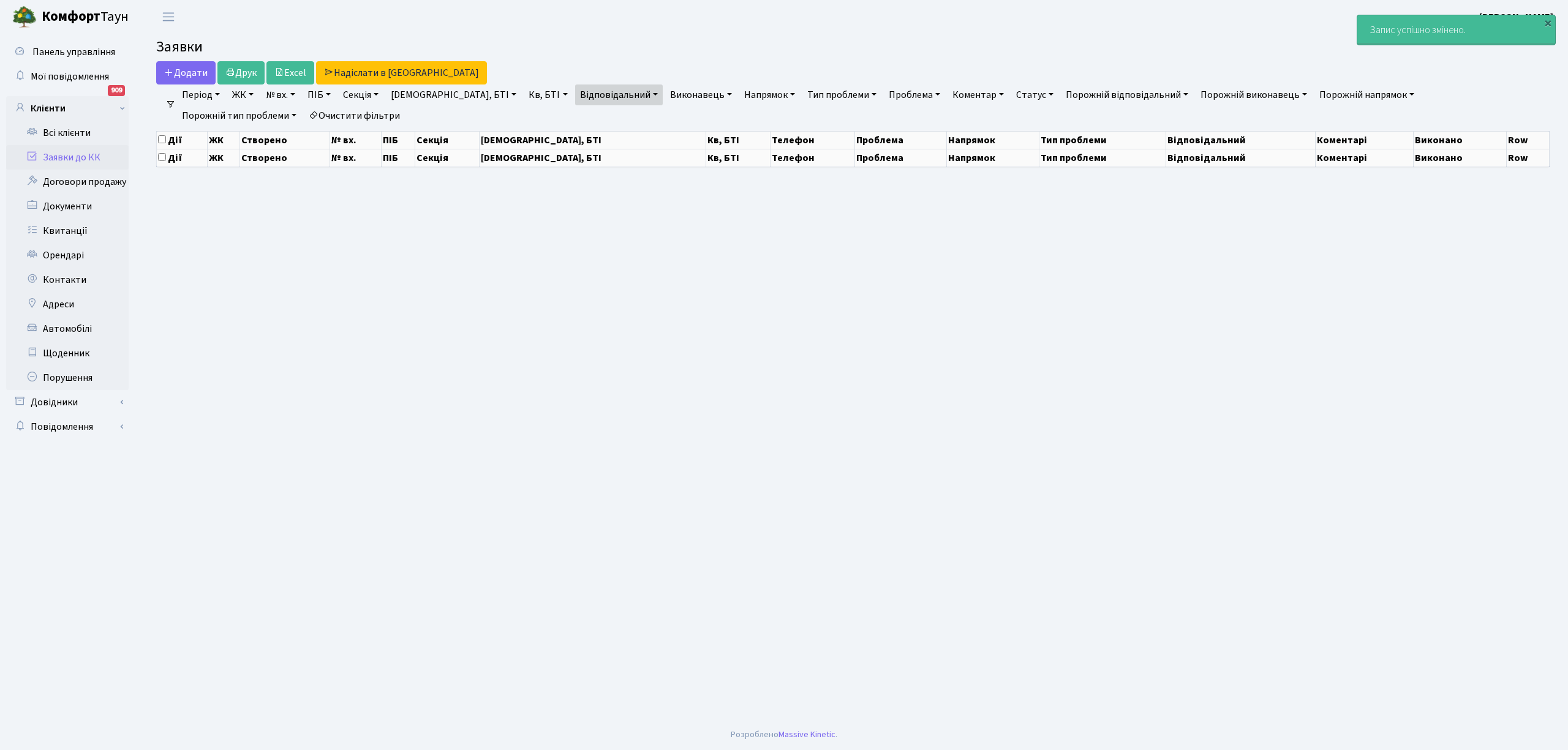
select select "25"
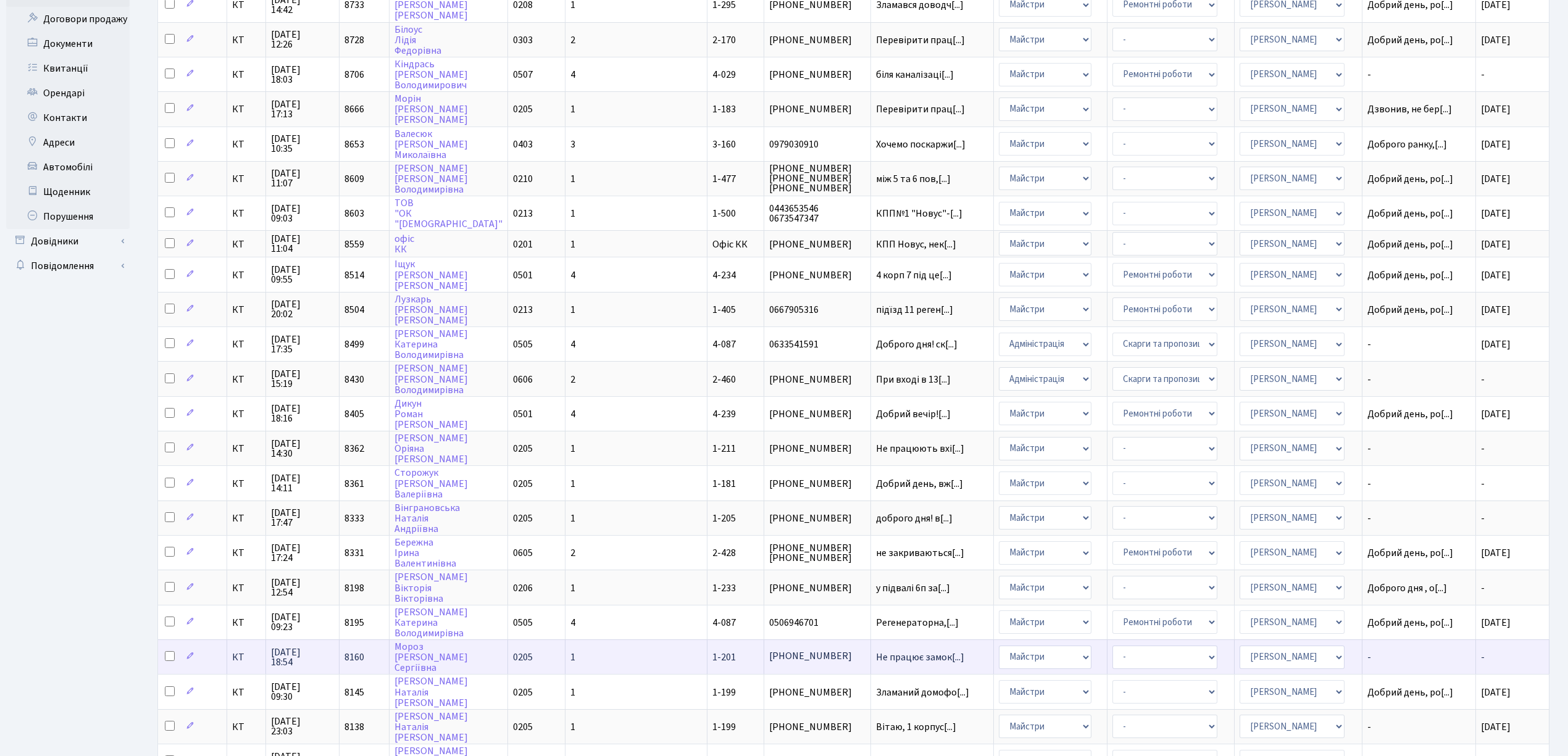
scroll to position [247, 0]
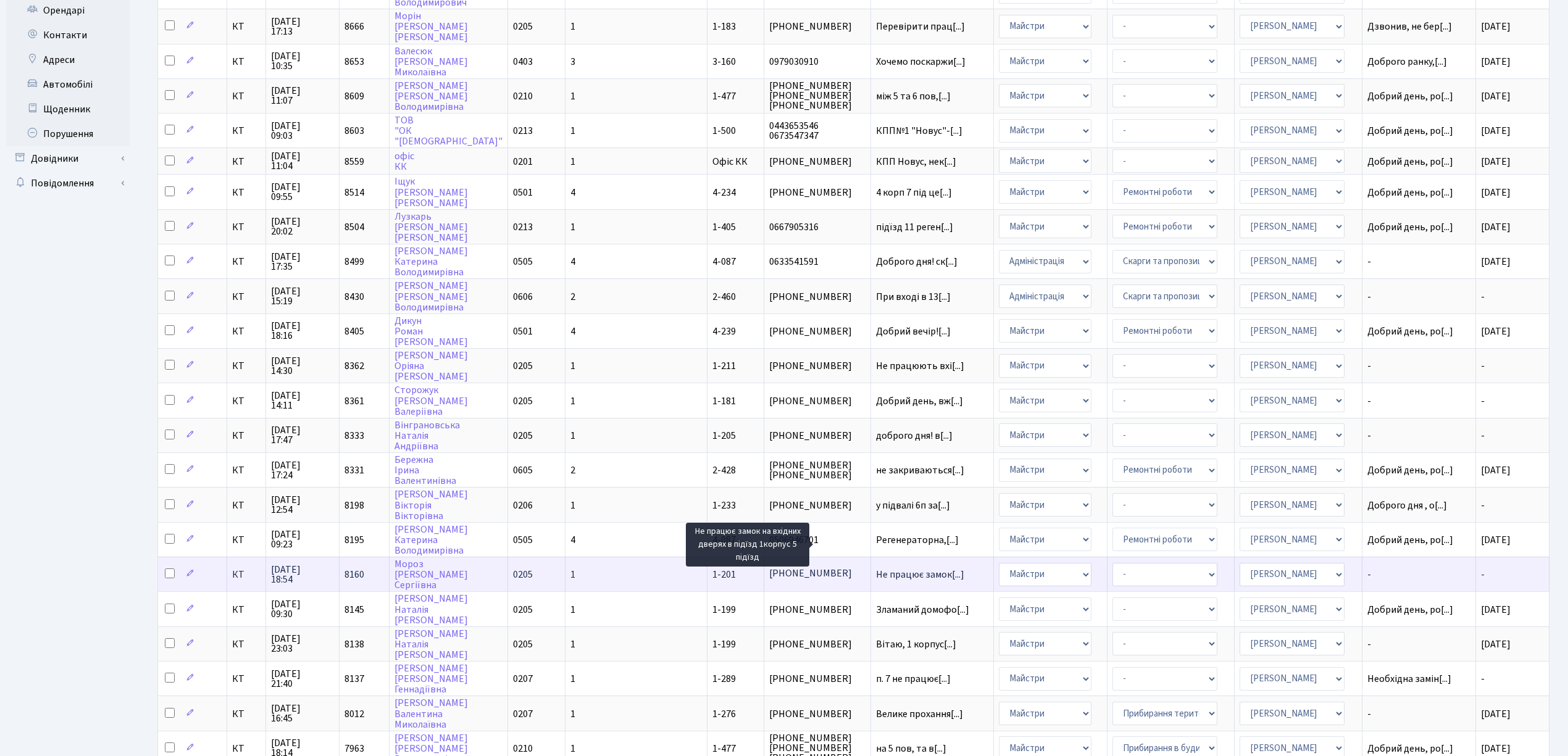
click at [876, 568] on span "Не працює замок[...]" at bounding box center [920, 574] width 88 height 13
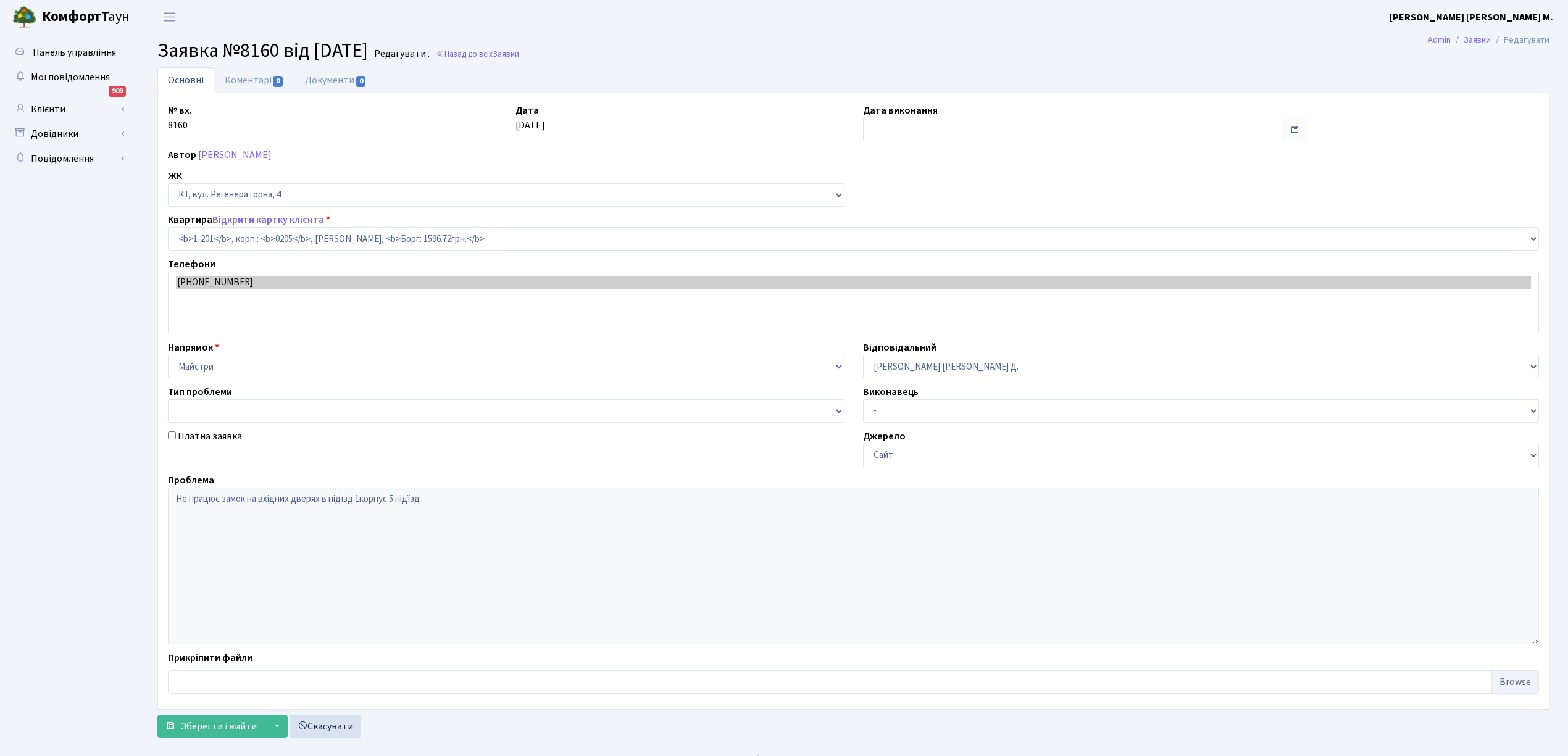
select select "201"
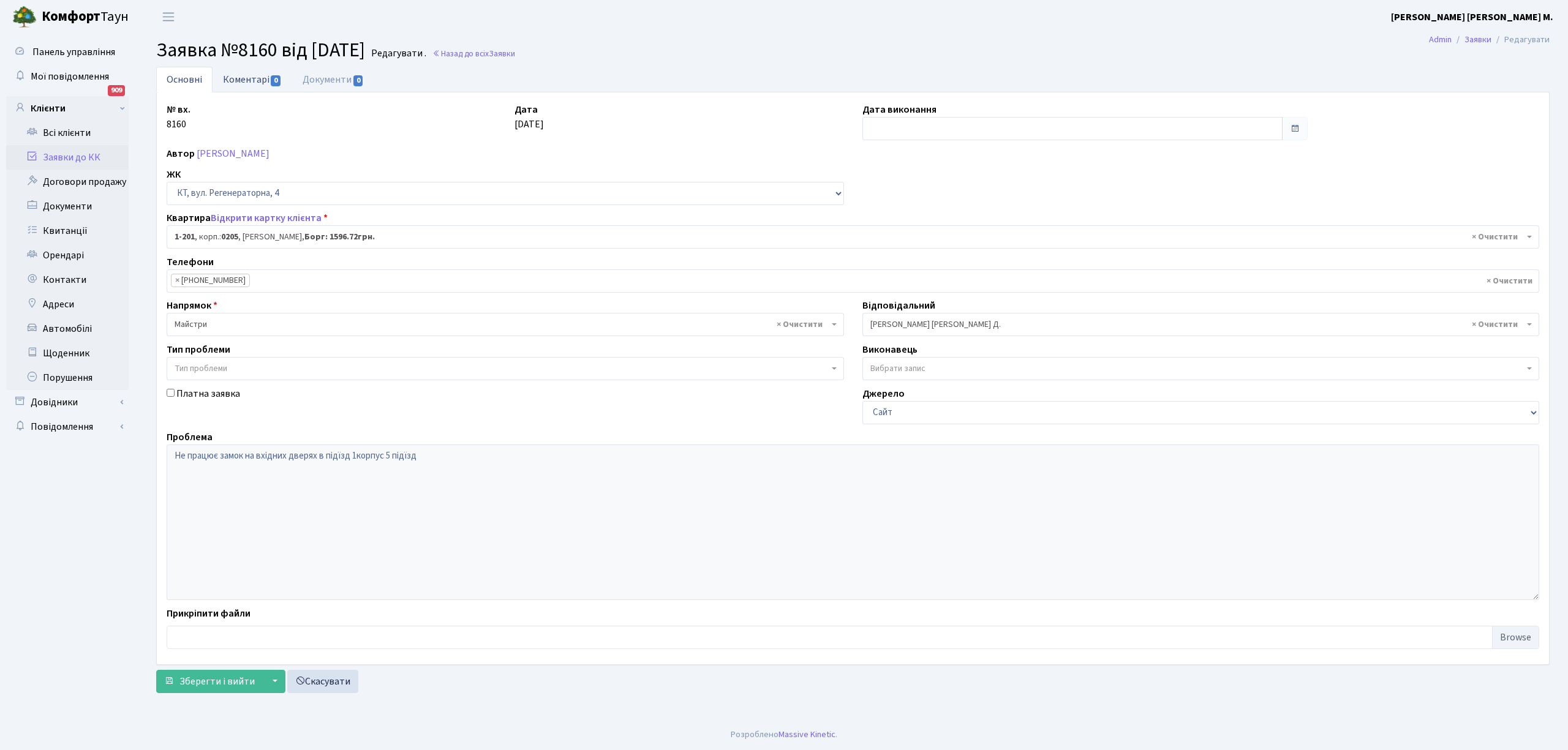
click at [229, 76] on link "Коментарі 0" at bounding box center [252, 79] width 80 height 25
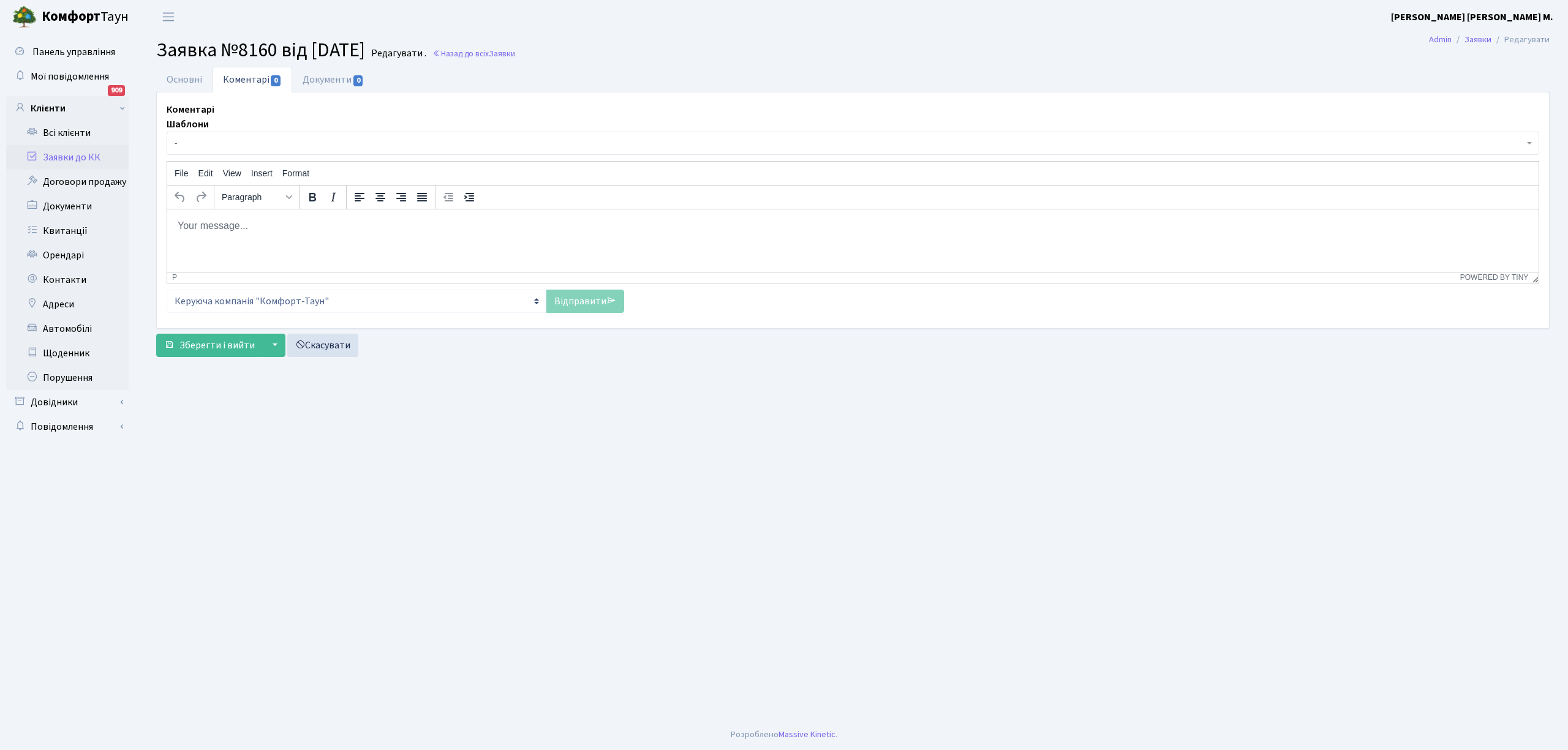
click at [233, 138] on span "-" at bounding box center [849, 143] width 1349 height 12
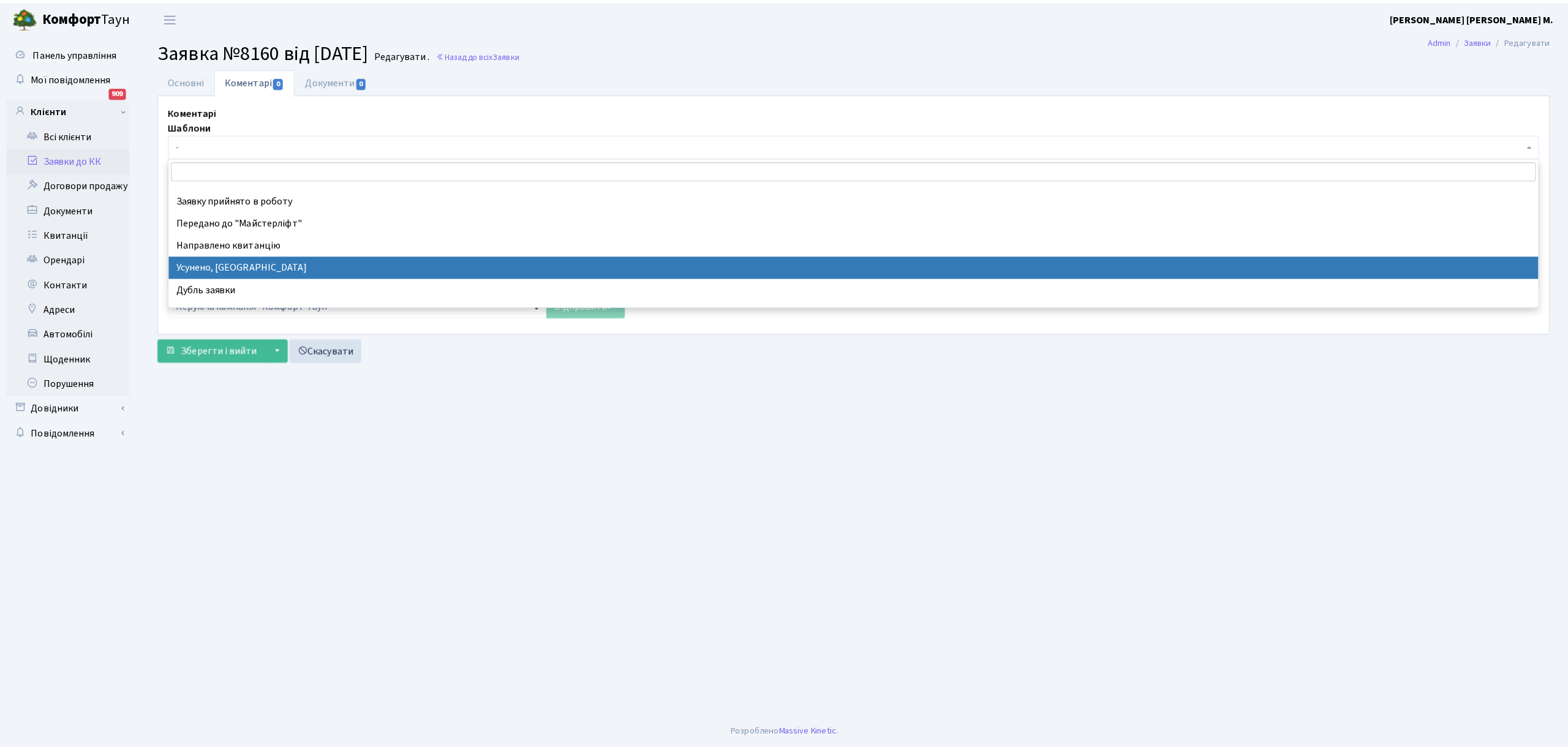
scroll to position [81, 0]
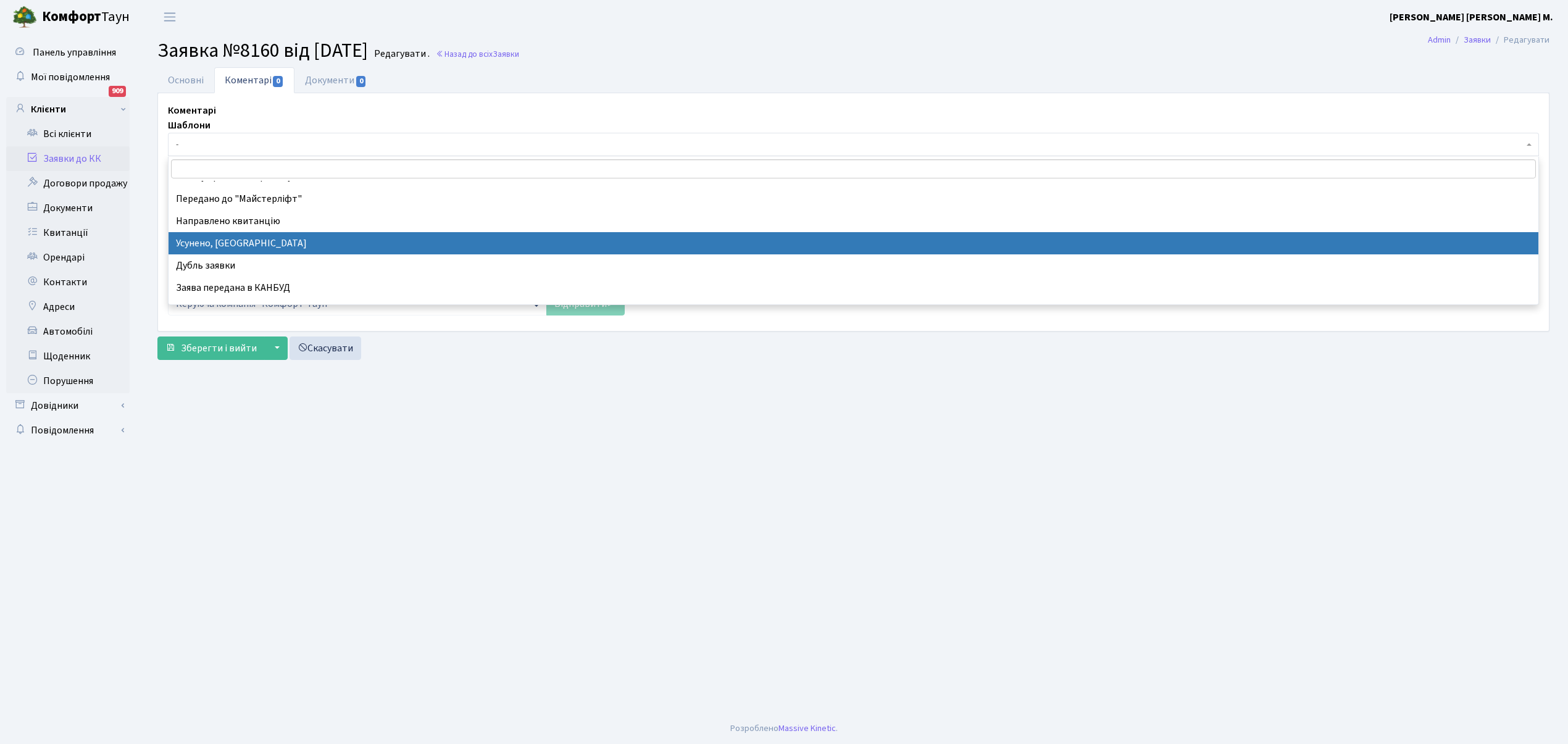
drag, startPoint x: 263, startPoint y: 245, endPoint x: 98, endPoint y: 35, distance: 267.1
select select "15"
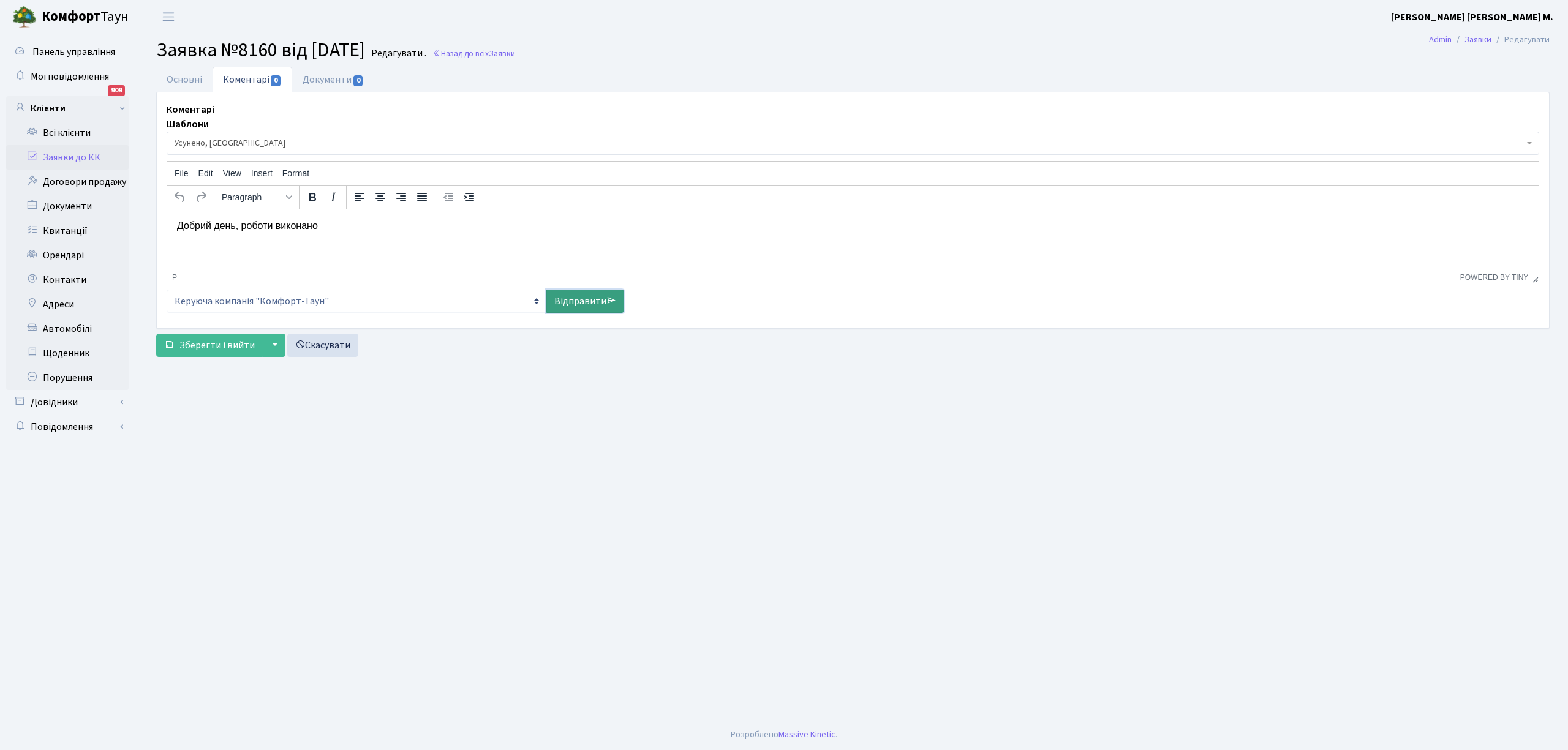
click at [570, 303] on link "Відправити" at bounding box center [586, 301] width 78 height 23
select select
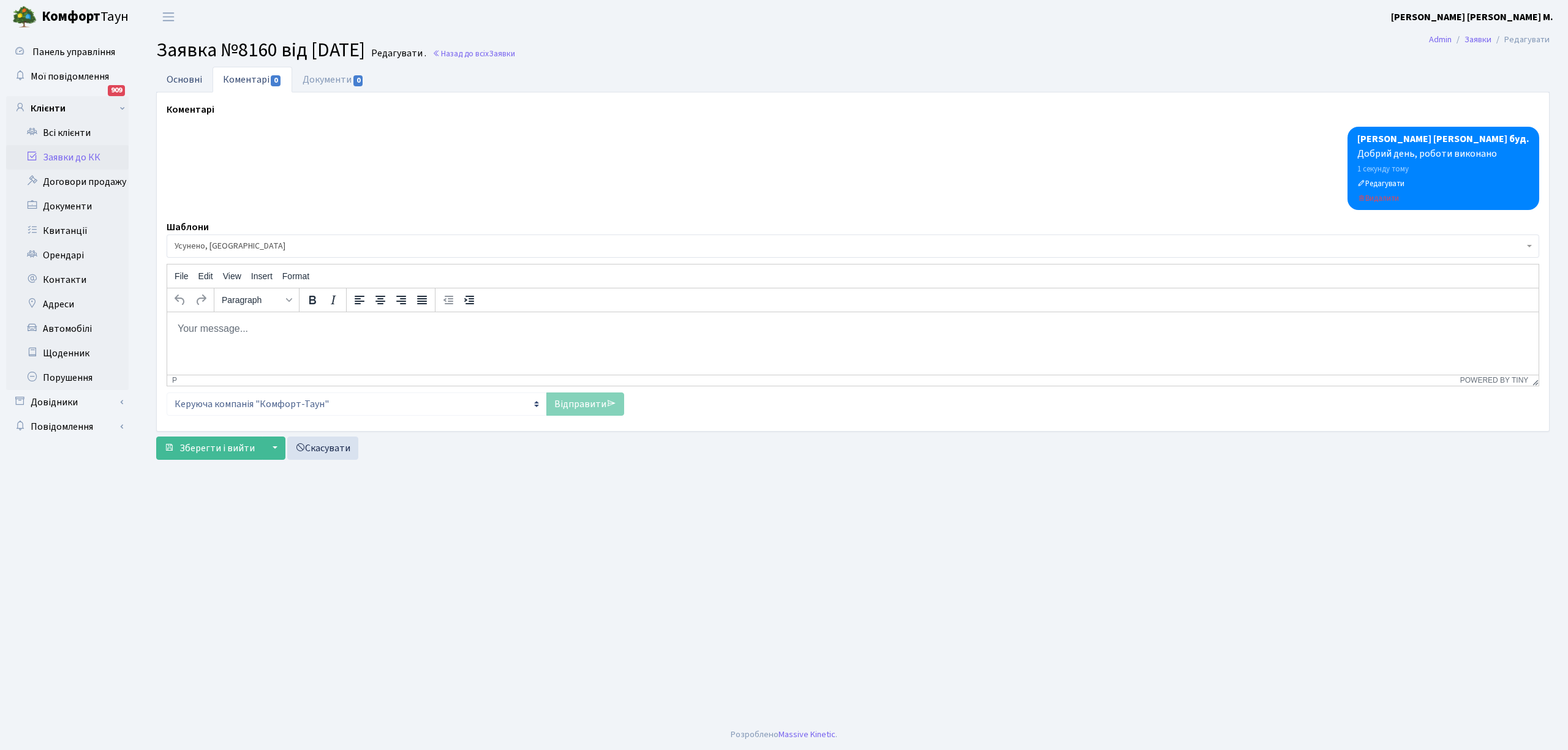
click at [173, 79] on link "Основні" at bounding box center [184, 79] width 57 height 25
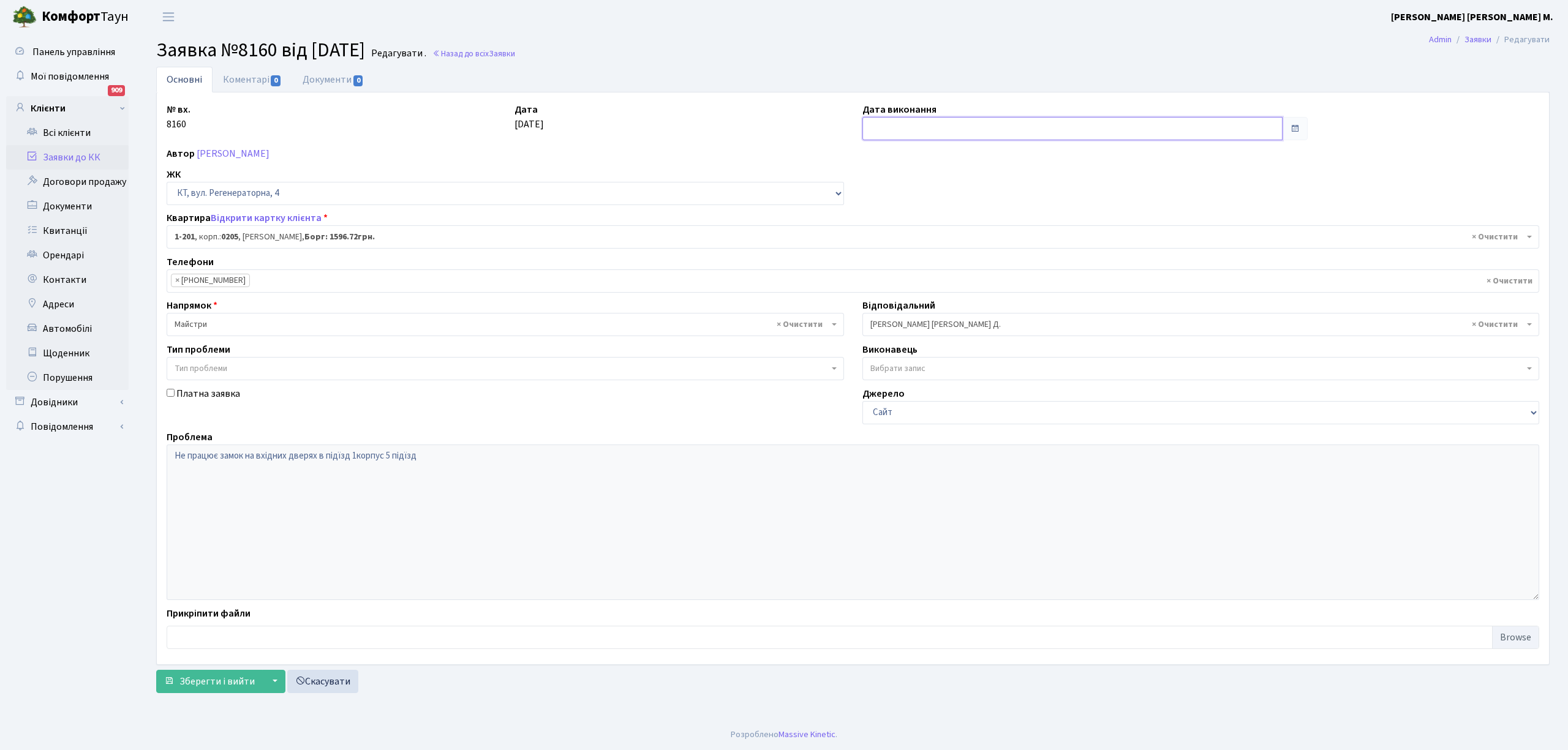
click at [904, 128] on input "text" at bounding box center [1073, 128] width 420 height 23
click at [934, 183] on td "2" at bounding box center [929, 191] width 19 height 19
type input "02.10.2025"
drag, startPoint x: 209, startPoint y: 687, endPoint x: 217, endPoint y: 687, distance: 8.0
click at [211, 687] on span "Зберегти і вийти" at bounding box center [217, 681] width 75 height 13
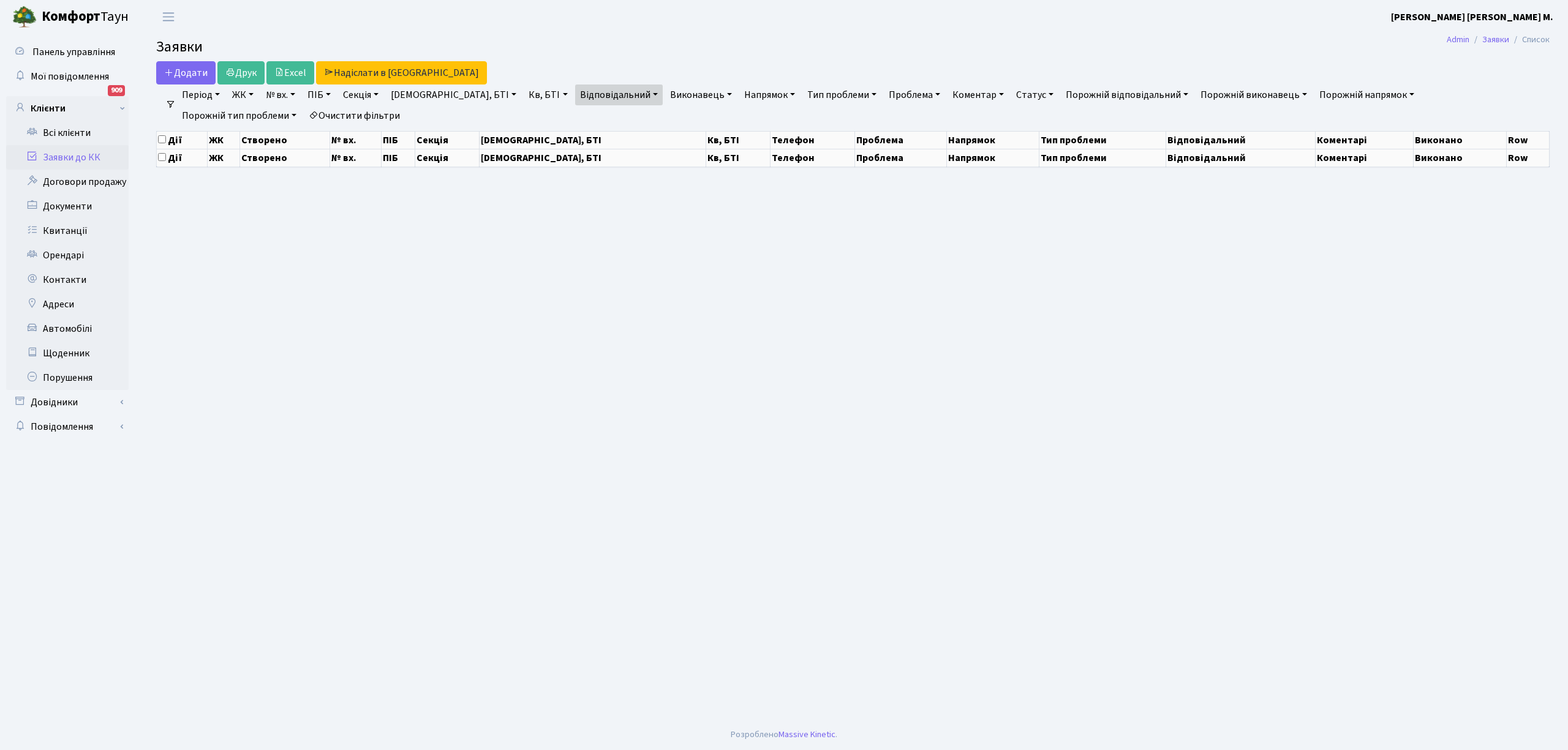
select select "25"
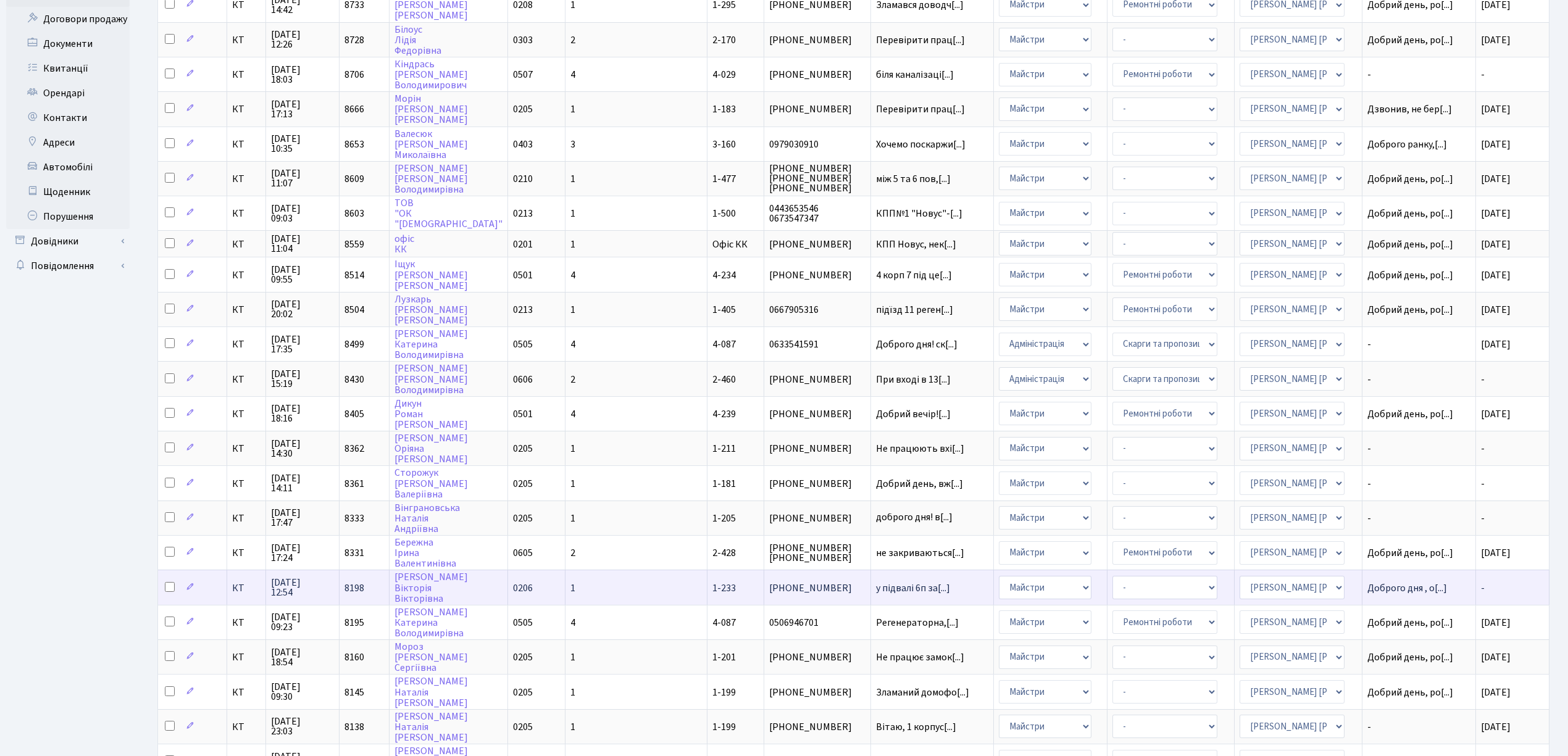
scroll to position [1, 0]
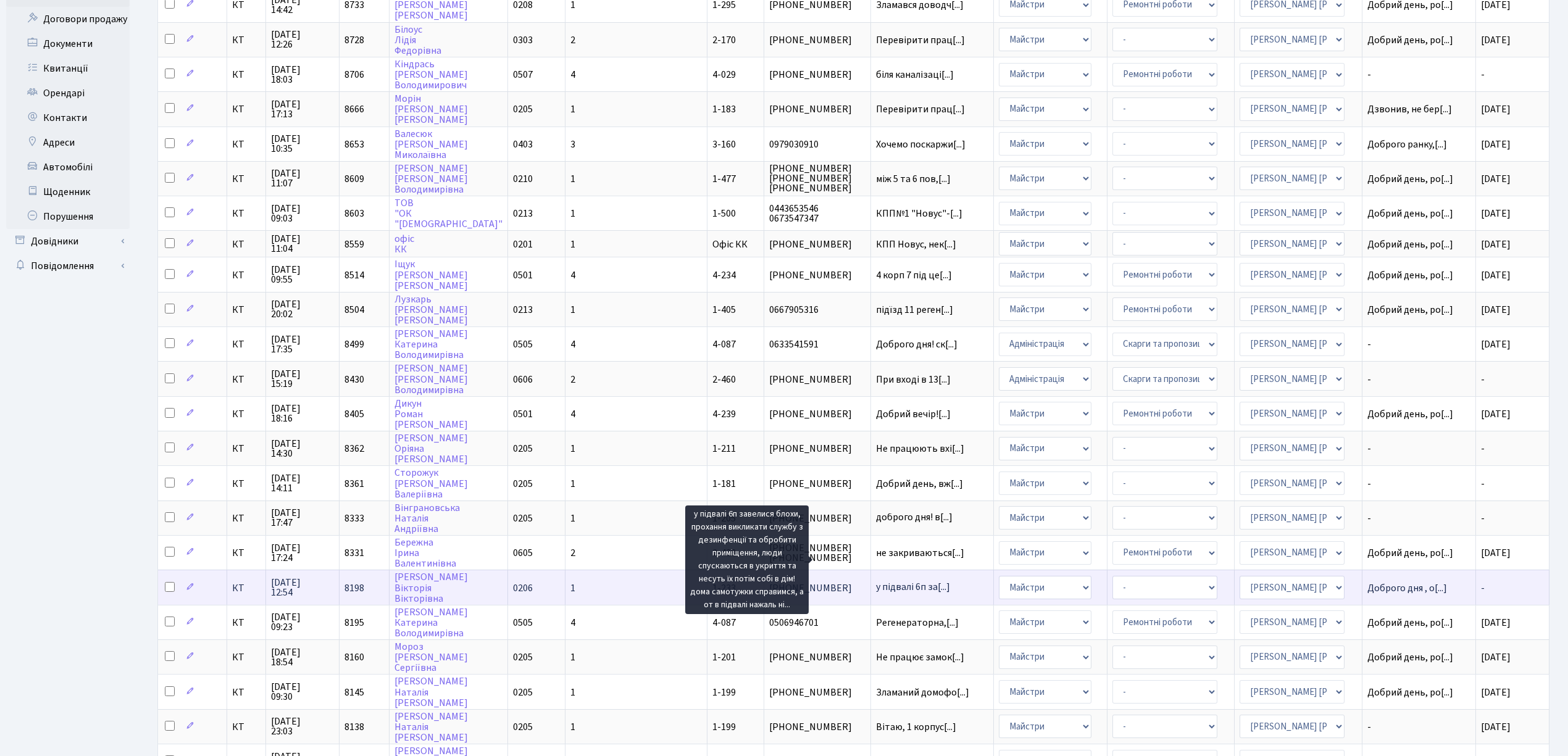
click at [876, 580] on span "у підвалі 6п за[...]" at bounding box center [913, 586] width 74 height 13
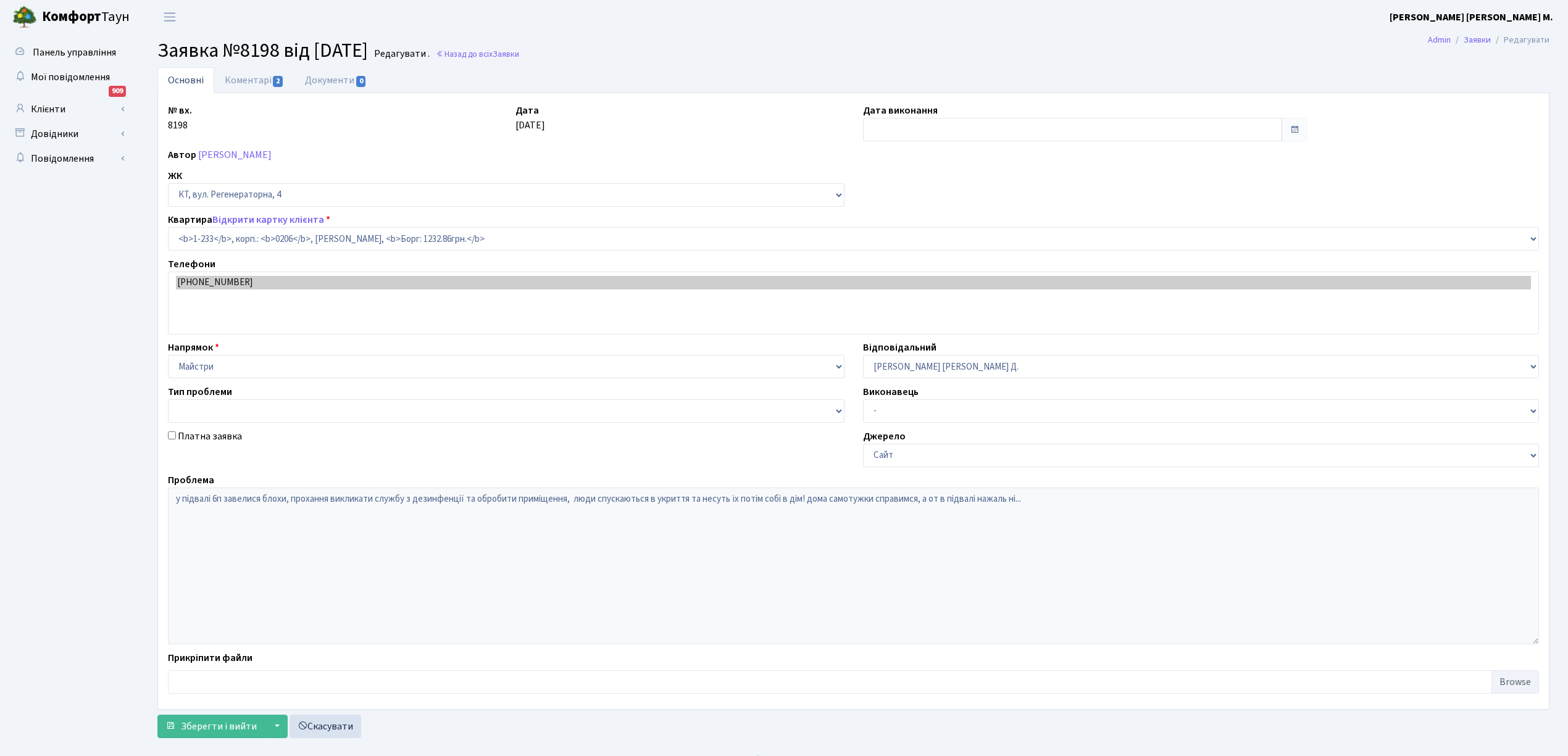
select select "233"
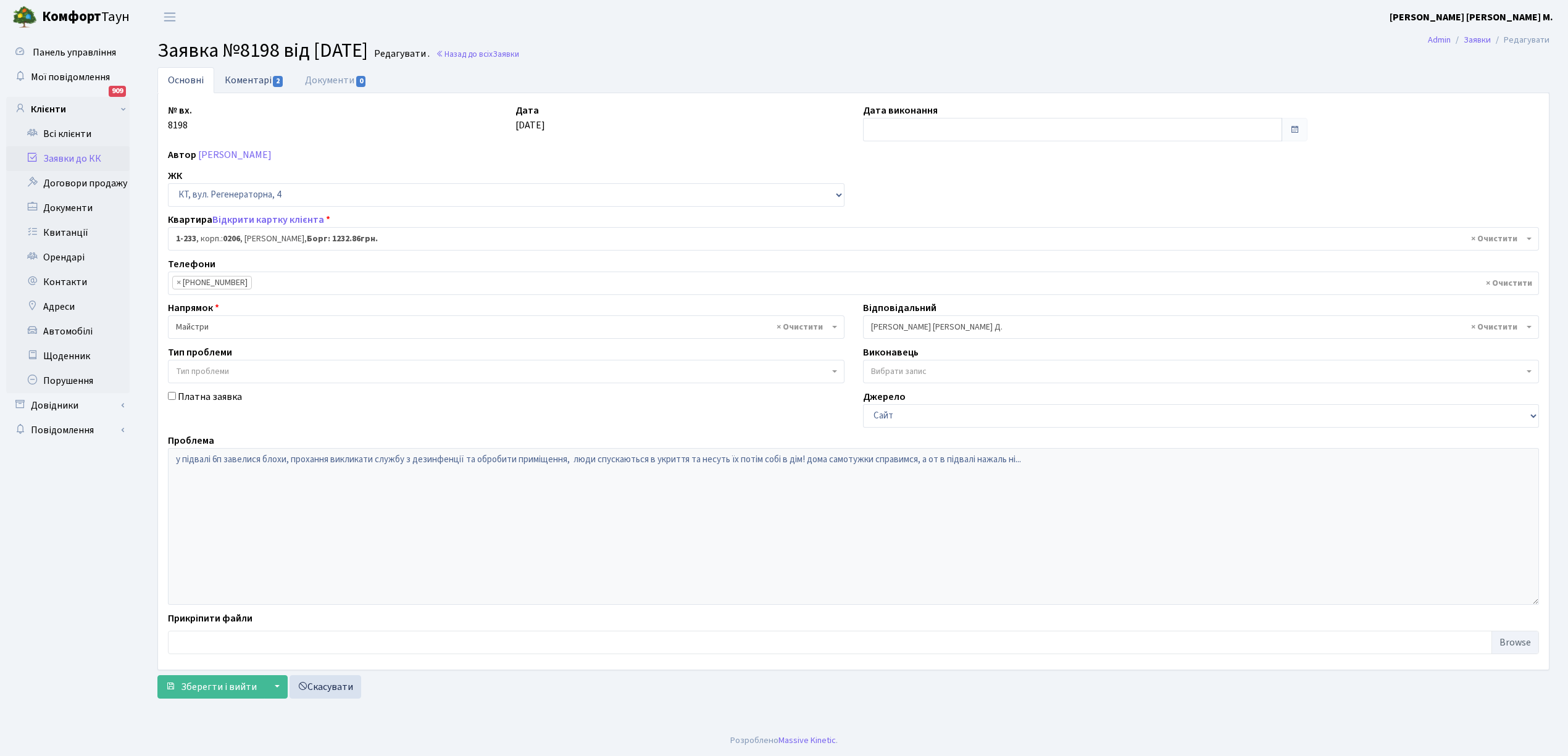
click at [257, 82] on link "Коментарі 2" at bounding box center [254, 79] width 80 height 25
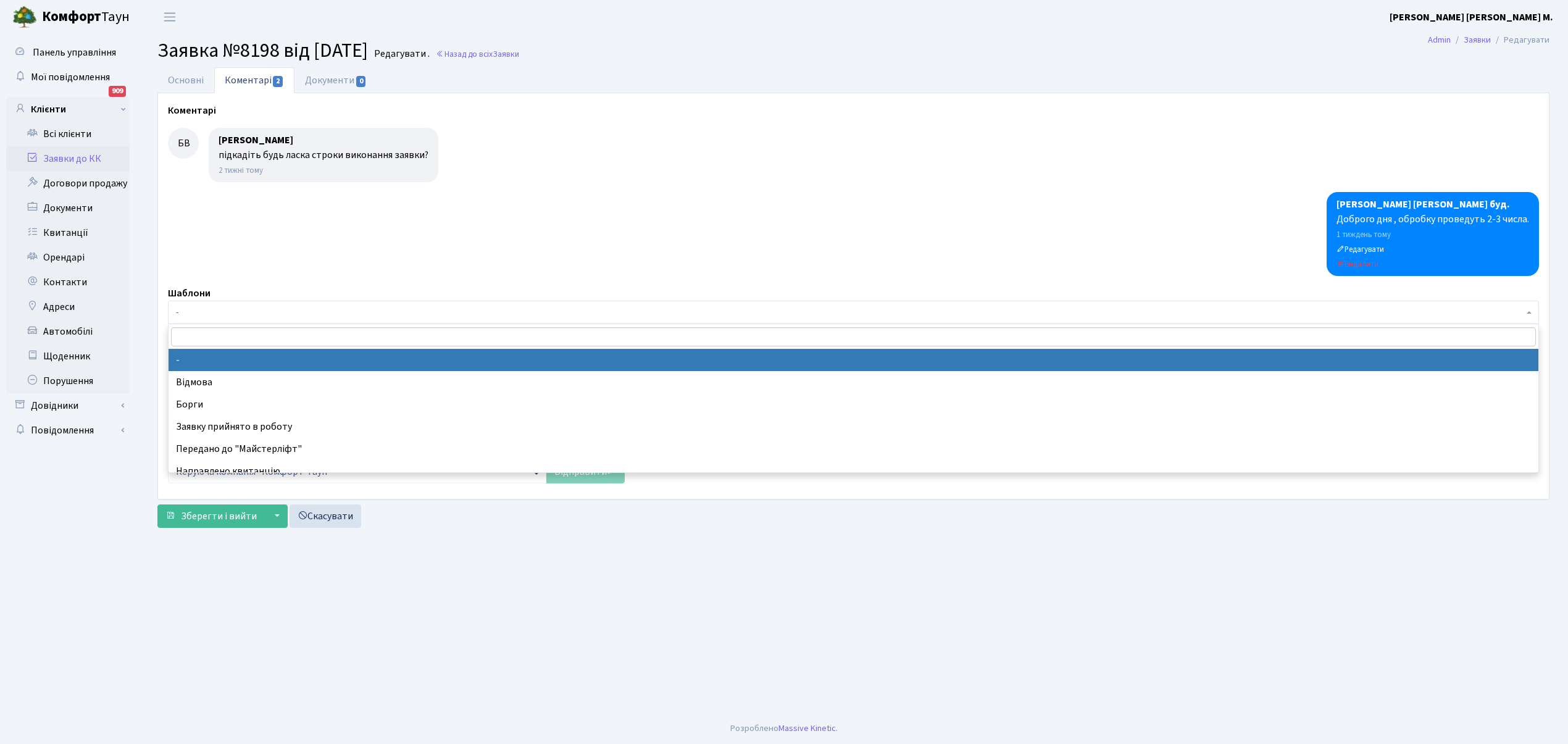
click at [205, 317] on span "-" at bounding box center [849, 313] width 1347 height 13
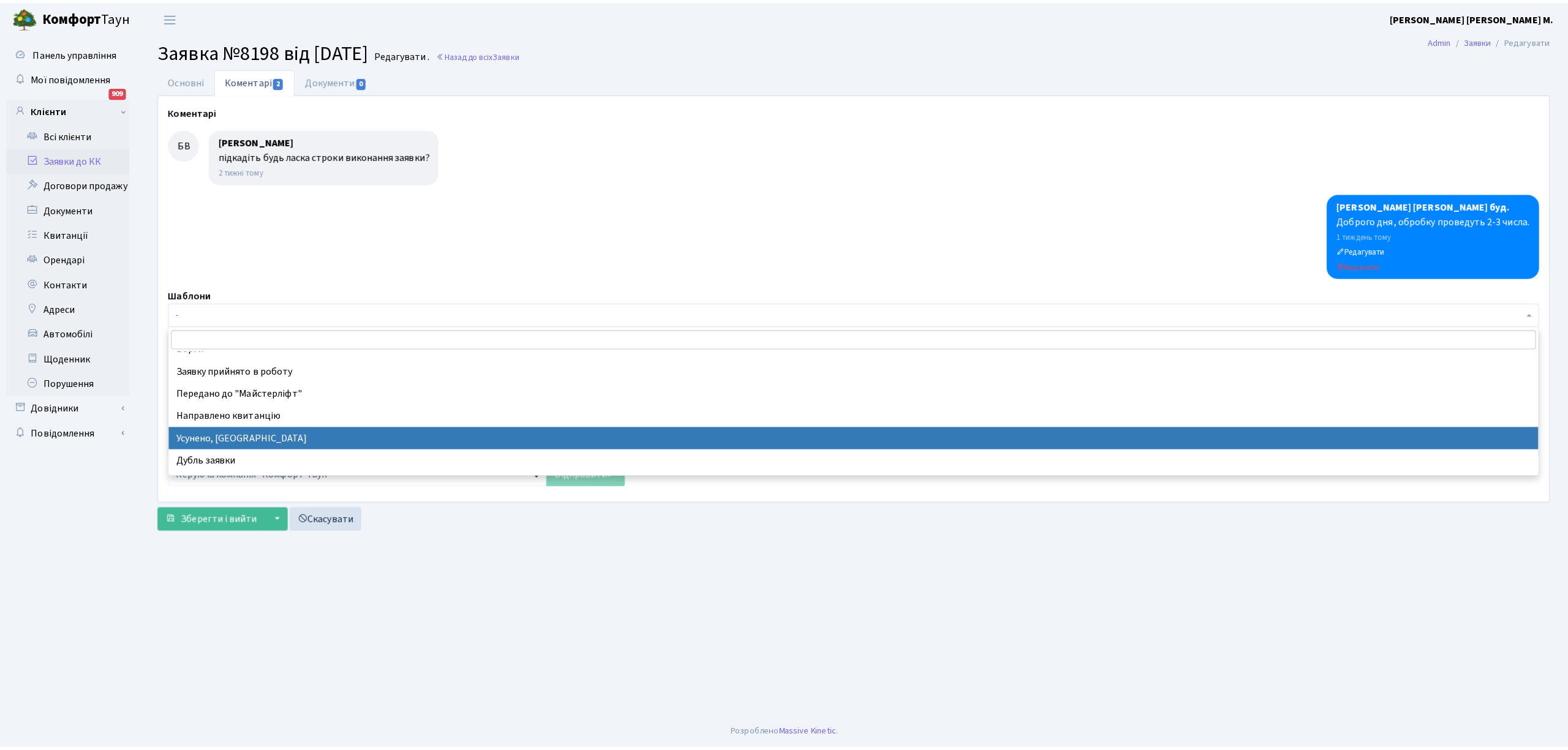
scroll to position [81, 0]
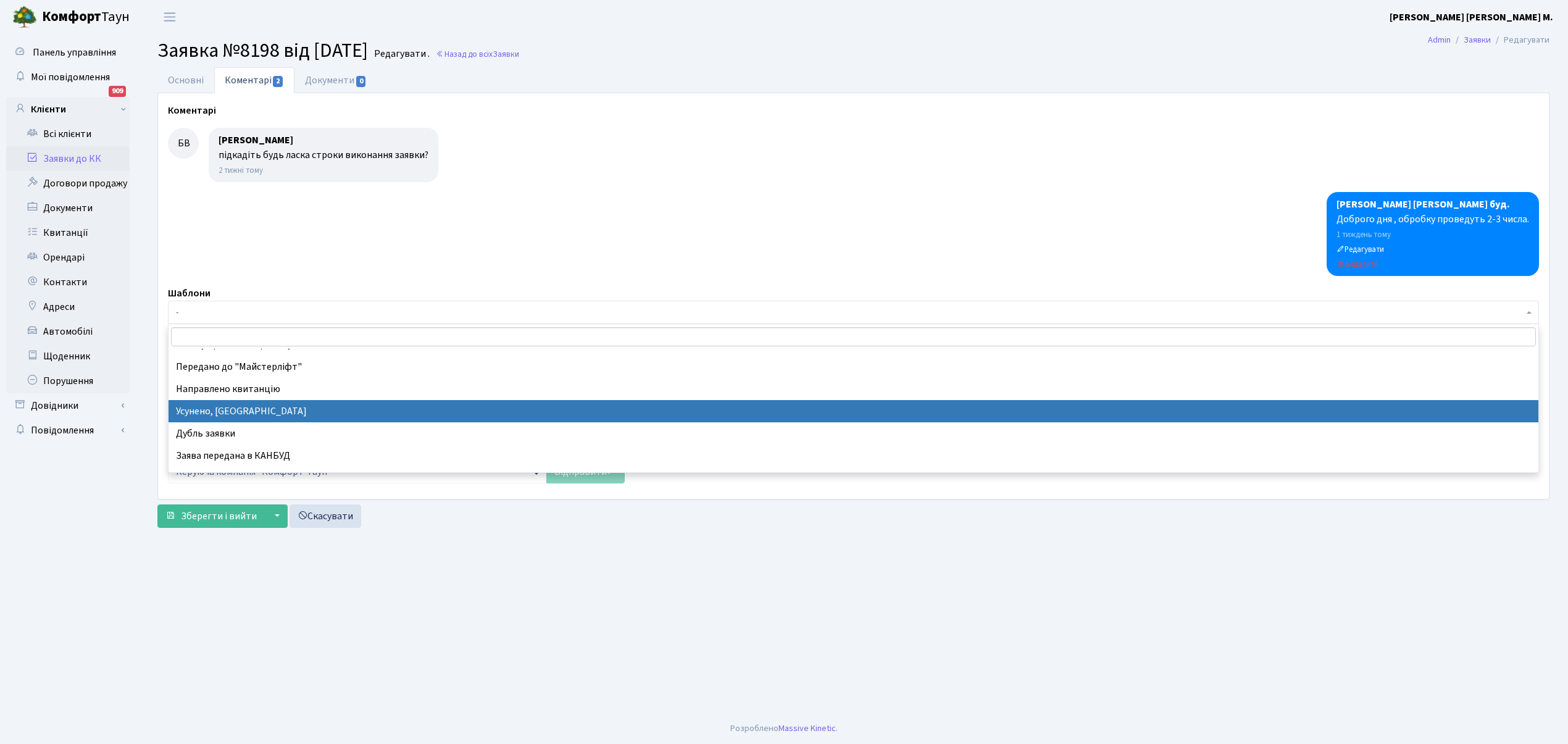
select select "15"
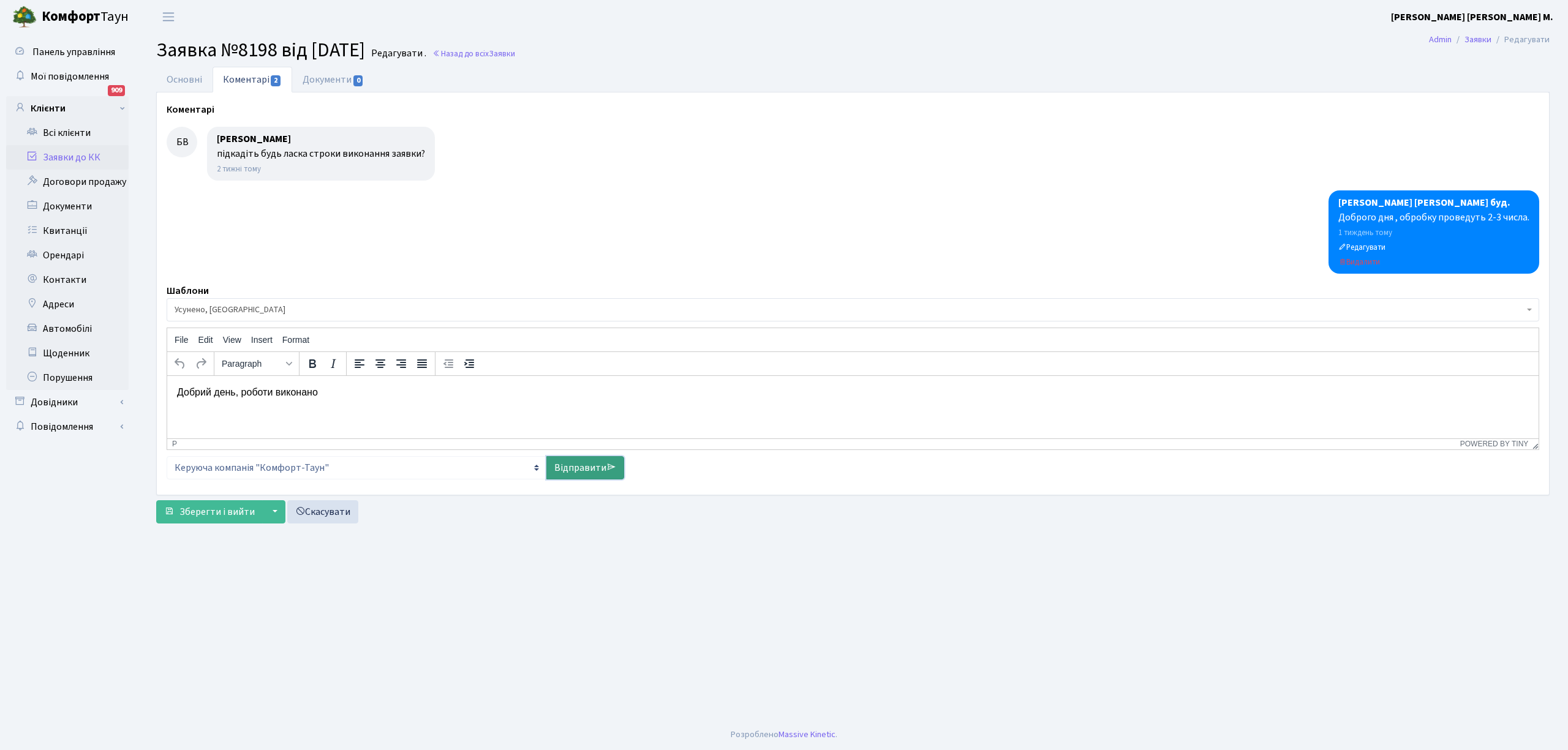
click at [574, 470] on link "Відправити" at bounding box center [586, 468] width 78 height 23
select select
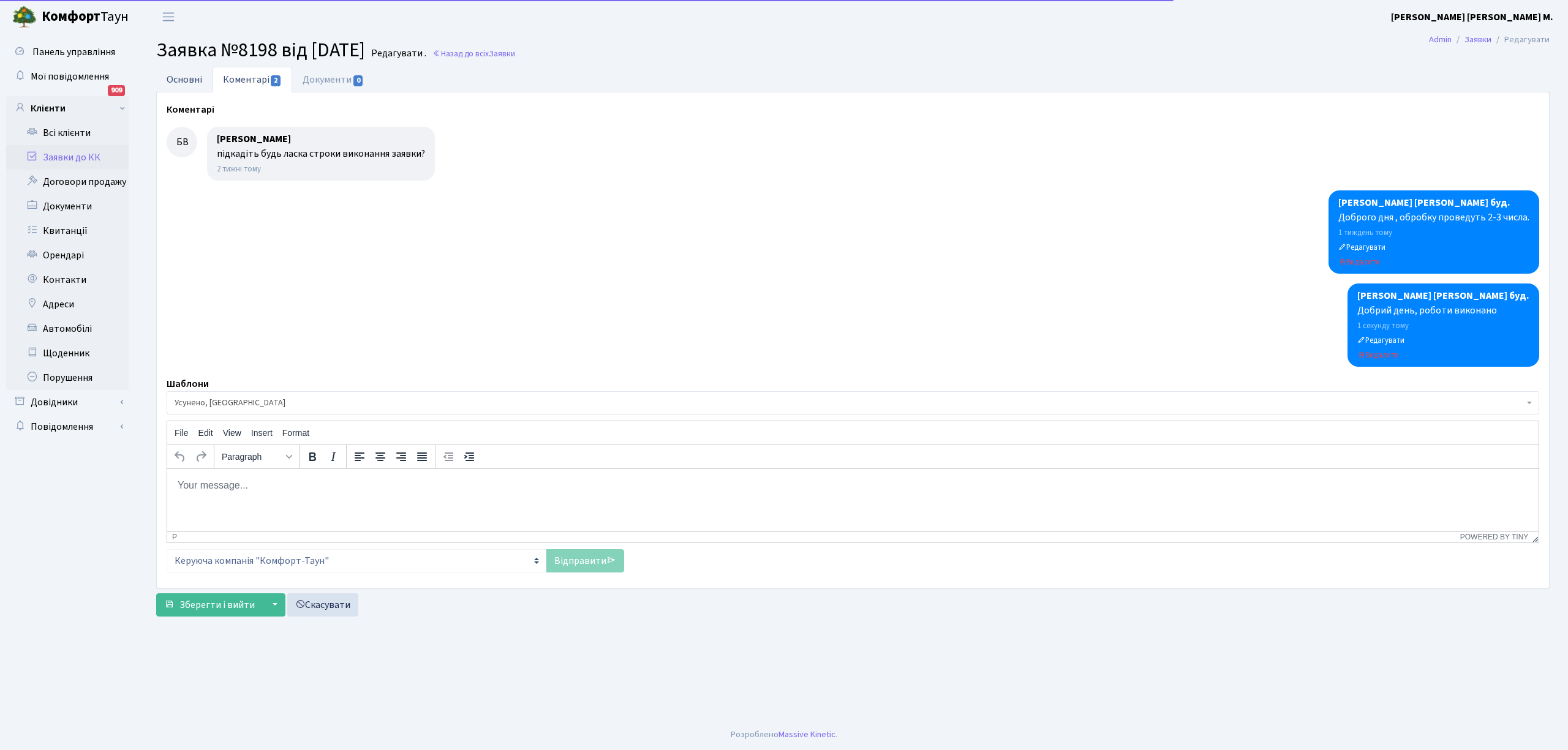
click at [177, 80] on link "Основні" at bounding box center [184, 79] width 57 height 25
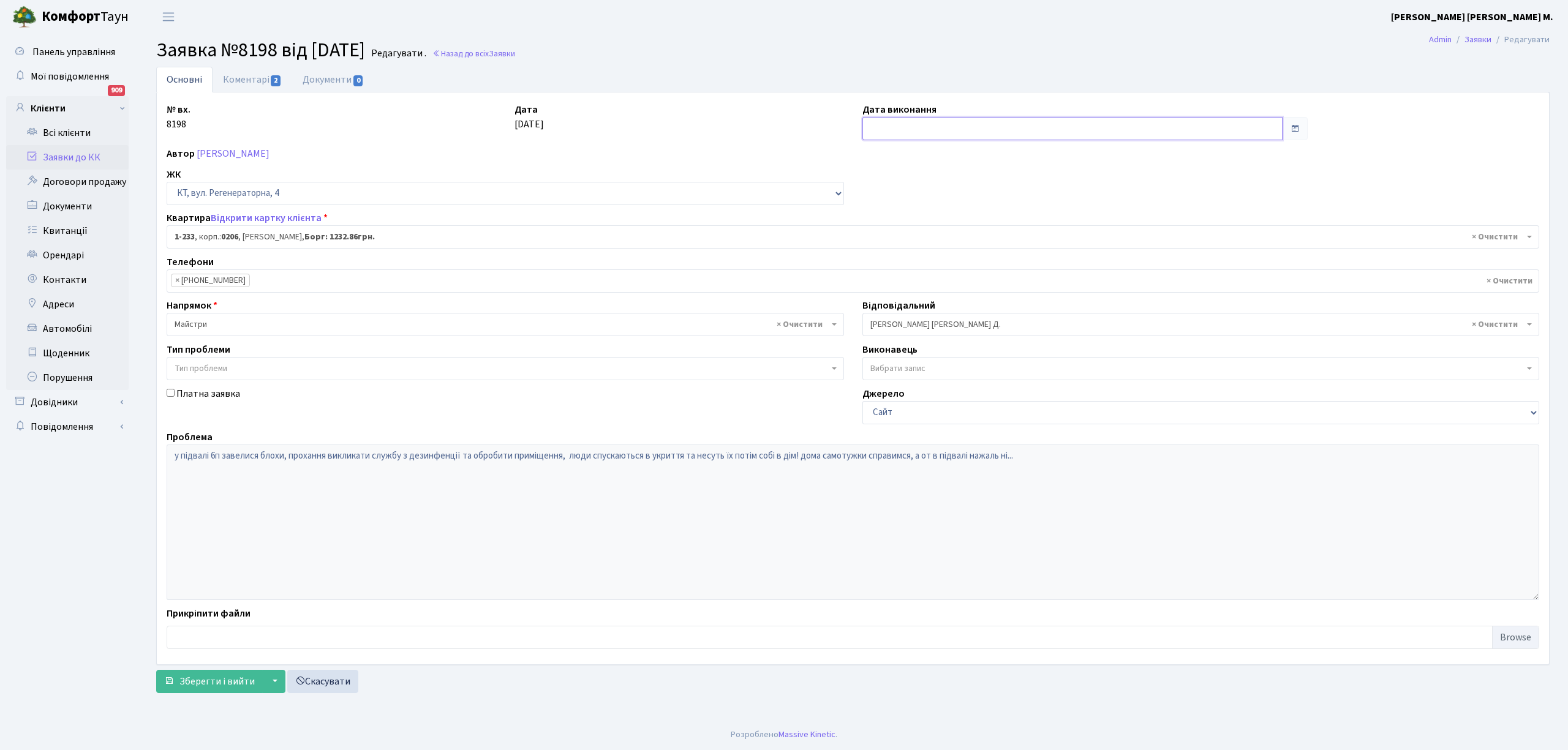
click at [876, 128] on input "text" at bounding box center [1073, 128] width 420 height 23
click at [890, 207] on td "7" at bounding box center [893, 210] width 19 height 19
type input "07.10.2025"
click at [191, 692] on button "Зберегти і вийти" at bounding box center [209, 681] width 106 height 23
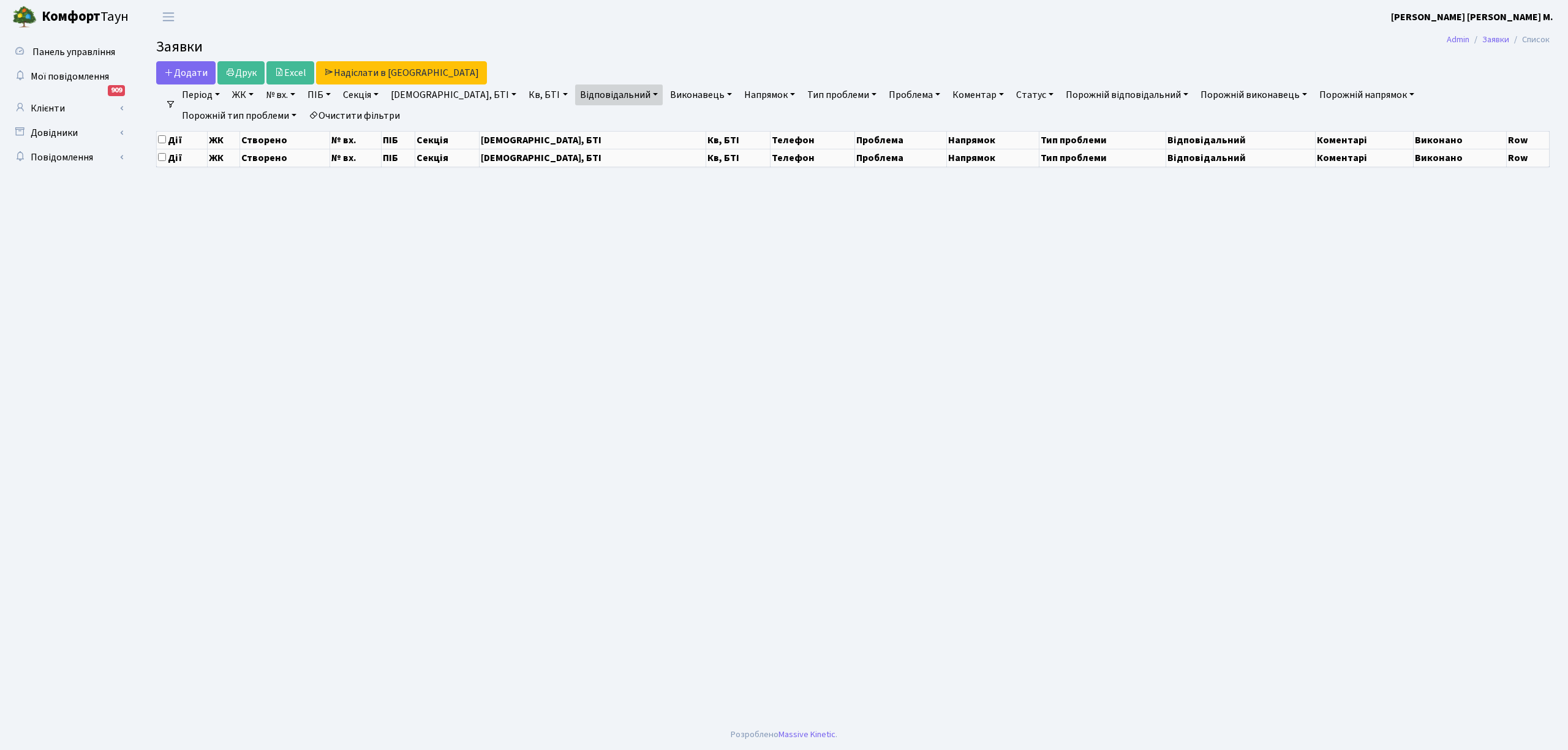
select select "25"
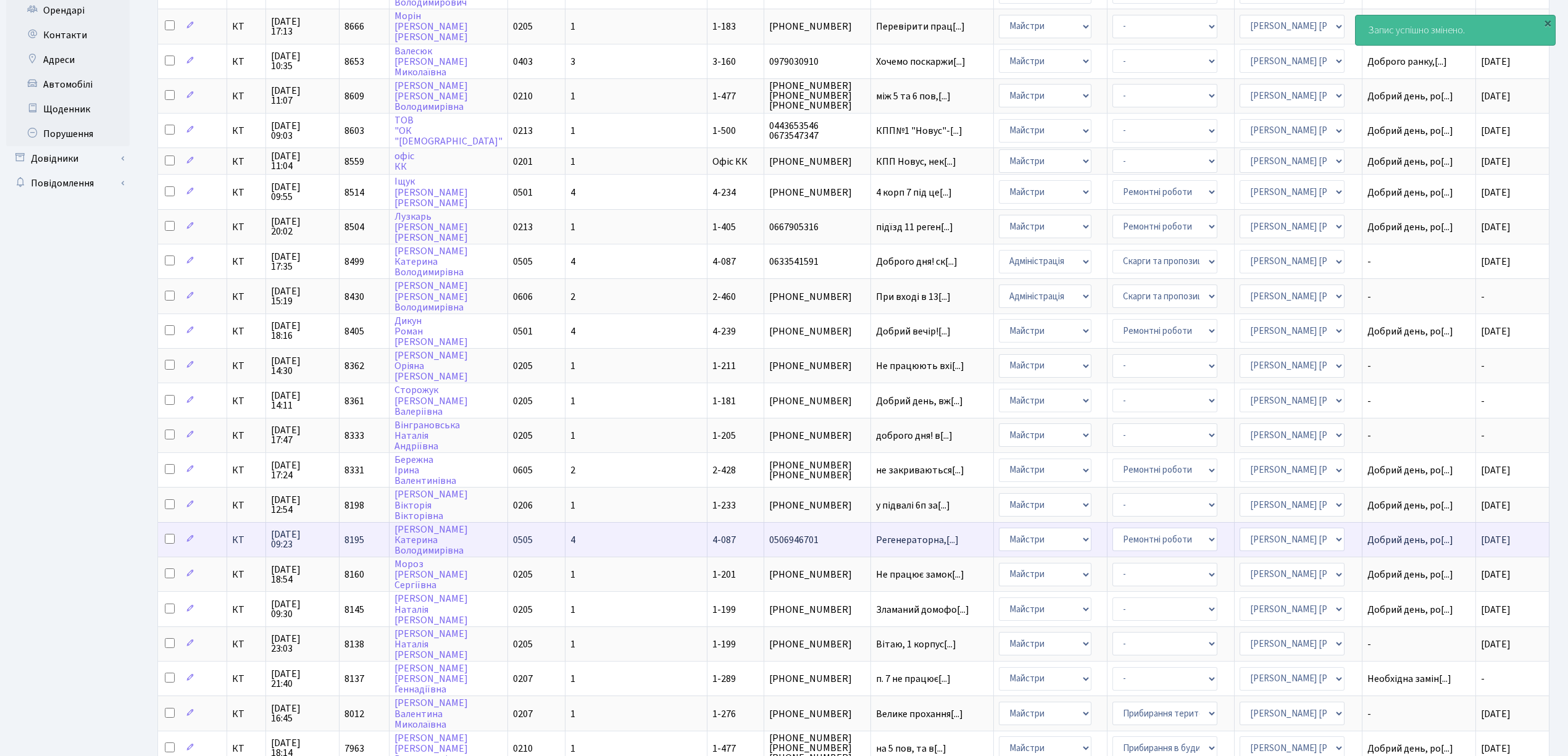
scroll to position [302, 0]
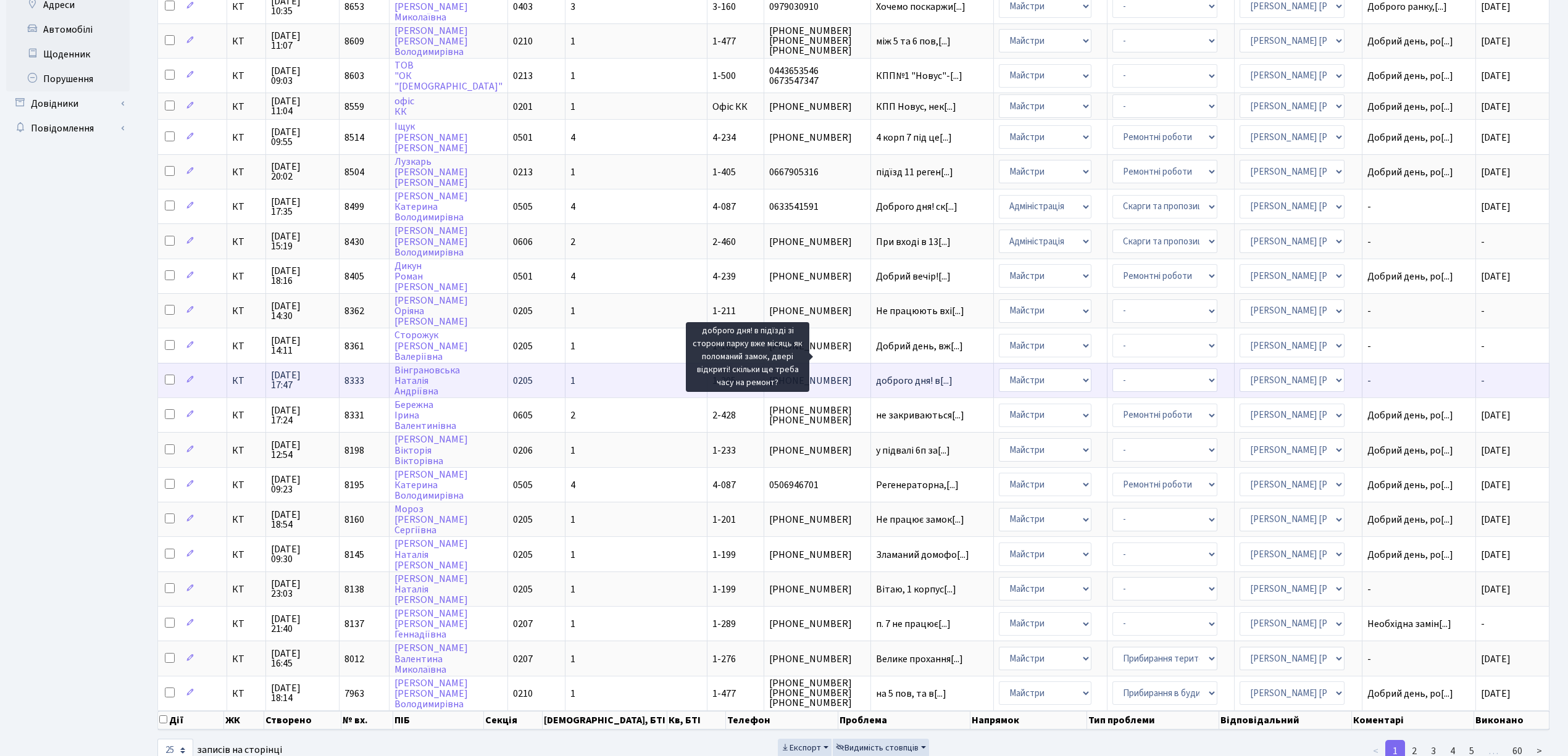
click at [876, 374] on span "доброго дня! в[...]" at bounding box center [914, 380] width 77 height 13
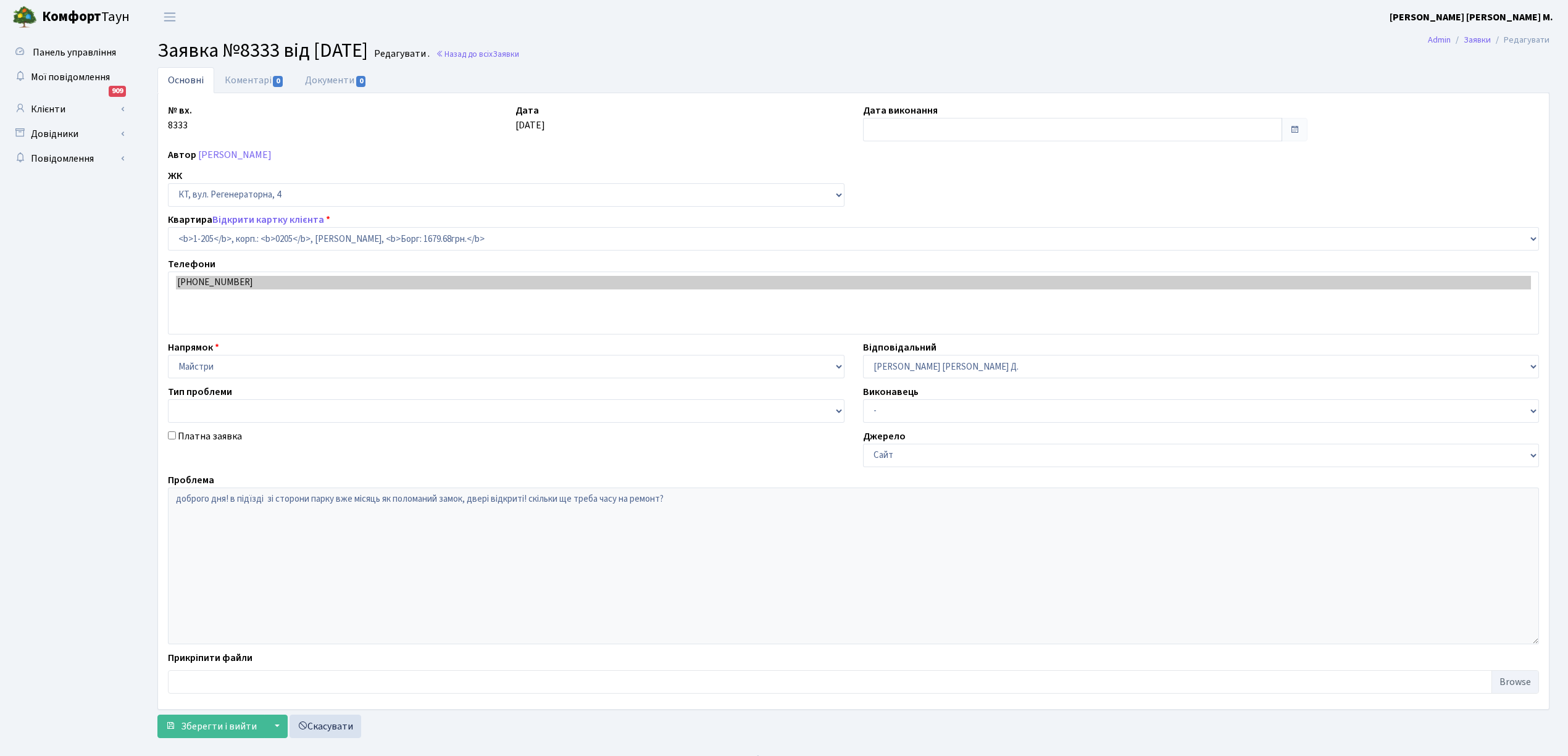
select select "205"
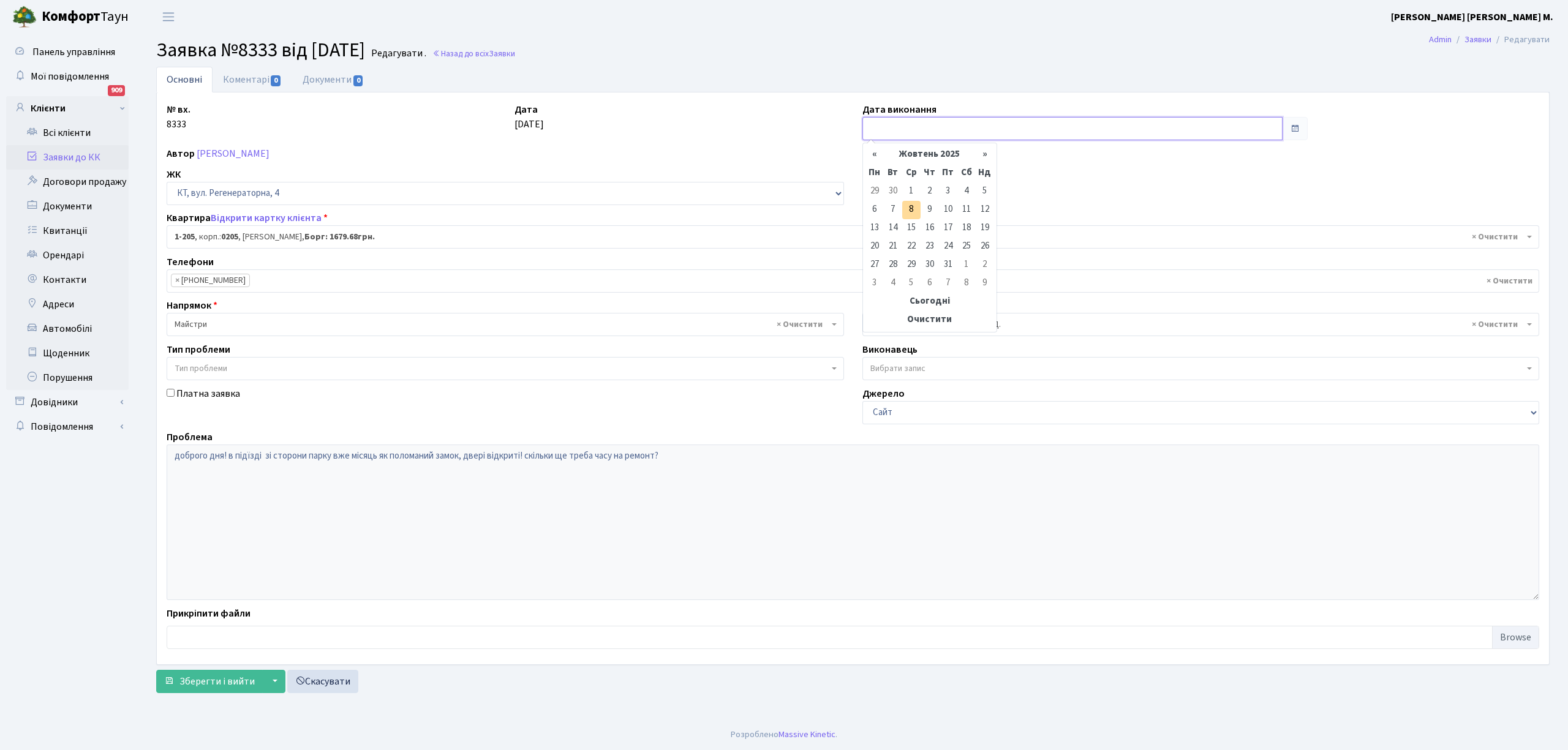
click at [877, 128] on input "text" at bounding box center [1073, 128] width 420 height 23
click at [928, 189] on td "2" at bounding box center [929, 191] width 19 height 19
type input "[DATE]"
click at [247, 74] on link "Коментарі 0" at bounding box center [252, 79] width 80 height 25
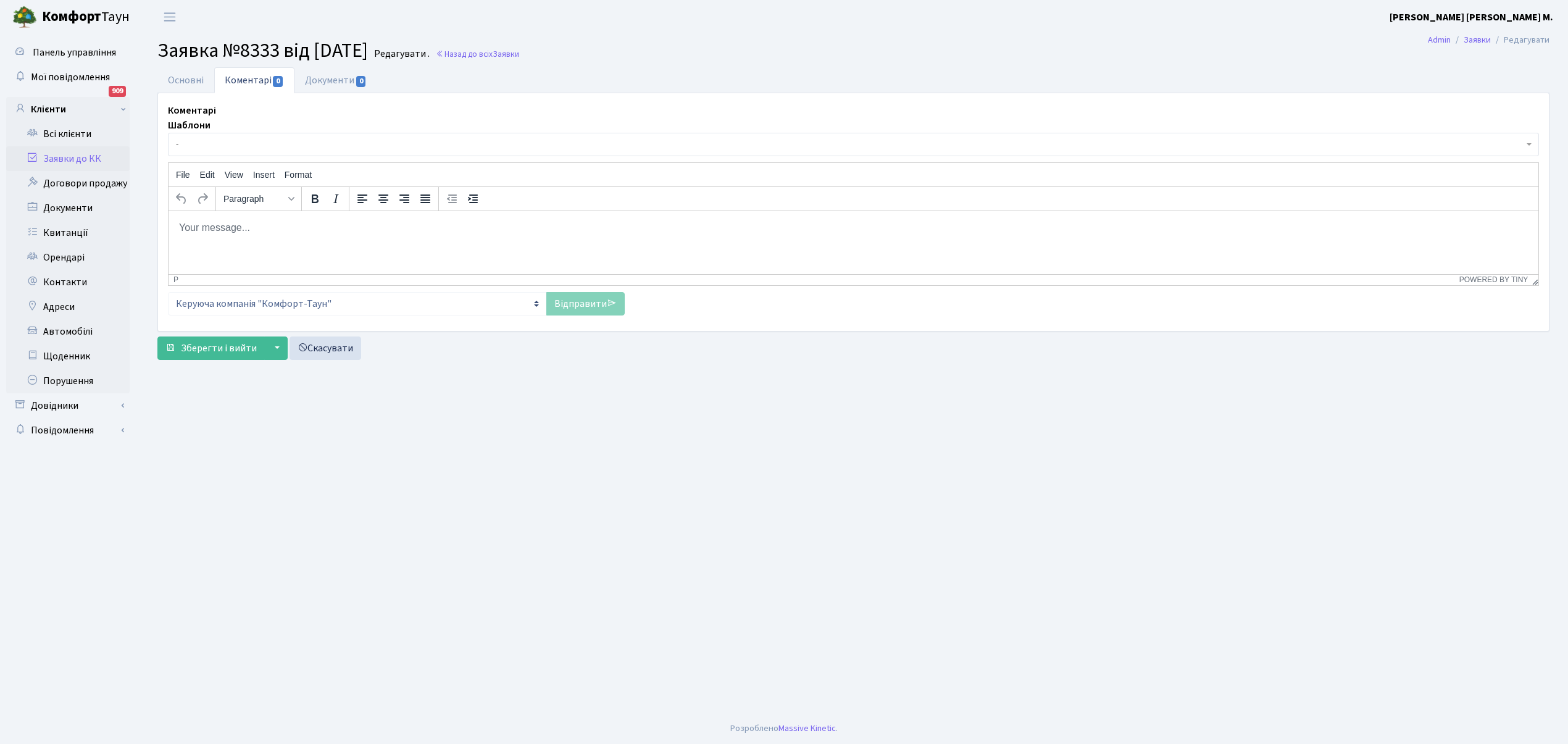
click at [201, 146] on span "-" at bounding box center [849, 145] width 1347 height 13
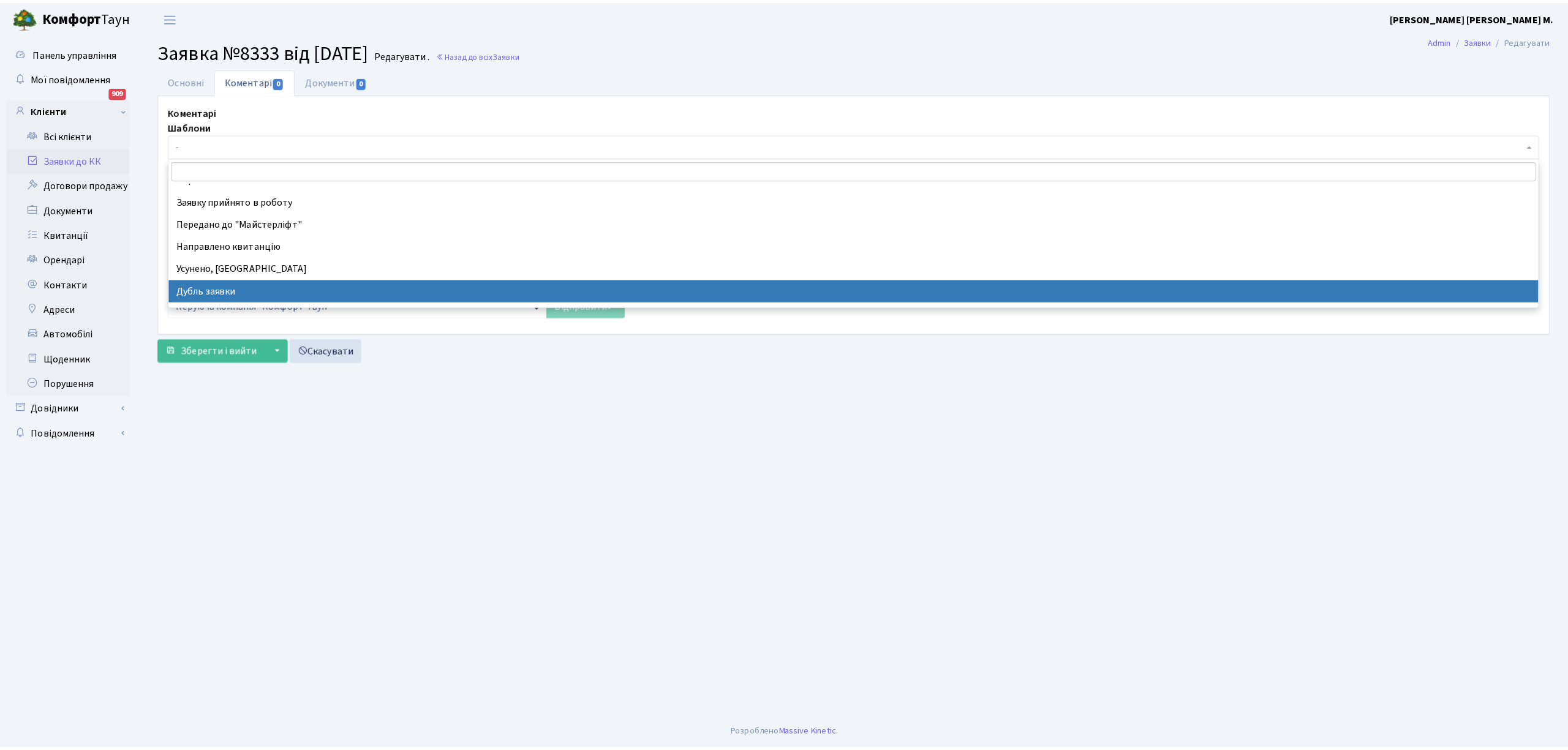
scroll to position [81, 0]
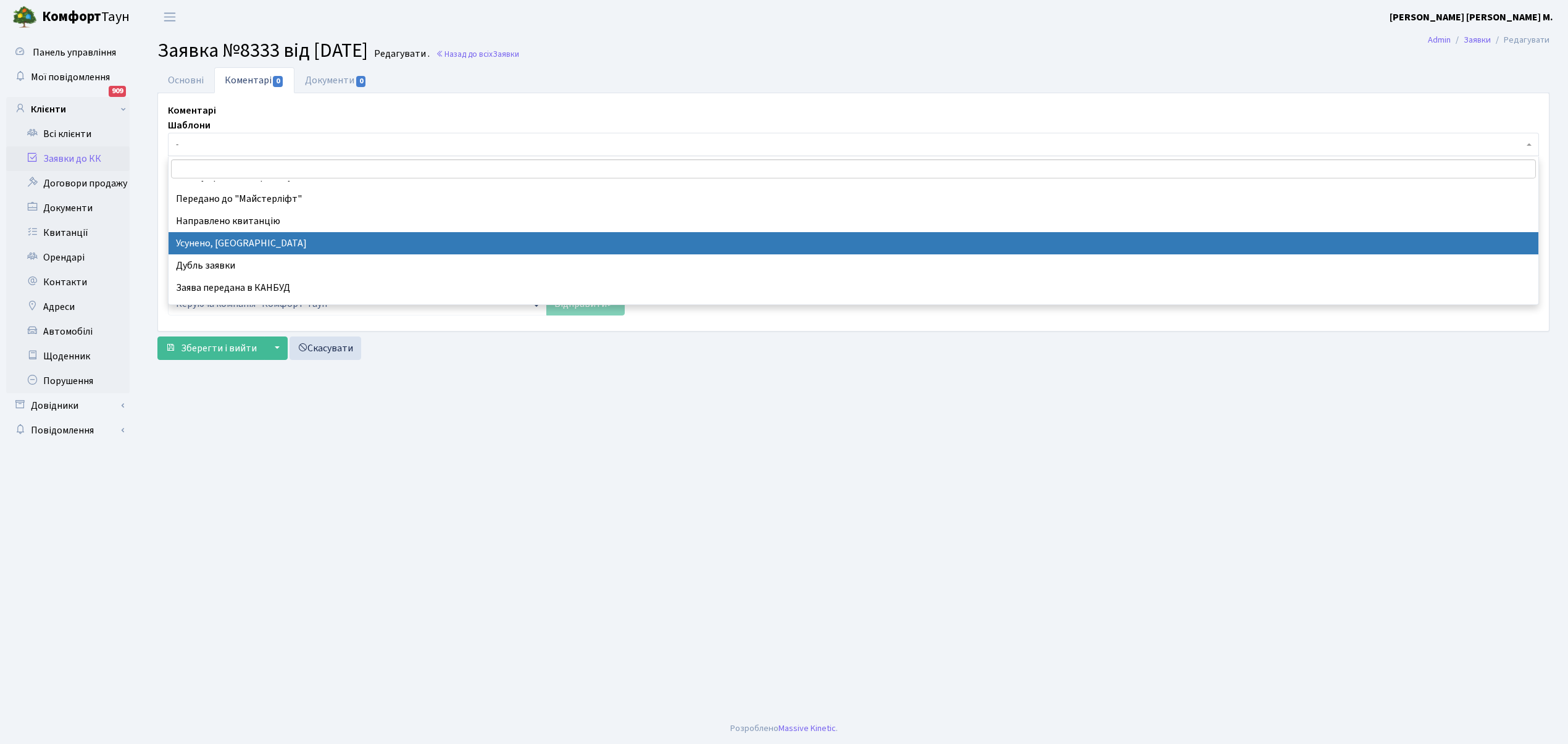
select select "15"
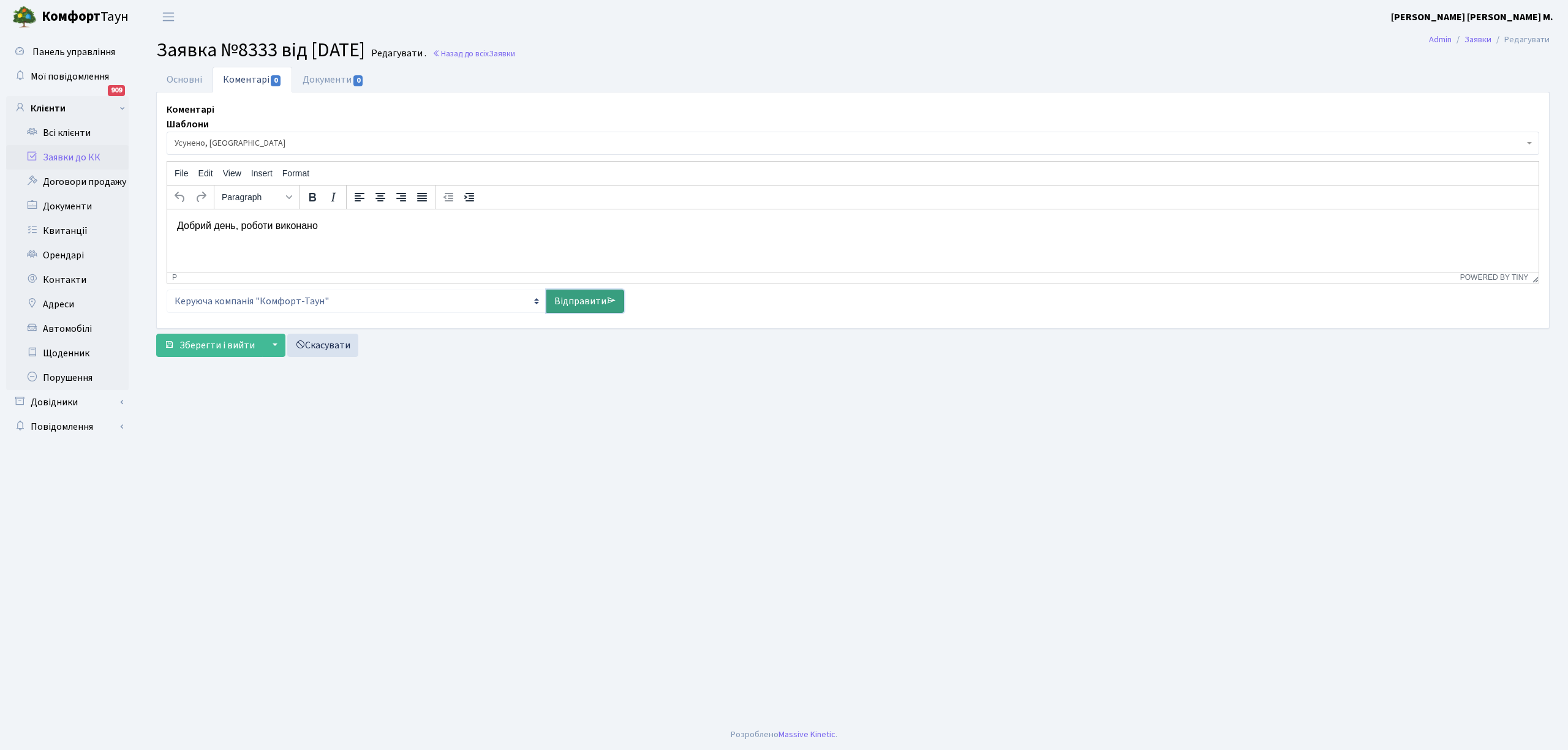
click at [569, 306] on link "Відправити" at bounding box center [586, 301] width 78 height 23
select select
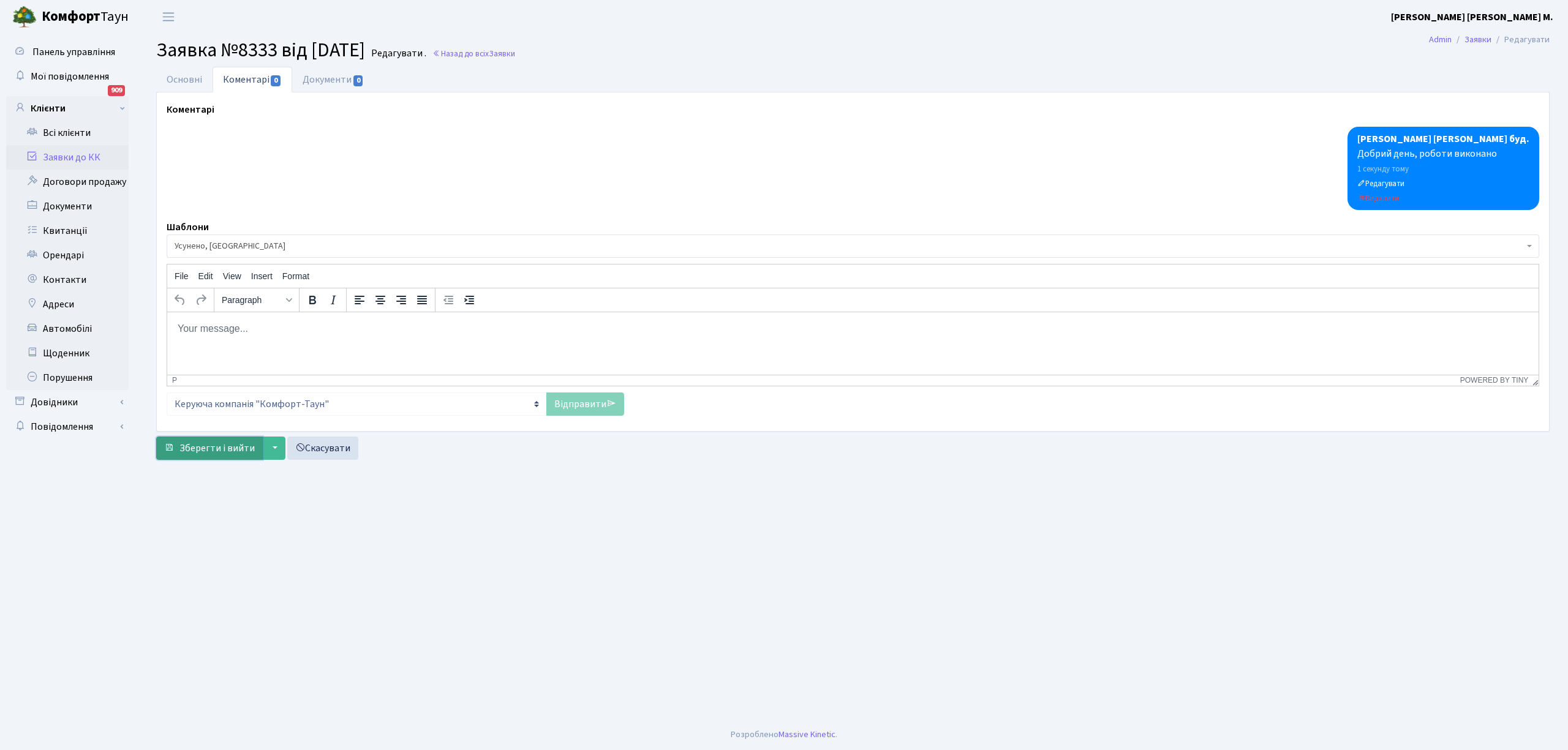
click at [225, 450] on span "Зберегти і вийти" at bounding box center [217, 448] width 75 height 13
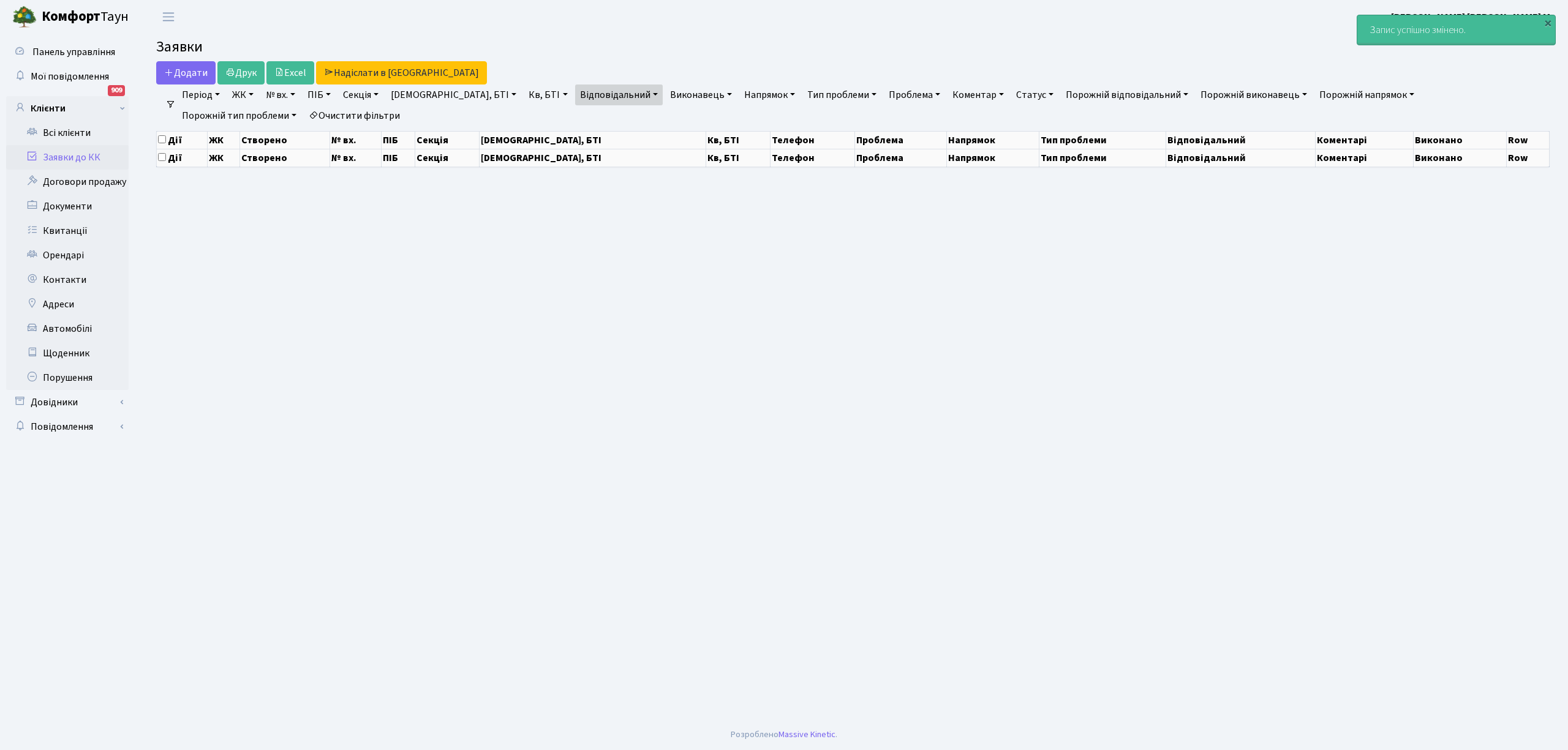
select select "25"
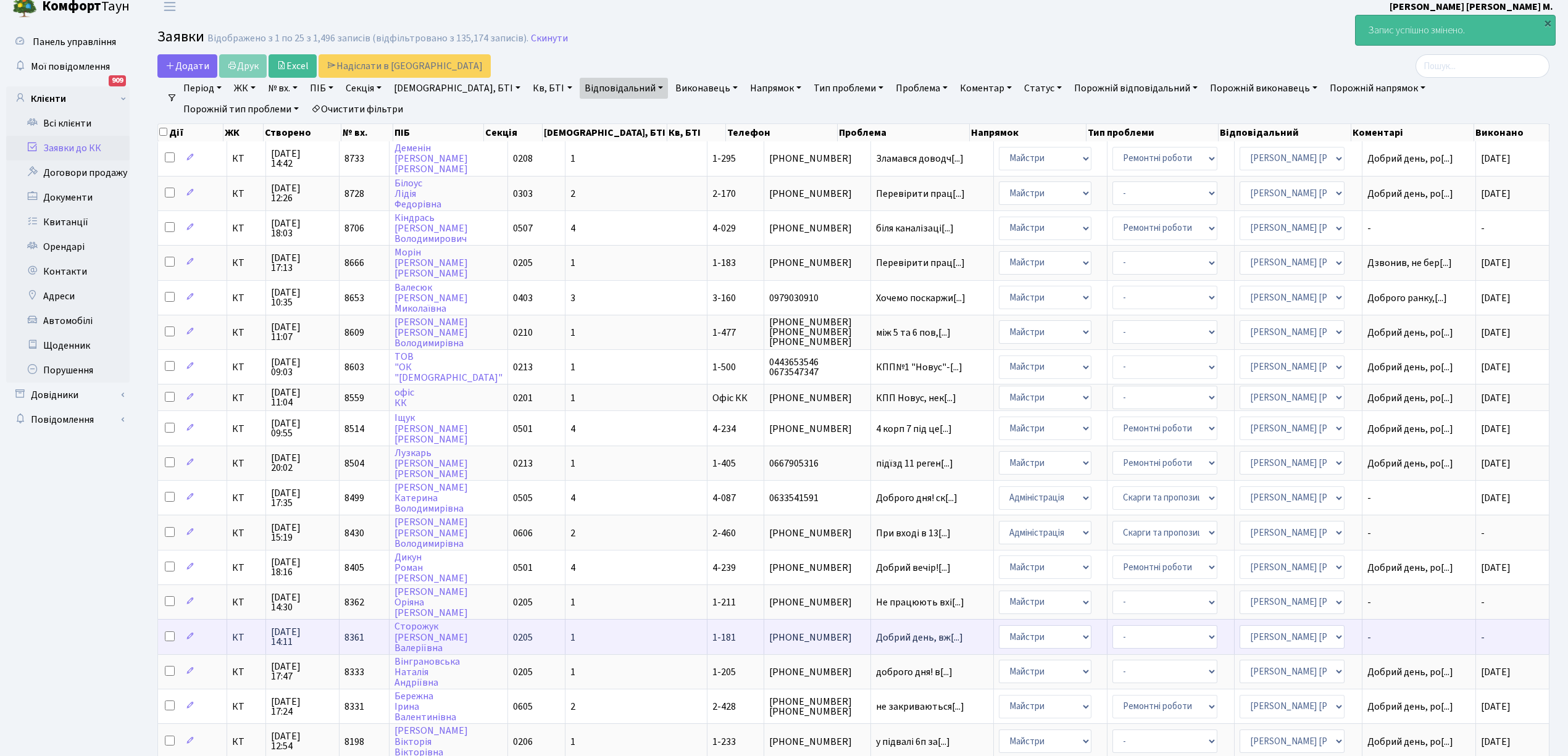
scroll to position [82, 0]
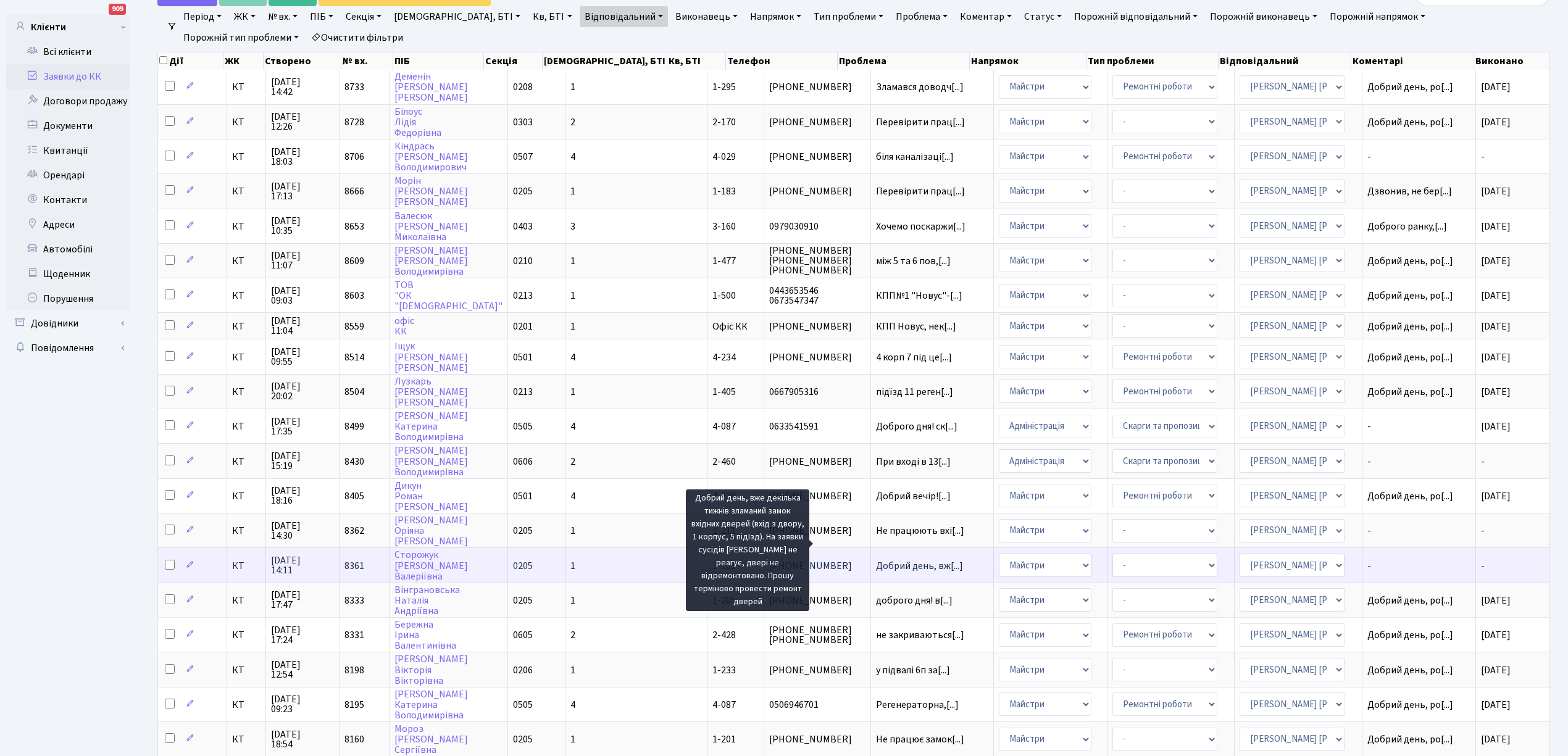
click at [876, 559] on span "Добрий день, вж[...]" at bounding box center [919, 565] width 87 height 13
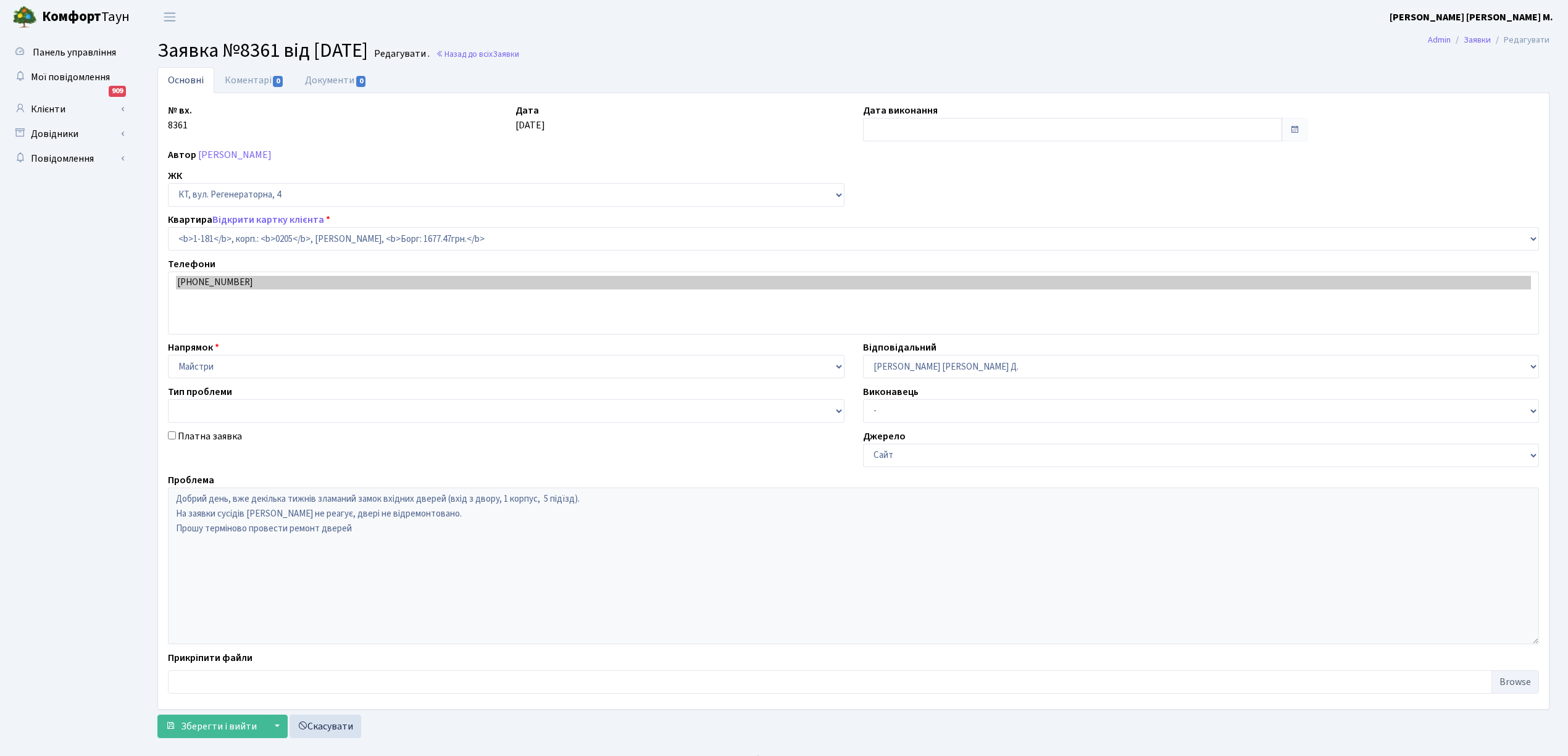
select select "181"
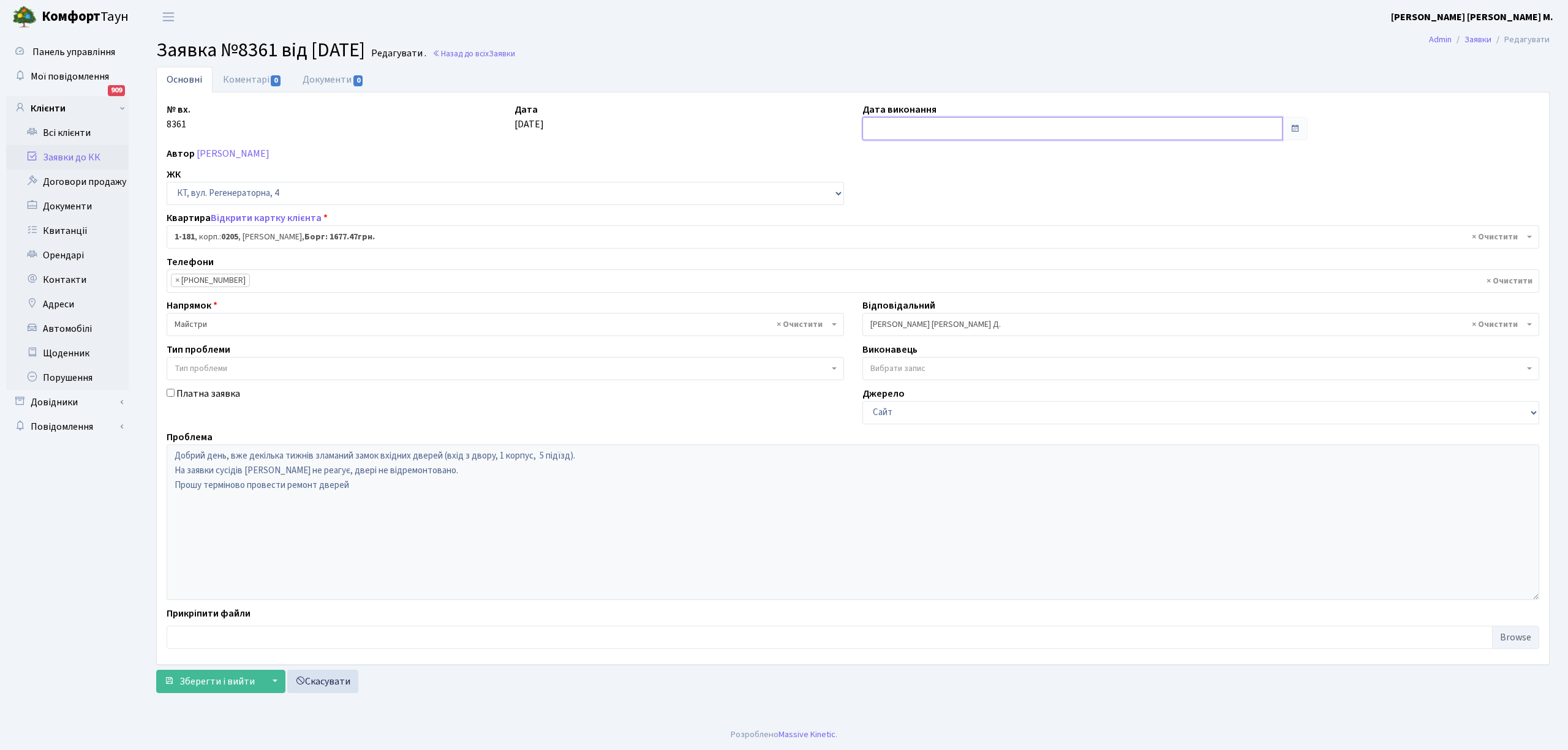
click at [871, 128] on input "text" at bounding box center [1073, 128] width 420 height 23
click at [921, 189] on td "2" at bounding box center [929, 191] width 19 height 19
type input "[DATE]"
click at [255, 79] on link "Коментарі 0" at bounding box center [252, 79] width 80 height 25
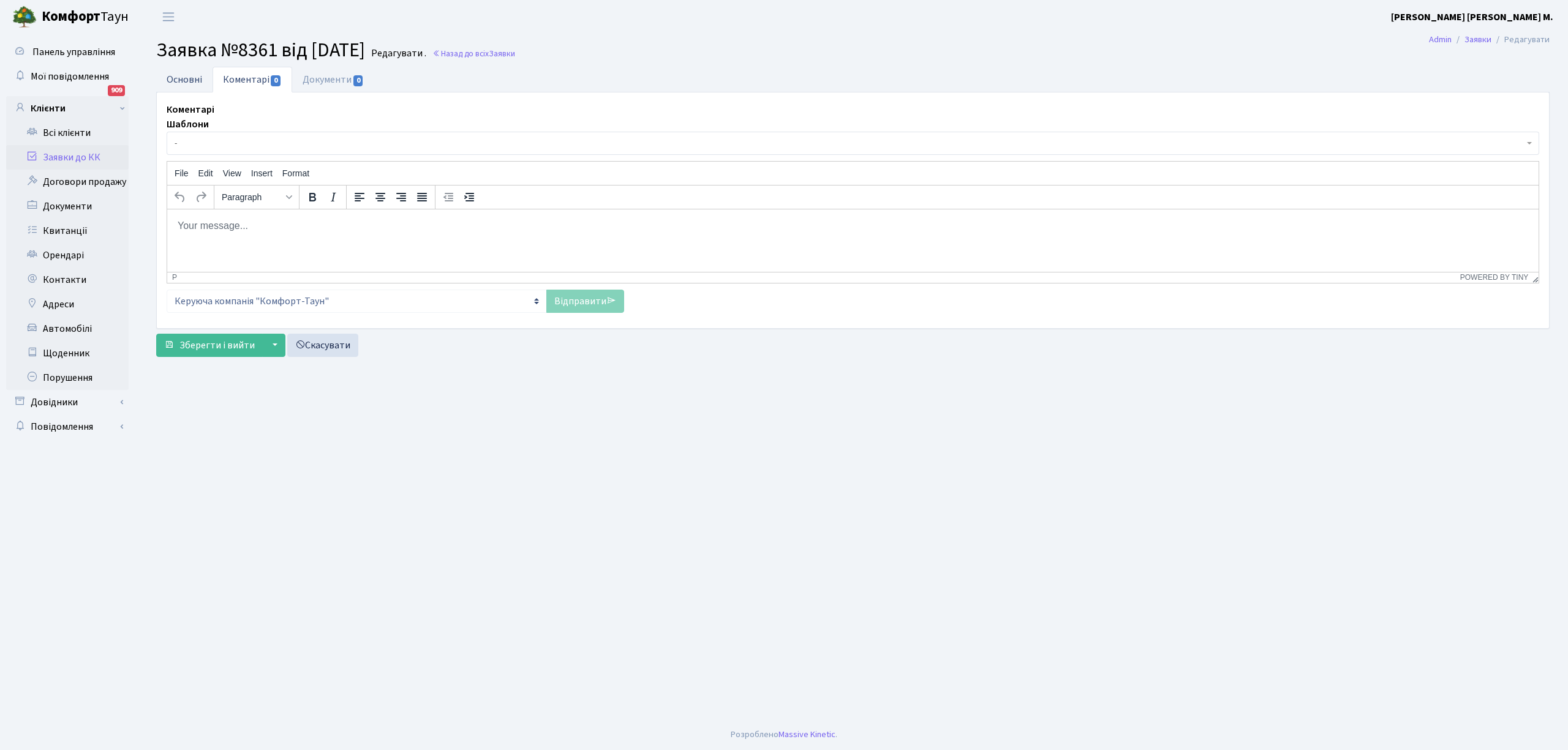
click at [198, 74] on link "Основні" at bounding box center [184, 79] width 57 height 25
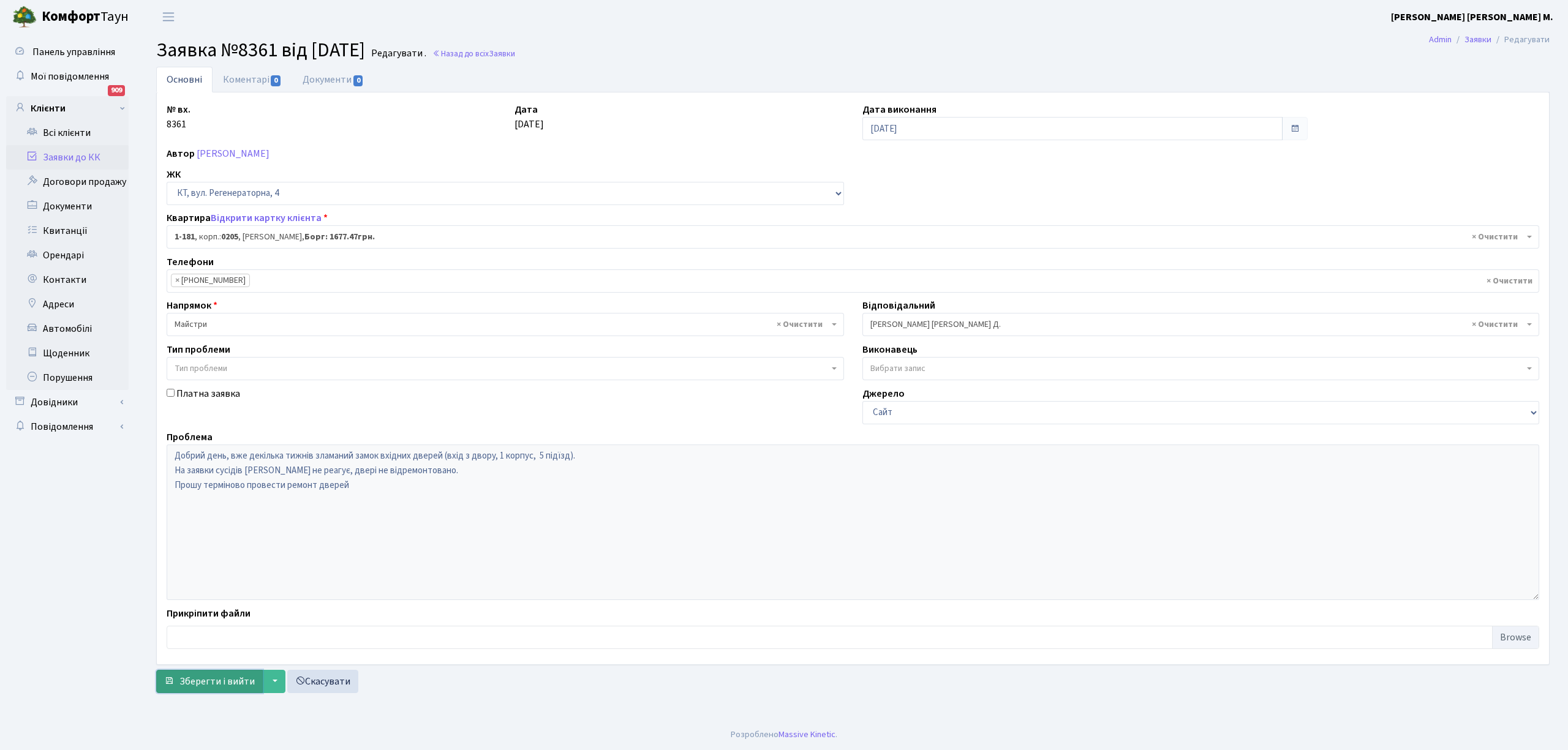
drag, startPoint x: 206, startPoint y: 686, endPoint x: 212, endPoint y: 688, distance: 6.3
click at [209, 688] on span "Зберегти і вийти" at bounding box center [217, 681] width 75 height 13
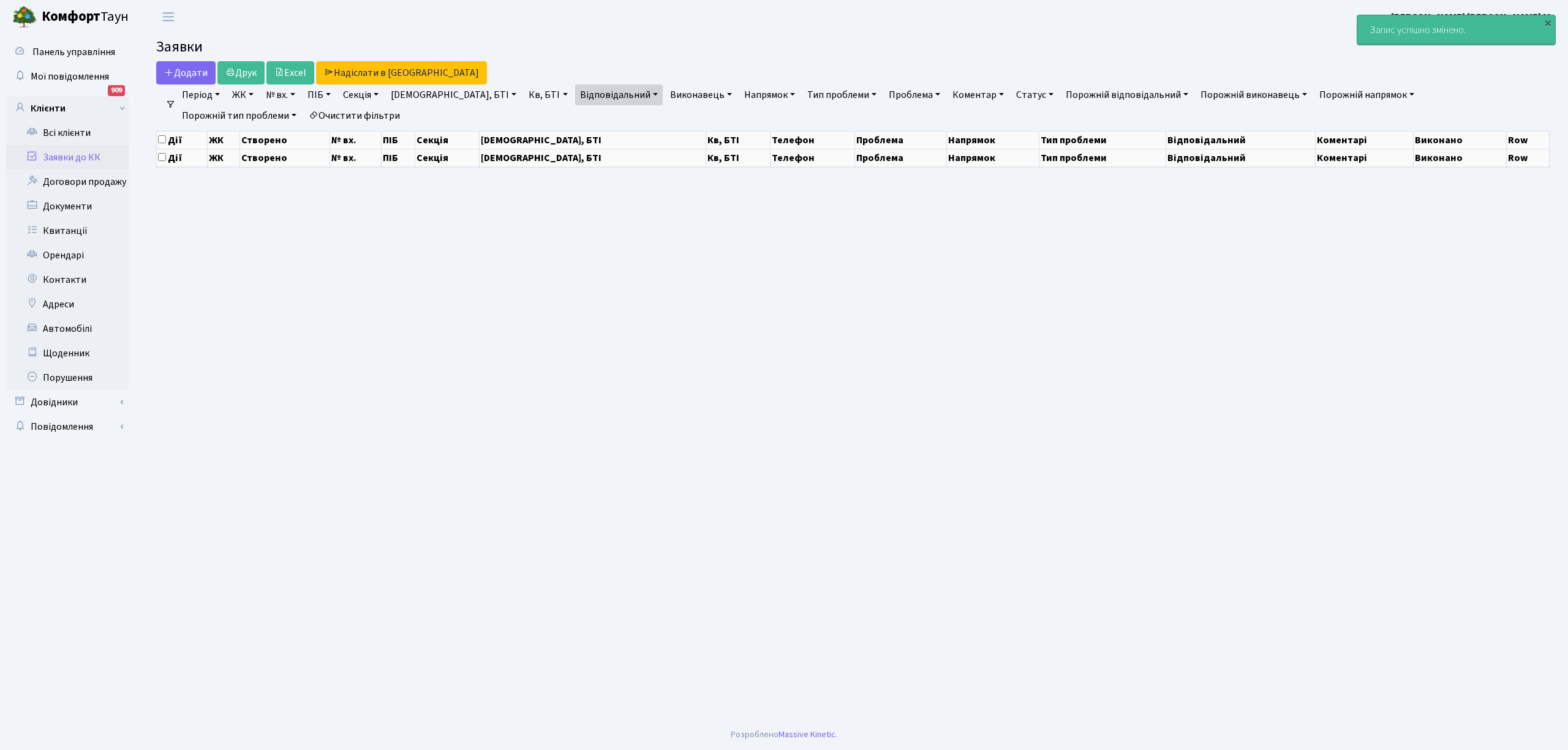
select select "25"
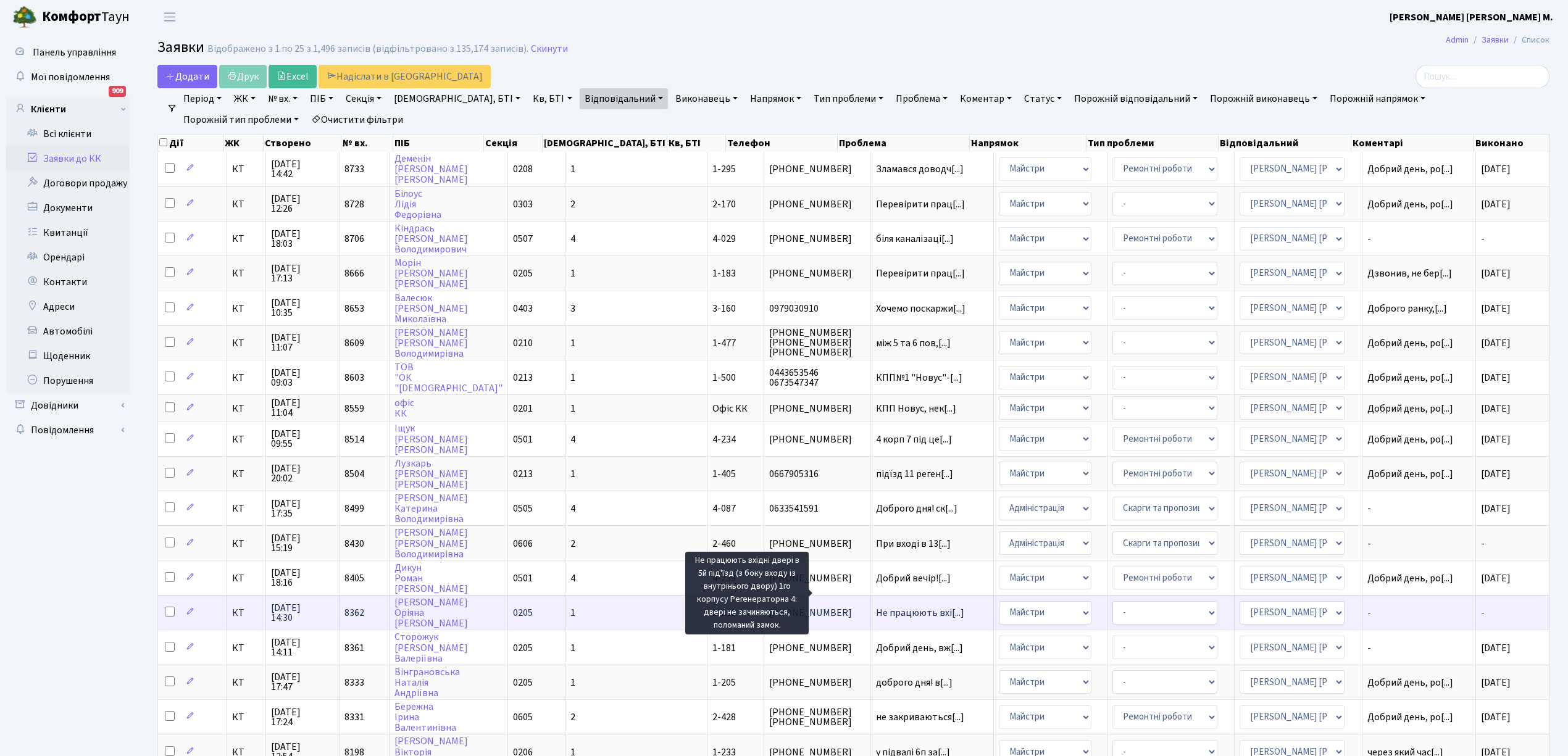
click at [876, 606] on span "Не працюють вхі[...]" at bounding box center [920, 612] width 88 height 13
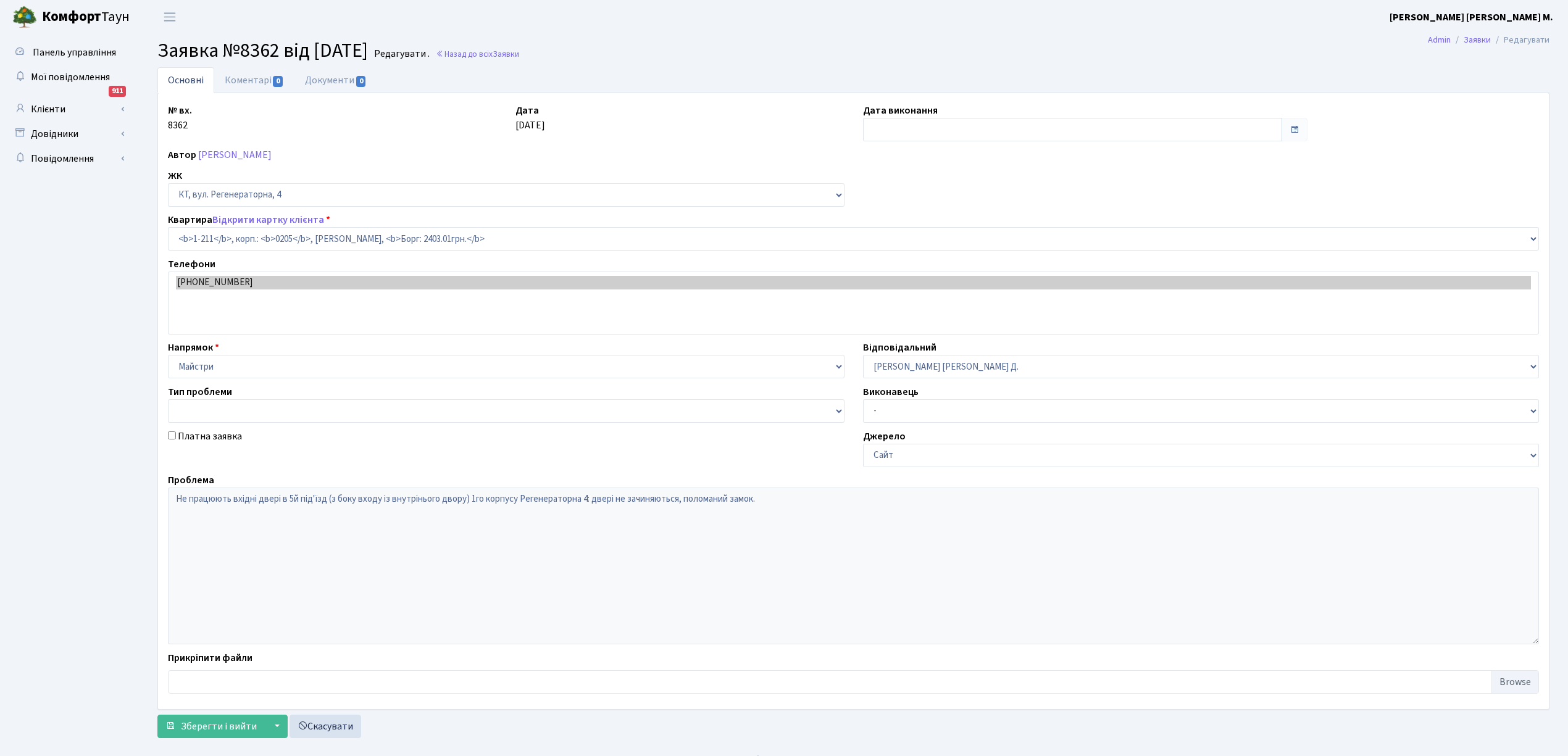
select select "211"
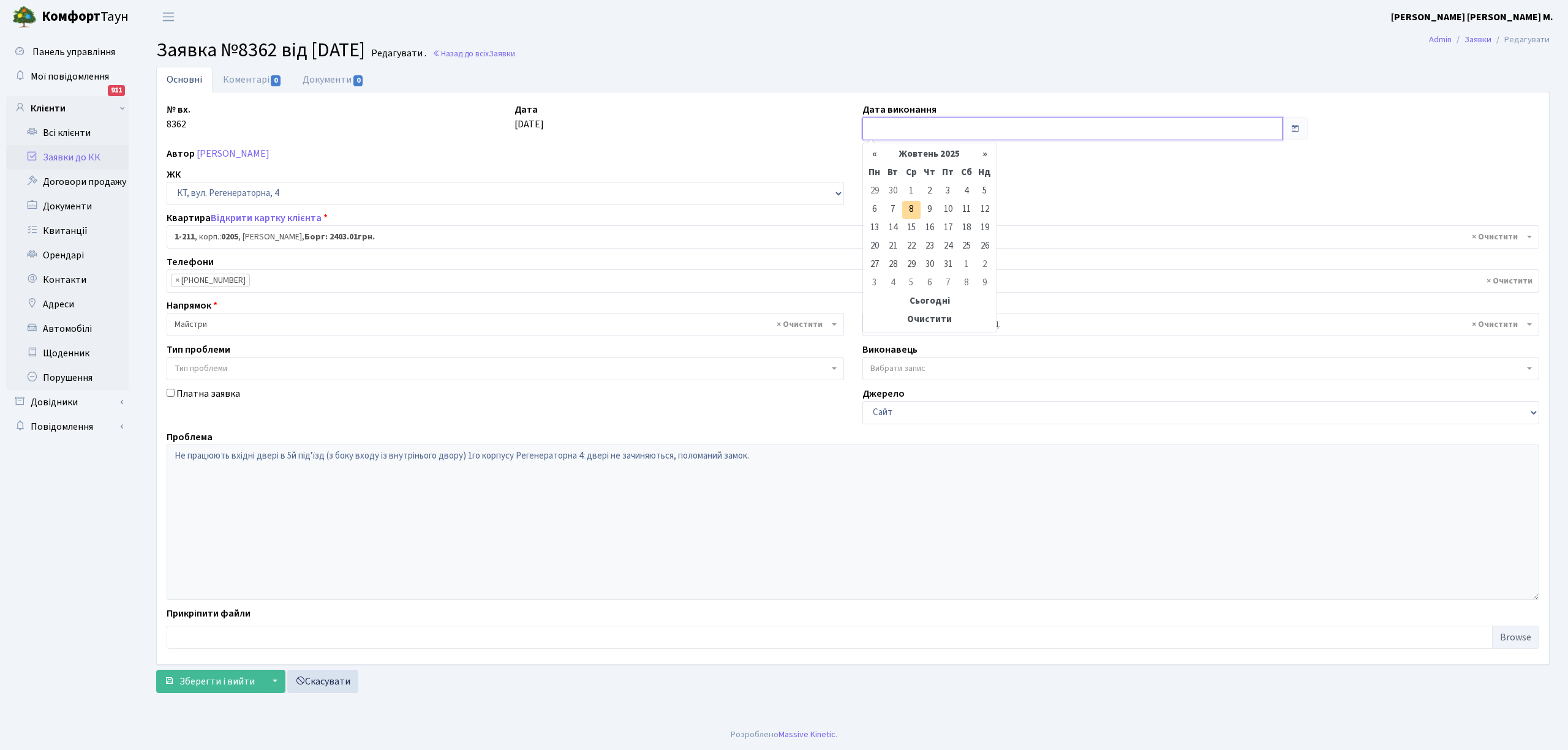
click at [885, 122] on input "text" at bounding box center [1073, 128] width 420 height 23
click at [935, 192] on td "2" at bounding box center [929, 191] width 19 height 19
type input "[DATE]"
click at [205, 685] on span "Зберегти і вийти" at bounding box center [217, 681] width 75 height 13
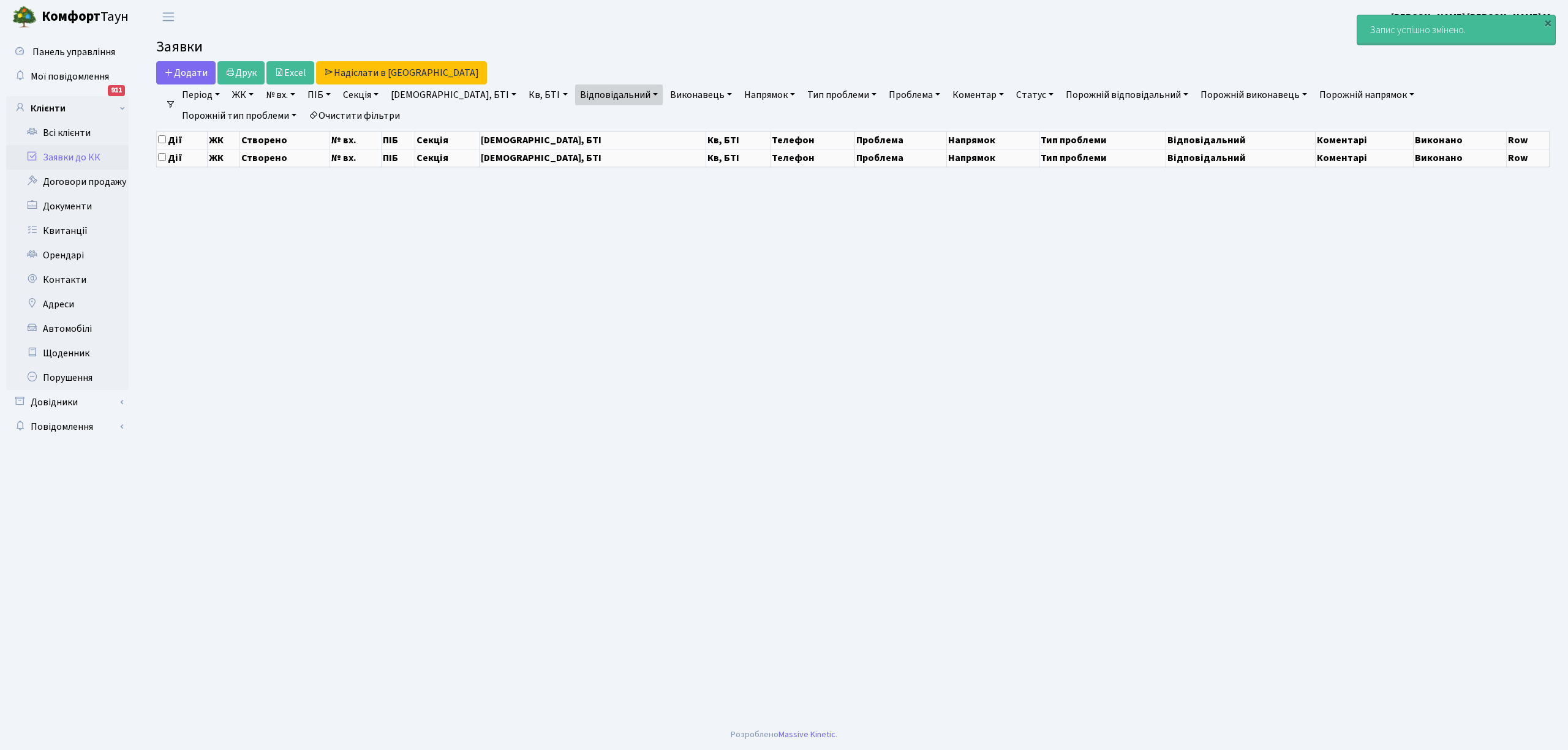
select select "25"
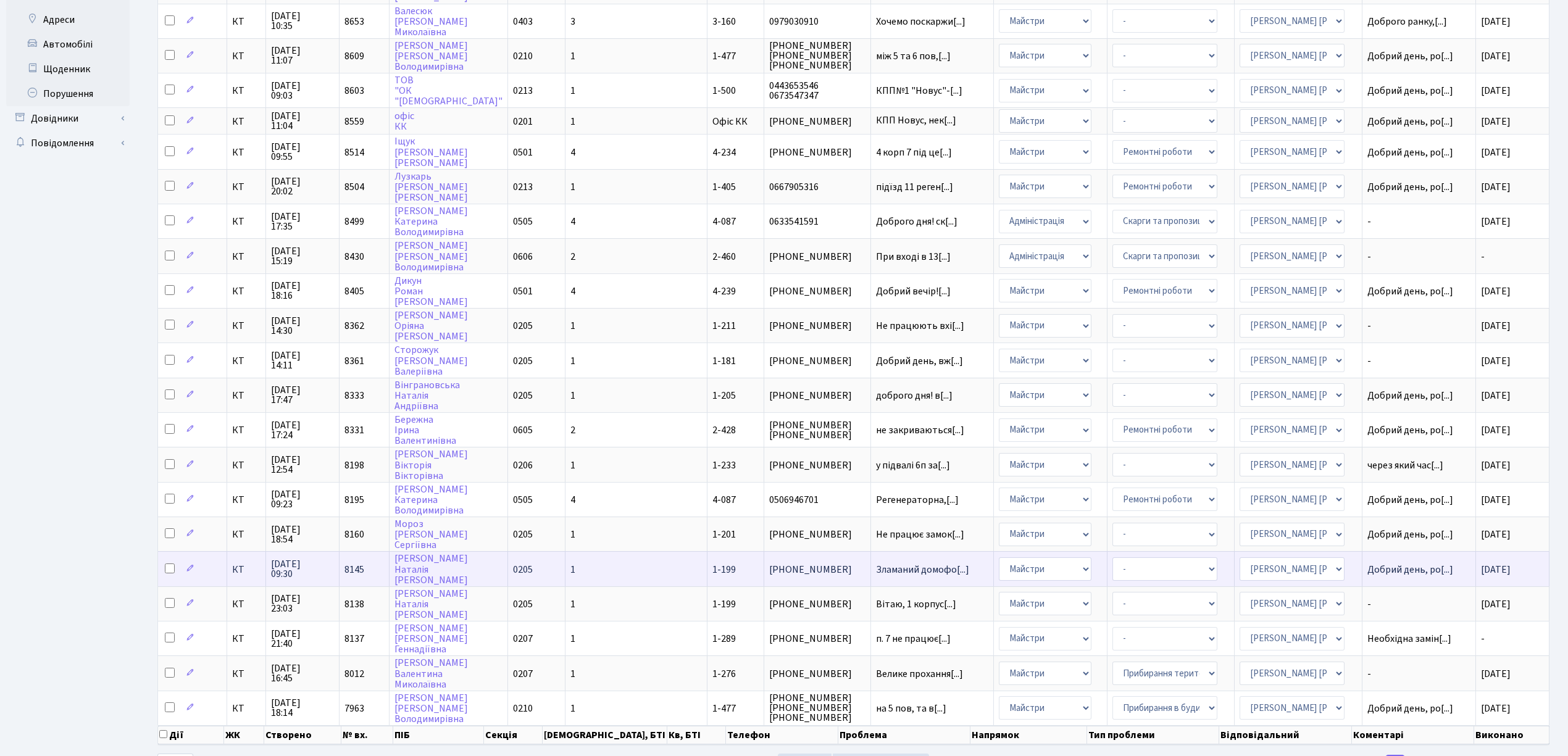
scroll to position [302, 0]
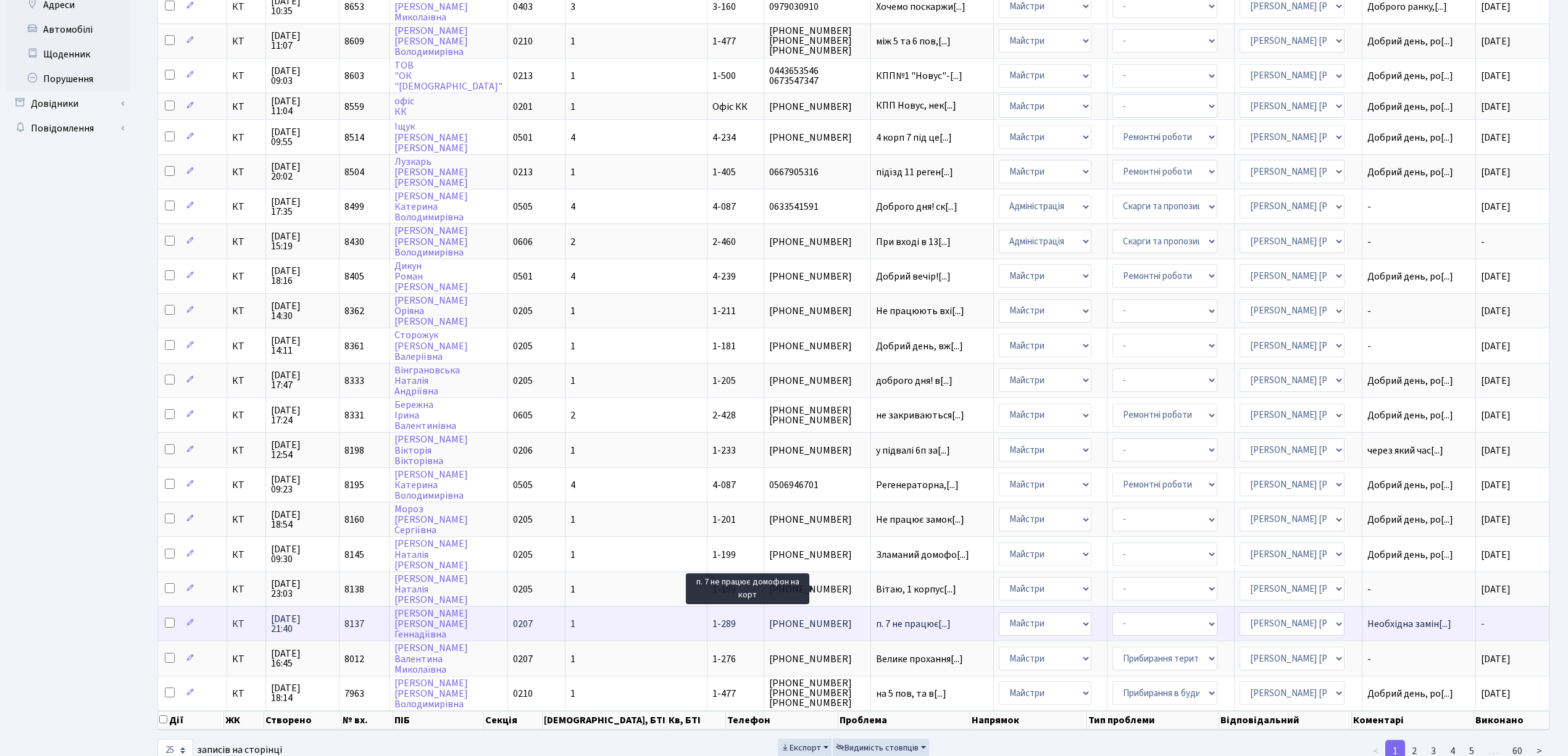
click at [876, 617] on span "п. 7 не працює[...]" at bounding box center [913, 623] width 75 height 13
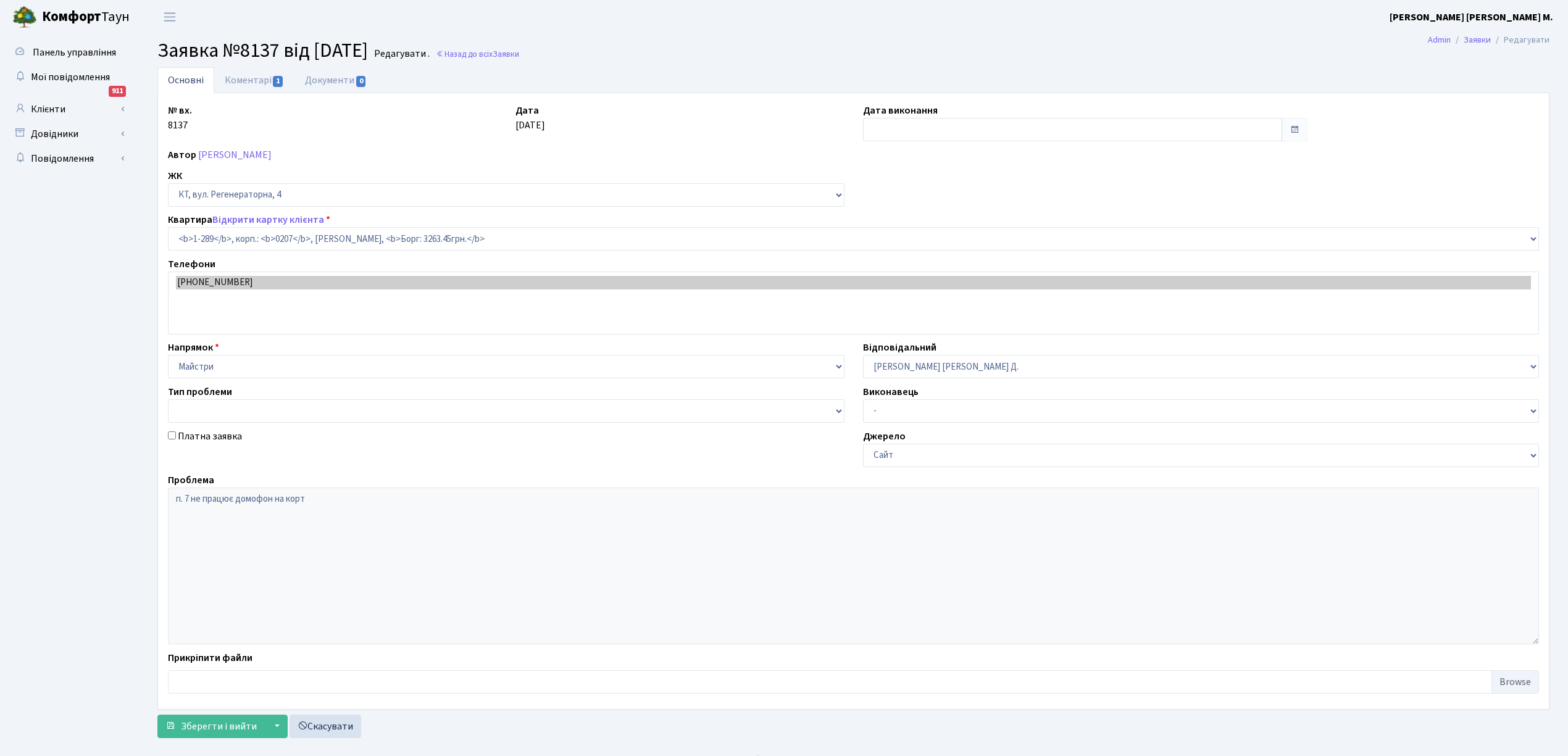
select select "289"
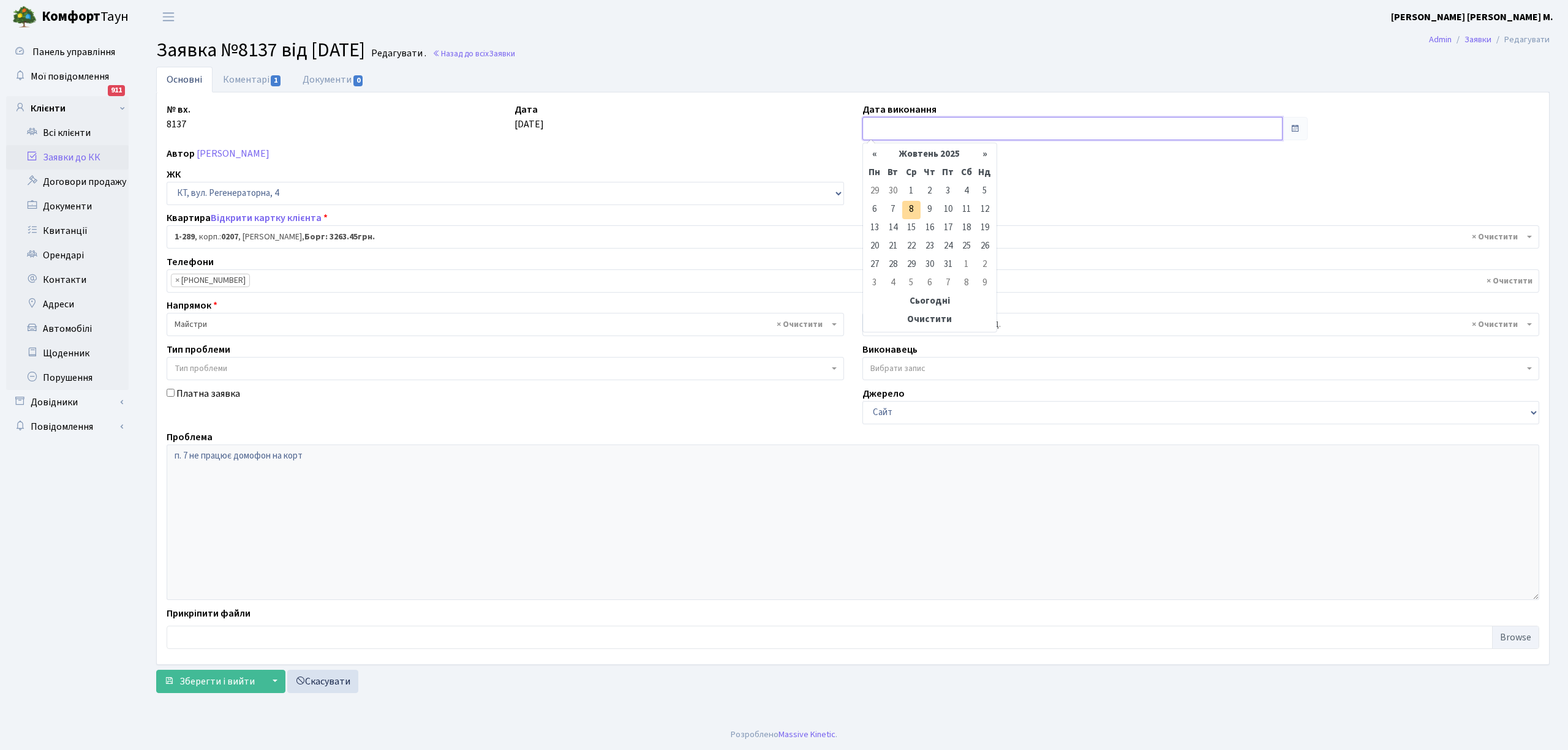
click at [902, 124] on input "text" at bounding box center [1073, 128] width 420 height 23
click at [878, 156] on th "«" at bounding box center [874, 155] width 19 height 19
click at [944, 246] on td "19" at bounding box center [948, 246] width 19 height 19
type input "[DATE]"
click at [212, 688] on span "Зберегти і вийти" at bounding box center [217, 681] width 75 height 13
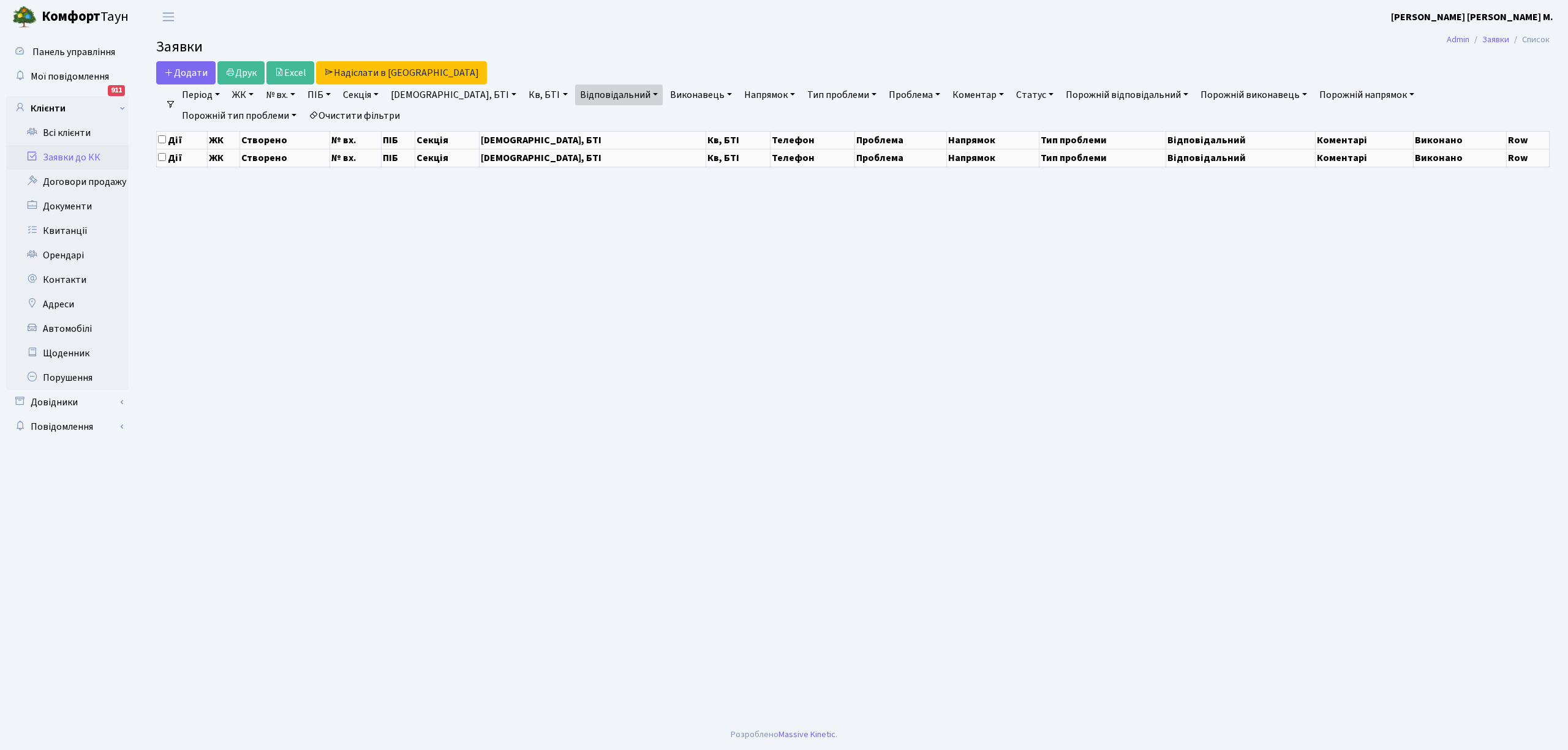
select select "25"
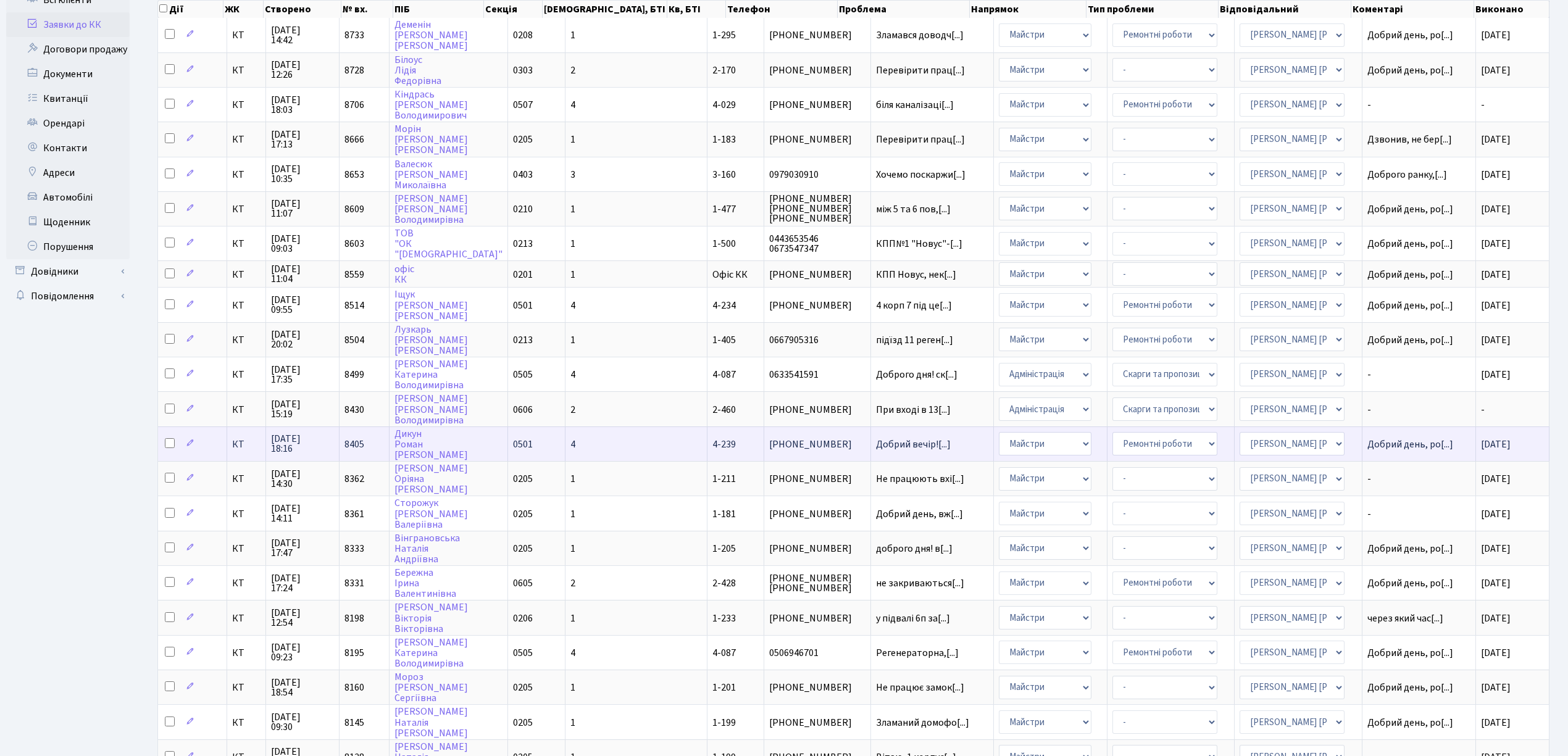
scroll to position [302, 0]
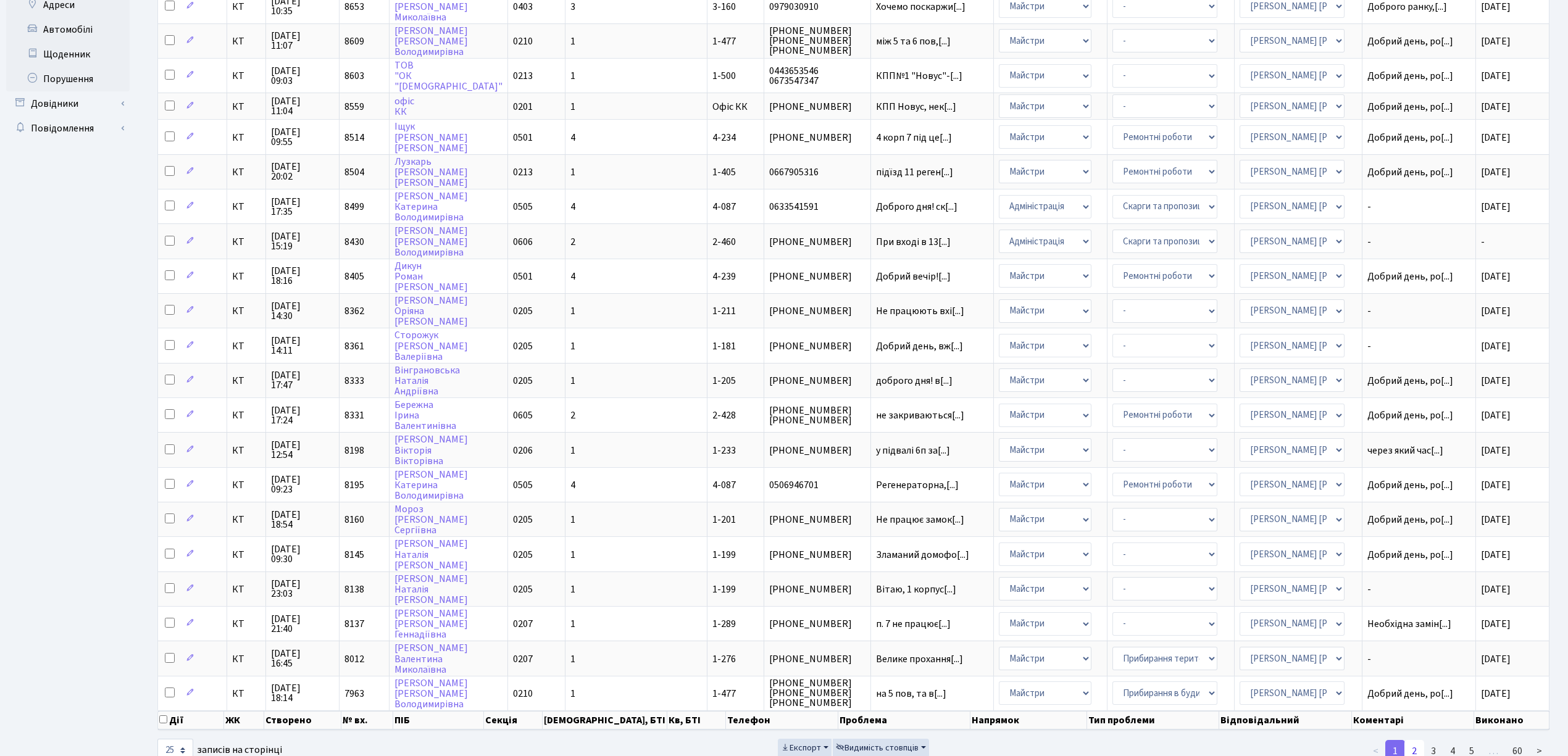
click at [1415, 740] on link "2" at bounding box center [1414, 751] width 20 height 22
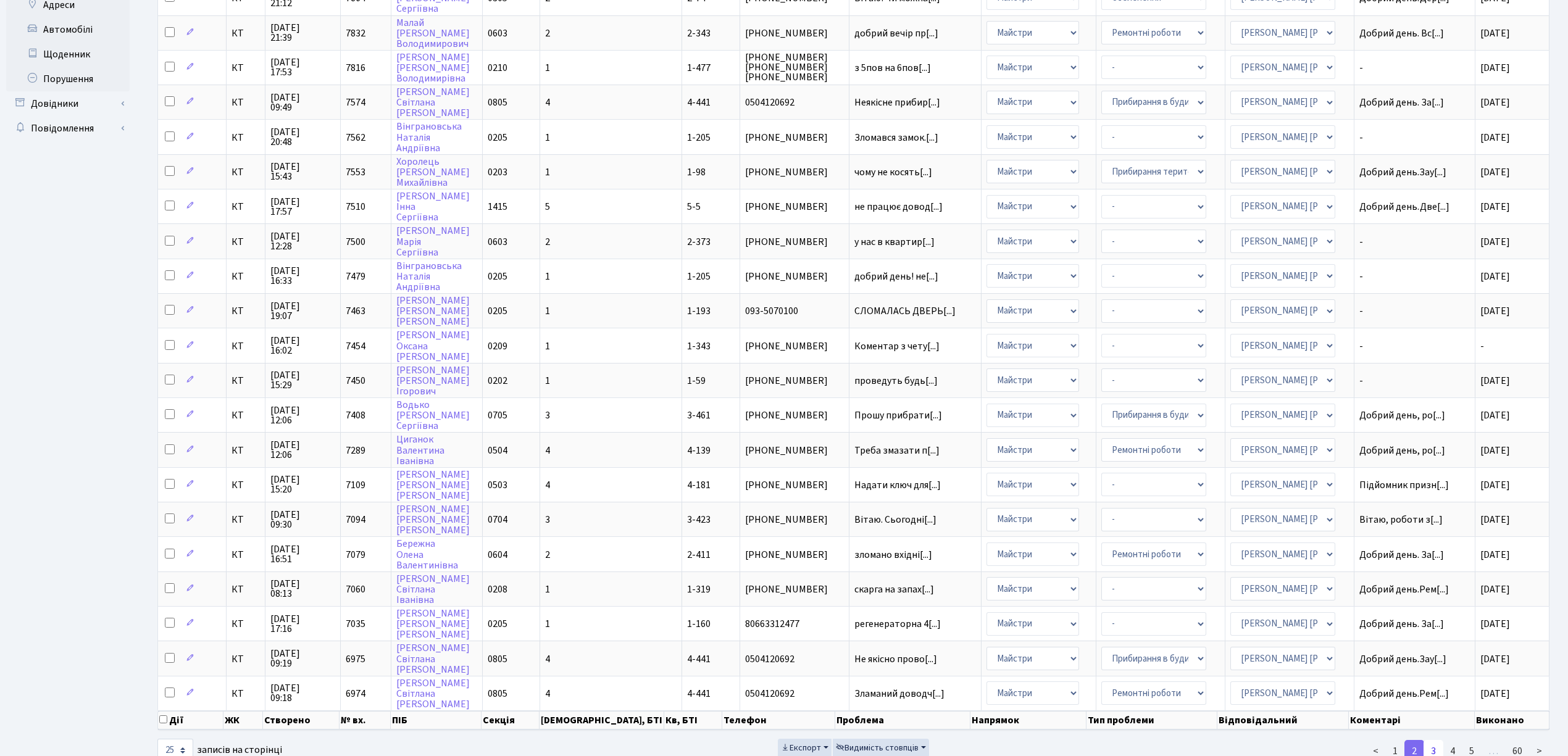
click at [1430, 740] on link "3" at bounding box center [1433, 751] width 20 height 22
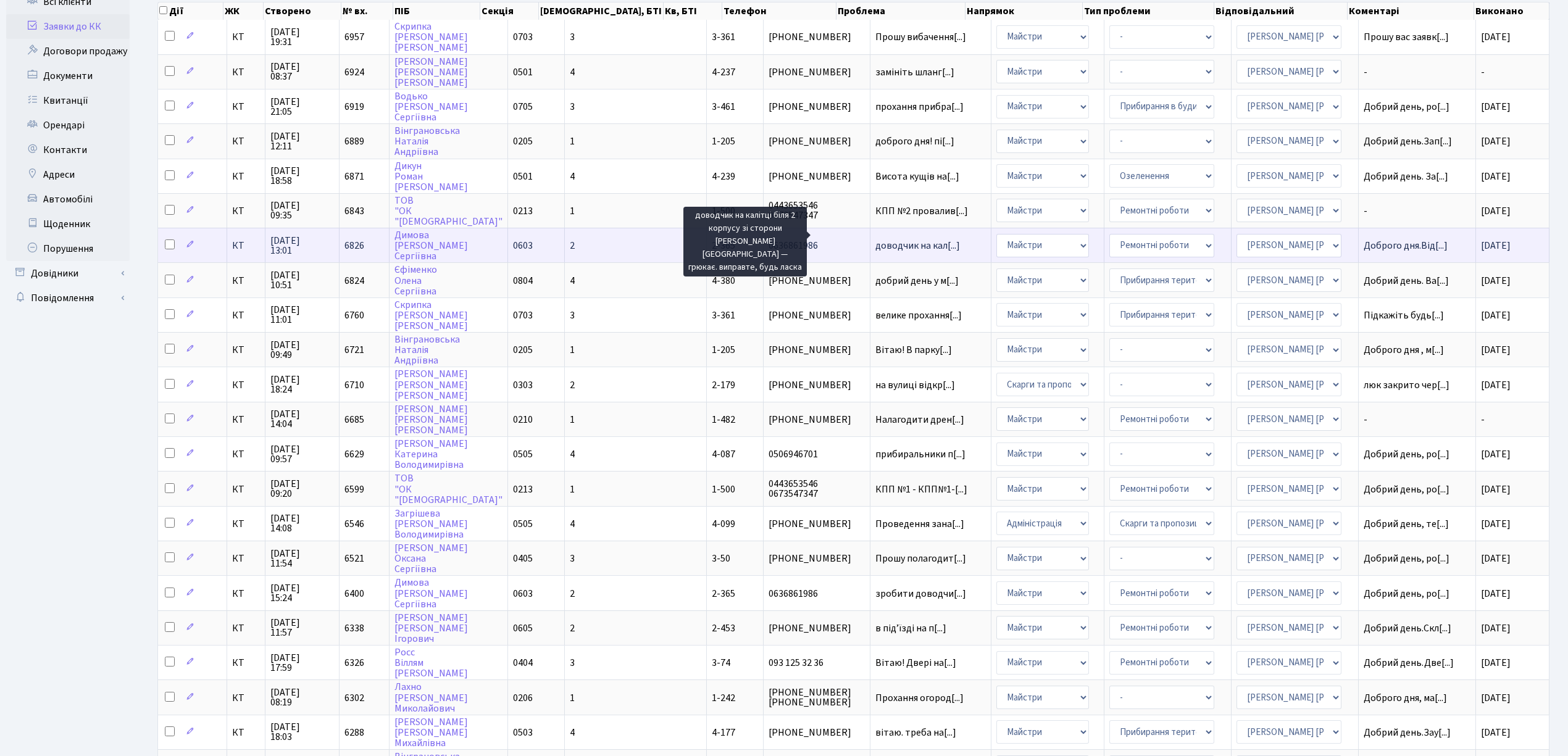
scroll to position [55, 0]
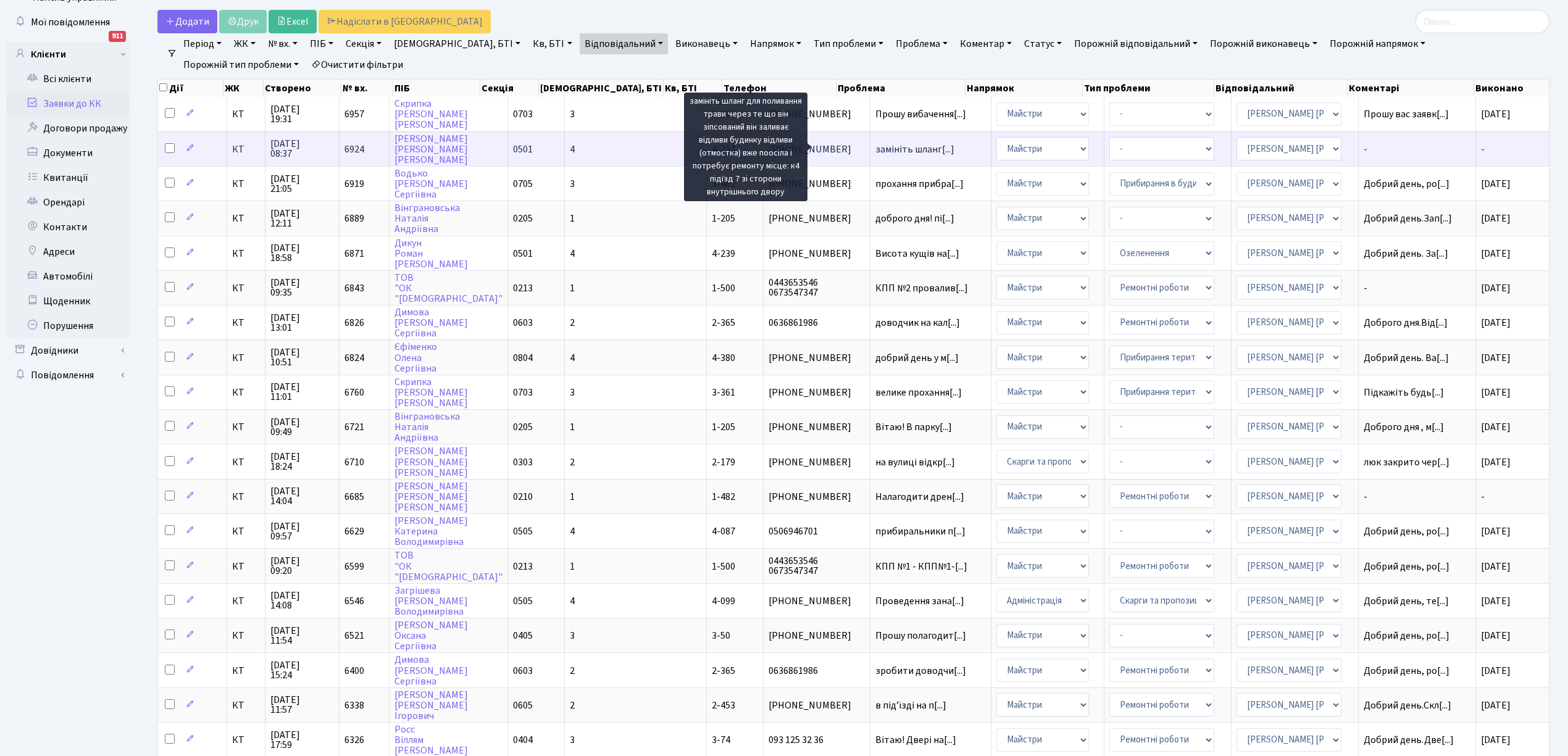
click at [875, 144] on span "замініть шланг[...]" at bounding box center [914, 149] width 79 height 13
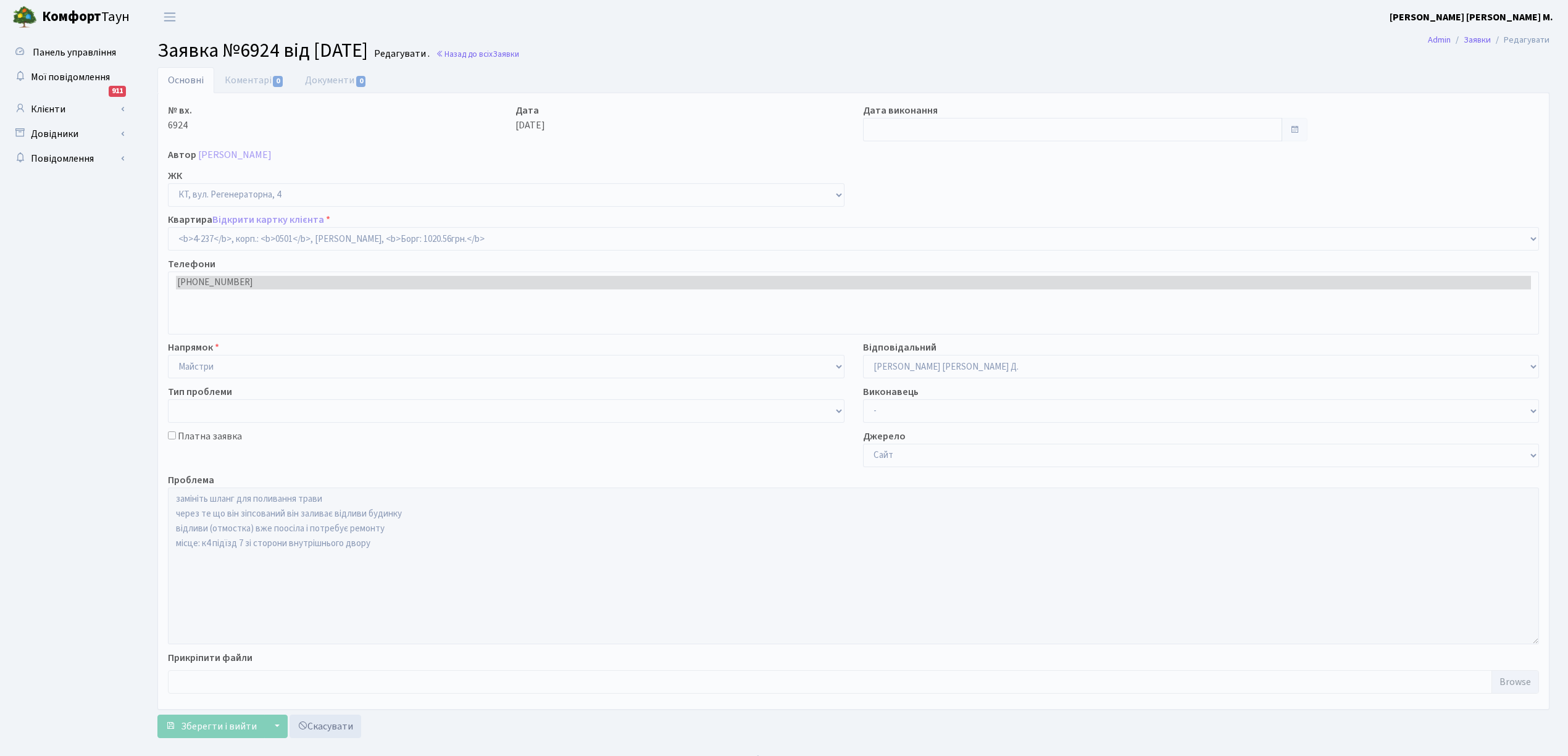
select select "1054"
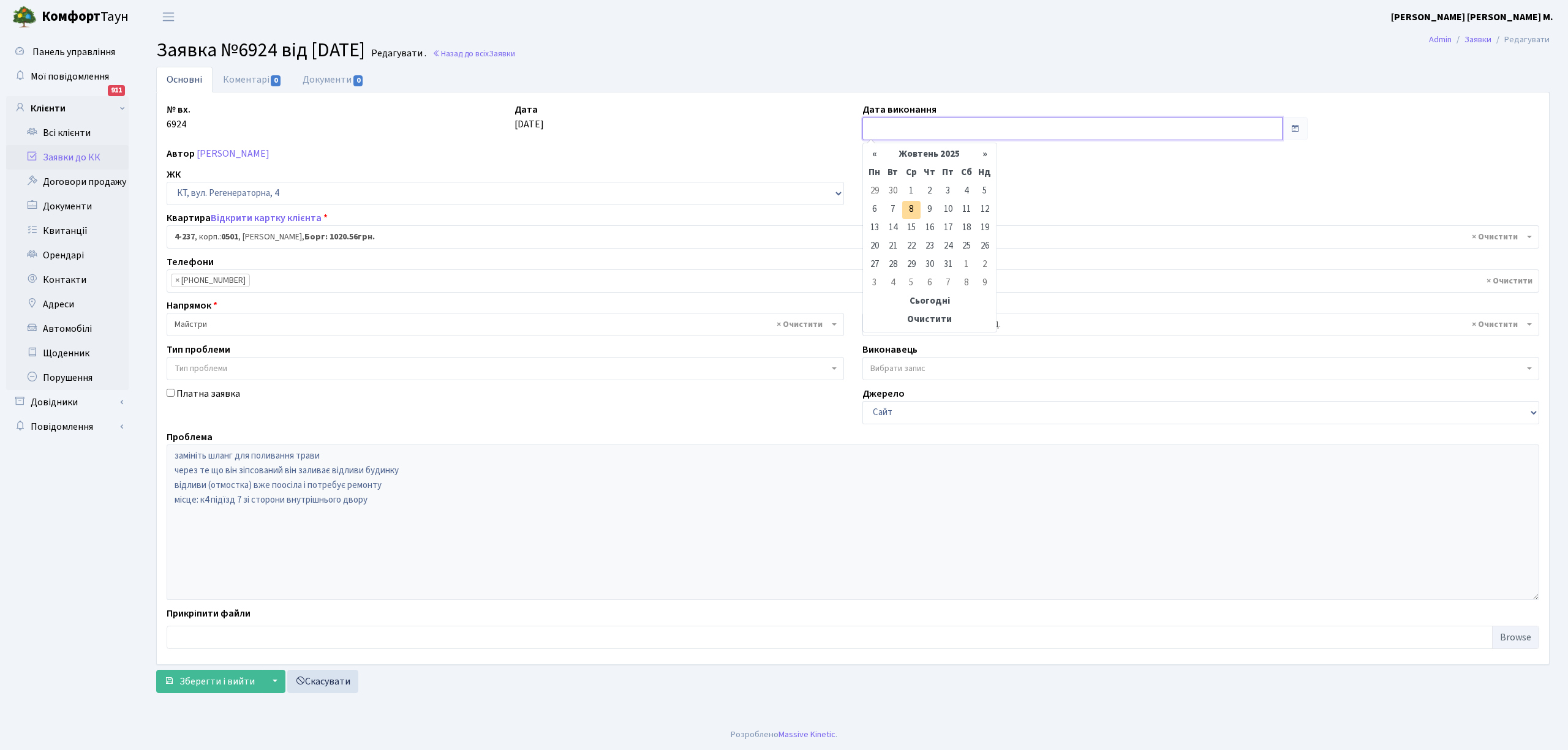
click at [895, 125] on input "text" at bounding box center [1073, 128] width 420 height 23
click at [877, 151] on th "«" at bounding box center [874, 155] width 19 height 19
click at [882, 153] on th "«" at bounding box center [874, 155] width 19 height 19
click at [950, 266] on td "29" at bounding box center [948, 265] width 19 height 19
type input "[DATE]"
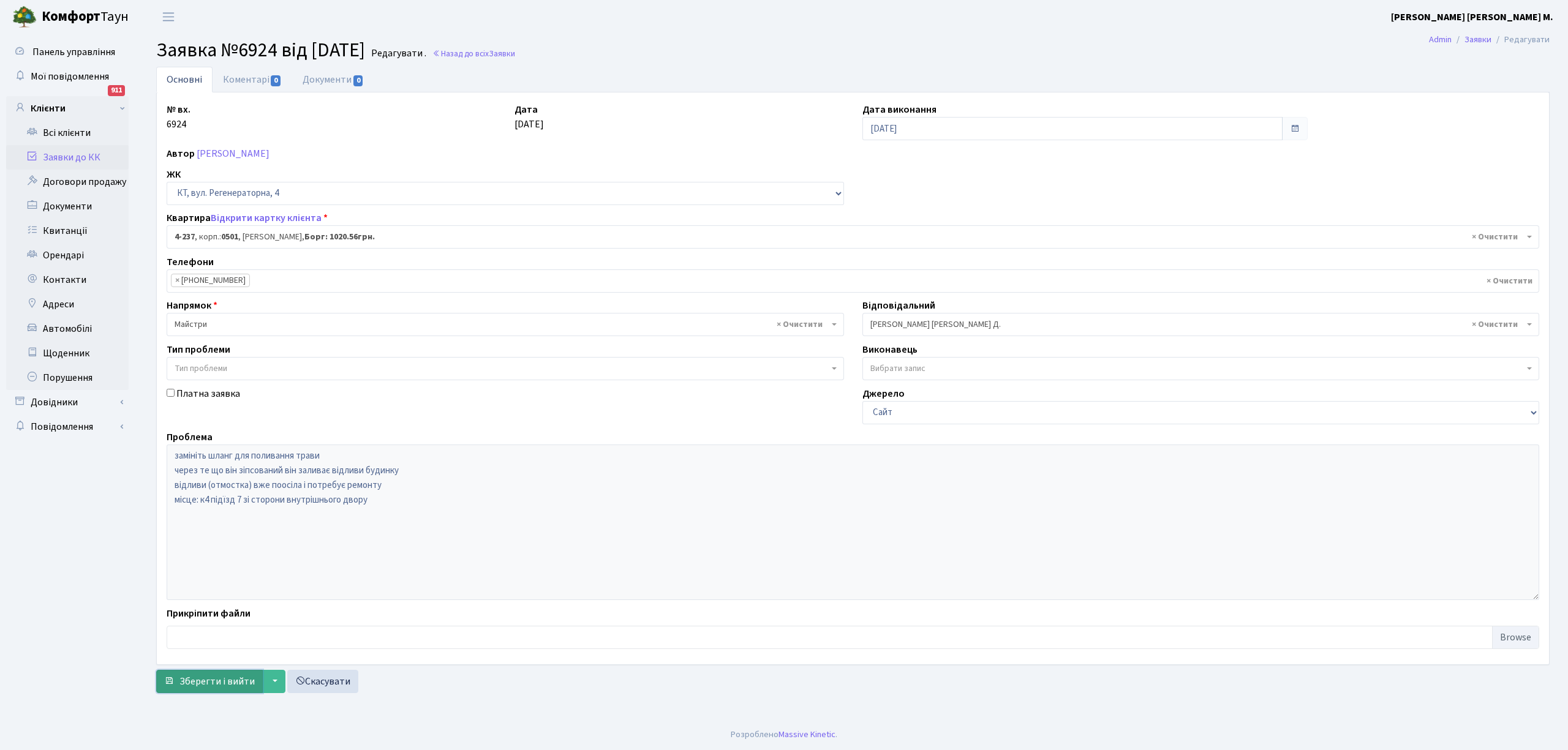
click at [216, 677] on span "Зберегти і вийти" at bounding box center [217, 681] width 75 height 13
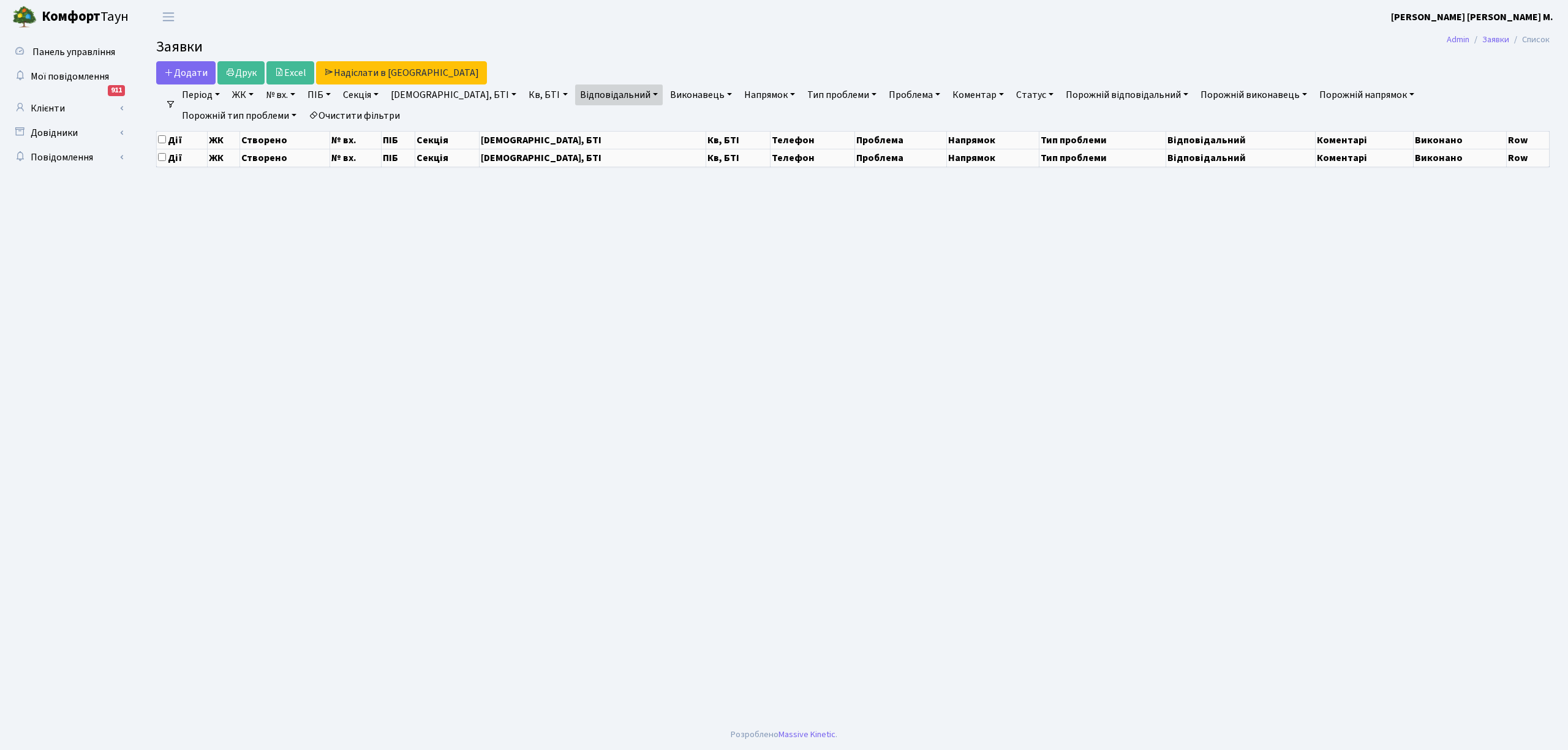
select select "25"
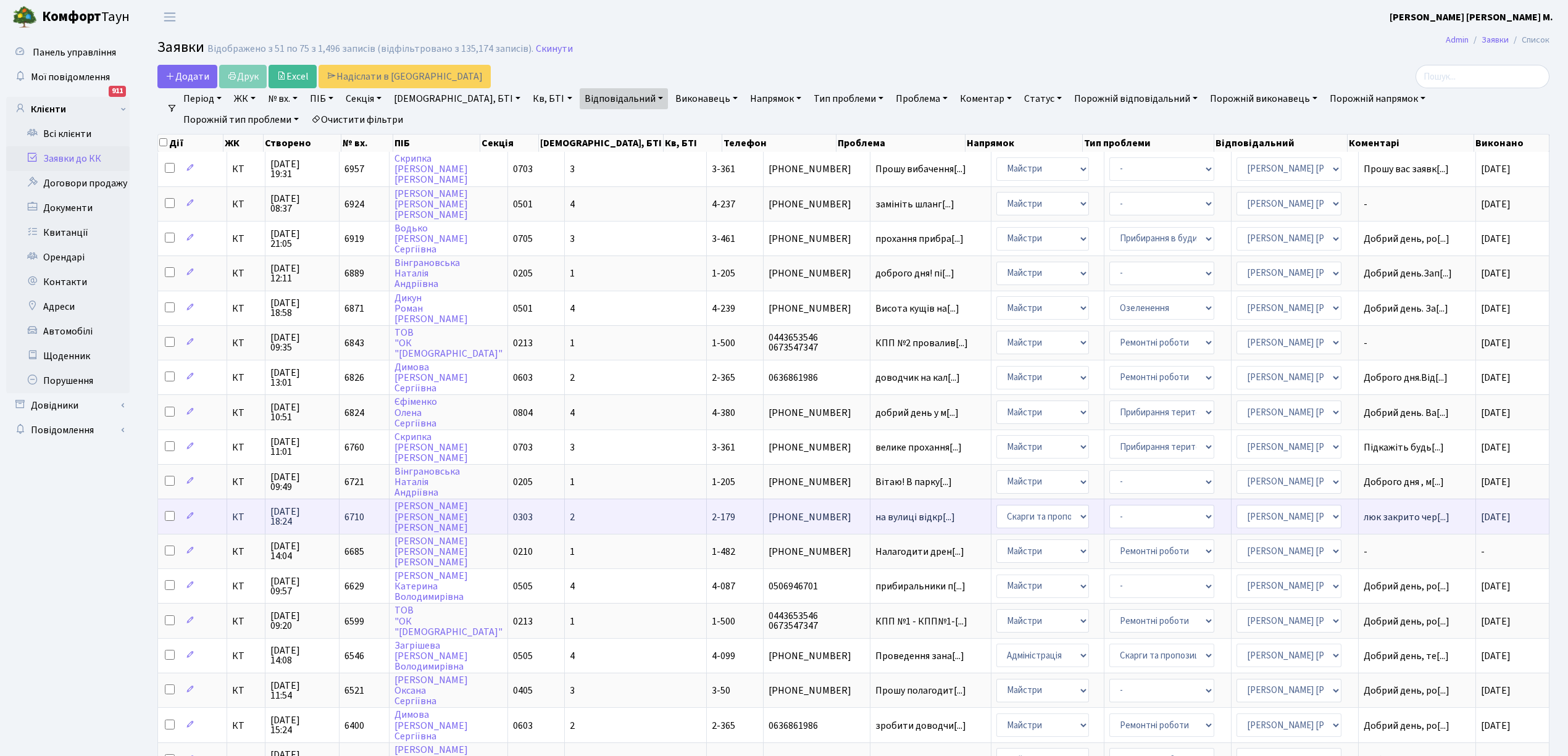
scroll to position [1, 0]
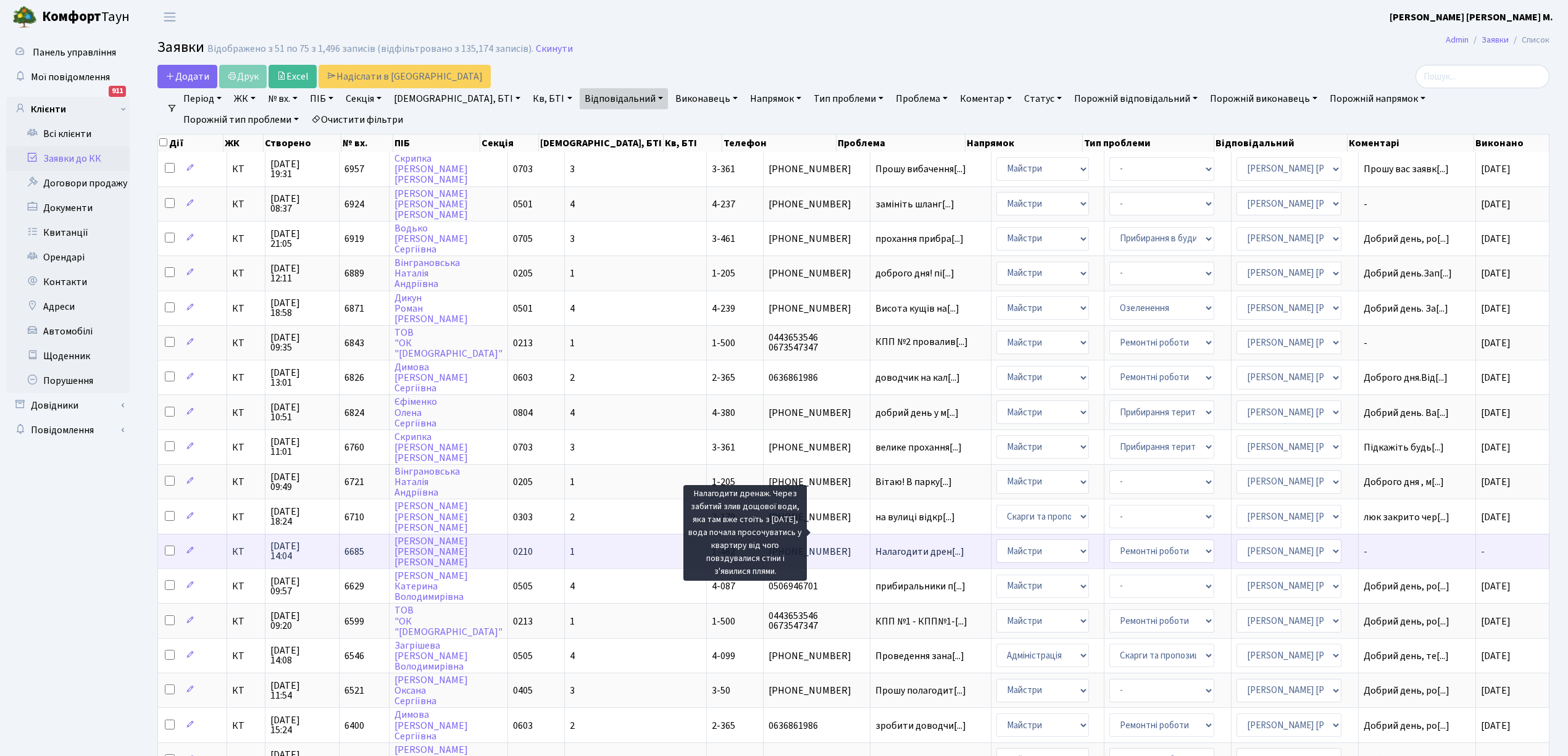
click at [875, 545] on span "Налагодити дрен[...]" at bounding box center [920, 552] width 89 height 13
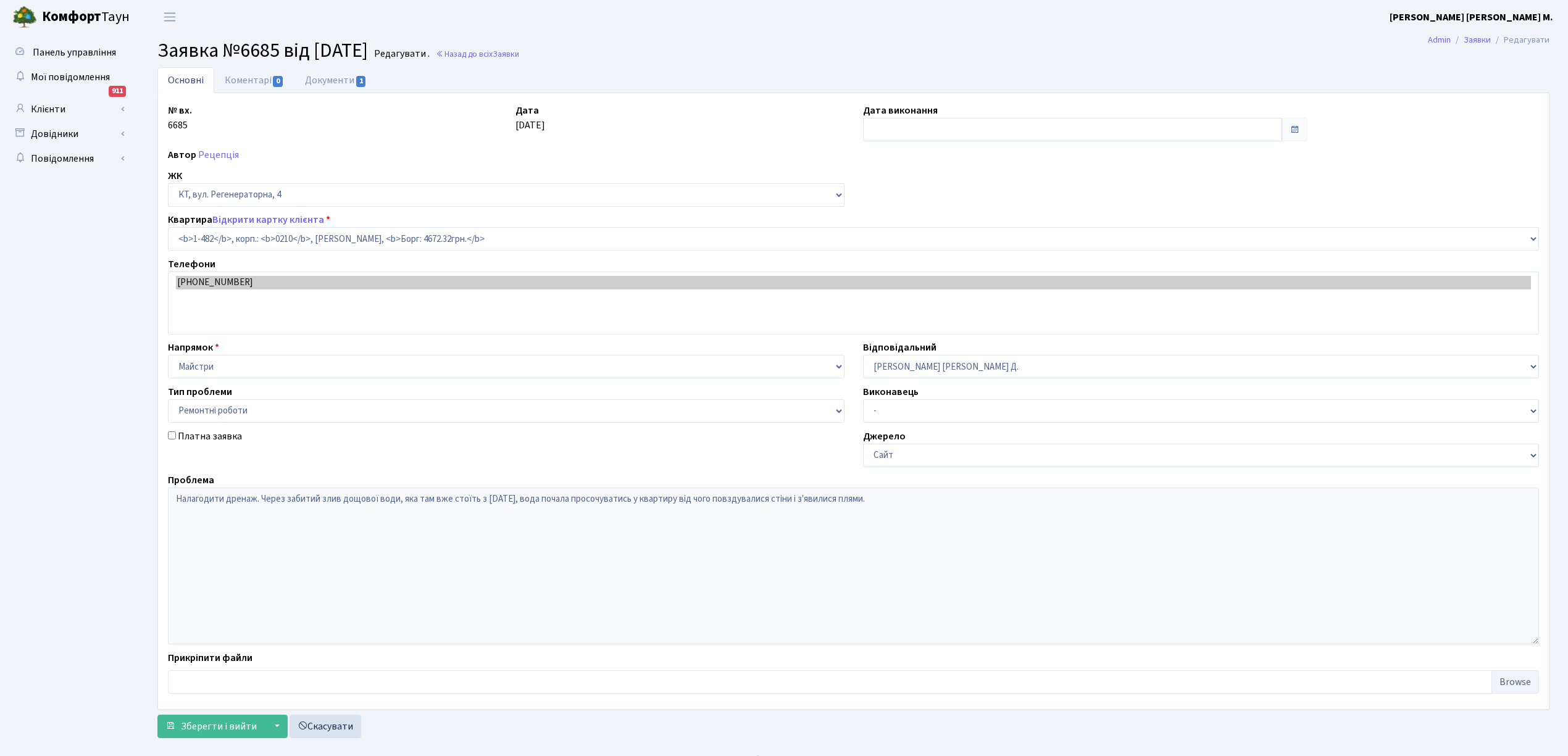
select select "400"
select select "62"
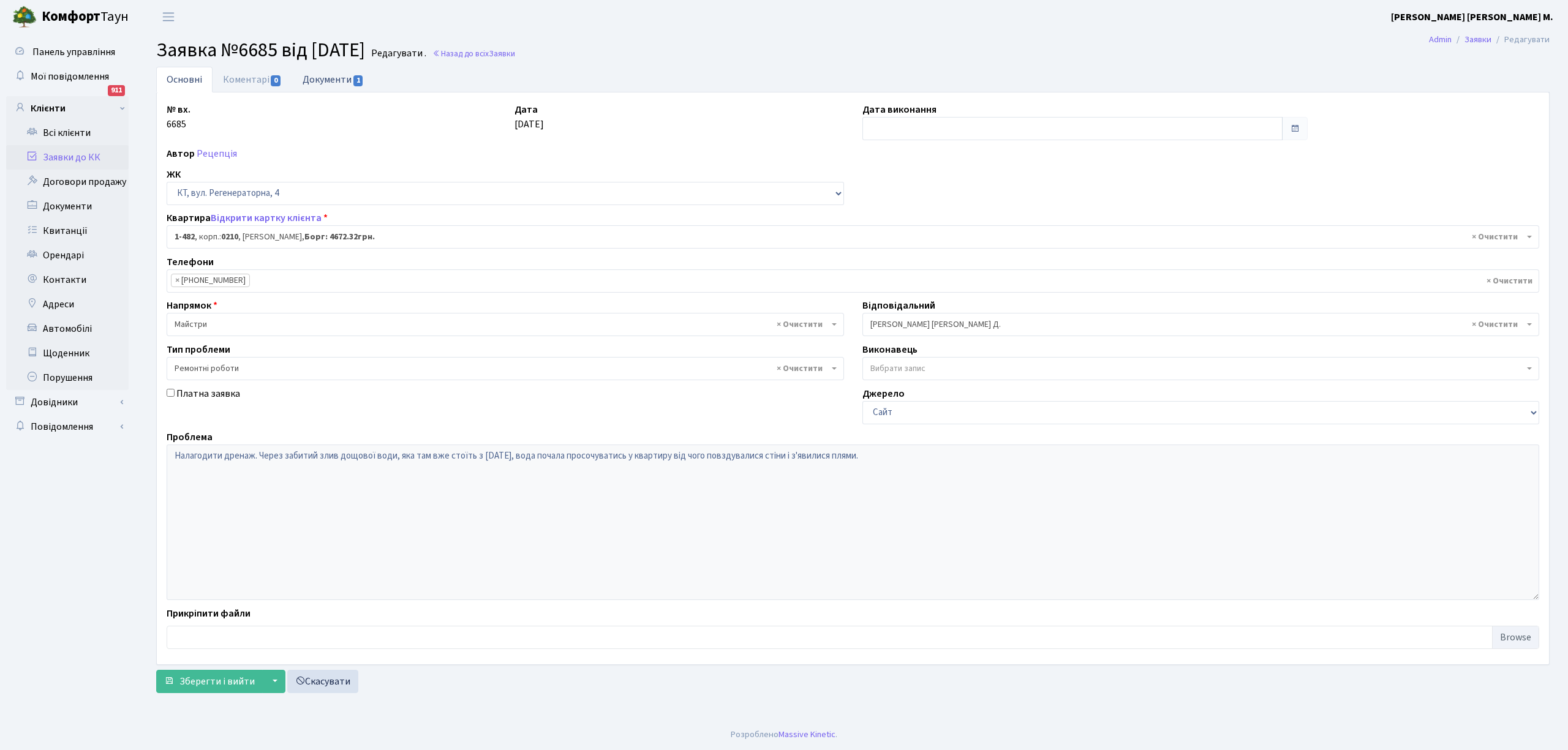
click at [317, 81] on link "Документи 1" at bounding box center [333, 79] width 82 height 25
select select "25"
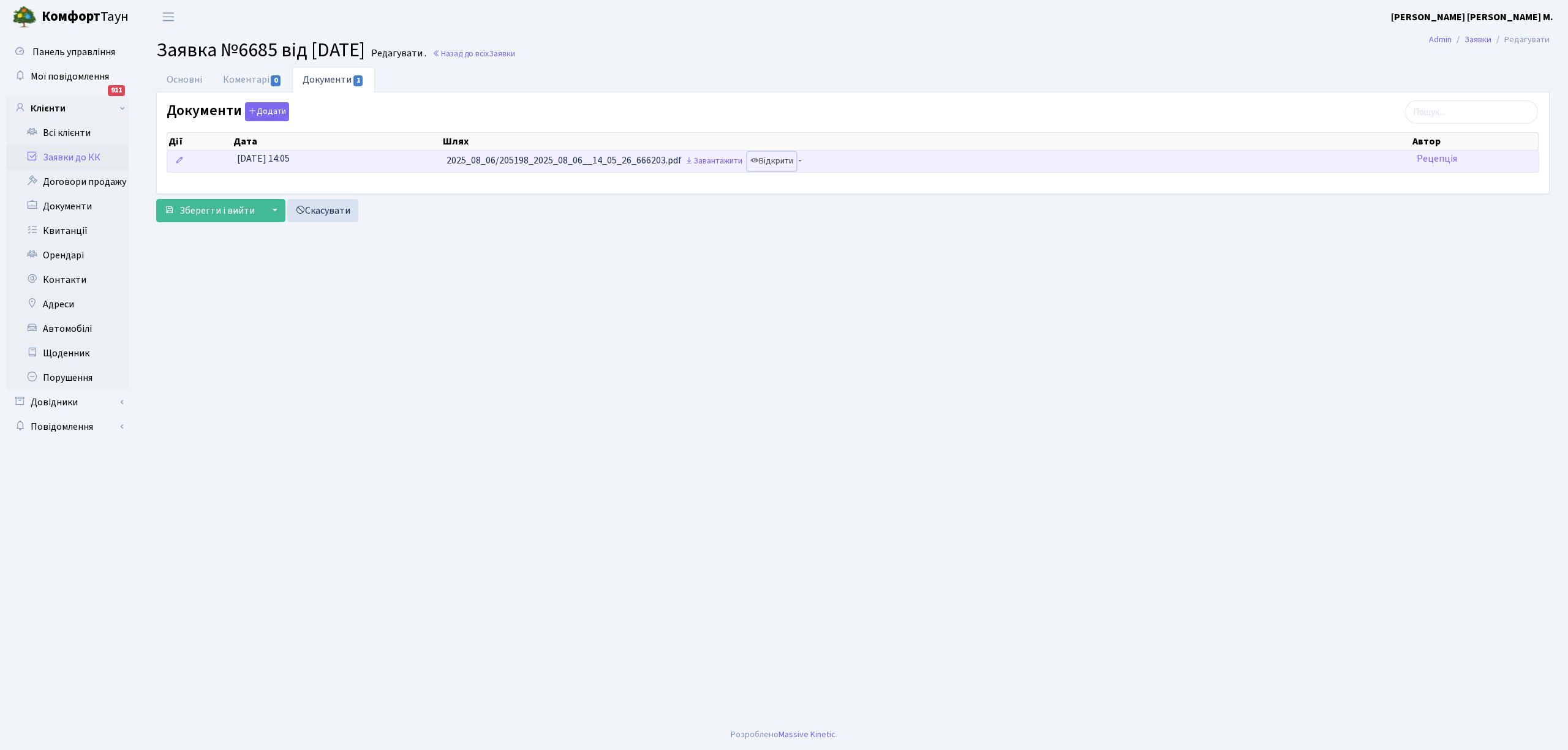
click at [787, 162] on link "Відкрити" at bounding box center [772, 160] width 49 height 19
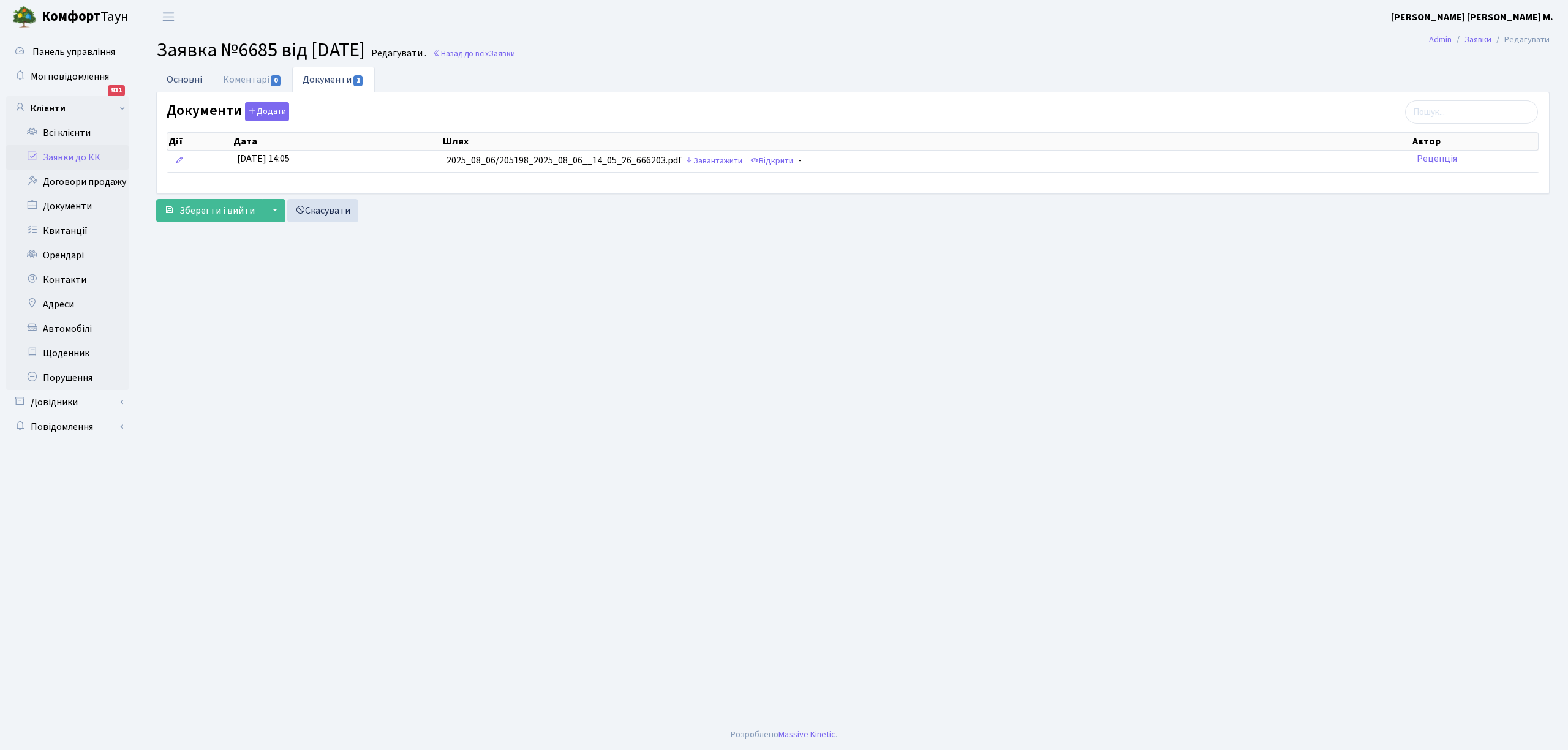
click at [185, 80] on link "Основні" at bounding box center [184, 79] width 57 height 25
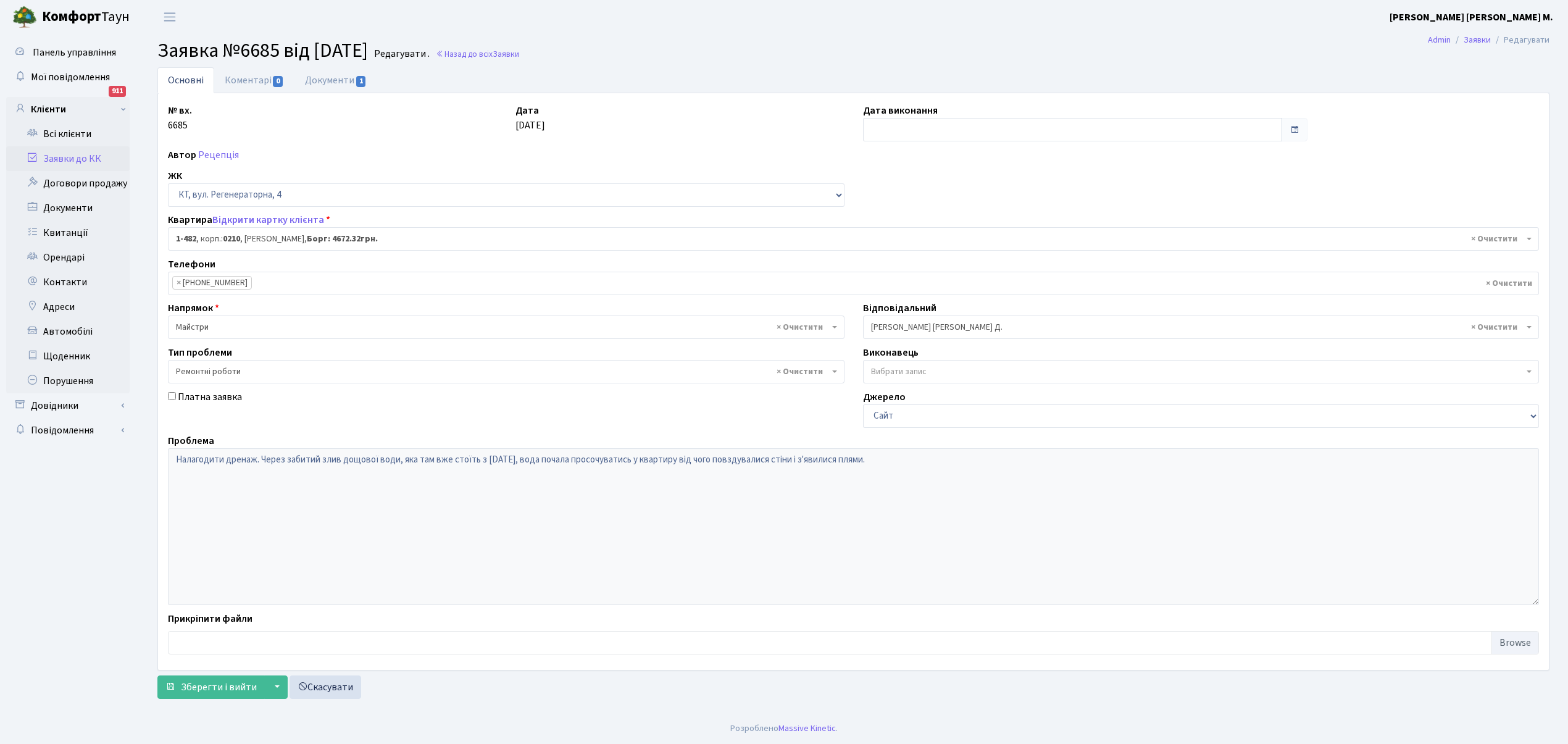
click at [229, 326] on span "× Майстри" at bounding box center [503, 328] width 654 height 13
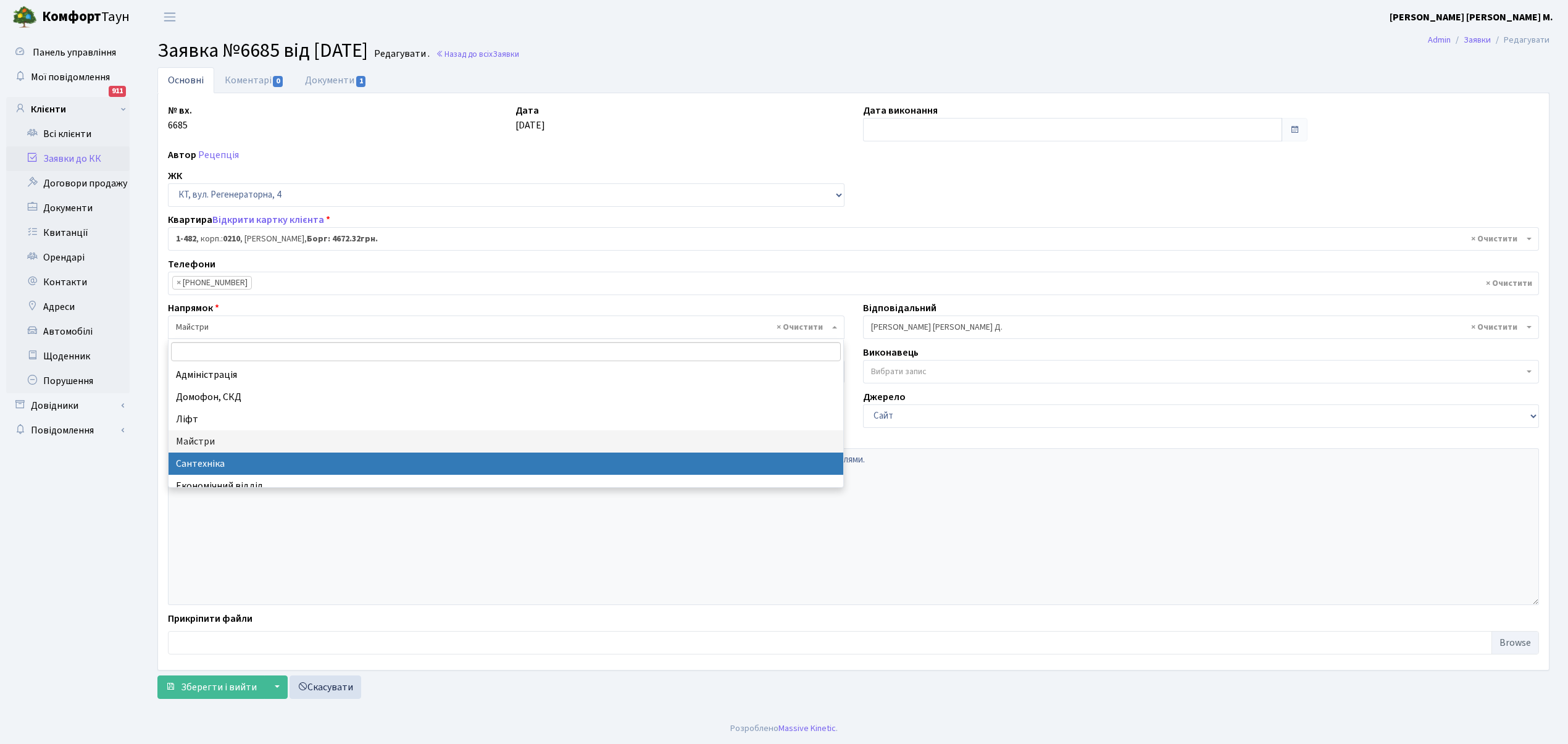
drag, startPoint x: 232, startPoint y: 464, endPoint x: 287, endPoint y: 455, distance: 55.7
select select "2"
select select
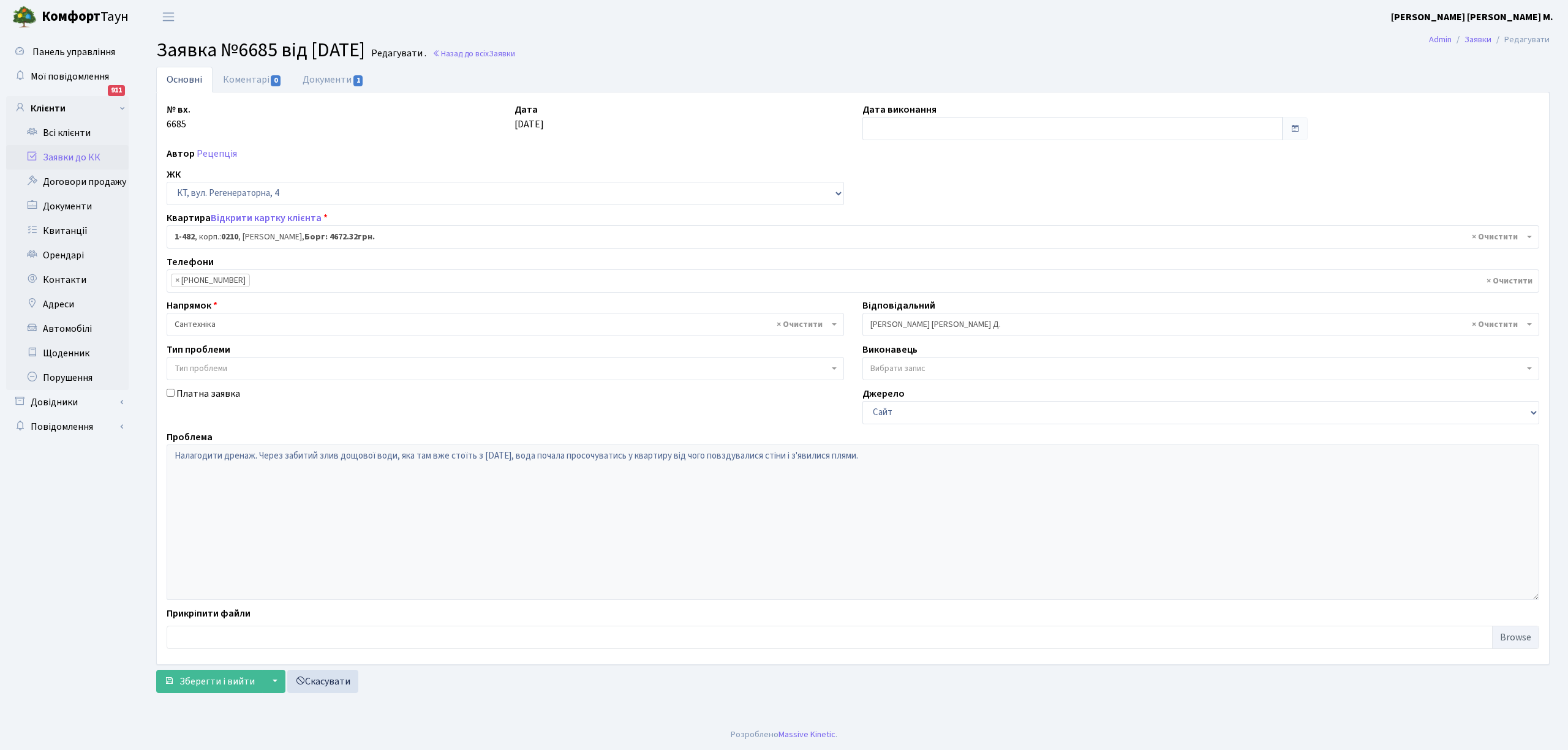
click at [890, 320] on span "× Огеренко В. Д." at bounding box center [1198, 325] width 654 height 12
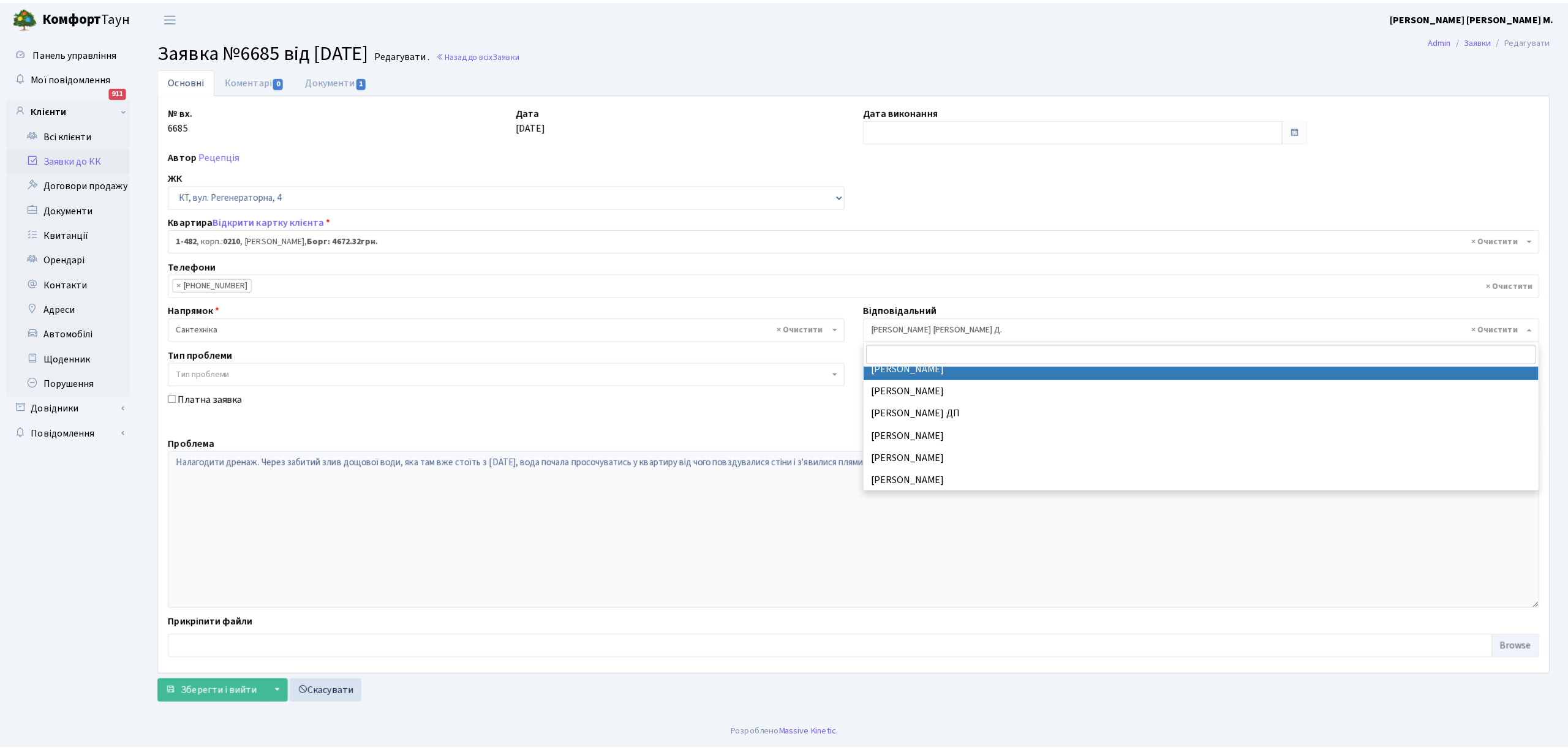
scroll to position [582, 0]
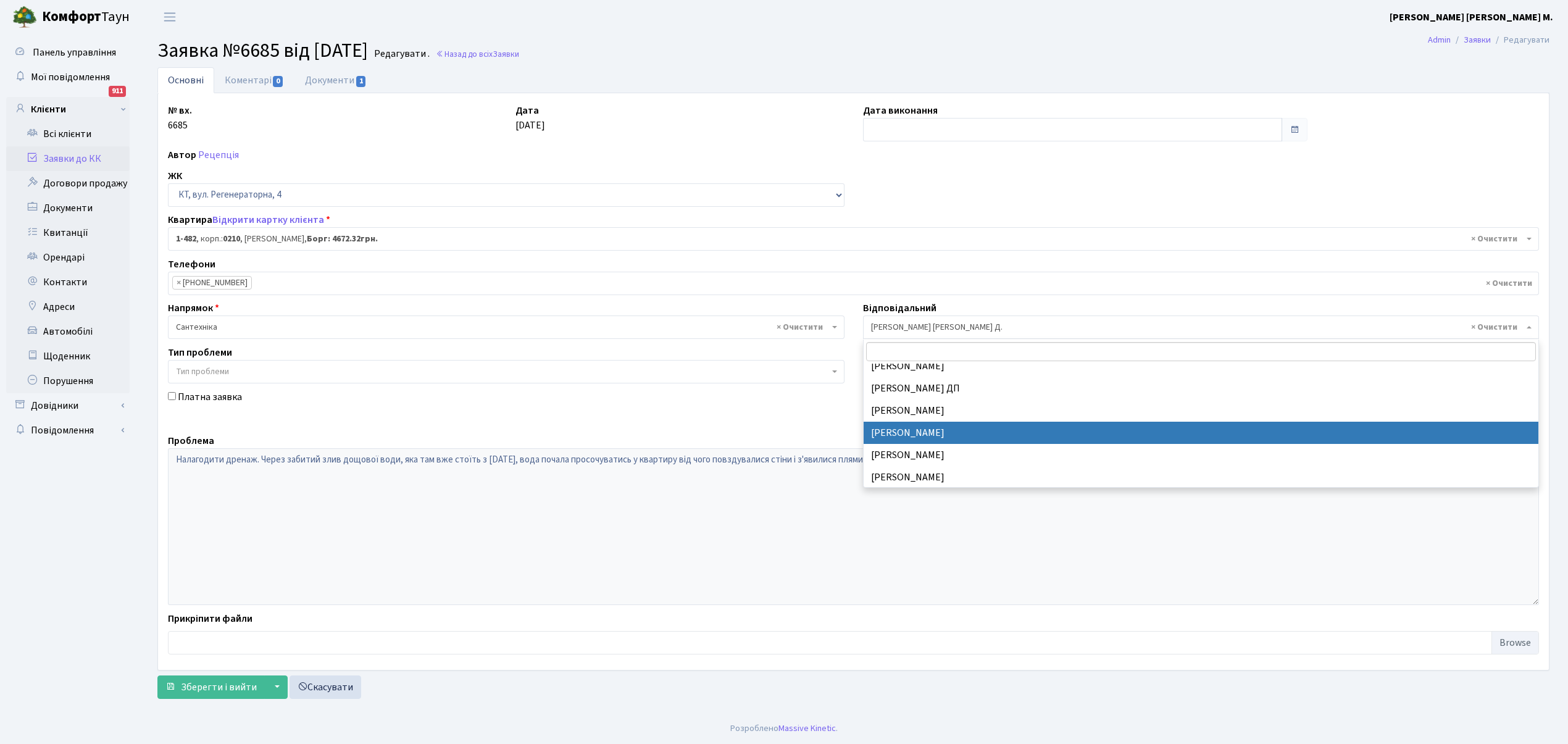
select select "67"
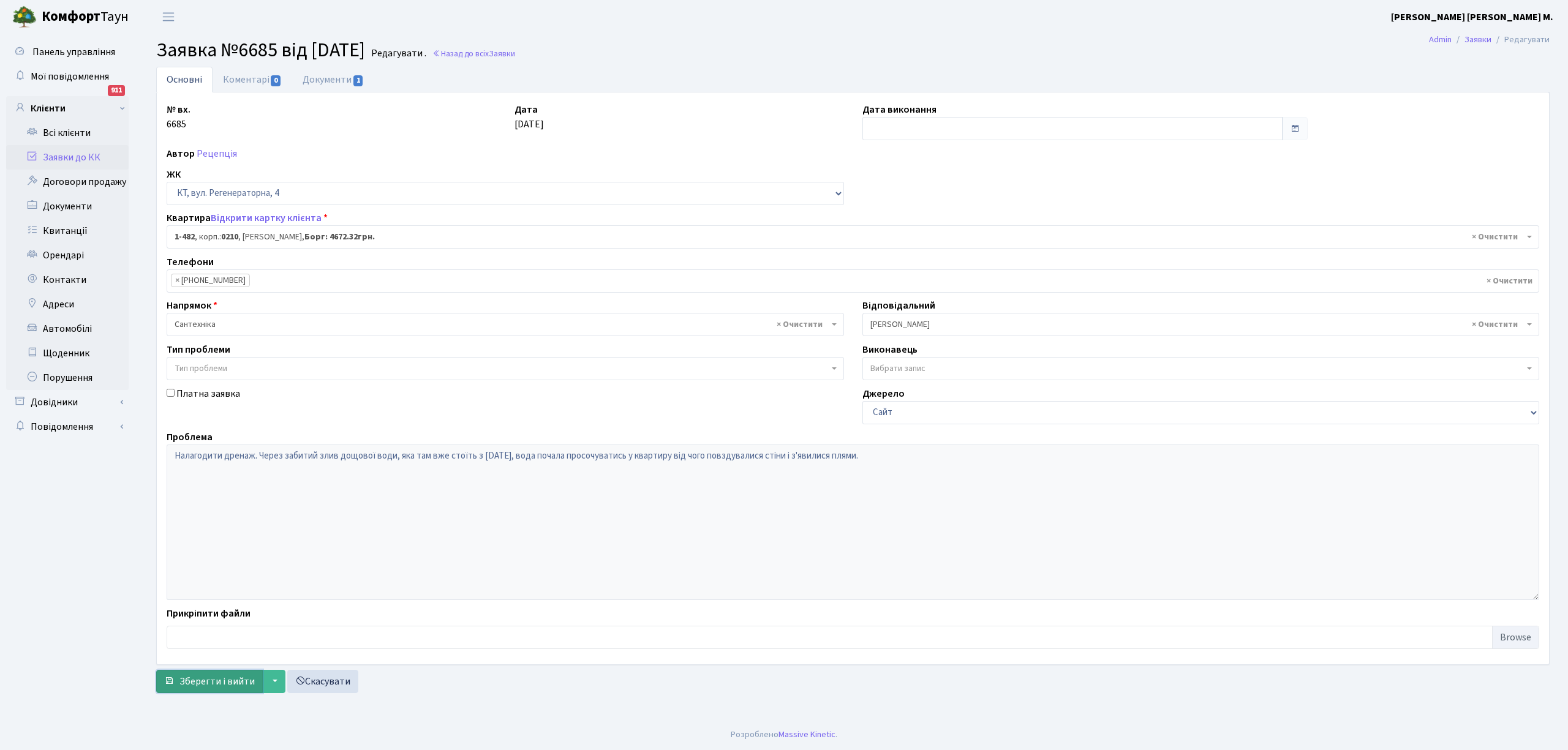
click at [218, 688] on span "Зберегти і вийти" at bounding box center [217, 681] width 75 height 13
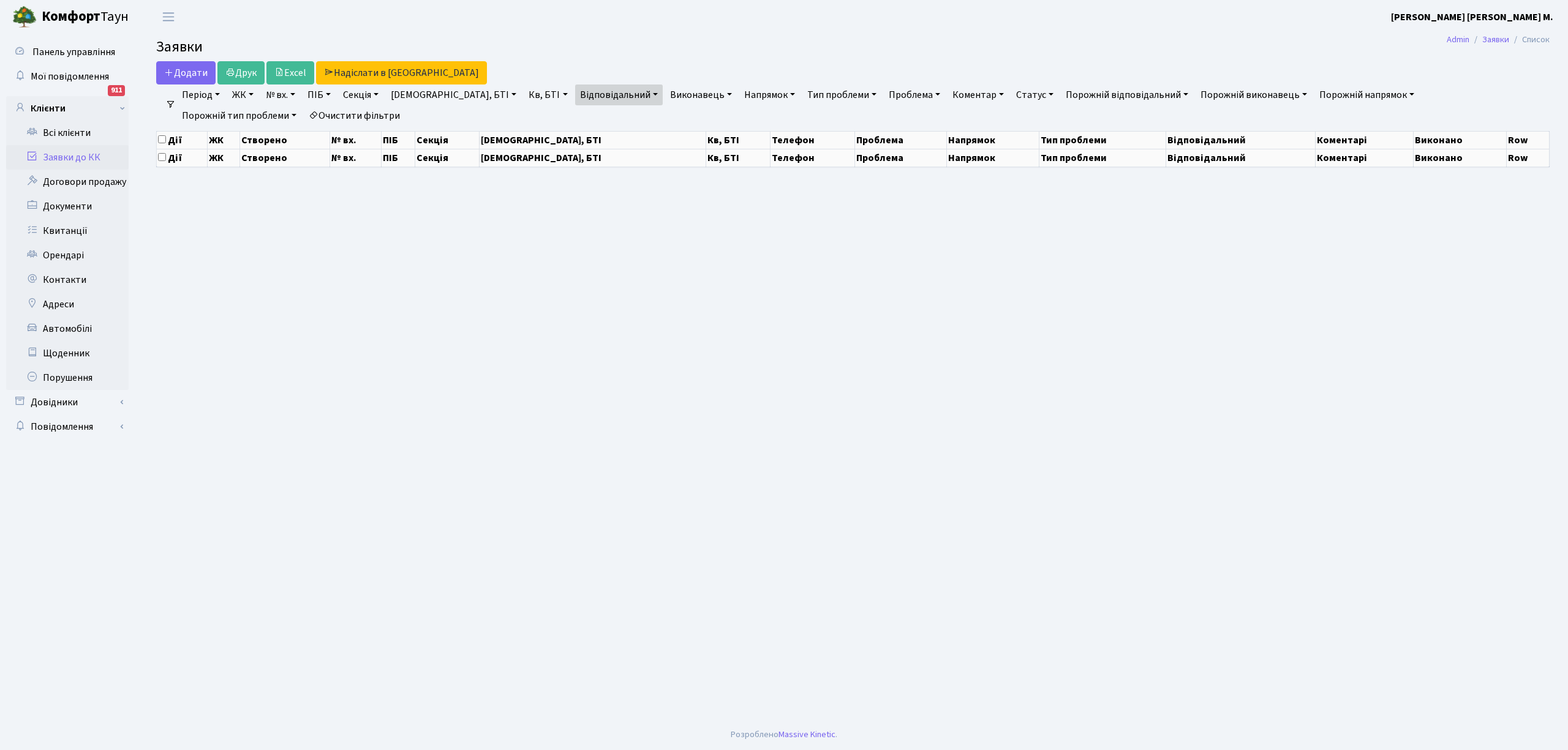
select select "25"
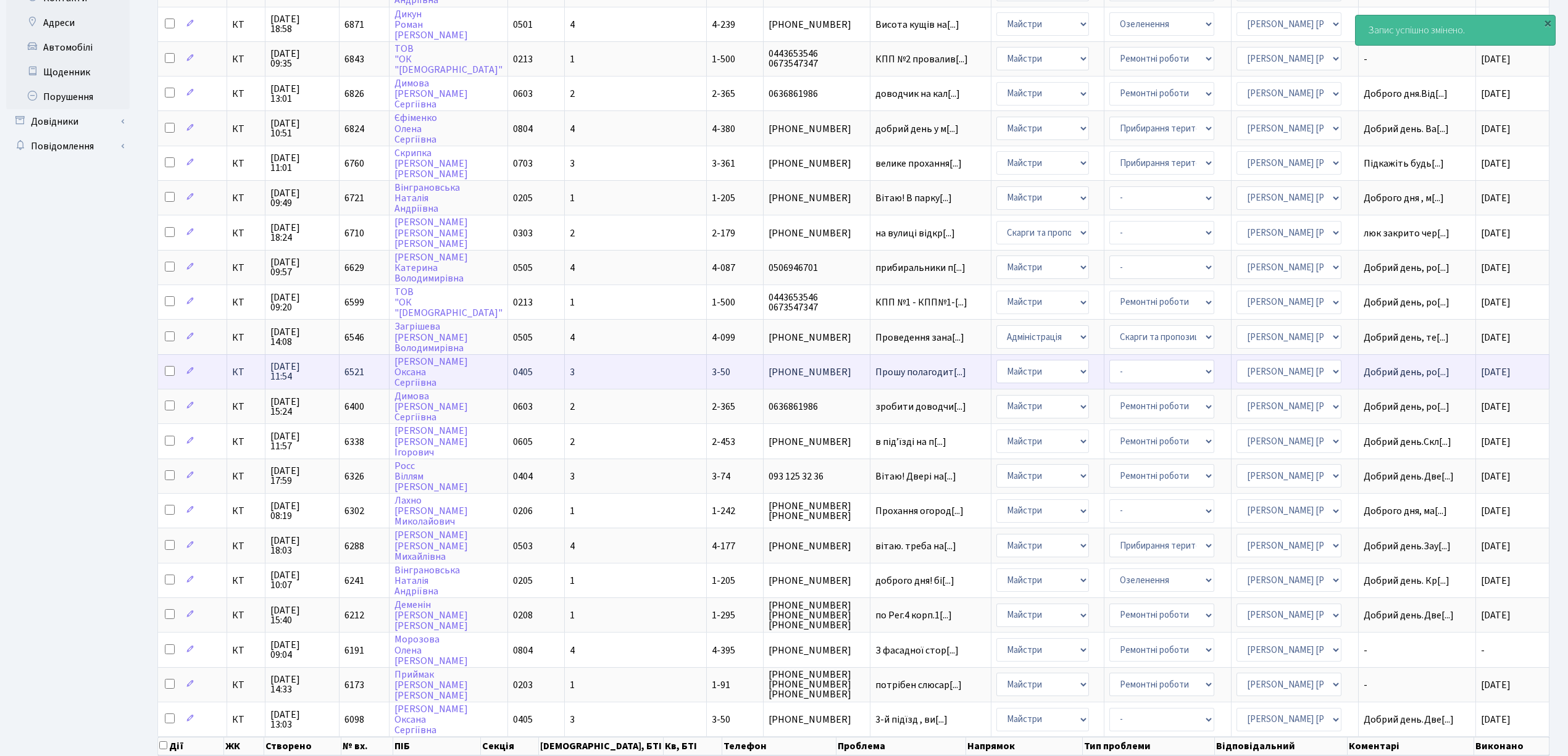
scroll to position [309, 0]
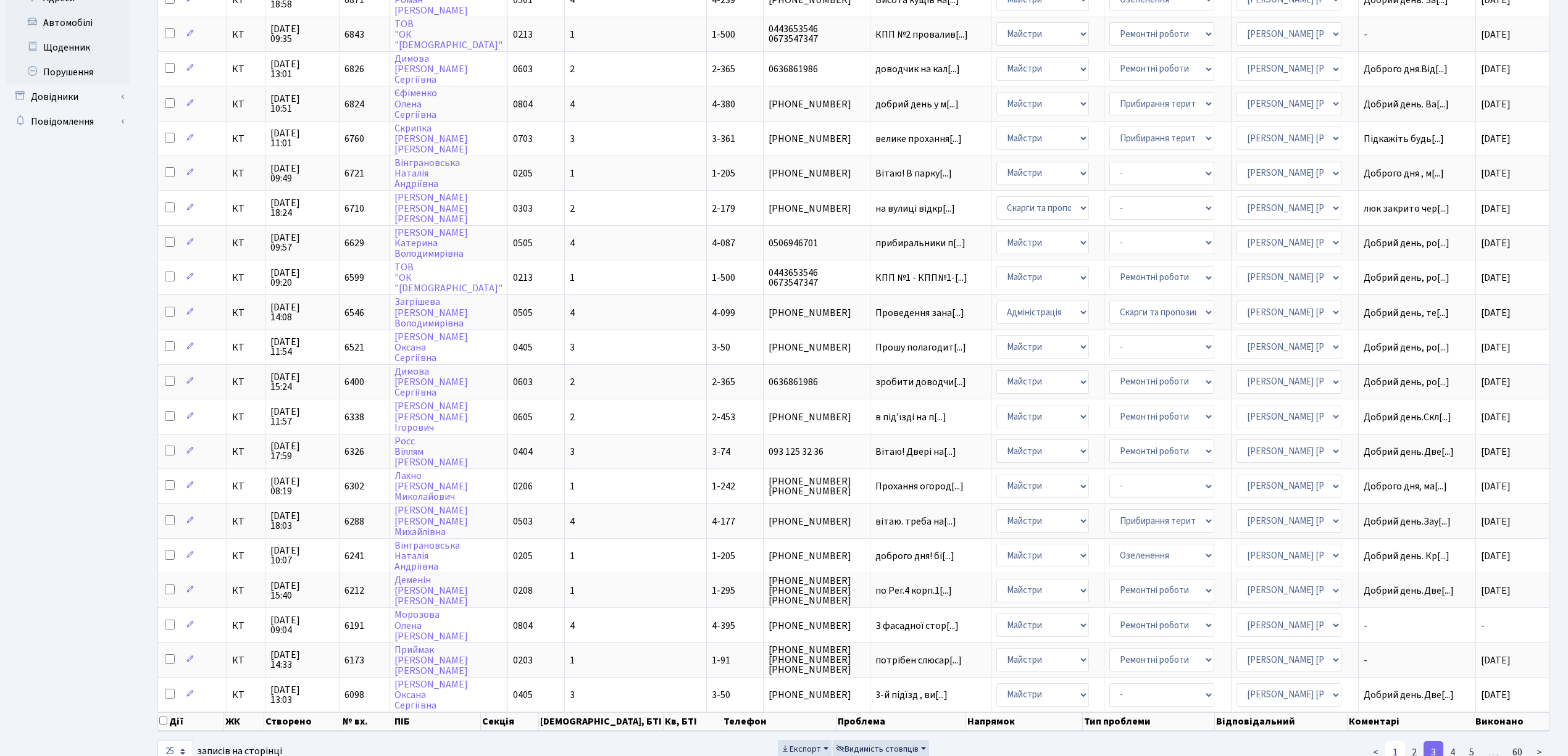
click at [1397, 741] on link "1" at bounding box center [1396, 752] width 20 height 22
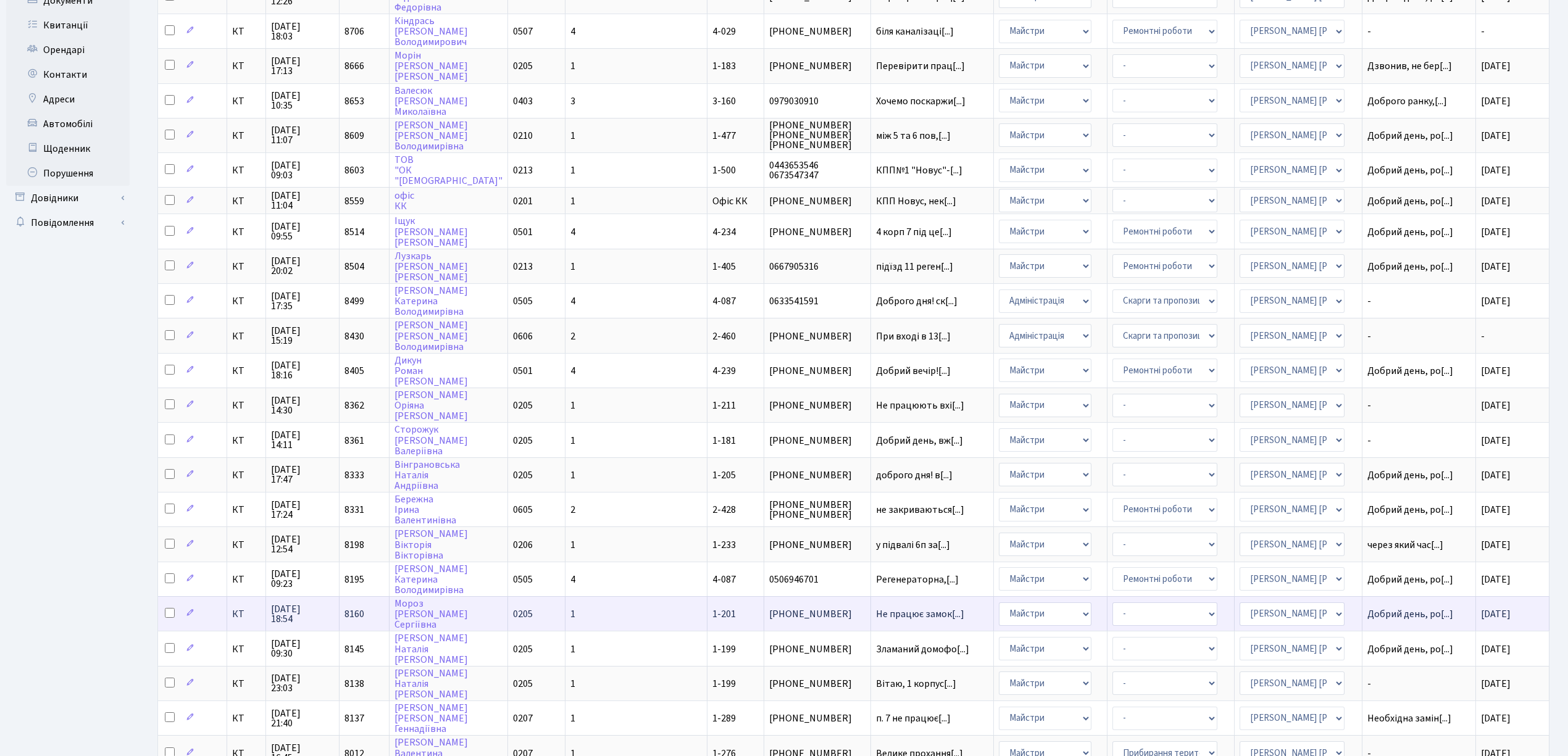
scroll to position [0, 0]
